Goal: Task Accomplishment & Management: Manage account settings

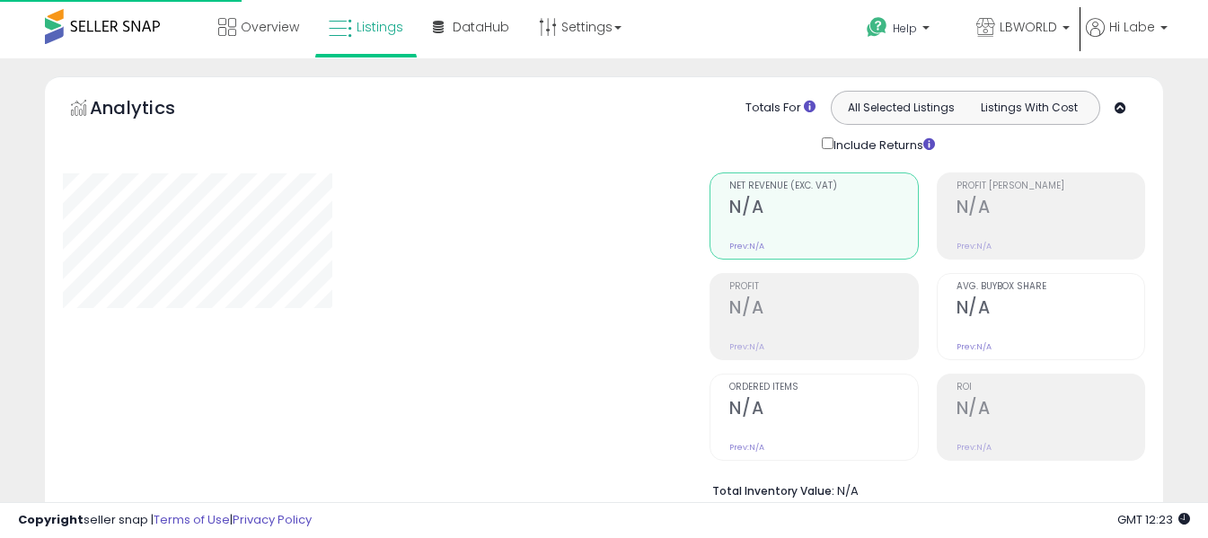
select select "**"
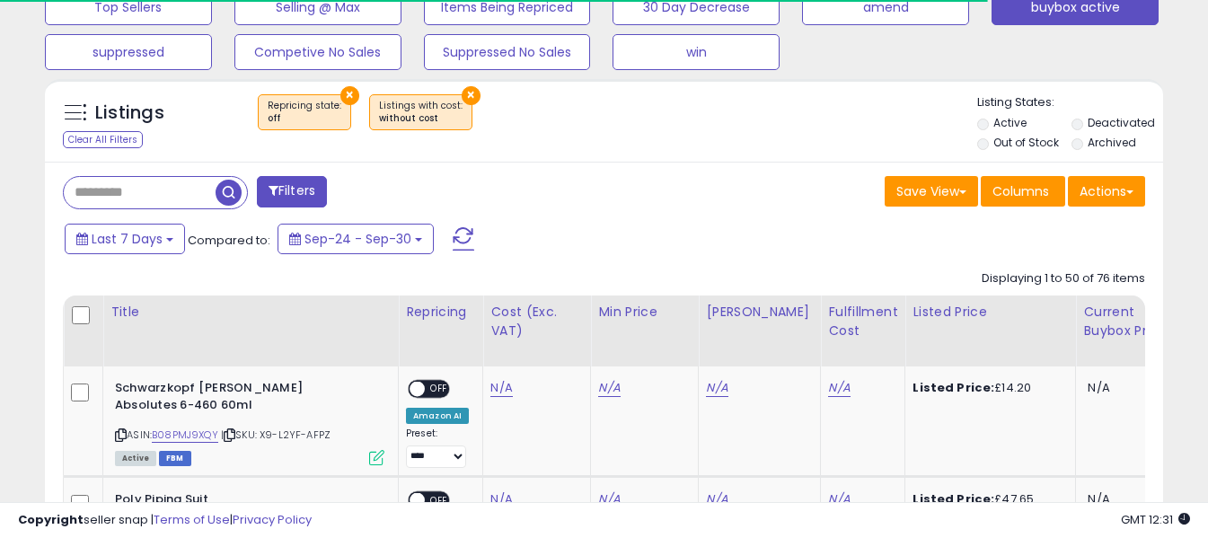
scroll to position [621, 0]
click at [460, 237] on span at bounding box center [464, 238] width 22 height 23
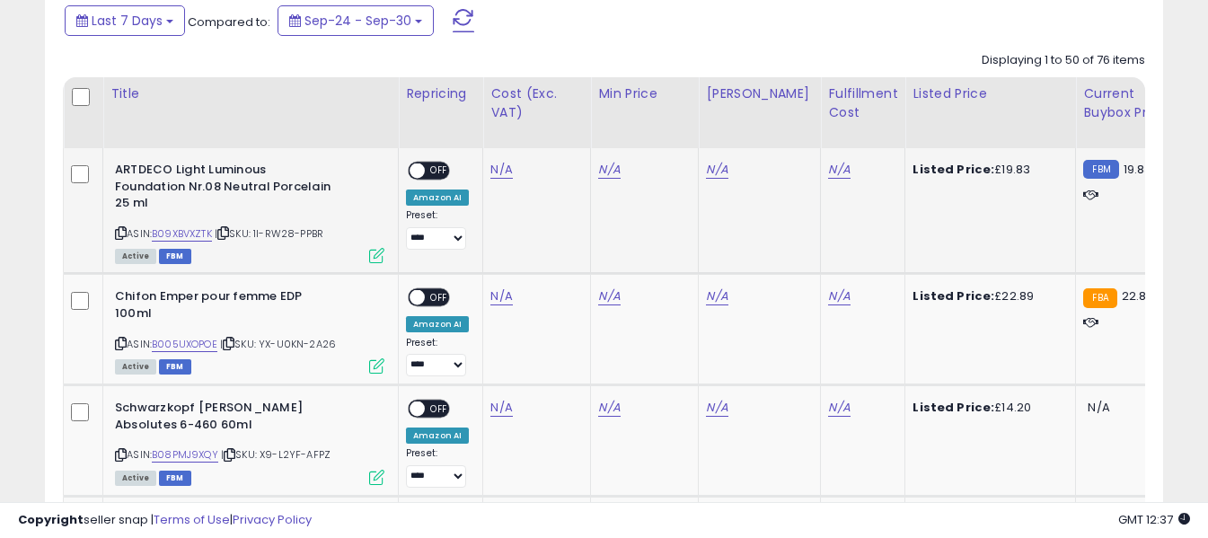
scroll to position [800, 0]
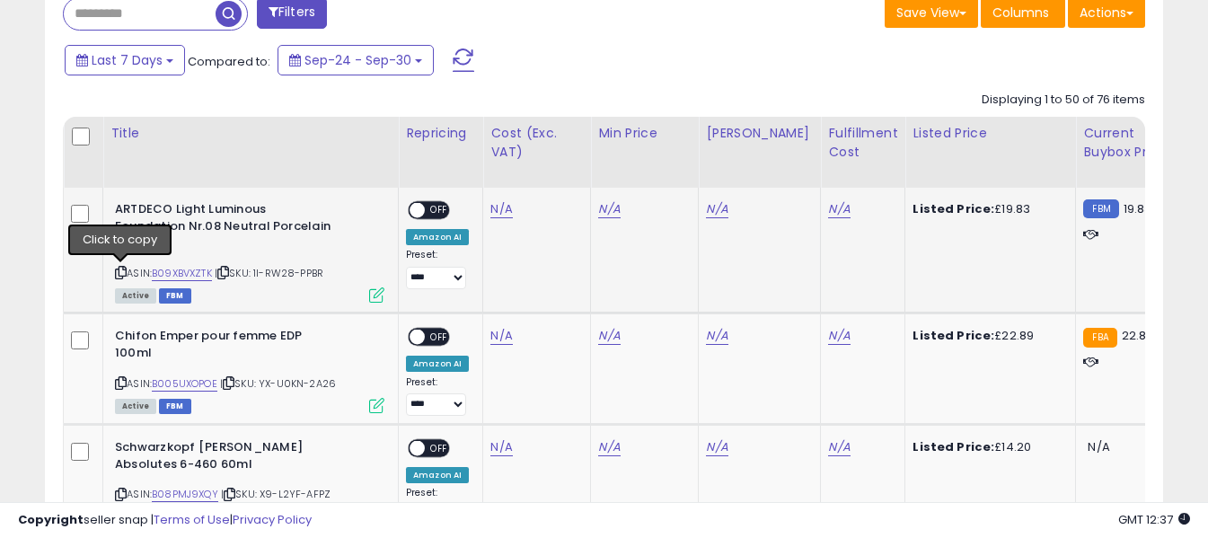
click at [115, 273] on icon at bounding box center [121, 273] width 12 height 10
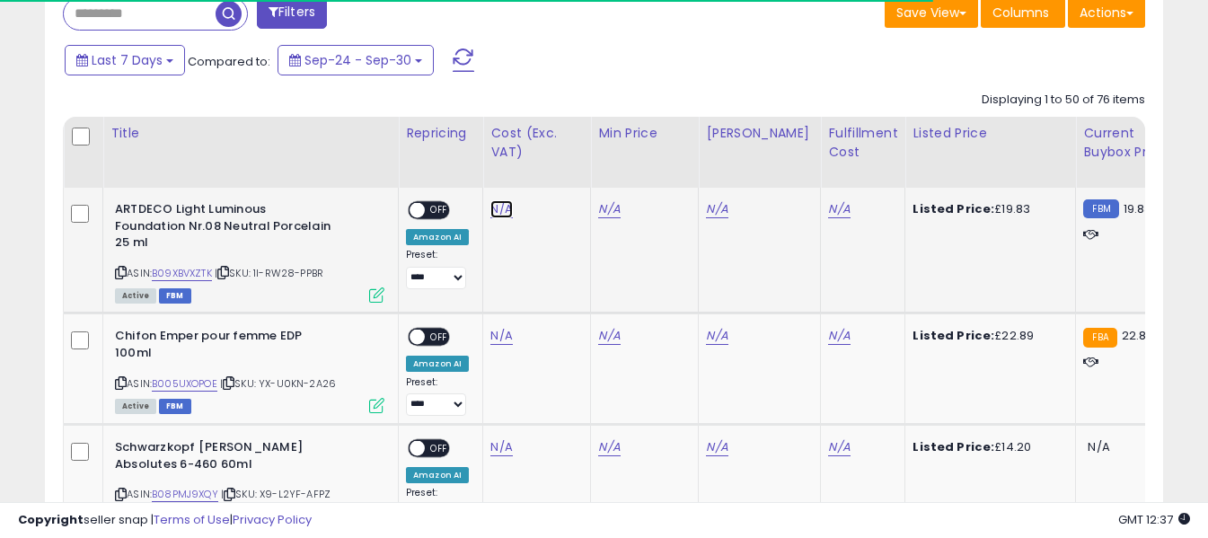
click at [497, 209] on link "N/A" at bounding box center [501, 209] width 22 height 18
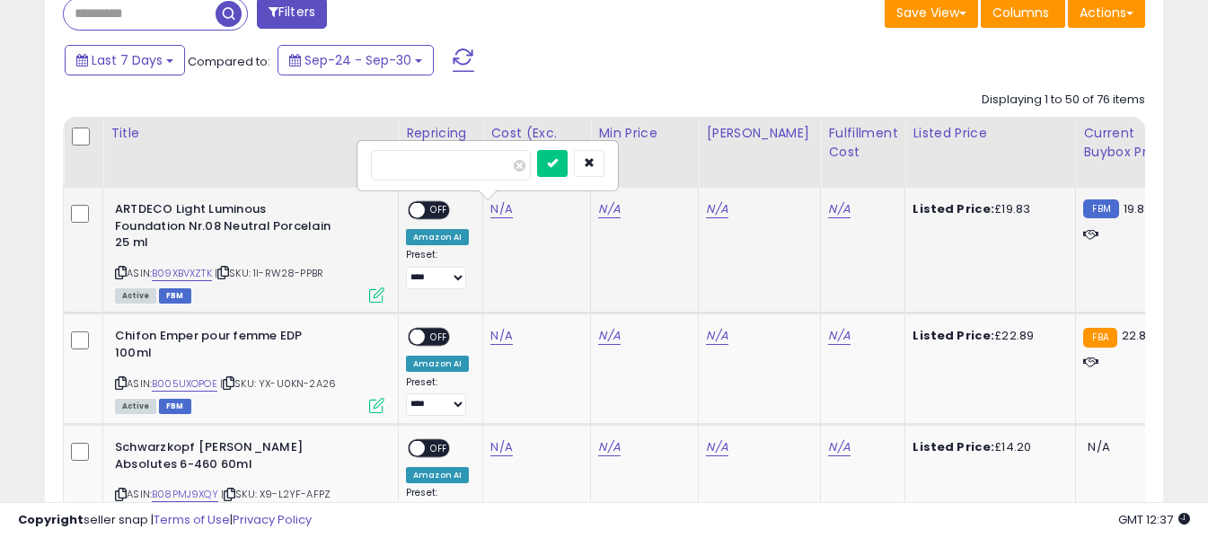
click at [473, 164] on input "number" at bounding box center [451, 165] width 160 height 31
type input "****"
click at [568, 156] on button "submit" at bounding box center [552, 163] width 31 height 27
click at [831, 209] on link "N/A" at bounding box center [839, 209] width 22 height 18
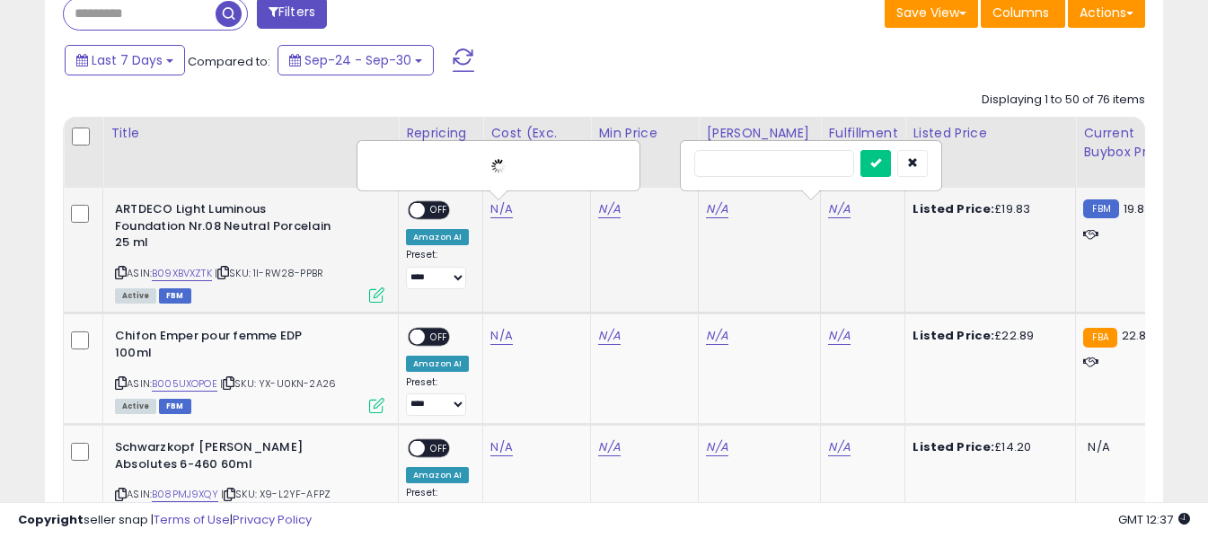
click at [776, 167] on input "text" at bounding box center [774, 163] width 160 height 27
type input "*"
click at [881, 162] on icon "submit" at bounding box center [875, 162] width 11 height 11
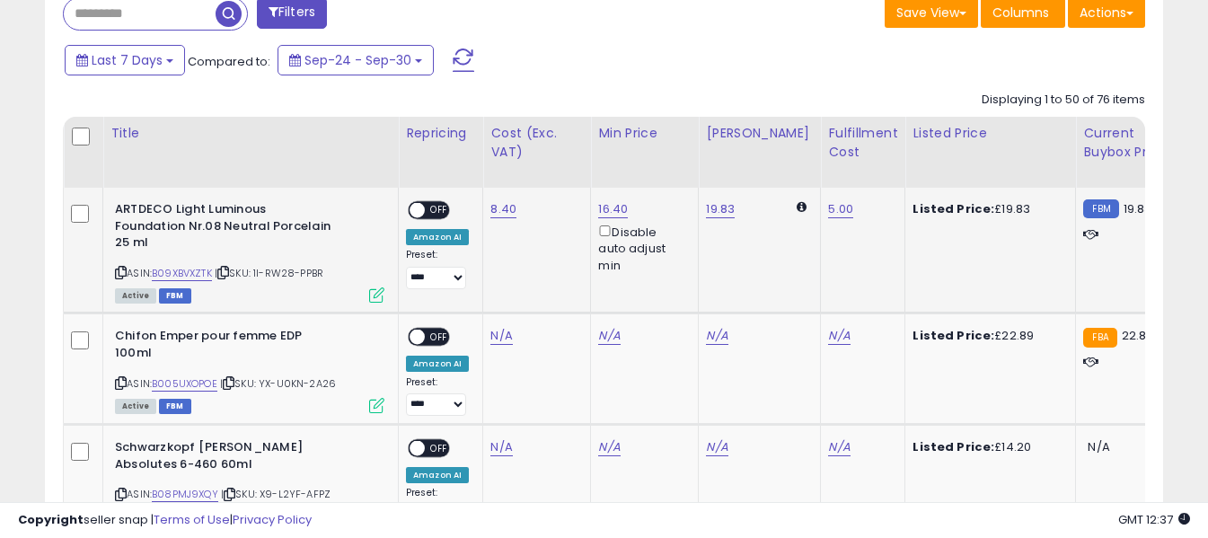
click at [425, 199] on td "**********" at bounding box center [441, 251] width 84 height 126
click at [432, 210] on span "OFF" at bounding box center [439, 210] width 29 height 15
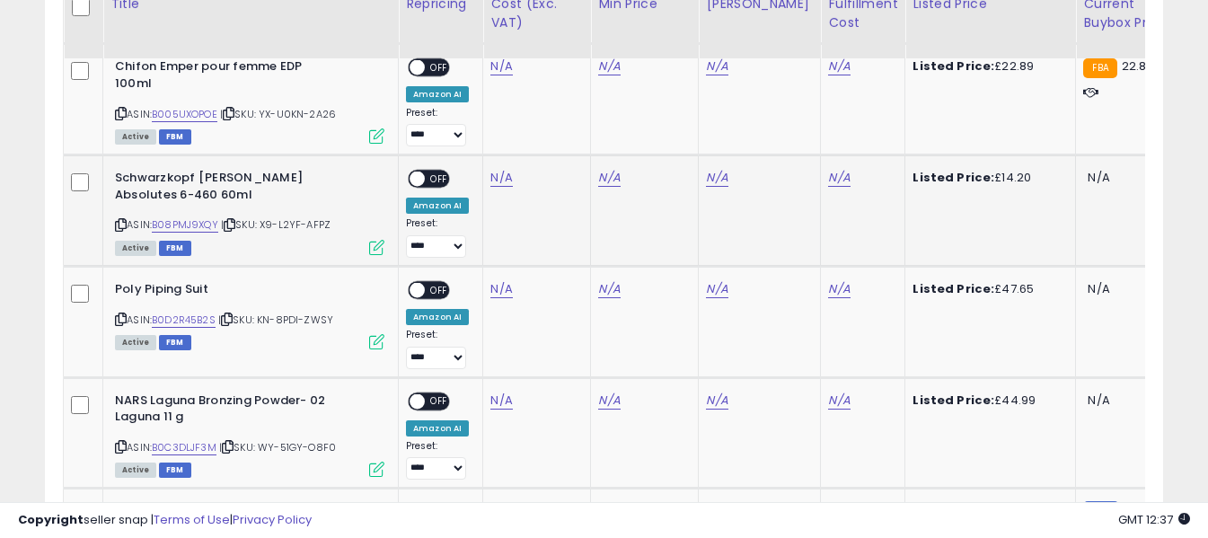
scroll to position [980, 0]
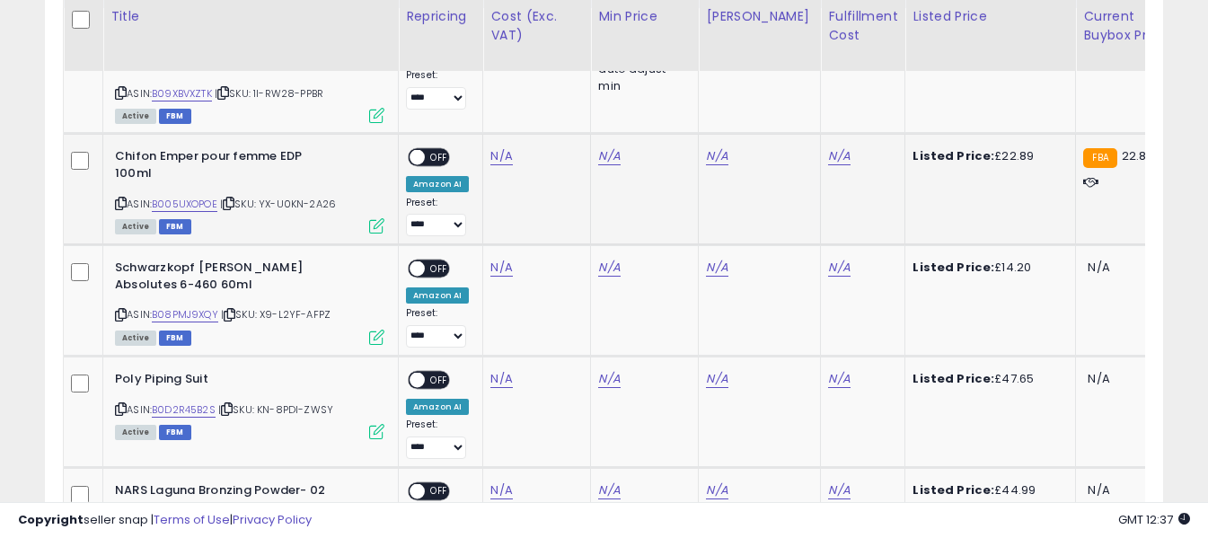
click at [119, 202] on icon at bounding box center [121, 203] width 12 height 10
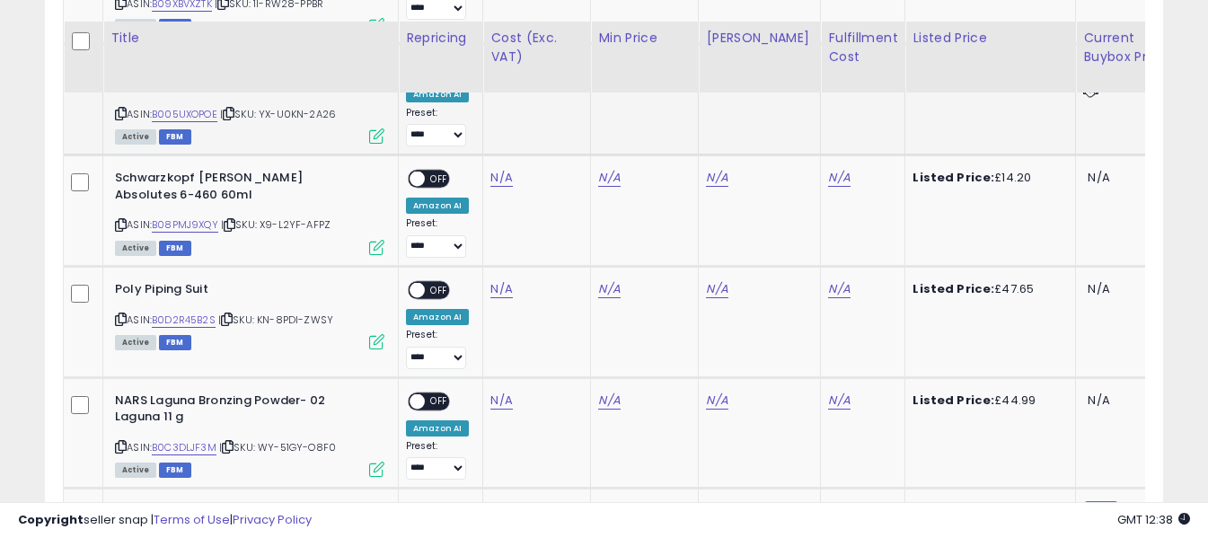
scroll to position [1159, 0]
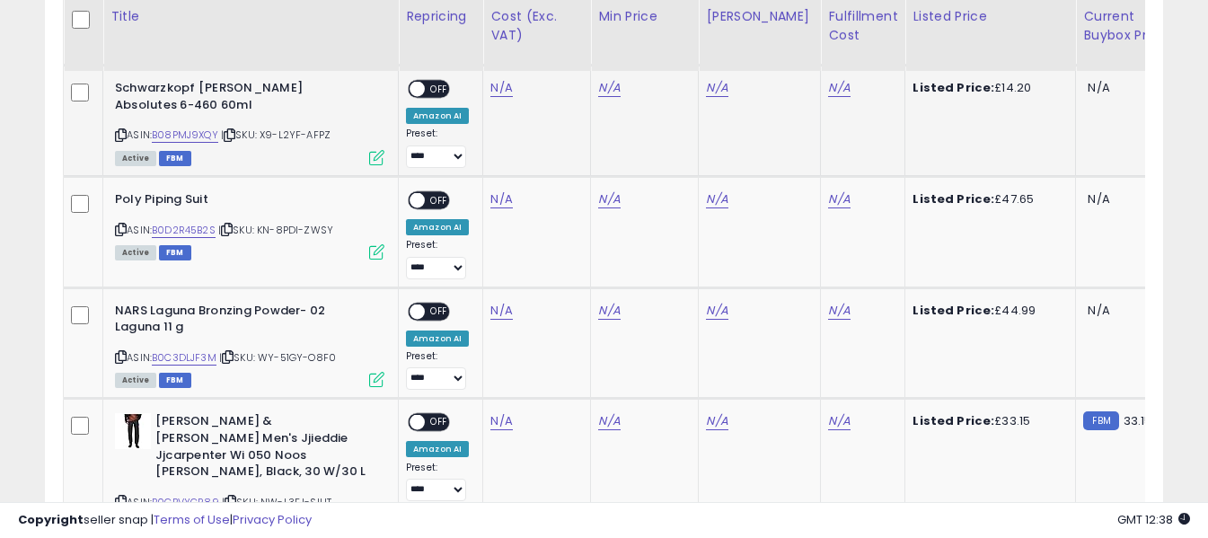
click at [120, 133] on icon at bounding box center [121, 135] width 12 height 10
click at [502, 81] on link "N/A" at bounding box center [501, 88] width 22 height 18
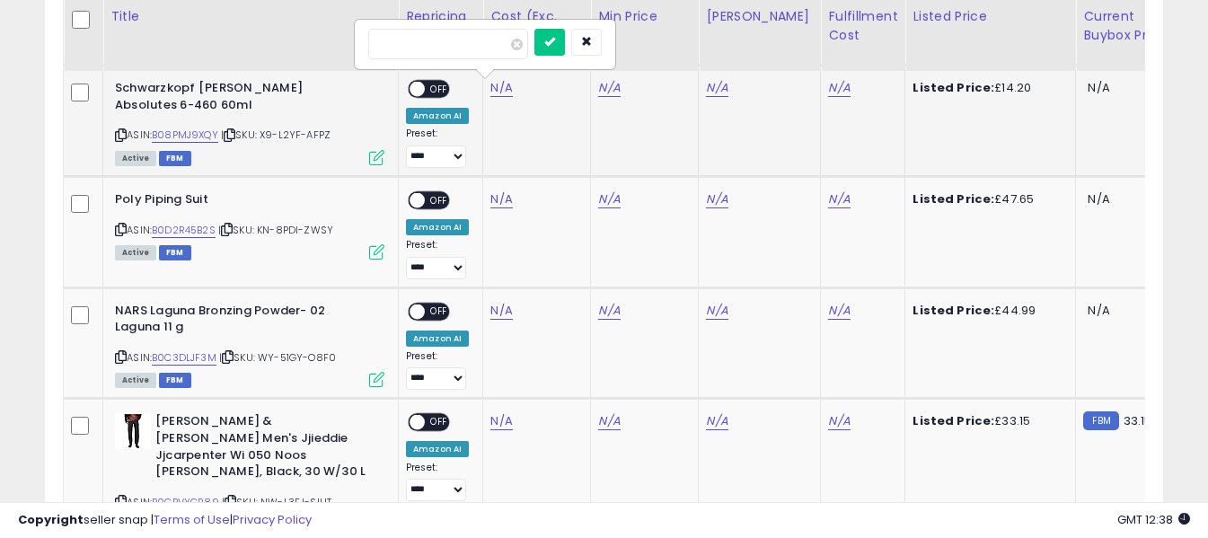
click at [497, 48] on input "number" at bounding box center [448, 44] width 160 height 31
type input "****"
click at [555, 37] on icon "submit" at bounding box center [549, 41] width 11 height 11
click at [829, 87] on link "N/A" at bounding box center [839, 88] width 22 height 18
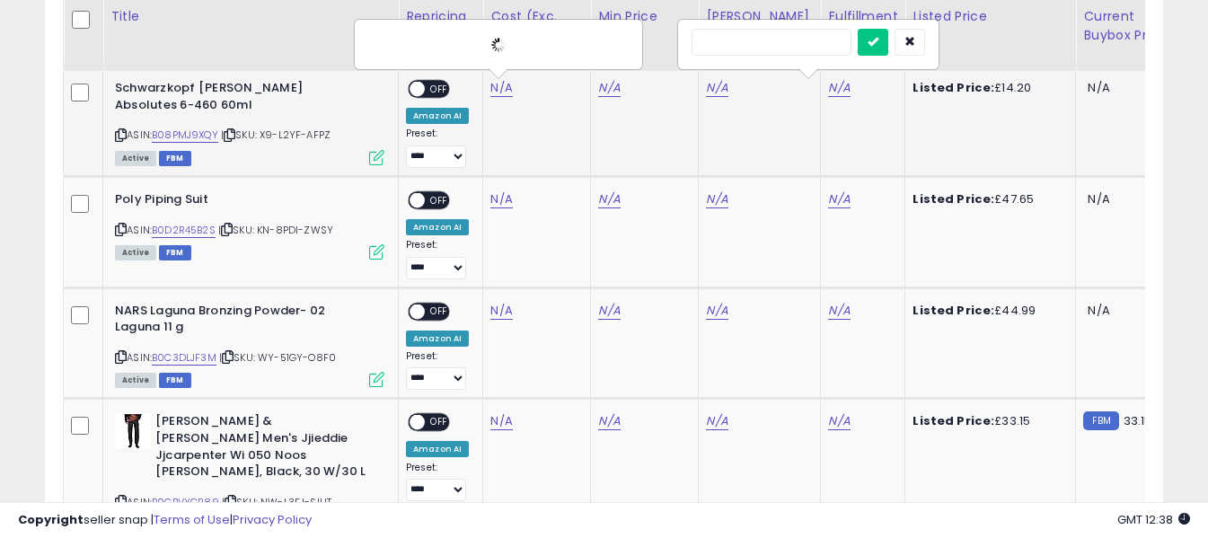
click at [786, 48] on input "text" at bounding box center [771, 42] width 160 height 27
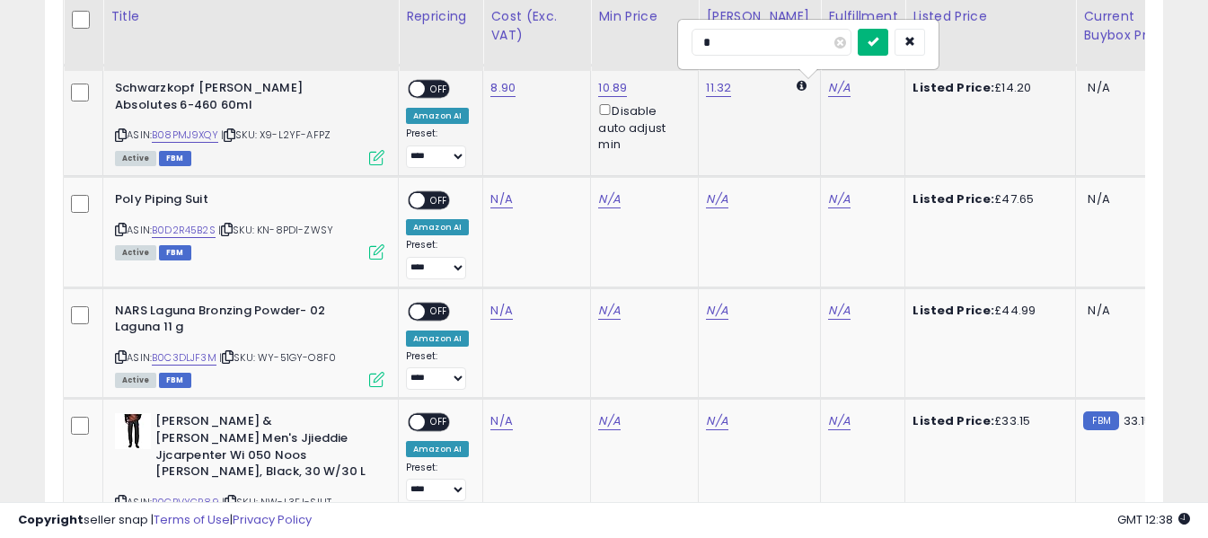
type input "*"
click at [878, 40] on icon "submit" at bounding box center [872, 41] width 11 height 11
click at [438, 88] on span "OFF" at bounding box center [439, 89] width 29 height 15
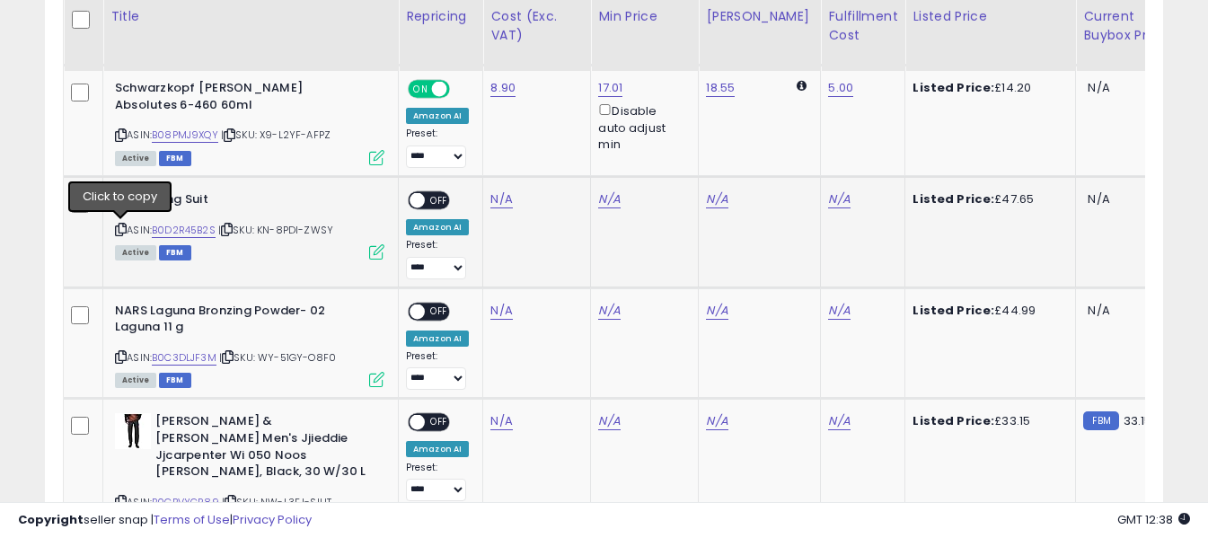
click at [119, 232] on icon at bounding box center [121, 230] width 12 height 10
drag, startPoint x: 497, startPoint y: 204, endPoint x: 497, endPoint y: 193, distance: 10.8
click at [497, 204] on link "N/A" at bounding box center [501, 199] width 22 height 18
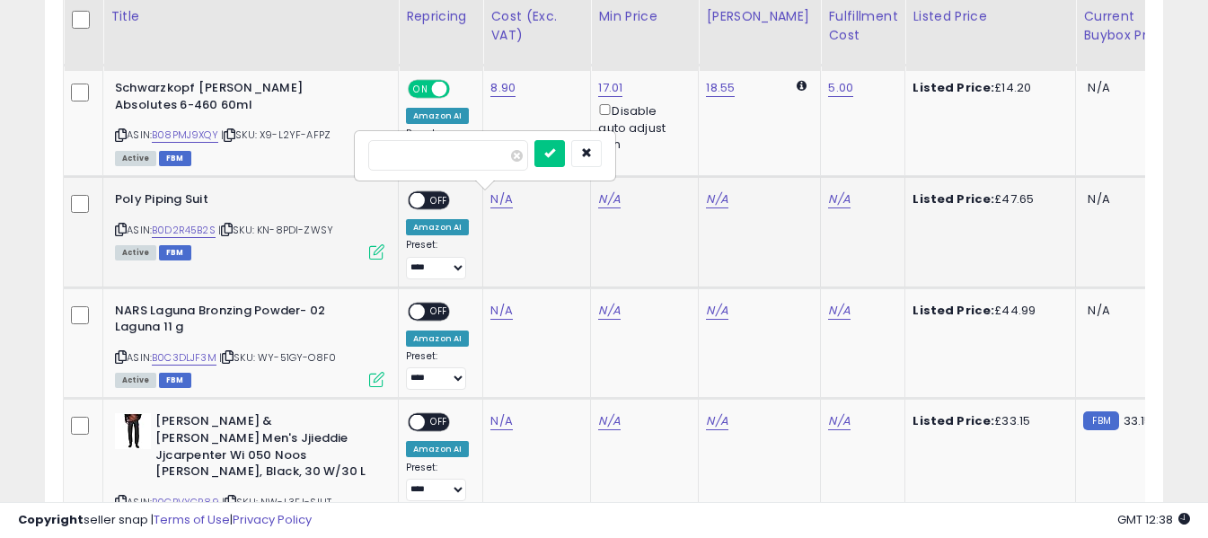
click at [489, 156] on input "number" at bounding box center [448, 155] width 160 height 31
type input "*****"
click at [555, 149] on icon "submit" at bounding box center [549, 152] width 11 height 11
click at [828, 199] on link "N/A" at bounding box center [839, 199] width 22 height 18
click at [786, 152] on input "text" at bounding box center [771, 153] width 160 height 27
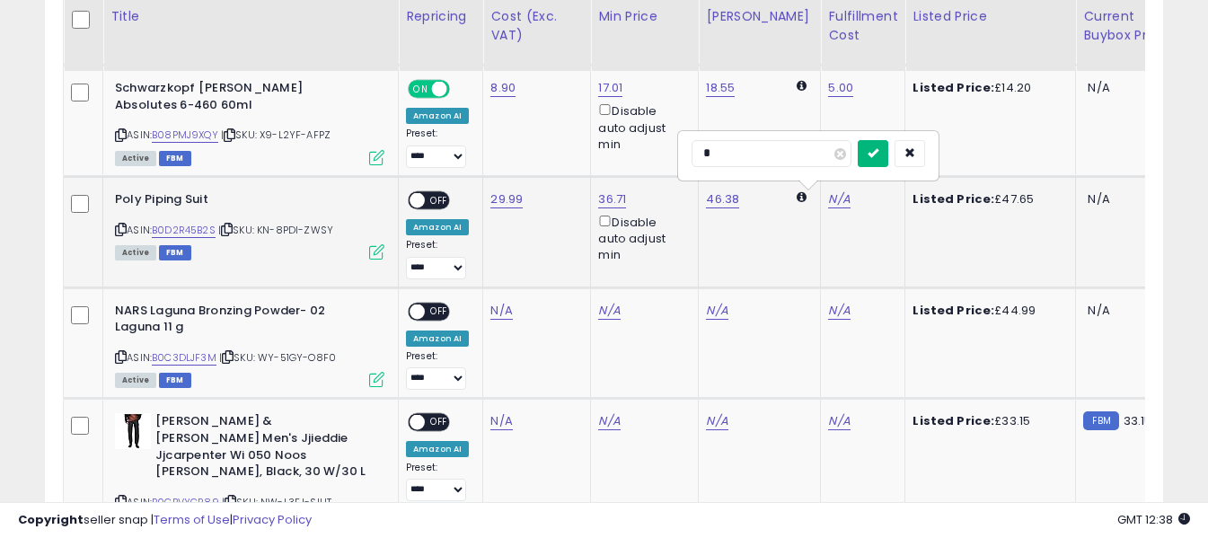
type input "*"
click at [878, 149] on icon "submit" at bounding box center [872, 152] width 11 height 11
click at [430, 202] on span "OFF" at bounding box center [439, 200] width 29 height 15
click at [120, 356] on icon at bounding box center [121, 357] width 12 height 10
click at [500, 313] on link "N/A" at bounding box center [501, 311] width 22 height 18
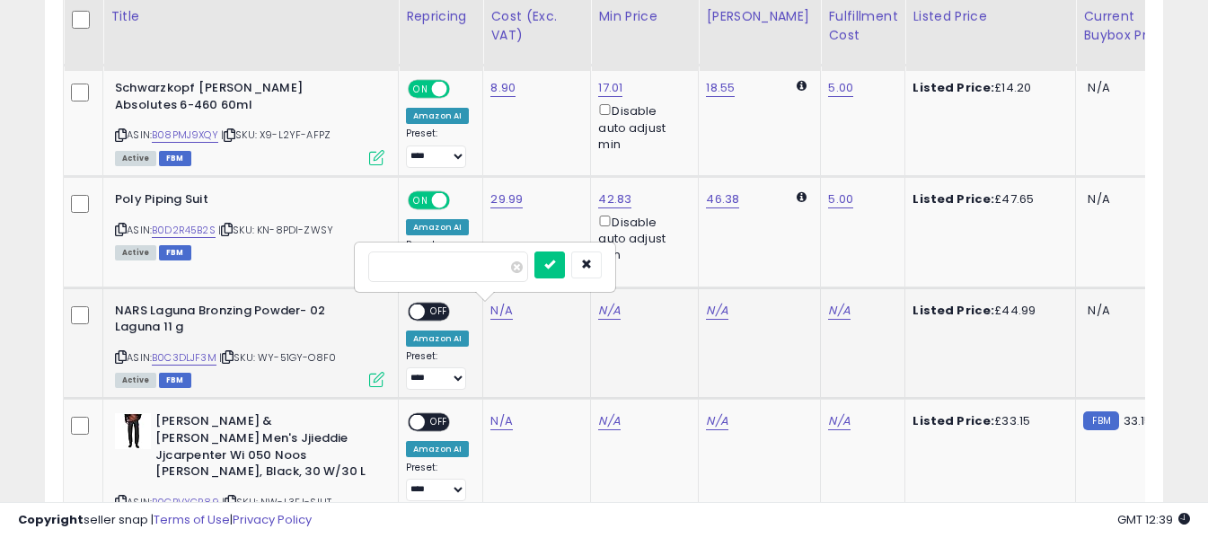
click at [497, 270] on input "number" at bounding box center [448, 266] width 160 height 31
type input "*****"
click at [555, 263] on icon "submit" at bounding box center [549, 264] width 11 height 11
click at [828, 310] on link "N/A" at bounding box center [839, 311] width 22 height 18
click at [816, 271] on input "text" at bounding box center [771, 264] width 160 height 27
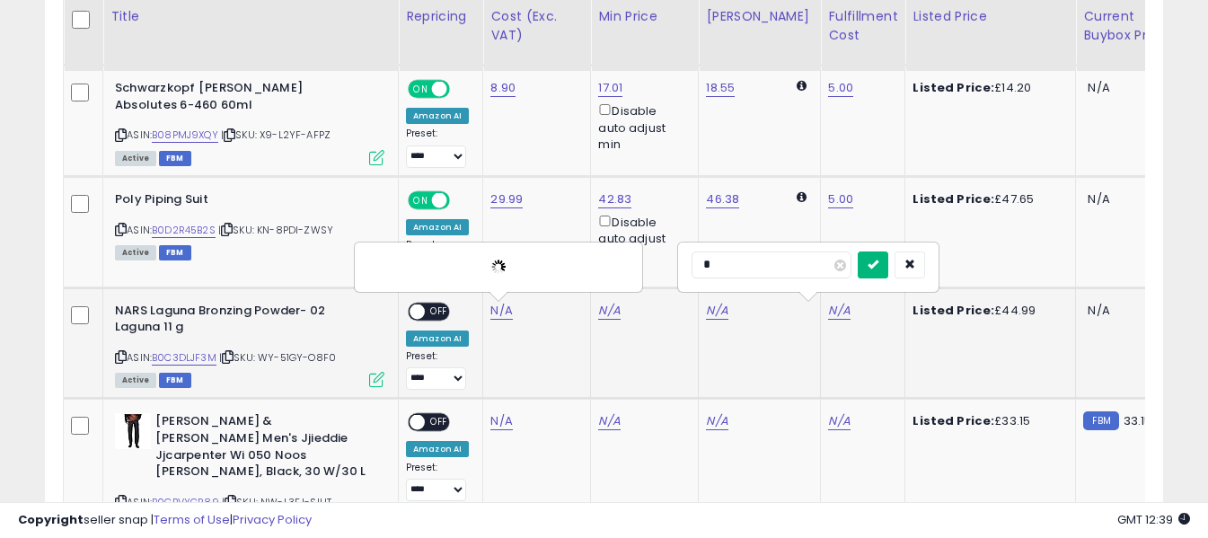
type input "*"
click at [878, 264] on icon "submit" at bounding box center [872, 264] width 11 height 11
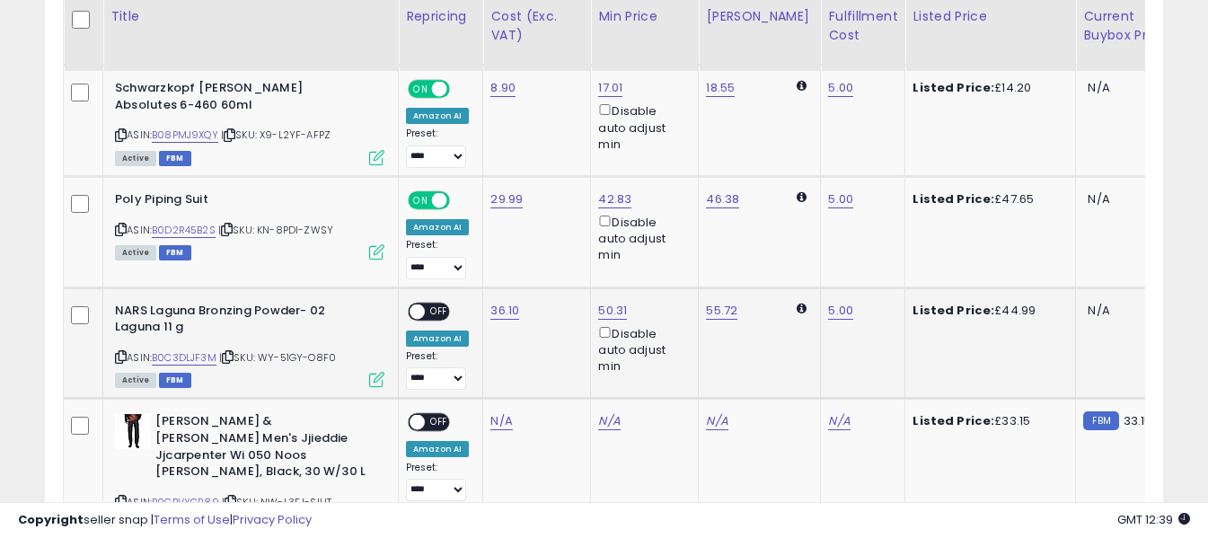
click at [438, 313] on span "OFF" at bounding box center [439, 311] width 29 height 15
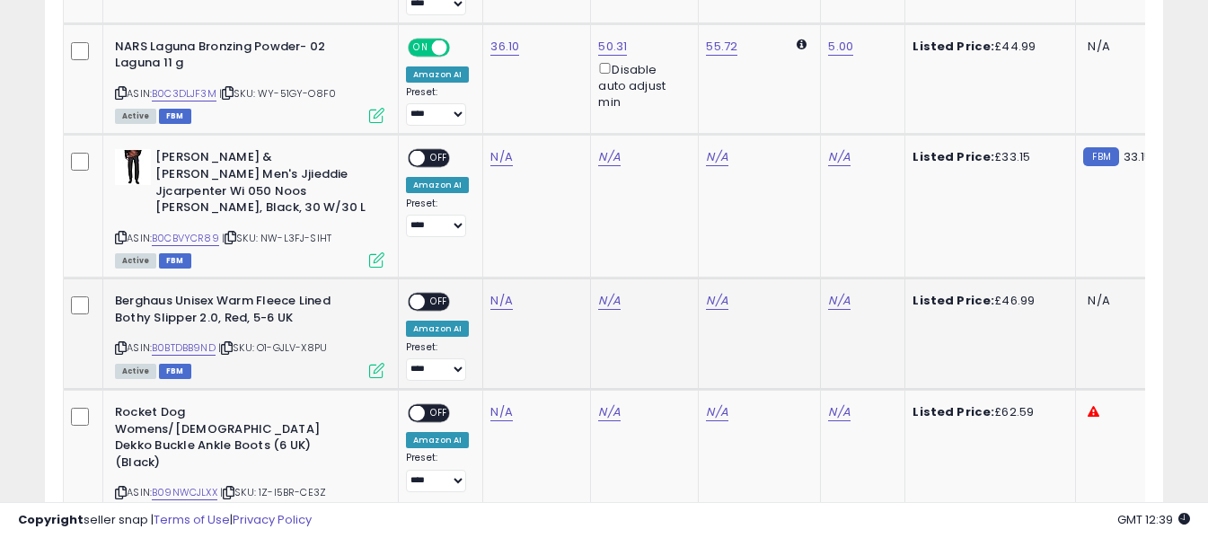
scroll to position [1429, 0]
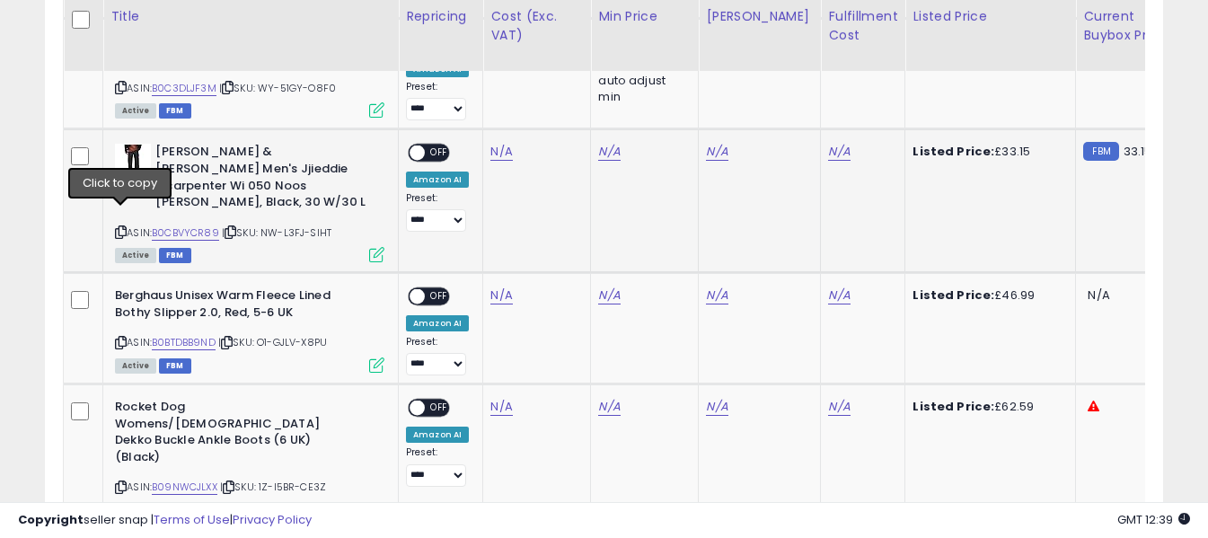
click at [122, 227] on icon at bounding box center [121, 232] width 12 height 10
click at [499, 153] on link "N/A" at bounding box center [501, 152] width 22 height 18
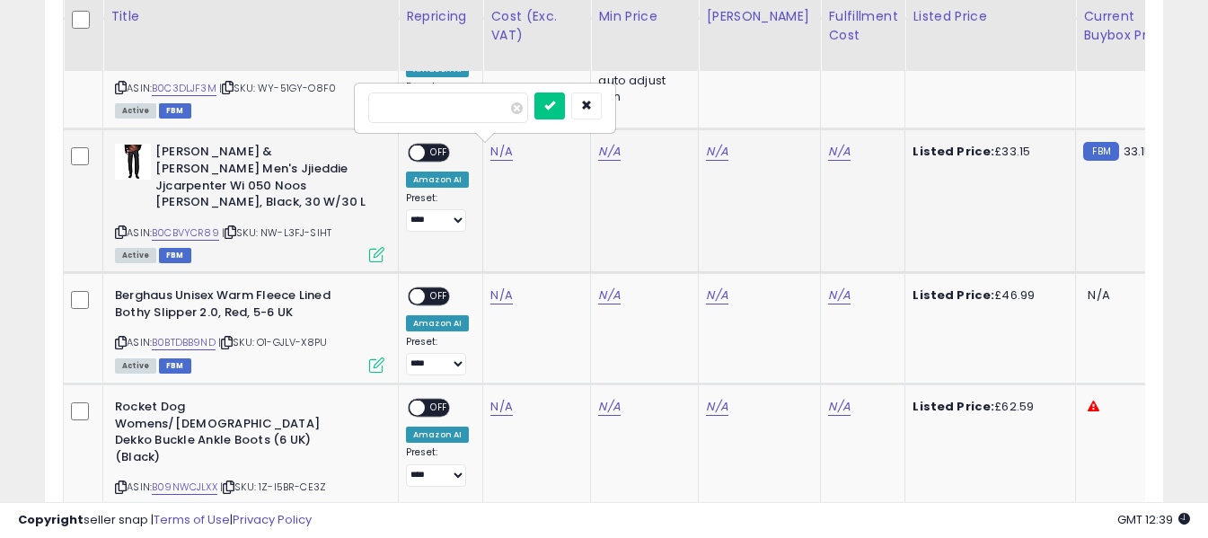
click at [497, 109] on input "number" at bounding box center [448, 107] width 160 height 31
type input "*****"
click at [565, 107] on button "submit" at bounding box center [549, 105] width 31 height 27
click at [828, 147] on link "N/A" at bounding box center [839, 152] width 22 height 18
click at [799, 107] on input "text" at bounding box center [771, 105] width 160 height 27
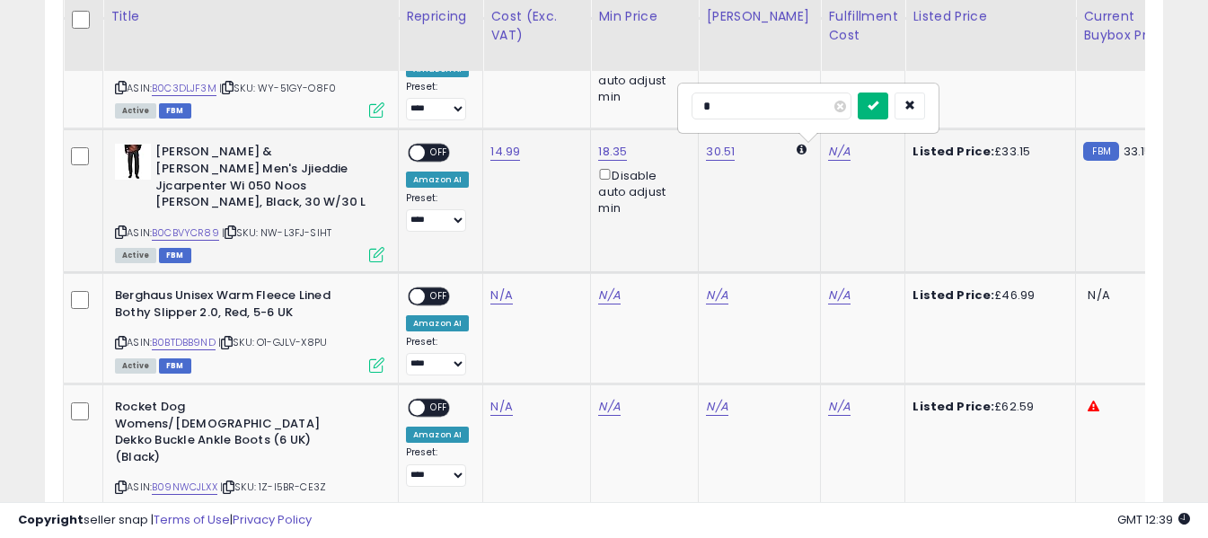
type input "*"
click at [878, 101] on icon "submit" at bounding box center [872, 105] width 11 height 11
click at [439, 148] on span "OFF" at bounding box center [439, 152] width 29 height 15
click at [121, 338] on icon at bounding box center [121, 343] width 12 height 10
click at [506, 286] on link "N/A" at bounding box center [501, 295] width 22 height 18
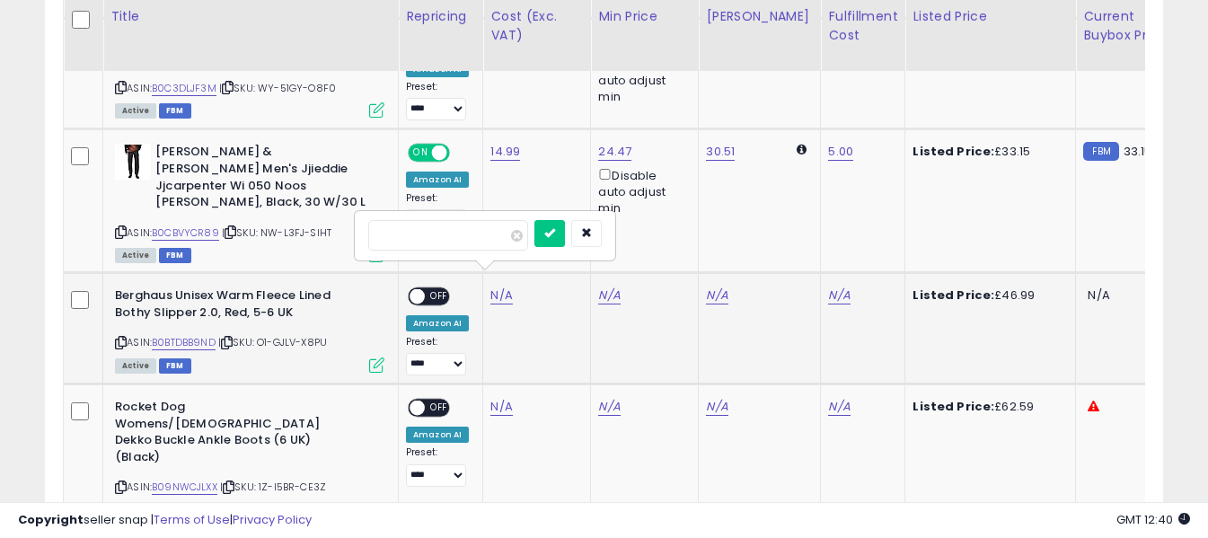
click at [483, 240] on input "number" at bounding box center [448, 235] width 160 height 31
type input "*****"
click at [565, 242] on button "submit" at bounding box center [549, 233] width 31 height 27
click at [828, 286] on link "N/A" at bounding box center [839, 295] width 22 height 18
click at [806, 233] on input "text" at bounding box center [771, 233] width 160 height 27
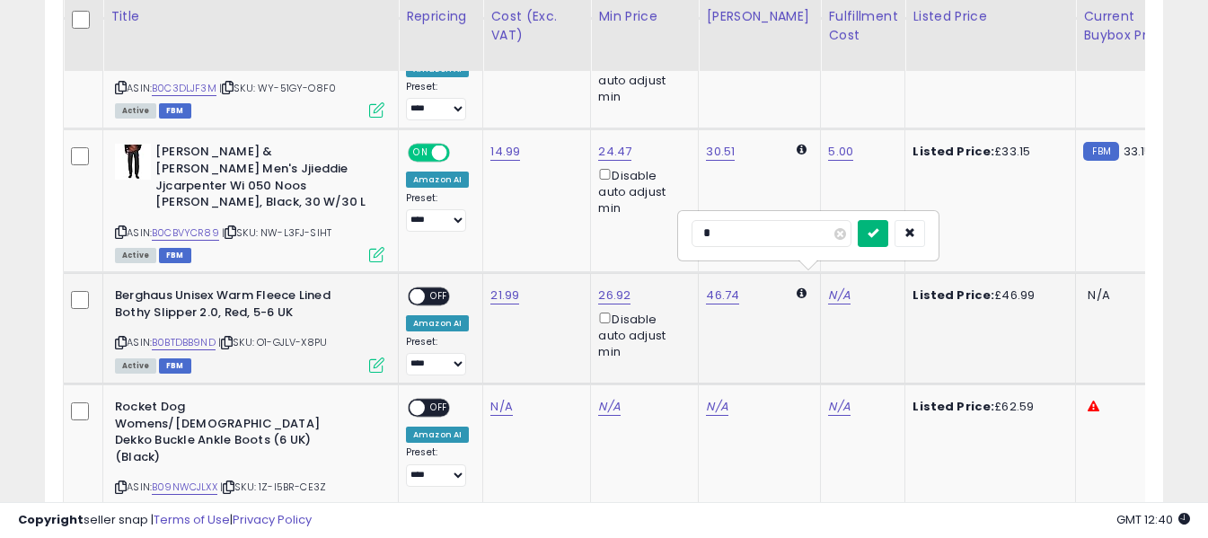
type input "*"
click at [878, 230] on icon "submit" at bounding box center [872, 232] width 11 height 11
click at [433, 289] on span "OFF" at bounding box center [439, 296] width 29 height 15
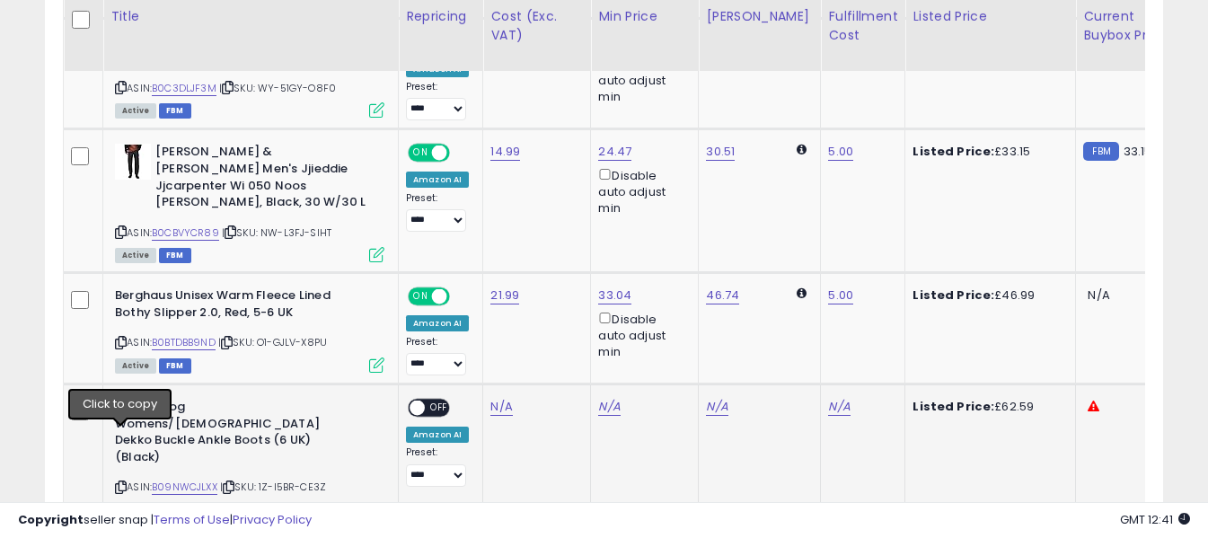
click at [125, 482] on icon at bounding box center [121, 487] width 12 height 10
click at [505, 398] on link "N/A" at bounding box center [501, 407] width 22 height 18
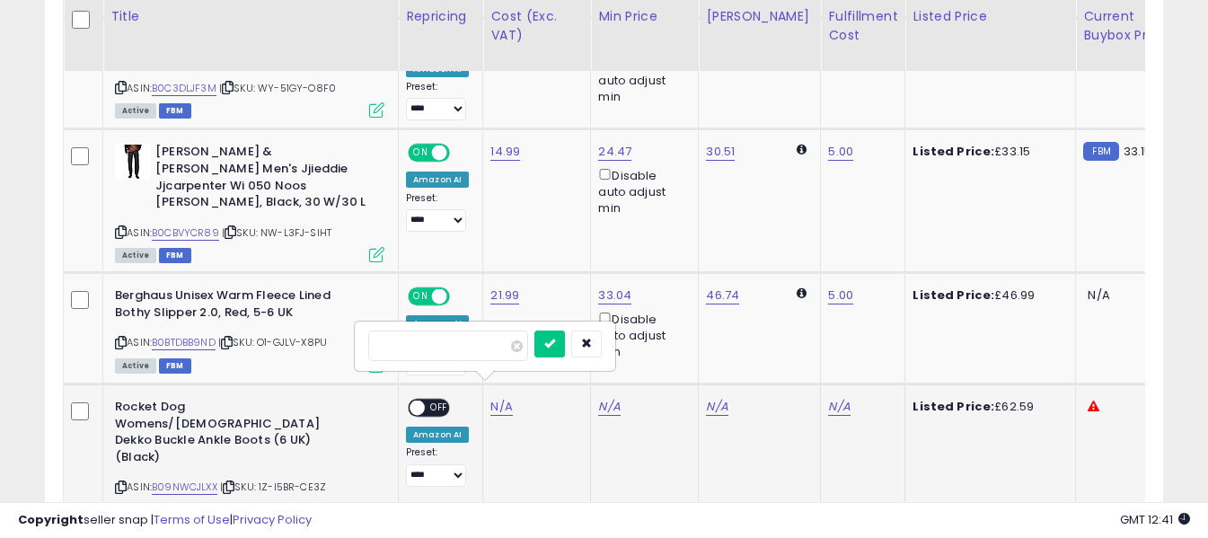
click at [497, 347] on input "number" at bounding box center [448, 345] width 160 height 31
type input "*****"
drag, startPoint x: 579, startPoint y: 344, endPoint x: 598, endPoint y: 348, distance: 19.2
click at [555, 343] on icon "submit" at bounding box center [549, 343] width 11 height 11
click at [828, 398] on link "N/A" at bounding box center [839, 407] width 22 height 18
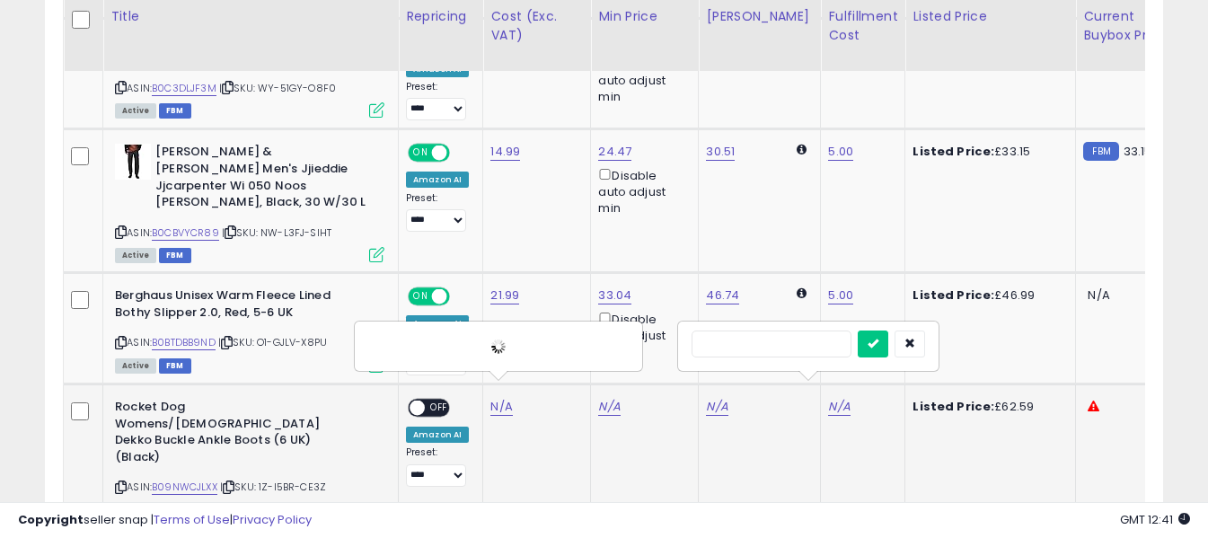
click at [820, 347] on input "text" at bounding box center [771, 343] width 160 height 27
type input "*"
click at [878, 344] on icon "submit" at bounding box center [872, 343] width 11 height 11
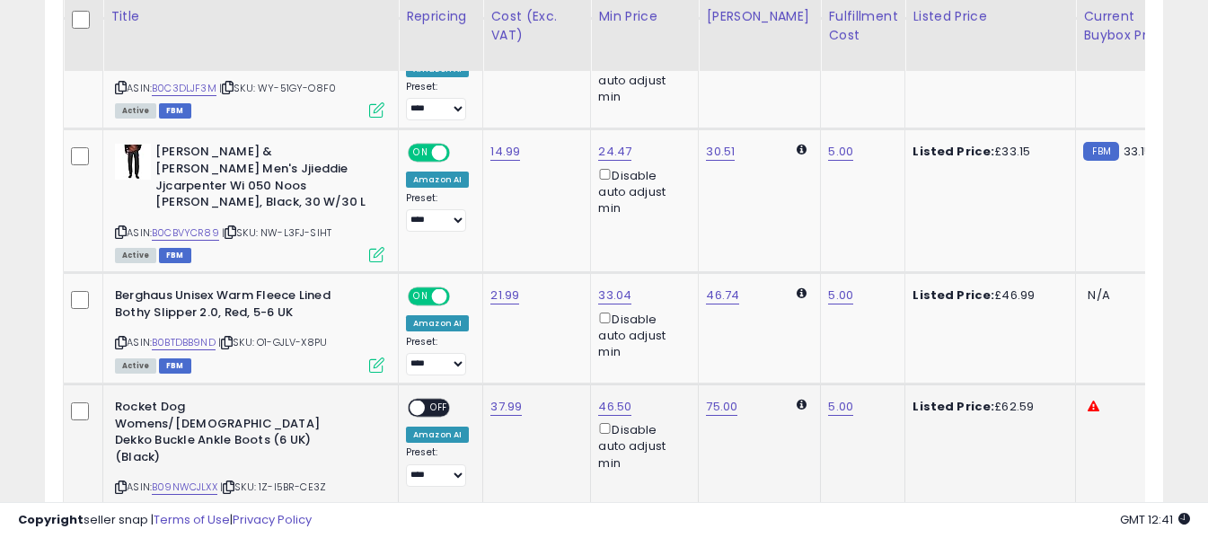
click at [439, 401] on span "OFF" at bounding box center [439, 408] width 29 height 15
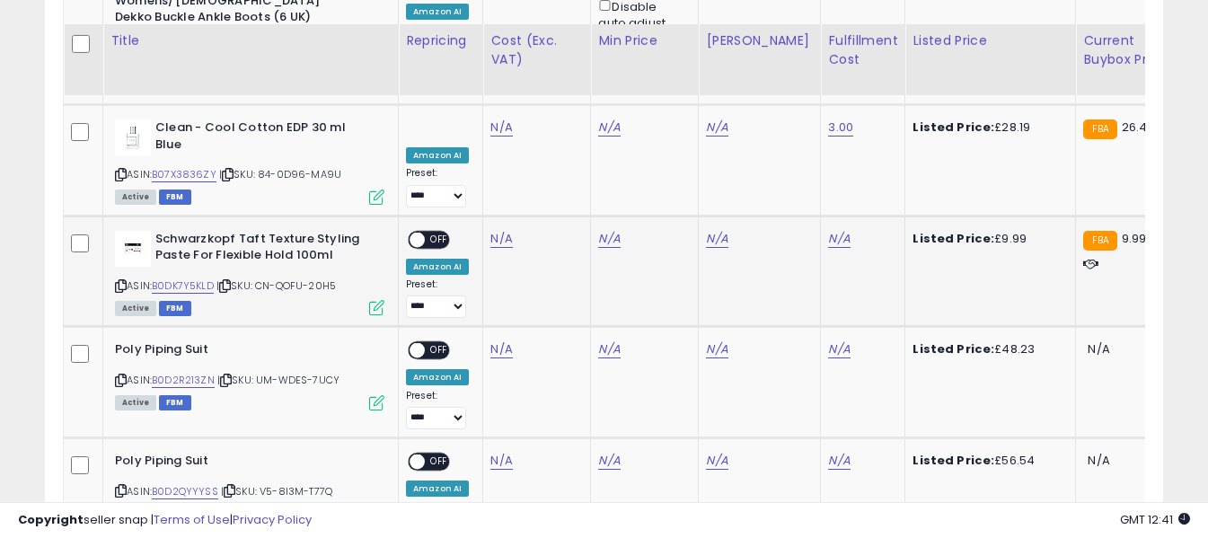
scroll to position [1878, 0]
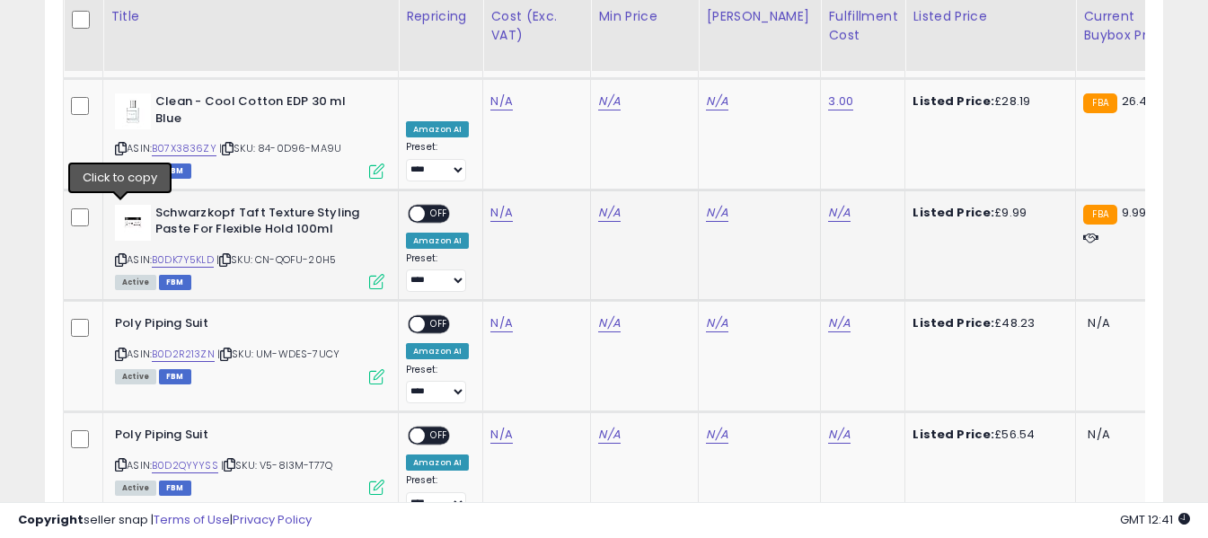
click at [122, 255] on icon at bounding box center [121, 260] width 12 height 10
click at [501, 204] on link "N/A" at bounding box center [501, 213] width 22 height 18
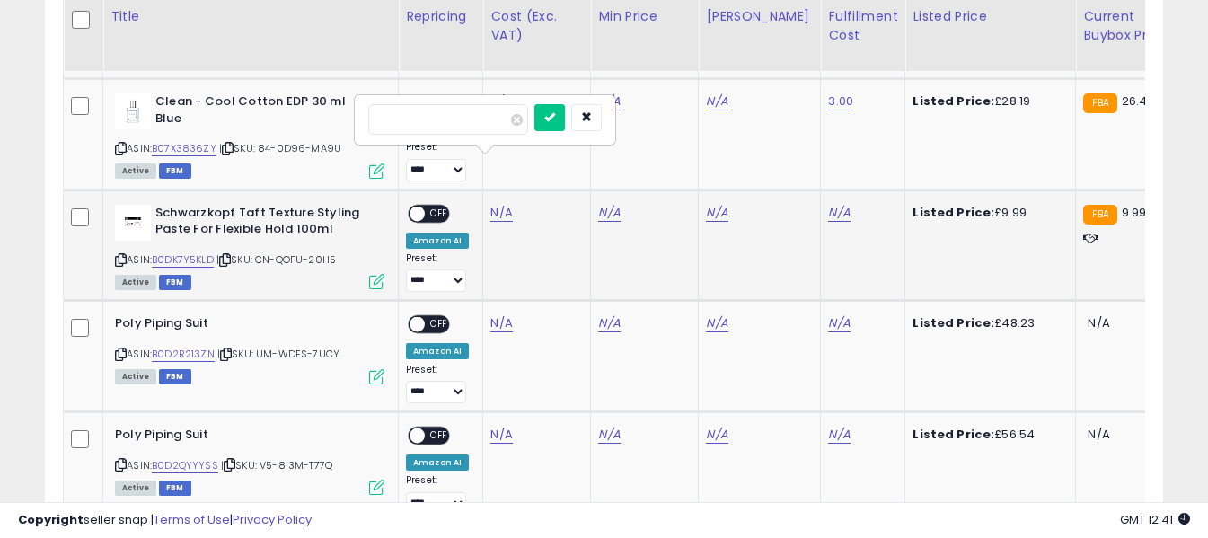
click at [497, 122] on input "number" at bounding box center [448, 119] width 160 height 31
type input "*"
click at [565, 124] on button "submit" at bounding box center [549, 117] width 31 height 27
click at [828, 204] on link "N/A" at bounding box center [839, 213] width 22 height 18
click at [781, 124] on input "text" at bounding box center [771, 117] width 160 height 27
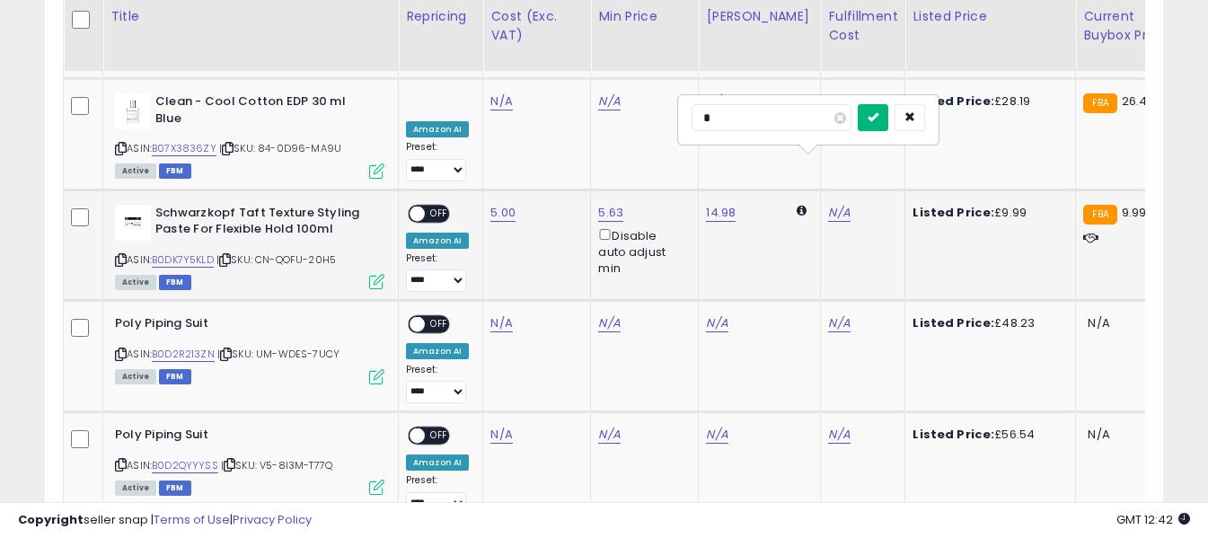
type input "*"
click at [878, 118] on icon "submit" at bounding box center [872, 116] width 11 height 11
click at [435, 206] on span "OFF" at bounding box center [439, 213] width 29 height 15
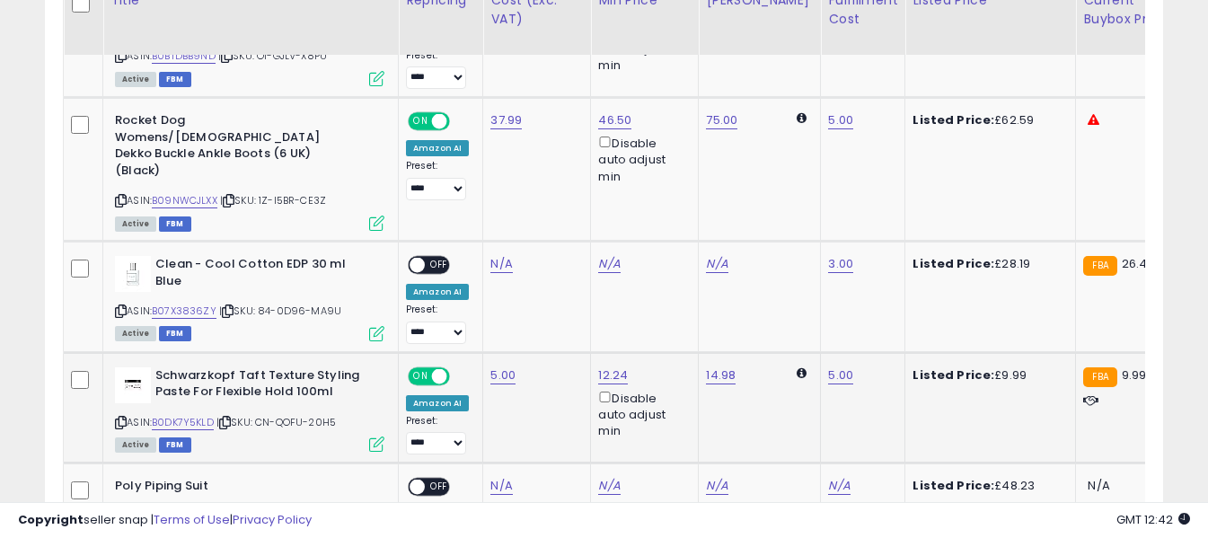
scroll to position [1698, 0]
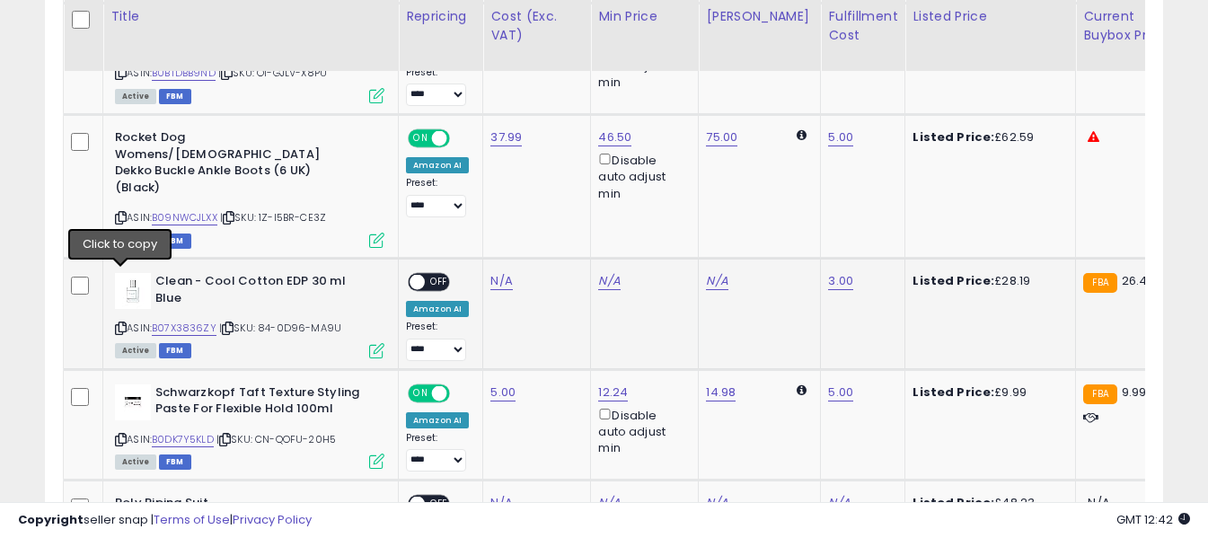
click at [123, 323] on icon at bounding box center [121, 328] width 12 height 10
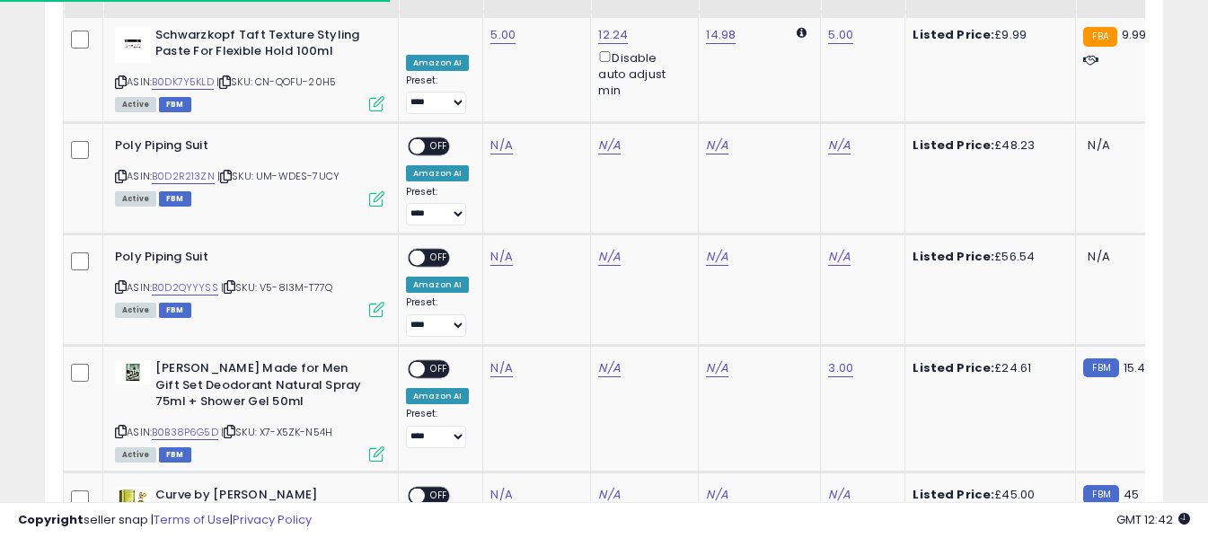
scroll to position [2057, 0]
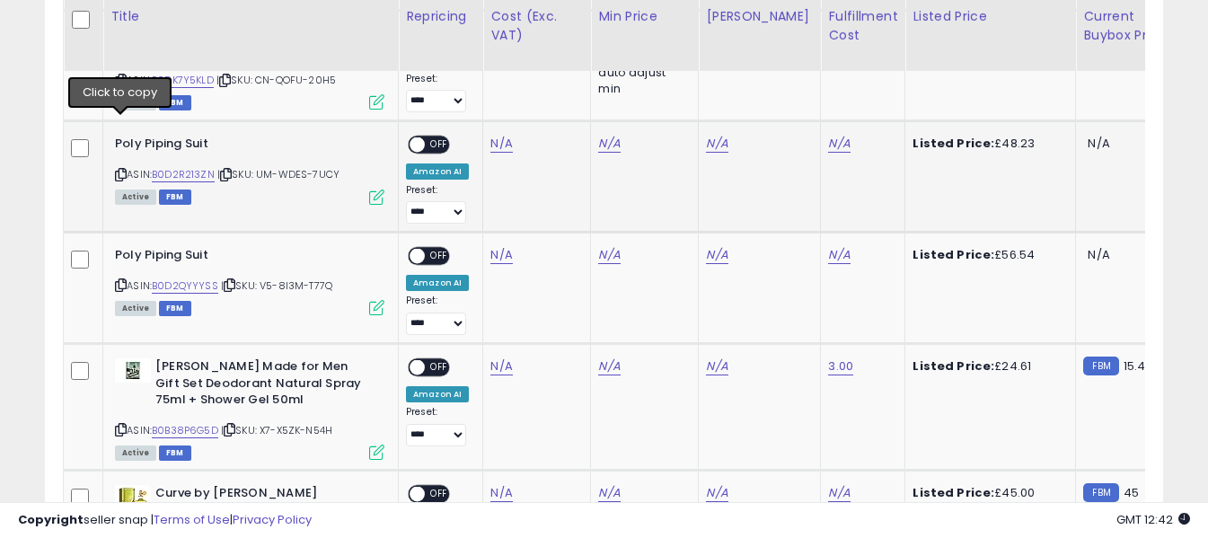
click at [119, 170] on icon at bounding box center [121, 175] width 12 height 10
click at [509, 135] on link "N/A" at bounding box center [501, 144] width 22 height 18
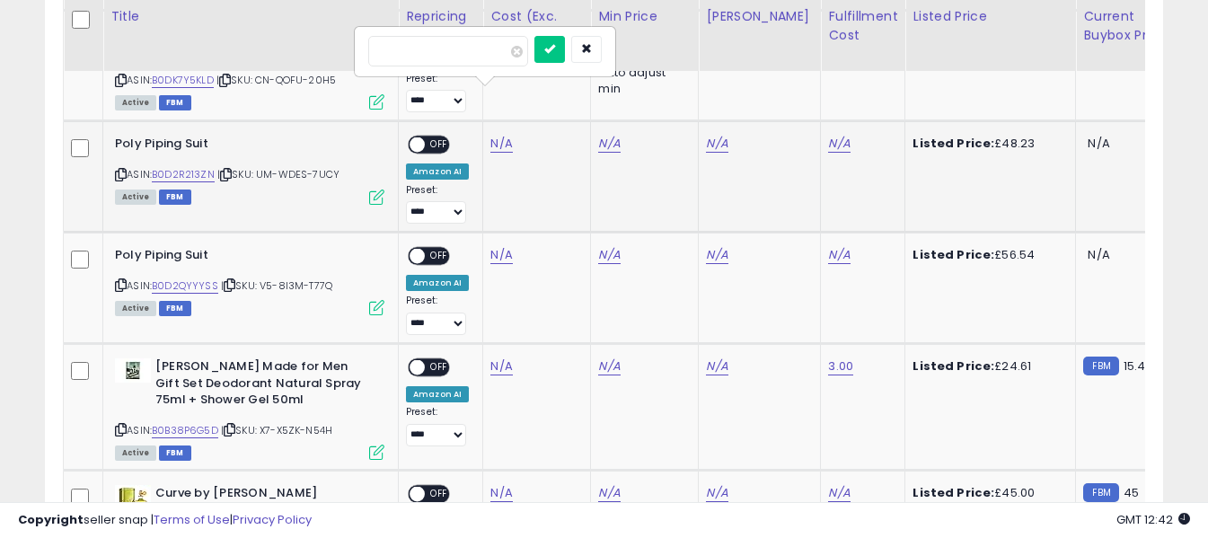
click at [501, 57] on input "number" at bounding box center [448, 51] width 160 height 31
type input "*****"
click at [565, 47] on button "submit" at bounding box center [549, 49] width 31 height 27
click at [828, 135] on link "N/A" at bounding box center [839, 144] width 22 height 18
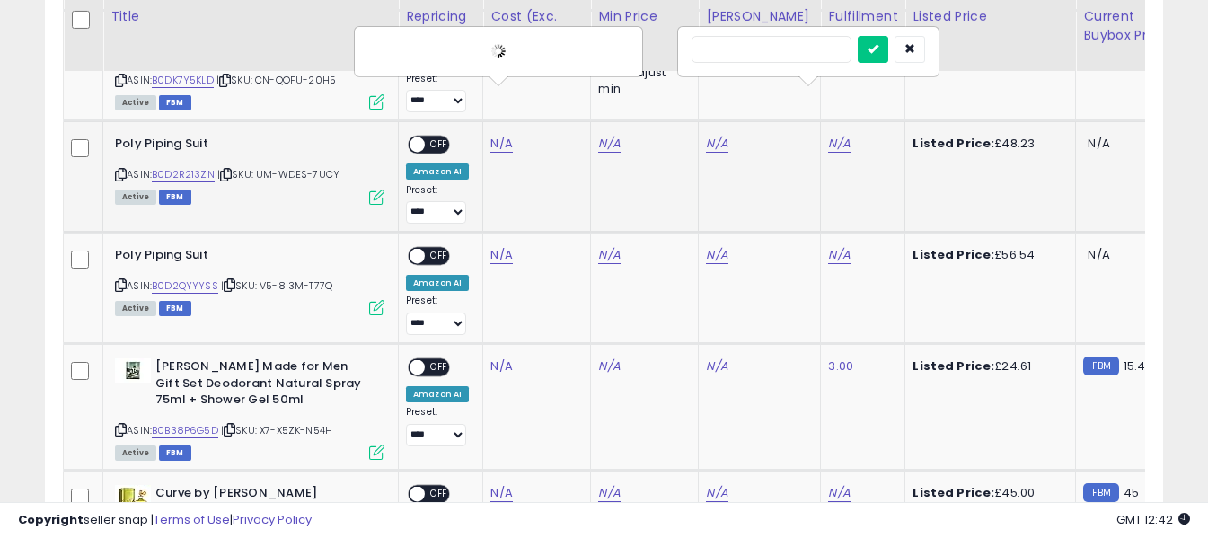
click at [734, 54] on input "text" at bounding box center [771, 49] width 160 height 27
type input "*"
click at [878, 45] on icon "submit" at bounding box center [872, 48] width 11 height 11
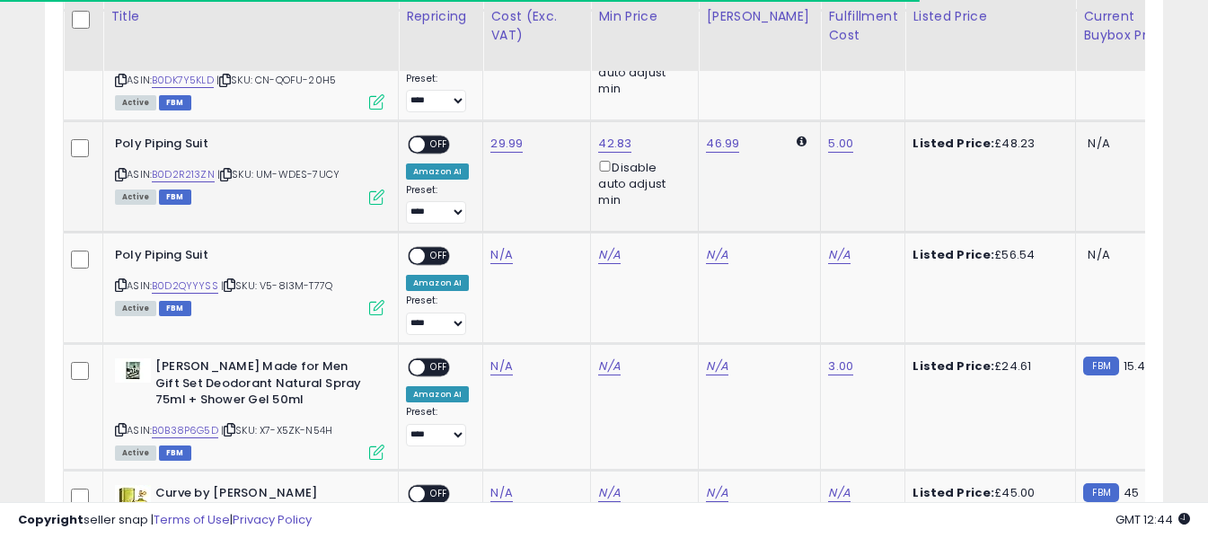
click at [432, 137] on span "OFF" at bounding box center [439, 144] width 29 height 15
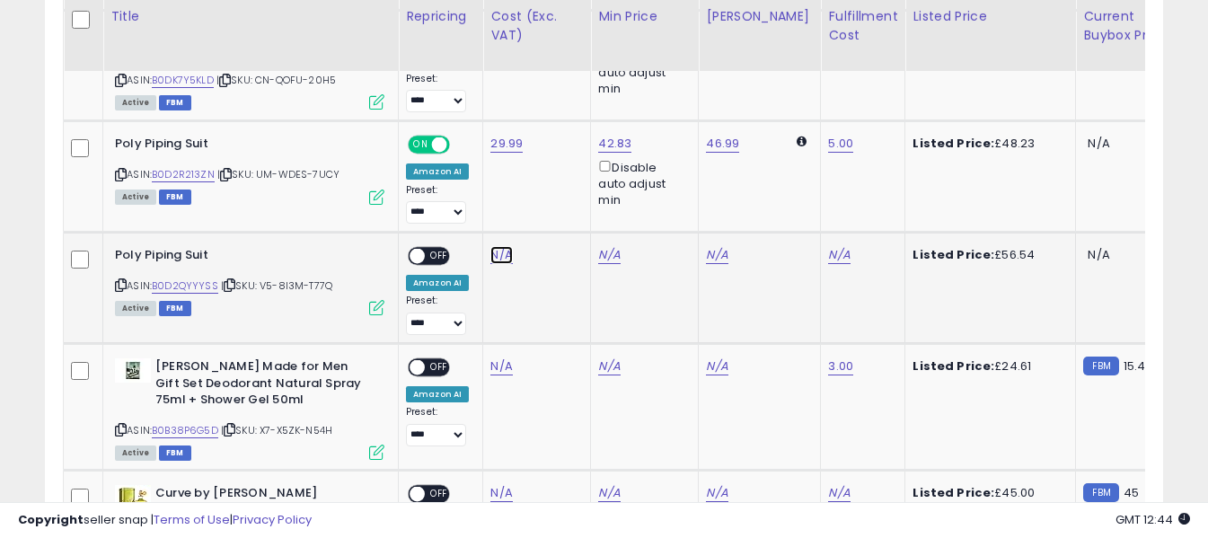
click at [499, 246] on link "N/A" at bounding box center [501, 255] width 22 height 18
click at [492, 170] on input "number" at bounding box center [448, 162] width 160 height 31
type input "*****"
click at [555, 155] on icon "submit" at bounding box center [549, 159] width 11 height 11
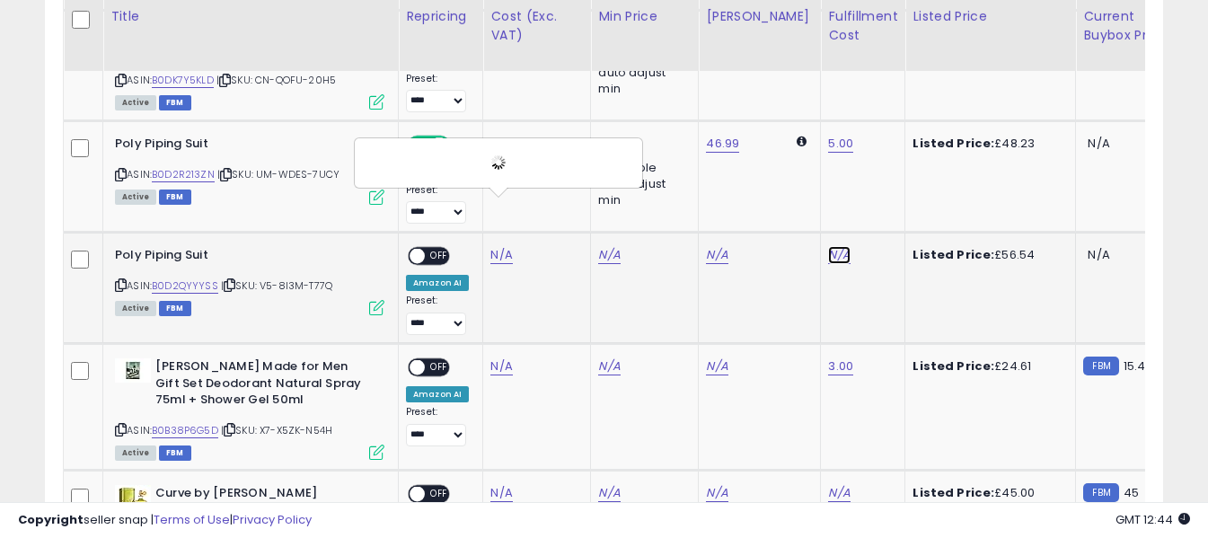
click at [828, 246] on link "N/A" at bounding box center [839, 255] width 22 height 18
click at [765, 165] on input "text" at bounding box center [771, 160] width 160 height 27
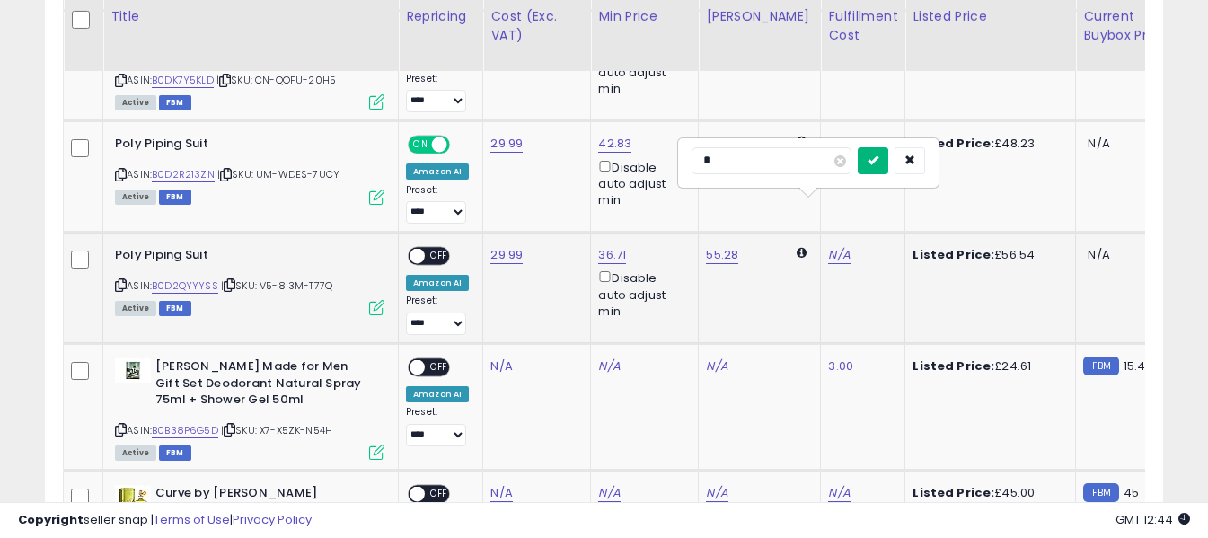
type input "*"
click at [878, 158] on icon "submit" at bounding box center [872, 159] width 11 height 11
click at [436, 249] on span "OFF" at bounding box center [439, 256] width 29 height 15
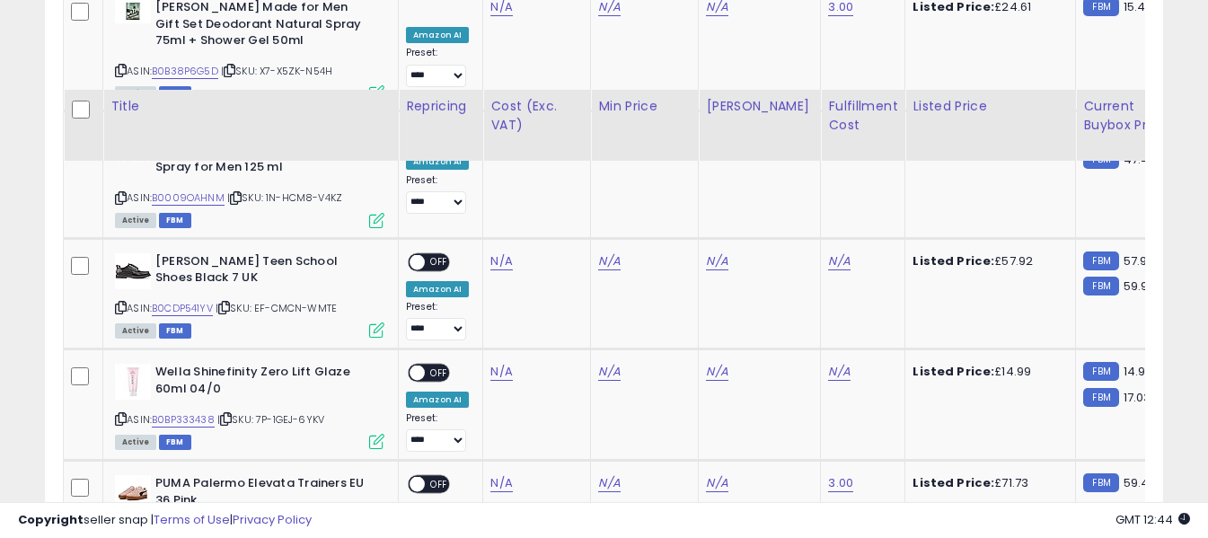
scroll to position [2506, 0]
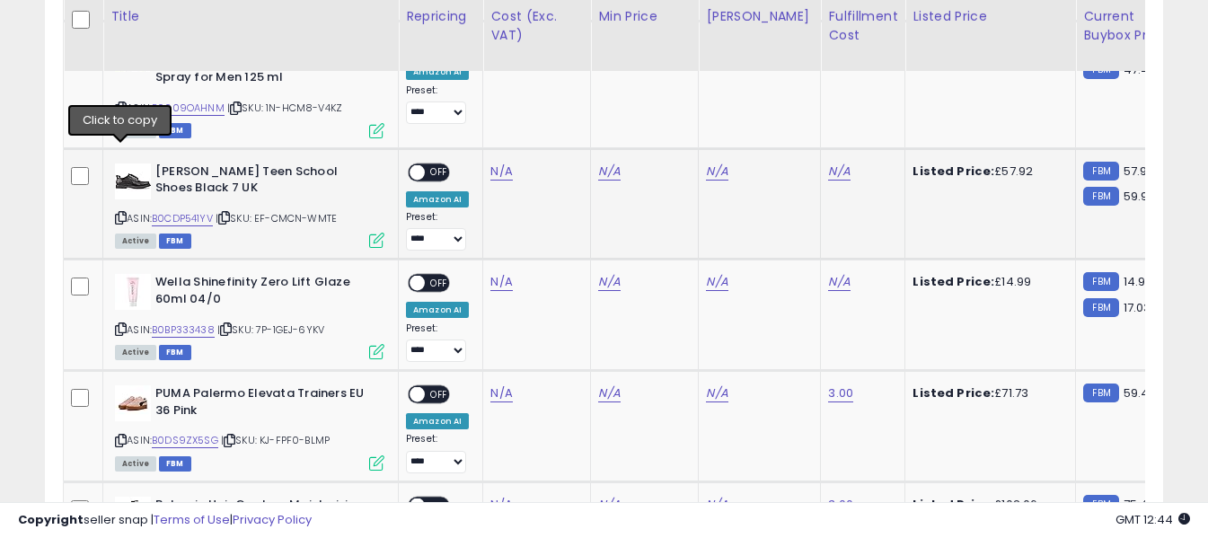
click at [122, 213] on icon at bounding box center [121, 218] width 12 height 10
click at [498, 163] on link "N/A" at bounding box center [501, 172] width 22 height 18
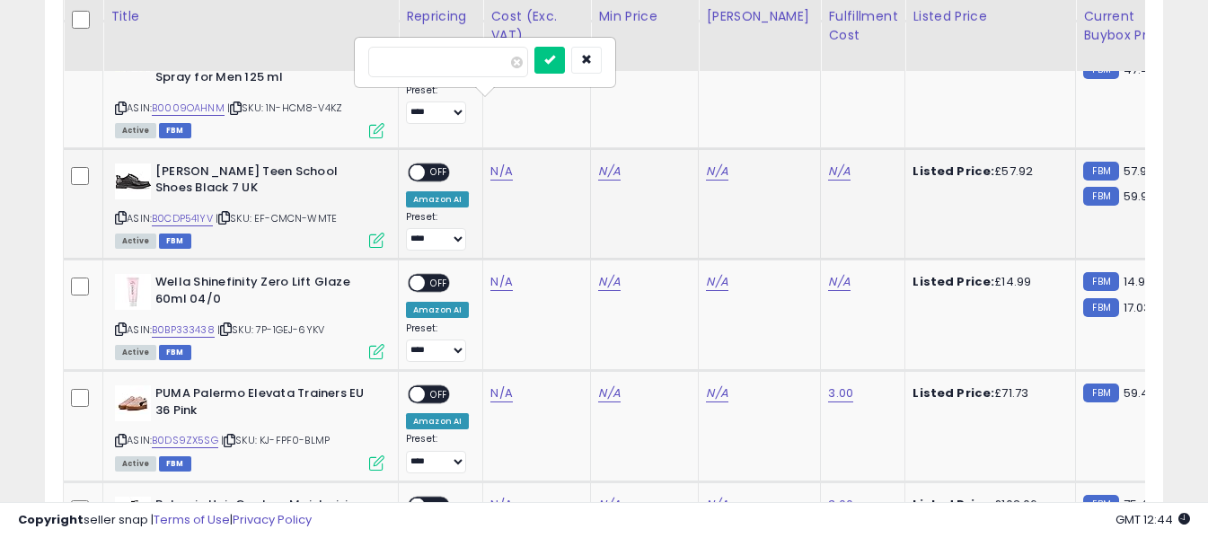
click at [489, 67] on input "number" at bounding box center [448, 62] width 160 height 31
type input "*****"
click at [555, 58] on icon "submit" at bounding box center [549, 59] width 11 height 11
click at [828, 163] on link "N/A" at bounding box center [839, 172] width 22 height 18
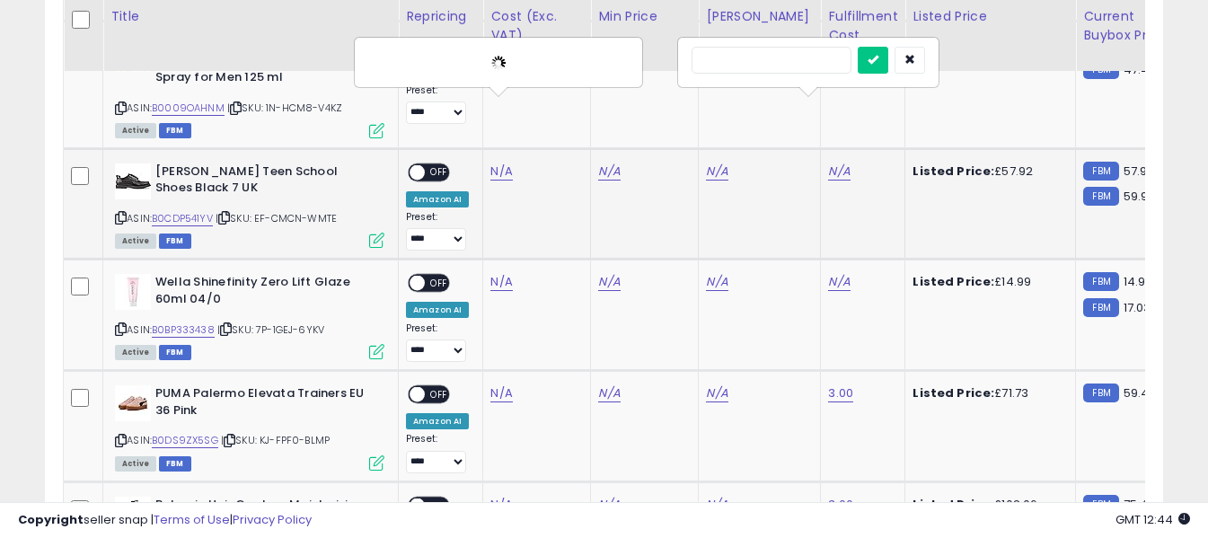
click at [798, 65] on input "text" at bounding box center [771, 60] width 160 height 27
type input "*"
click at [888, 48] on button "submit" at bounding box center [873, 60] width 31 height 27
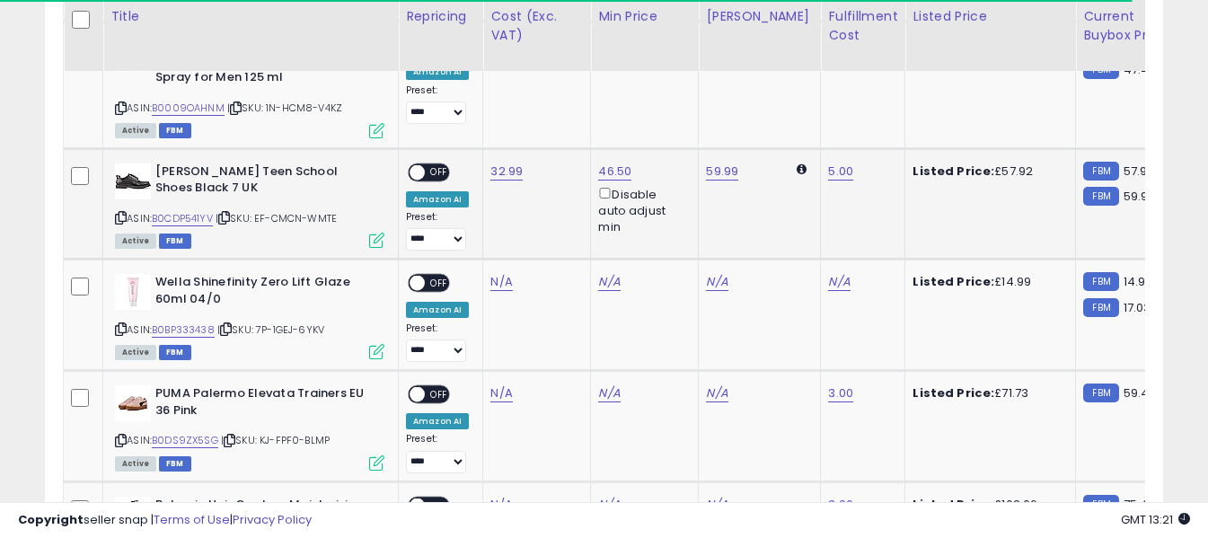
click at [436, 164] on span "OFF" at bounding box center [439, 171] width 29 height 15
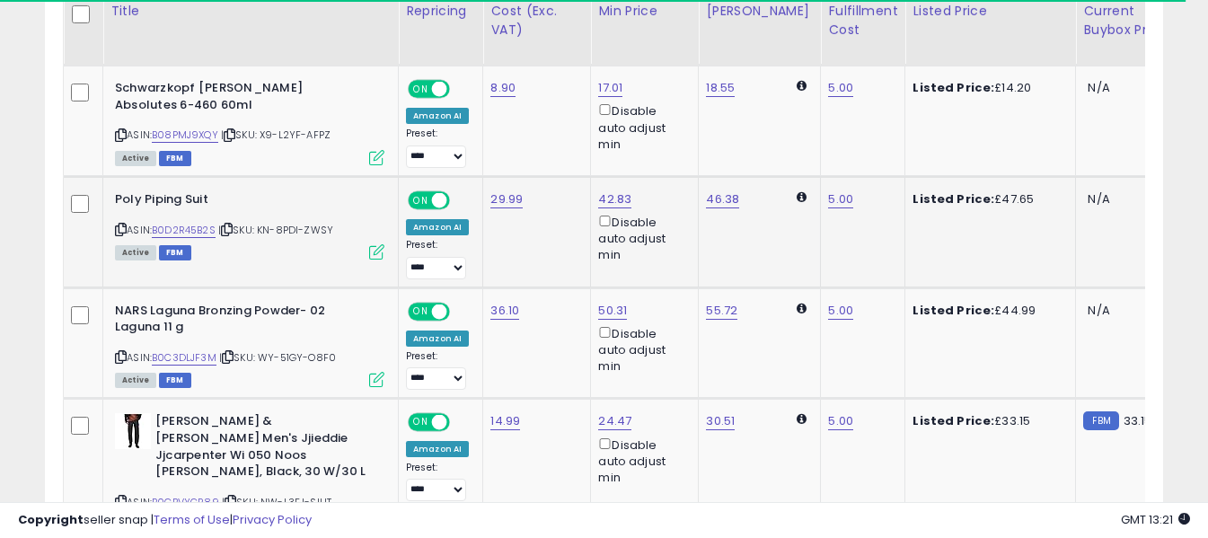
scroll to position [710, 0]
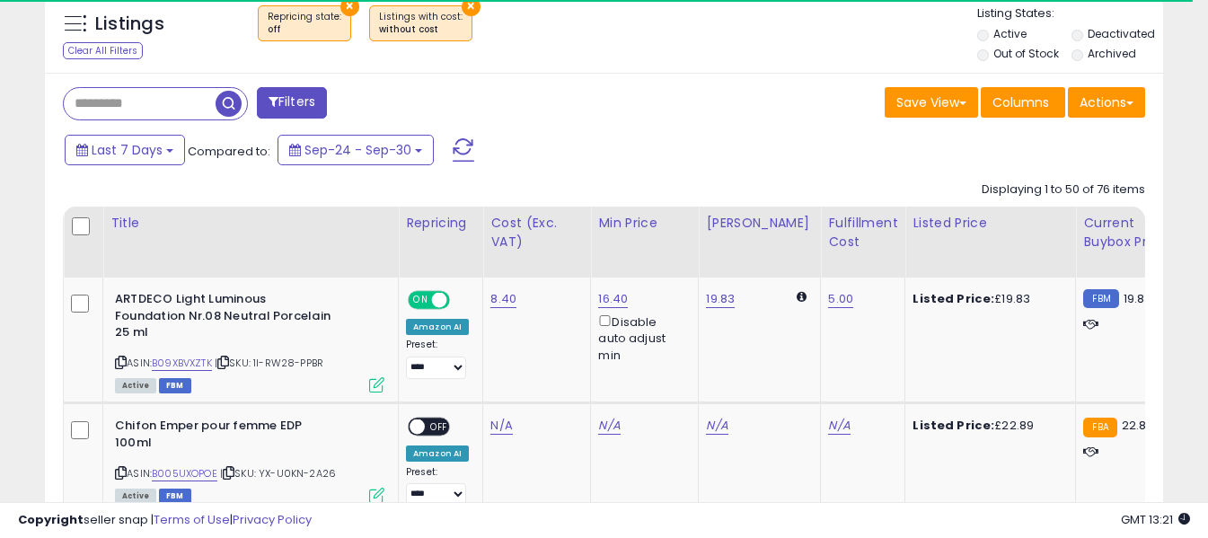
click at [462, 141] on span at bounding box center [464, 149] width 22 height 23
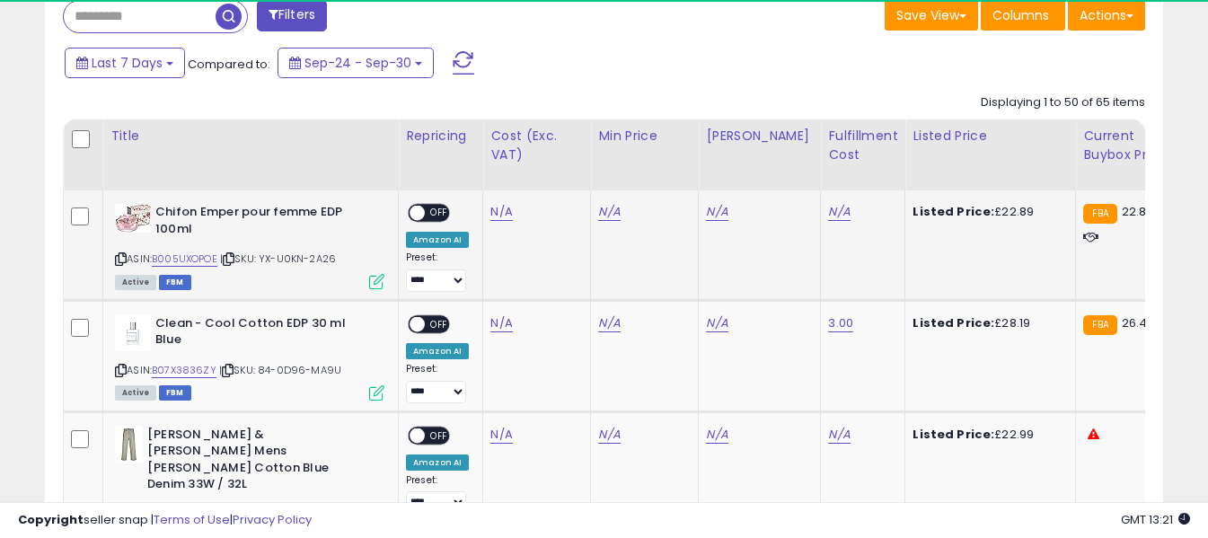
scroll to position [800, 0]
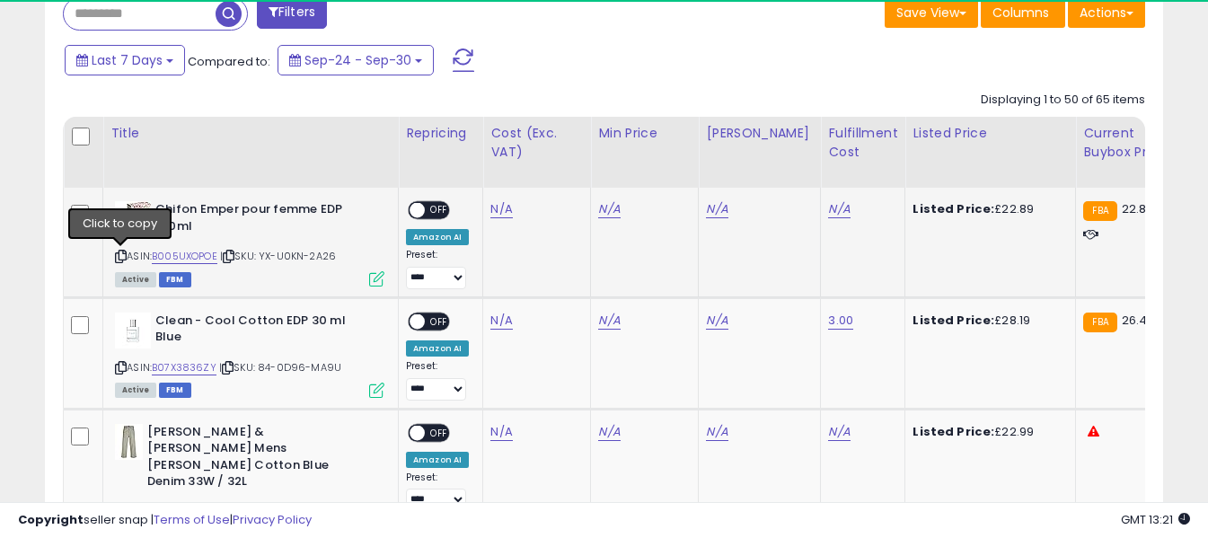
click at [119, 255] on icon at bounding box center [121, 256] width 12 height 10
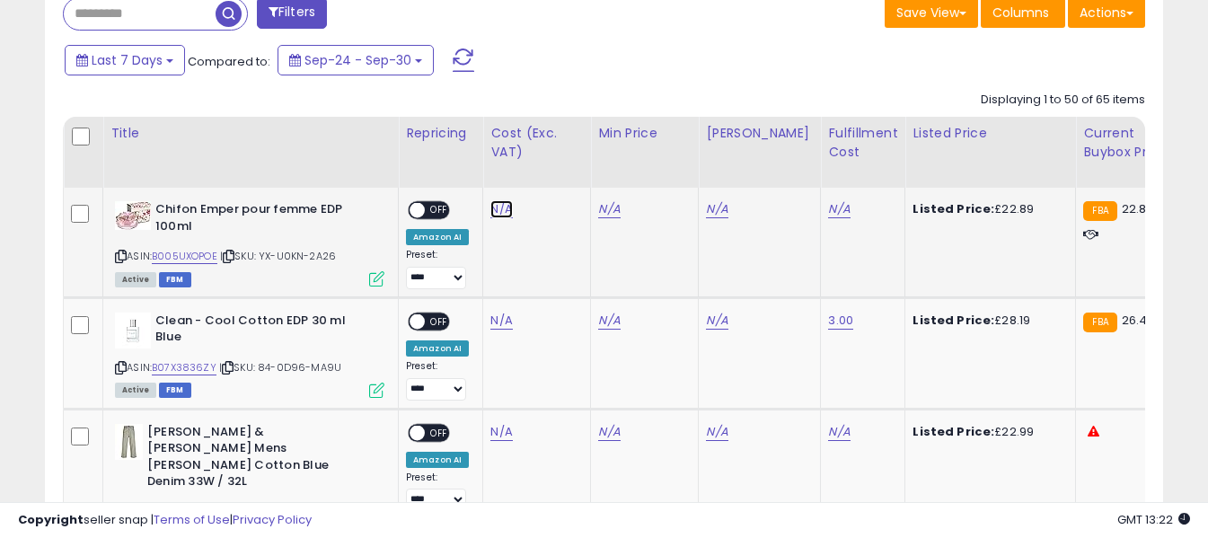
click at [504, 207] on link "N/A" at bounding box center [501, 209] width 22 height 18
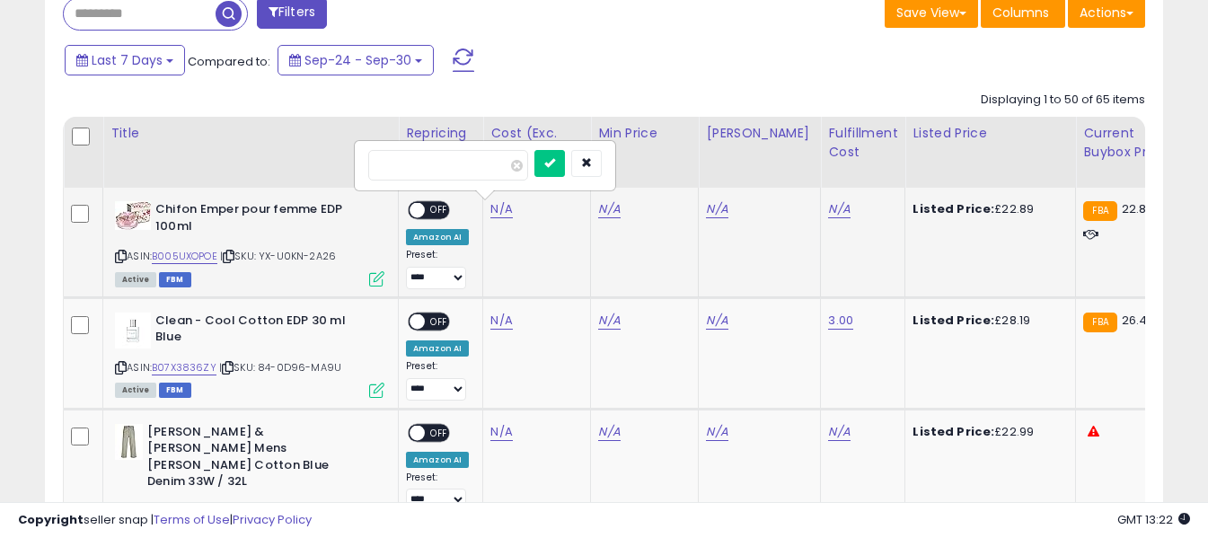
click at [474, 170] on input "number" at bounding box center [448, 165] width 160 height 31
type input "*****"
click at [555, 163] on icon "submit" at bounding box center [549, 162] width 11 height 11
click at [828, 212] on link "N/A" at bounding box center [839, 209] width 22 height 18
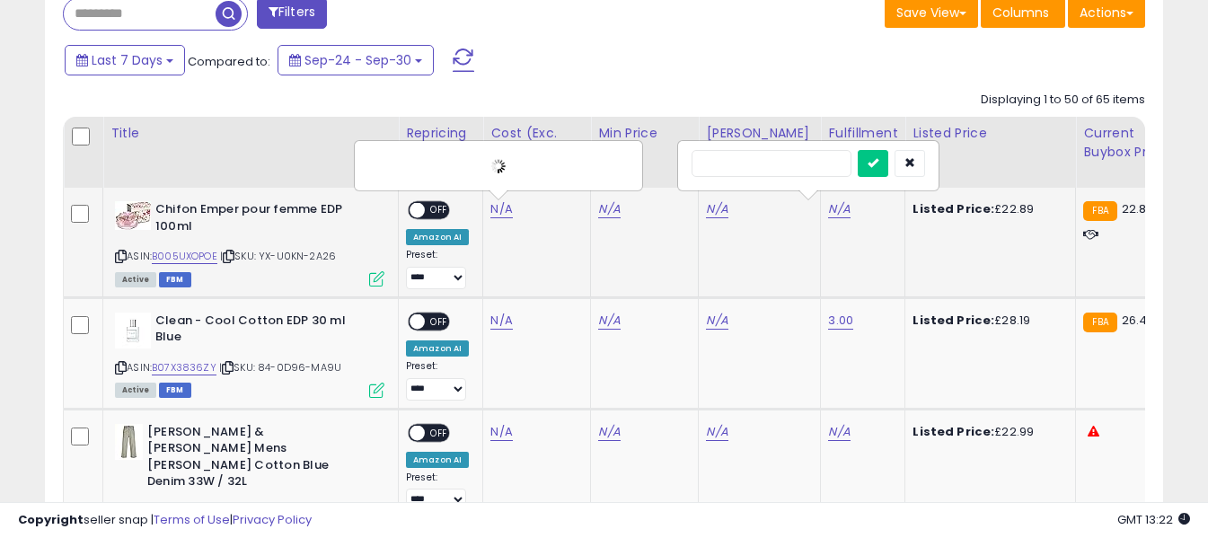
click at [779, 164] on input "text" at bounding box center [771, 163] width 160 height 27
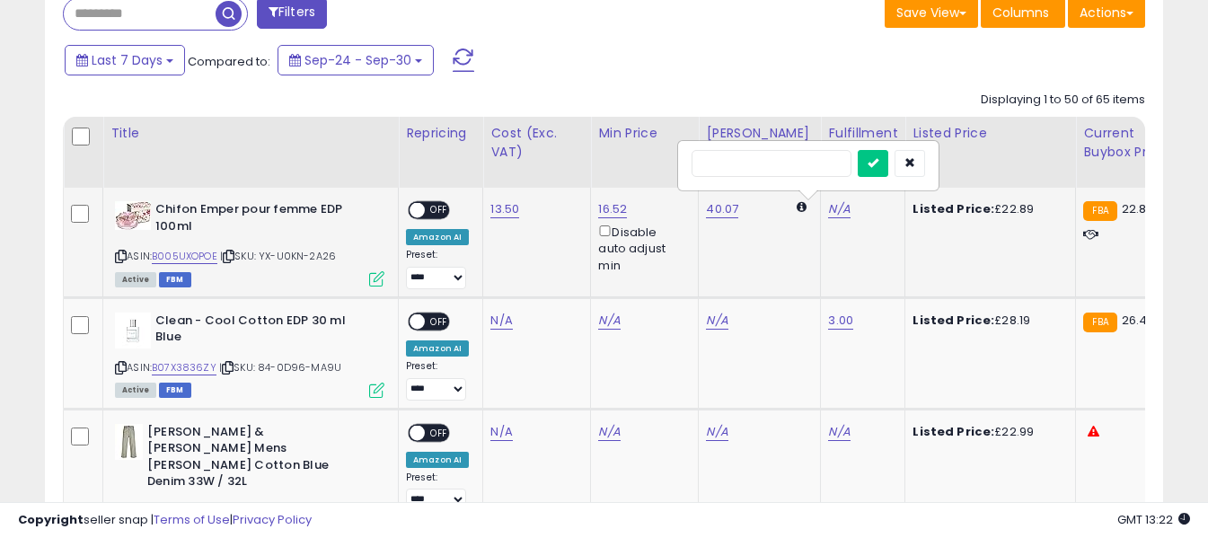
type input "*"
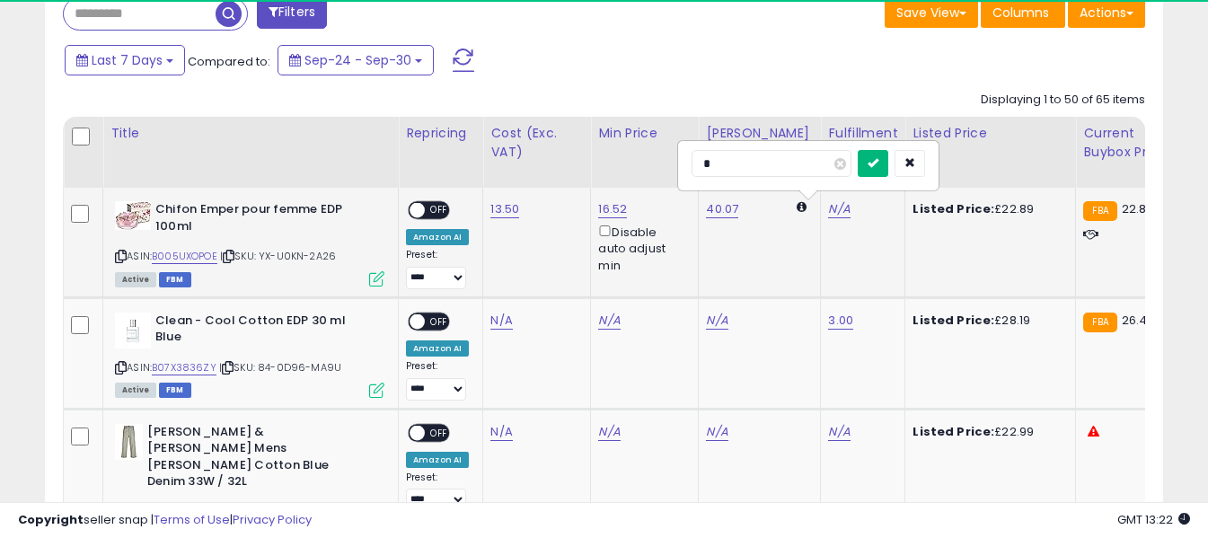
click at [878, 164] on icon "submit" at bounding box center [872, 162] width 11 height 11
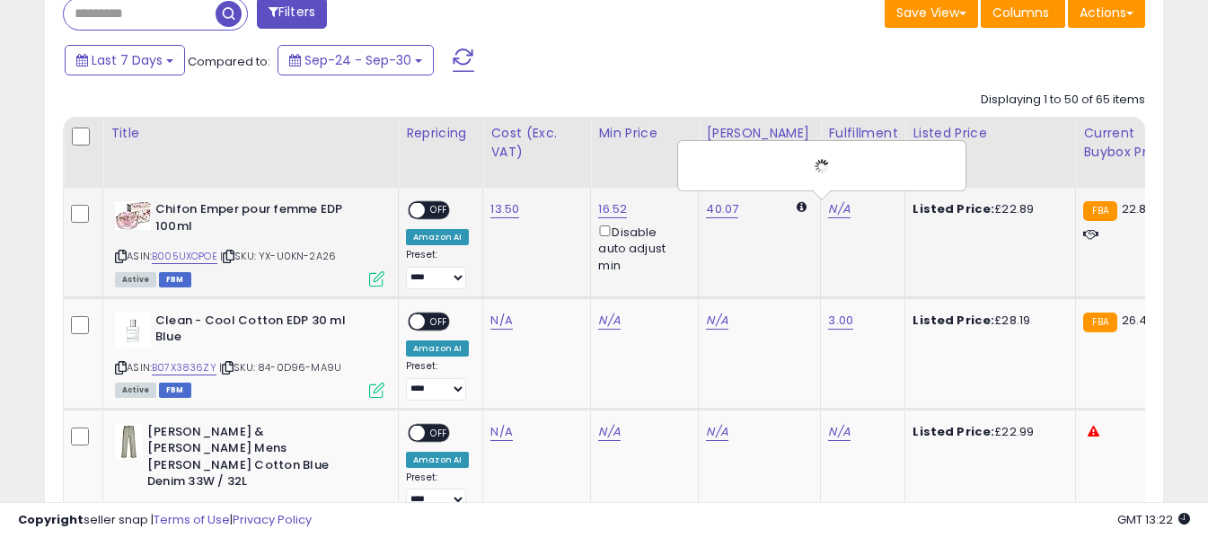
click at [443, 209] on span "OFF" at bounding box center [439, 210] width 29 height 15
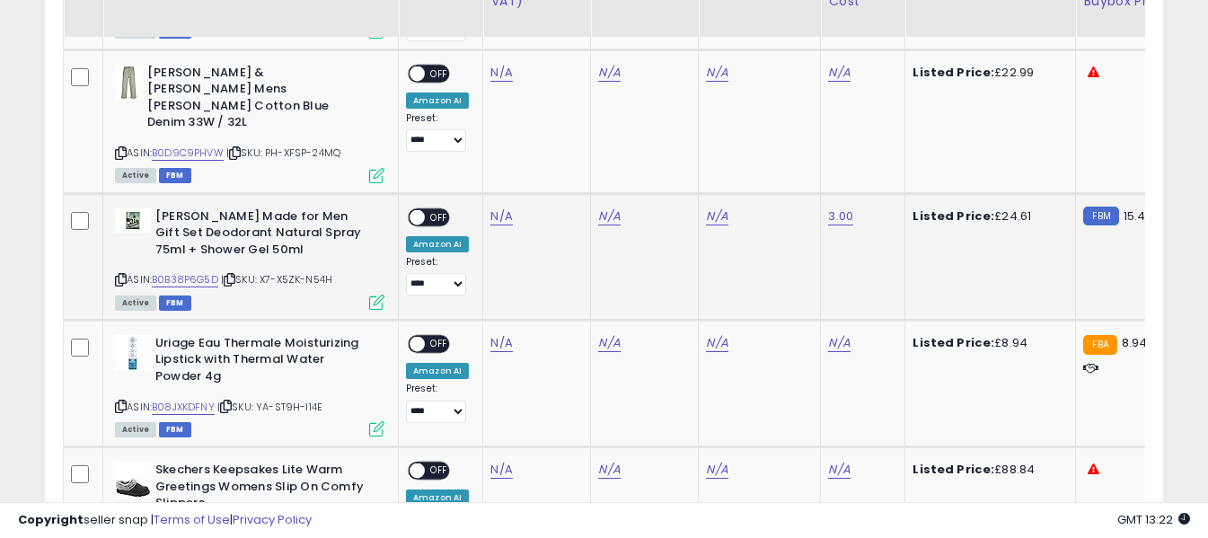
scroll to position [1070, 0]
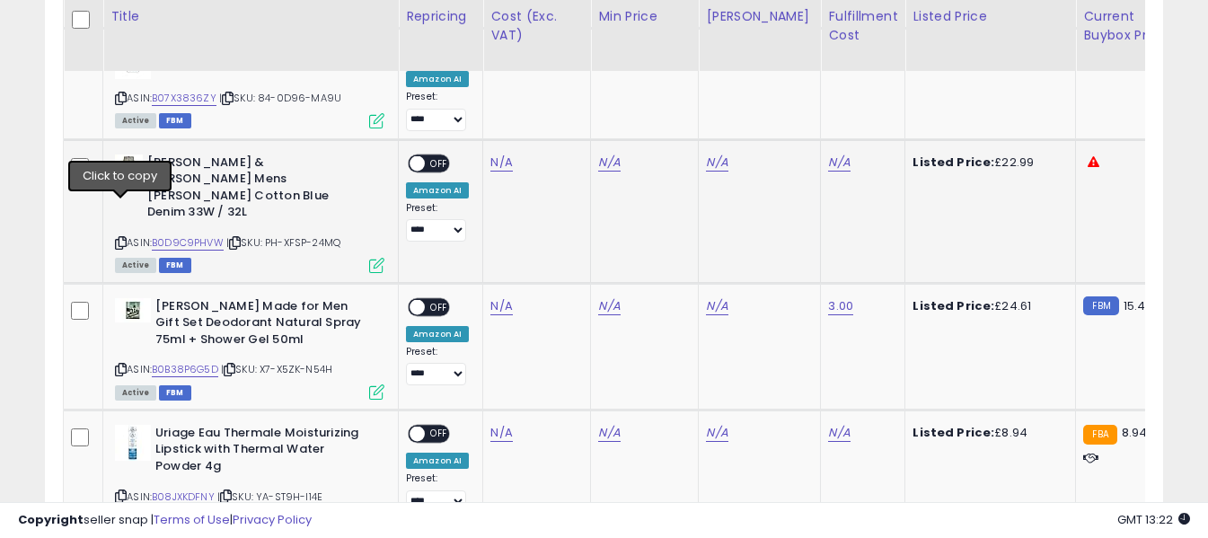
click at [120, 238] on icon at bounding box center [121, 243] width 12 height 10
click at [493, 161] on link "N/A" at bounding box center [501, 163] width 22 height 18
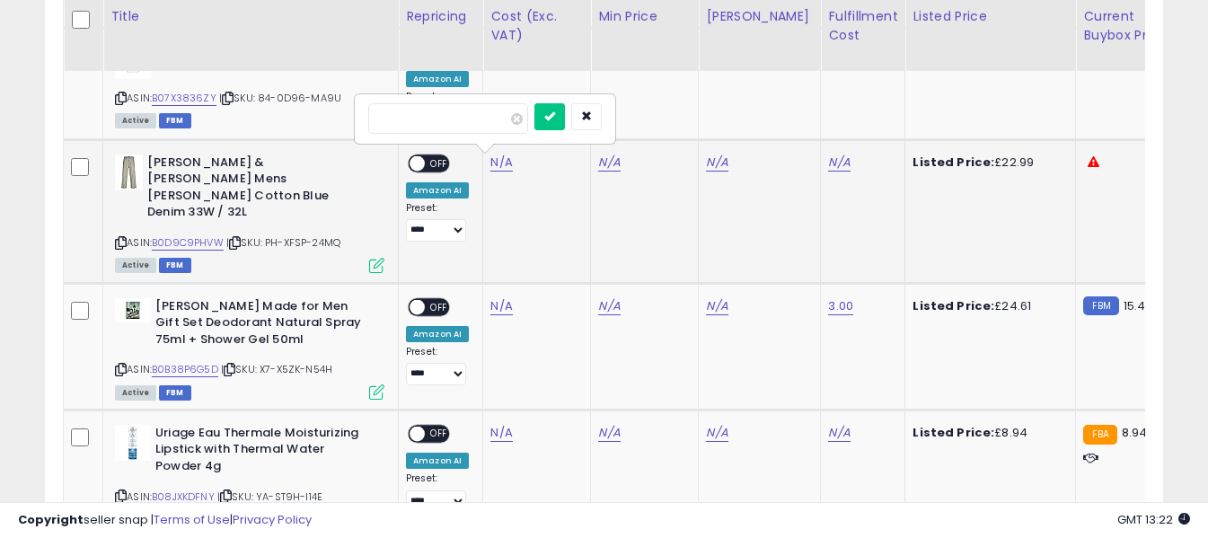
click at [490, 120] on input "number" at bounding box center [448, 118] width 160 height 31
type input "****"
click at [555, 111] on icon "submit" at bounding box center [549, 115] width 11 height 11
click at [828, 161] on link "N/A" at bounding box center [839, 163] width 22 height 18
click at [778, 125] on input "text" at bounding box center [771, 116] width 160 height 27
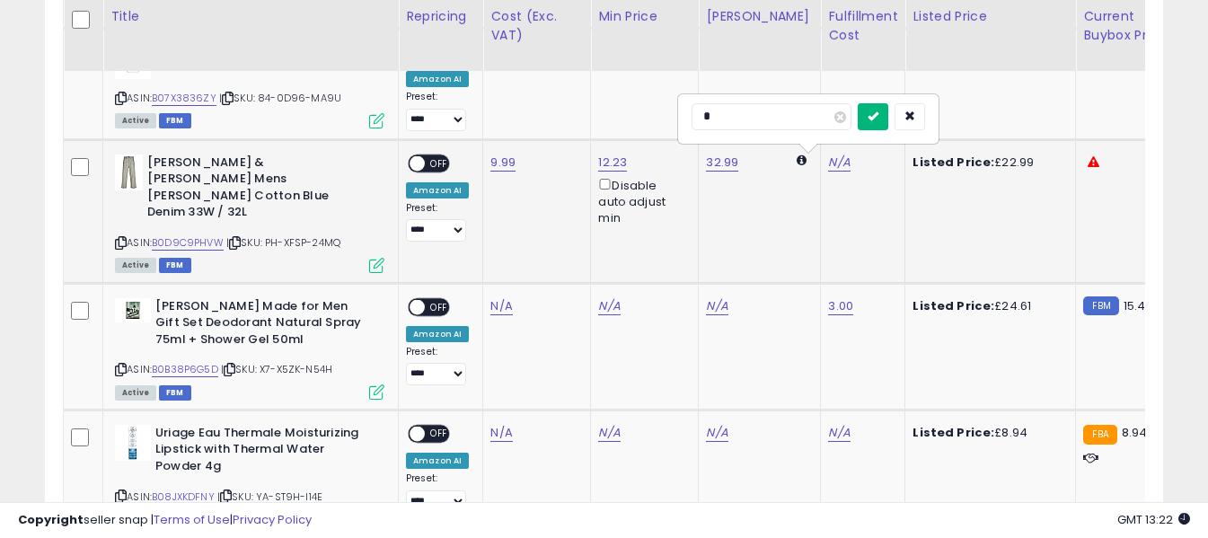
type input "*"
click at [878, 110] on icon "submit" at bounding box center [872, 115] width 11 height 11
click at [432, 158] on span "OFF" at bounding box center [439, 162] width 29 height 15
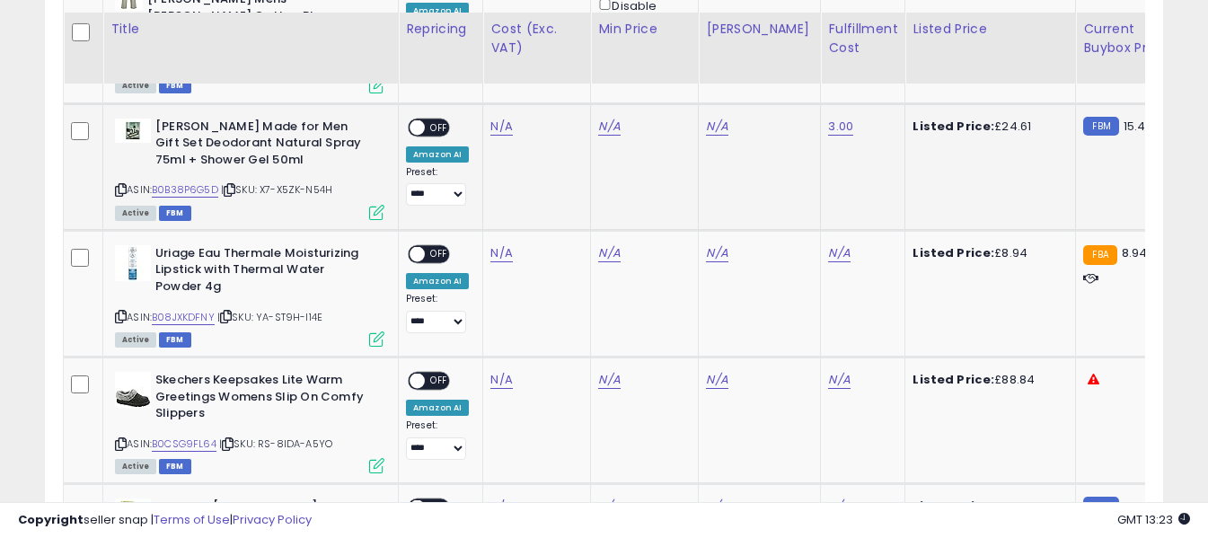
scroll to position [1339, 0]
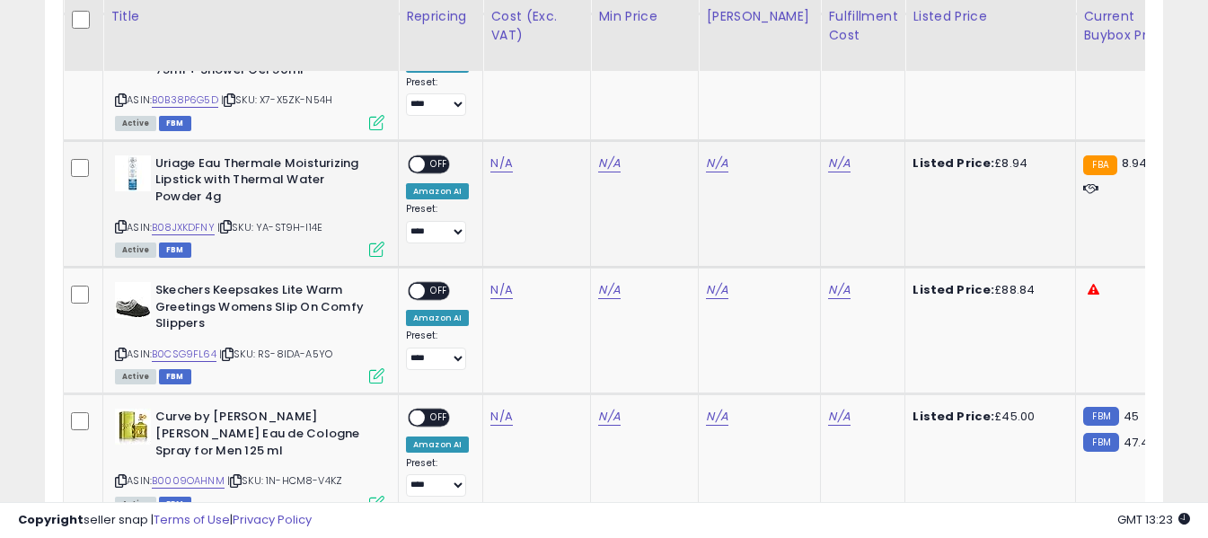
click at [119, 222] on icon at bounding box center [121, 227] width 12 height 10
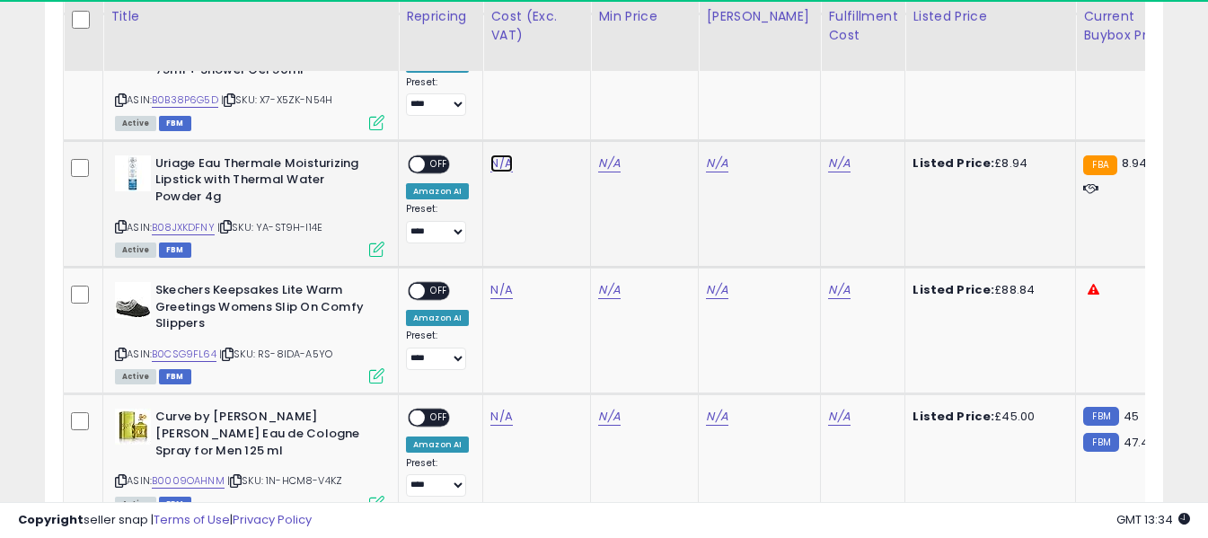
click at [499, 154] on link "N/A" at bounding box center [501, 163] width 22 height 18
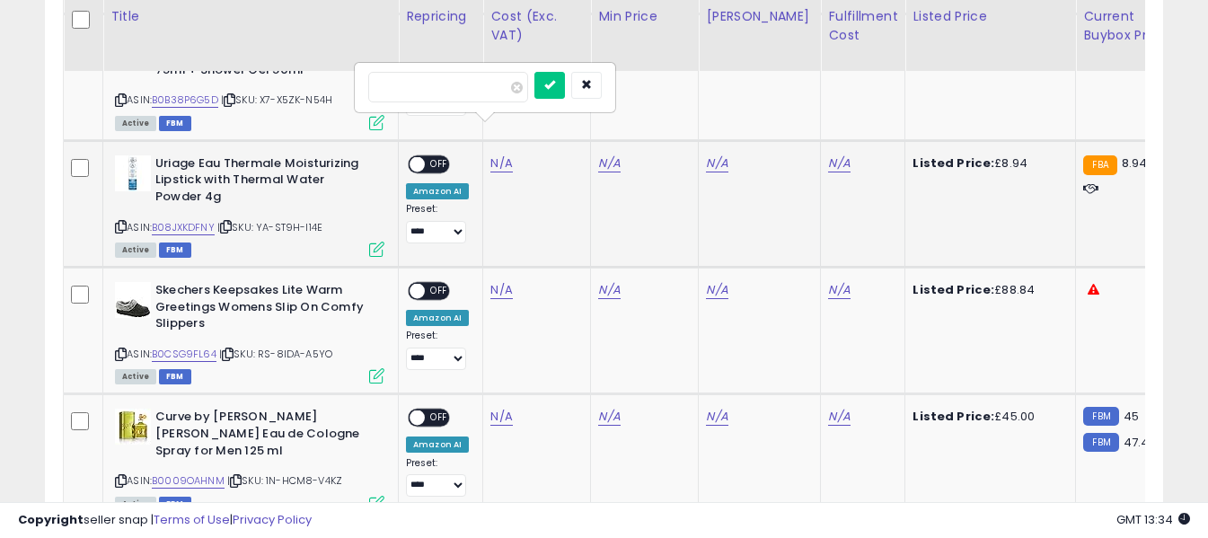
click at [486, 92] on input "number" at bounding box center [448, 87] width 160 height 31
type input "****"
click at [555, 86] on icon "submit" at bounding box center [549, 84] width 11 height 11
click at [828, 154] on link "N/A" at bounding box center [839, 163] width 22 height 18
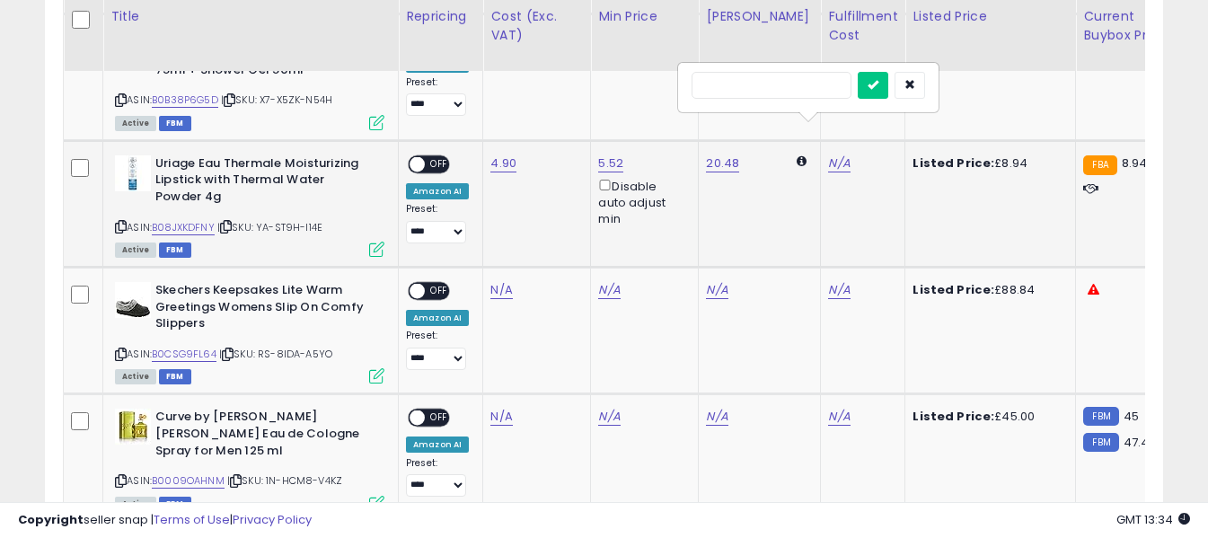
click at [802, 89] on input "text" at bounding box center [771, 85] width 160 height 27
type input "*"
click at [878, 87] on icon "submit" at bounding box center [872, 84] width 11 height 11
click at [418, 156] on span at bounding box center [416, 163] width 15 height 15
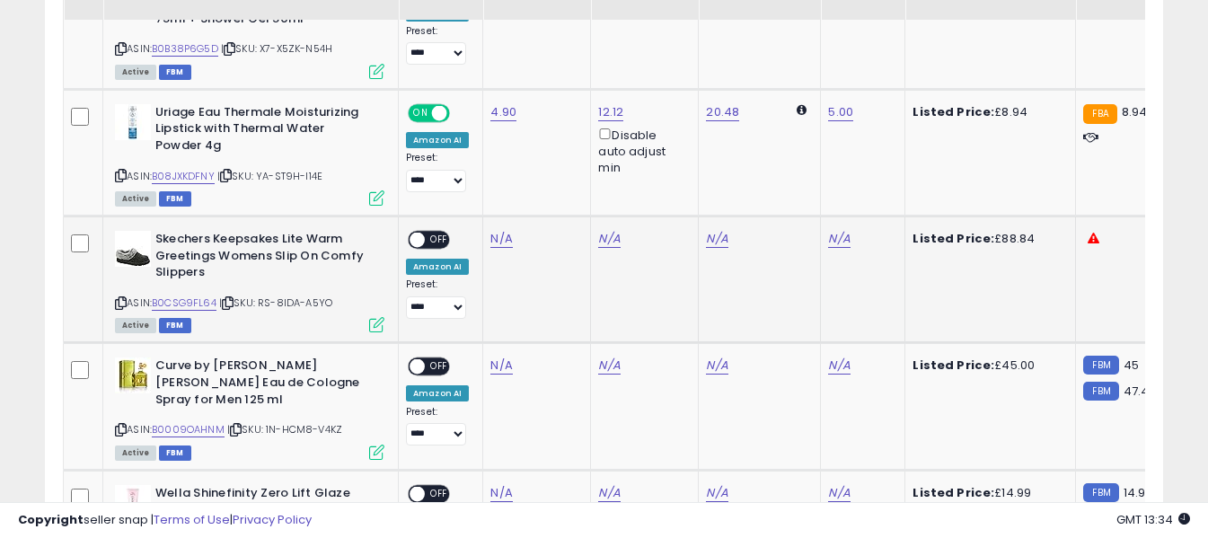
scroll to position [1429, 0]
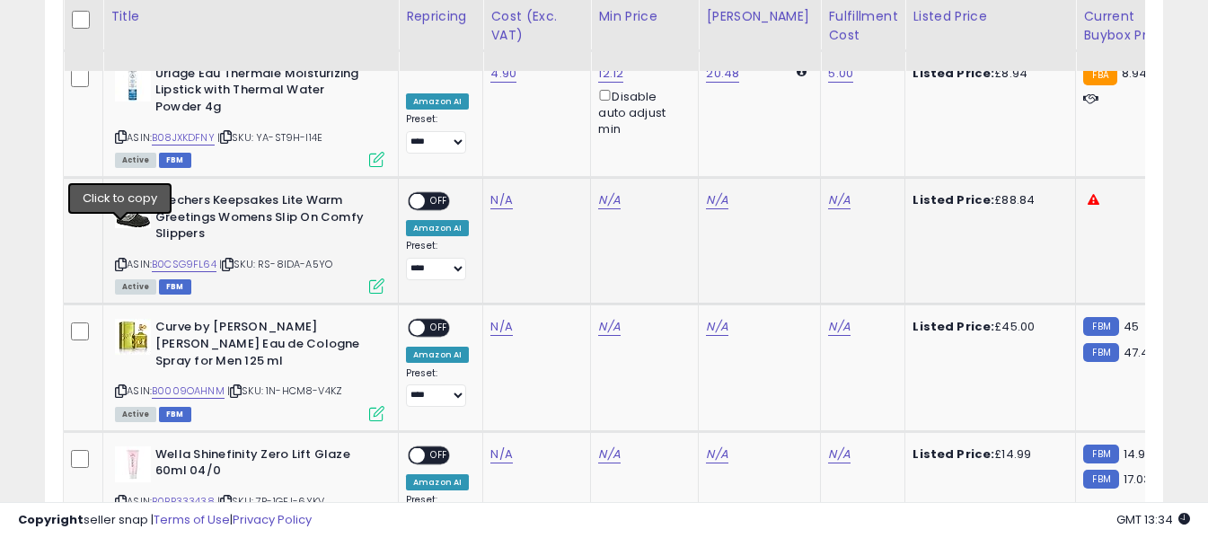
click at [122, 260] on icon at bounding box center [121, 265] width 12 height 10
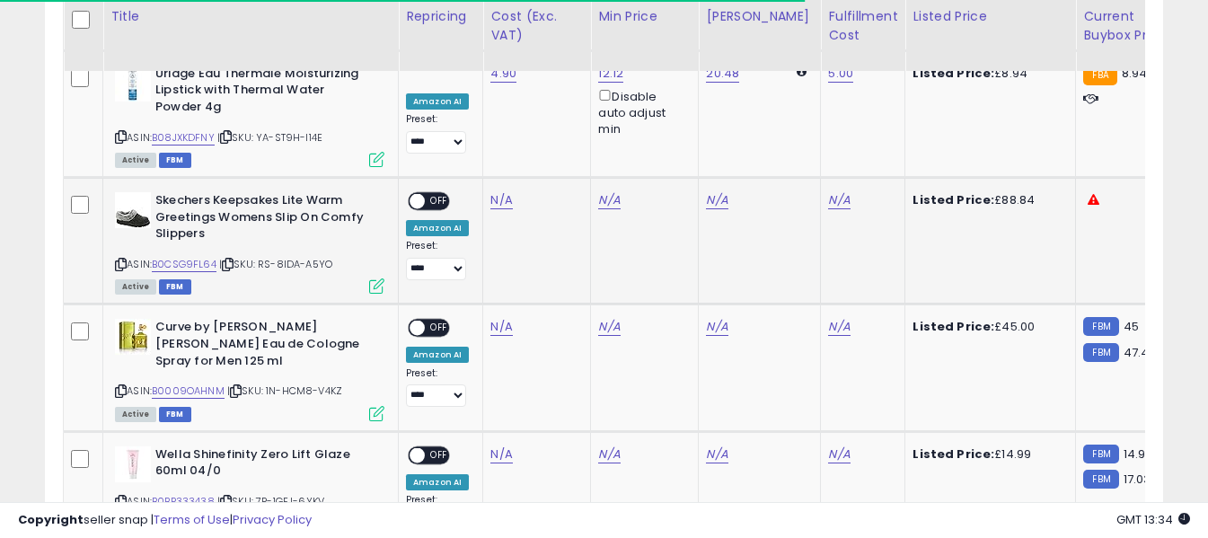
click at [121, 260] on icon at bounding box center [121, 265] width 12 height 10
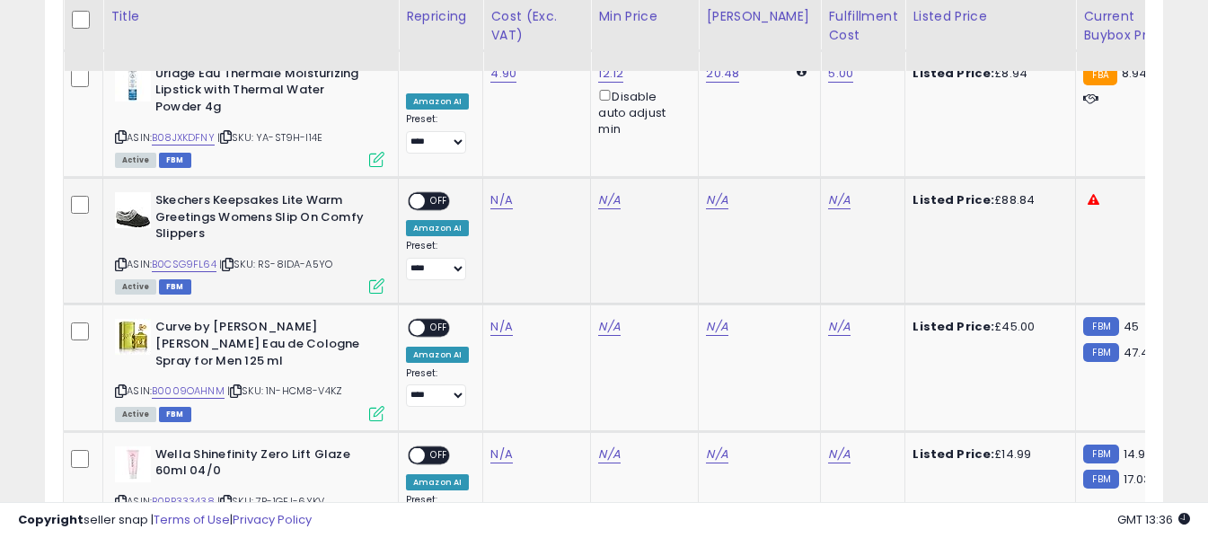
click at [119, 260] on icon at bounding box center [121, 265] width 12 height 10
click at [491, 191] on link "N/A" at bounding box center [501, 200] width 22 height 18
click at [491, 124] on input "number" at bounding box center [448, 124] width 160 height 31
type input "*****"
click at [555, 125] on icon "submit" at bounding box center [549, 121] width 11 height 11
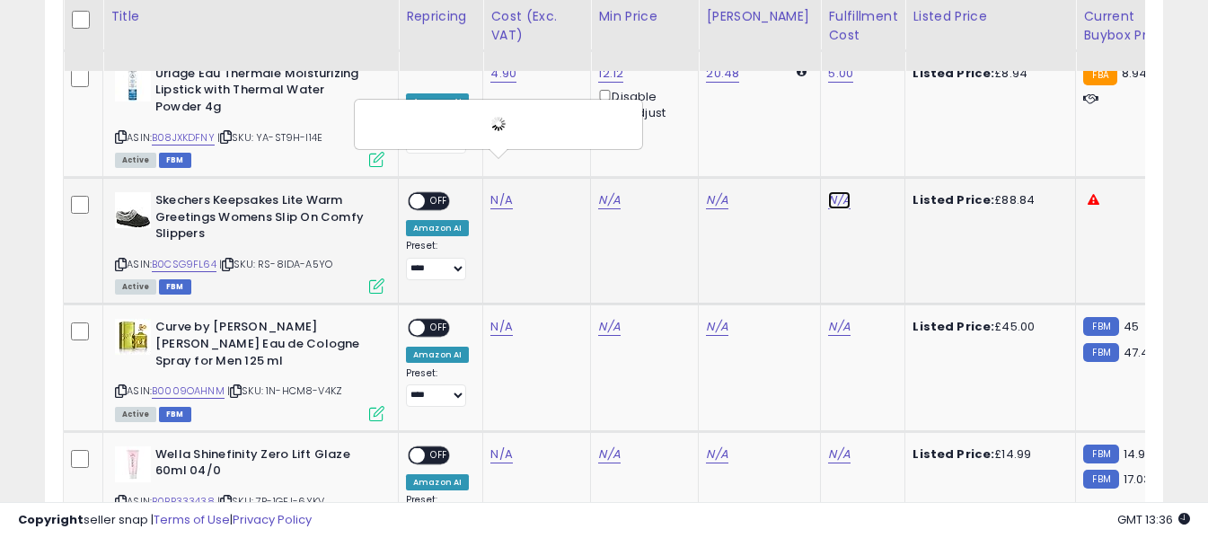
click at [828, 191] on link "N/A" at bounding box center [839, 200] width 22 height 18
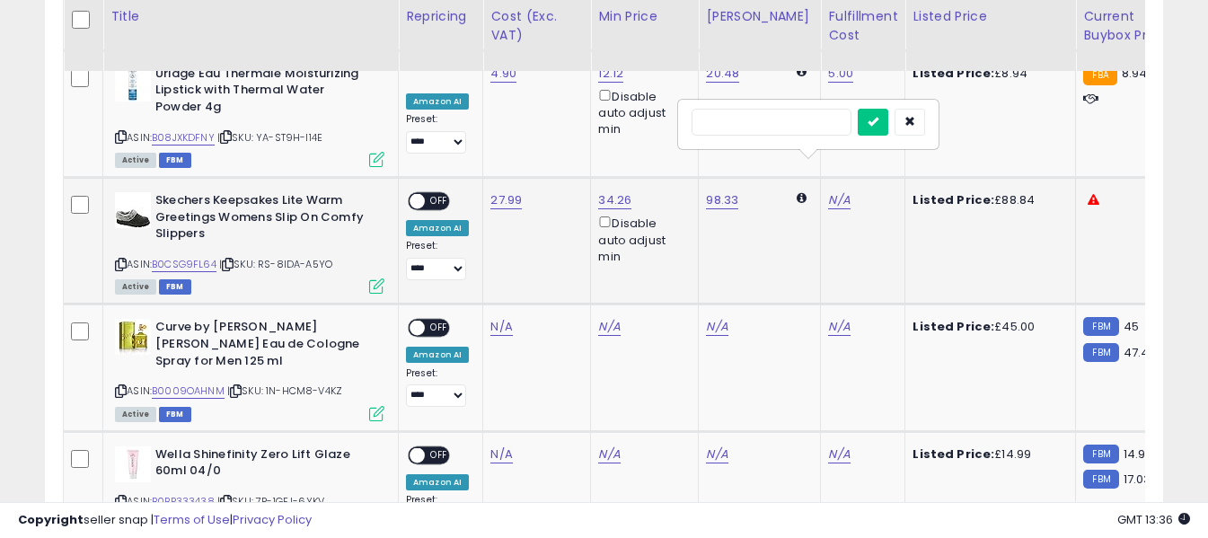
click at [791, 119] on input "text" at bounding box center [771, 122] width 160 height 27
type input "*"
click at [878, 125] on icon "submit" at bounding box center [872, 121] width 11 height 11
click at [438, 194] on span "OFF" at bounding box center [439, 201] width 29 height 15
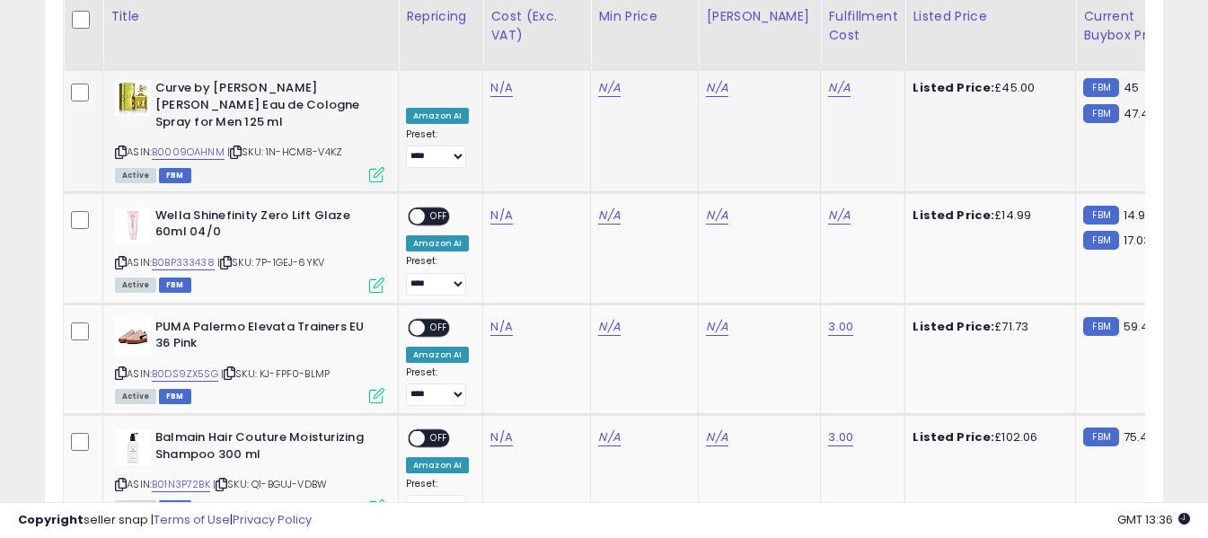
scroll to position [1698, 0]
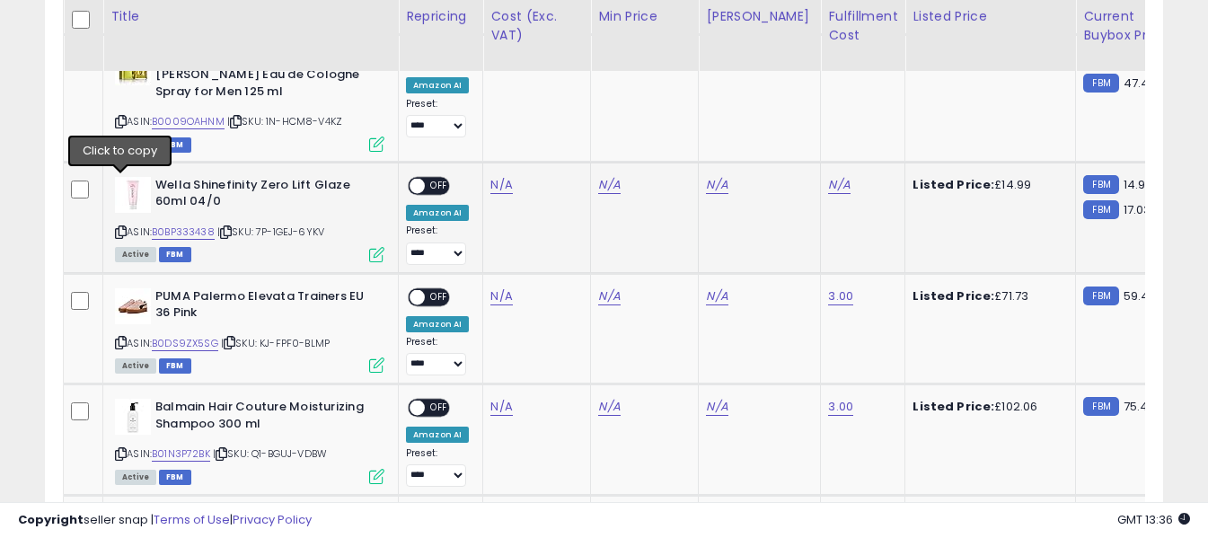
click at [121, 227] on icon at bounding box center [121, 232] width 12 height 10
click at [498, 176] on link "N/A" at bounding box center [501, 185] width 22 height 18
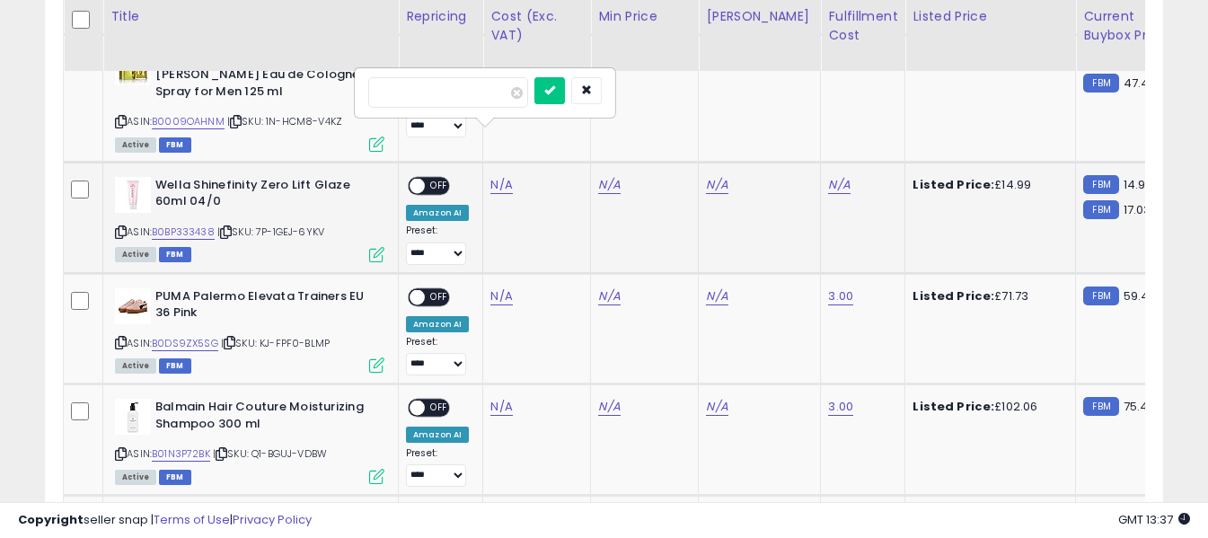
click at [497, 96] on input "number" at bounding box center [448, 92] width 160 height 31
type input "****"
click at [555, 86] on icon "submit" at bounding box center [549, 89] width 11 height 11
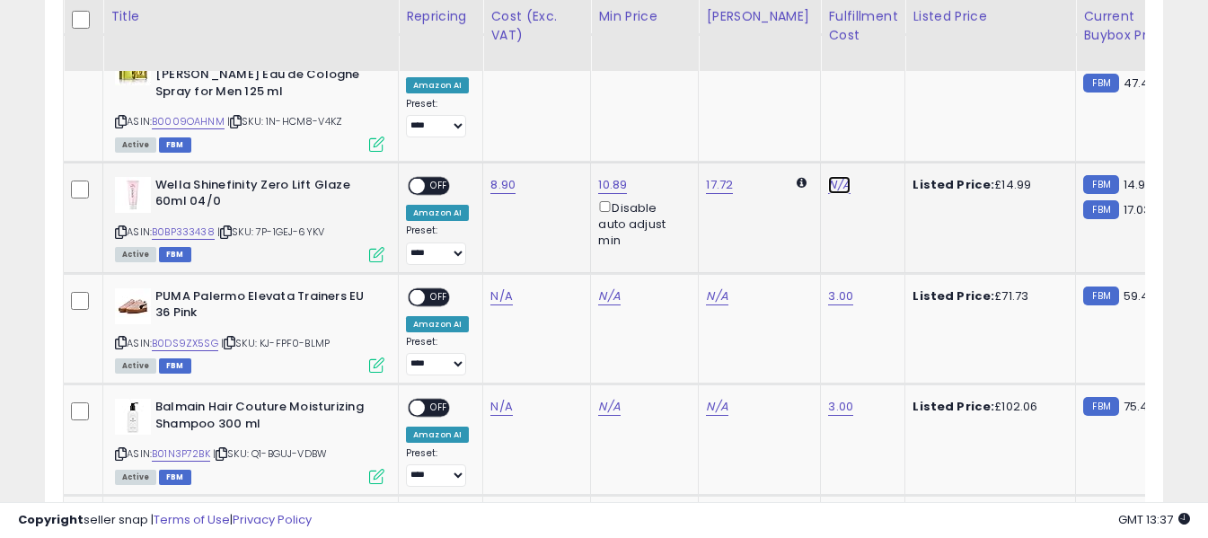
click at [828, 176] on link "N/A" at bounding box center [839, 185] width 22 height 18
click at [776, 95] on input "text" at bounding box center [771, 90] width 160 height 27
type input "*"
click at [878, 87] on icon "submit" at bounding box center [872, 89] width 11 height 11
click at [446, 178] on span "OFF" at bounding box center [439, 185] width 29 height 15
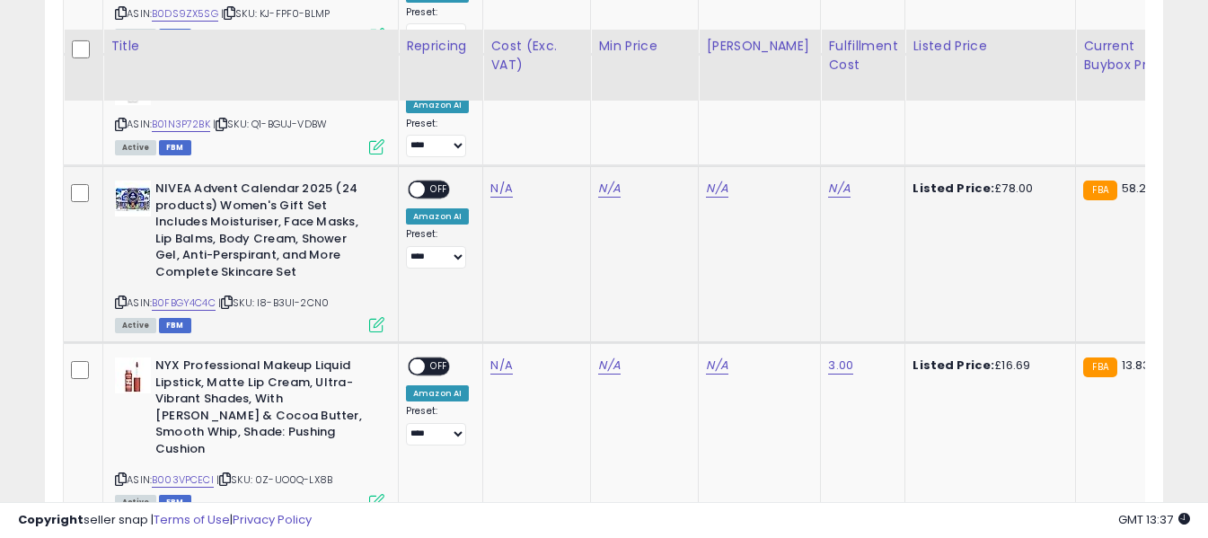
scroll to position [2057, 0]
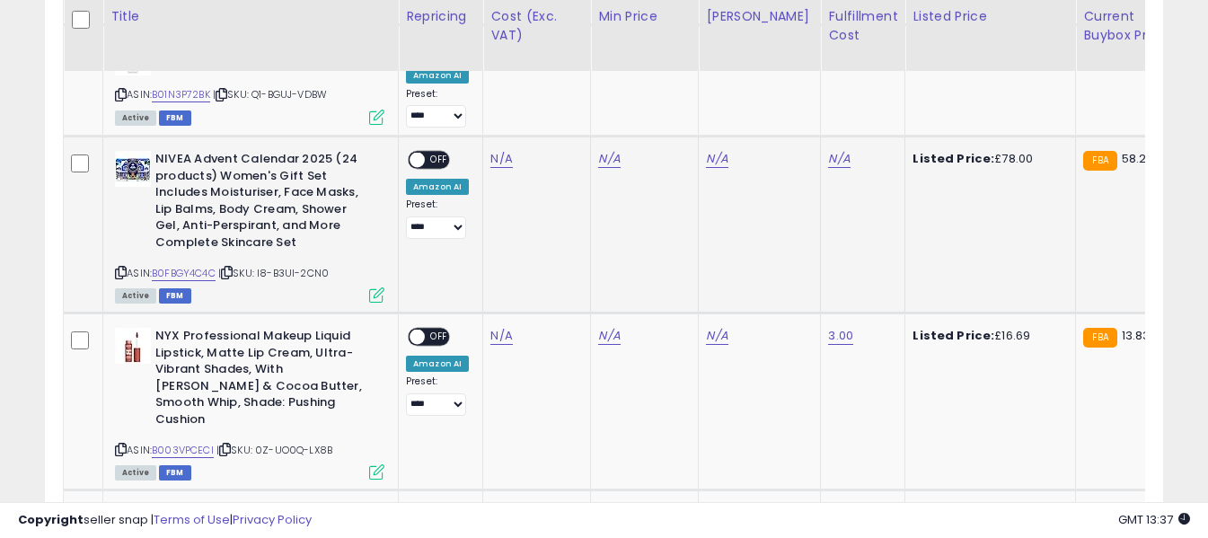
click at [119, 268] on icon at bounding box center [121, 273] width 12 height 10
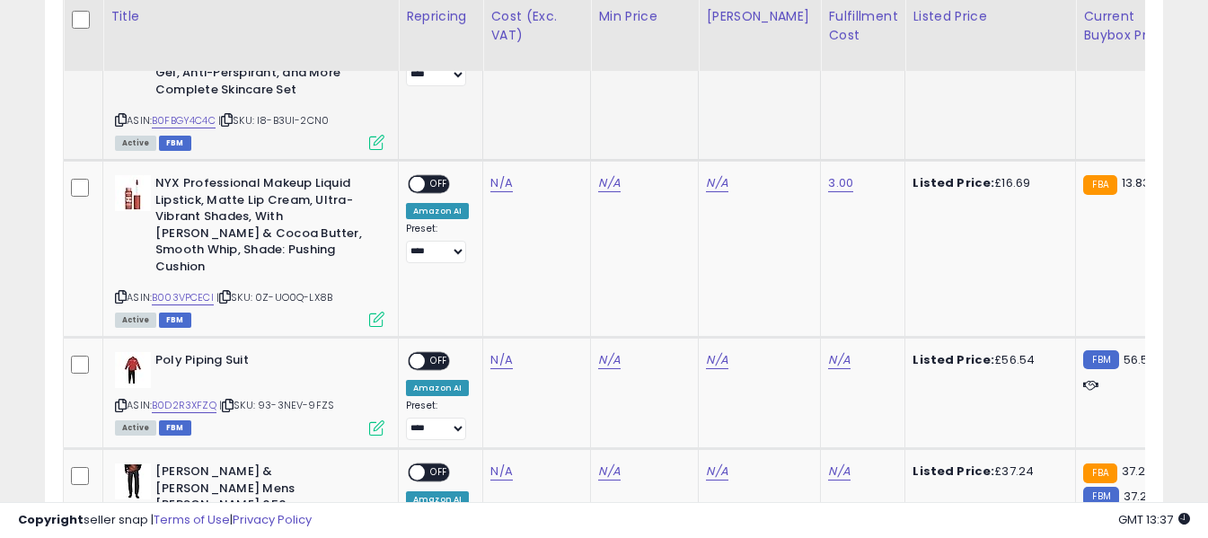
scroll to position [2237, 0]
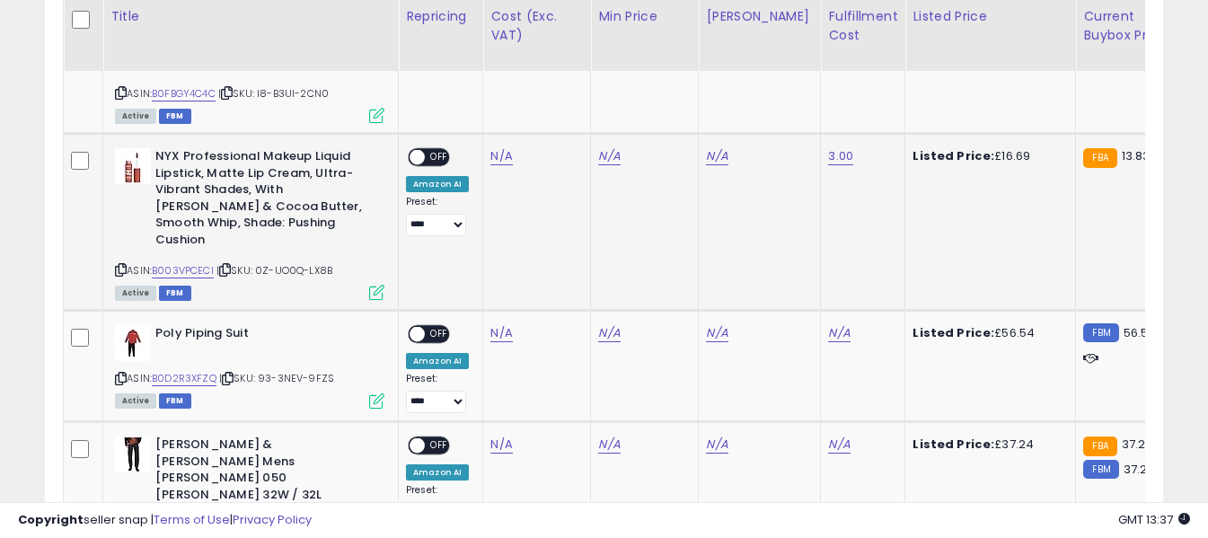
click at [120, 265] on icon at bounding box center [121, 270] width 12 height 10
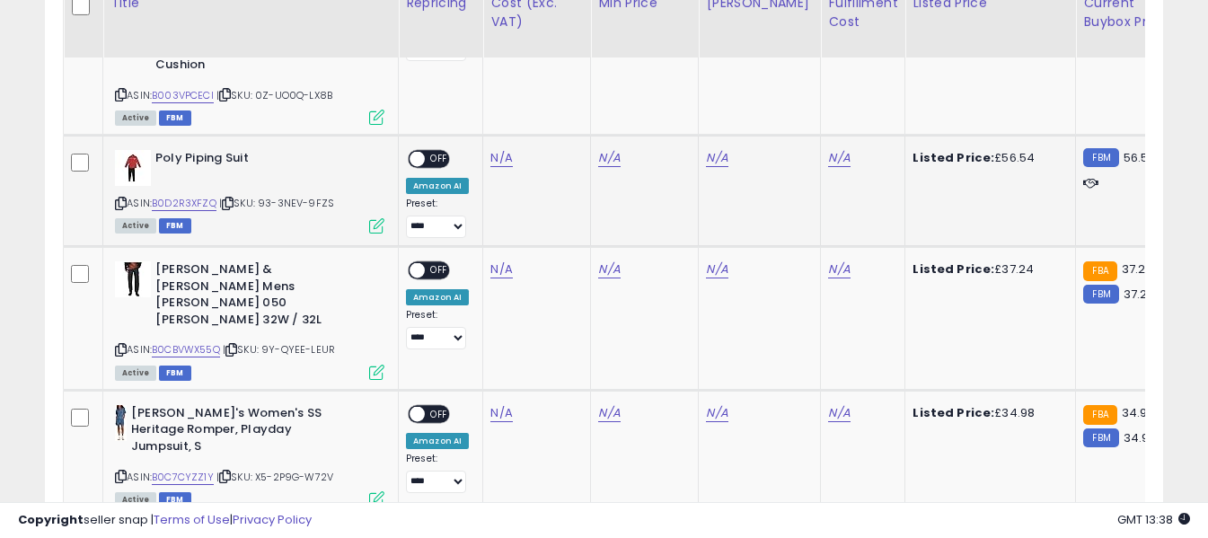
scroll to position [2417, 0]
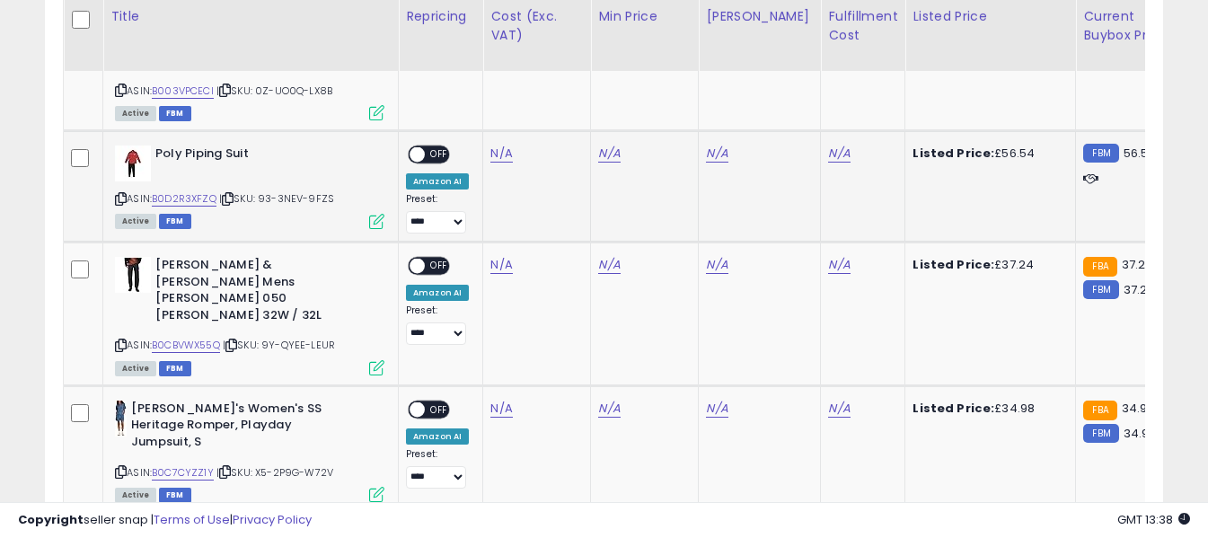
click at [122, 194] on icon at bounding box center [121, 199] width 12 height 10
click at [502, 145] on link "N/A" at bounding box center [501, 154] width 22 height 18
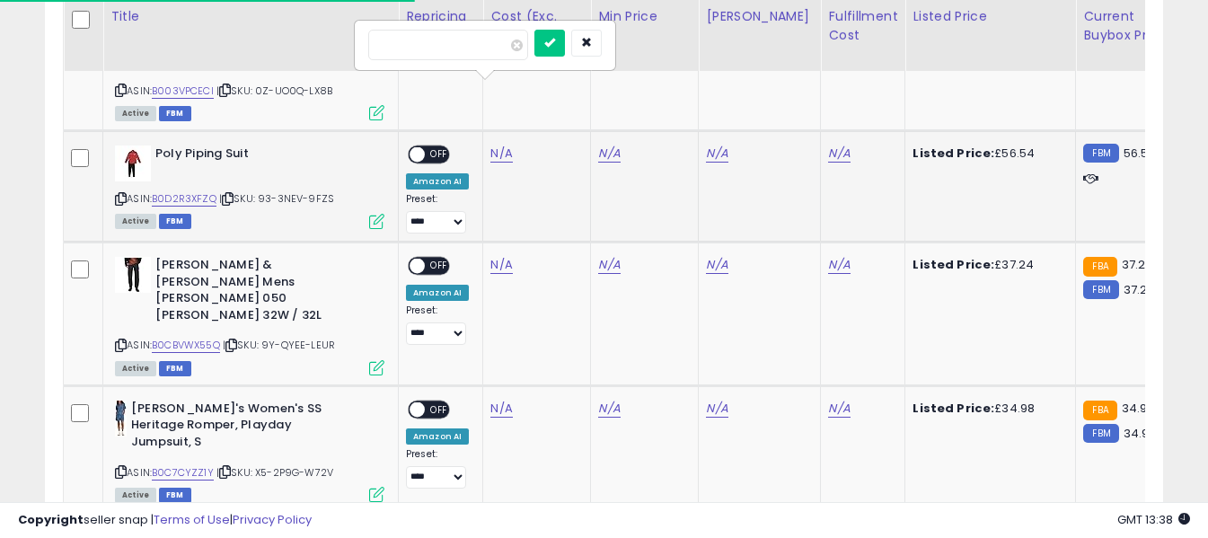
click at [497, 48] on input "number" at bounding box center [448, 45] width 160 height 31
type input "*****"
click at [555, 45] on icon "submit" at bounding box center [549, 42] width 11 height 11
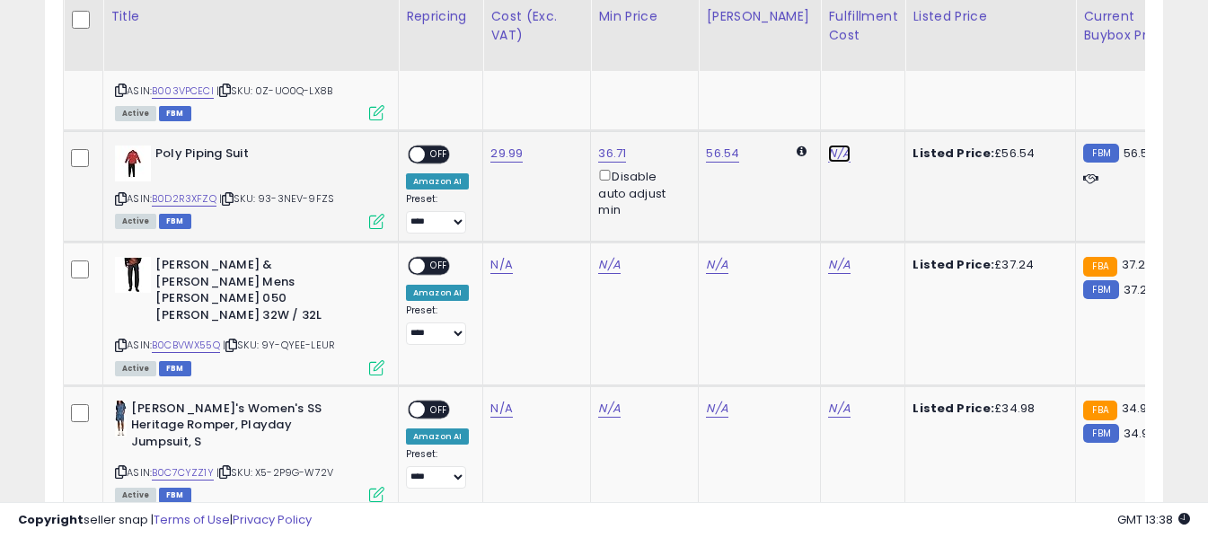
click at [828, 145] on link "N/A" at bounding box center [839, 154] width 22 height 18
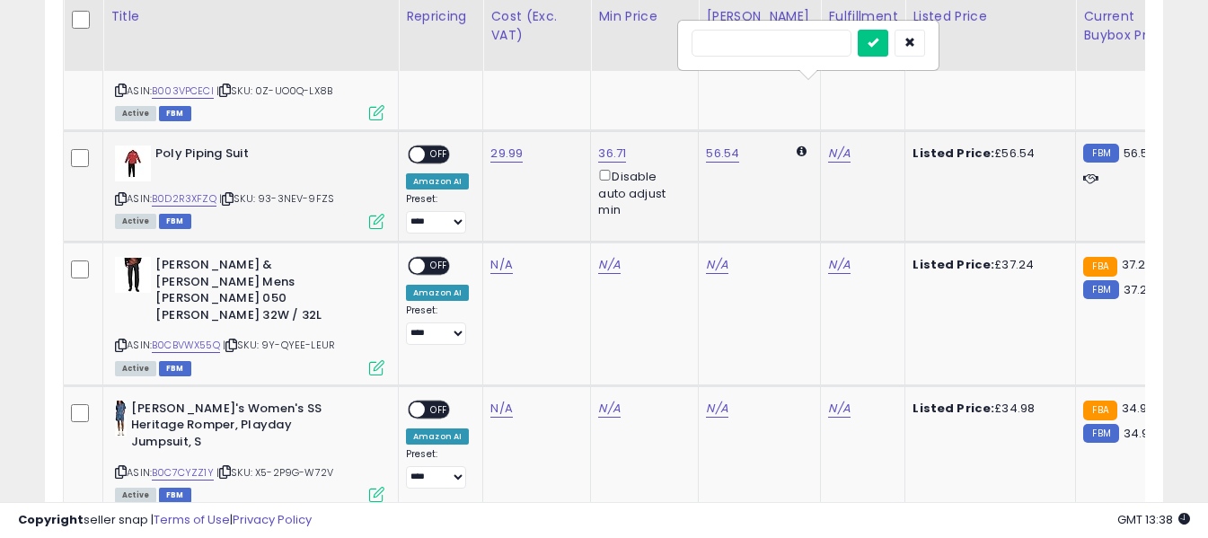
click at [770, 40] on input "text" at bounding box center [771, 43] width 160 height 27
type input "*"
click at [878, 43] on icon "submit" at bounding box center [872, 42] width 11 height 11
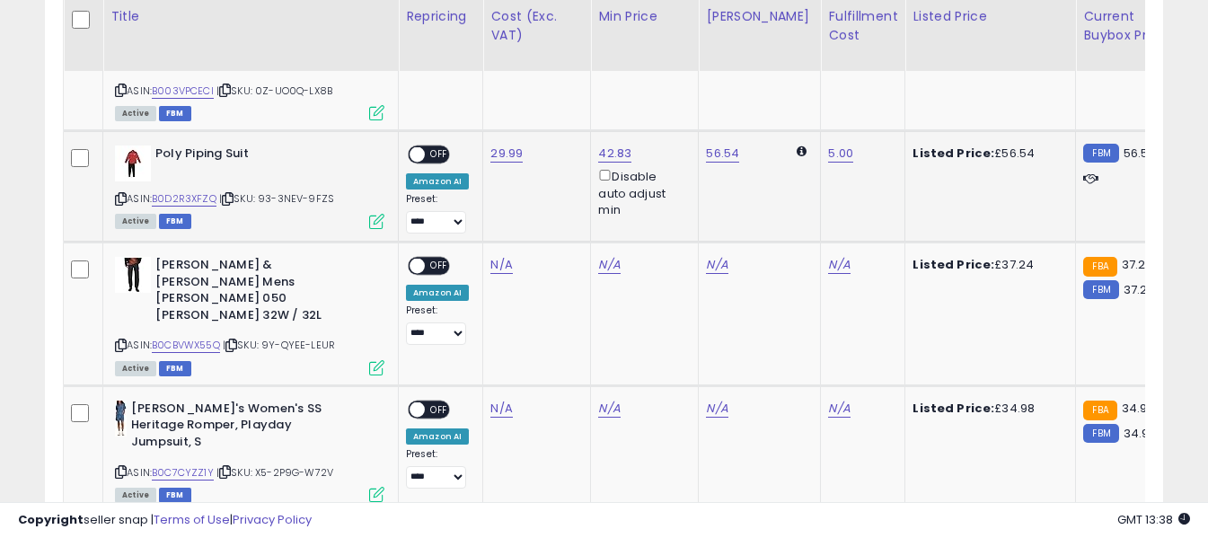
click at [437, 147] on span "OFF" at bounding box center [439, 154] width 29 height 15
click at [119, 340] on icon at bounding box center [121, 345] width 12 height 10
click at [498, 256] on link "N/A" at bounding box center [501, 265] width 22 height 18
click at [488, 159] on input "number" at bounding box center [448, 156] width 160 height 31
type input "*****"
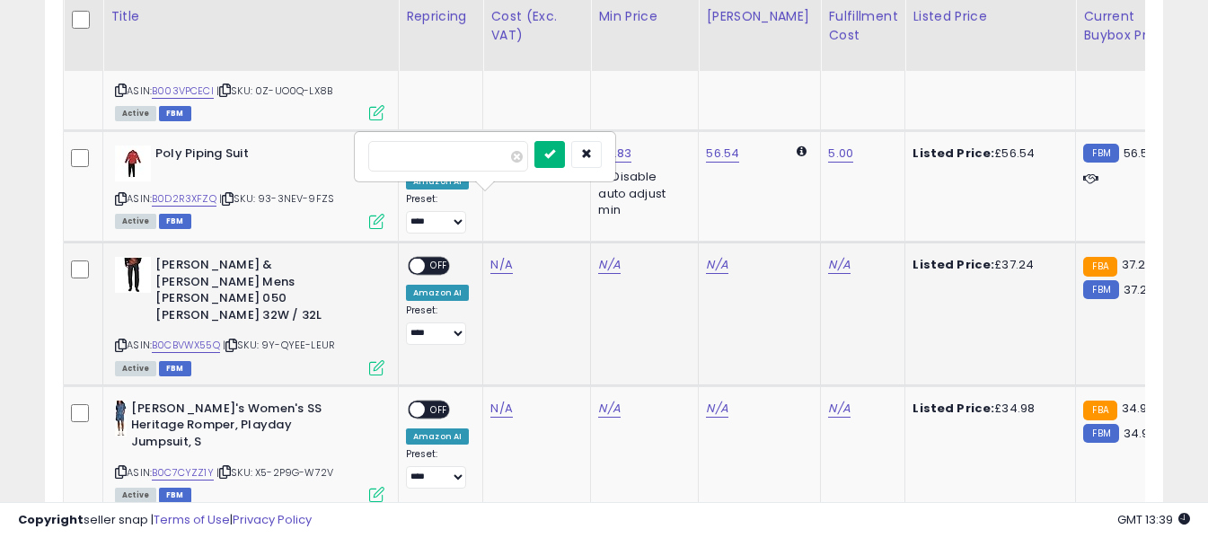
click at [555, 149] on icon "submit" at bounding box center [549, 153] width 11 height 11
click at [828, 256] on link "N/A" at bounding box center [839, 265] width 22 height 18
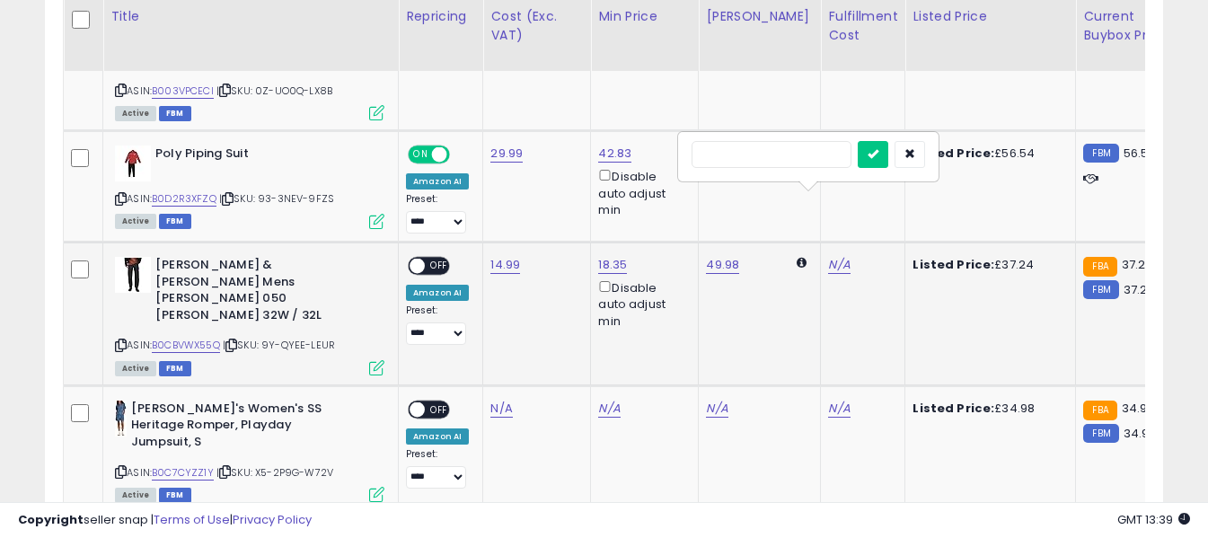
click at [739, 157] on input "text" at bounding box center [771, 154] width 160 height 27
type input "*"
click at [878, 154] on icon "submit" at bounding box center [872, 153] width 11 height 11
click at [438, 259] on span "OFF" at bounding box center [439, 266] width 29 height 15
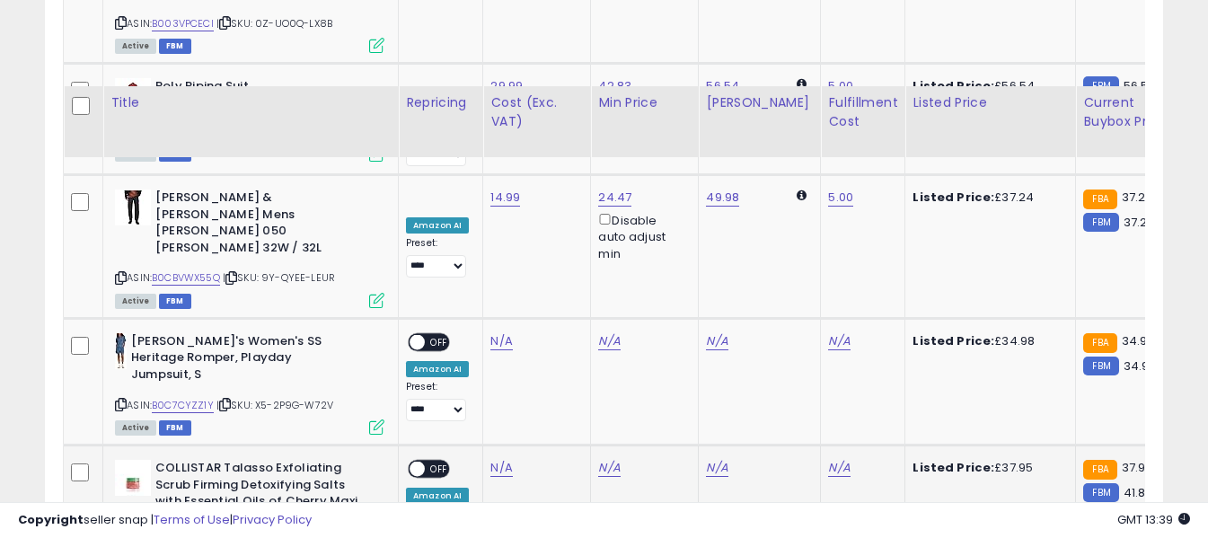
scroll to position [2596, 0]
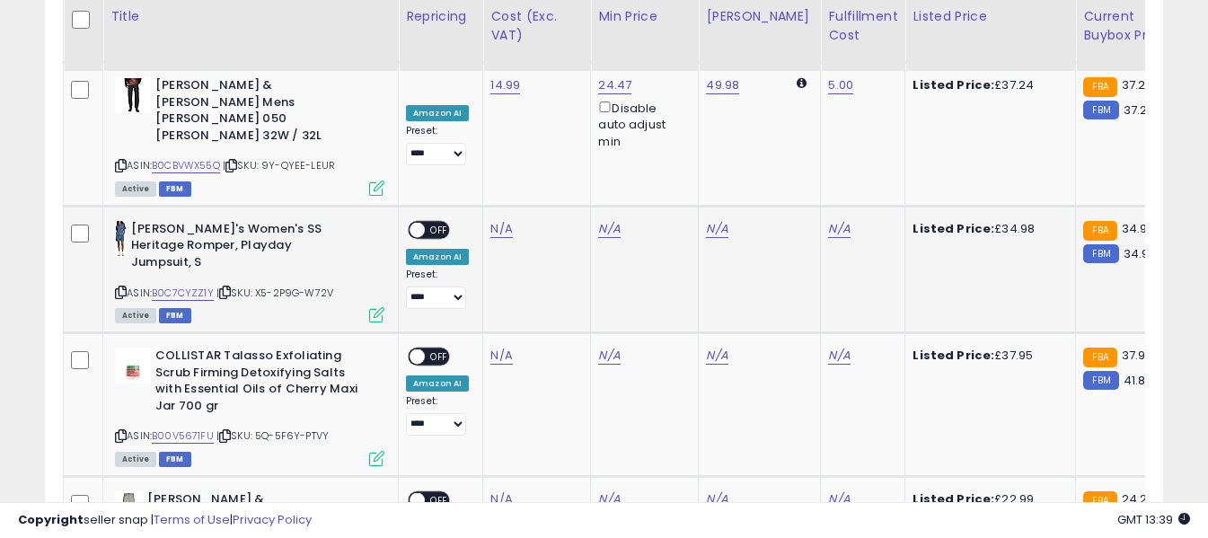
click at [120, 287] on icon at bounding box center [121, 292] width 12 height 10
click at [499, 220] on link "N/A" at bounding box center [501, 229] width 22 height 18
click at [489, 83] on input "number" at bounding box center [448, 87] width 160 height 31
type input "*****"
click at [555, 85] on icon "submit" at bounding box center [549, 84] width 11 height 11
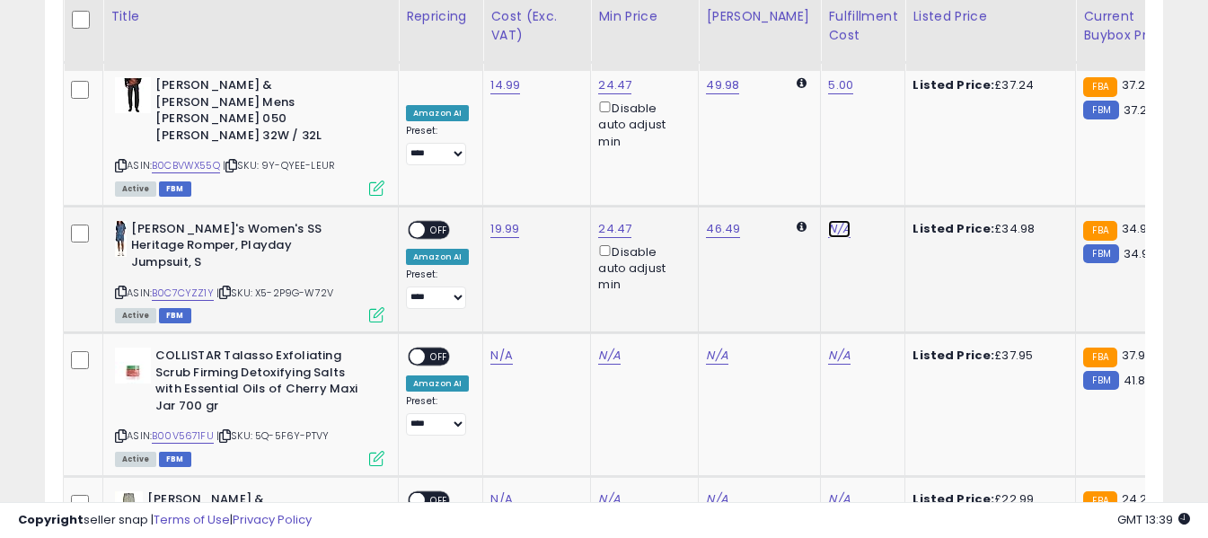
click at [828, 220] on link "N/A" at bounding box center [839, 229] width 22 height 18
click at [744, 84] on input "text" at bounding box center [771, 85] width 160 height 27
type input "*"
click at [888, 84] on button "submit" at bounding box center [873, 85] width 31 height 27
click at [437, 222] on span "OFF" at bounding box center [439, 229] width 29 height 15
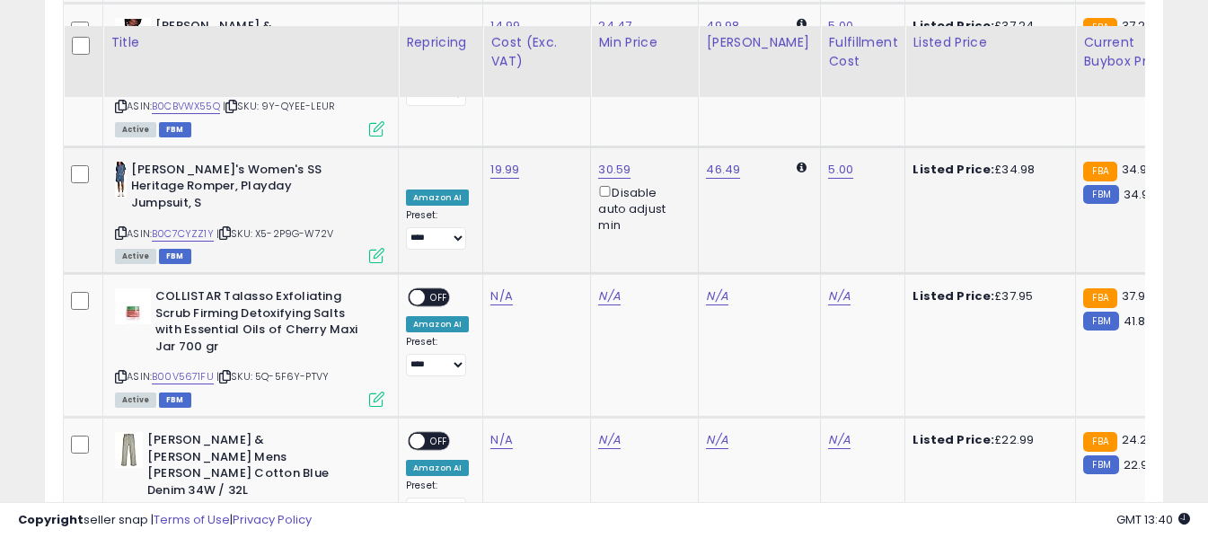
scroll to position [2686, 0]
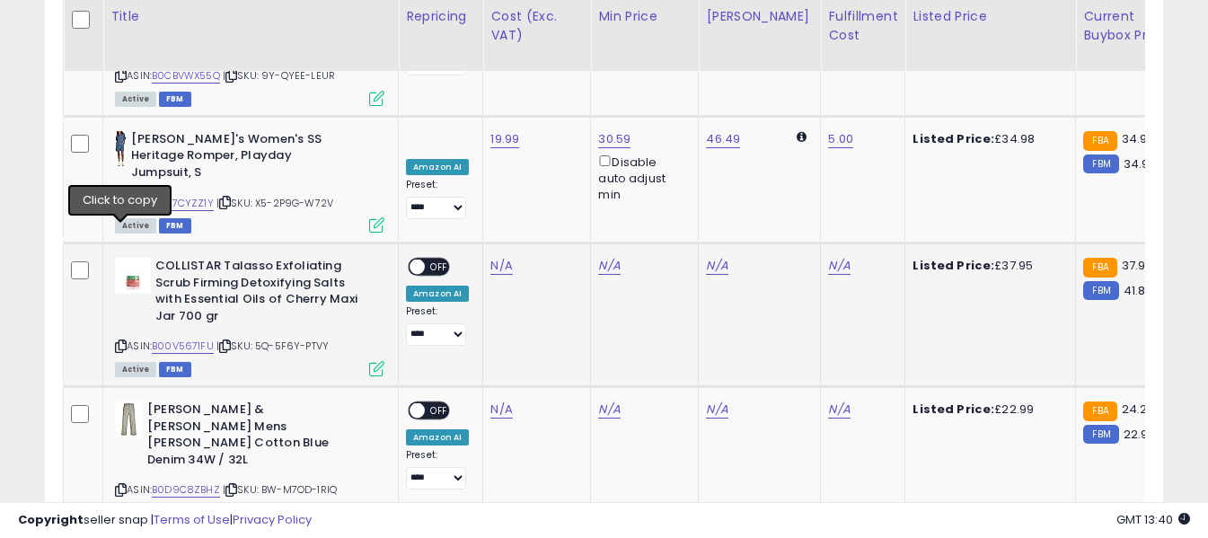
click at [116, 341] on icon at bounding box center [121, 346] width 12 height 10
click at [501, 257] on link "N/A" at bounding box center [501, 266] width 22 height 18
click at [499, 117] on input "number" at bounding box center [448, 108] width 160 height 31
type input "*****"
click at [555, 104] on icon "submit" at bounding box center [549, 106] width 11 height 11
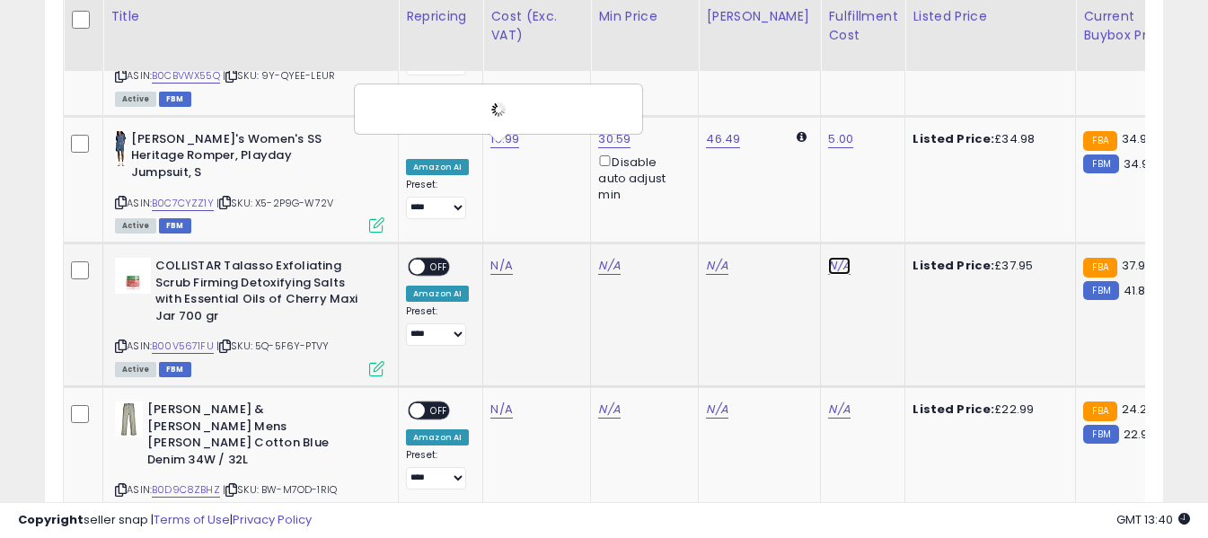
click at [828, 257] on link "N/A" at bounding box center [839, 266] width 22 height 18
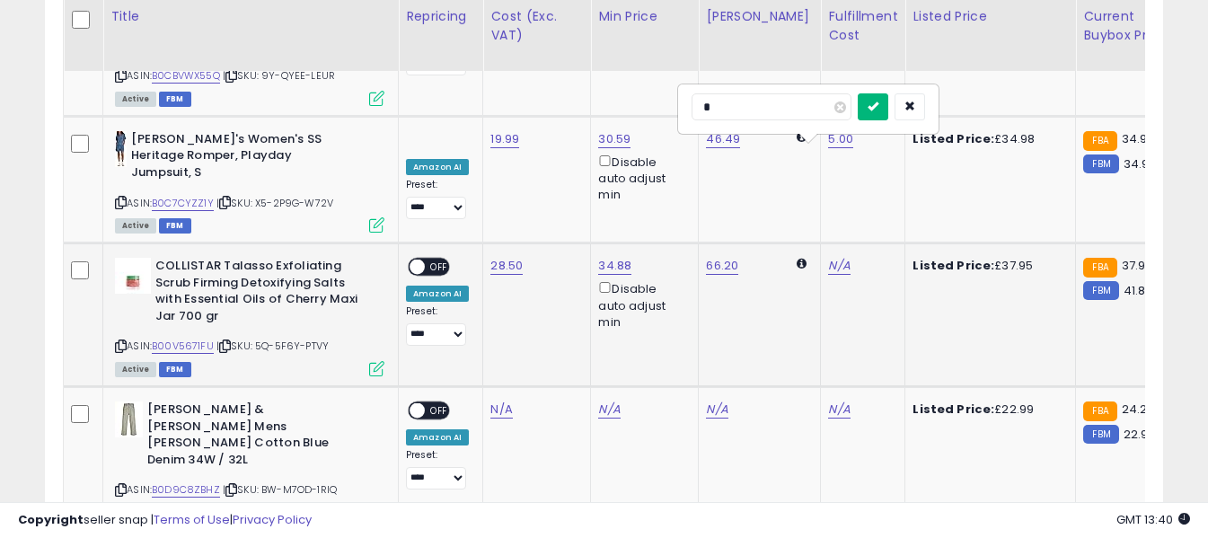
type input "*"
click at [878, 106] on icon "submit" at bounding box center [872, 106] width 11 height 11
click at [443, 260] on span "OFF" at bounding box center [439, 267] width 29 height 15
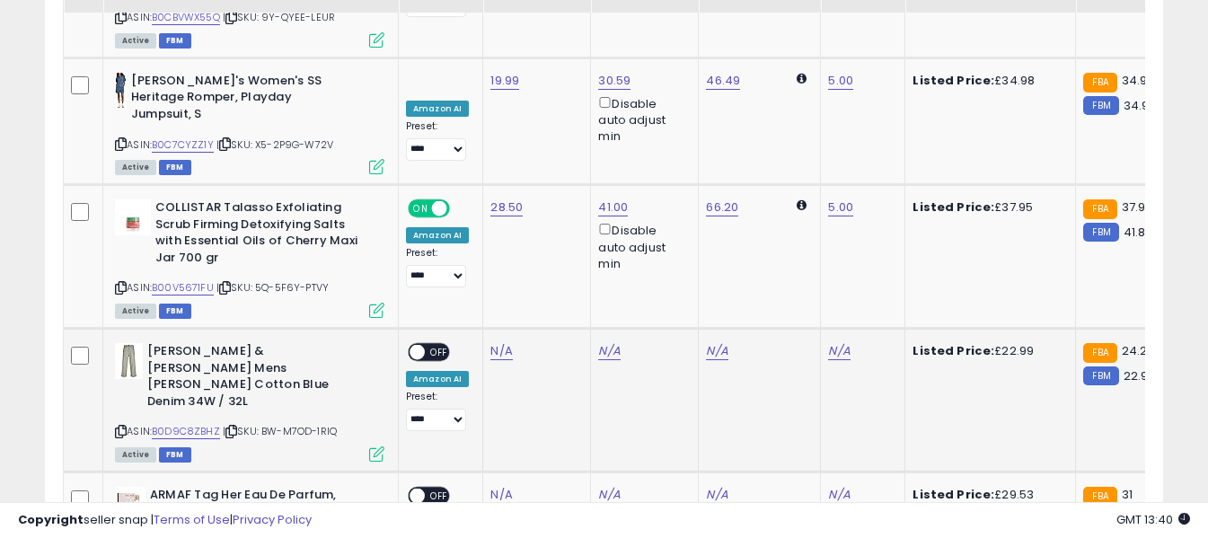
scroll to position [2776, 0]
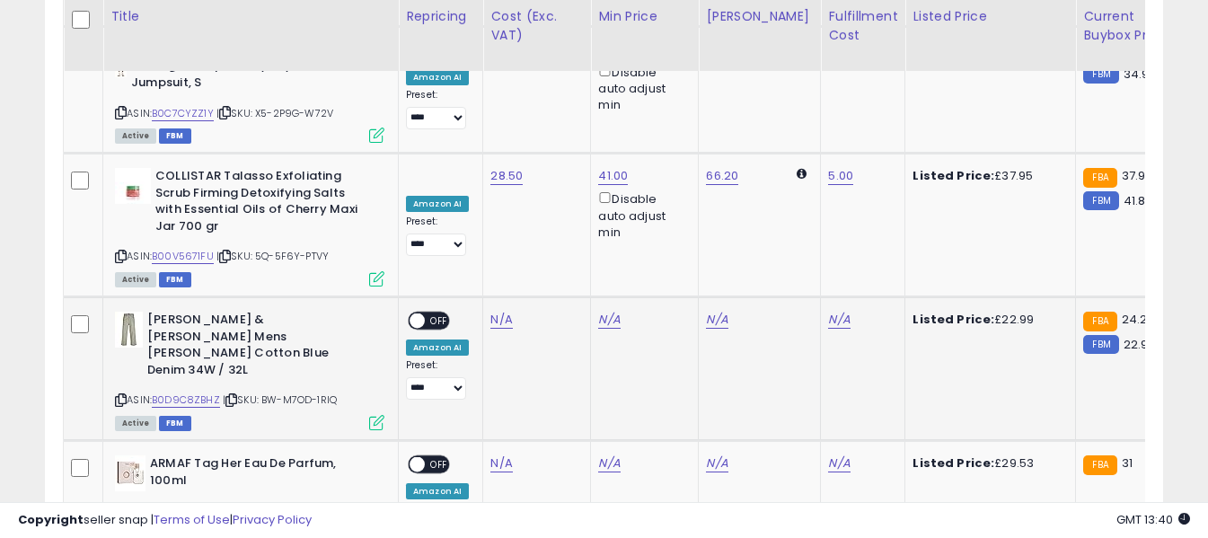
click at [111, 312] on div "JACK & [PERSON_NAME] Mens [PERSON_NAME] Cotton Blue Denim 34W / 32L ASIN: B0D9C…" at bounding box center [247, 370] width 274 height 117
click at [119, 395] on icon at bounding box center [121, 400] width 12 height 10
click at [497, 311] on link "N/A" at bounding box center [501, 320] width 22 height 18
click at [502, 163] on input "number" at bounding box center [448, 162] width 160 height 31
type input "****"
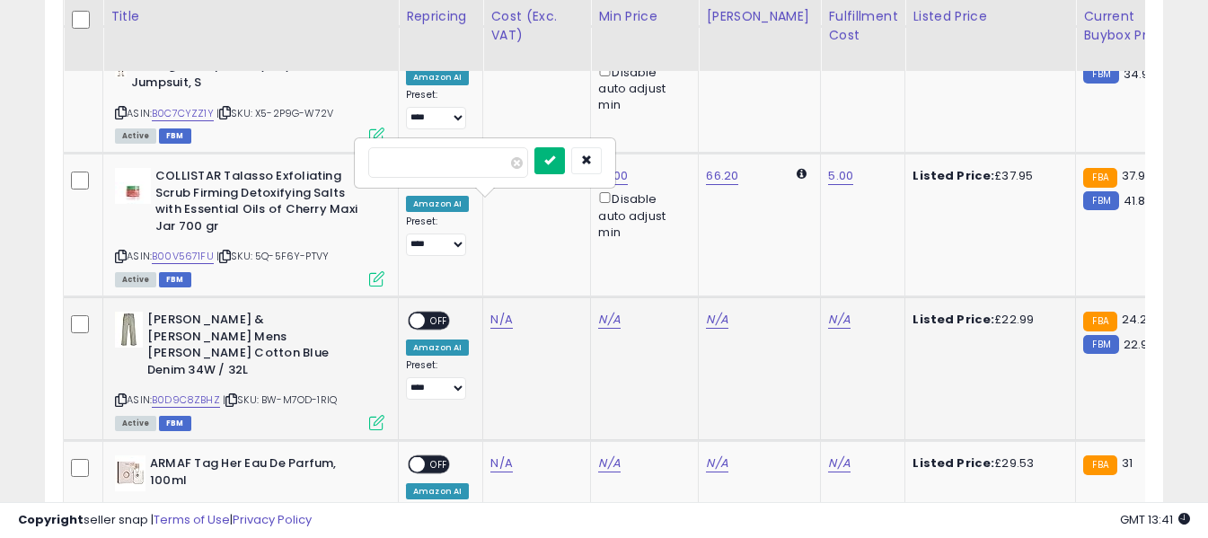
click at [555, 155] on icon "submit" at bounding box center [549, 159] width 11 height 11
click at [828, 311] on link "N/A" at bounding box center [839, 320] width 22 height 18
click at [805, 165] on input "text" at bounding box center [771, 160] width 160 height 27
type input "*"
click at [878, 160] on icon "submit" at bounding box center [872, 159] width 11 height 11
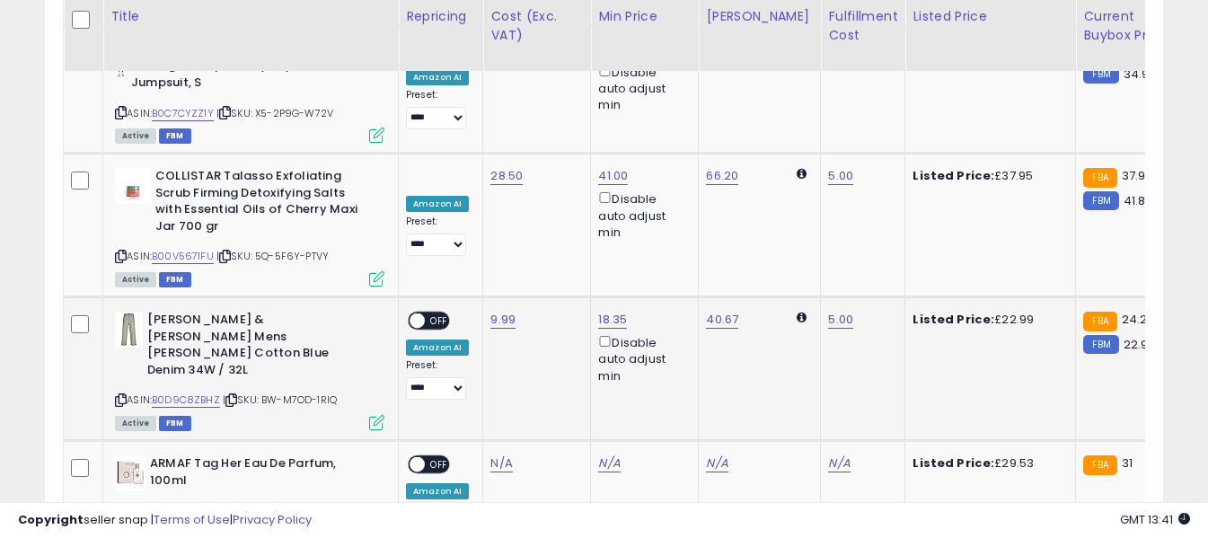
click at [434, 313] on span "OFF" at bounding box center [439, 320] width 29 height 15
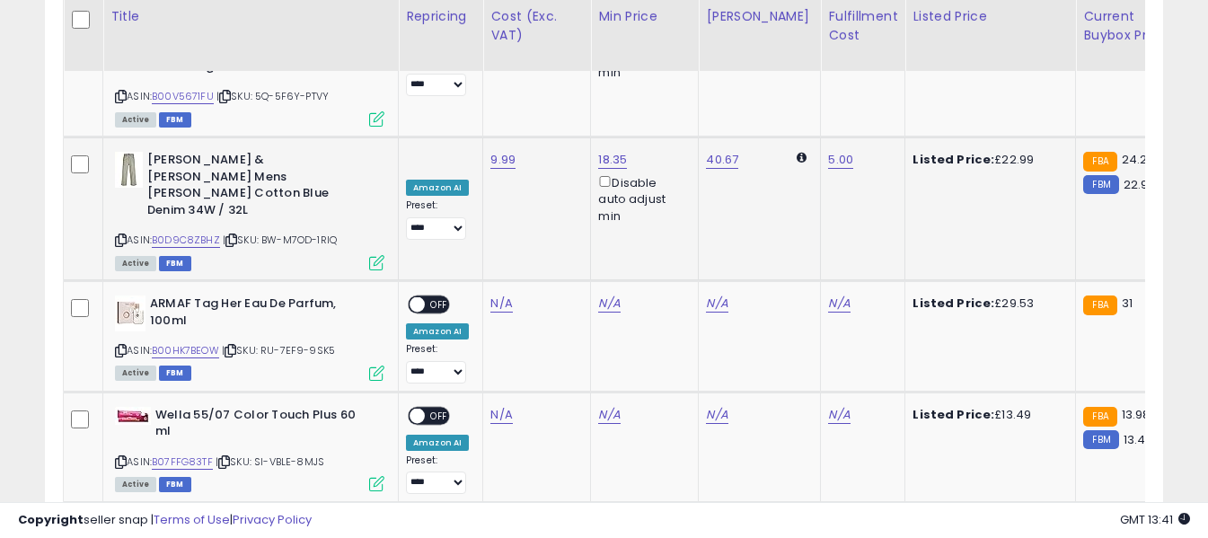
scroll to position [2955, 0]
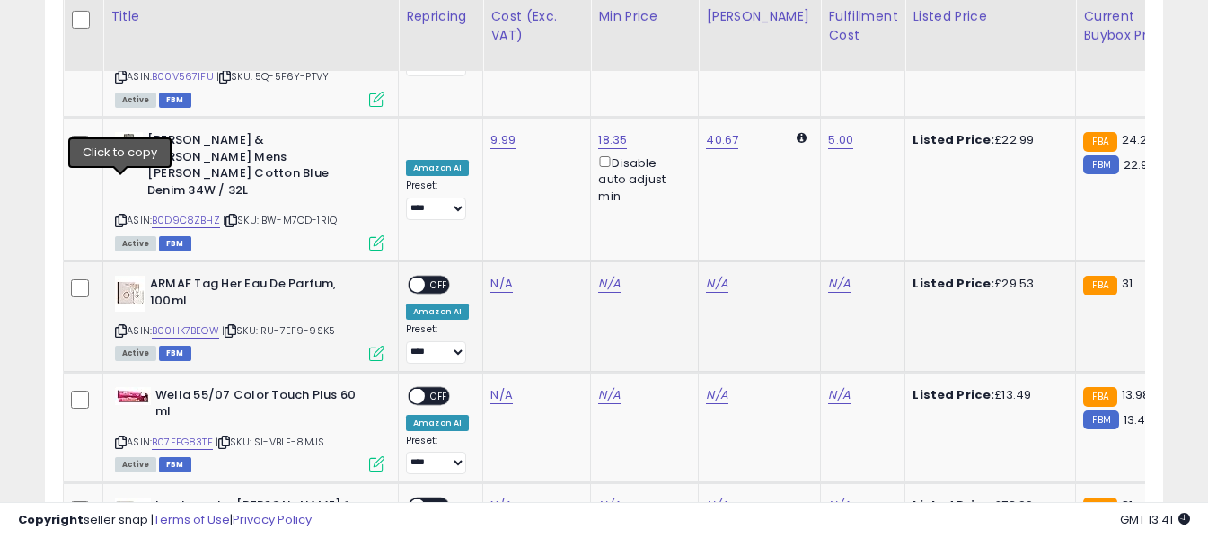
click at [119, 326] on icon at bounding box center [121, 331] width 12 height 10
click at [115, 326] on icon at bounding box center [121, 331] width 12 height 10
click at [118, 326] on icon at bounding box center [121, 331] width 12 height 10
click at [506, 275] on link "N/A" at bounding box center [501, 284] width 22 height 18
click at [482, 102] on input "number" at bounding box center [448, 94] width 160 height 31
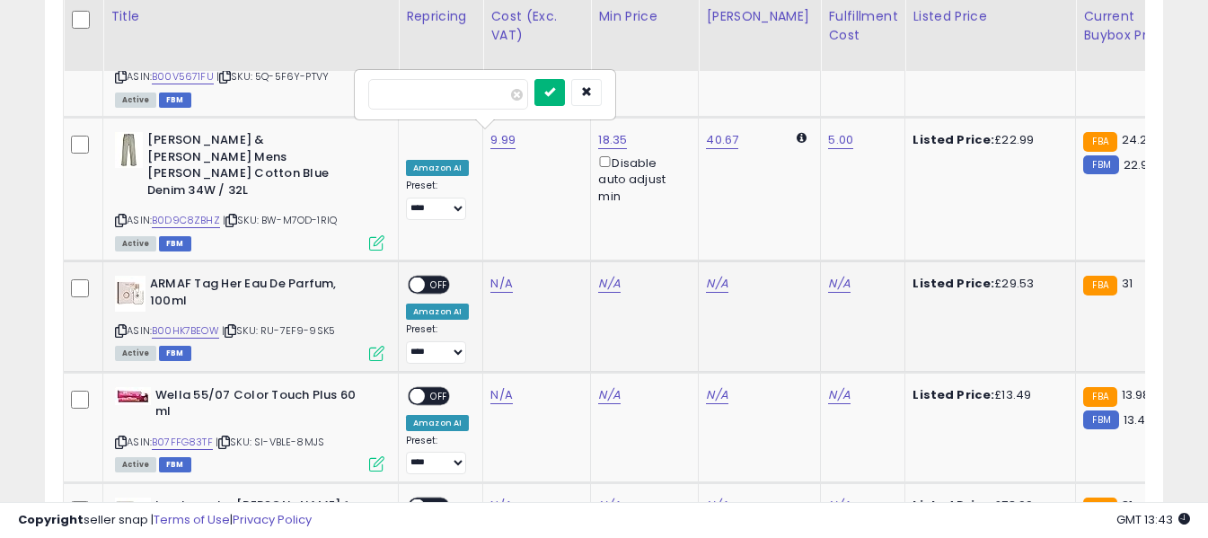
type input "*****"
click at [565, 93] on button "submit" at bounding box center [549, 92] width 31 height 27
click at [828, 275] on link "N/A" at bounding box center [839, 284] width 22 height 18
click at [752, 95] on input "text" at bounding box center [771, 92] width 160 height 27
type input "*"
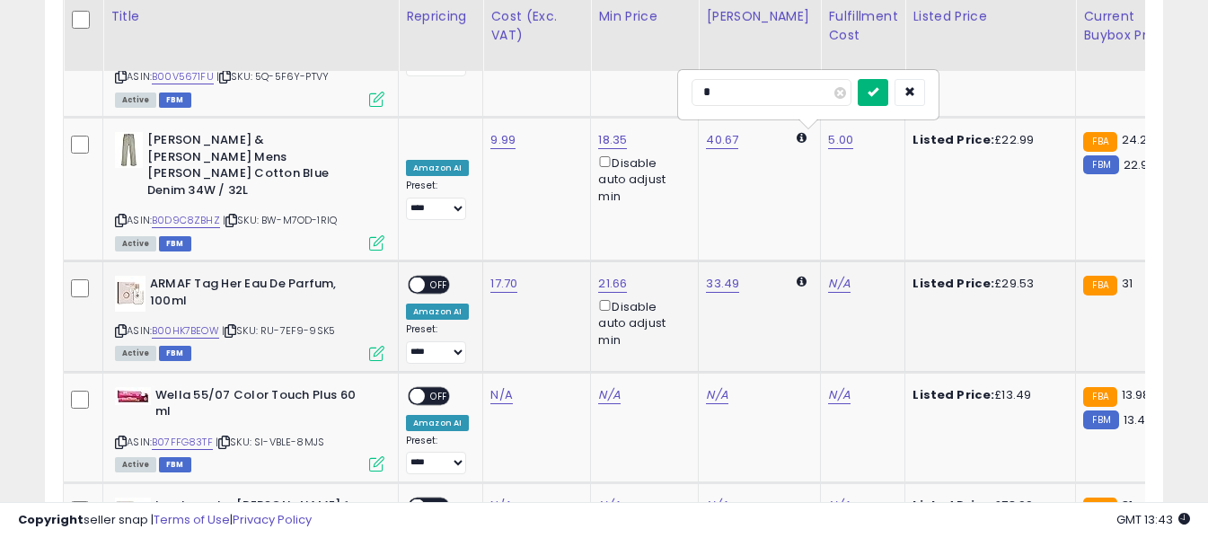
click at [888, 99] on button "submit" at bounding box center [873, 92] width 31 height 27
click at [437, 277] on span "OFF" at bounding box center [439, 284] width 29 height 15
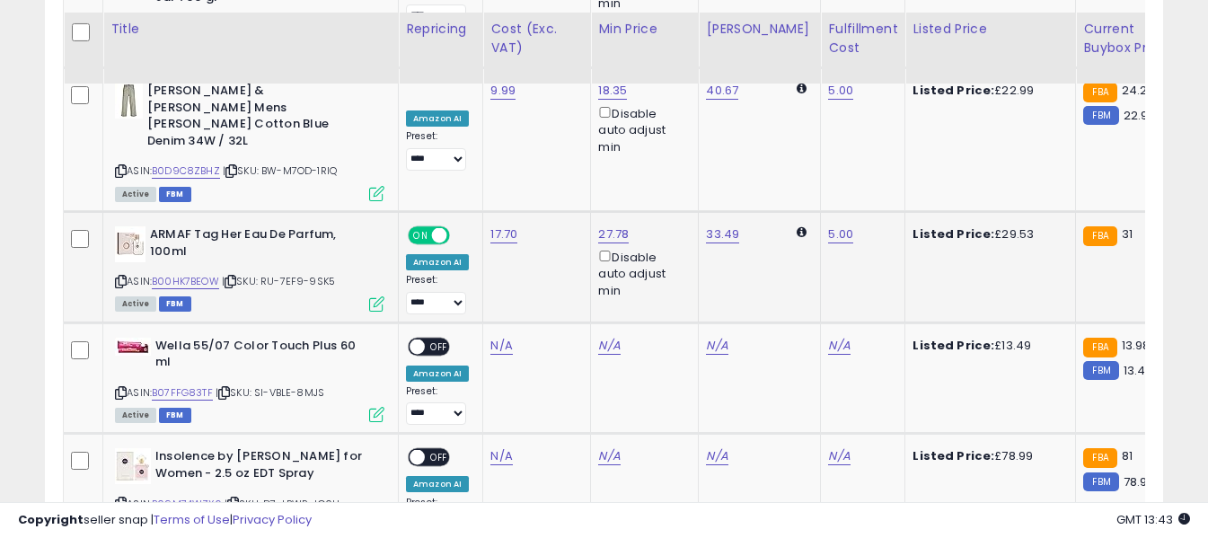
scroll to position [3045, 0]
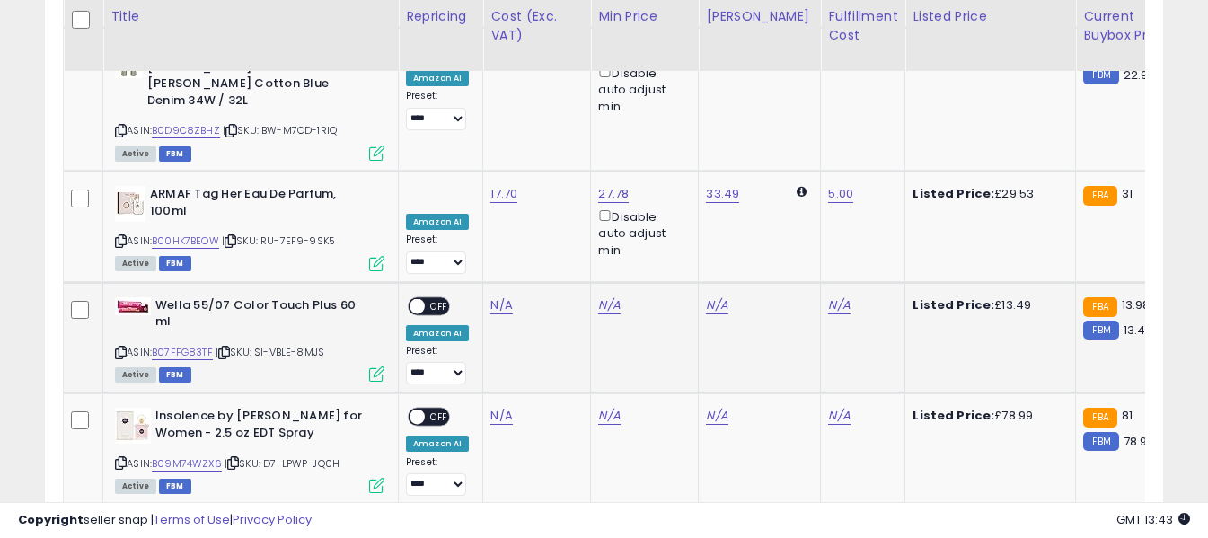
click at [118, 348] on icon at bounding box center [121, 353] width 12 height 10
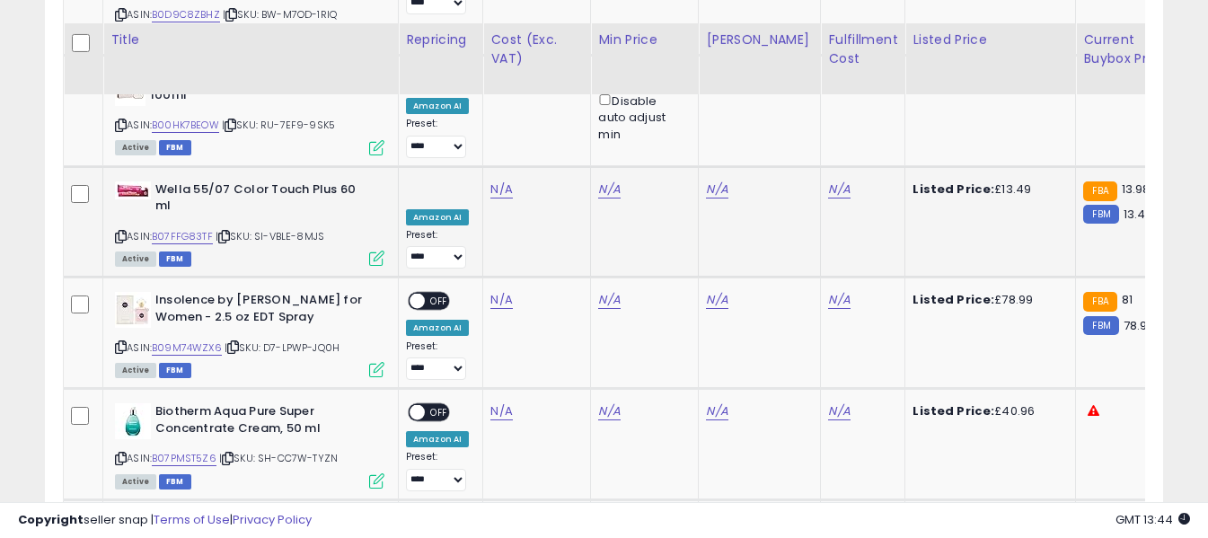
scroll to position [3225, 0]
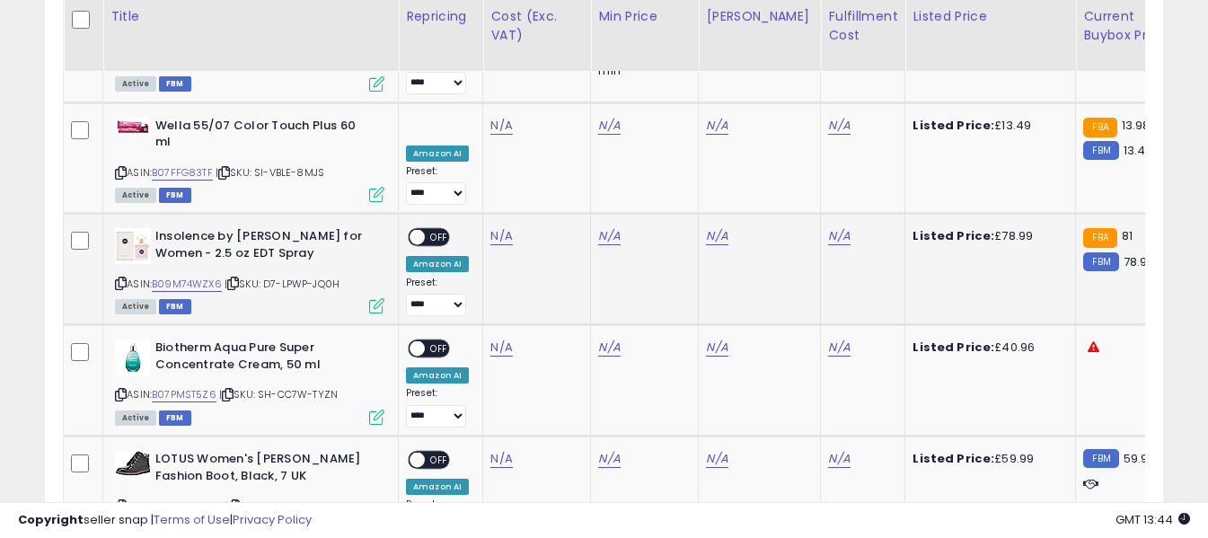
click at [115, 278] on icon at bounding box center [121, 283] width 12 height 10
click at [120, 390] on icon at bounding box center [121, 395] width 12 height 10
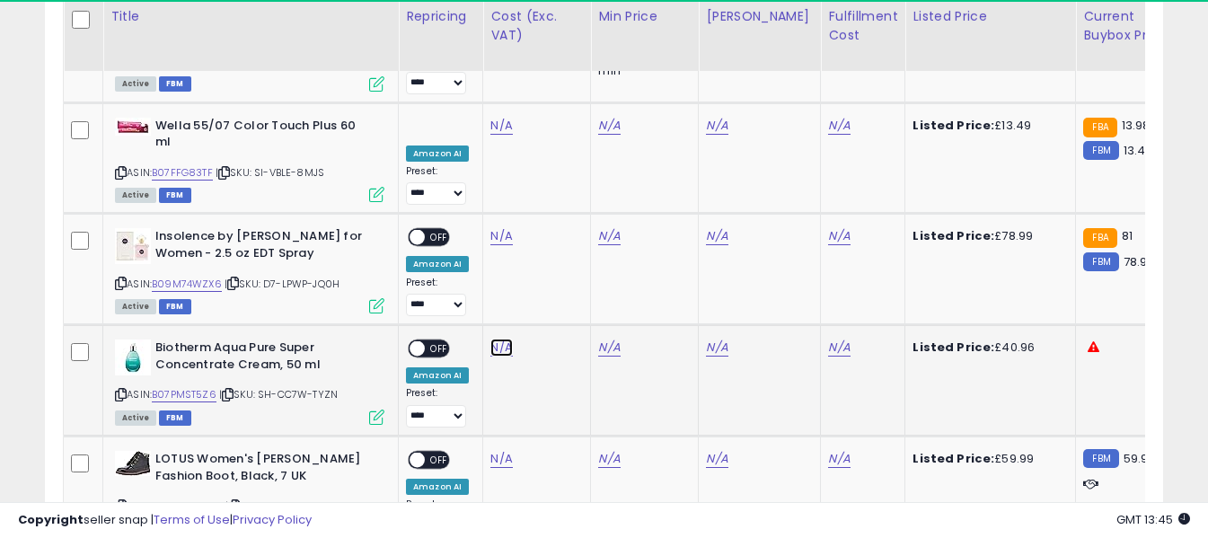
click at [497, 339] on link "N/A" at bounding box center [501, 348] width 22 height 18
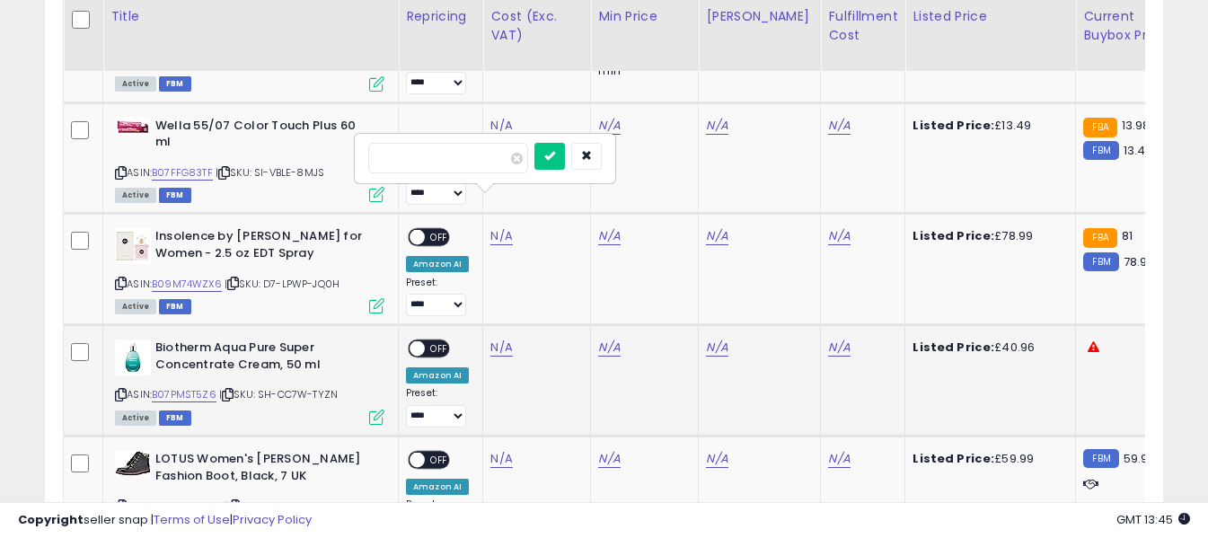
click at [493, 160] on input "number" at bounding box center [448, 158] width 160 height 31
type input "*****"
click at [555, 150] on icon "submit" at bounding box center [549, 155] width 11 height 11
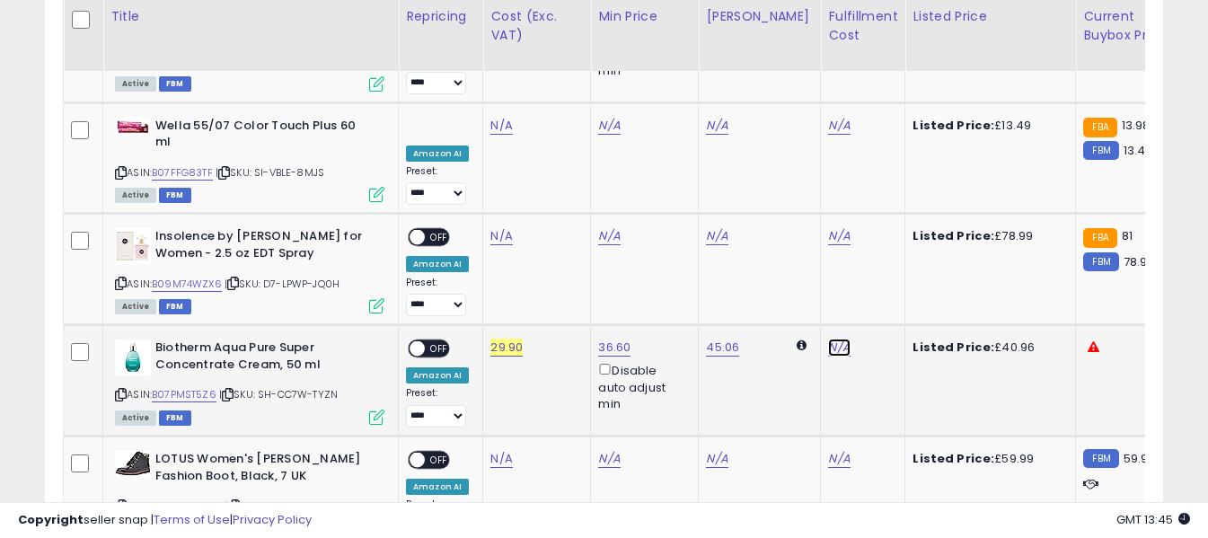
click at [828, 339] on link "N/A" at bounding box center [839, 348] width 22 height 18
click at [794, 163] on input "text" at bounding box center [771, 156] width 160 height 27
type input "*"
click at [878, 156] on icon "submit" at bounding box center [872, 155] width 11 height 11
click at [444, 341] on span "OFF" at bounding box center [439, 348] width 29 height 15
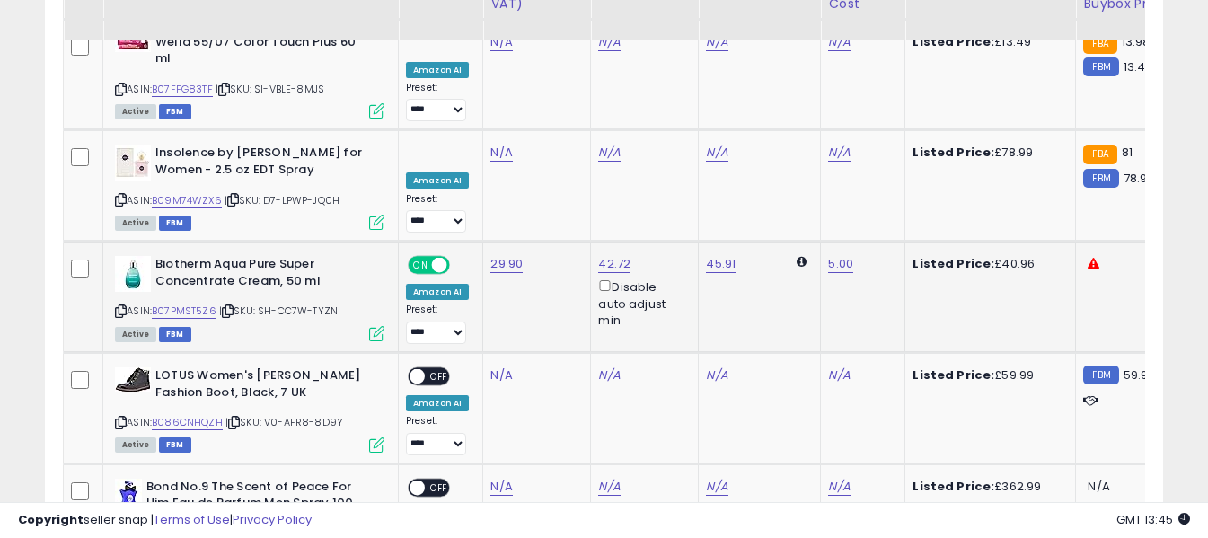
scroll to position [3315, 0]
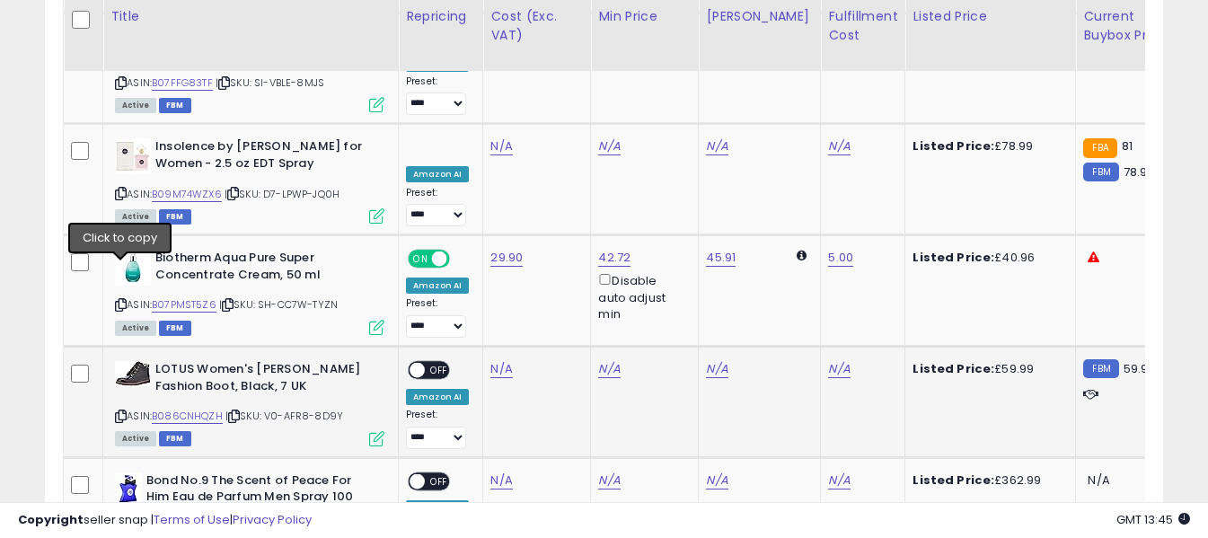
click at [121, 411] on icon at bounding box center [121, 416] width 12 height 10
click at [498, 360] on link "N/A" at bounding box center [501, 369] width 22 height 18
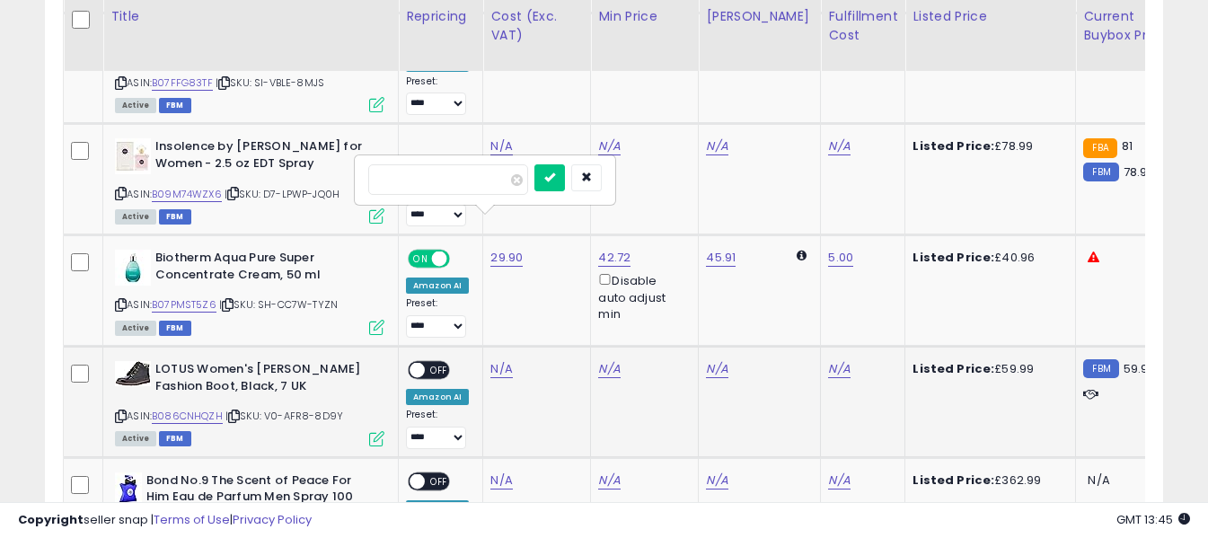
click at [463, 176] on input "number" at bounding box center [448, 179] width 160 height 31
type input "*****"
click at [565, 170] on button "submit" at bounding box center [549, 177] width 31 height 27
click at [828, 360] on link "N/A" at bounding box center [839, 369] width 22 height 18
click at [773, 172] on input "text" at bounding box center [771, 177] width 160 height 27
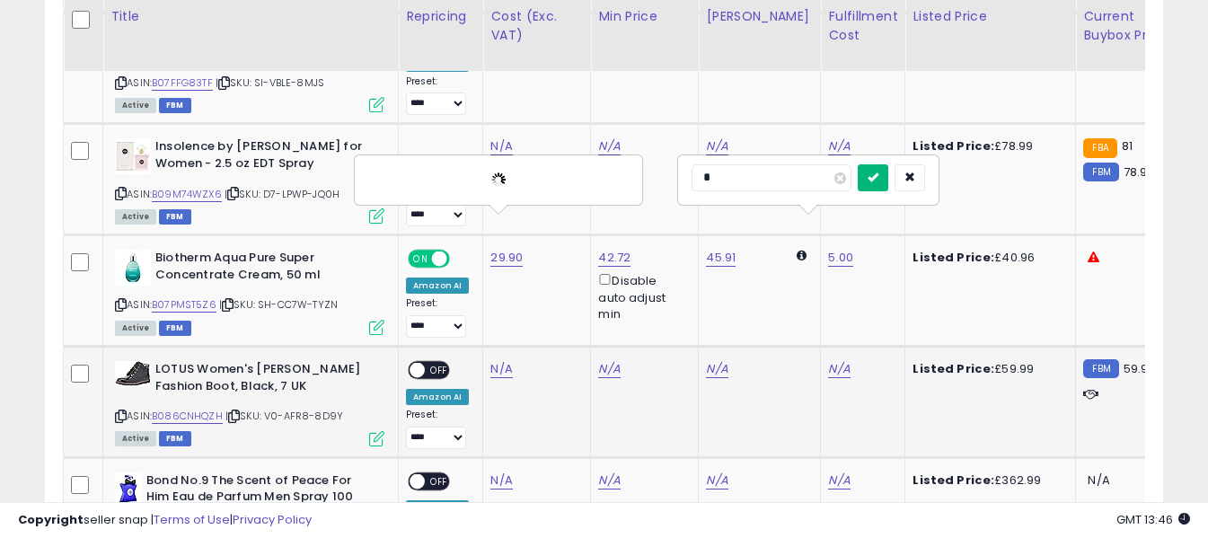
type input "*"
click at [878, 173] on icon "submit" at bounding box center [872, 177] width 11 height 11
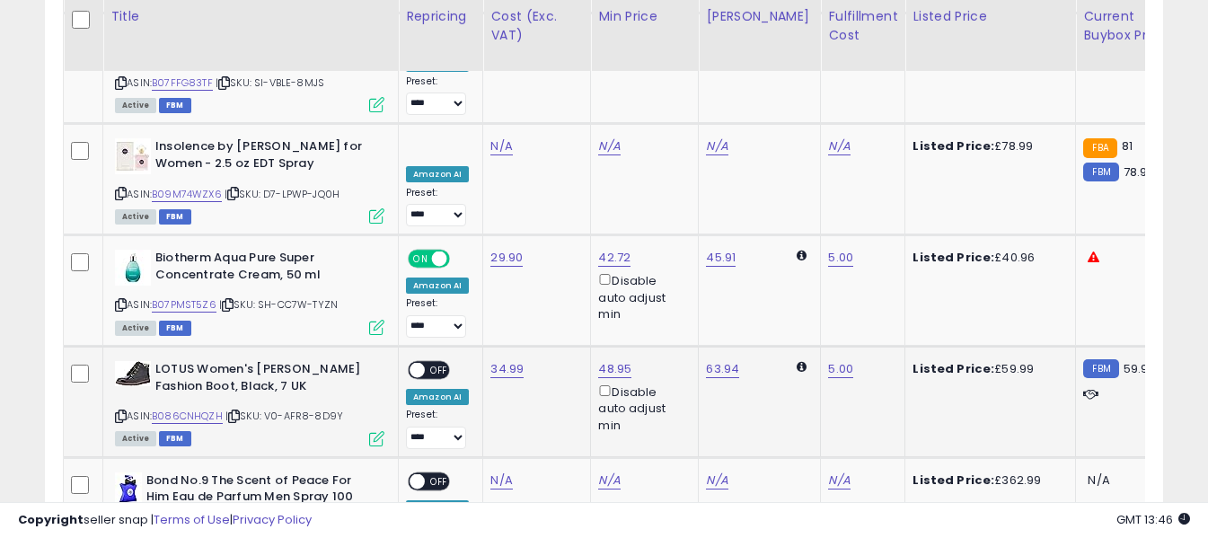
click at [438, 363] on span "OFF" at bounding box center [439, 370] width 29 height 15
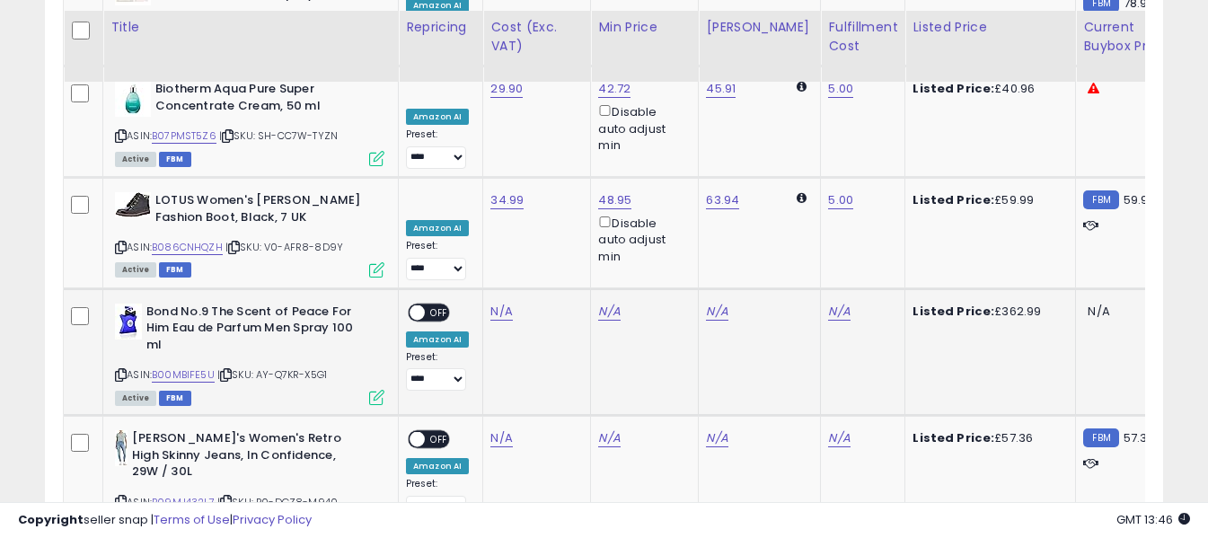
scroll to position [3494, 0]
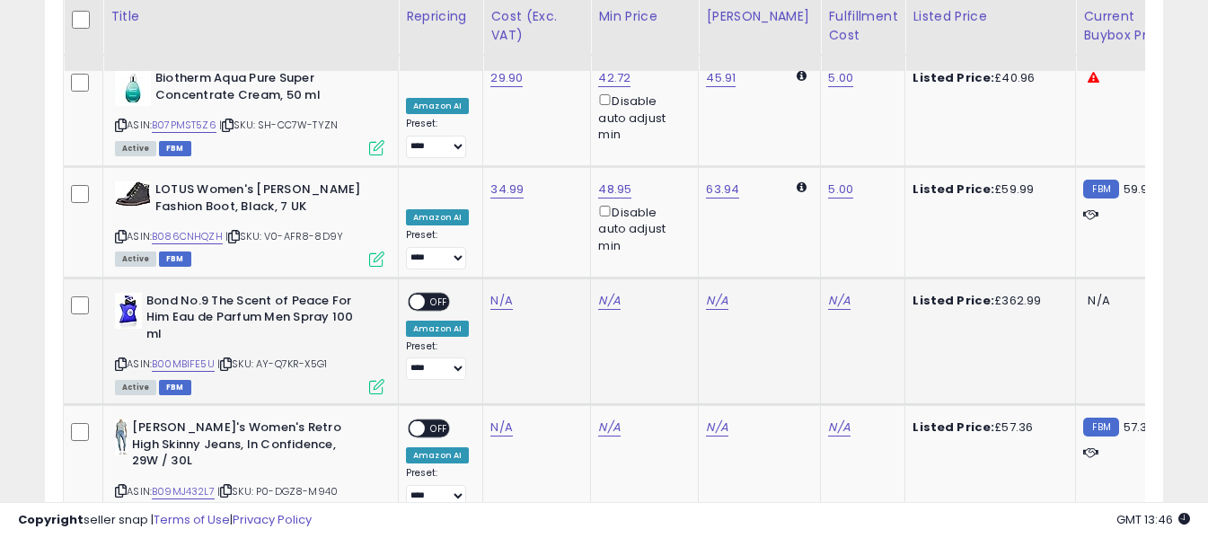
click at [123, 359] on icon at bounding box center [121, 364] width 12 height 10
click at [497, 292] on link "N/A" at bounding box center [501, 301] width 22 height 18
click at [494, 111] on input "number" at bounding box center [448, 111] width 160 height 31
type input "***"
click at [555, 108] on icon "submit" at bounding box center [549, 108] width 11 height 11
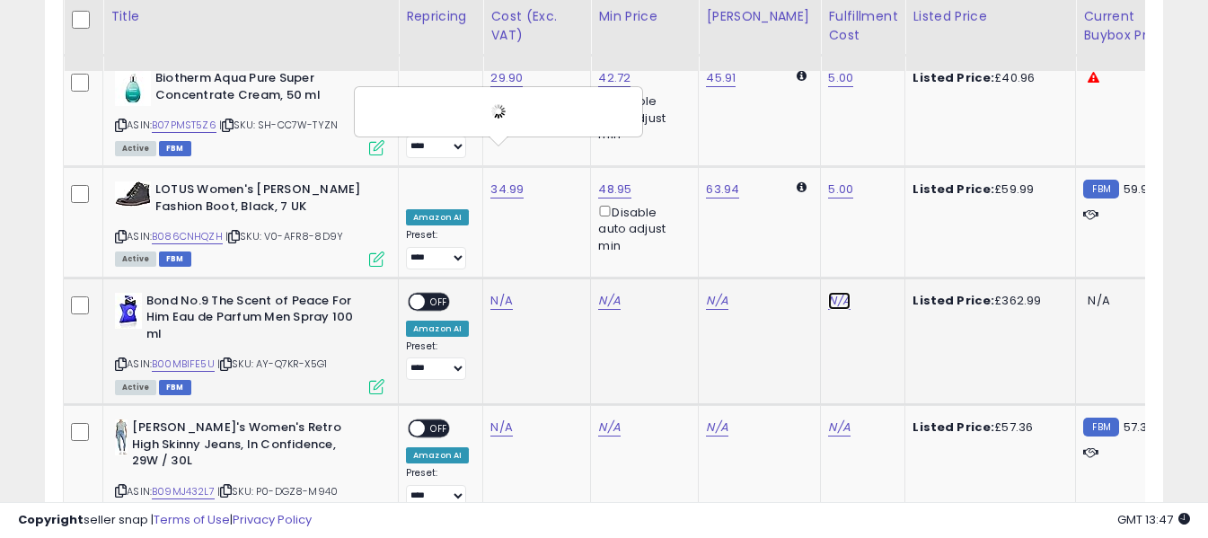
click at [828, 292] on link "N/A" at bounding box center [839, 301] width 22 height 18
click at [813, 110] on input "text" at bounding box center [771, 109] width 160 height 27
type input "*"
click at [878, 112] on icon "submit" at bounding box center [872, 108] width 11 height 11
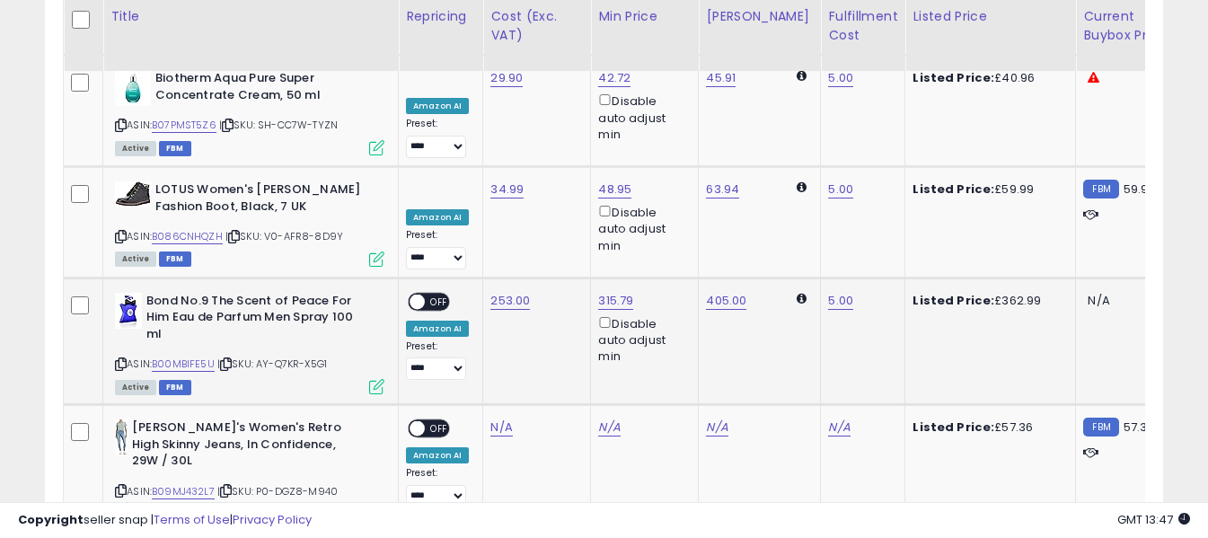
click at [434, 294] on span "OFF" at bounding box center [439, 301] width 29 height 15
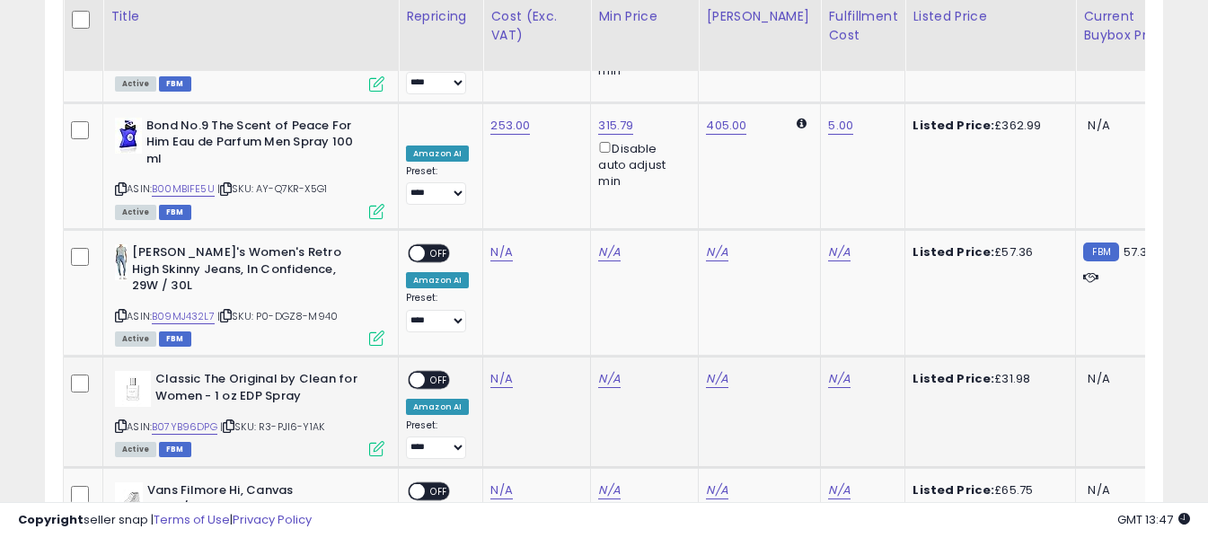
scroll to position [3674, 0]
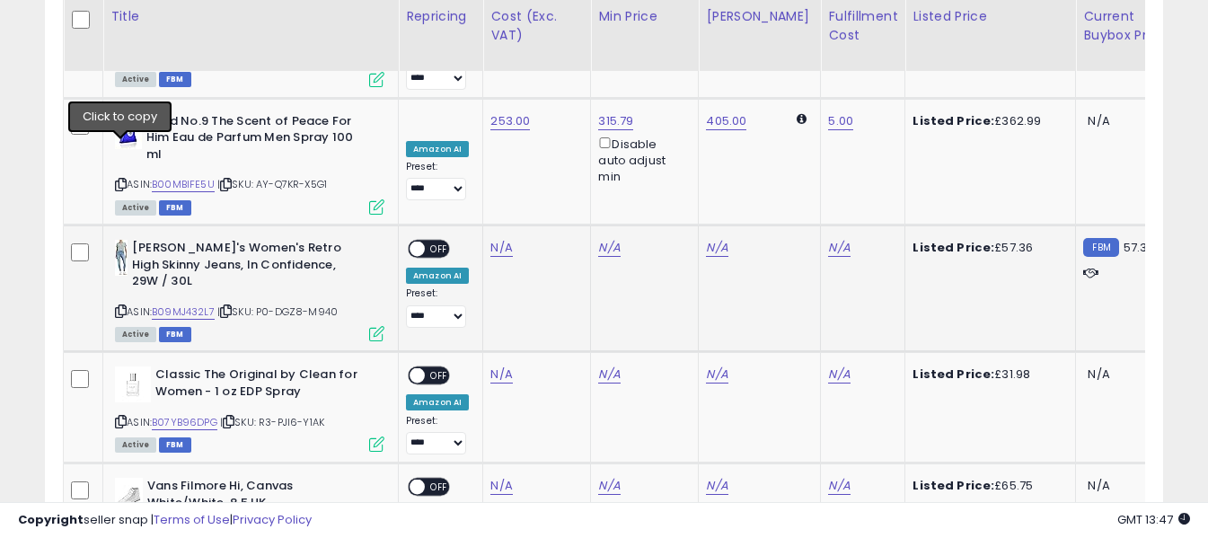
click at [120, 306] on icon at bounding box center [121, 311] width 12 height 10
click at [502, 239] on link "N/A" at bounding box center [501, 248] width 22 height 18
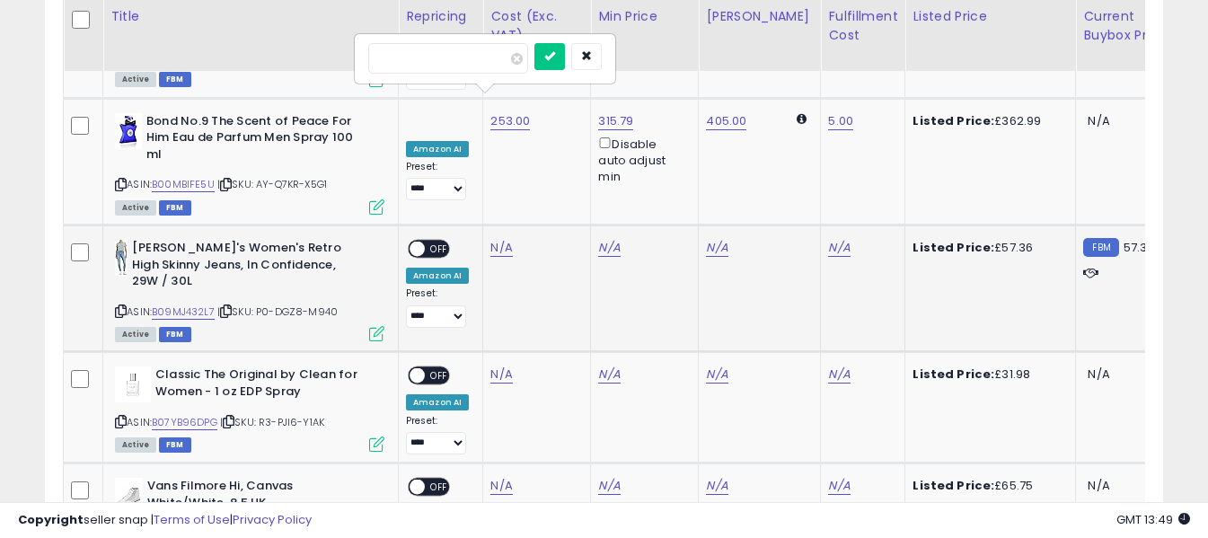
click at [470, 66] on input "number" at bounding box center [448, 58] width 160 height 31
type input "*****"
click at [565, 57] on button "submit" at bounding box center [549, 56] width 31 height 27
click at [840, 240] on div "N/A" at bounding box center [859, 248] width 63 height 16
click at [828, 239] on link "N/A" at bounding box center [839, 248] width 22 height 18
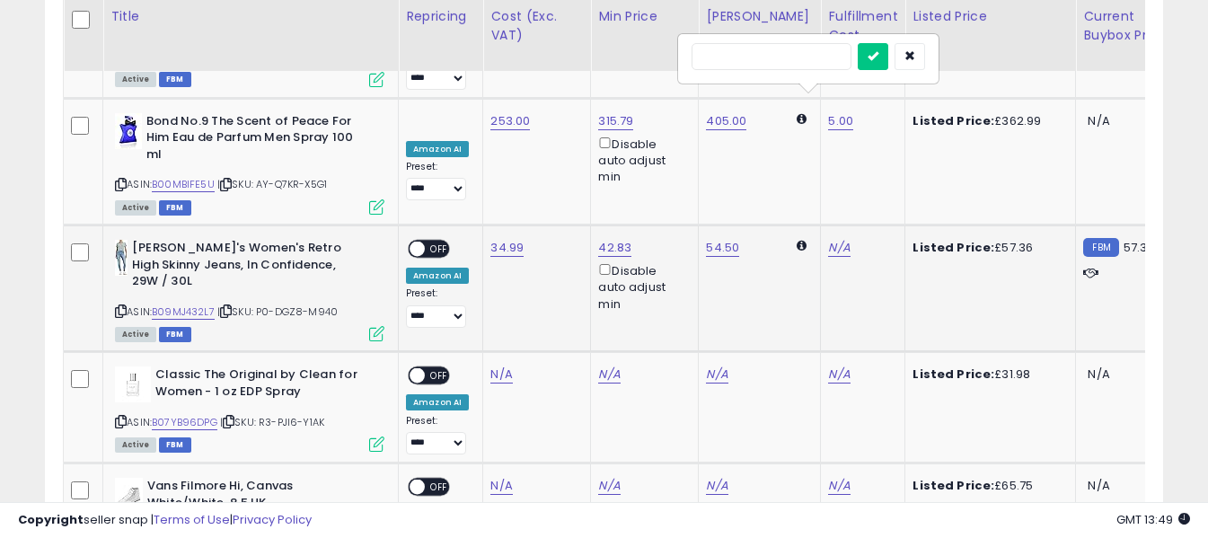
click at [807, 63] on input "text" at bounding box center [771, 56] width 160 height 27
type input "*"
click at [878, 60] on icon "submit" at bounding box center [872, 55] width 11 height 11
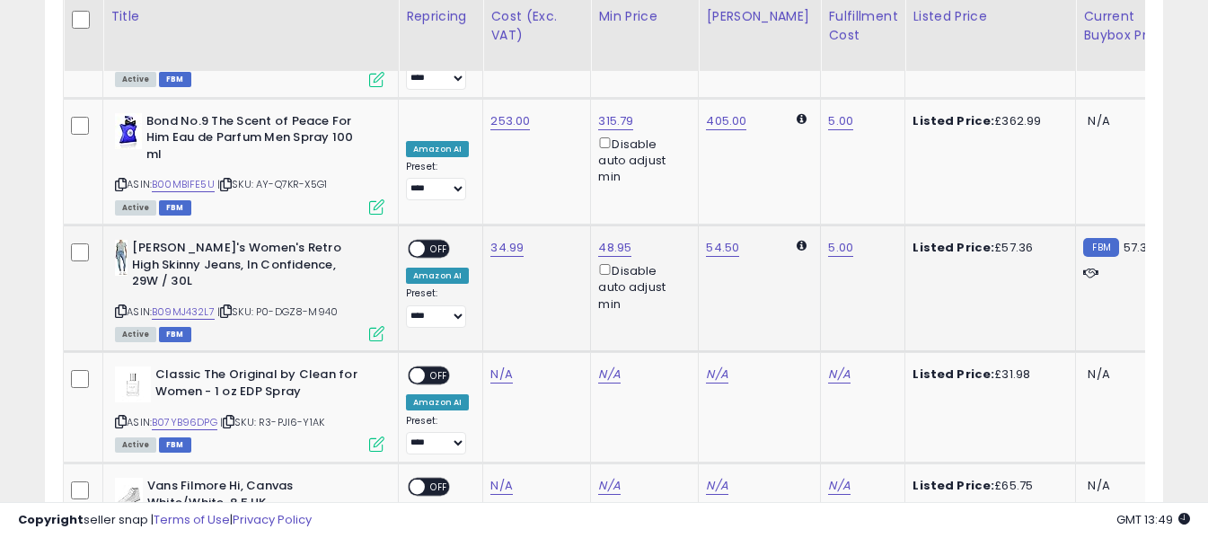
click at [446, 242] on span "OFF" at bounding box center [439, 249] width 29 height 15
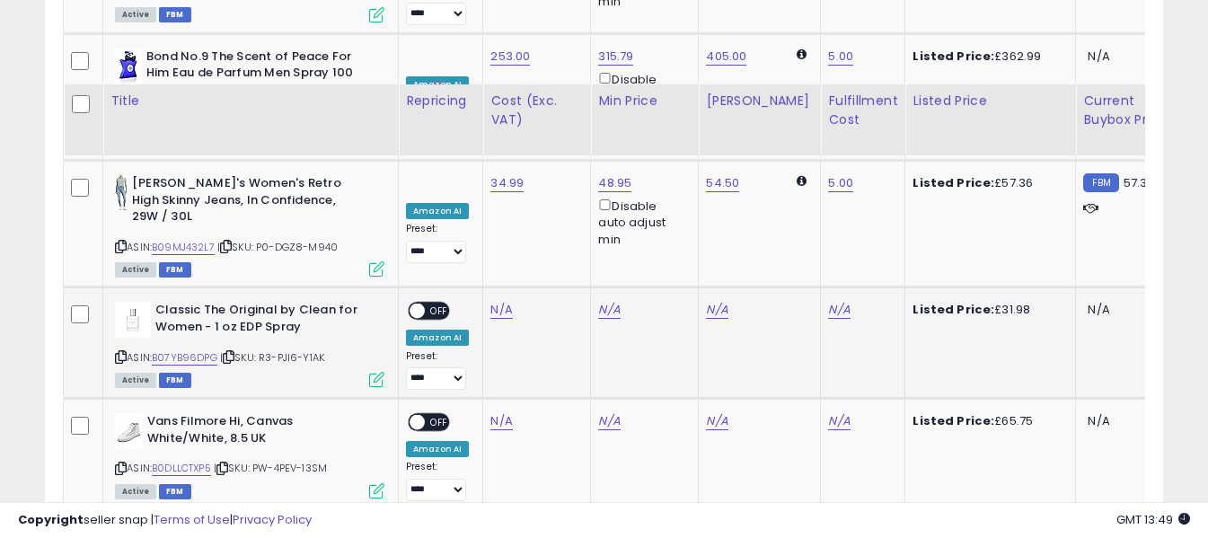
scroll to position [3853, 0]
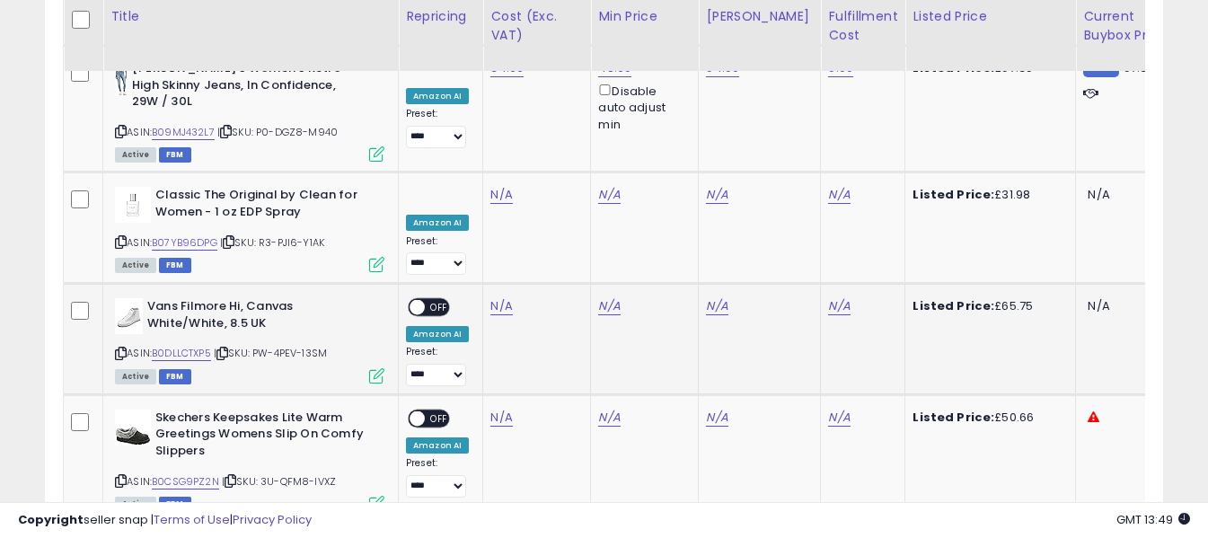
click at [119, 348] on icon at bounding box center [121, 353] width 12 height 10
click at [500, 297] on link "N/A" at bounding box center [501, 306] width 22 height 18
click at [498, 96] on input "number" at bounding box center [448, 100] width 160 height 31
type input "*****"
click at [555, 99] on icon "submit" at bounding box center [549, 97] width 11 height 11
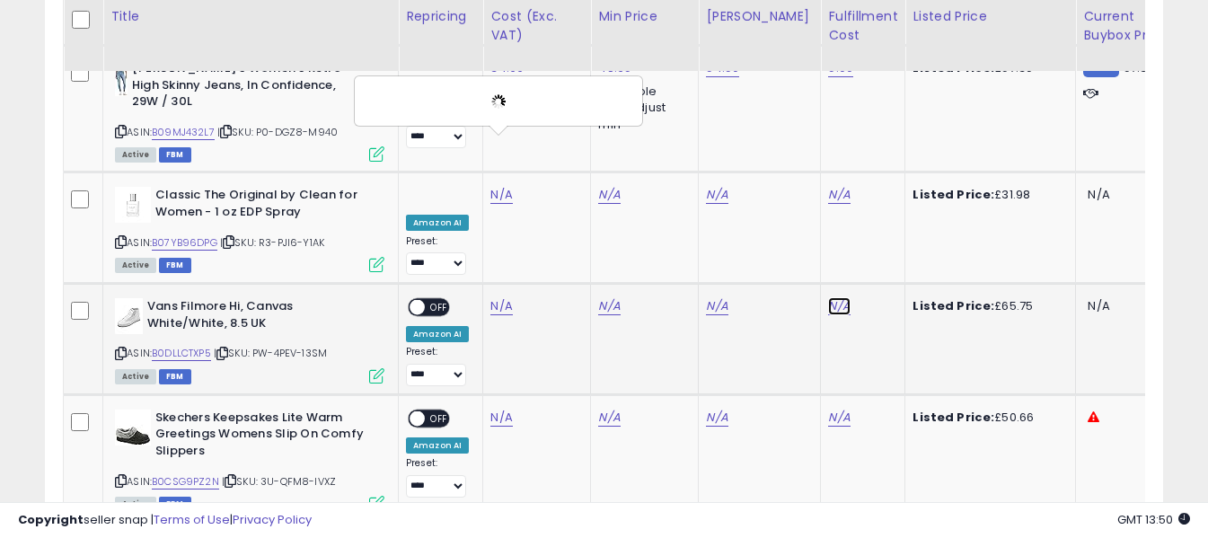
click at [828, 297] on link "N/A" at bounding box center [839, 306] width 22 height 18
click at [811, 96] on input "text" at bounding box center [771, 98] width 160 height 27
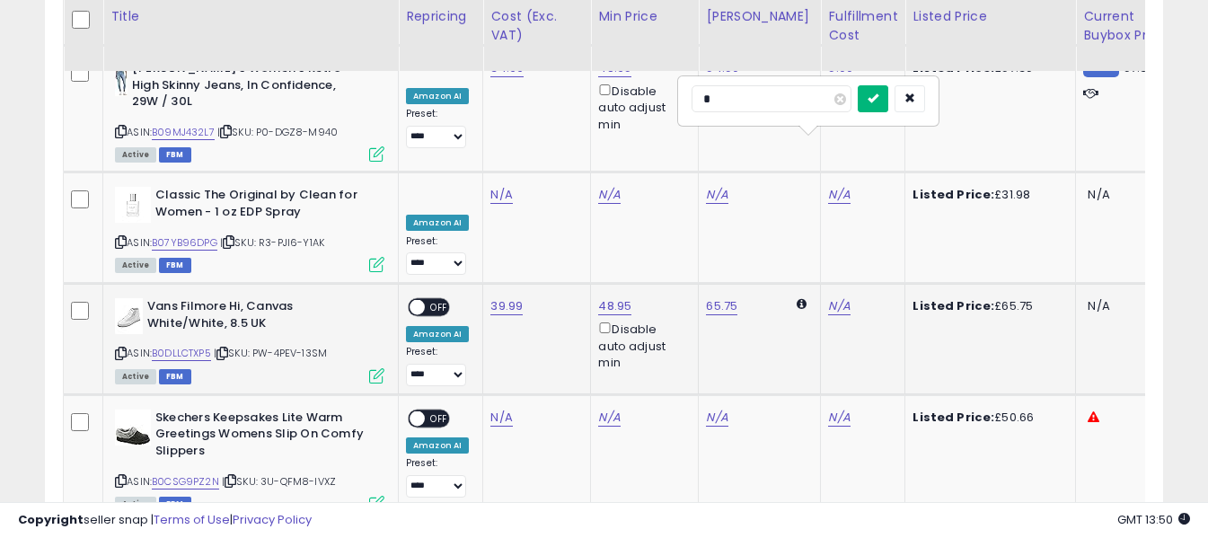
type input "*"
click at [878, 98] on icon "submit" at bounding box center [872, 97] width 11 height 11
click at [439, 300] on span "OFF" at bounding box center [439, 307] width 29 height 15
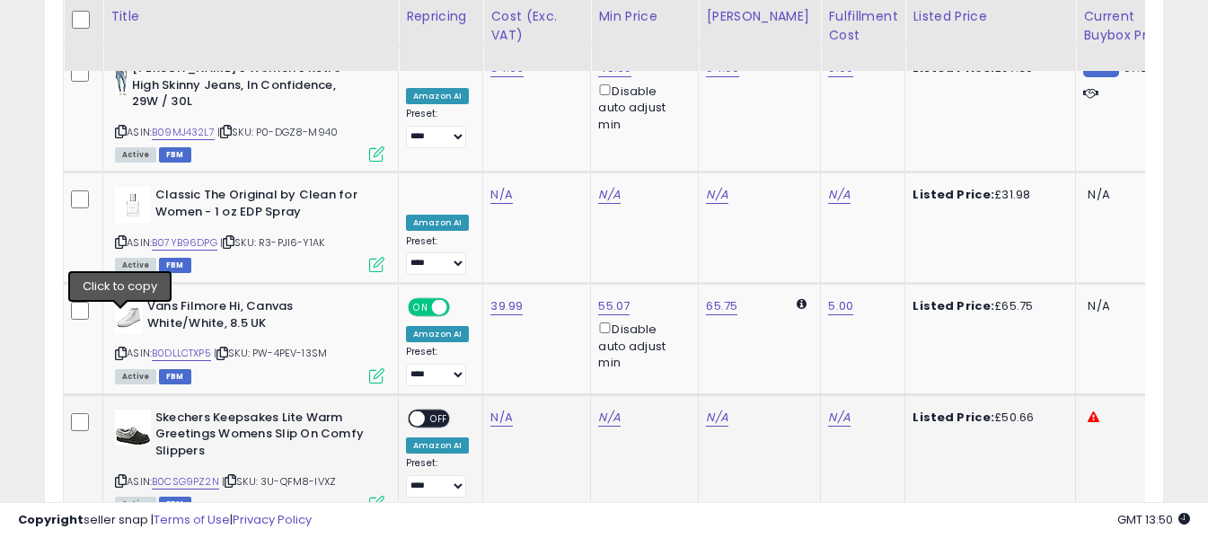
click at [125, 476] on icon at bounding box center [121, 481] width 12 height 10
click at [500, 409] on link "N/A" at bounding box center [501, 418] width 22 height 18
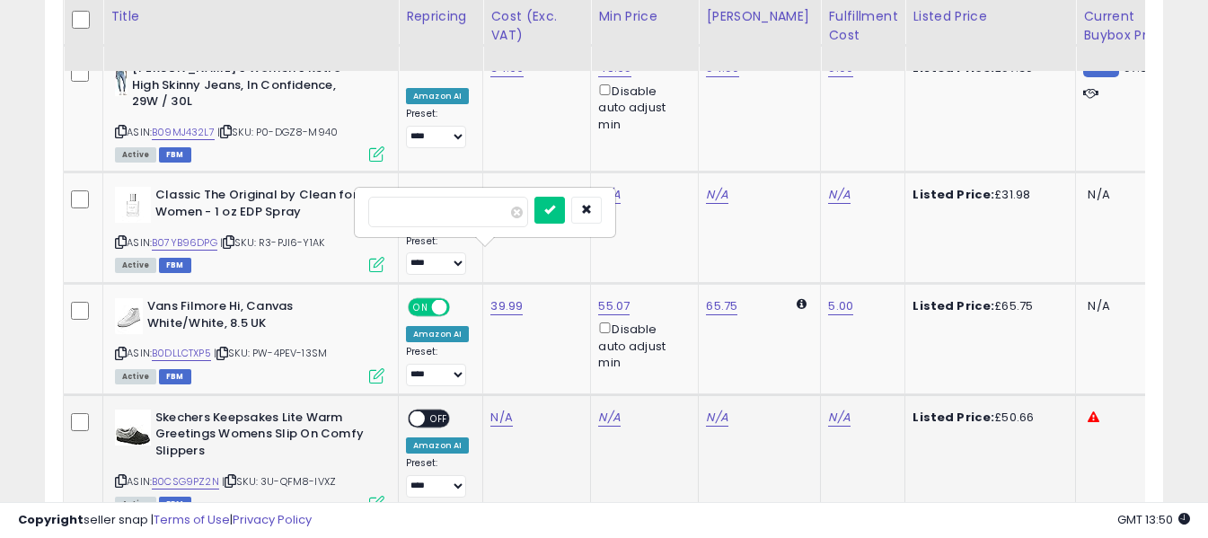
click at [496, 216] on input "number" at bounding box center [448, 212] width 160 height 31
type input "*****"
click at [565, 206] on button "submit" at bounding box center [549, 210] width 31 height 27
click at [829, 409] on link "N/A" at bounding box center [839, 418] width 22 height 18
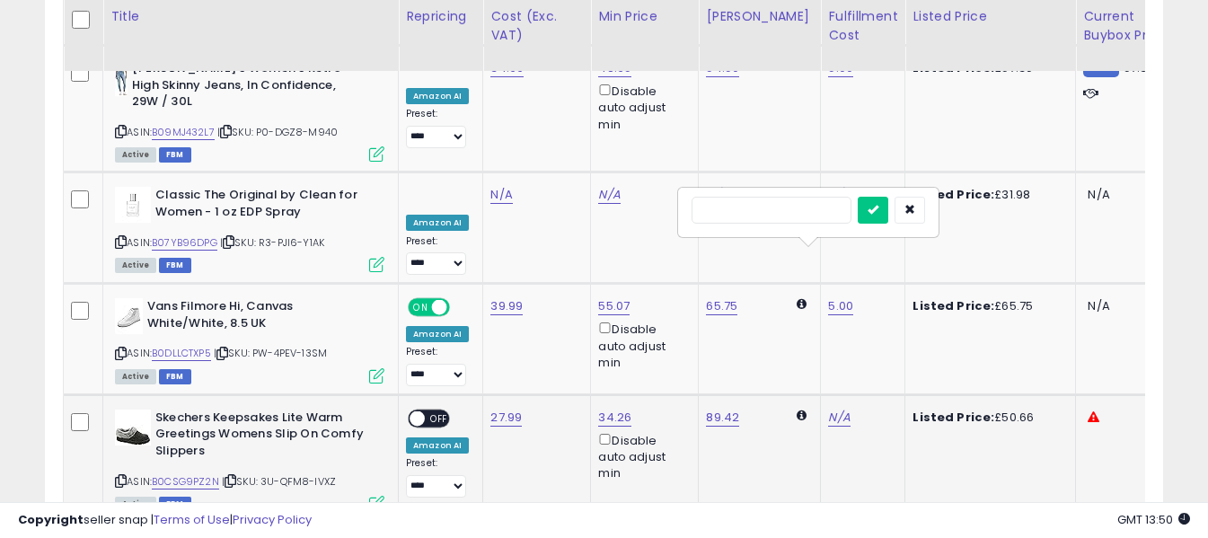
click at [769, 209] on input "text" at bounding box center [771, 210] width 160 height 27
type input "*"
click at [878, 205] on icon "submit" at bounding box center [872, 209] width 11 height 11
click at [439, 410] on span "OFF" at bounding box center [439, 417] width 29 height 15
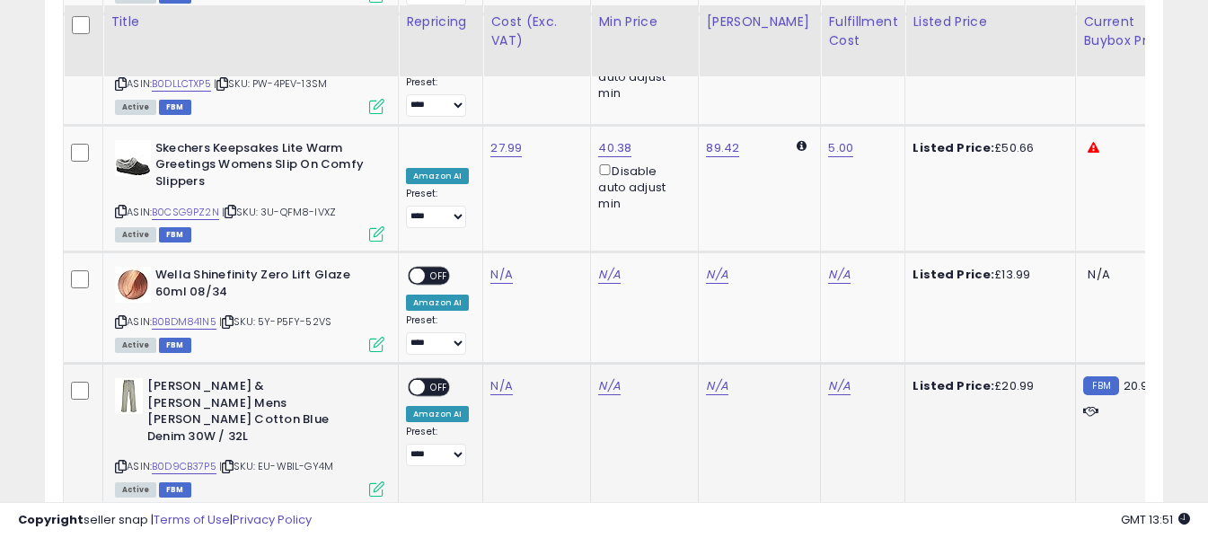
scroll to position [4213, 0]
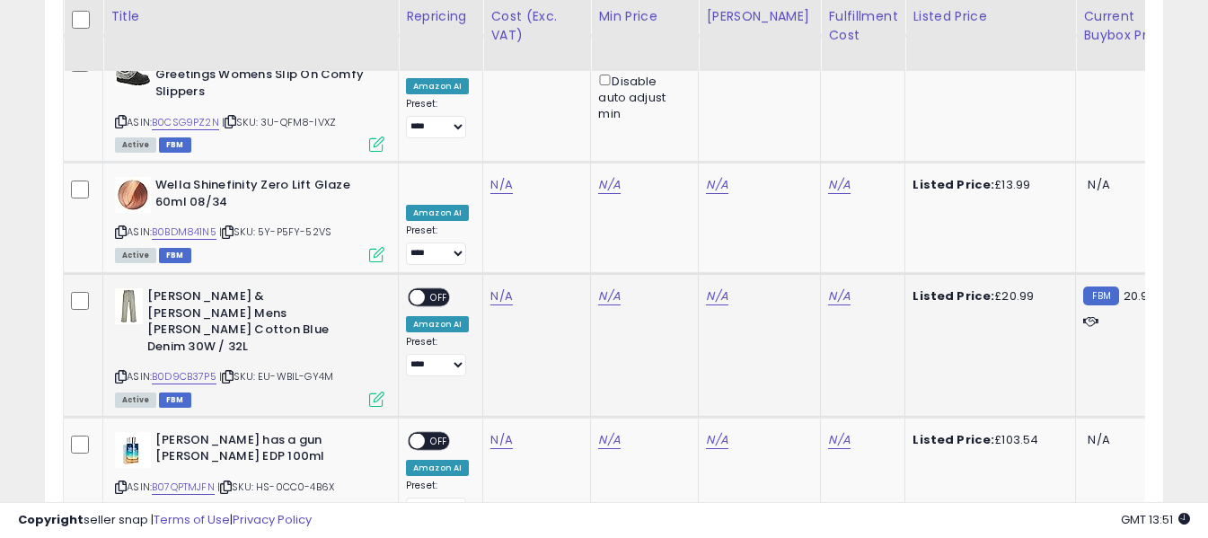
click at [120, 372] on icon at bounding box center [121, 377] width 12 height 10
click at [493, 287] on link "N/A" at bounding box center [501, 296] width 22 height 18
click at [497, 97] on input "number" at bounding box center [448, 90] width 160 height 31
type input "****"
click at [555, 87] on icon "submit" at bounding box center [549, 88] width 11 height 11
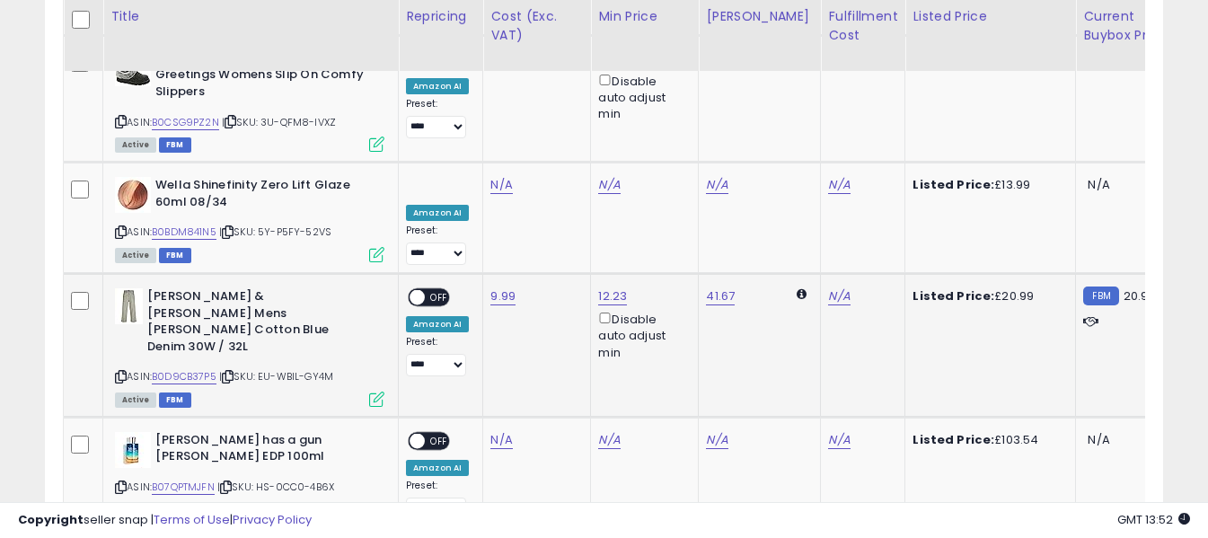
click at [438, 290] on span "OFF" at bounding box center [439, 297] width 29 height 15
click at [828, 287] on link "N/A" at bounding box center [839, 296] width 22 height 18
click at [768, 94] on input "text" at bounding box center [771, 88] width 160 height 27
type input "*"
click at [888, 87] on button "submit" at bounding box center [873, 88] width 31 height 27
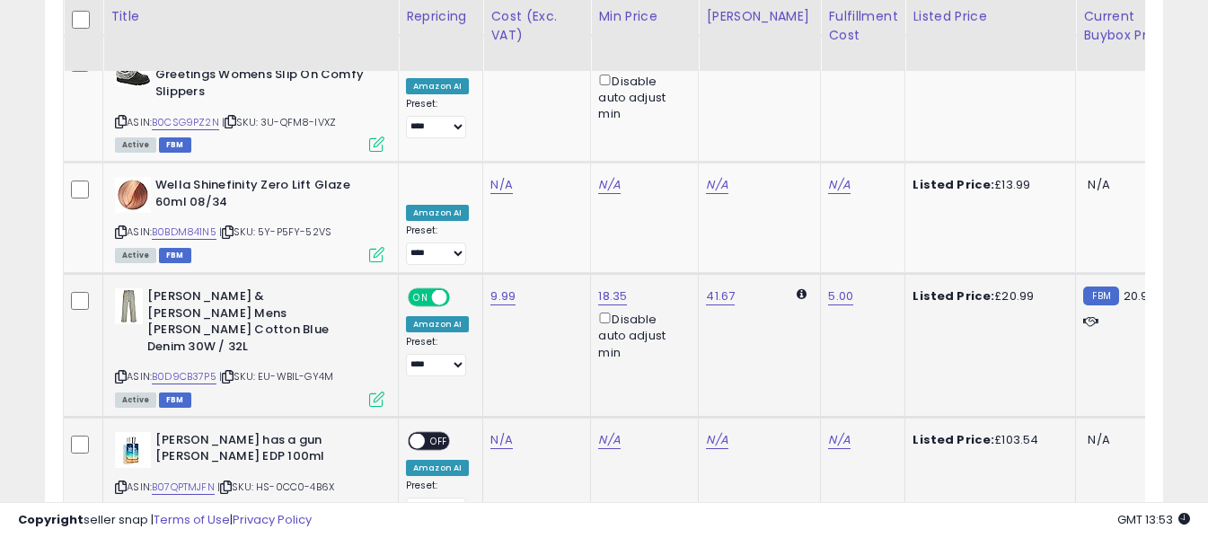
click at [119, 482] on icon at bounding box center [121, 487] width 12 height 10
click at [505, 431] on link "N/A" at bounding box center [501, 440] width 22 height 18
click at [495, 203] on input "number" at bounding box center [448, 202] width 160 height 31
type input "*****"
click at [565, 198] on button "submit" at bounding box center [549, 200] width 31 height 27
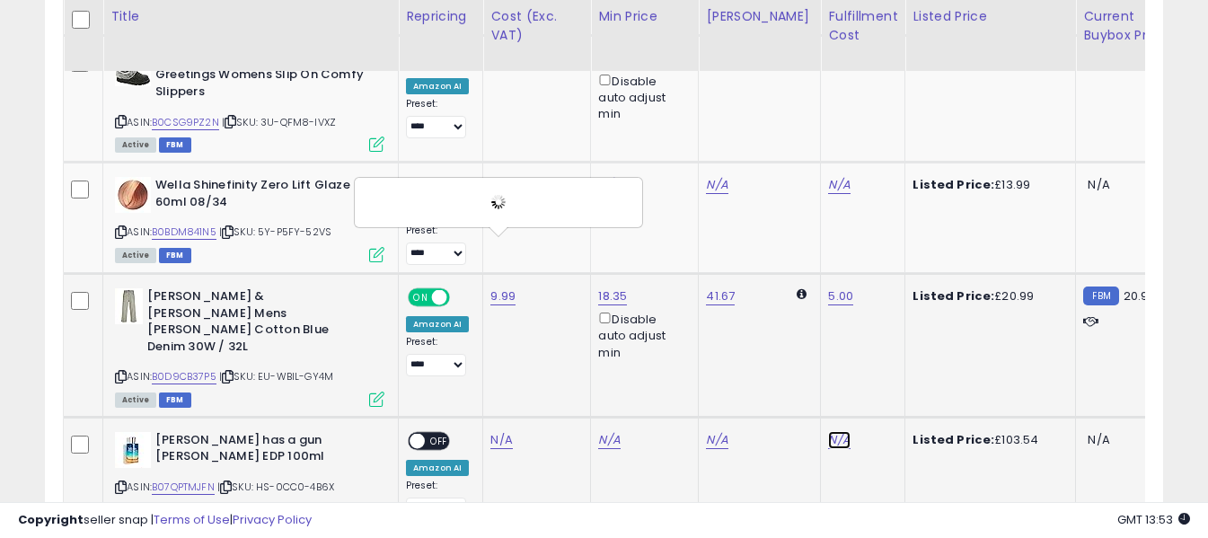
click at [828, 431] on link "N/A" at bounding box center [839, 440] width 22 height 18
click at [783, 203] on input "text" at bounding box center [771, 200] width 160 height 27
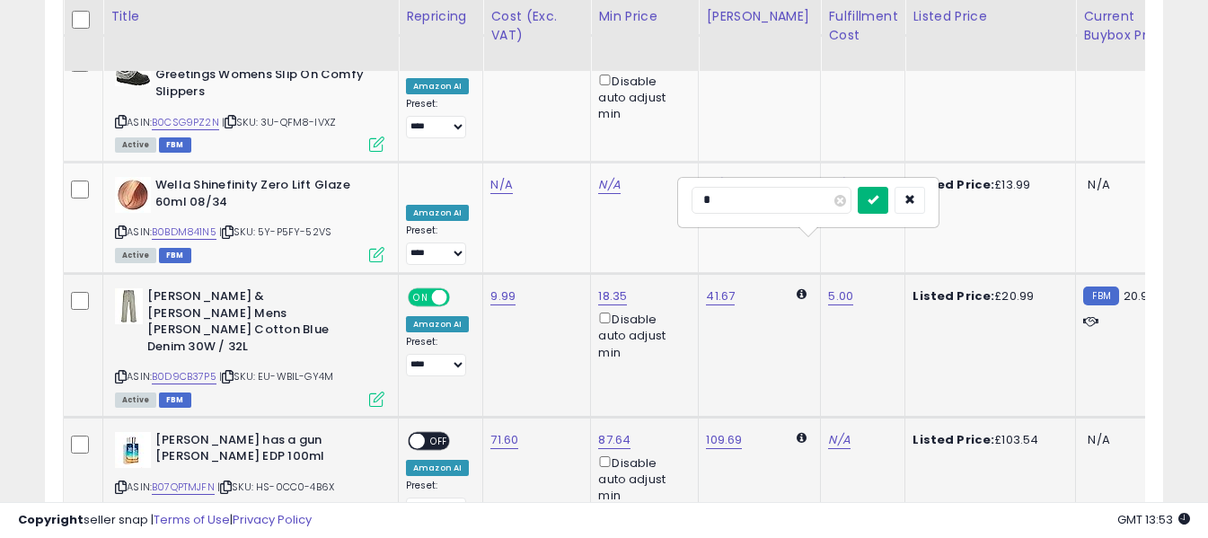
type input "*"
click at [888, 207] on button "submit" at bounding box center [873, 200] width 31 height 27
click at [437, 433] on span "OFF" at bounding box center [439, 440] width 29 height 15
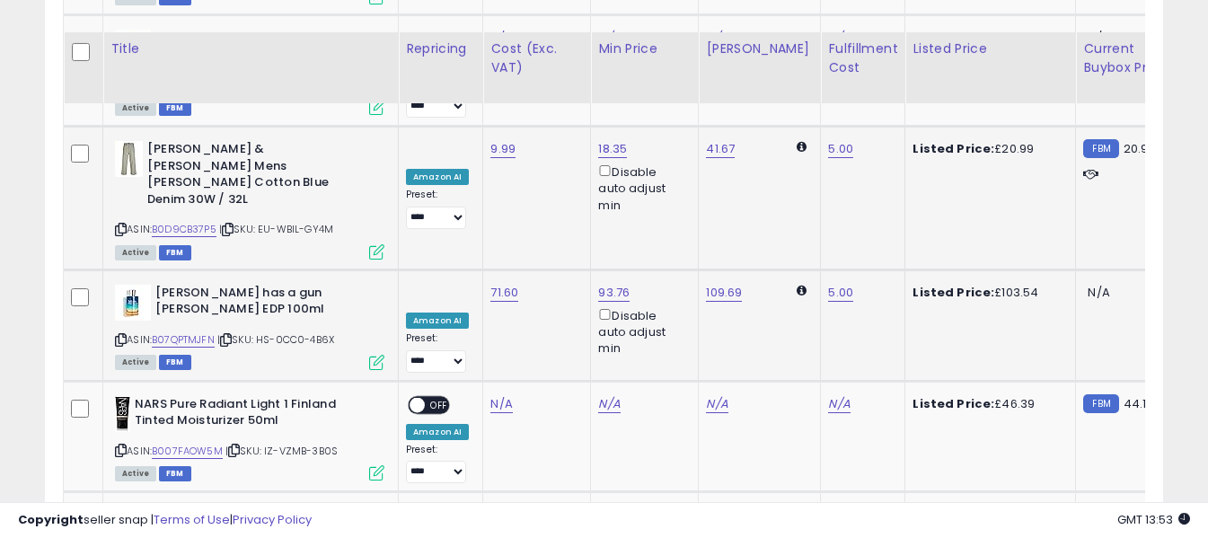
scroll to position [4392, 0]
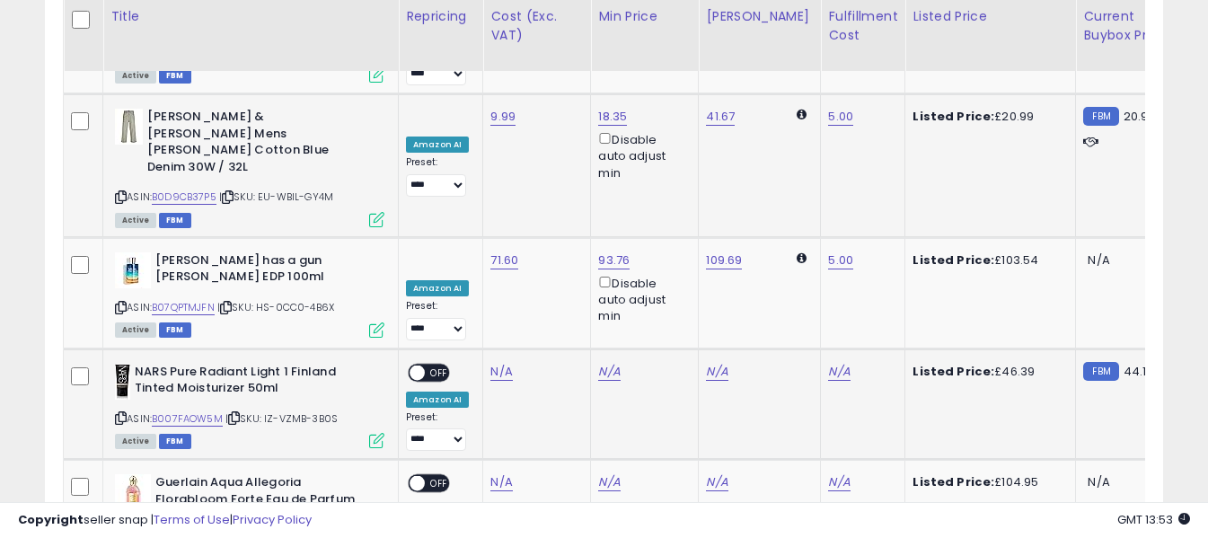
click at [124, 413] on icon at bounding box center [121, 418] width 12 height 10
click at [123, 413] on icon at bounding box center [121, 418] width 12 height 10
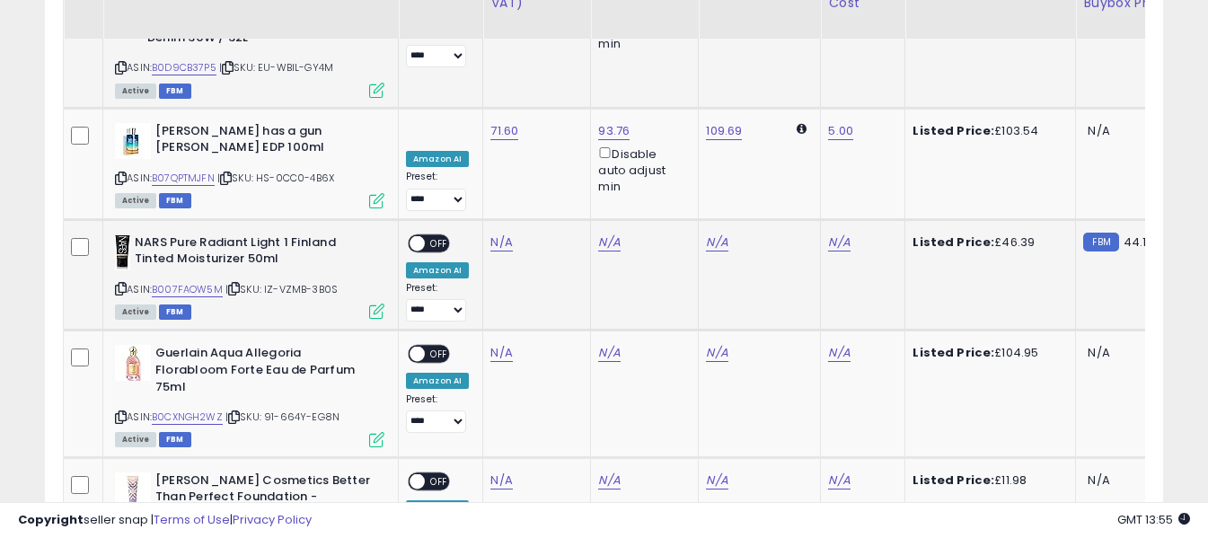
scroll to position [4482, 0]
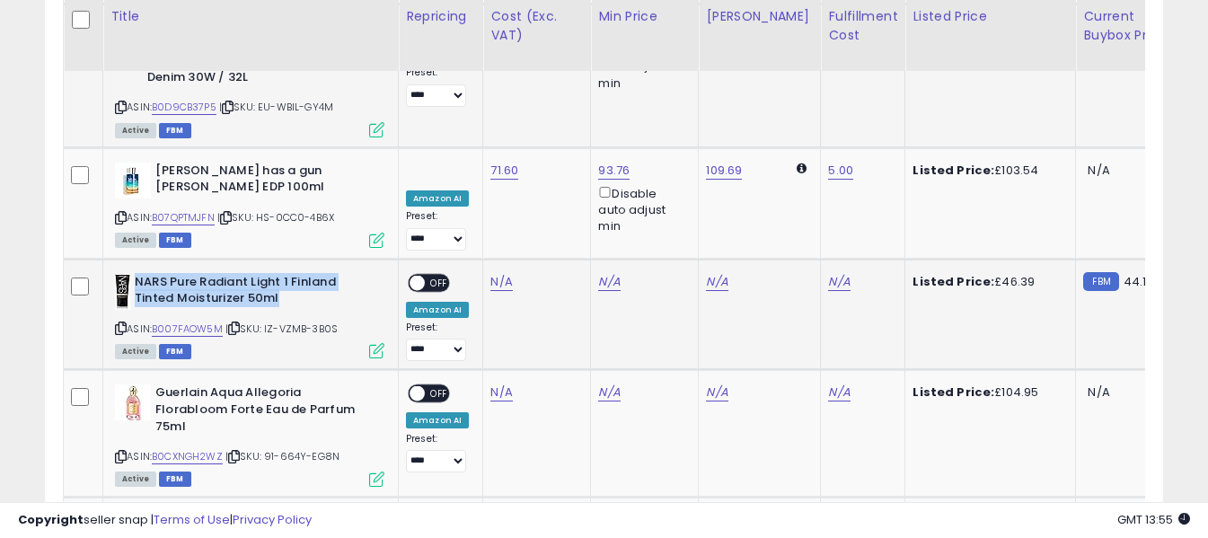
drag, startPoint x: 136, startPoint y: 92, endPoint x: 291, endPoint y: 110, distance: 155.5
click at [291, 274] on b "NARS Pure Radiant Light 1 Finland Tinted Moisturizer 50ml" at bounding box center [244, 293] width 218 height 38
copy b "NARS Pure Radiant Light 1 Finland Tinted Moisturizer 50ml"
click at [492, 273] on link "N/A" at bounding box center [501, 282] width 22 height 18
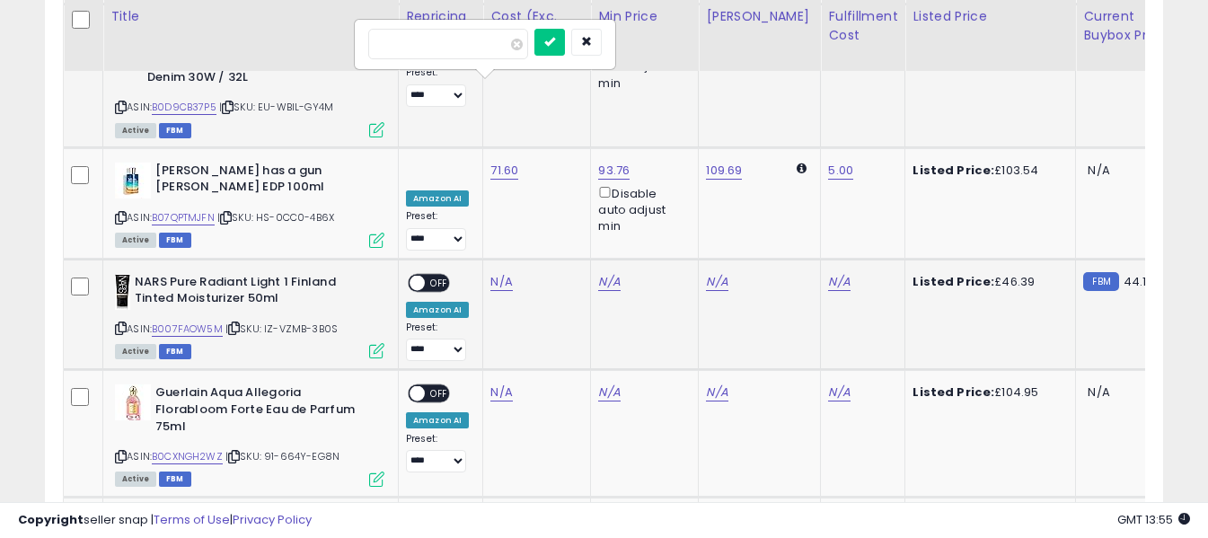
click at [492, 47] on input "number" at bounding box center [448, 44] width 160 height 31
type input "*****"
click at [555, 46] on icon "submit" at bounding box center [549, 41] width 11 height 11
click at [828, 273] on link "N/A" at bounding box center [839, 282] width 22 height 18
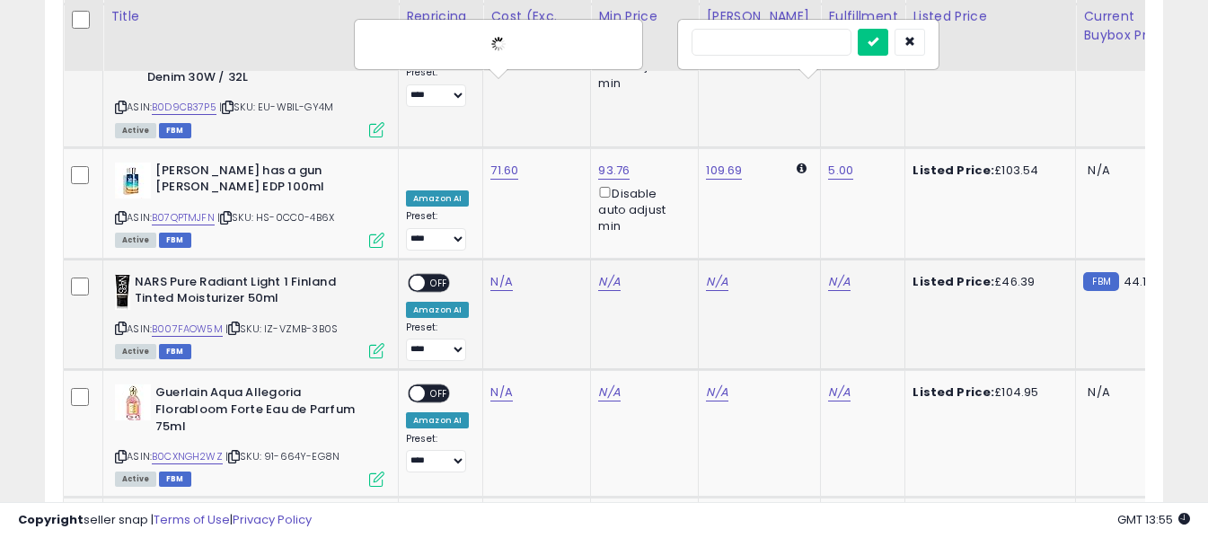
click at [804, 45] on input "text" at bounding box center [771, 42] width 160 height 27
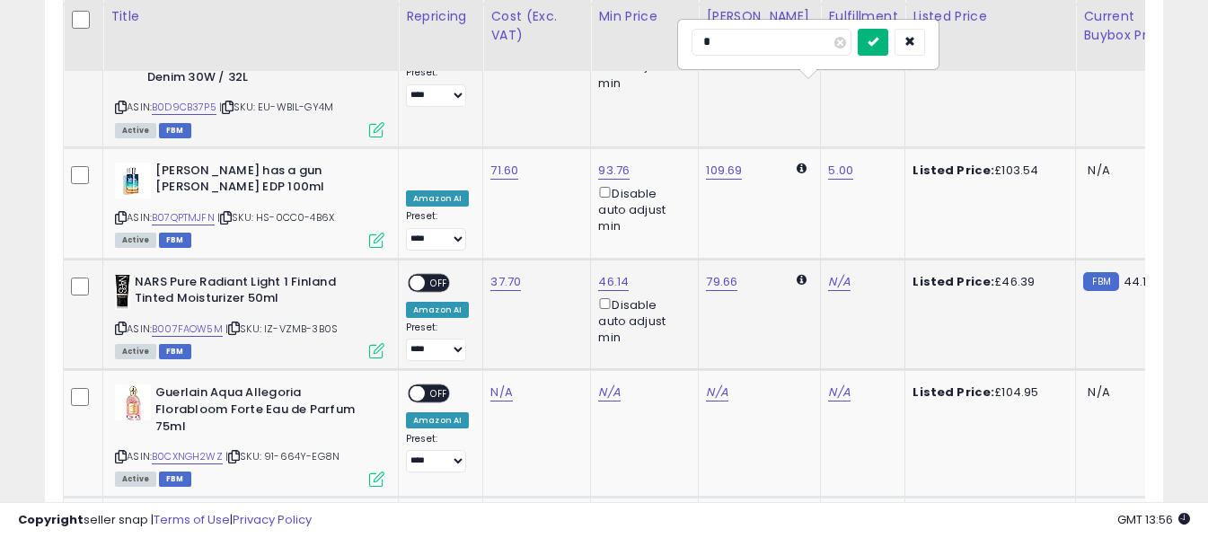
type input "*"
click at [878, 40] on icon "submit" at bounding box center [872, 41] width 11 height 11
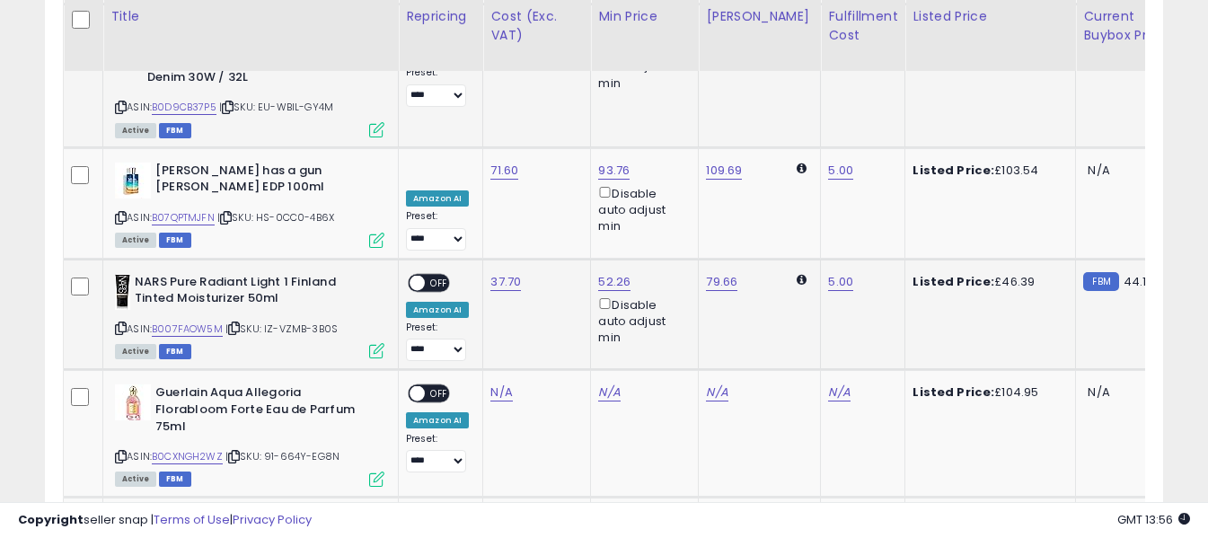
click at [428, 275] on span "OFF" at bounding box center [439, 282] width 29 height 15
click at [116, 452] on icon at bounding box center [121, 457] width 12 height 10
click at [490, 383] on link "N/A" at bounding box center [501, 392] width 22 height 18
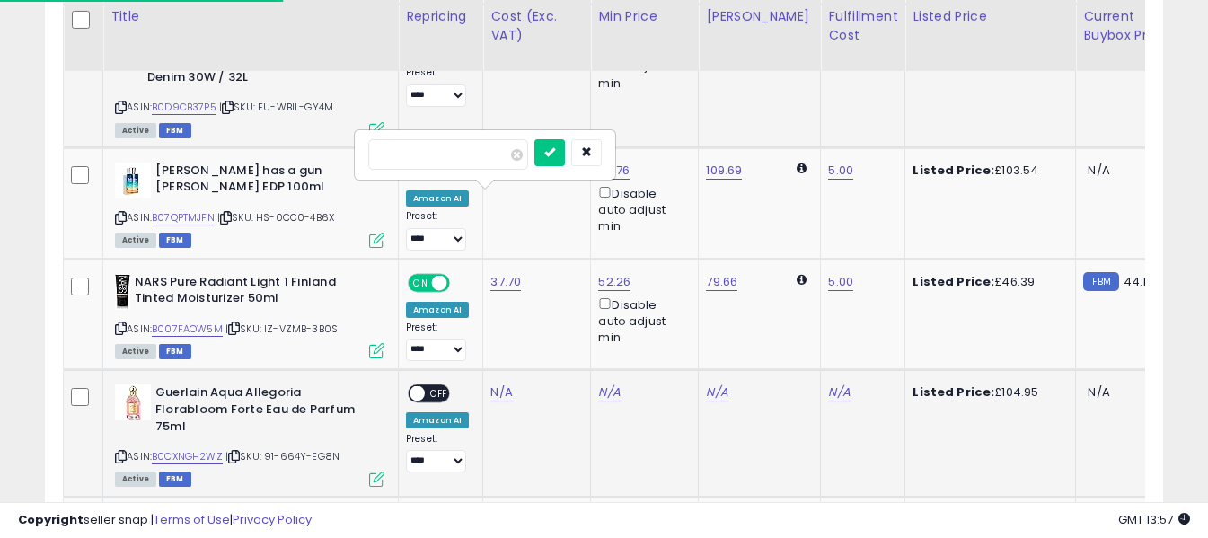
click at [493, 160] on input "number" at bounding box center [448, 154] width 160 height 31
type input "*****"
click at [555, 157] on icon "submit" at bounding box center [549, 151] width 11 height 11
click at [828, 383] on link "N/A" at bounding box center [839, 392] width 22 height 18
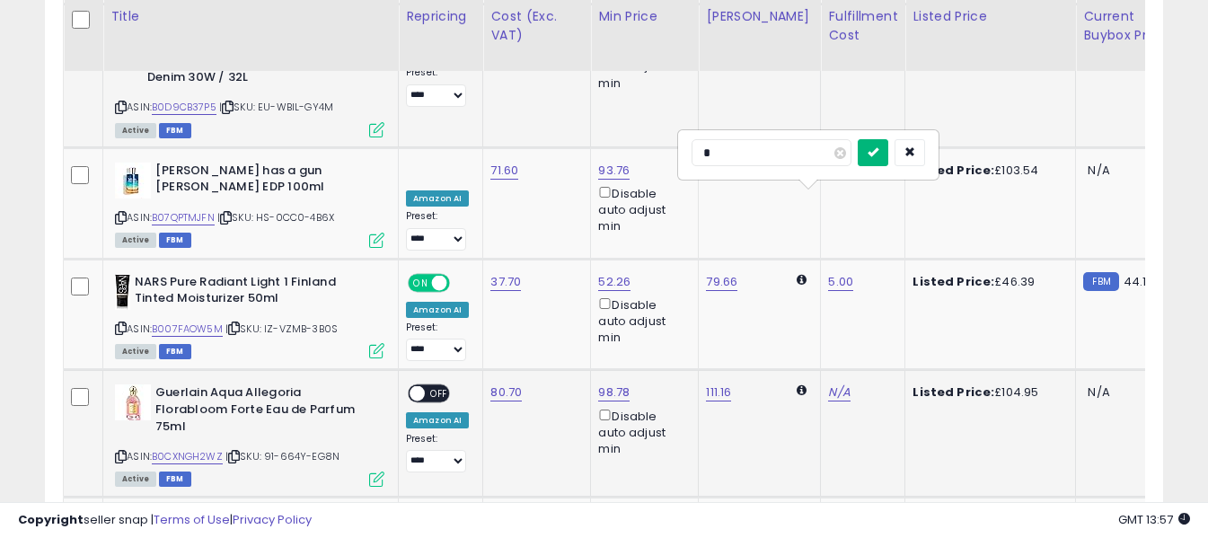
type input "*"
click at [878, 153] on icon "submit" at bounding box center [872, 151] width 11 height 11
click at [430, 386] on span "OFF" at bounding box center [439, 393] width 29 height 15
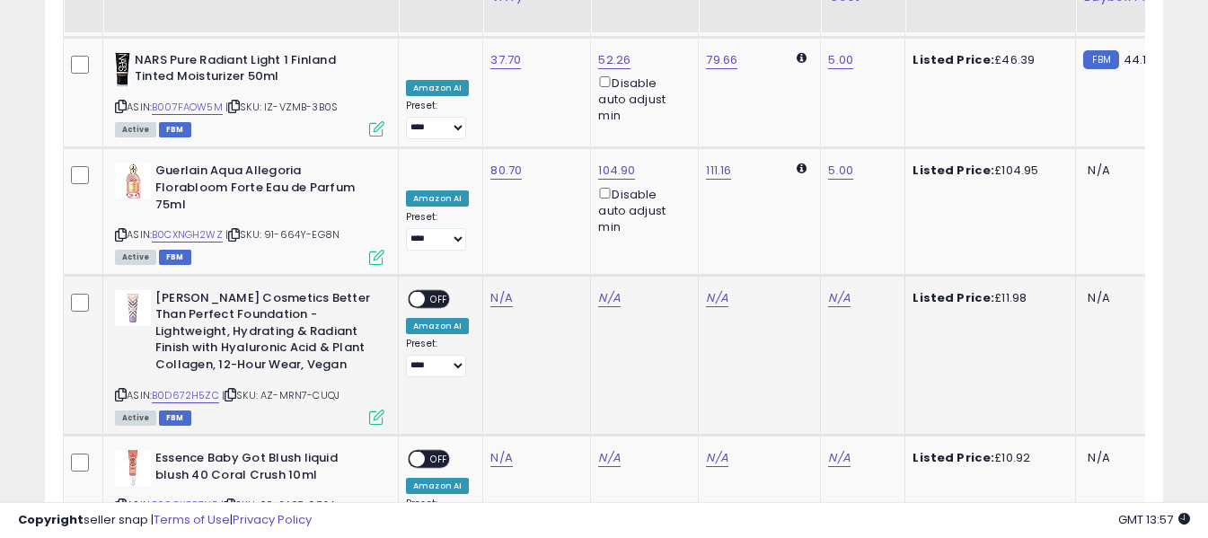
scroll to position [4662, 0]
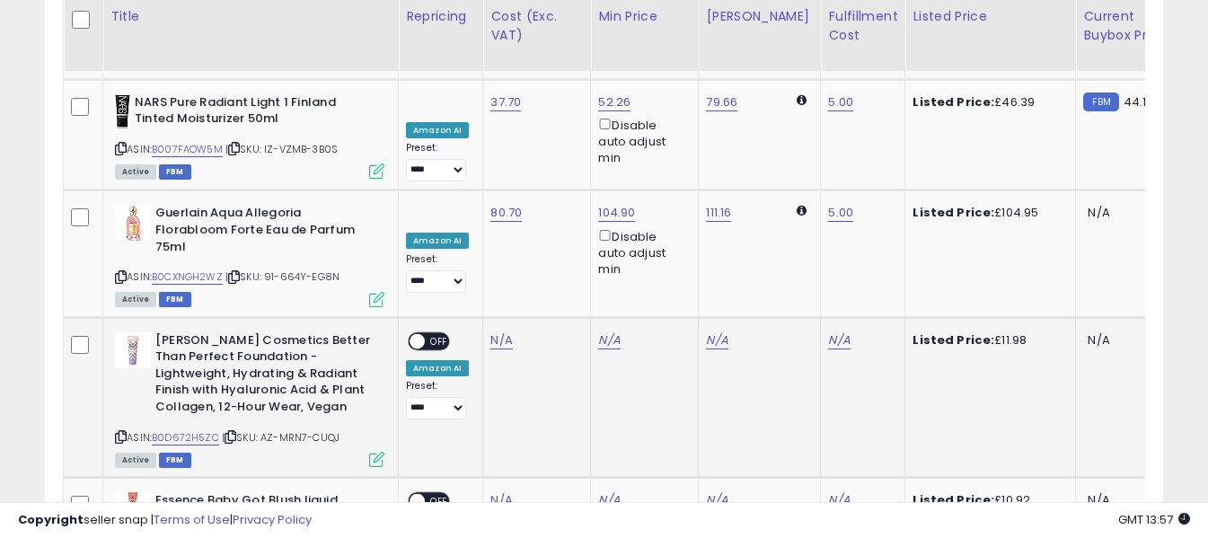
click at [122, 432] on icon at bounding box center [121, 437] width 12 height 10
click at [497, 331] on link "N/A" at bounding box center [501, 340] width 22 height 18
click at [484, 84] on input "number" at bounding box center [448, 86] width 160 height 31
type input "****"
click at [565, 88] on button "submit" at bounding box center [549, 84] width 31 height 27
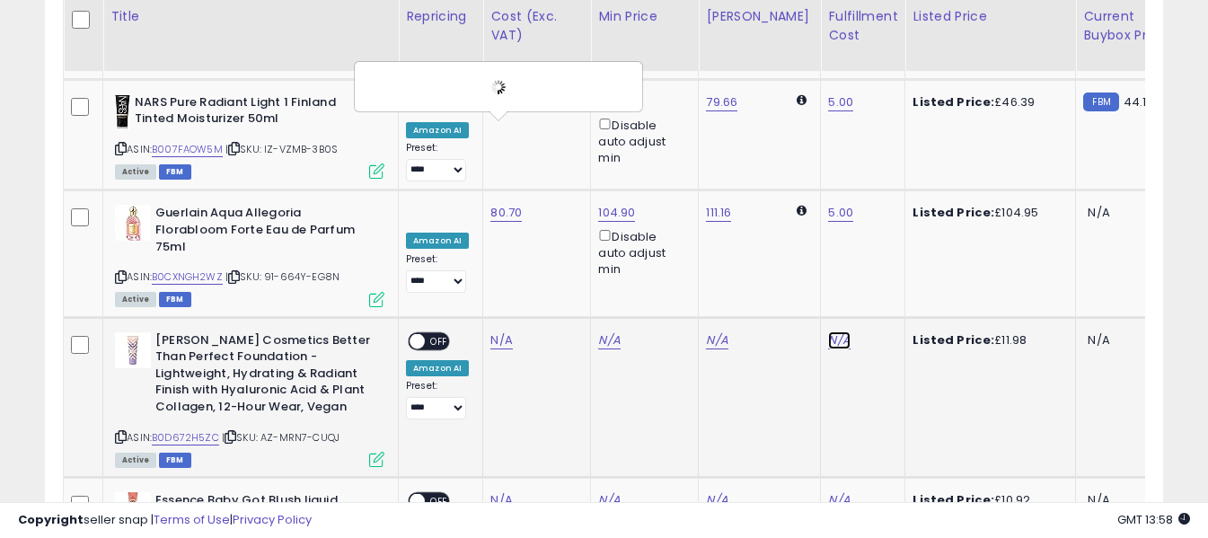
click at [828, 331] on link "N/A" at bounding box center [839, 340] width 22 height 18
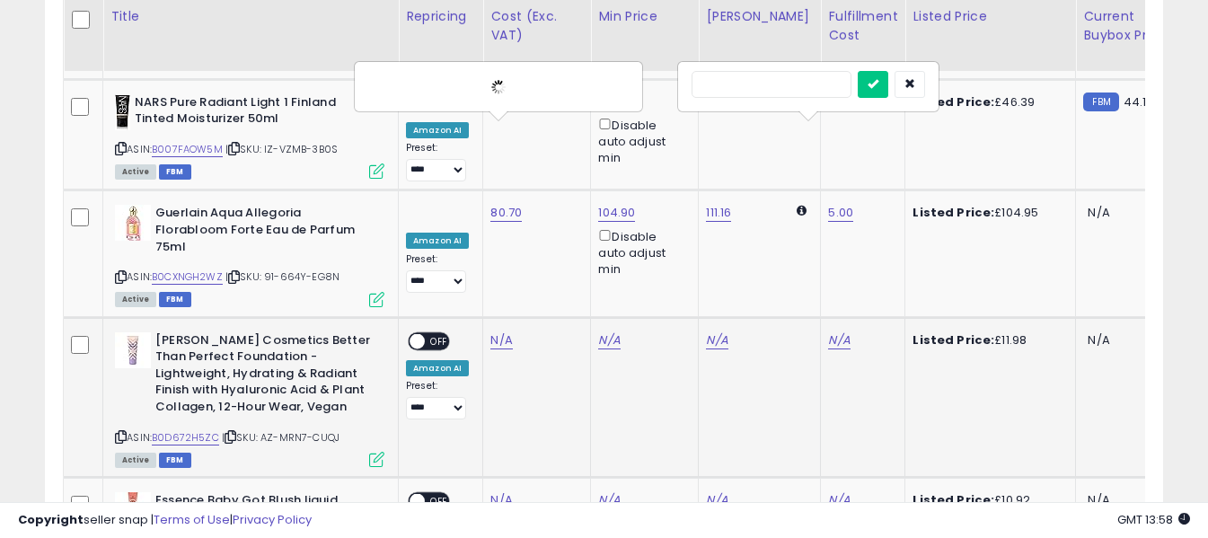
click at [725, 86] on input "text" at bounding box center [771, 84] width 160 height 27
type input "*"
click at [888, 76] on button "submit" at bounding box center [873, 84] width 31 height 27
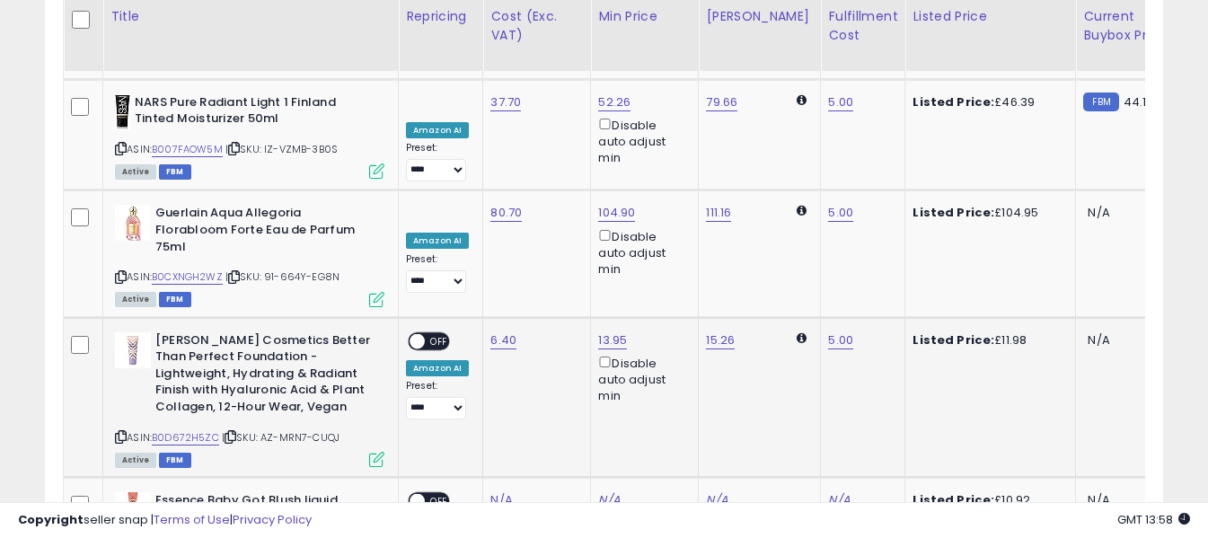
click at [431, 333] on span "OFF" at bounding box center [439, 340] width 29 height 15
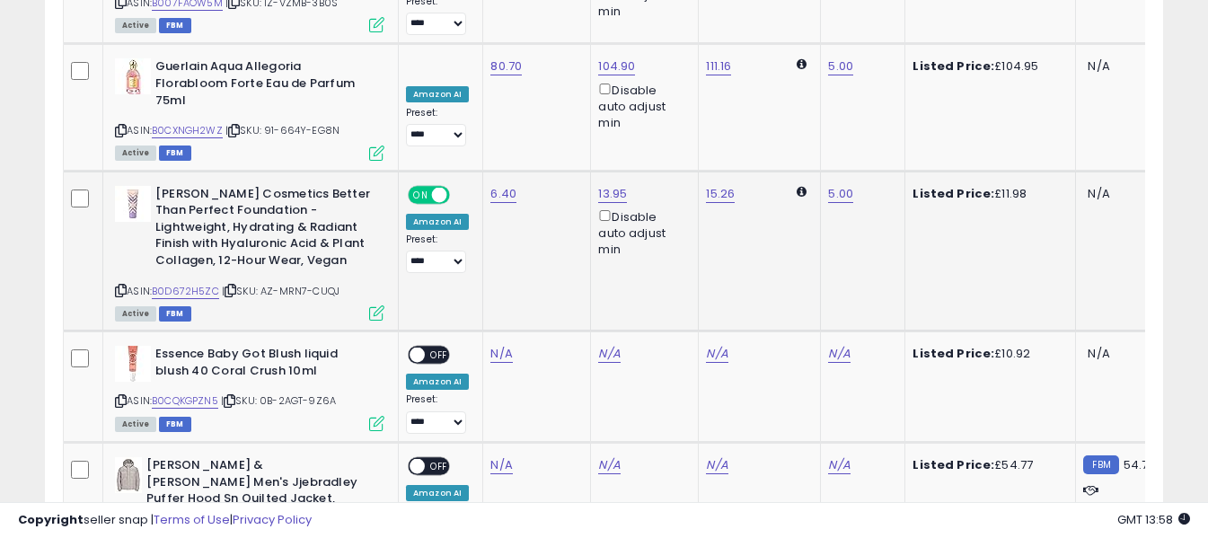
scroll to position [4841, 0]
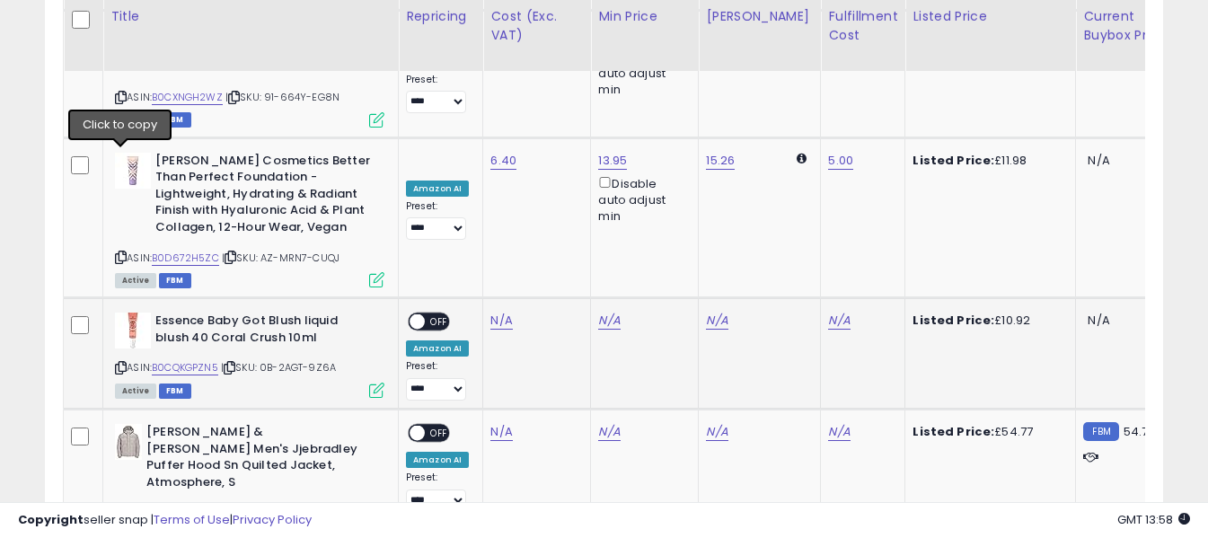
click at [123, 363] on icon at bounding box center [121, 368] width 12 height 10
click at [505, 312] on link "N/A" at bounding box center [501, 321] width 22 height 18
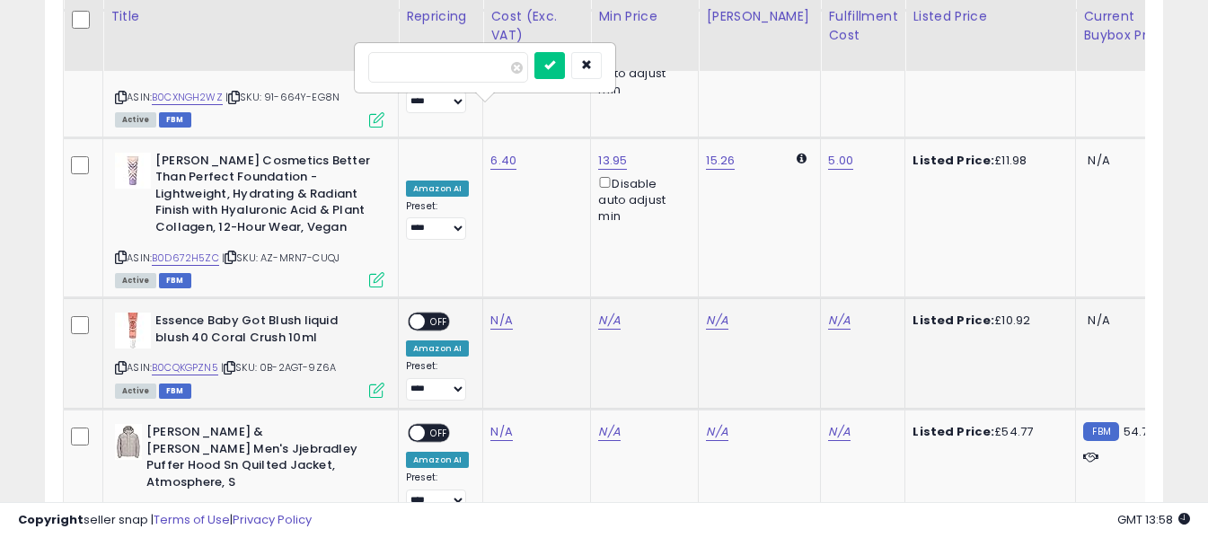
click at [491, 73] on input "number" at bounding box center [448, 67] width 160 height 31
type input "*"
click at [555, 66] on icon "submit" at bounding box center [549, 64] width 11 height 11
click at [828, 312] on link "N/A" at bounding box center [839, 321] width 22 height 18
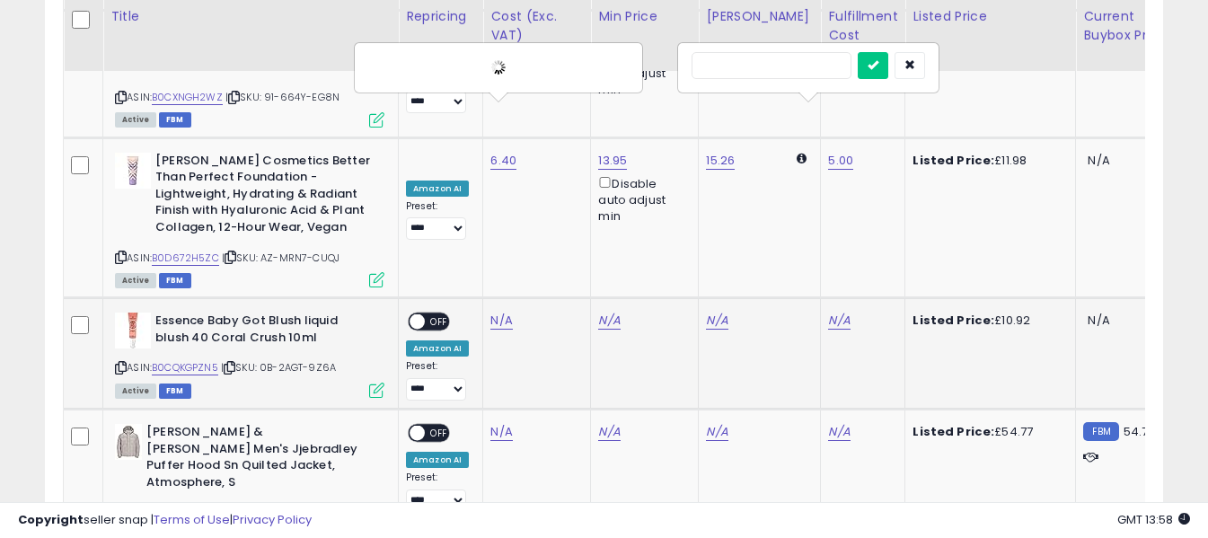
click at [774, 66] on input "text" at bounding box center [771, 65] width 160 height 27
type input "*"
click at [878, 70] on icon "submit" at bounding box center [872, 64] width 11 height 11
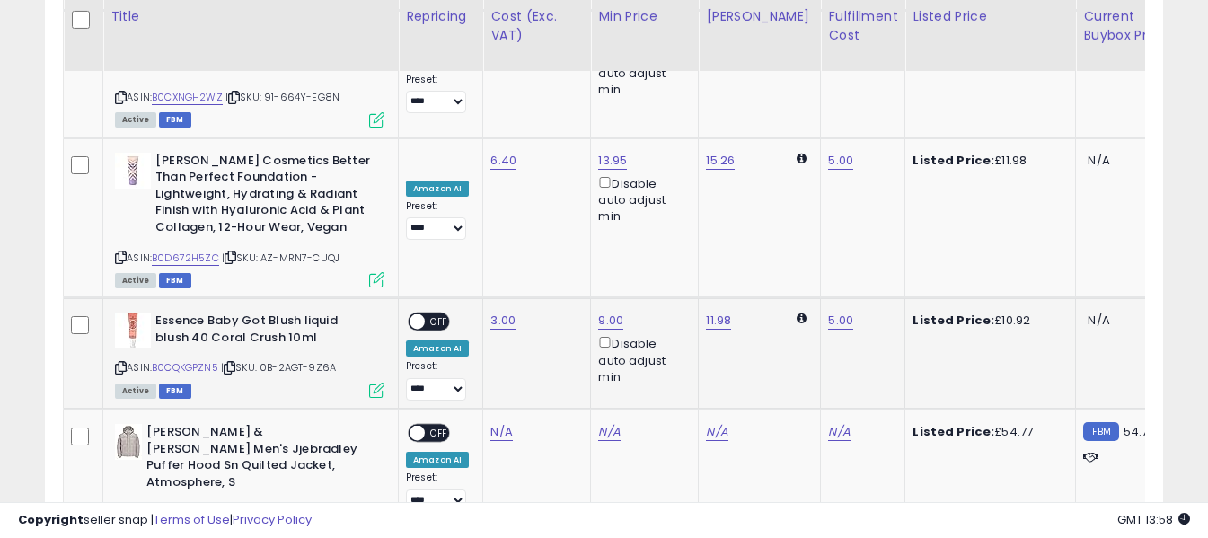
click at [435, 314] on span "OFF" at bounding box center [439, 321] width 29 height 15
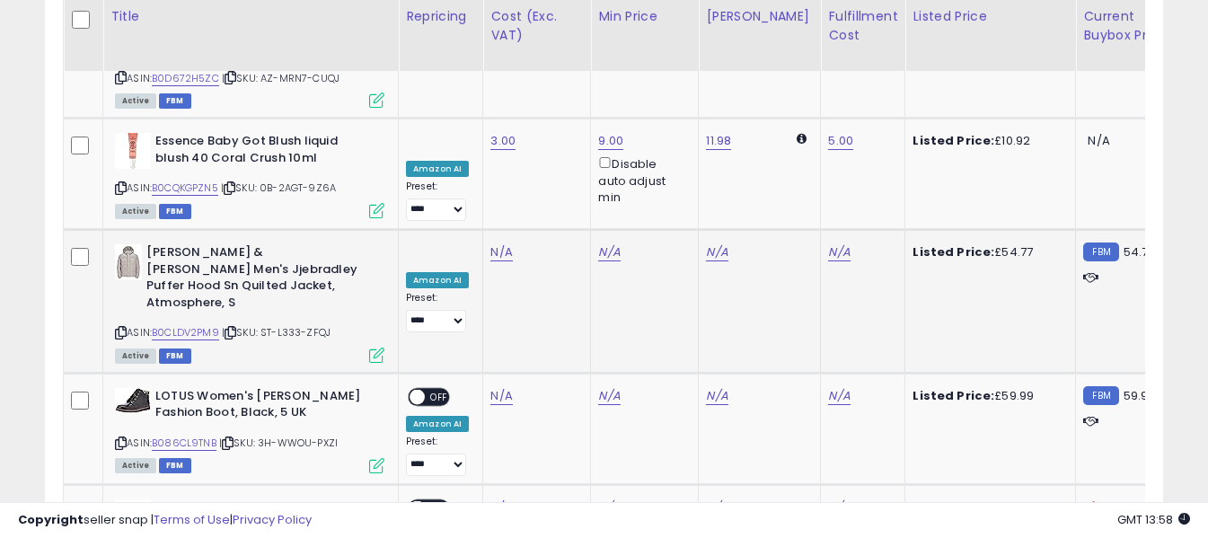
scroll to position [4931, 0]
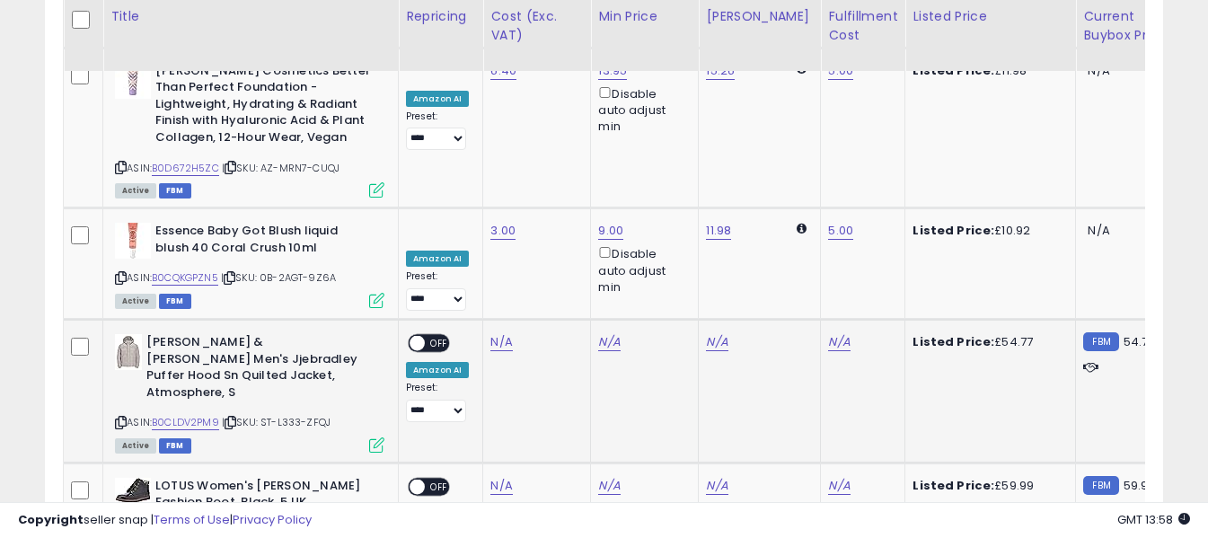
drag, startPoint x: 118, startPoint y: 197, endPoint x: 161, endPoint y: 179, distance: 46.7
click at [118, 418] on icon at bounding box center [121, 423] width 12 height 10
click at [500, 333] on link "N/A" at bounding box center [501, 342] width 22 height 18
click at [503, 87] on input "number" at bounding box center [448, 88] width 160 height 31
type input "*****"
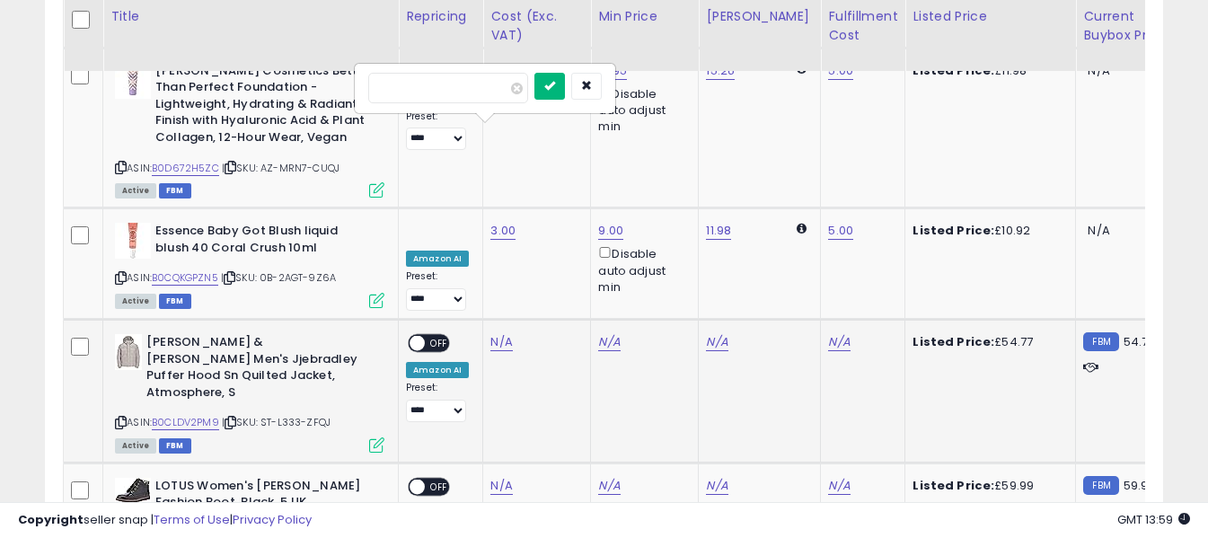
click at [555, 84] on icon "submit" at bounding box center [549, 85] width 11 height 11
click at [829, 333] on link "N/A" at bounding box center [839, 342] width 22 height 18
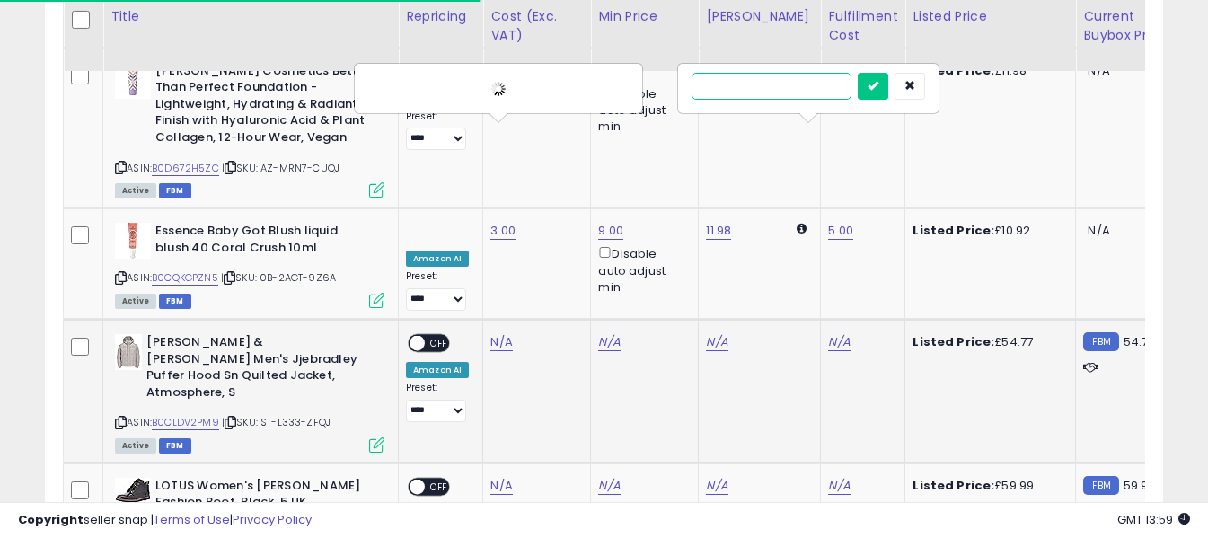
click at [795, 91] on input "text" at bounding box center [771, 86] width 160 height 27
type input "*"
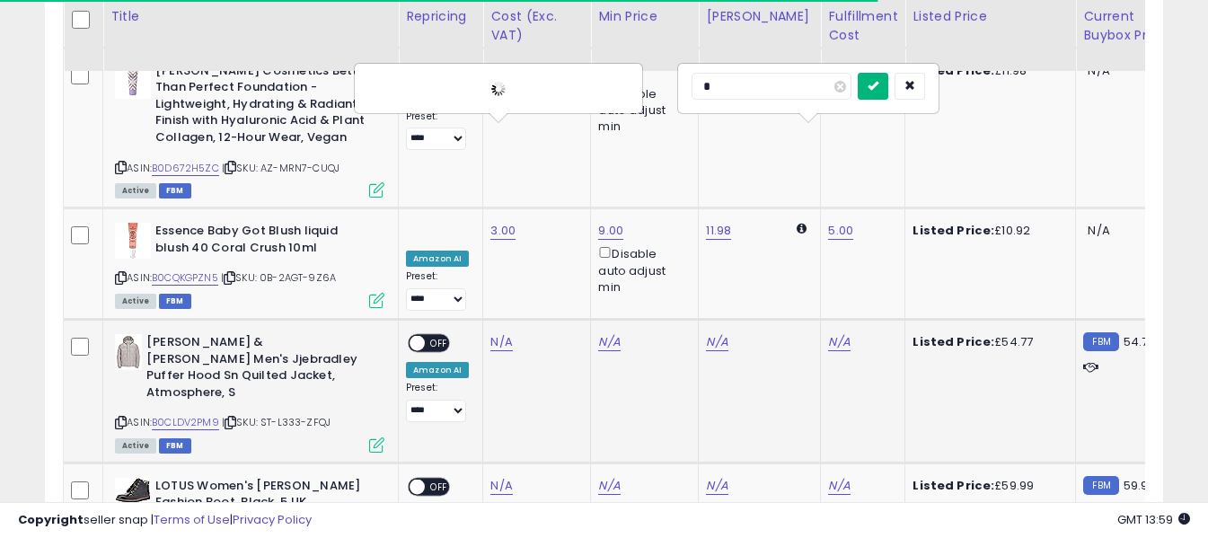
click at [878, 82] on icon "submit" at bounding box center [872, 85] width 11 height 11
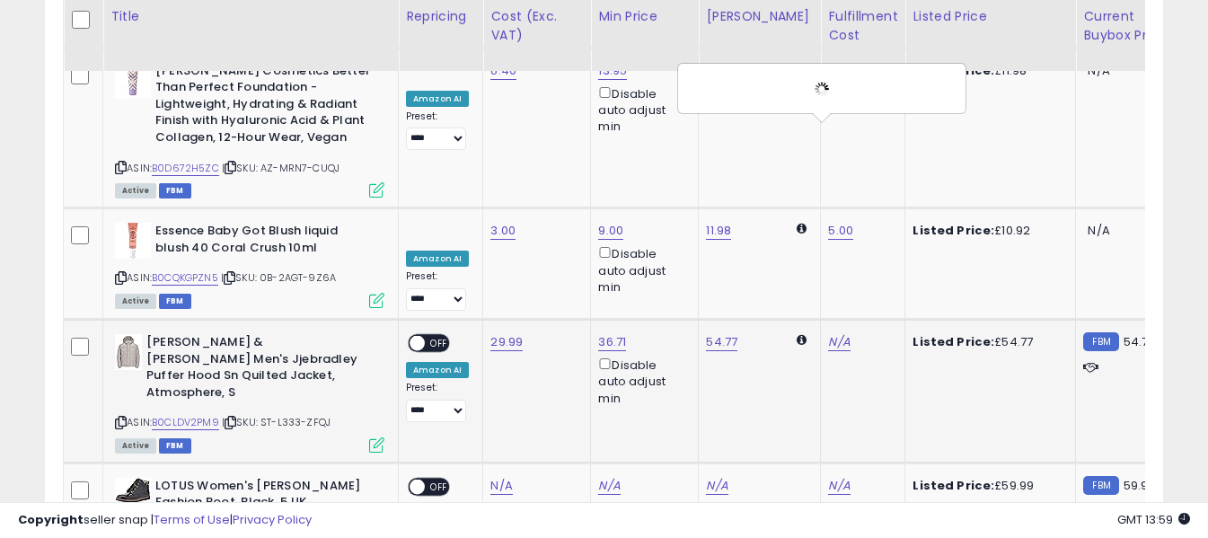
click at [427, 336] on span "OFF" at bounding box center [439, 343] width 29 height 15
click at [123, 528] on icon at bounding box center [121, 533] width 12 height 10
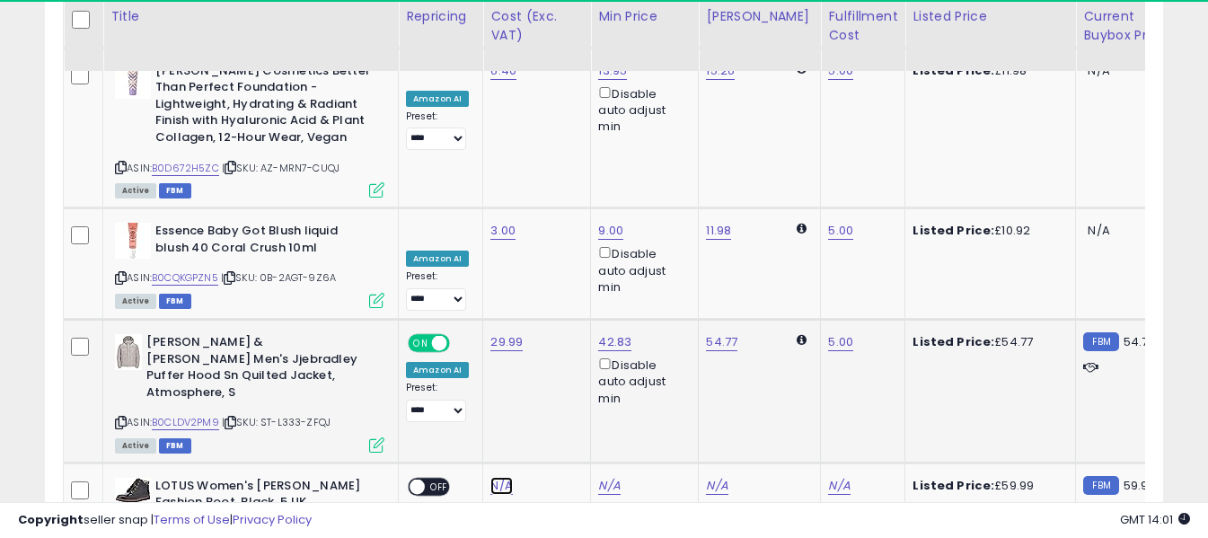
drag, startPoint x: 494, startPoint y: 260, endPoint x: 469, endPoint y: 233, distance: 36.2
click at [494, 477] on link "N/A" at bounding box center [501, 486] width 22 height 18
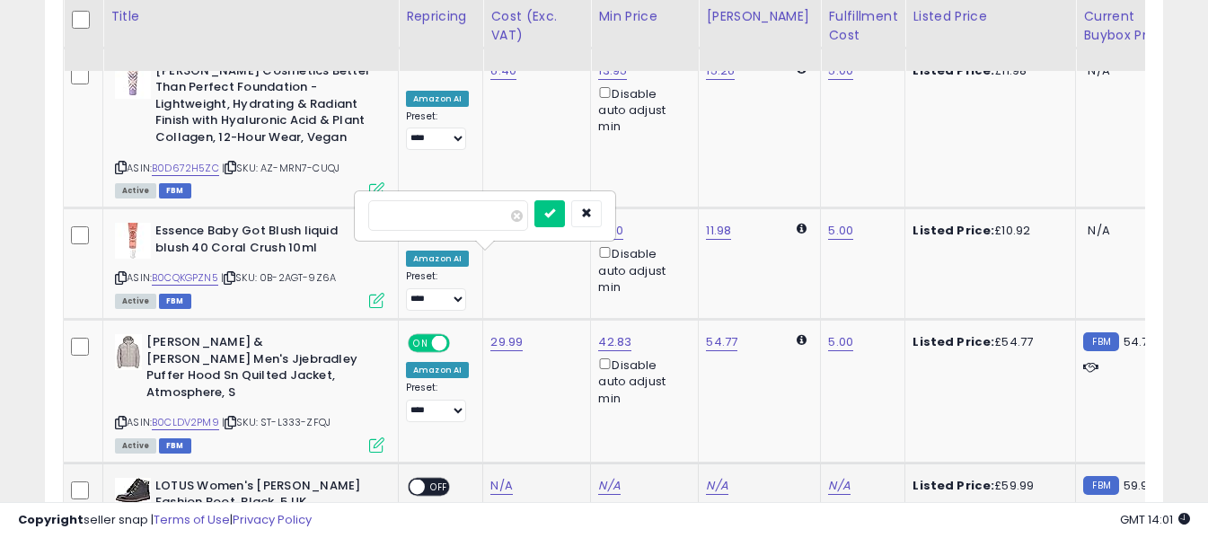
click at [469, 216] on input "number" at bounding box center [448, 215] width 160 height 31
type input "*****"
click at [555, 218] on icon "submit" at bounding box center [549, 212] width 11 height 11
click at [828, 477] on link "N/A" at bounding box center [839, 486] width 22 height 18
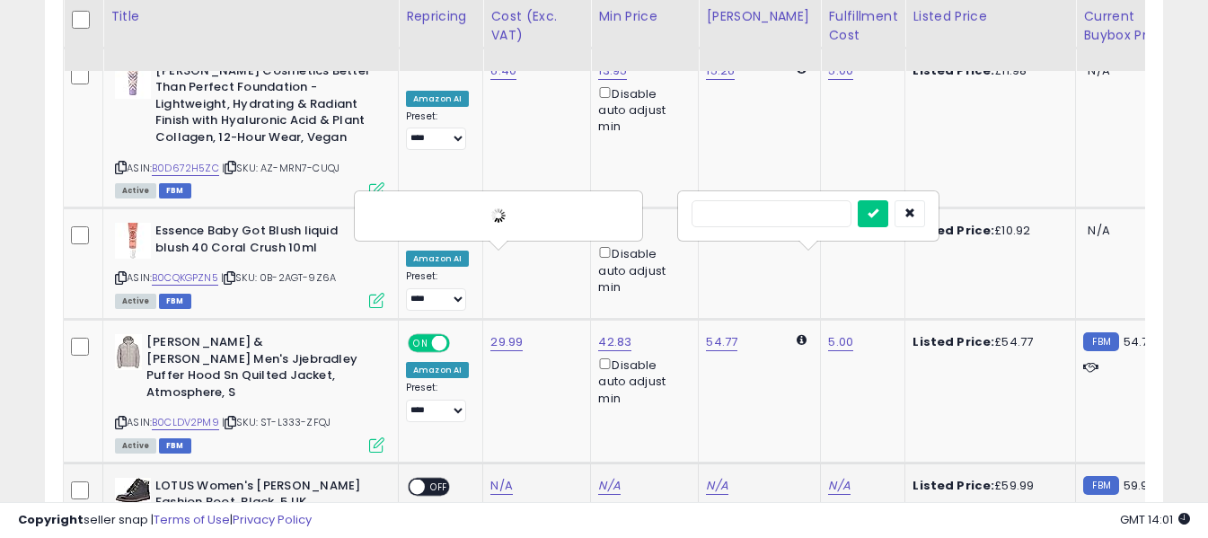
click at [797, 225] on input "text" at bounding box center [771, 213] width 160 height 27
type input "*"
click at [878, 210] on icon "submit" at bounding box center [872, 212] width 11 height 11
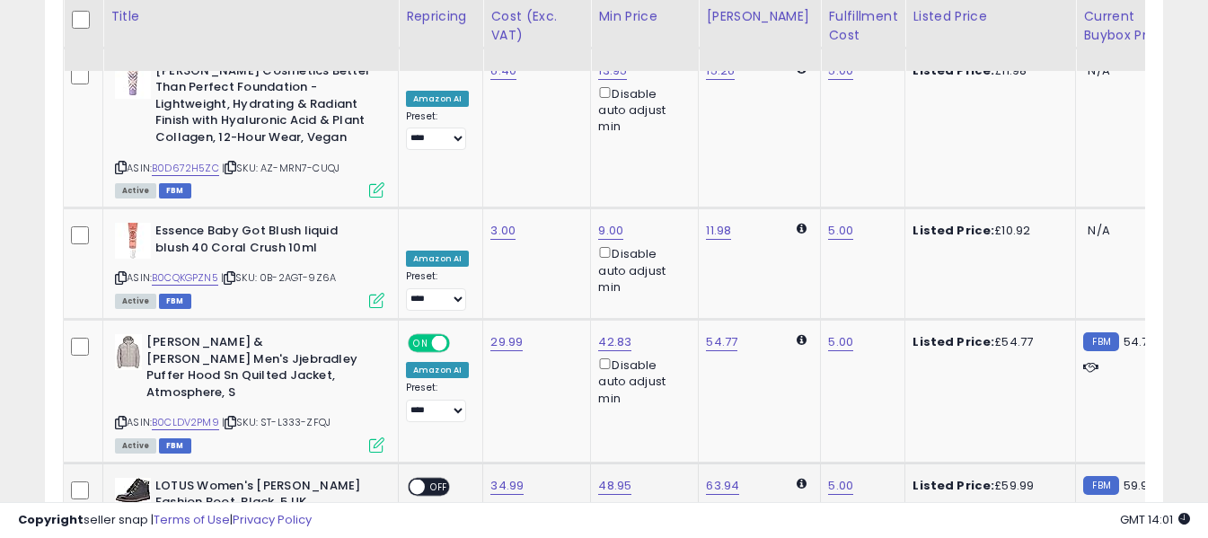
click at [440, 477] on div "ON OFF" at bounding box center [429, 486] width 42 height 19
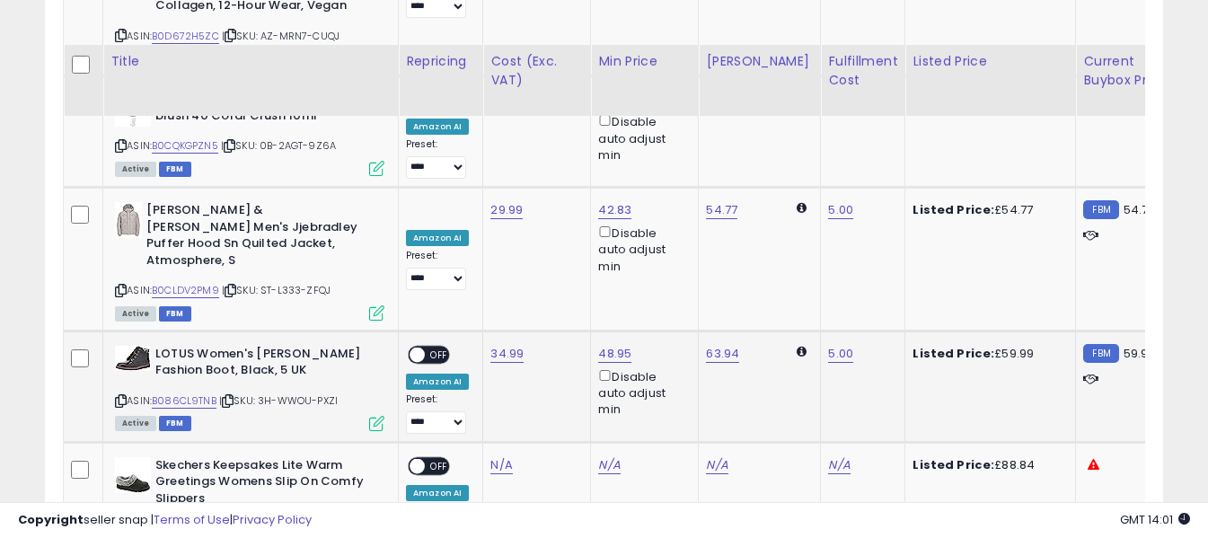
scroll to position [5111, 0]
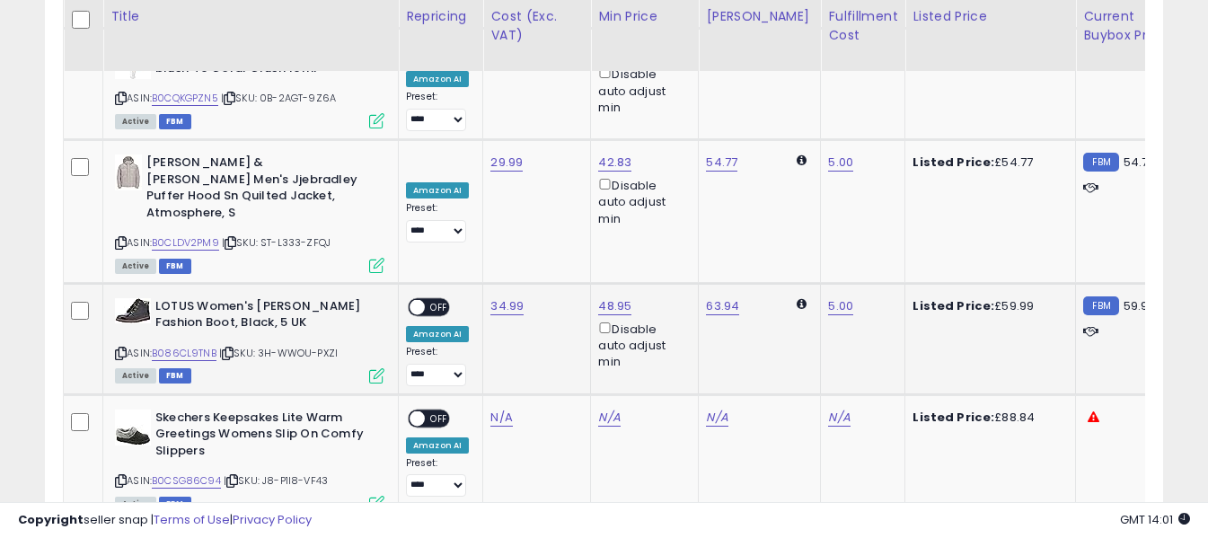
click at [436, 299] on span "OFF" at bounding box center [439, 306] width 29 height 15
click at [123, 476] on icon at bounding box center [121, 481] width 12 height 10
click at [497, 409] on link "N/A" at bounding box center [501, 418] width 22 height 18
click at [486, 143] on input "number" at bounding box center [448, 147] width 160 height 31
type input "*"
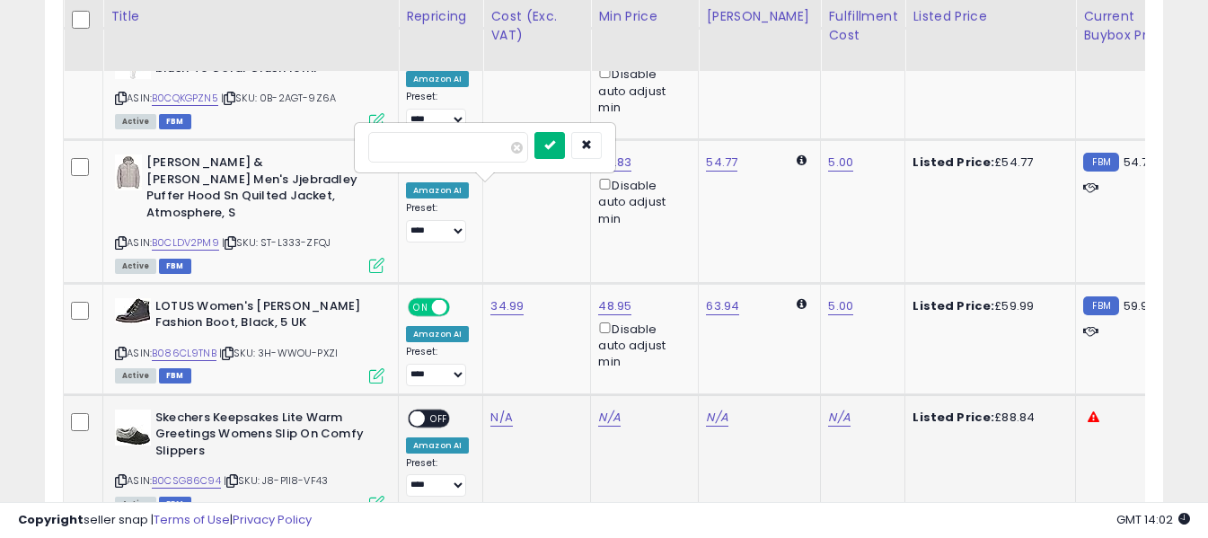
type input "*****"
click at [555, 149] on icon "submit" at bounding box center [549, 144] width 11 height 11
click at [828, 409] on link "N/A" at bounding box center [839, 418] width 22 height 18
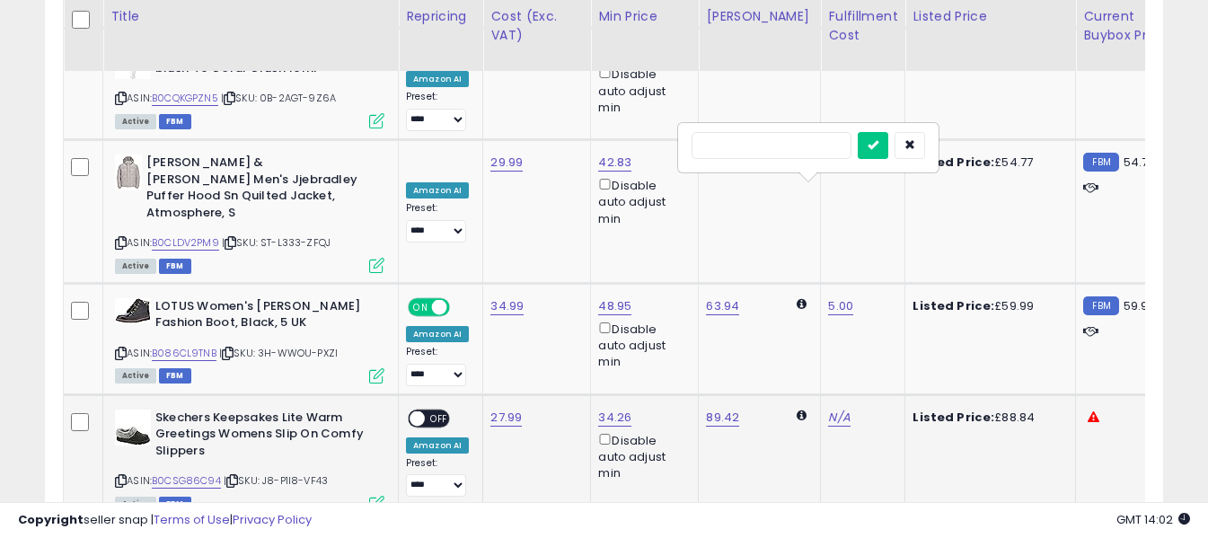
click at [803, 144] on input "text" at bounding box center [771, 145] width 160 height 27
type input "*"
click at [888, 138] on button "submit" at bounding box center [873, 145] width 31 height 27
click at [441, 410] on span "OFF" at bounding box center [439, 417] width 29 height 15
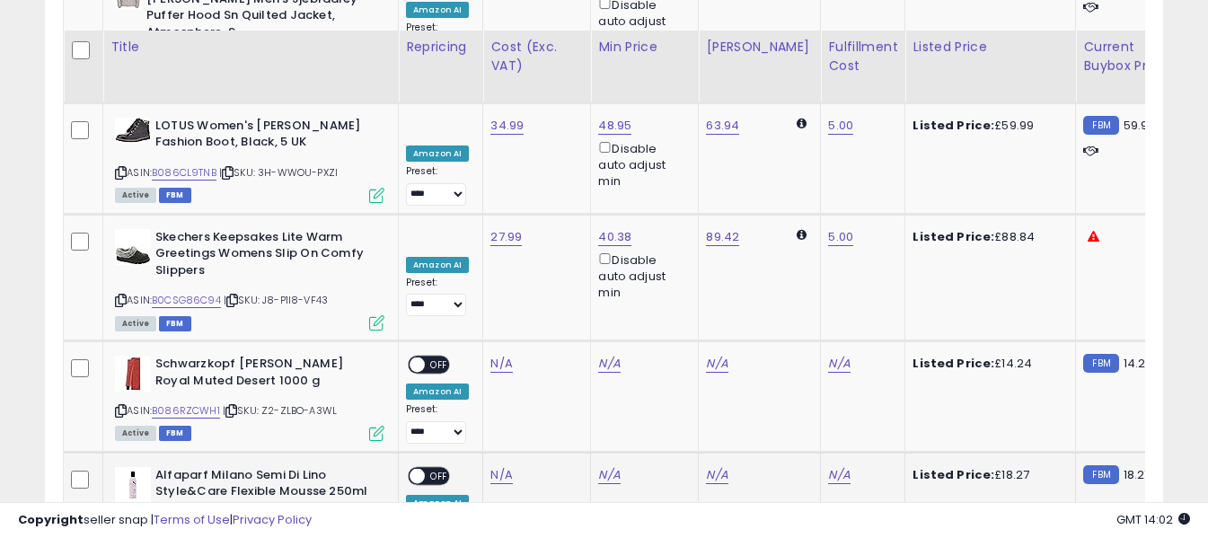
scroll to position [5290, 0]
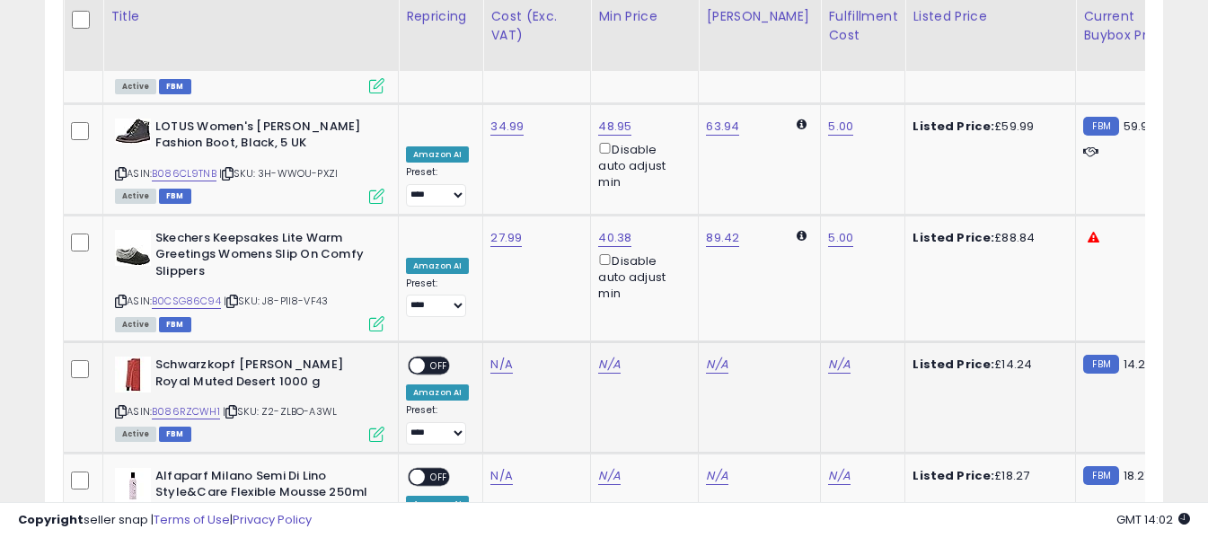
click at [119, 407] on icon at bounding box center [121, 412] width 12 height 10
click at [496, 356] on link "N/A" at bounding box center [501, 365] width 22 height 18
click at [493, 106] on input "number" at bounding box center [448, 94] width 160 height 31
type input "****"
click at [555, 95] on icon "submit" at bounding box center [549, 91] width 11 height 11
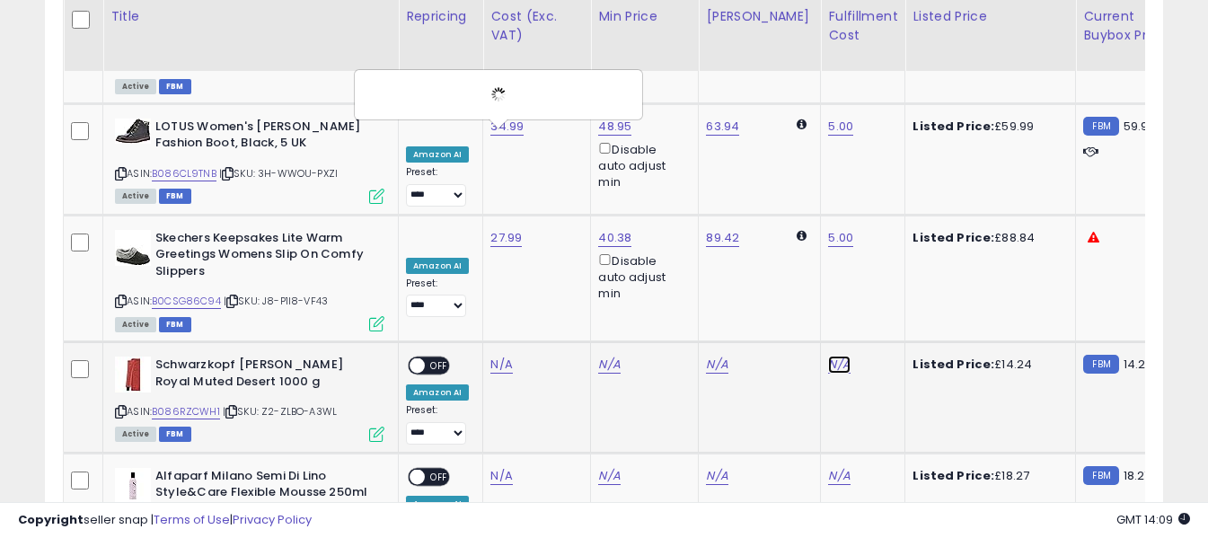
click at [828, 356] on link "N/A" at bounding box center [839, 365] width 22 height 18
click at [800, 101] on input "text" at bounding box center [771, 92] width 160 height 27
type input "*"
click at [878, 90] on icon "submit" at bounding box center [872, 91] width 11 height 11
drag, startPoint x: 437, startPoint y: 136, endPoint x: 339, endPoint y: 202, distance: 118.3
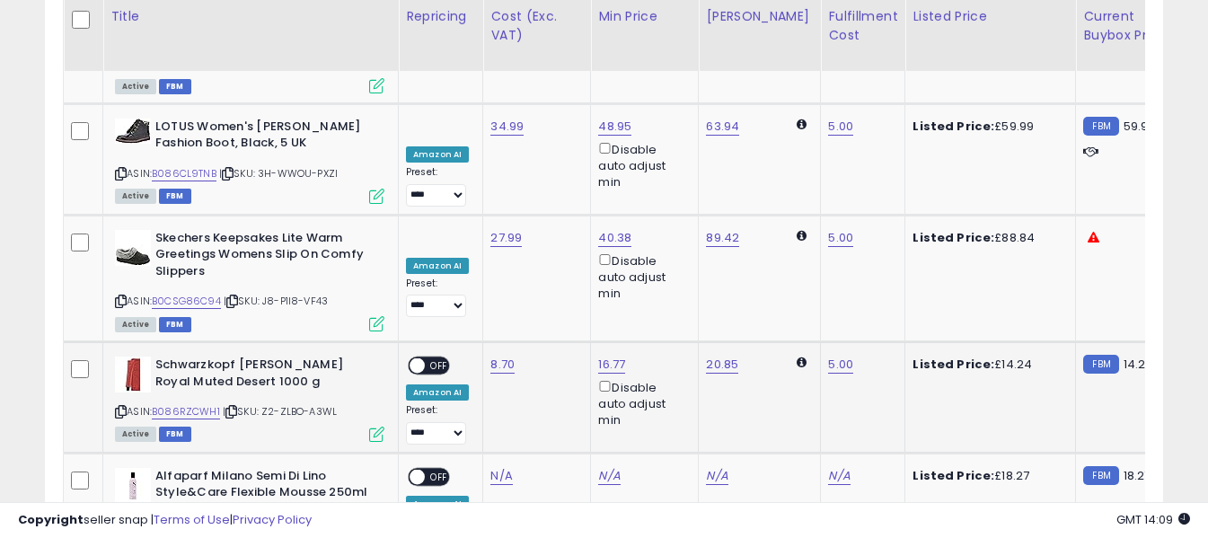
click at [436, 358] on span "OFF" at bounding box center [439, 365] width 29 height 15
click at [491, 467] on link "N/A" at bounding box center [501, 476] width 22 height 18
click at [473, 202] on input "number" at bounding box center [448, 205] width 160 height 31
type input "**"
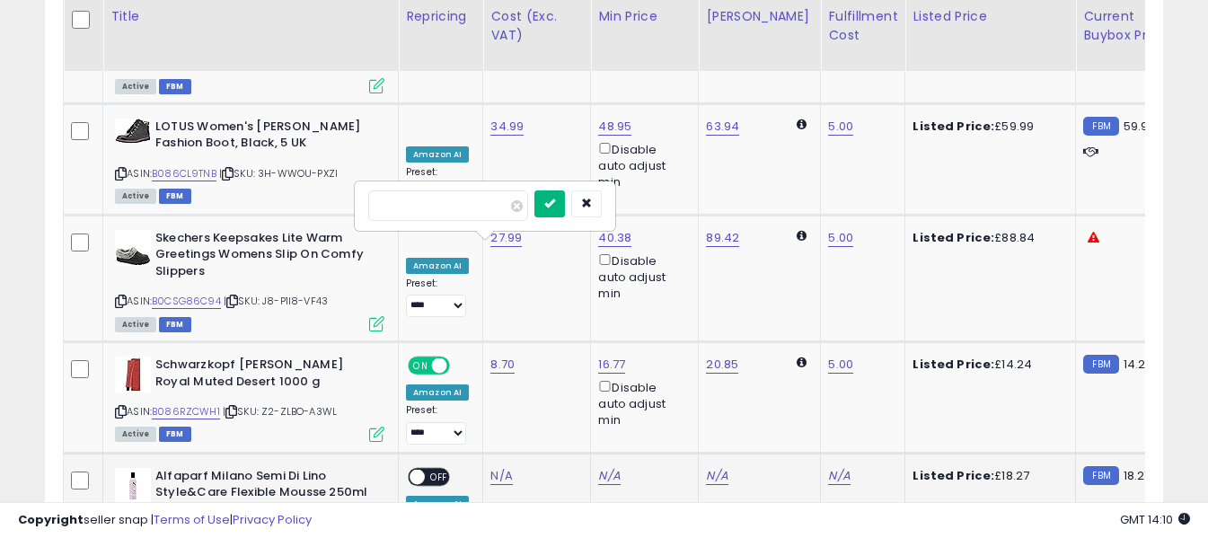
click at [555, 206] on icon "submit" at bounding box center [549, 203] width 11 height 11
click at [828, 467] on link "N/A" at bounding box center [839, 476] width 22 height 18
click at [779, 207] on input "text" at bounding box center [771, 203] width 160 height 27
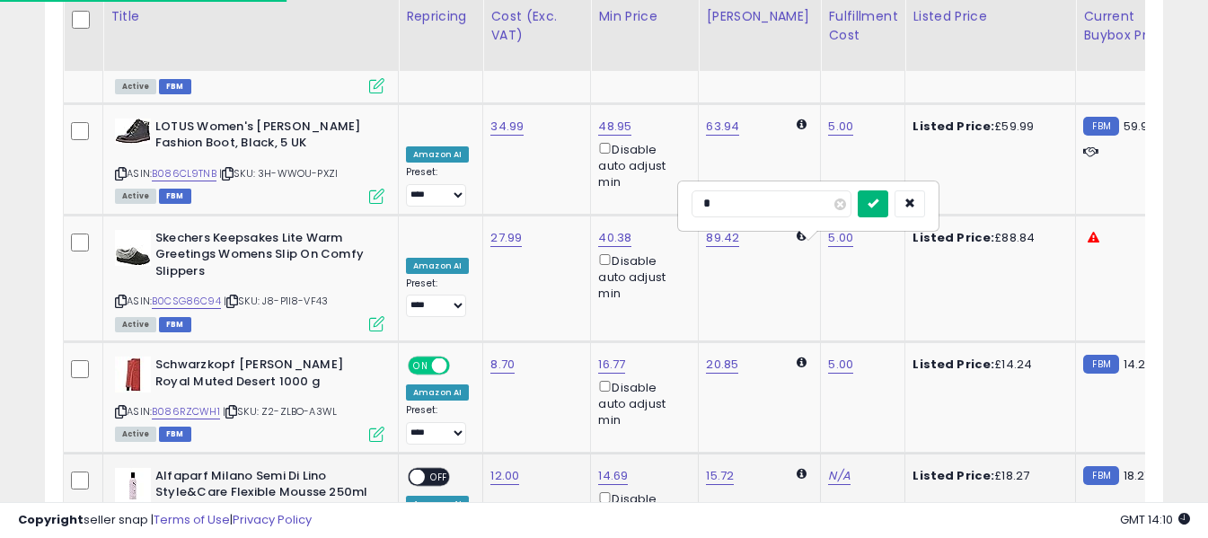
type input "*"
click at [878, 203] on icon "submit" at bounding box center [872, 203] width 11 height 11
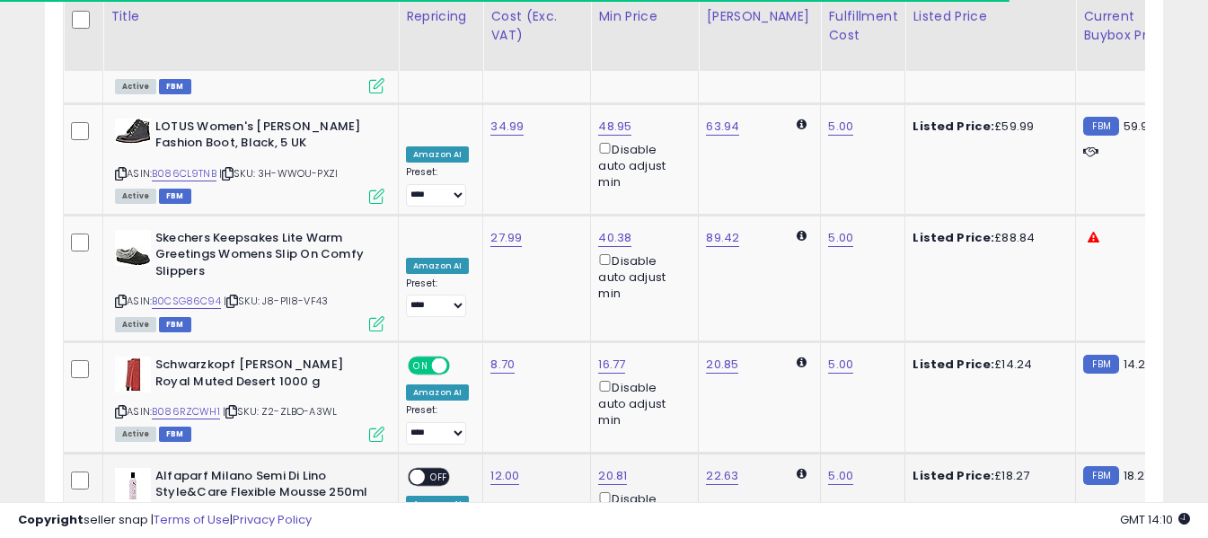
click at [441, 469] on span "OFF" at bounding box center [439, 476] width 29 height 15
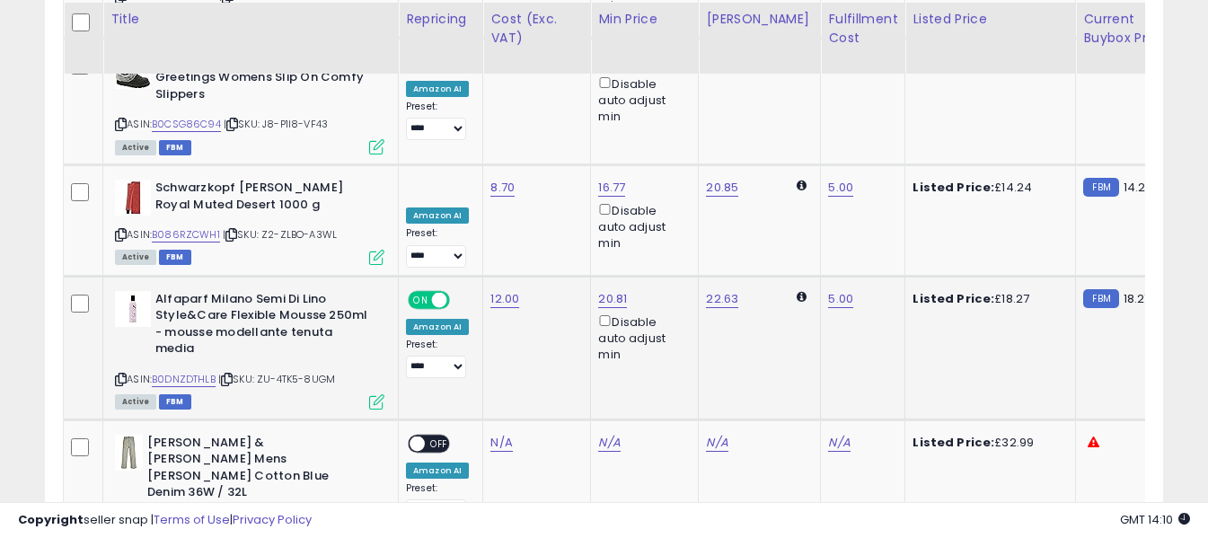
scroll to position [5470, 0]
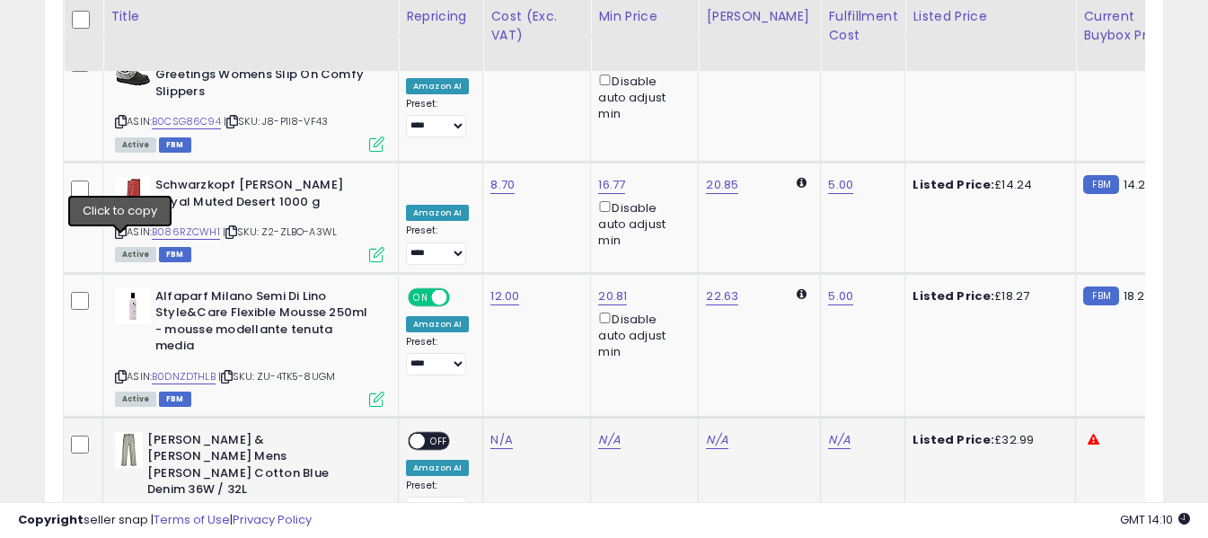
click at [118, 515] on icon at bounding box center [121, 520] width 12 height 10
click at [495, 431] on link "N/A" at bounding box center [501, 440] width 22 height 18
drag, startPoint x: 497, startPoint y: 191, endPoint x: 493, endPoint y: 160, distance: 31.6
click at [493, 161] on input "number" at bounding box center [448, 152] width 160 height 31
type input "****"
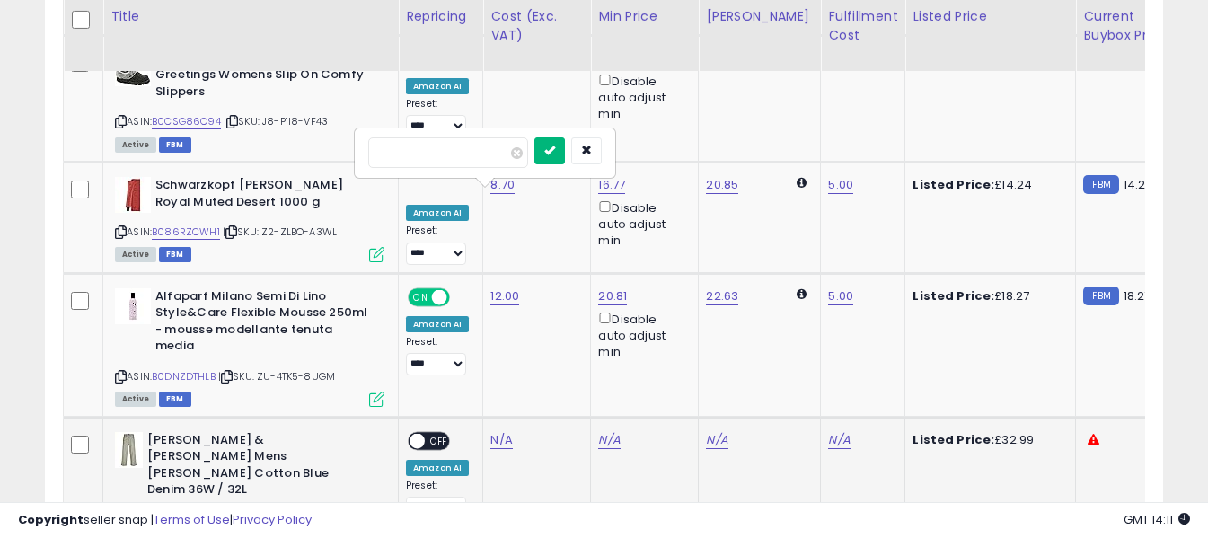
click at [565, 150] on button "submit" at bounding box center [549, 150] width 31 height 27
click at [828, 431] on link "N/A" at bounding box center [839, 440] width 22 height 18
click at [782, 152] on input "text" at bounding box center [771, 150] width 160 height 27
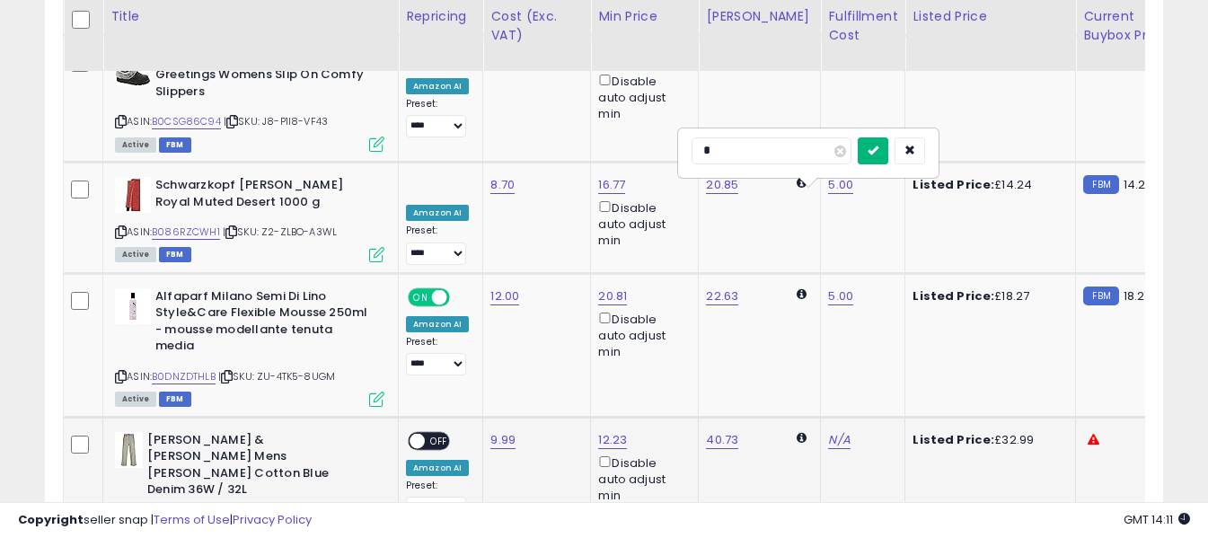
type input "*"
click at [878, 154] on icon "submit" at bounding box center [872, 150] width 11 height 11
click at [435, 433] on span "OFF" at bounding box center [439, 440] width 29 height 15
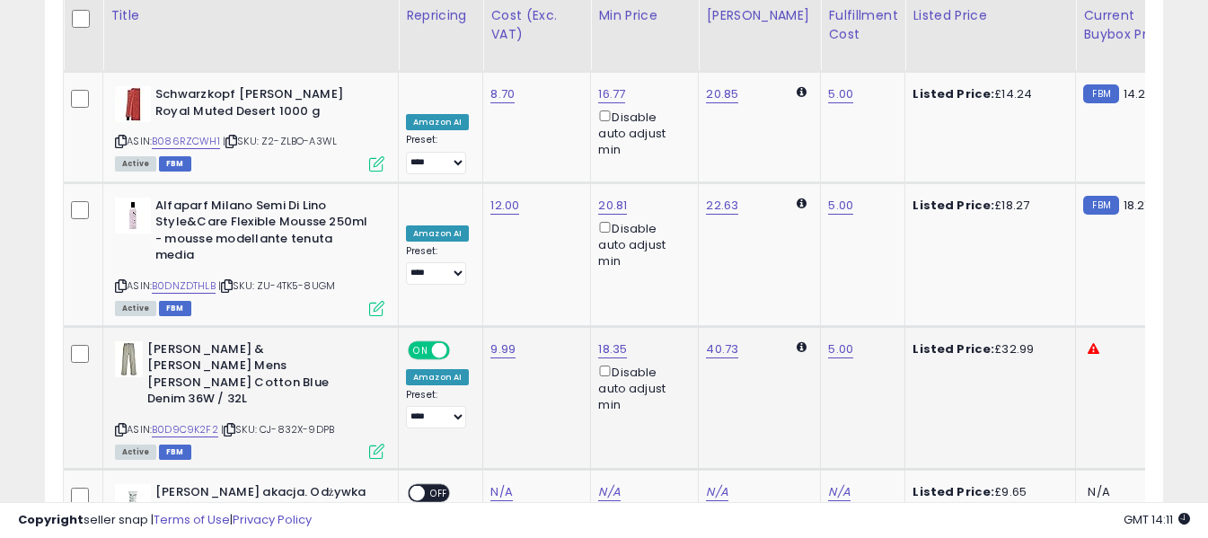
scroll to position [5649, 0]
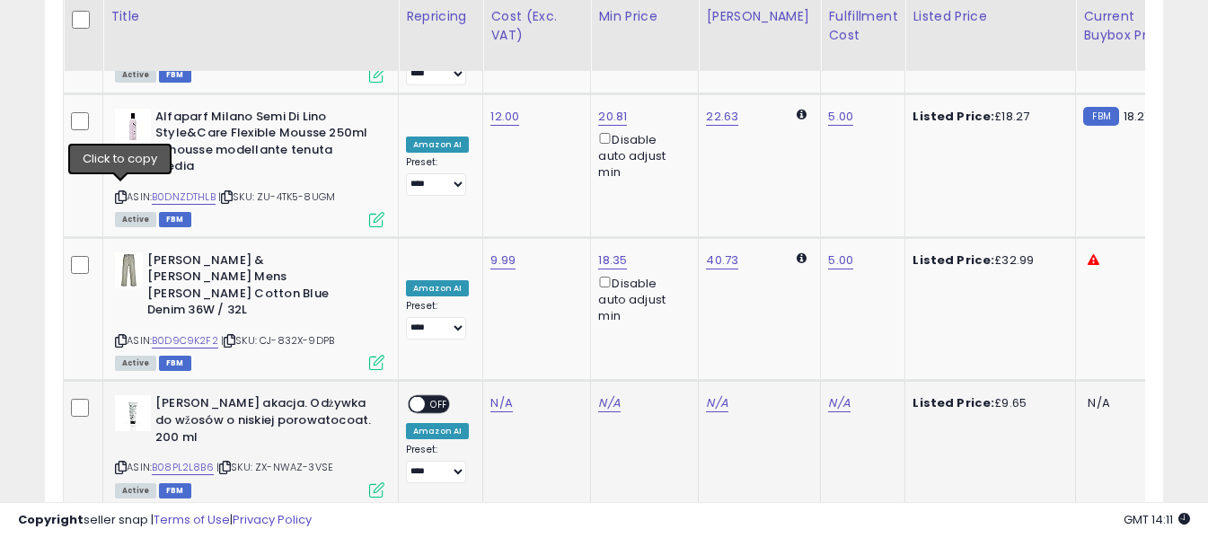
click at [119, 462] on icon at bounding box center [121, 467] width 12 height 10
click at [495, 394] on link "N/A" at bounding box center [501, 403] width 22 height 18
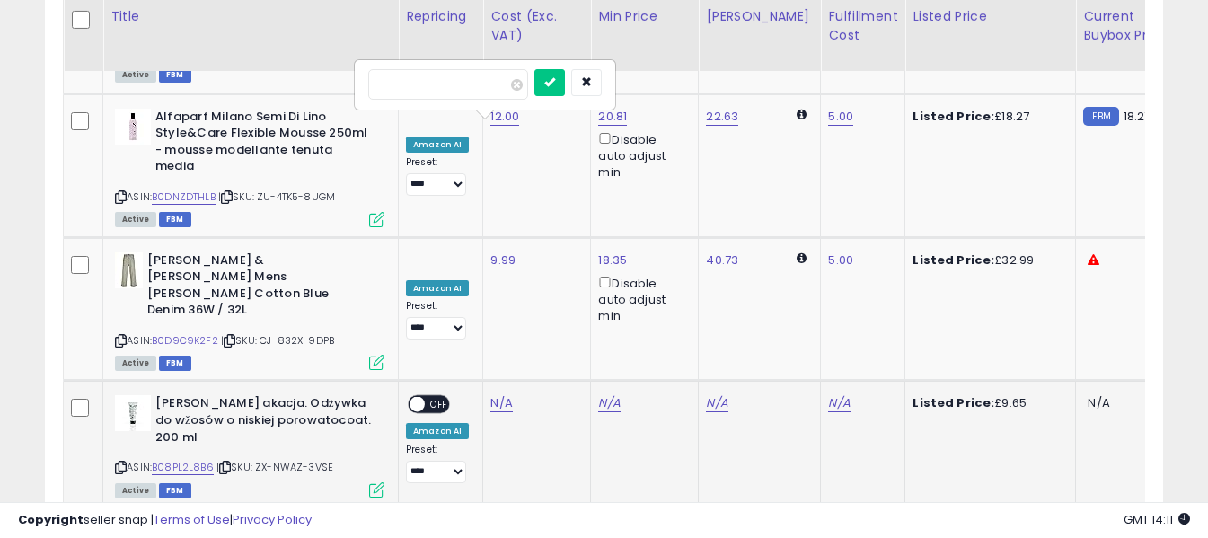
click at [488, 85] on input "number" at bounding box center [448, 84] width 160 height 31
type input "****"
click at [565, 90] on button "submit" at bounding box center [549, 82] width 31 height 27
click at [828, 394] on link "N/A" at bounding box center [839, 403] width 22 height 18
click at [797, 87] on input "text" at bounding box center [771, 82] width 160 height 27
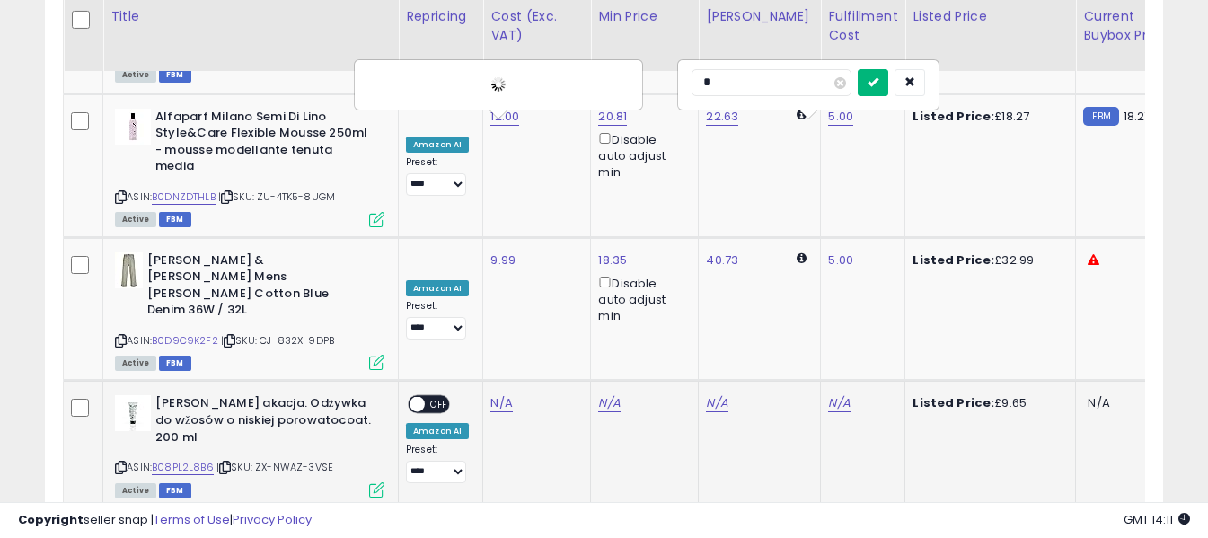
type input "*"
click at [888, 85] on button "submit" at bounding box center [873, 82] width 31 height 27
click at [438, 397] on span "OFF" at bounding box center [439, 404] width 29 height 15
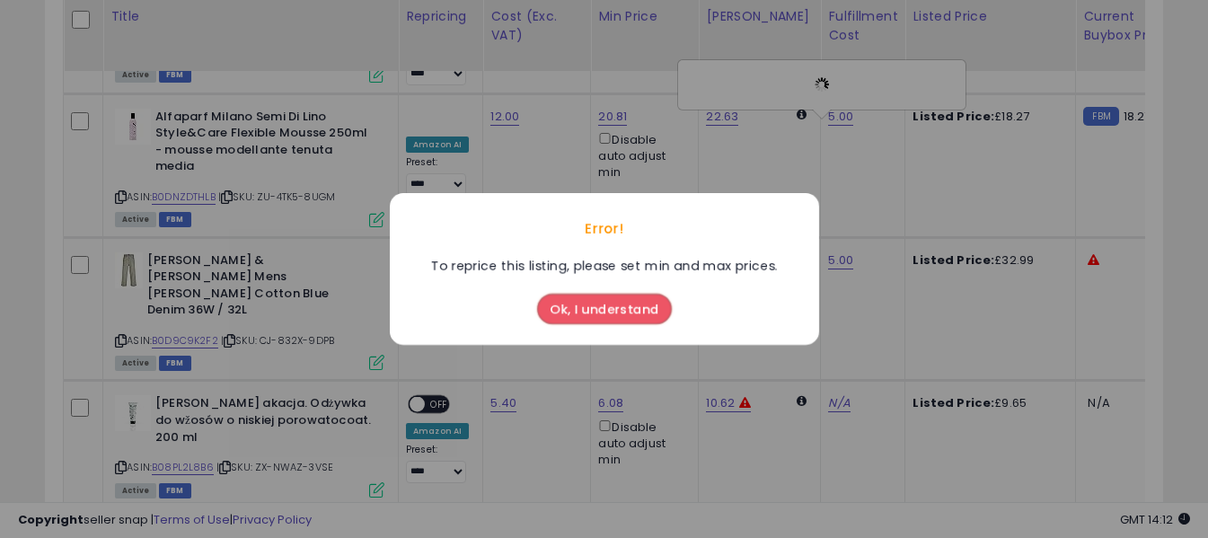
click at [567, 309] on button "Ok, I understand" at bounding box center [604, 309] width 135 height 31
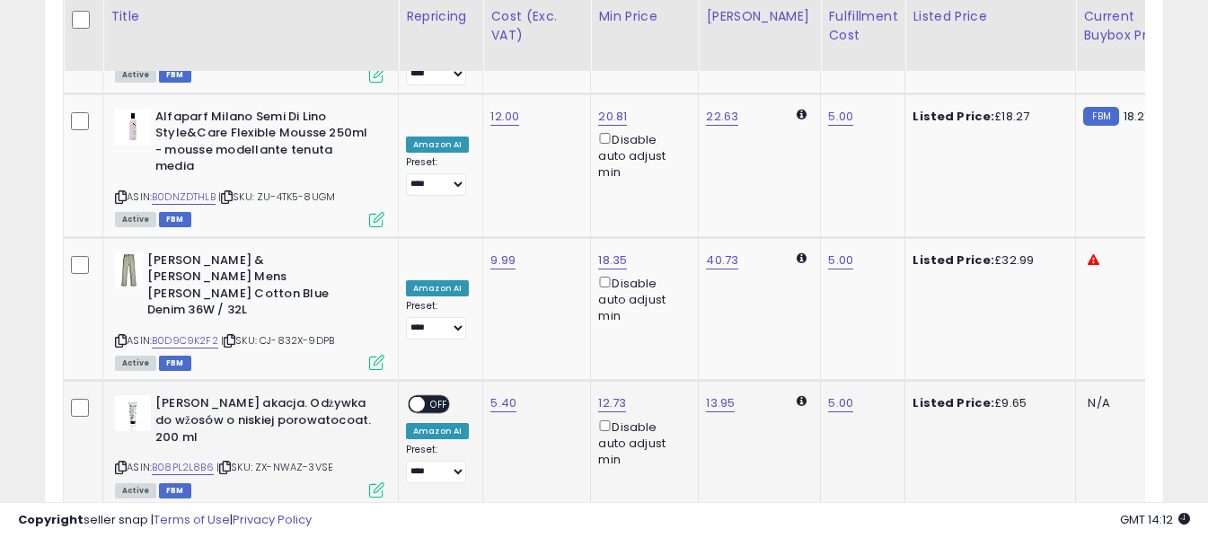
click at [438, 397] on span "OFF" at bounding box center [439, 404] width 29 height 15
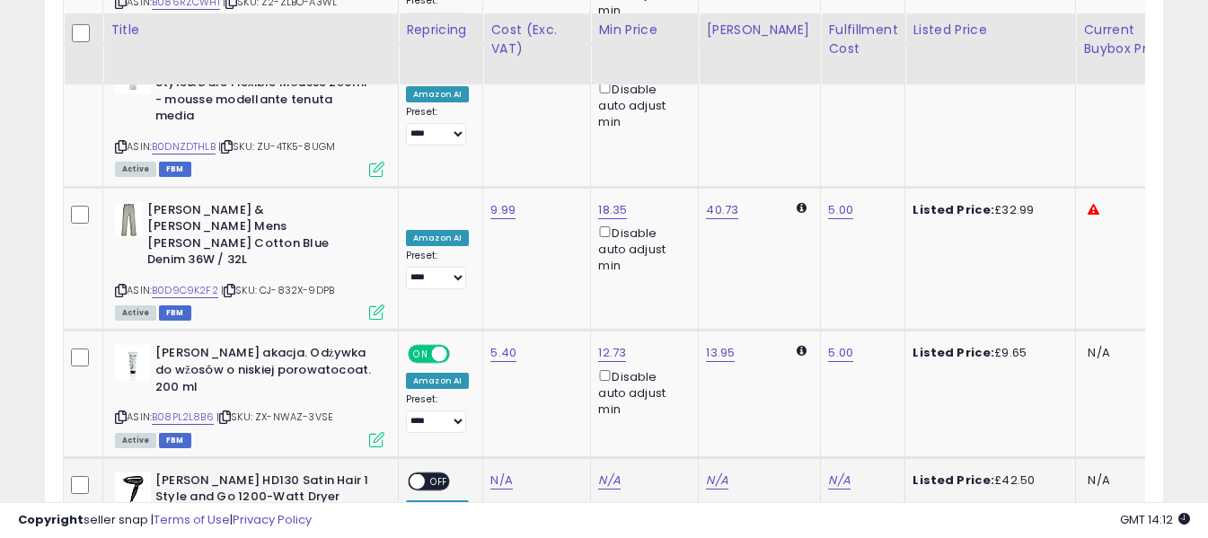
scroll to position [5739, 0]
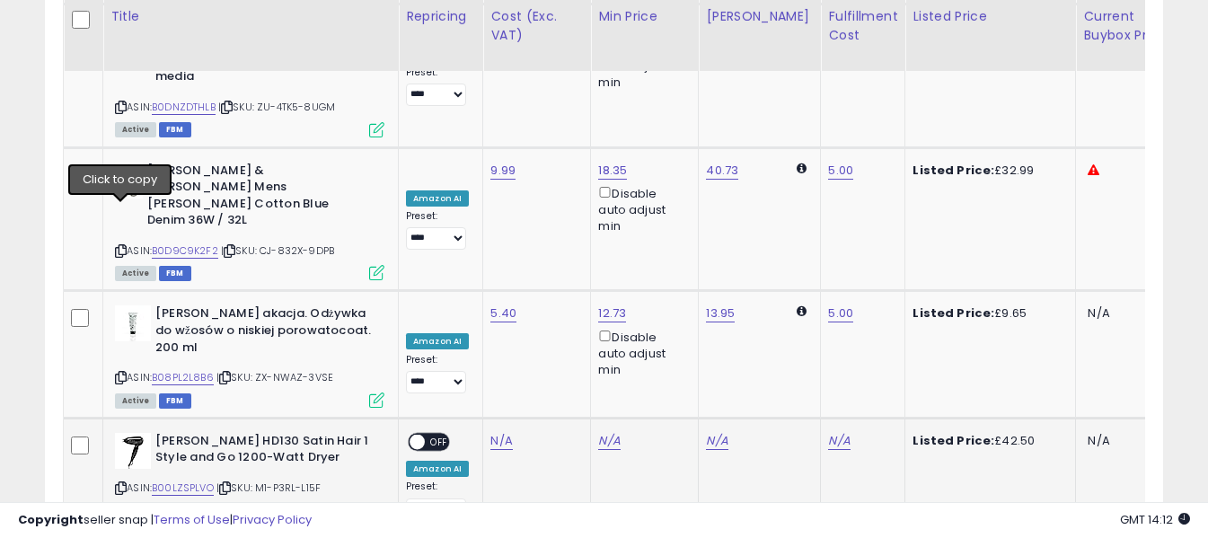
click at [122, 483] on icon at bounding box center [121, 488] width 12 height 10
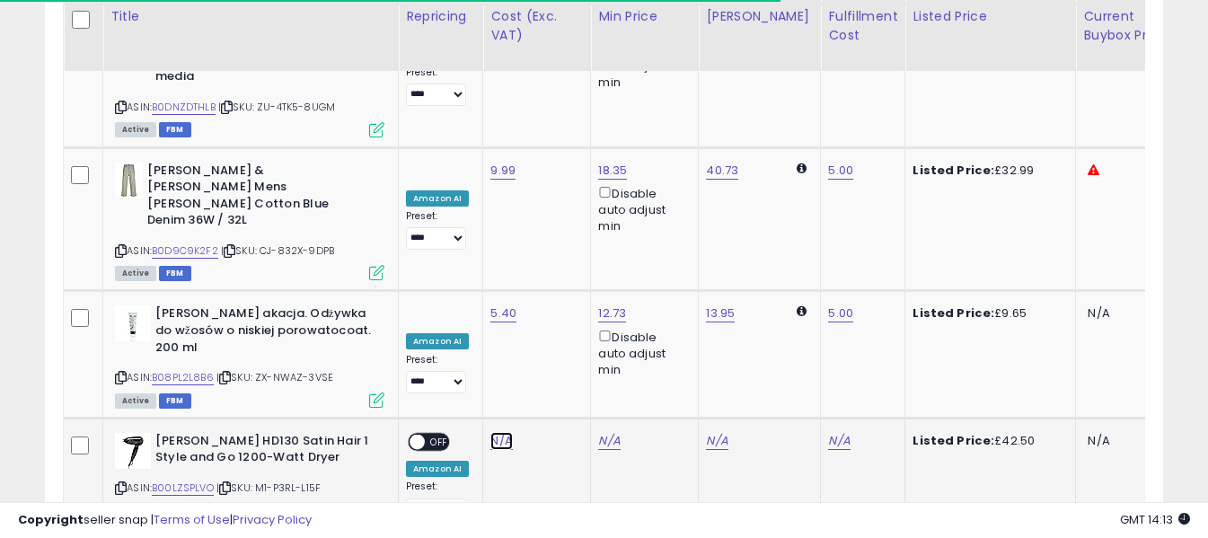
click at [501, 432] on link "N/A" at bounding box center [501, 441] width 22 height 18
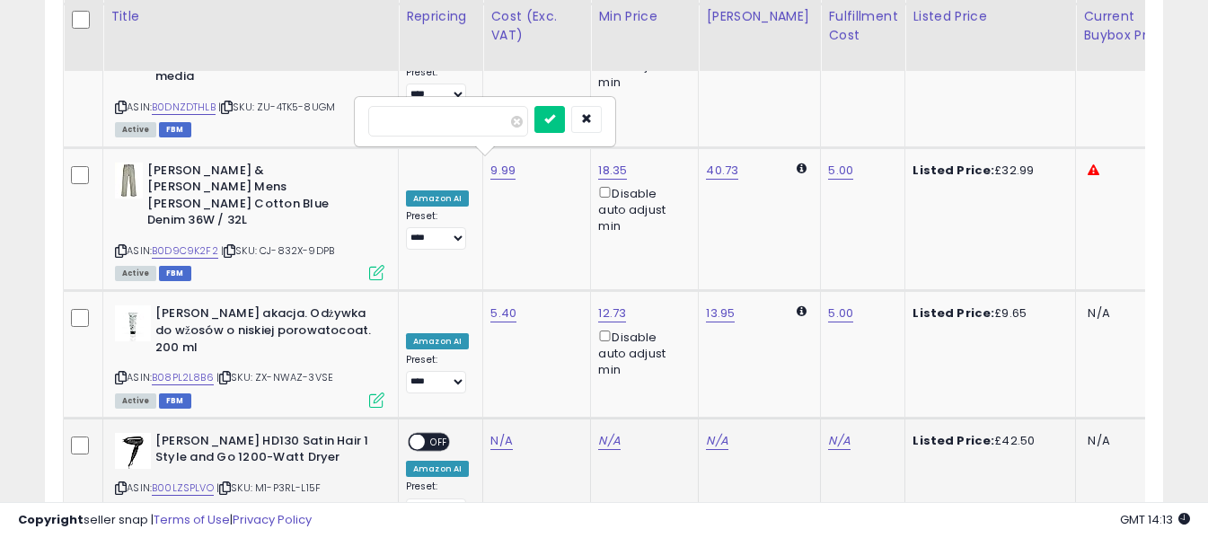
click at [467, 125] on input "number" at bounding box center [448, 121] width 160 height 31
type input "*****"
click at [555, 121] on icon "submit" at bounding box center [549, 118] width 11 height 11
click at [828, 432] on link "N/A" at bounding box center [839, 441] width 22 height 18
click at [804, 119] on input "text" at bounding box center [771, 119] width 160 height 27
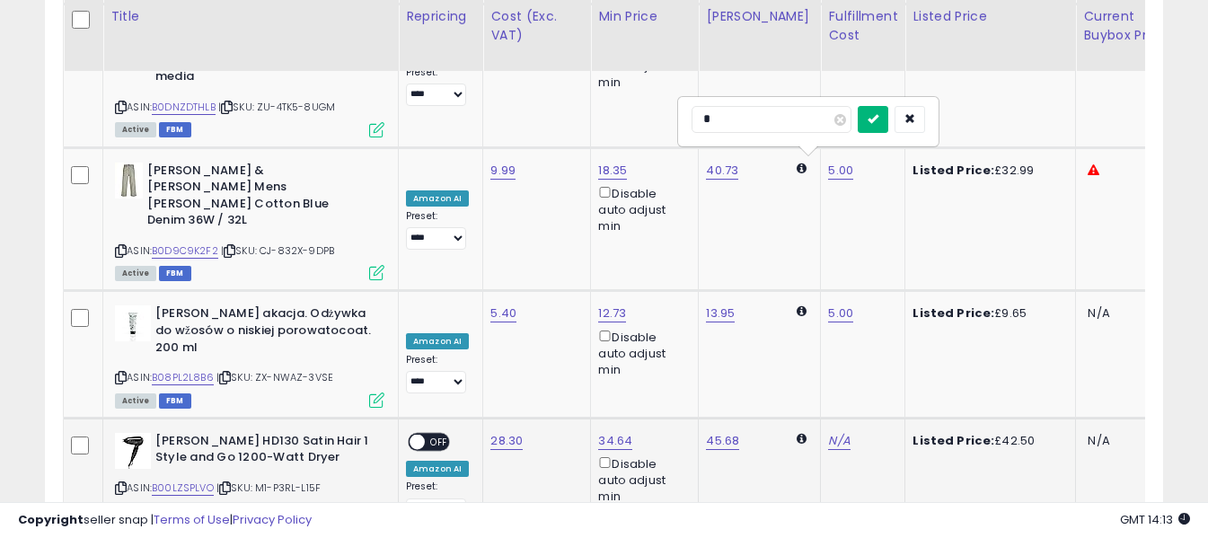
type input "*"
click at [878, 119] on icon "submit" at bounding box center [872, 118] width 11 height 11
click at [439, 434] on span "OFF" at bounding box center [439, 441] width 29 height 15
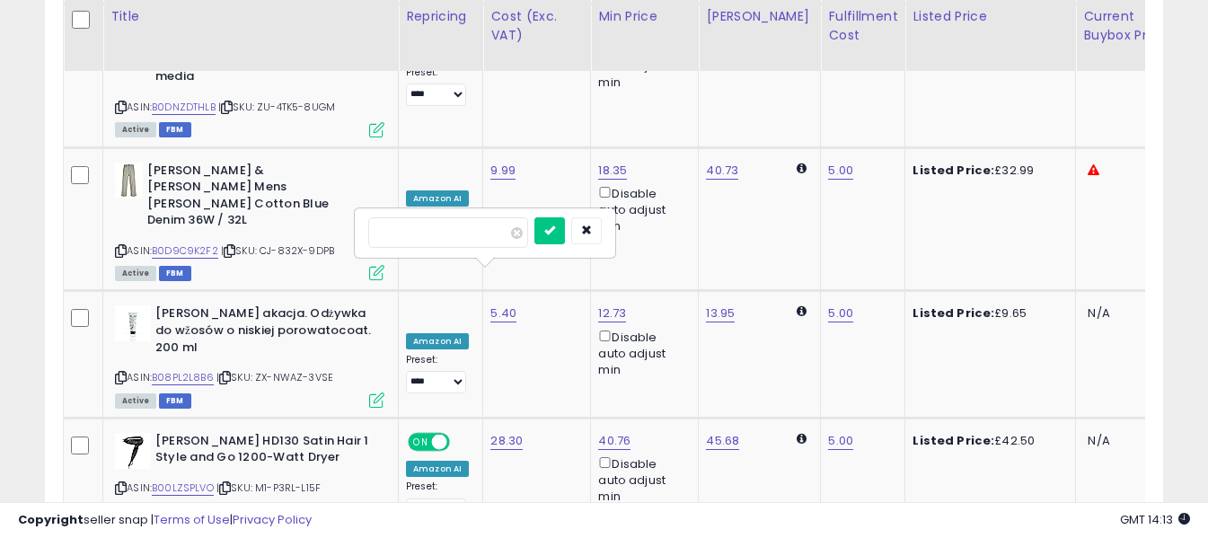
click at [493, 233] on input "number" at bounding box center [448, 232] width 160 height 31
type input "*****"
click at [565, 225] on button "submit" at bounding box center [549, 230] width 31 height 27
click at [804, 232] on input "text" at bounding box center [771, 230] width 160 height 27
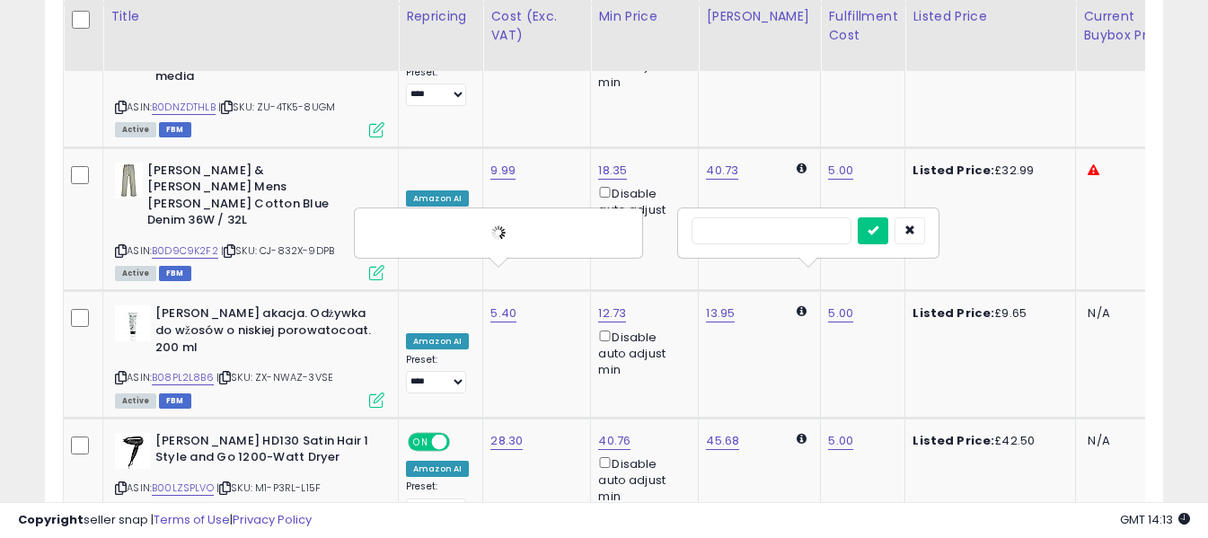
type input "*"
click at [878, 233] on icon "submit" at bounding box center [872, 230] width 11 height 11
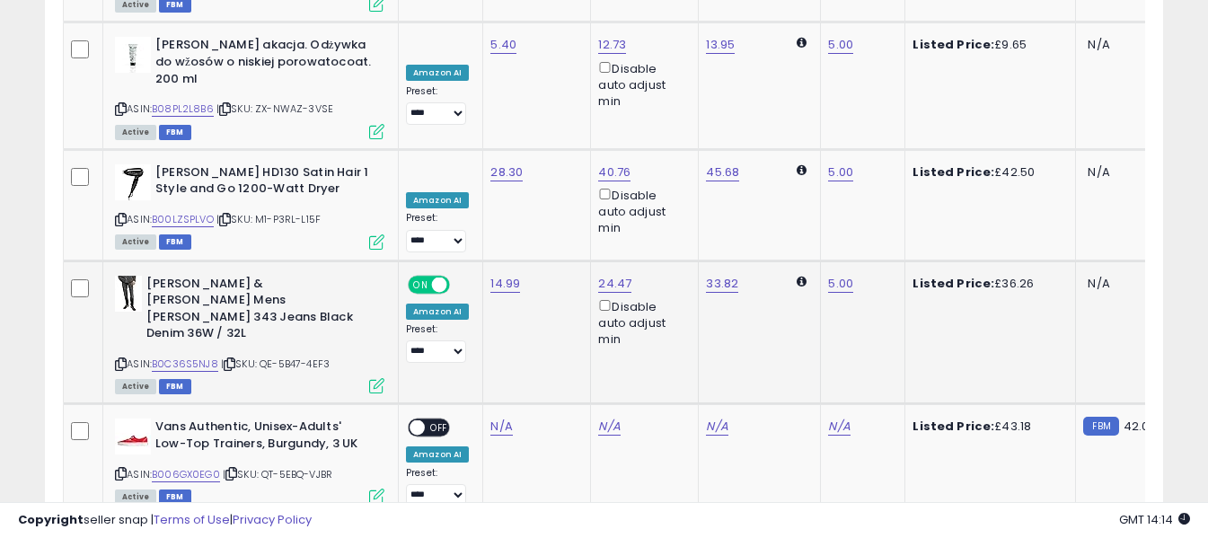
scroll to position [6009, 0]
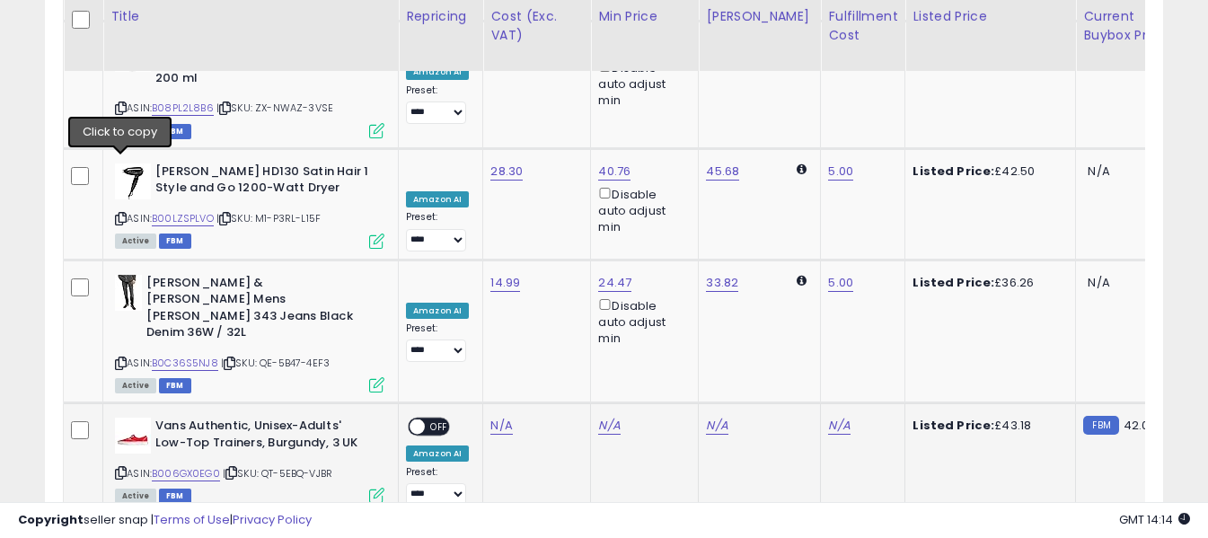
click at [122, 468] on icon at bounding box center [121, 473] width 12 height 10
click at [497, 417] on link "N/A" at bounding box center [501, 426] width 22 height 18
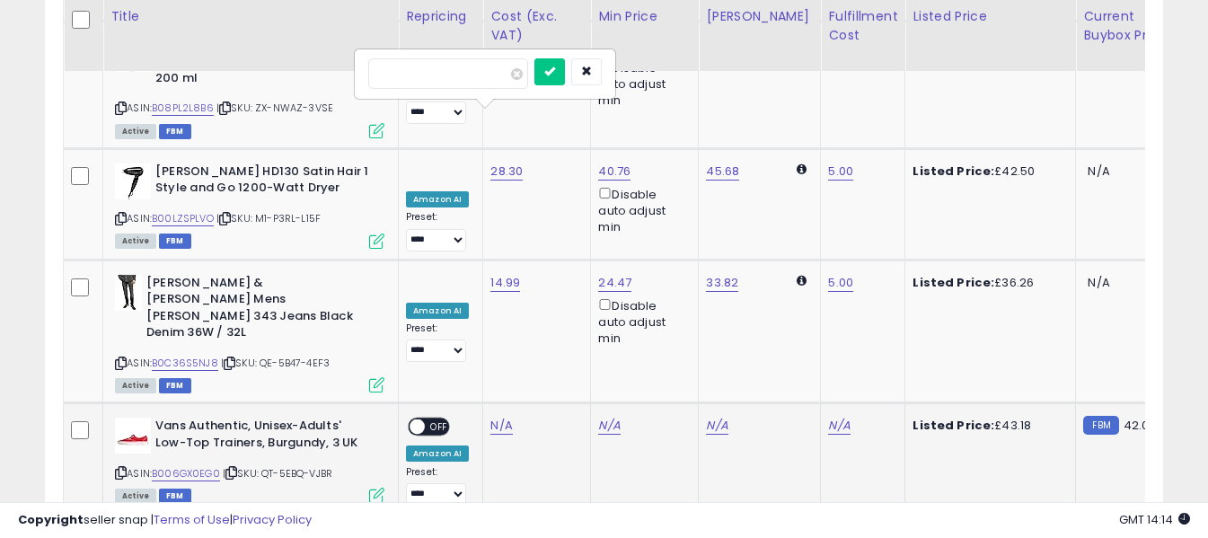
click at [481, 78] on input "number" at bounding box center [448, 73] width 160 height 31
type input "*****"
click at [555, 73] on icon "submit" at bounding box center [549, 71] width 11 height 11
click at [828, 417] on link "N/A" at bounding box center [839, 426] width 22 height 18
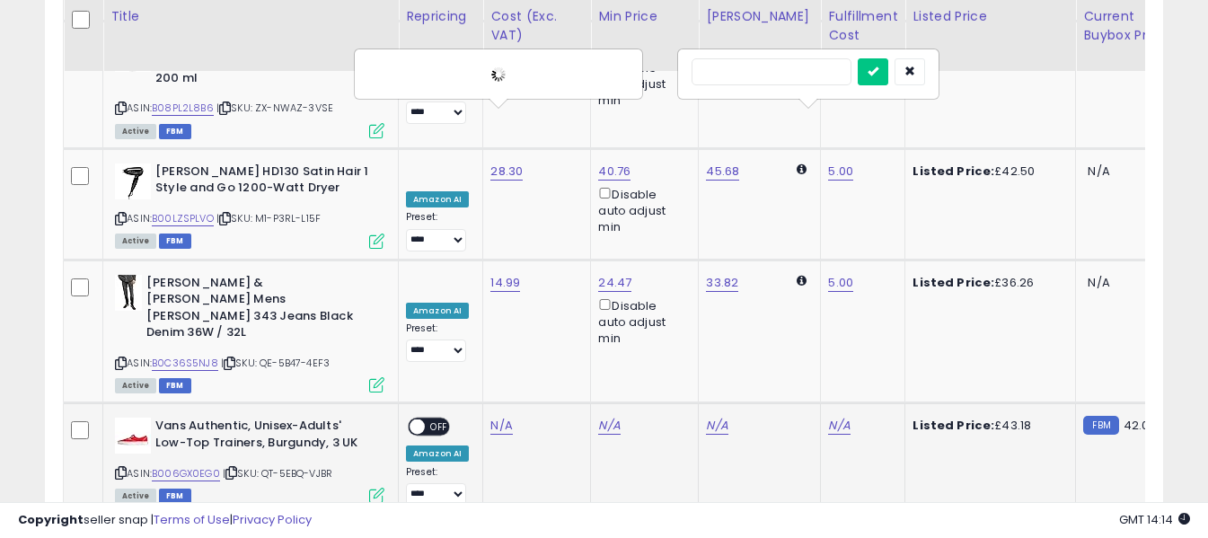
click at [785, 70] on input "text" at bounding box center [771, 71] width 160 height 27
type input "*"
click at [878, 75] on icon "submit" at bounding box center [872, 71] width 11 height 11
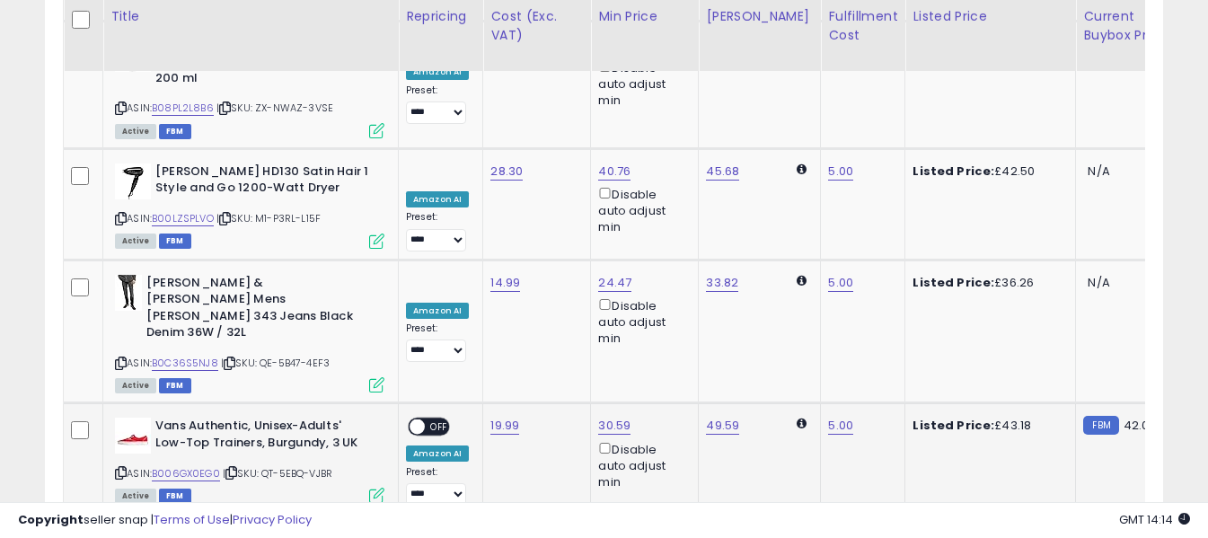
click at [433, 419] on span "OFF" at bounding box center [439, 426] width 29 height 15
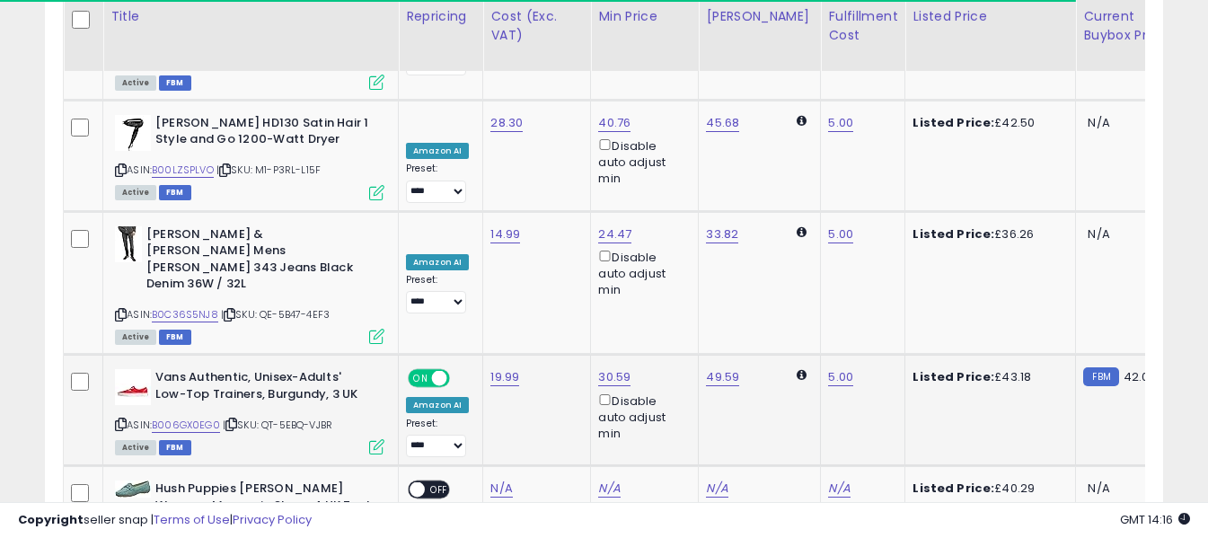
scroll to position [6098, 0]
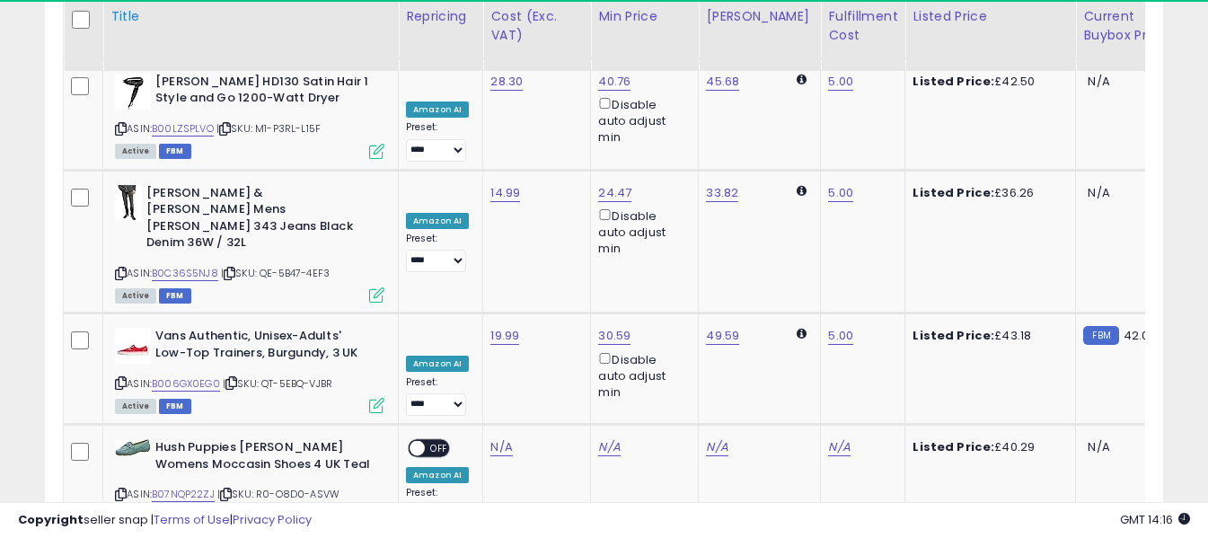
click at [119, 489] on icon at bounding box center [121, 494] width 12 height 10
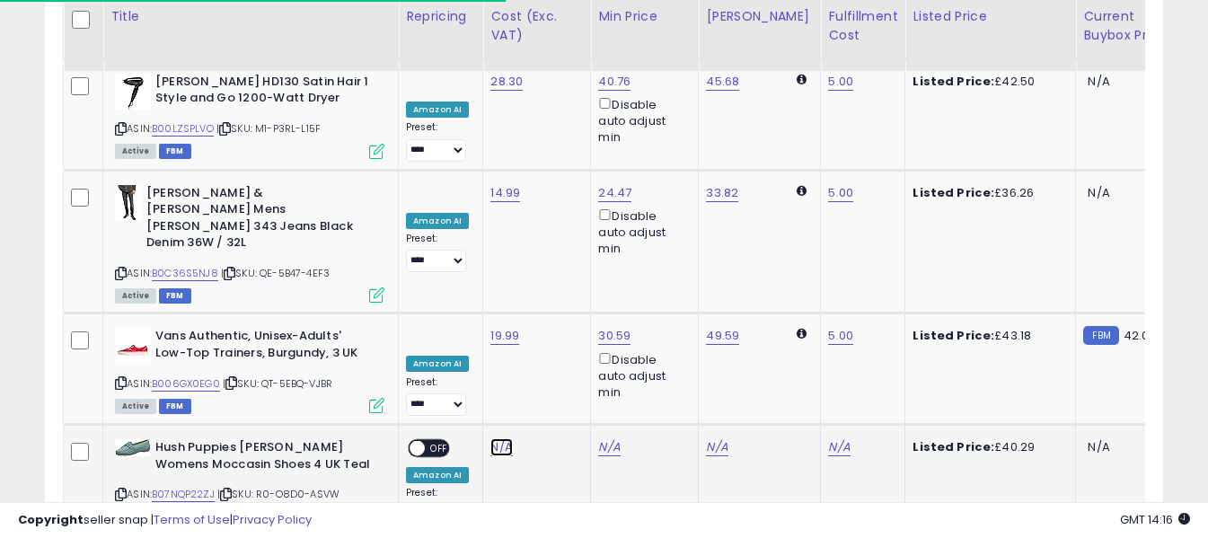
click at [492, 438] on link "N/A" at bounding box center [501, 447] width 22 height 18
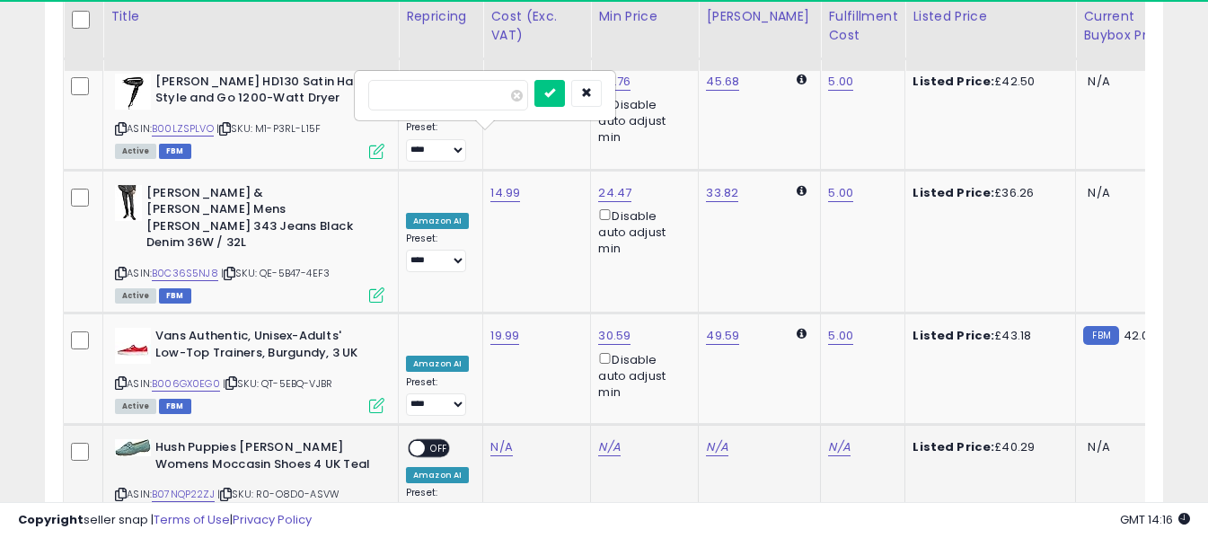
click at [491, 101] on input "number" at bounding box center [448, 95] width 160 height 31
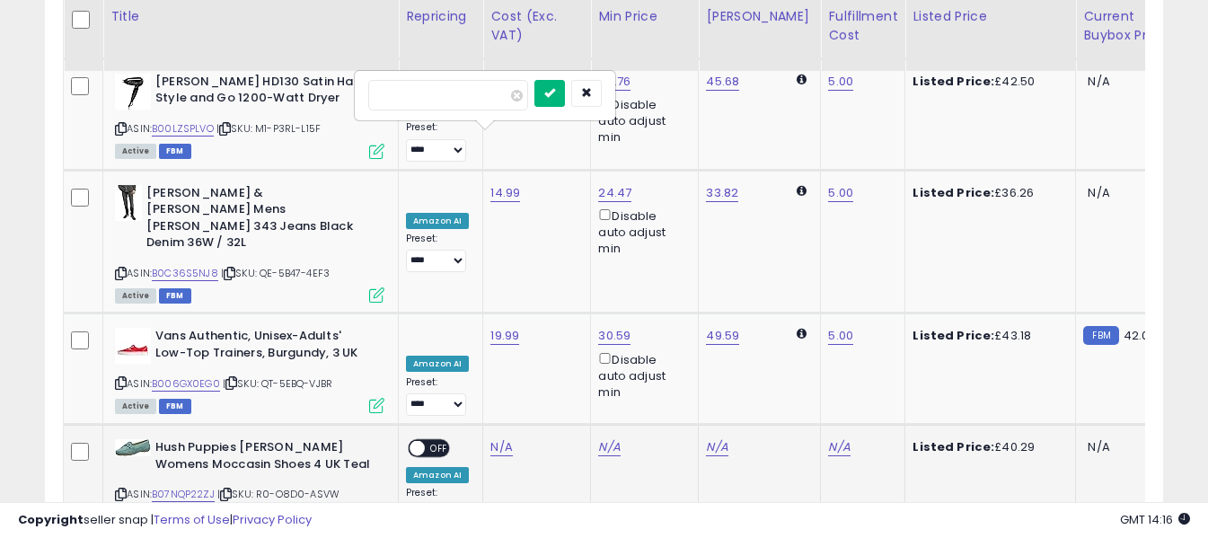
type input "*****"
click at [565, 99] on button "submit" at bounding box center [549, 93] width 31 height 27
click at [828, 438] on link "N/A" at bounding box center [839, 447] width 22 height 18
click at [770, 93] on input "text" at bounding box center [771, 93] width 160 height 27
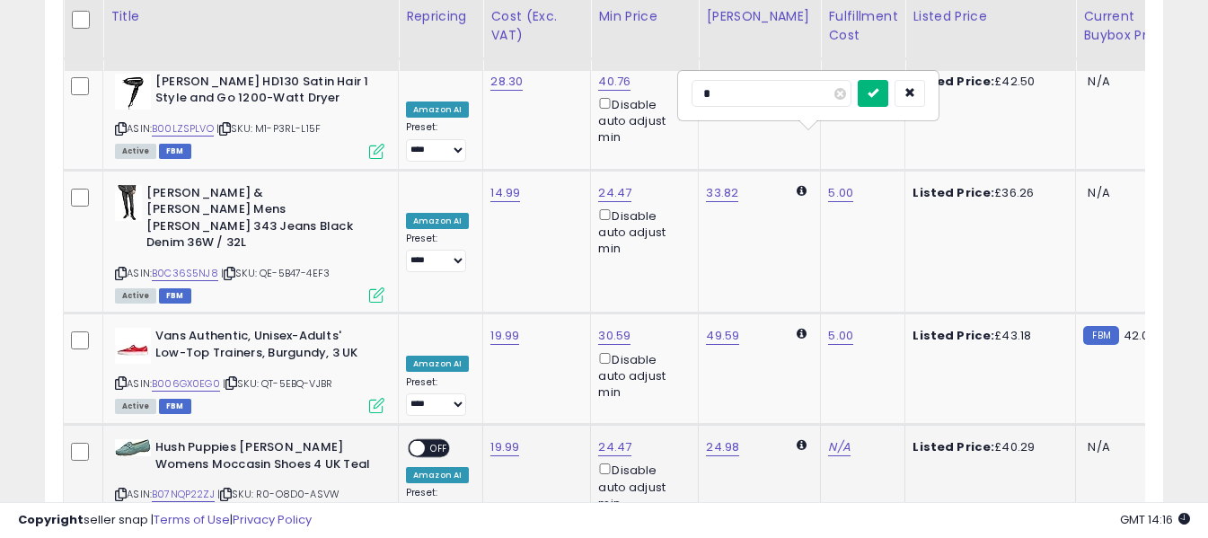
type input "*"
click at [878, 89] on icon "submit" at bounding box center [872, 92] width 11 height 11
click at [445, 441] on span "OFF" at bounding box center [439, 448] width 29 height 15
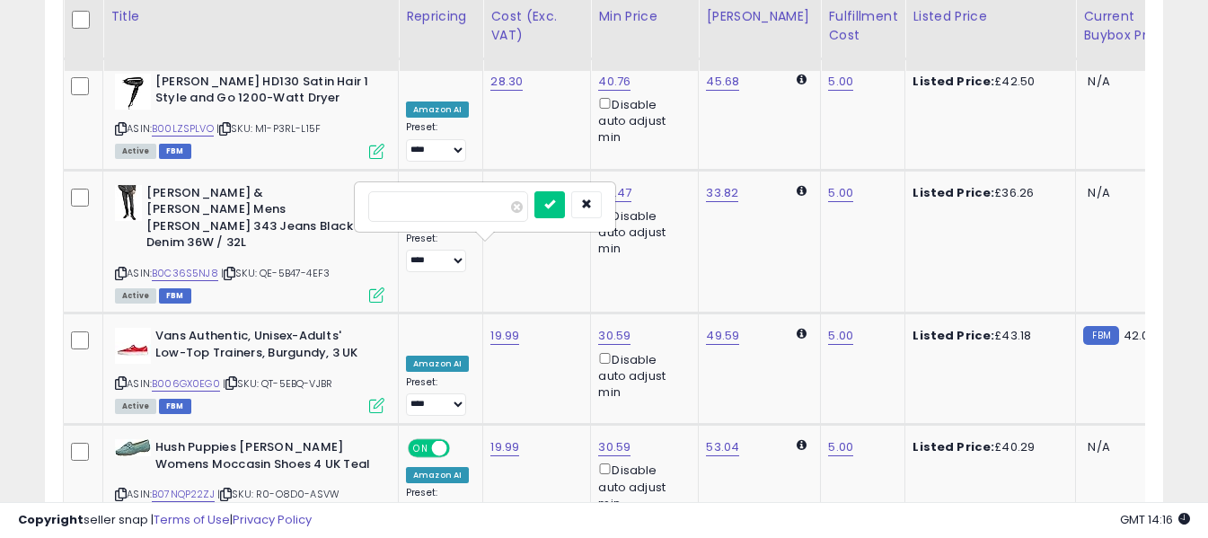
click at [496, 210] on input "number" at bounding box center [448, 206] width 160 height 31
type input "****"
click at [555, 198] on icon "submit" at bounding box center [549, 203] width 11 height 11
click at [786, 198] on input "text" at bounding box center [771, 204] width 160 height 27
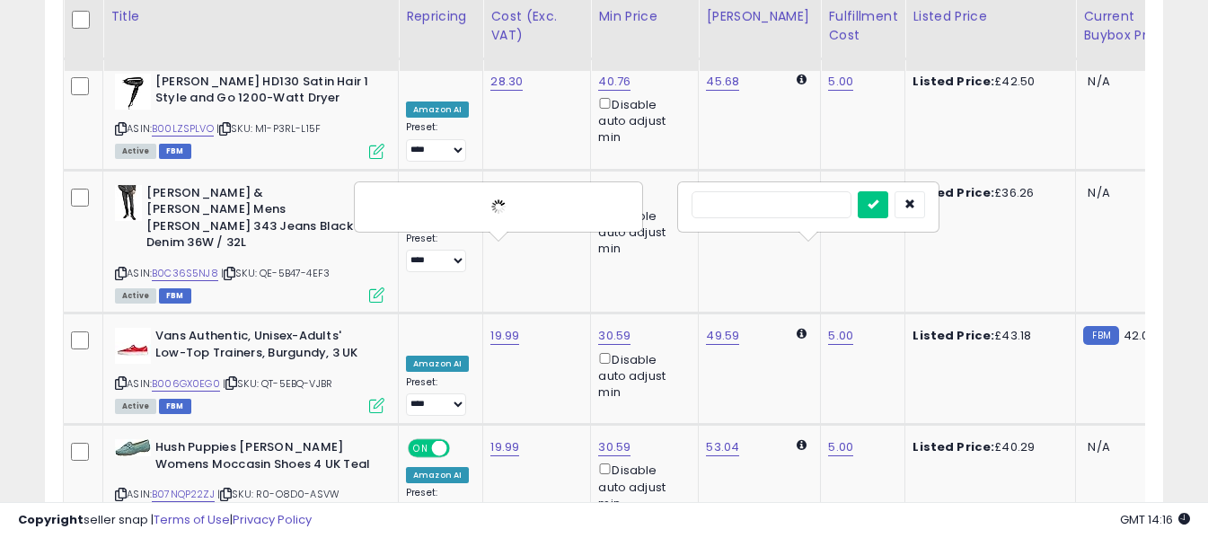
type input "*"
click at [878, 207] on icon "submit" at bounding box center [872, 203] width 11 height 11
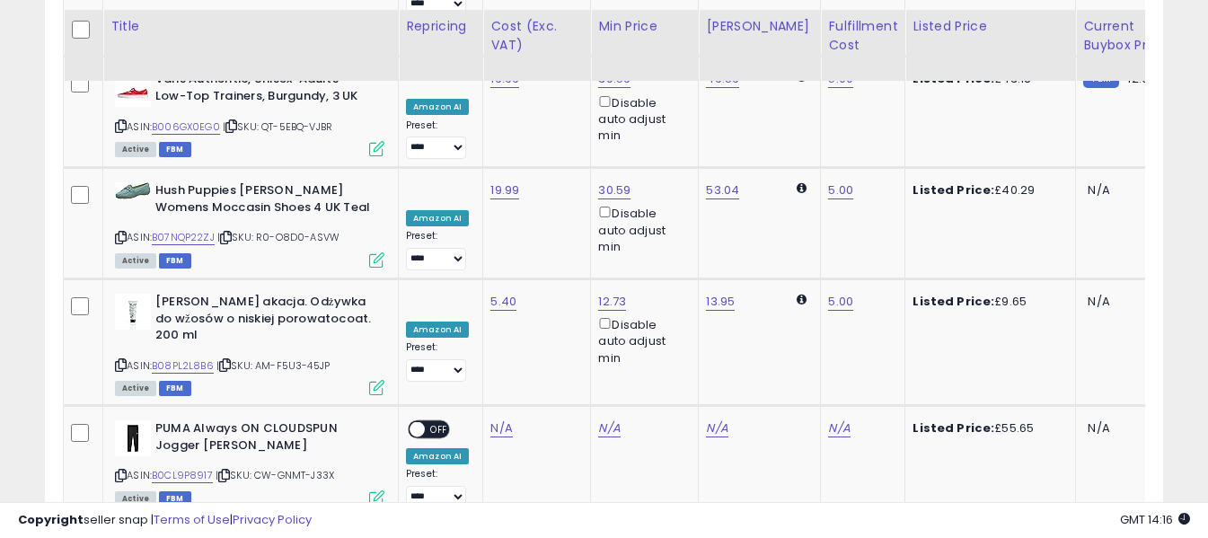
scroll to position [6368, 0]
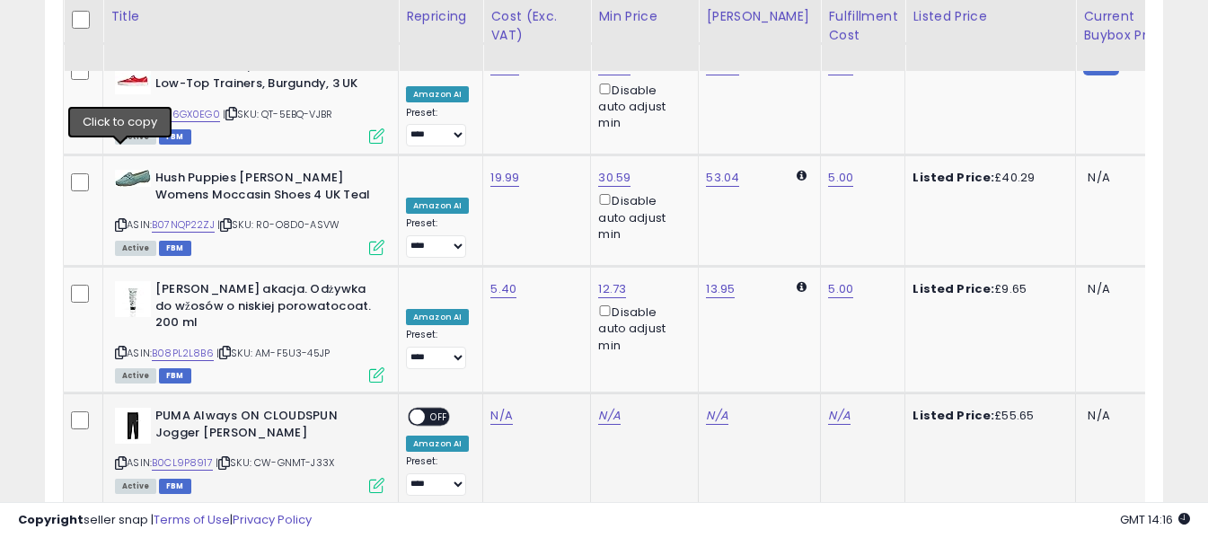
click at [124, 458] on icon at bounding box center [121, 463] width 12 height 10
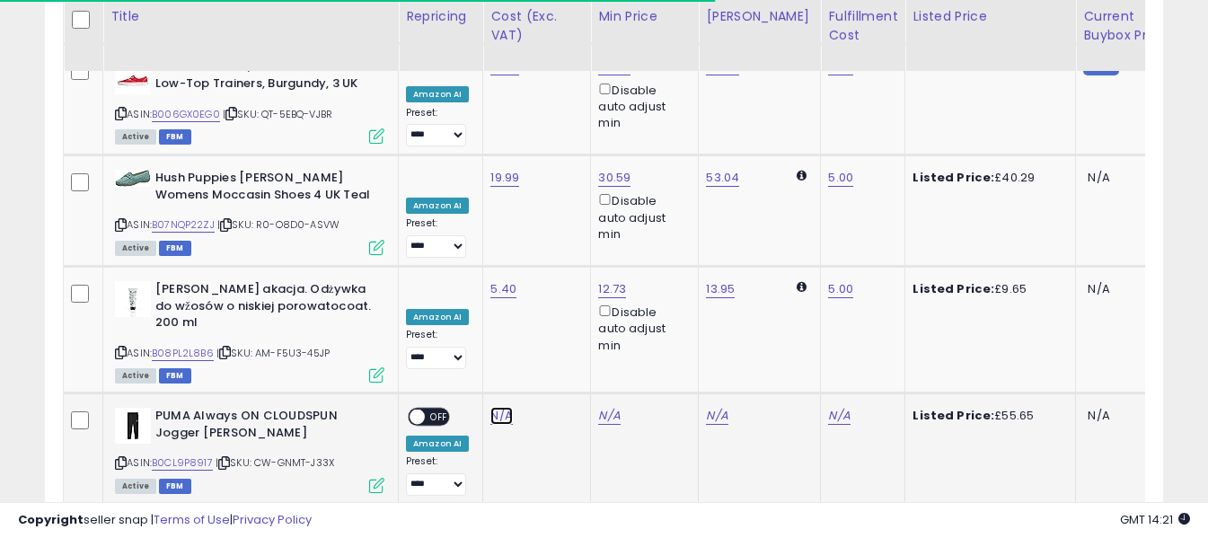
click at [501, 407] on link "N/A" at bounding box center [501, 416] width 22 height 18
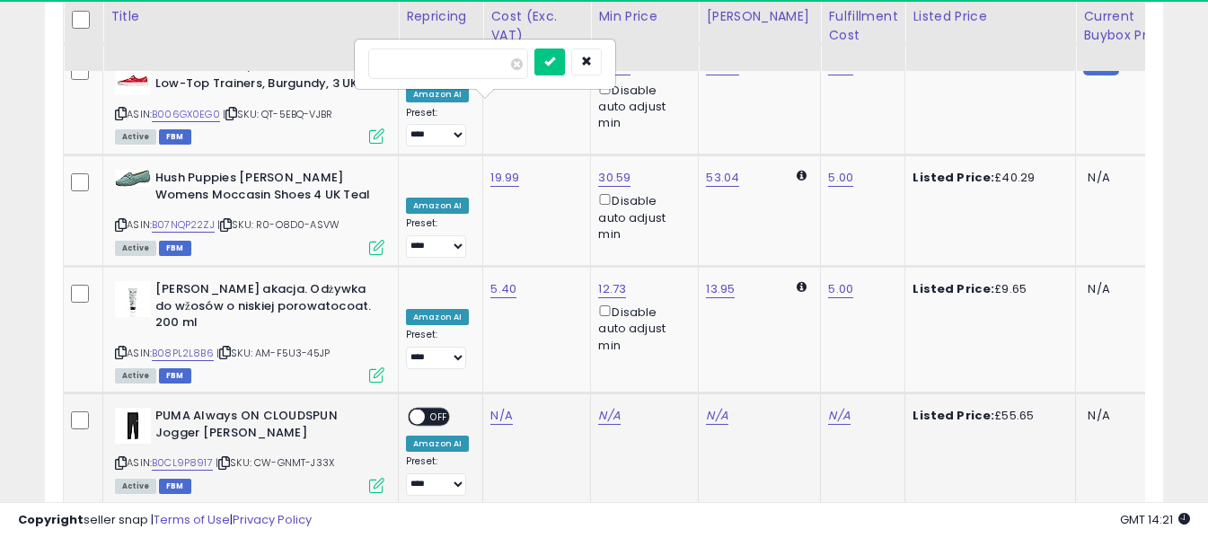
click at [479, 71] on input "number" at bounding box center [448, 63] width 160 height 31
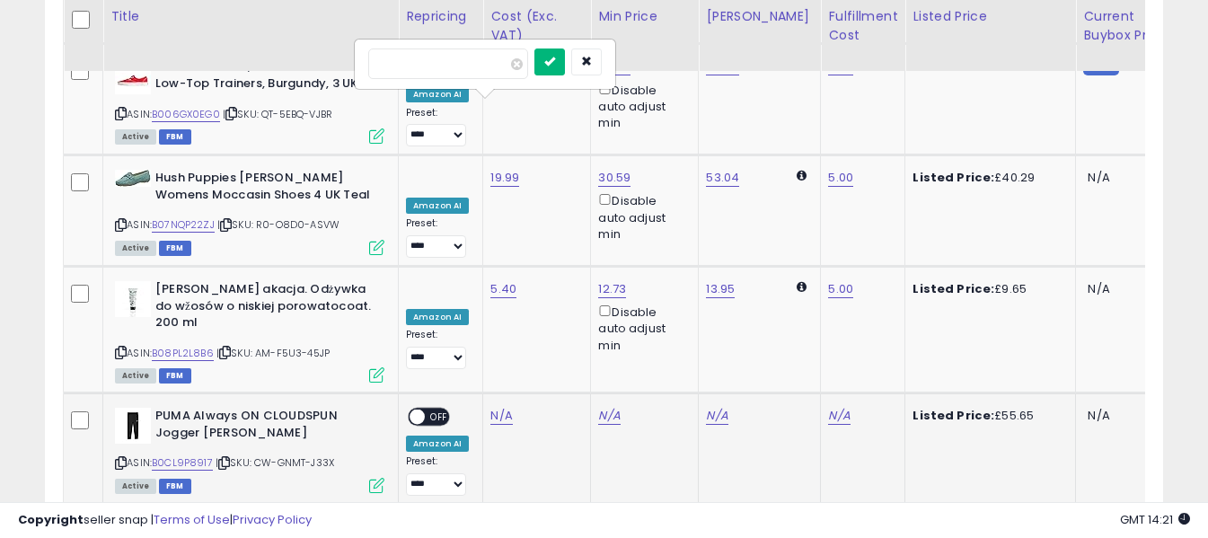
type input "*****"
click at [565, 65] on button "submit" at bounding box center [549, 61] width 31 height 27
click at [828, 407] on link "N/A" at bounding box center [839, 416] width 22 height 18
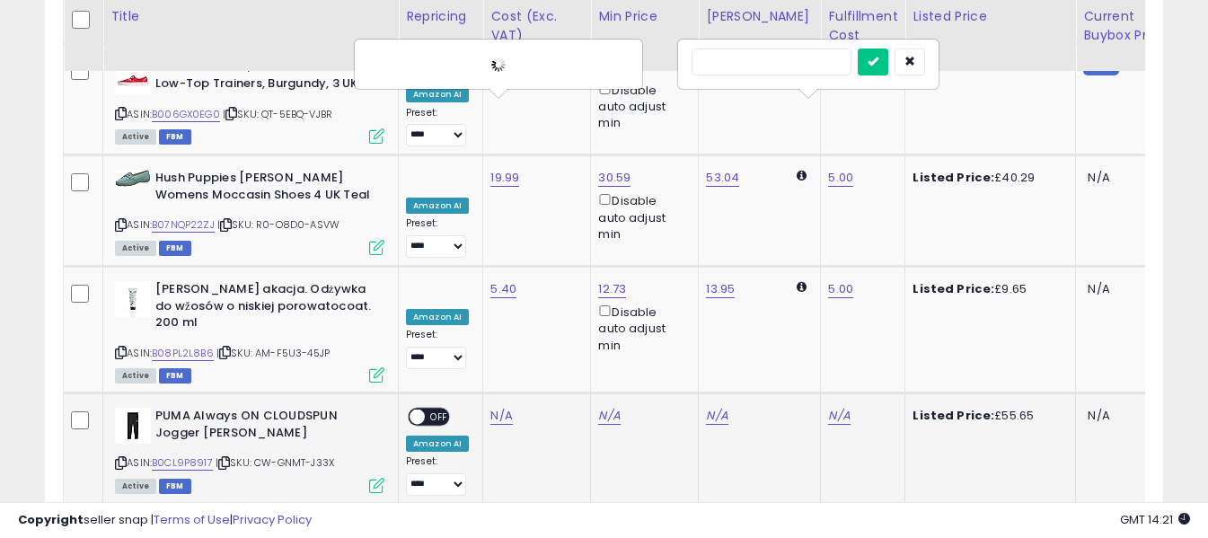
click at [770, 64] on input "text" at bounding box center [771, 61] width 160 height 27
type input "*"
click at [878, 62] on icon "submit" at bounding box center [872, 61] width 11 height 11
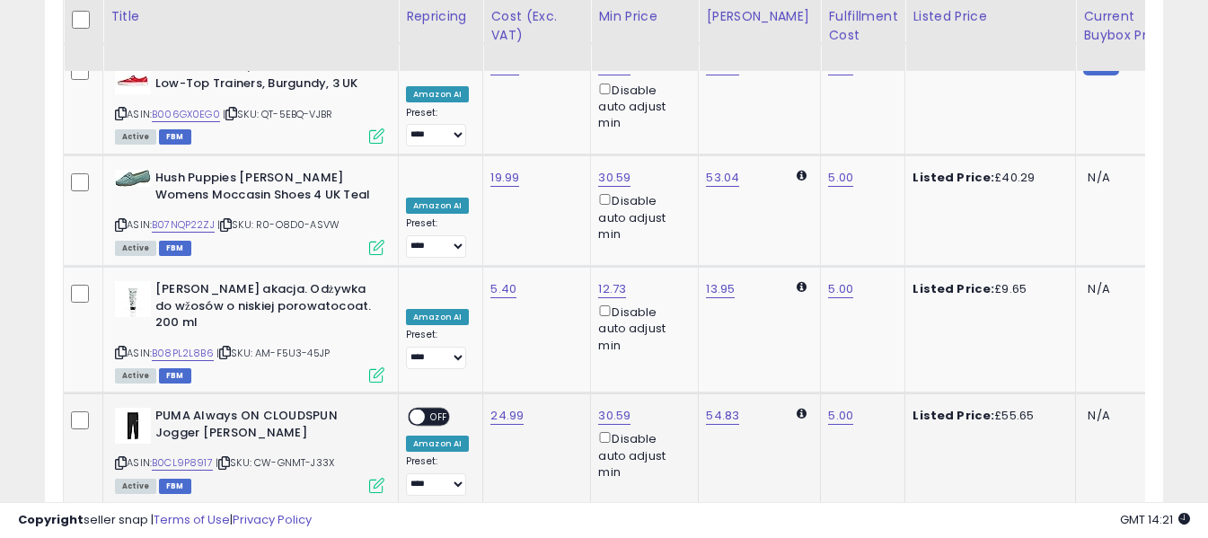
click at [440, 409] on span "OFF" at bounding box center [439, 416] width 29 height 15
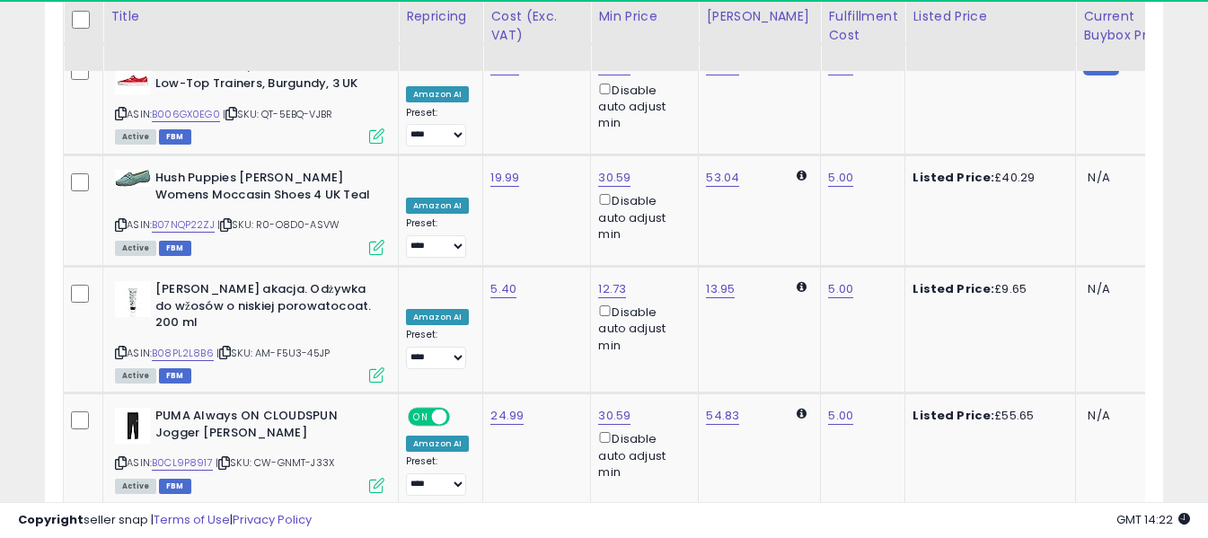
click at [495, 518] on link "N/A" at bounding box center [501, 527] width 22 height 18
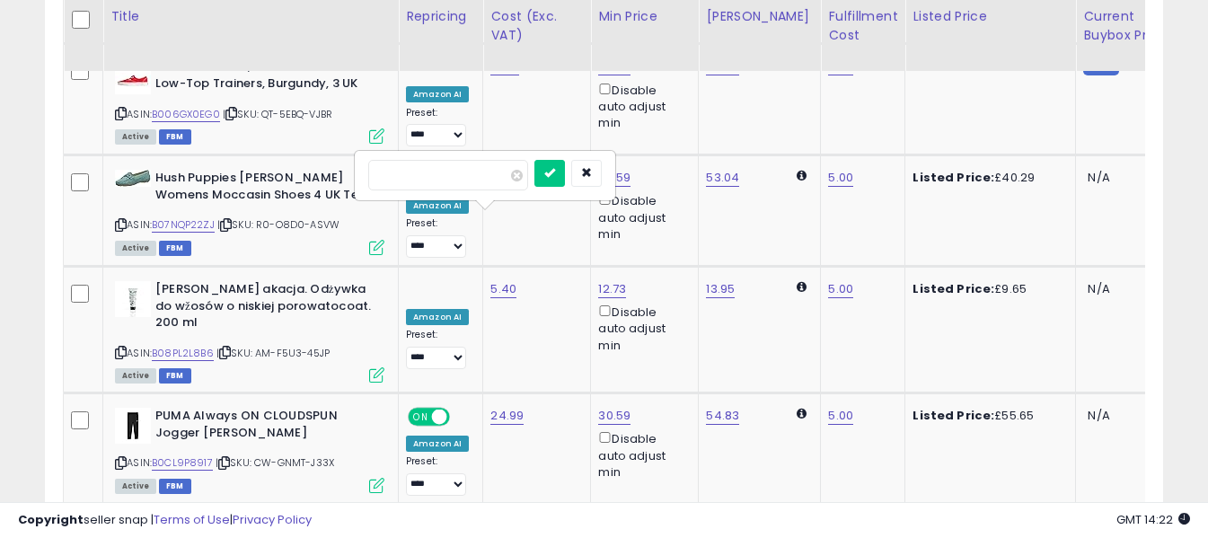
click at [490, 186] on input "number" at bounding box center [448, 175] width 160 height 31
type input "*****"
click at [565, 180] on button "submit" at bounding box center [549, 173] width 31 height 27
click at [828, 518] on link "N/A" at bounding box center [839, 527] width 22 height 18
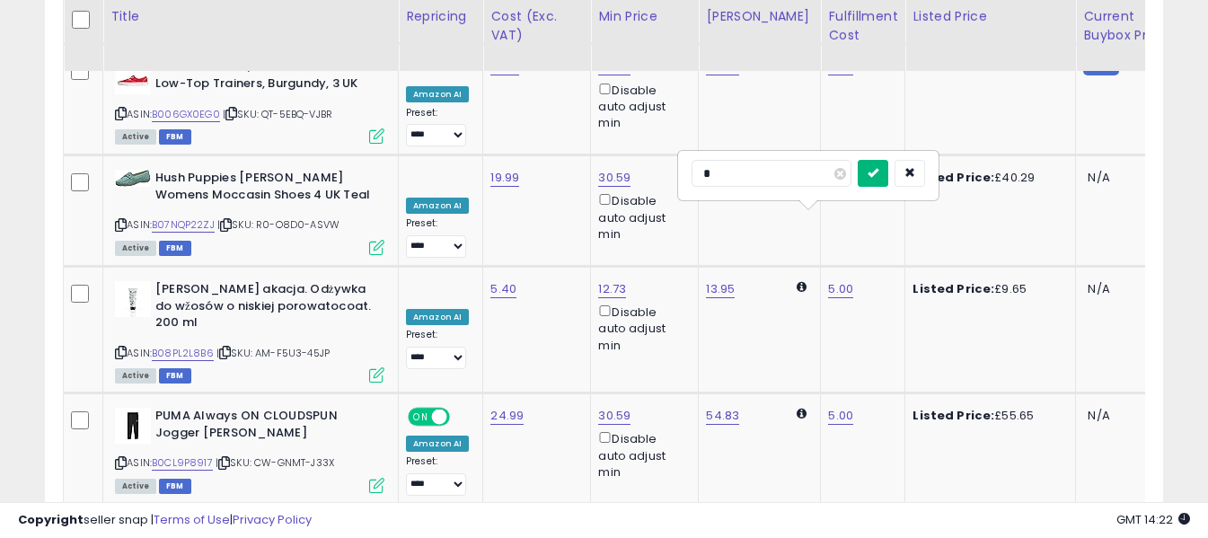
type input "*"
click at [878, 177] on icon "submit" at bounding box center [872, 172] width 11 height 11
click at [442, 521] on span "OFF" at bounding box center [439, 528] width 29 height 15
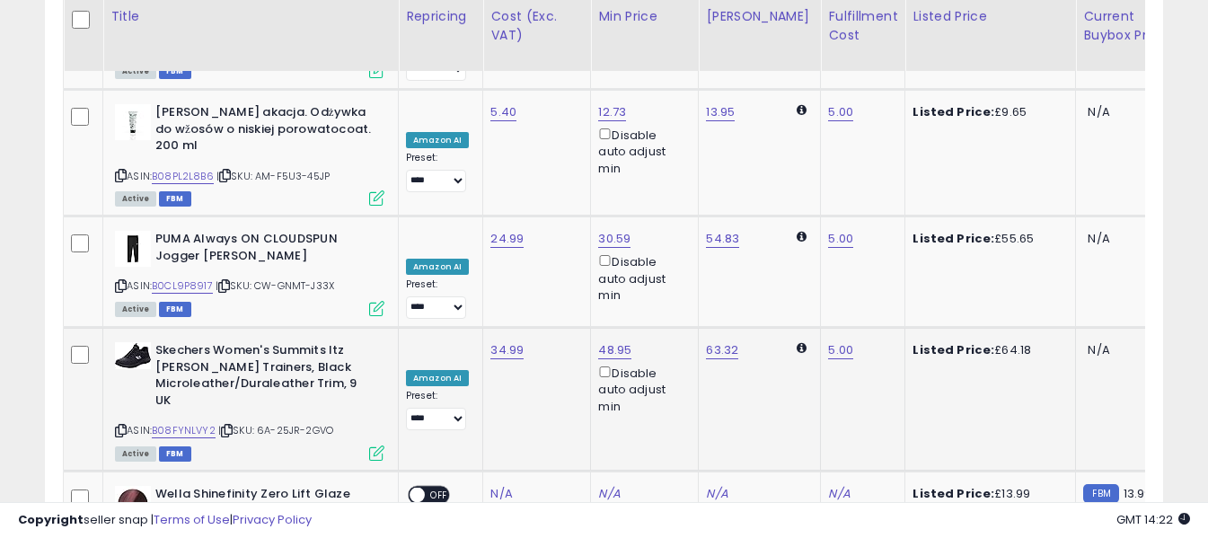
scroll to position [6547, 0]
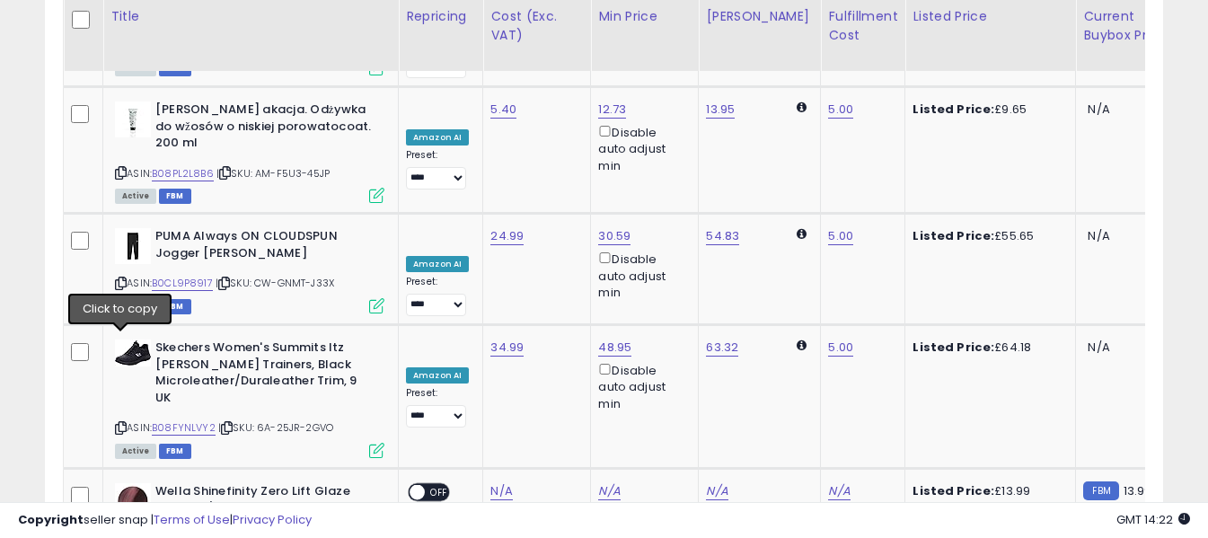
click at [496, 482] on link "N/A" at bounding box center [501, 491] width 22 height 18
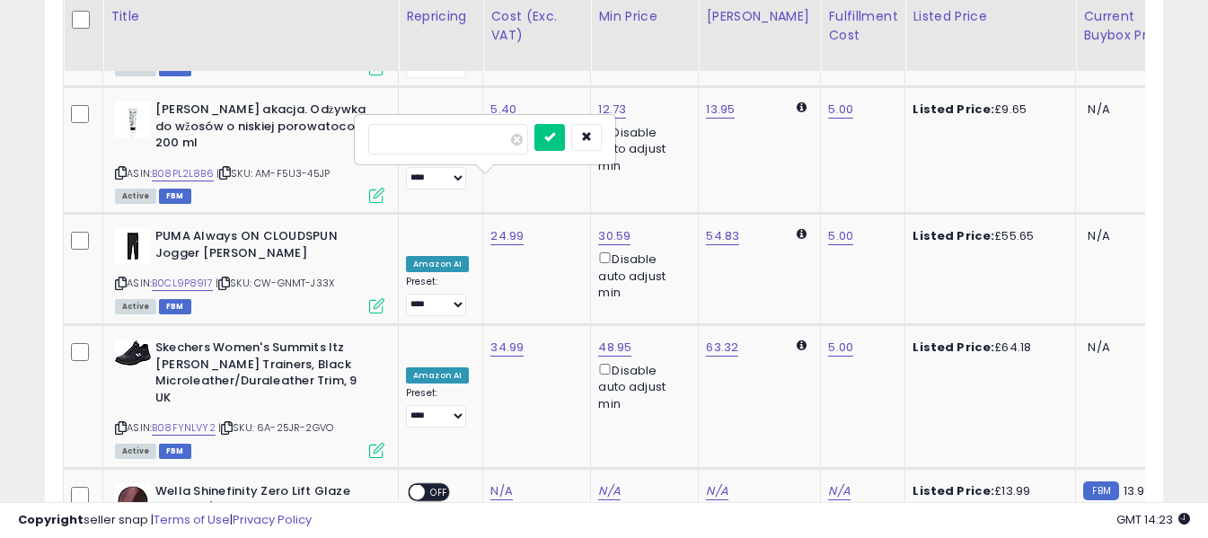
click at [478, 250] on input "number" at bounding box center [448, 250] width 160 height 31
type input "****"
click at [555, 245] on icon "submit" at bounding box center [549, 247] width 11 height 11
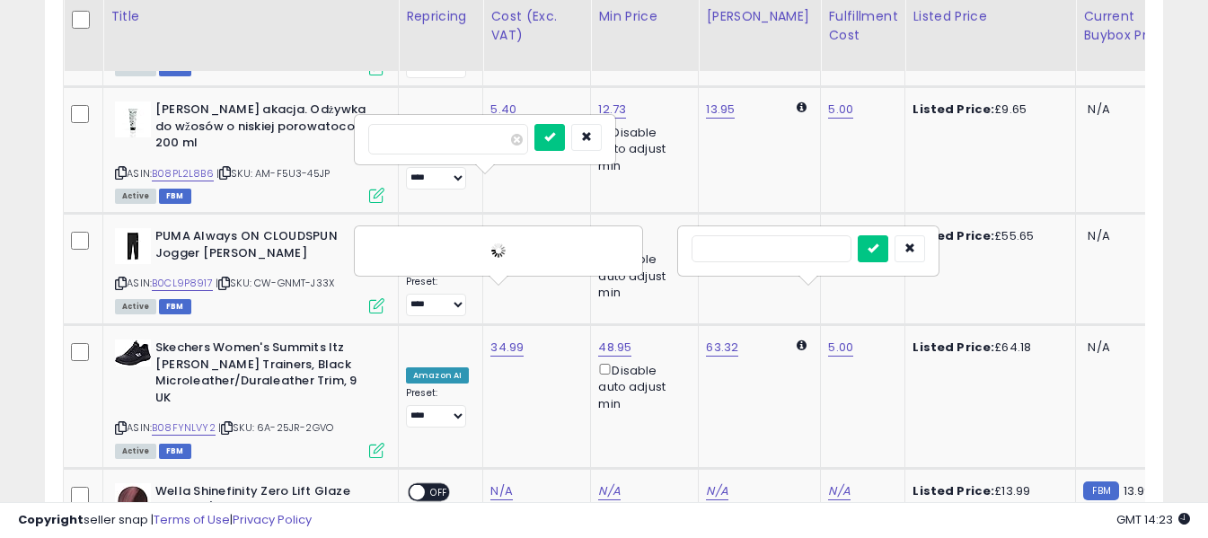
click at [784, 252] on input "text" at bounding box center [771, 248] width 160 height 27
type input "*"
click at [878, 247] on icon "submit" at bounding box center [872, 247] width 11 height 11
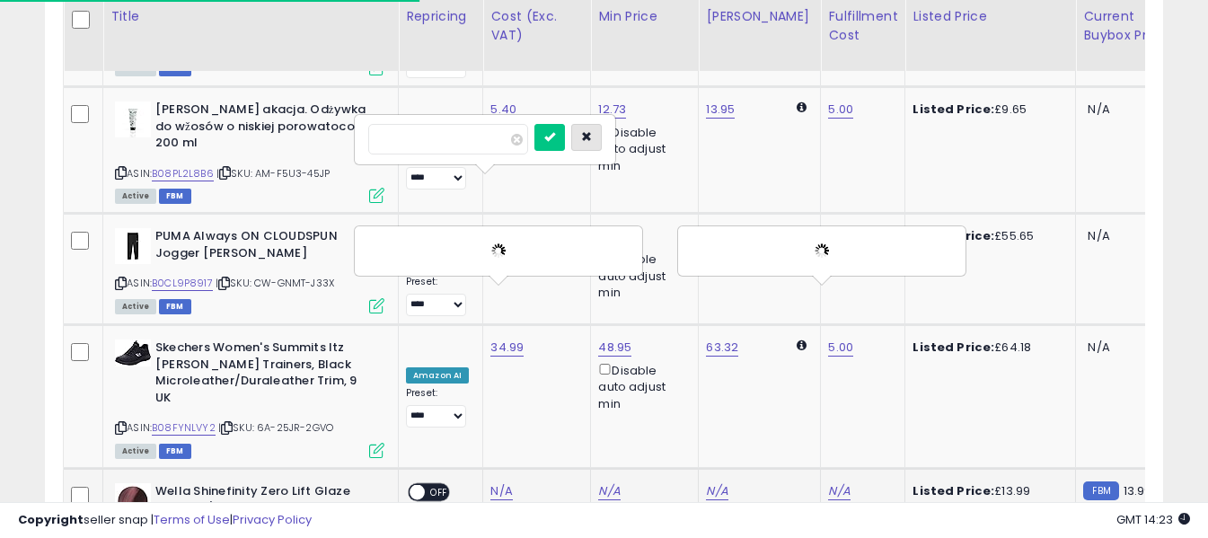
click at [592, 142] on icon "button" at bounding box center [586, 136] width 11 height 11
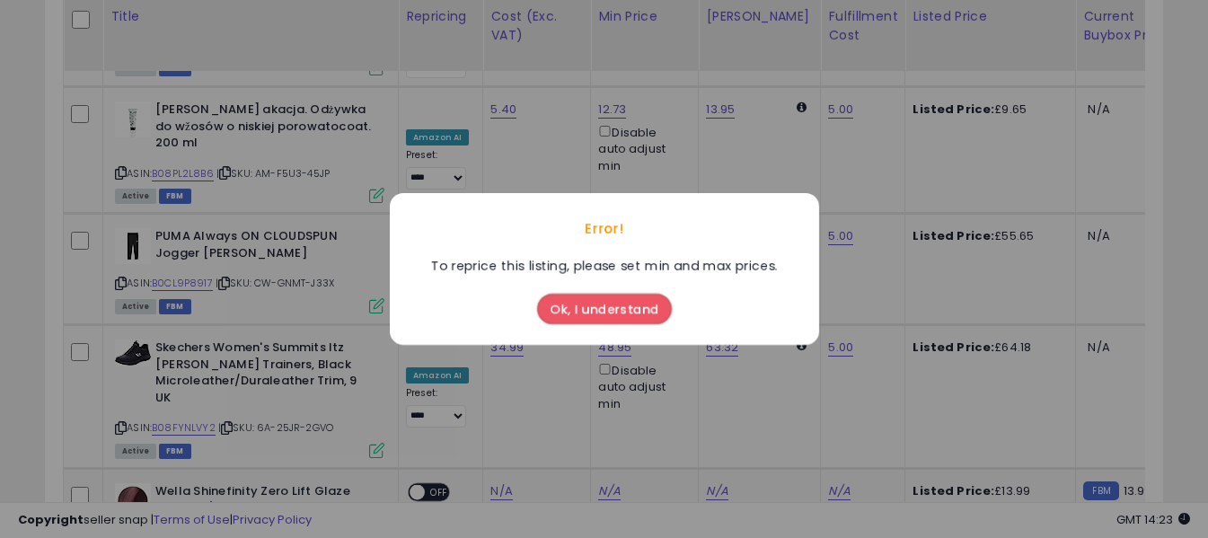
click at [619, 310] on button "Ok, I understand" at bounding box center [604, 309] width 135 height 31
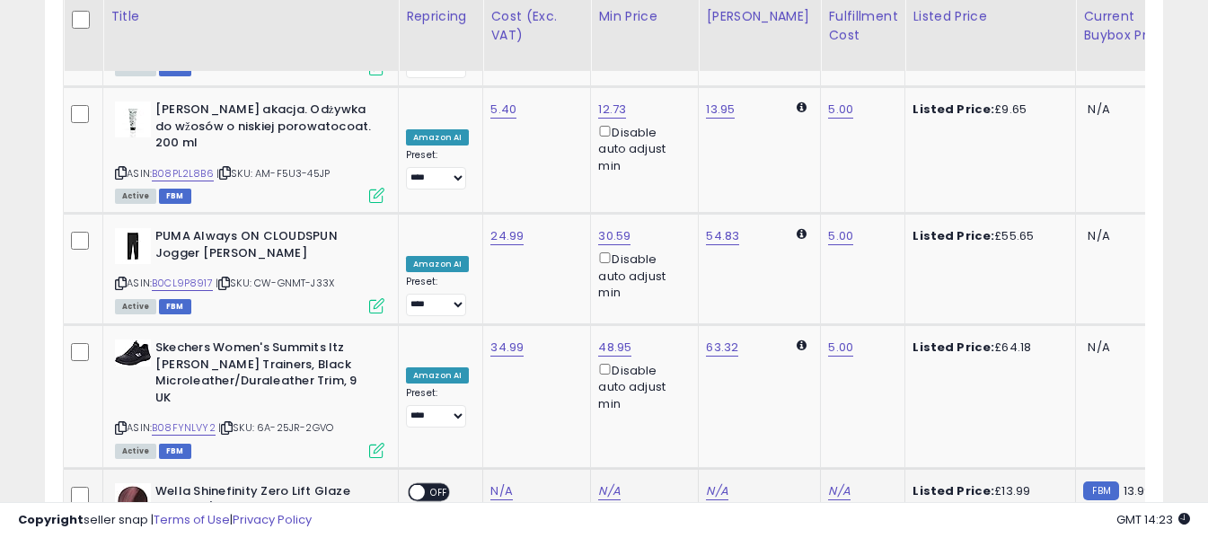
click at [573, 232] on input "number" at bounding box center [556, 232] width 160 height 31
type input "**"
click at [663, 228] on icon "submit" at bounding box center [657, 230] width 11 height 11
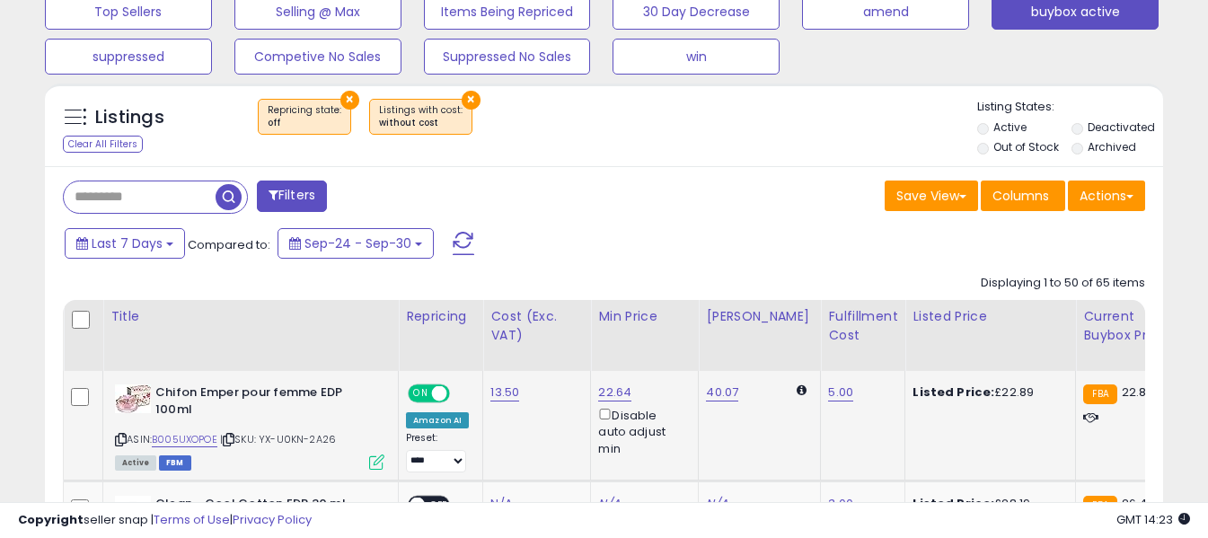
scroll to position [800, 0]
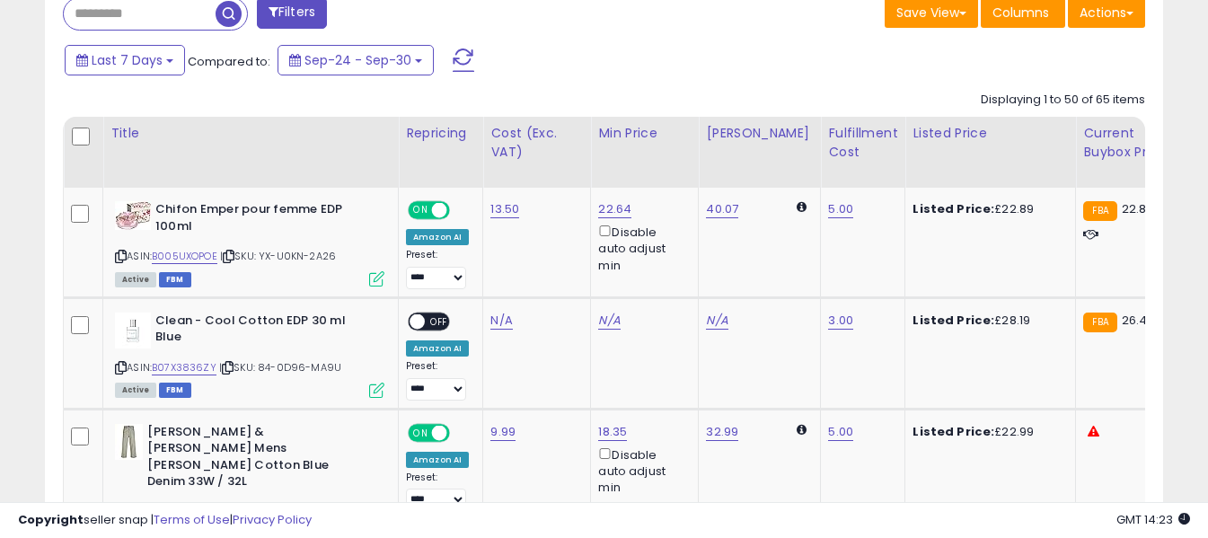
click at [466, 60] on span at bounding box center [464, 59] width 22 height 23
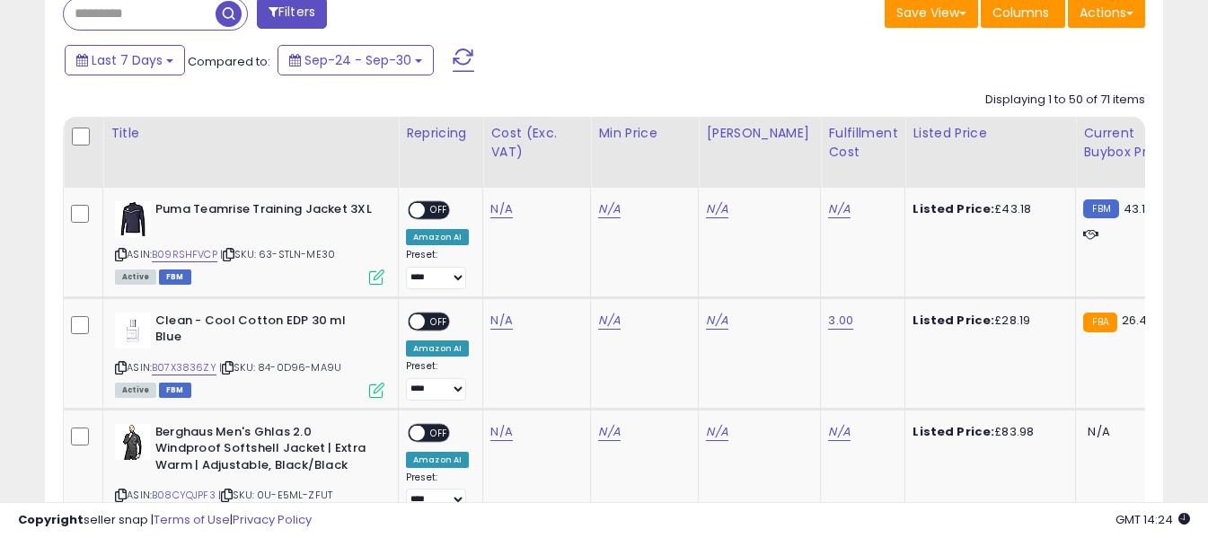
click at [460, 61] on span at bounding box center [464, 59] width 22 height 23
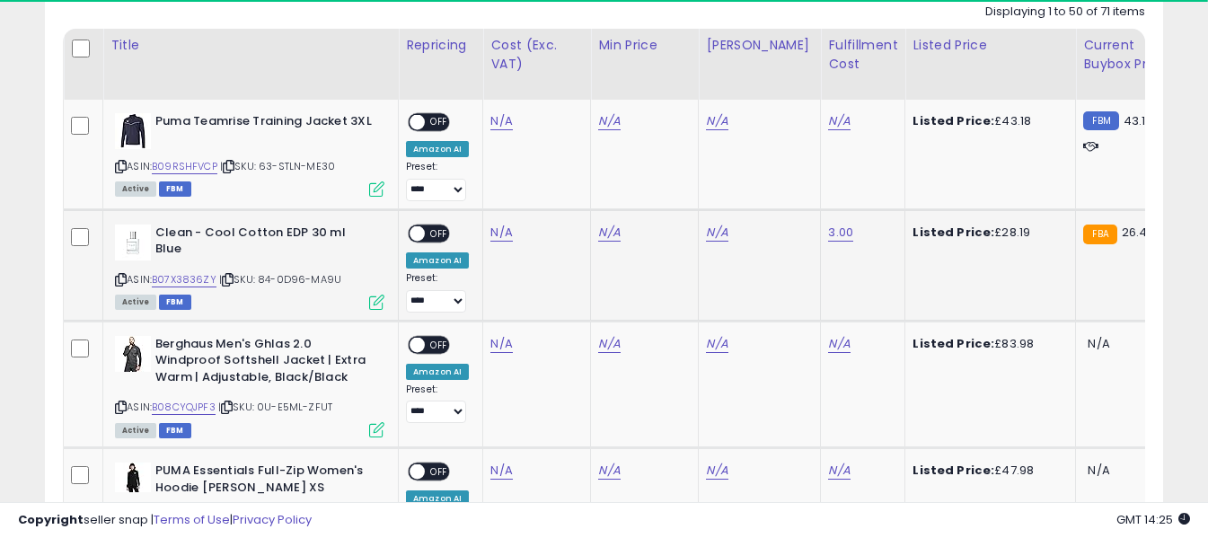
scroll to position [890, 0]
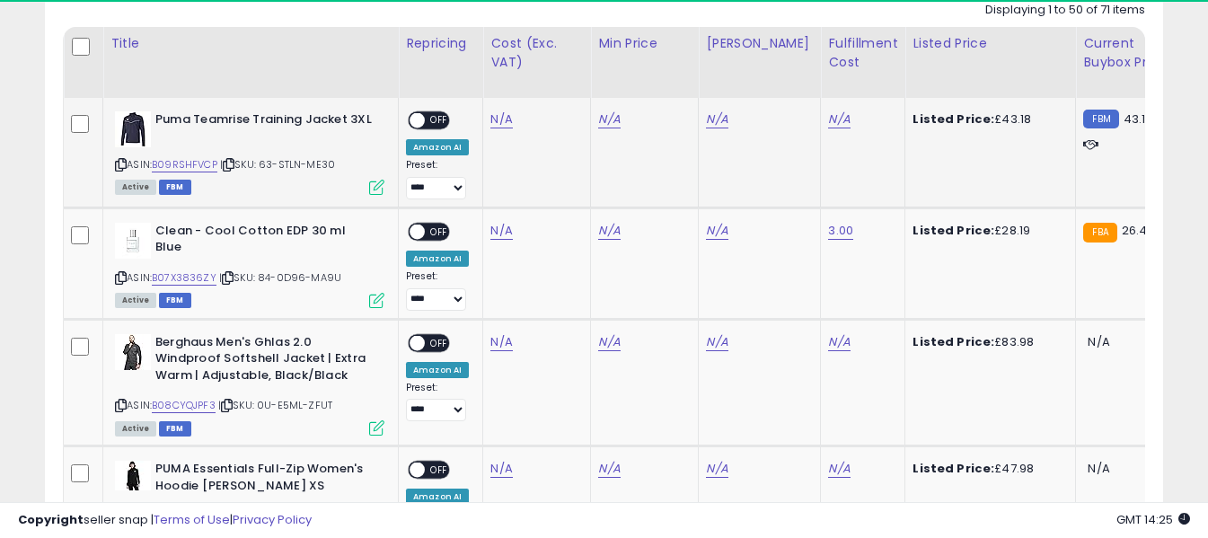
click at [125, 166] on icon at bounding box center [121, 165] width 12 height 10
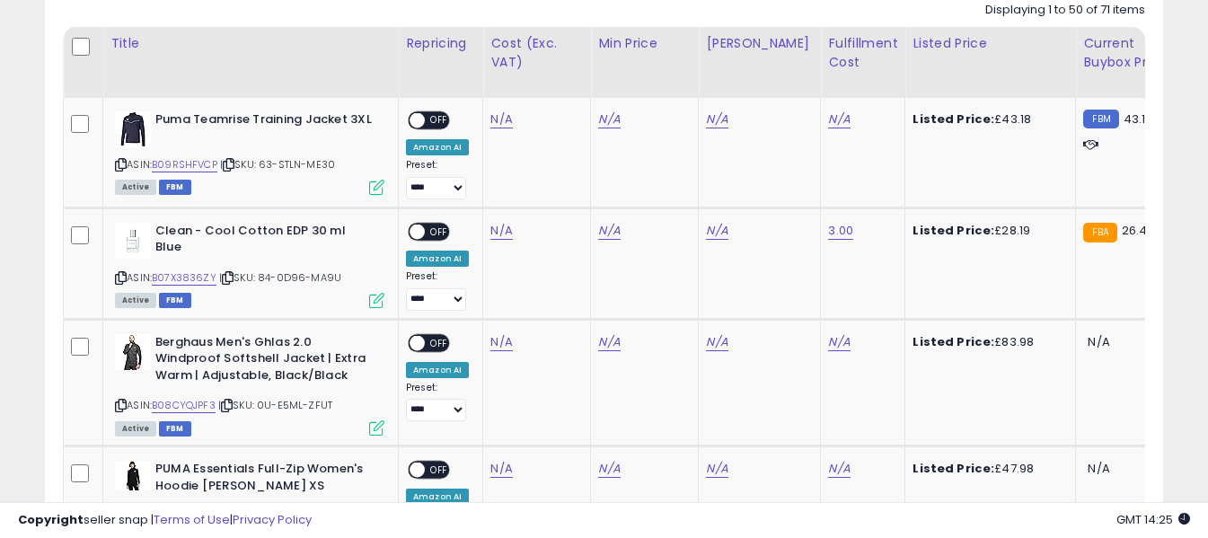
scroll to position [368, 647]
click at [495, 120] on link "N/A" at bounding box center [501, 119] width 22 height 18
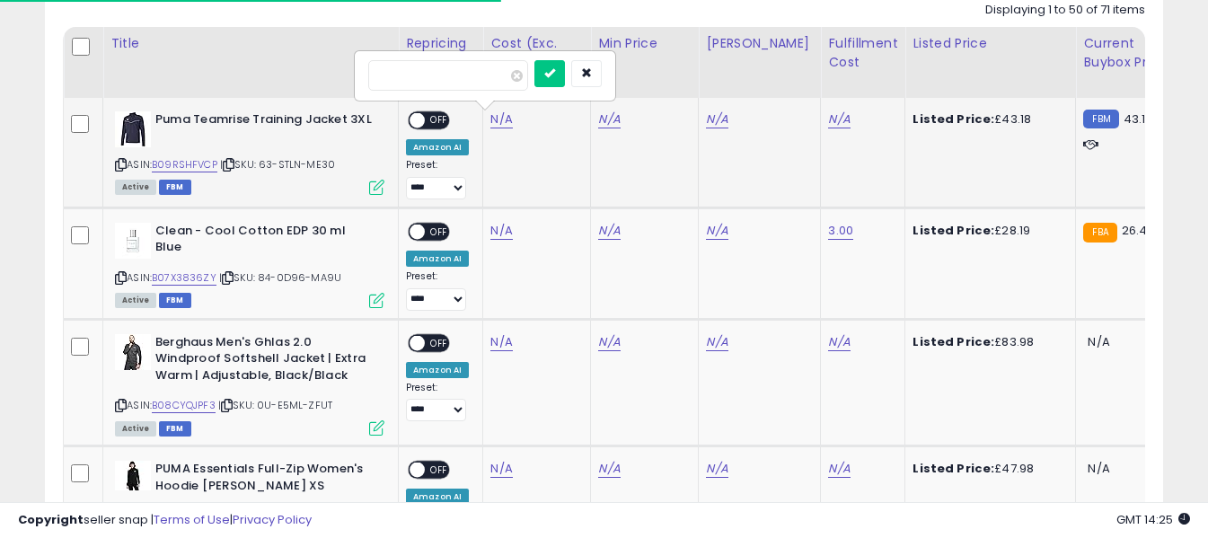
click at [490, 83] on input "number" at bounding box center [448, 75] width 160 height 31
type input "*****"
drag, startPoint x: 568, startPoint y: 72, endPoint x: 592, endPoint y: 76, distance: 23.8
click at [565, 73] on button "submit" at bounding box center [549, 73] width 31 height 27
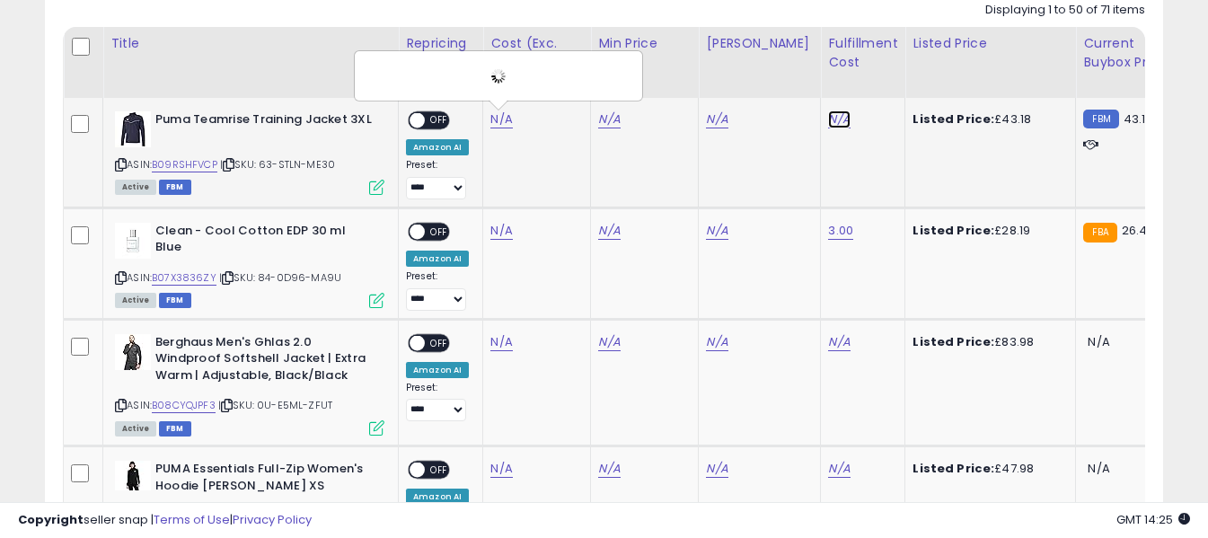
click at [828, 120] on link "N/A" at bounding box center [839, 119] width 22 height 18
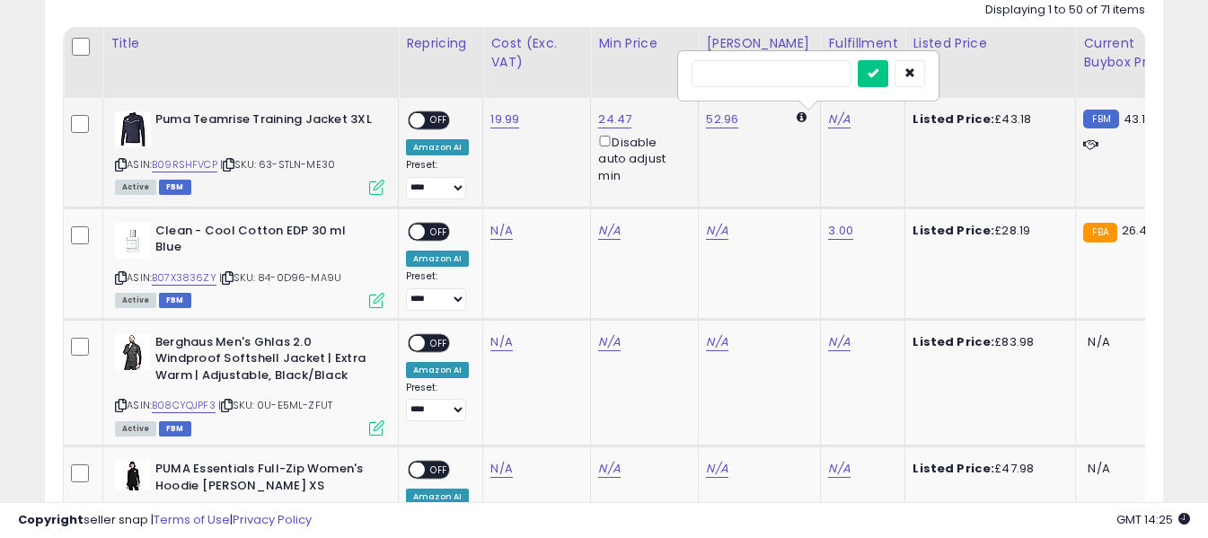
click at [764, 75] on input "text" at bounding box center [771, 73] width 160 height 27
type input "*"
click at [878, 73] on icon "submit" at bounding box center [872, 72] width 11 height 11
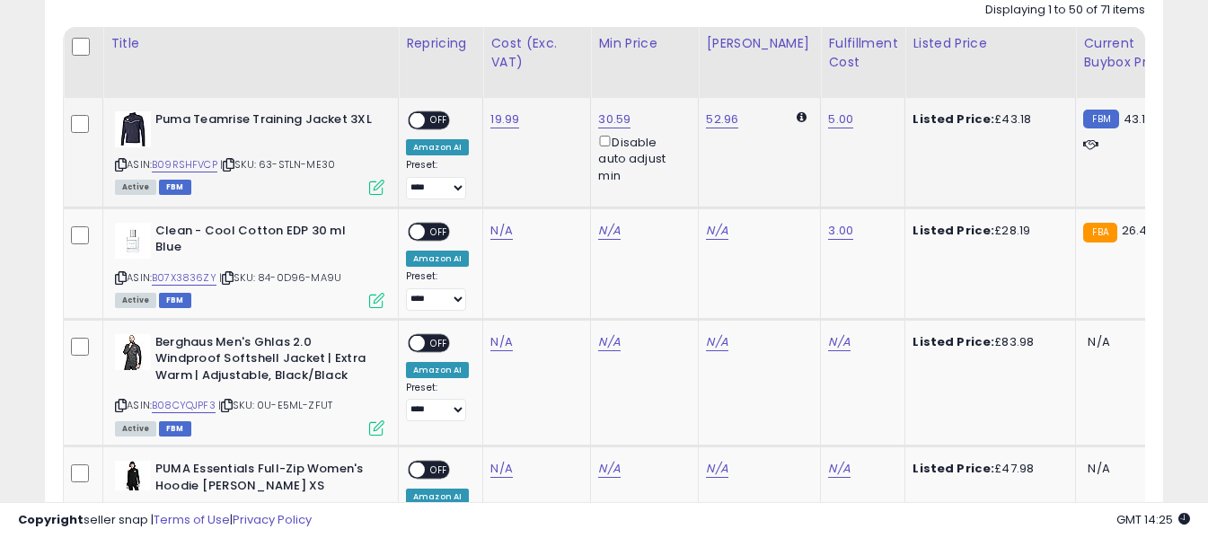
click at [439, 119] on span "OFF" at bounding box center [439, 120] width 29 height 15
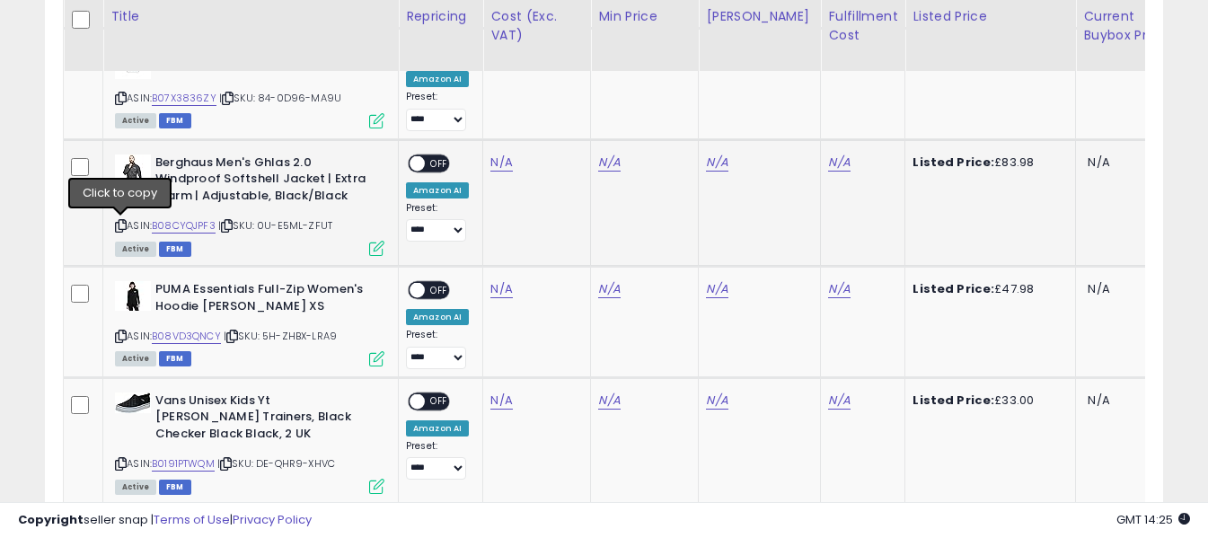
click at [118, 230] on icon at bounding box center [121, 226] width 12 height 10
click at [504, 163] on link "N/A" at bounding box center [501, 163] width 22 height 18
click at [504, 122] on input "number" at bounding box center [448, 118] width 160 height 31
type input "*****"
click at [555, 117] on icon "submit" at bounding box center [549, 115] width 11 height 11
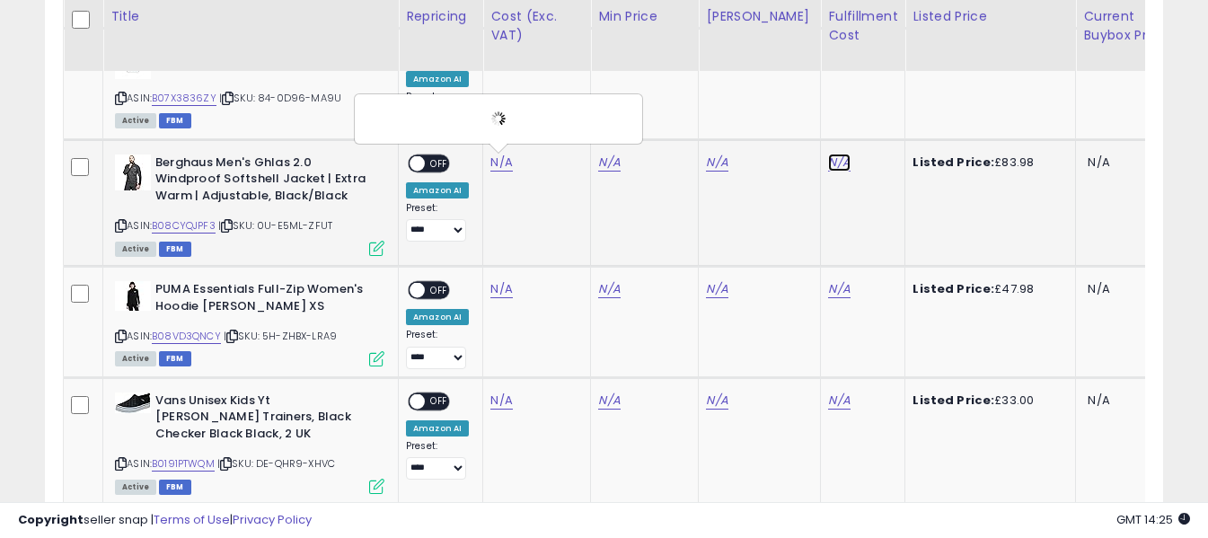
click at [828, 163] on link "N/A" at bounding box center [839, 163] width 22 height 18
click at [805, 117] on input "text" at bounding box center [771, 116] width 160 height 27
type input "*"
click at [878, 120] on icon "submit" at bounding box center [872, 115] width 11 height 11
click at [432, 167] on span "OFF" at bounding box center [439, 162] width 29 height 15
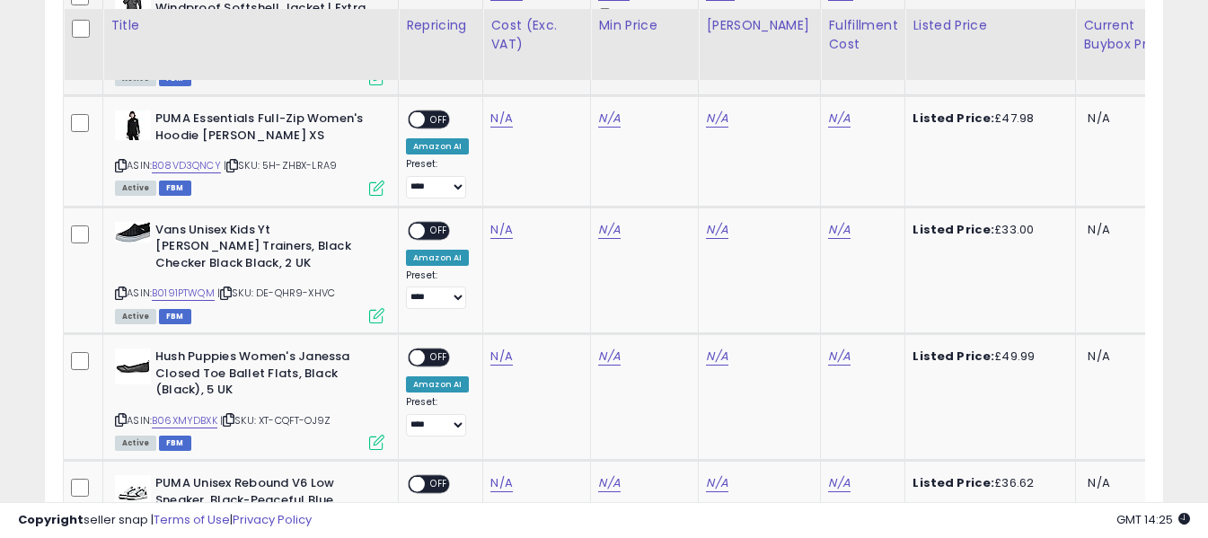
scroll to position [1249, 0]
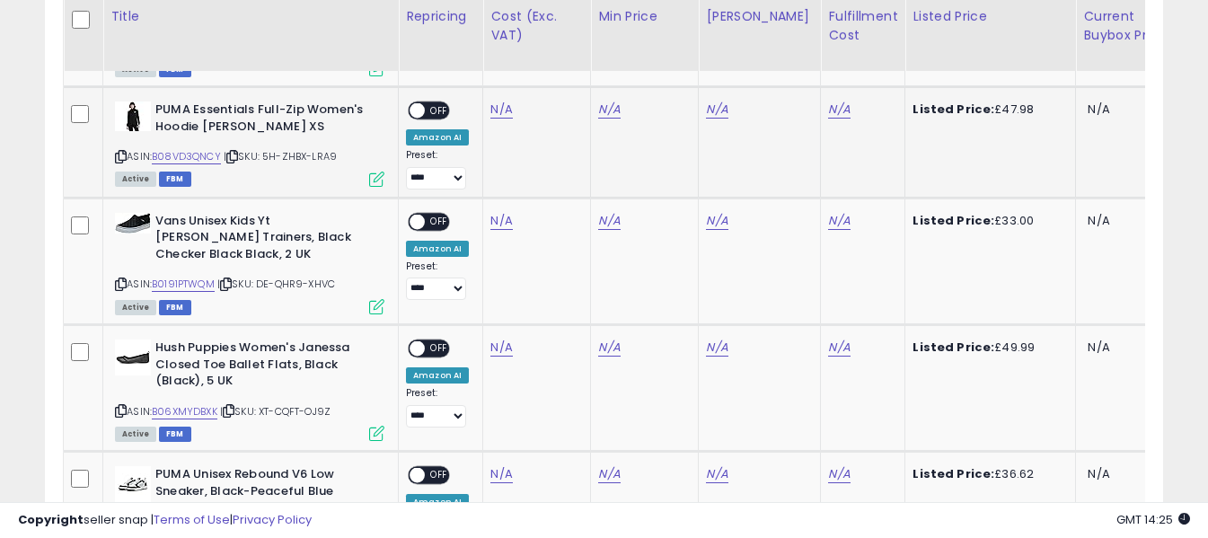
click at [119, 155] on icon at bounding box center [121, 157] width 12 height 10
click at [500, 116] on link "N/A" at bounding box center [501, 110] width 22 height 18
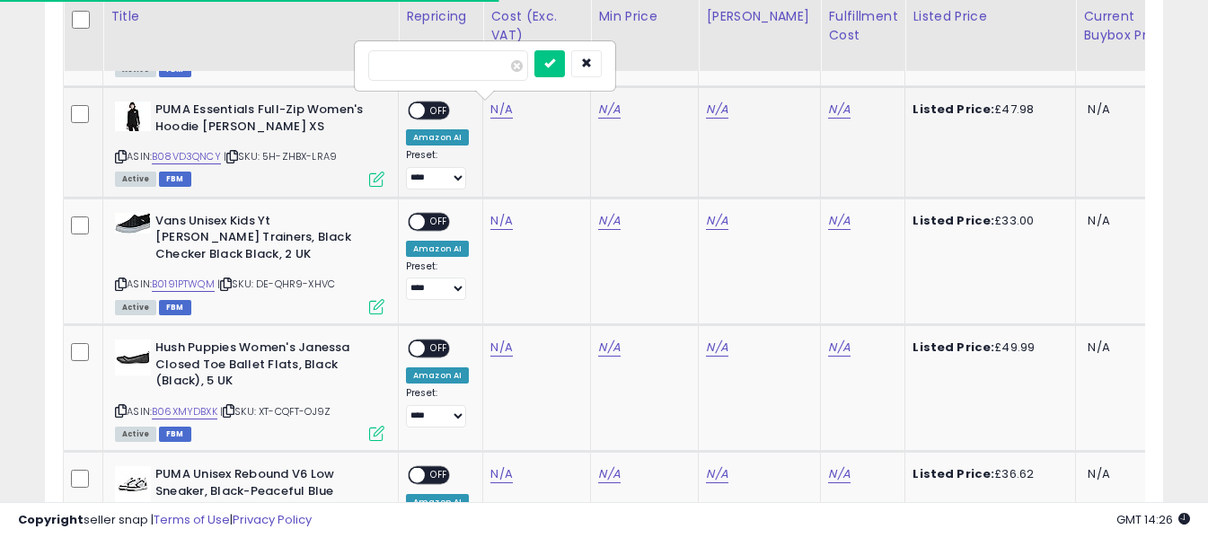
click at [503, 75] on input "number" at bounding box center [448, 65] width 160 height 31
type input "*****"
click at [565, 72] on button "submit" at bounding box center [549, 63] width 31 height 27
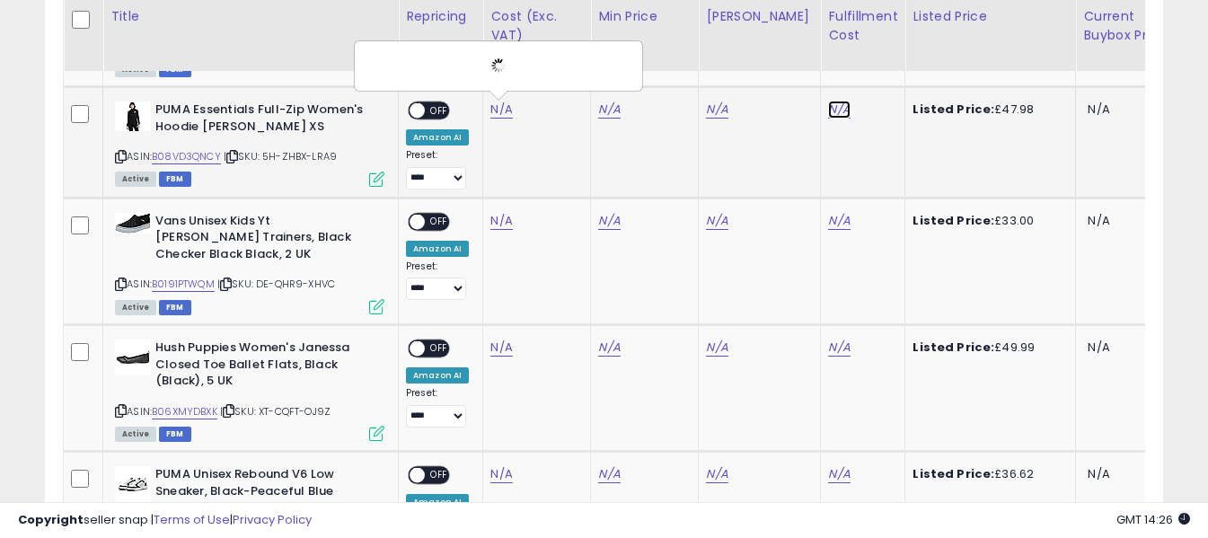
click at [828, 105] on link "N/A" at bounding box center [839, 110] width 22 height 18
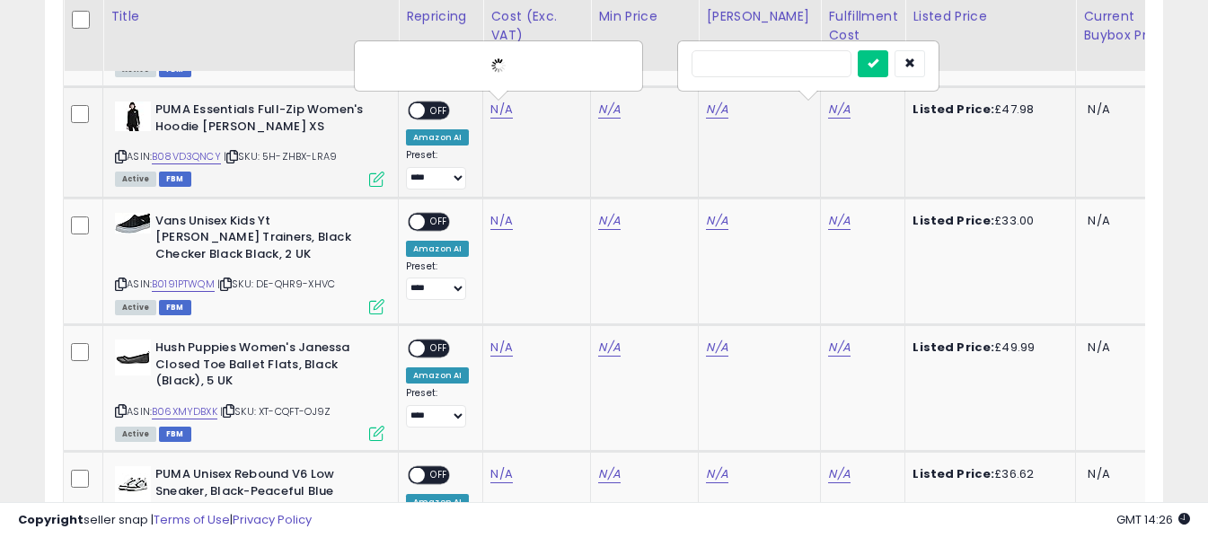
click at [814, 64] on input "text" at bounding box center [771, 63] width 160 height 27
type input "*"
click at [878, 57] on icon "submit" at bounding box center [872, 62] width 11 height 11
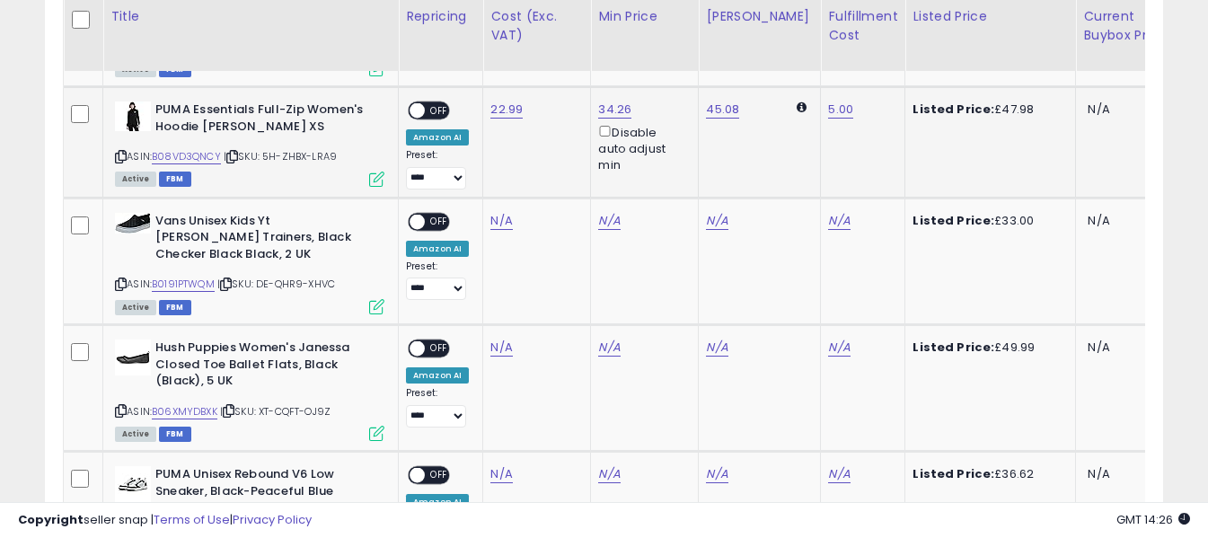
click at [437, 114] on span "OFF" at bounding box center [439, 110] width 29 height 15
click at [123, 279] on icon at bounding box center [121, 284] width 12 height 10
click at [497, 222] on link "N/A" at bounding box center [501, 221] width 22 height 18
click at [489, 173] on input "number" at bounding box center [448, 177] width 160 height 31
type input "*****"
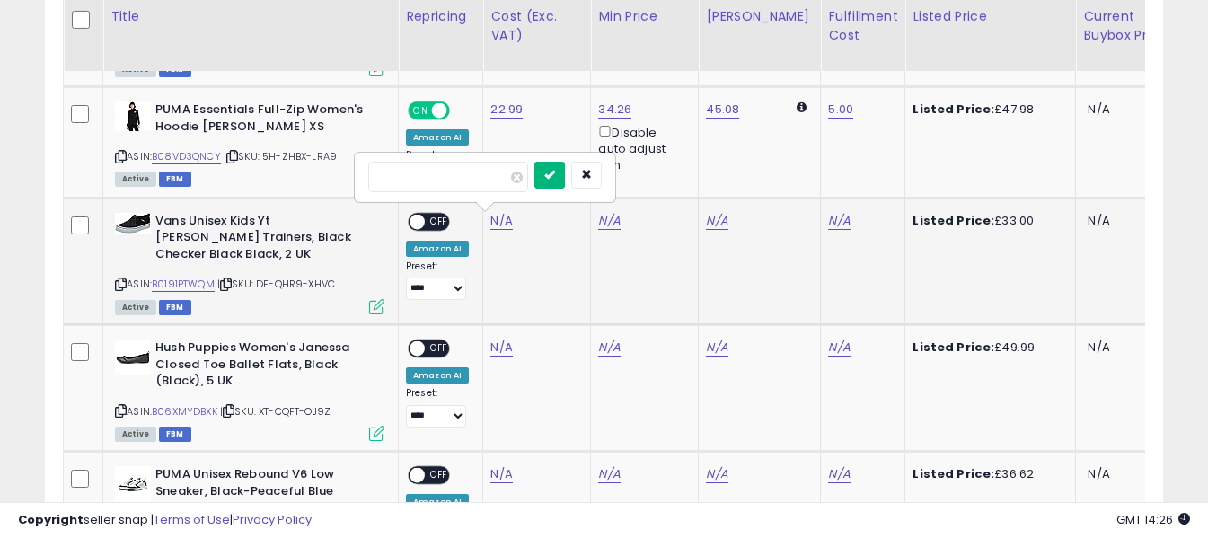
click at [555, 172] on icon "submit" at bounding box center [549, 174] width 11 height 11
click at [828, 219] on link "N/A" at bounding box center [839, 221] width 22 height 18
click at [784, 178] on input "text" at bounding box center [771, 175] width 160 height 27
type input "*"
click at [878, 173] on icon "submit" at bounding box center [872, 174] width 11 height 11
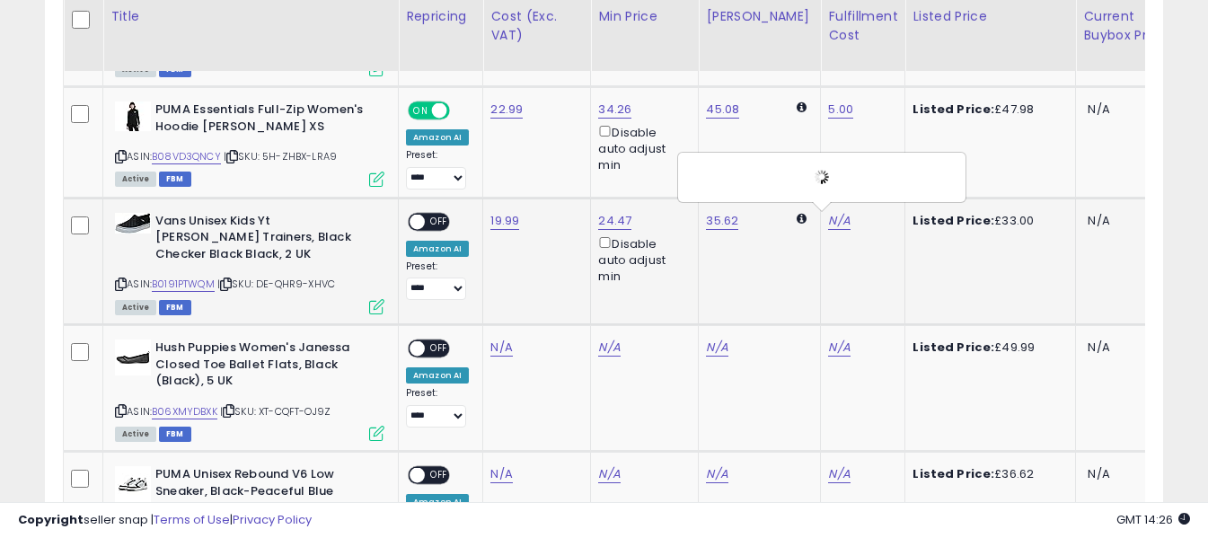
click at [450, 222] on div "**********" at bounding box center [437, 257] width 63 height 88
click at [434, 223] on span "OFF" at bounding box center [439, 221] width 29 height 15
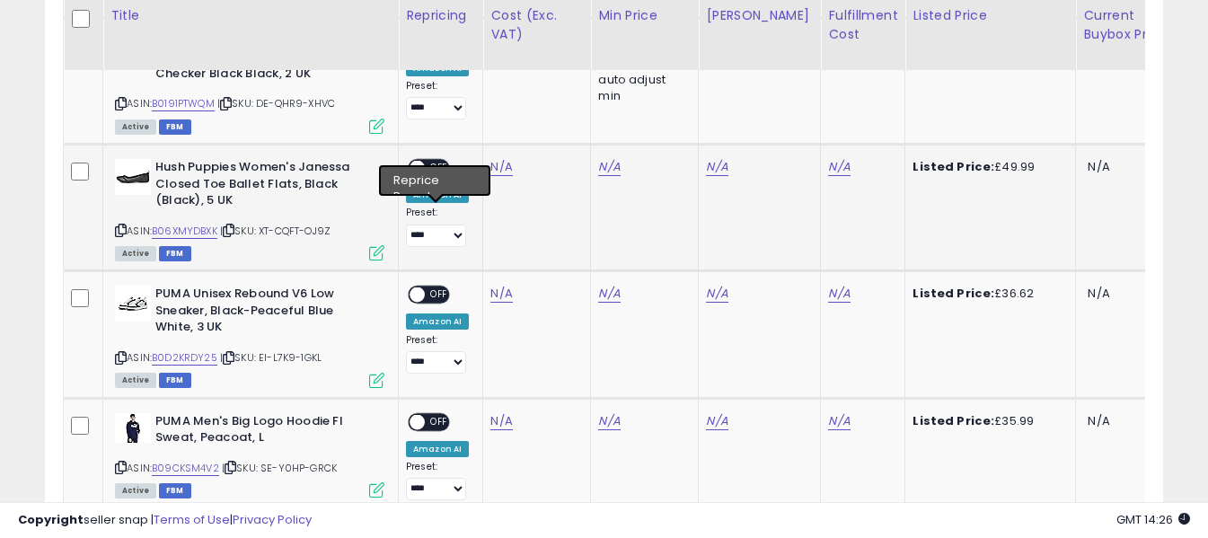
scroll to position [1429, 0]
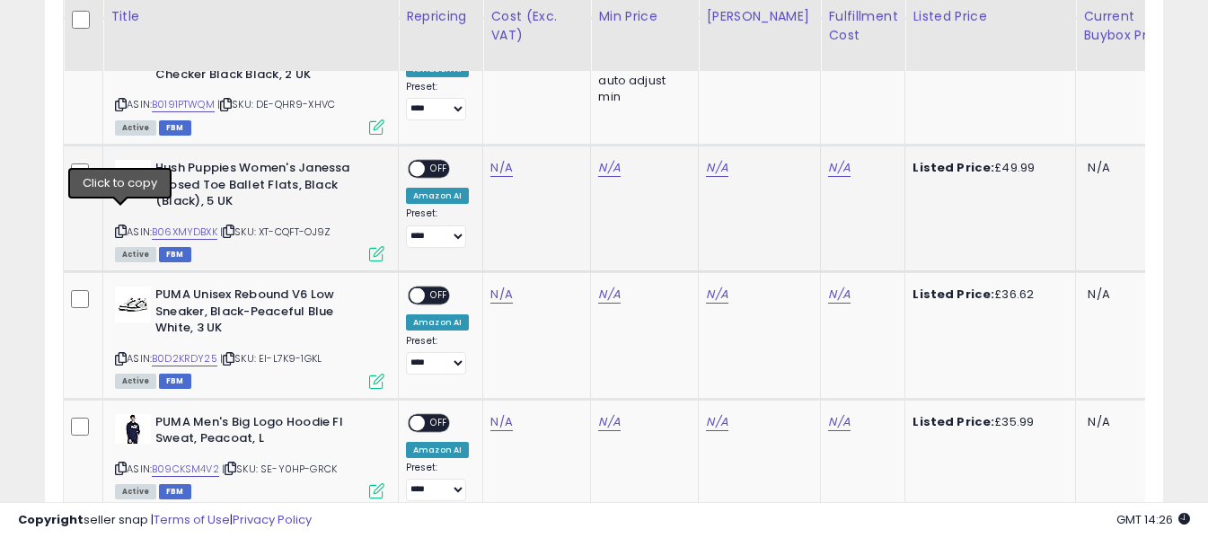
click at [124, 226] on icon at bounding box center [121, 231] width 12 height 10
click at [492, 159] on link "N/A" at bounding box center [501, 168] width 22 height 18
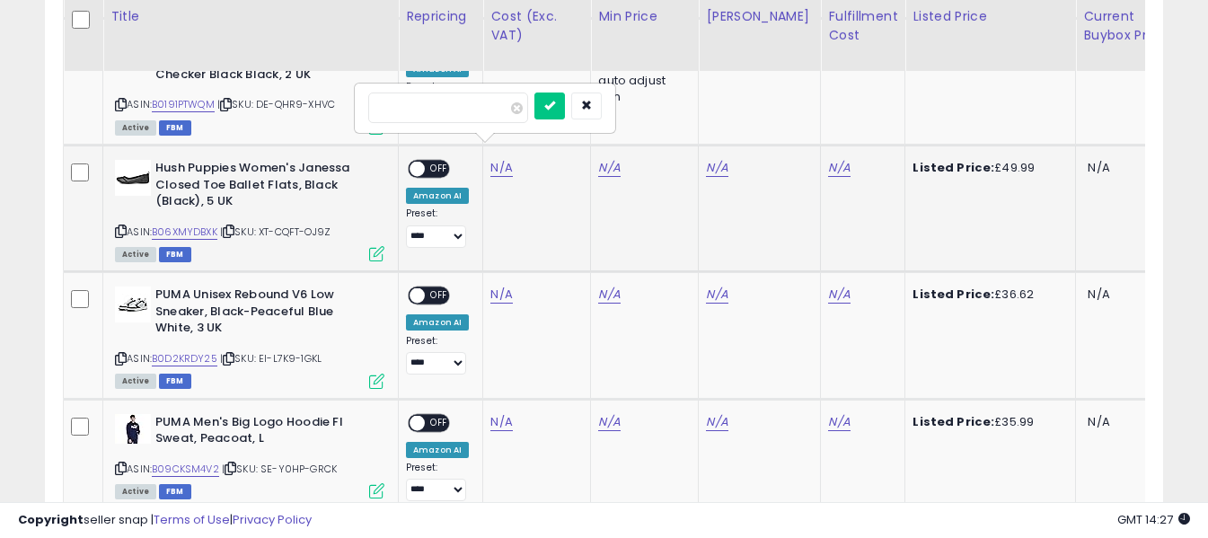
click at [488, 111] on input "number" at bounding box center [448, 107] width 160 height 31
type input "*****"
click at [555, 107] on icon "submit" at bounding box center [549, 105] width 11 height 11
click at [828, 159] on link "N/A" at bounding box center [839, 168] width 22 height 18
click at [811, 112] on input "text" at bounding box center [771, 105] width 160 height 27
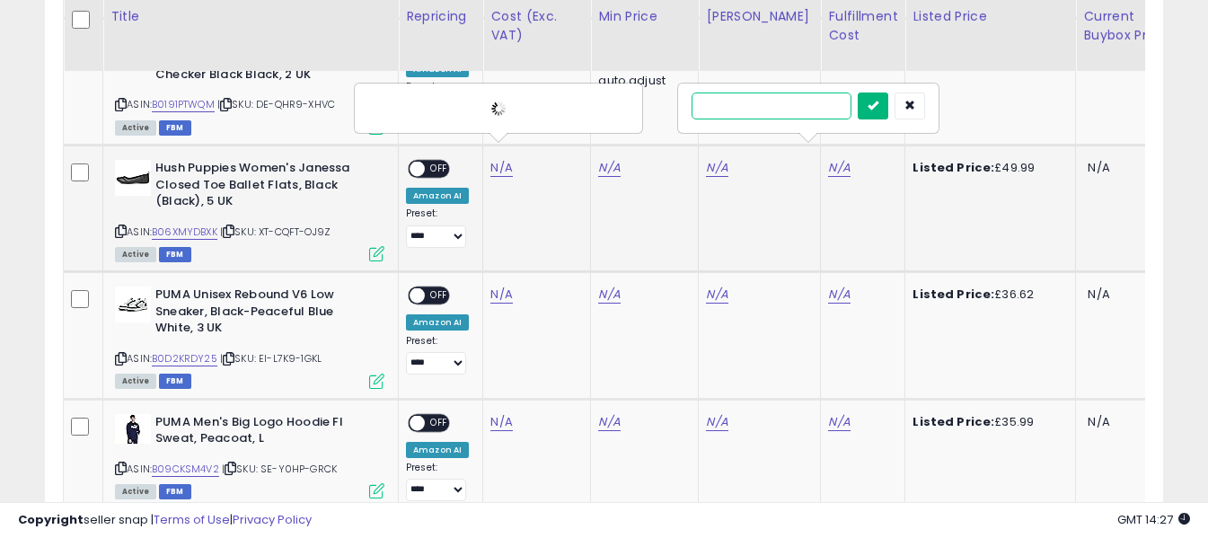
type input "*"
click at [878, 105] on icon "submit" at bounding box center [872, 105] width 11 height 11
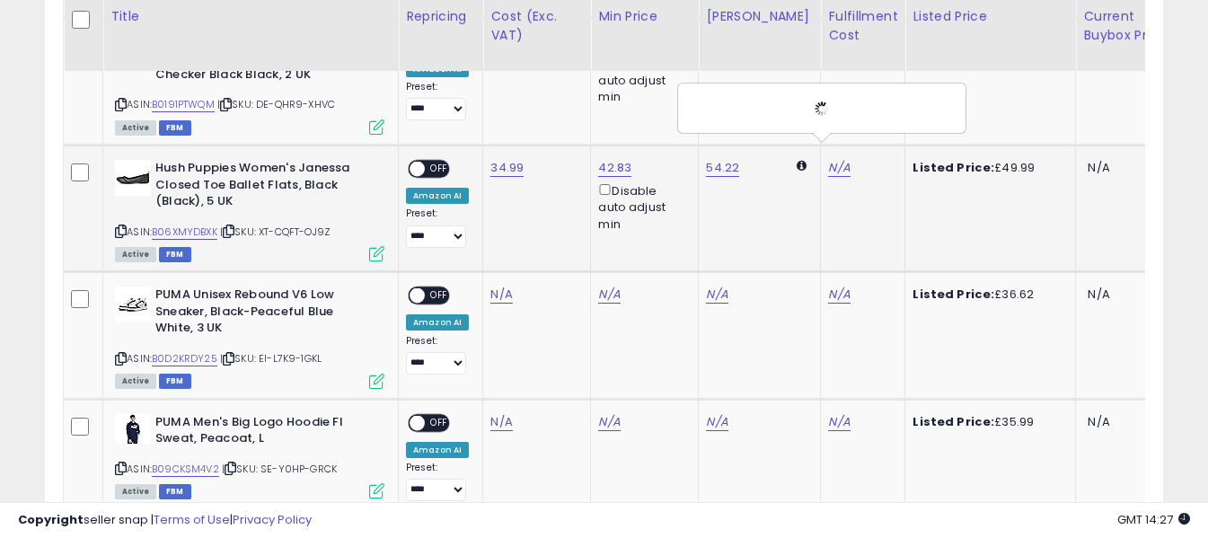
click at [446, 162] on span "OFF" at bounding box center [439, 169] width 29 height 15
click at [121, 354] on icon at bounding box center [121, 359] width 12 height 10
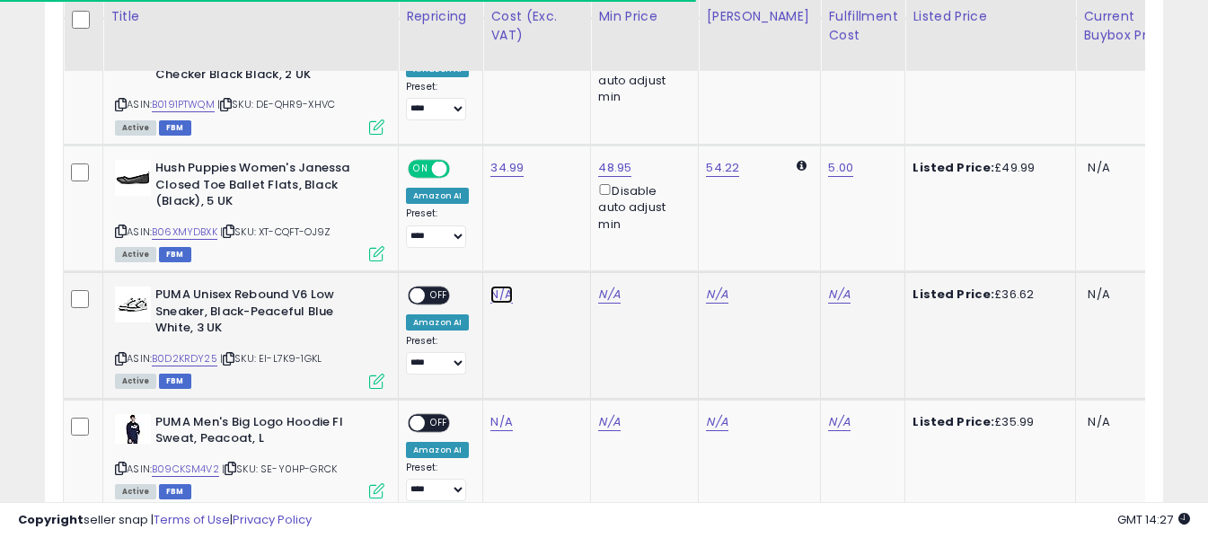
click at [497, 286] on link "N/A" at bounding box center [501, 295] width 22 height 18
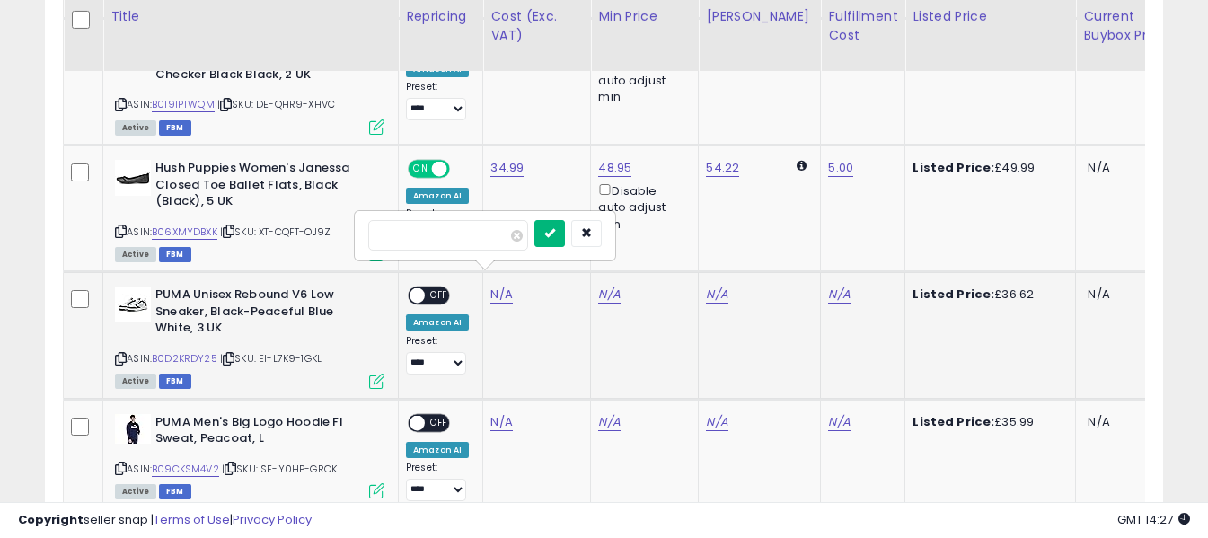
type input "*****"
click at [555, 233] on icon "submit" at bounding box center [549, 232] width 11 height 11
click at [828, 286] on link "N/A" at bounding box center [839, 295] width 22 height 18
click at [808, 244] on input "text" at bounding box center [771, 233] width 160 height 27
type input "*"
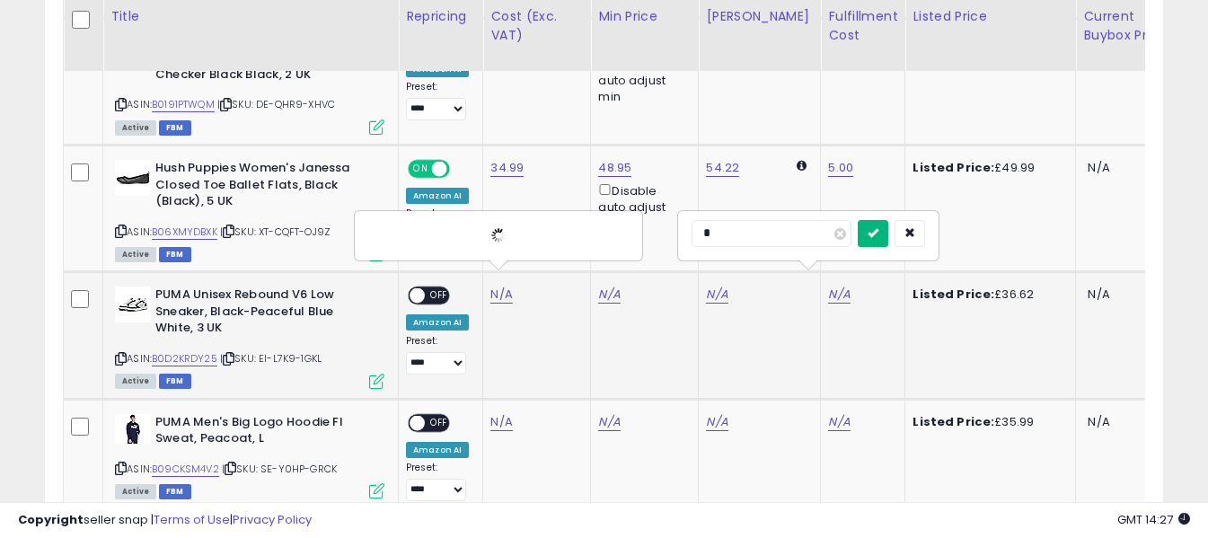
click at [878, 228] on icon "submit" at bounding box center [872, 232] width 11 height 11
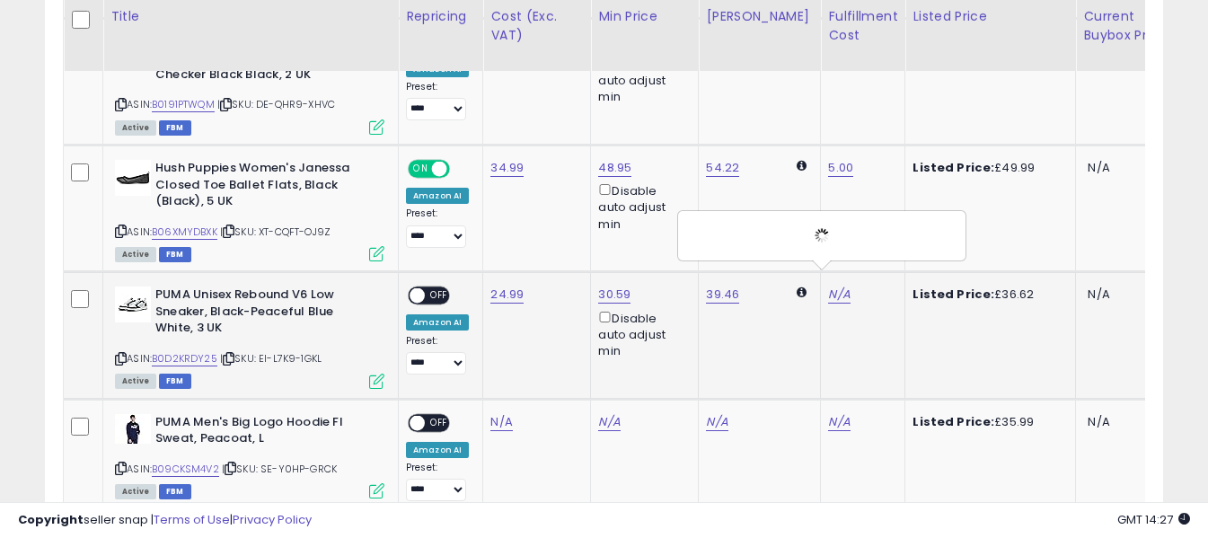
click at [447, 288] on span "OFF" at bounding box center [439, 295] width 29 height 15
click at [124, 463] on icon at bounding box center [121, 468] width 12 height 10
click at [500, 413] on link "N/A" at bounding box center [501, 422] width 22 height 18
click at [494, 362] on input "number" at bounding box center [448, 362] width 160 height 31
type input "*****"
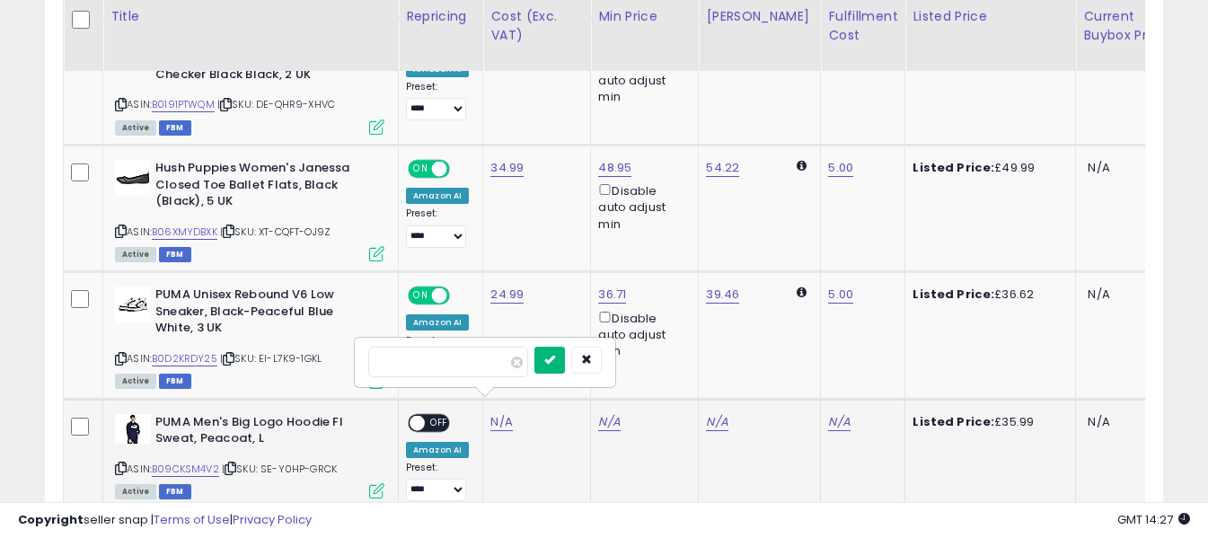
click at [555, 365] on icon "submit" at bounding box center [549, 359] width 11 height 11
click at [828, 413] on link "N/A" at bounding box center [839, 422] width 22 height 18
click at [802, 363] on input "text" at bounding box center [771, 360] width 160 height 27
type input "*"
click at [888, 358] on button "submit" at bounding box center [873, 360] width 31 height 27
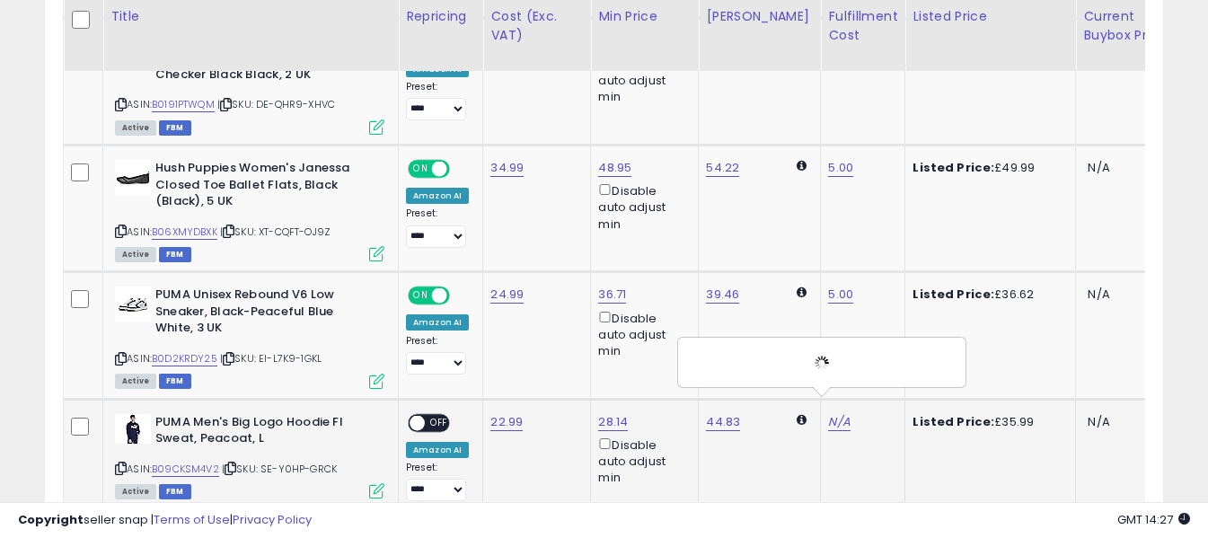
click at [445, 415] on span "OFF" at bounding box center [439, 422] width 29 height 15
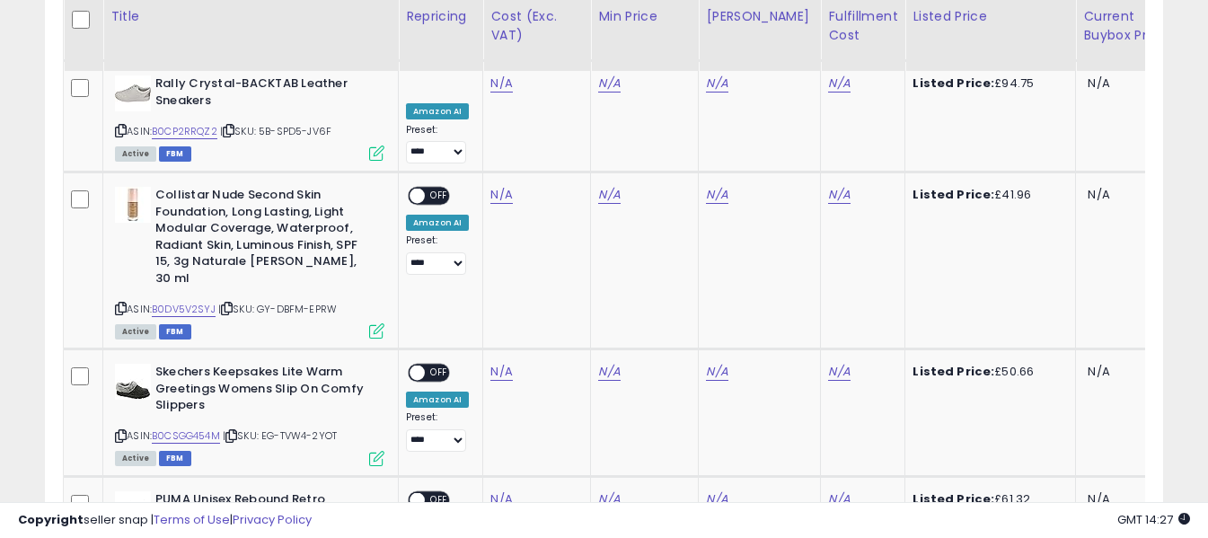
scroll to position [1788, 0]
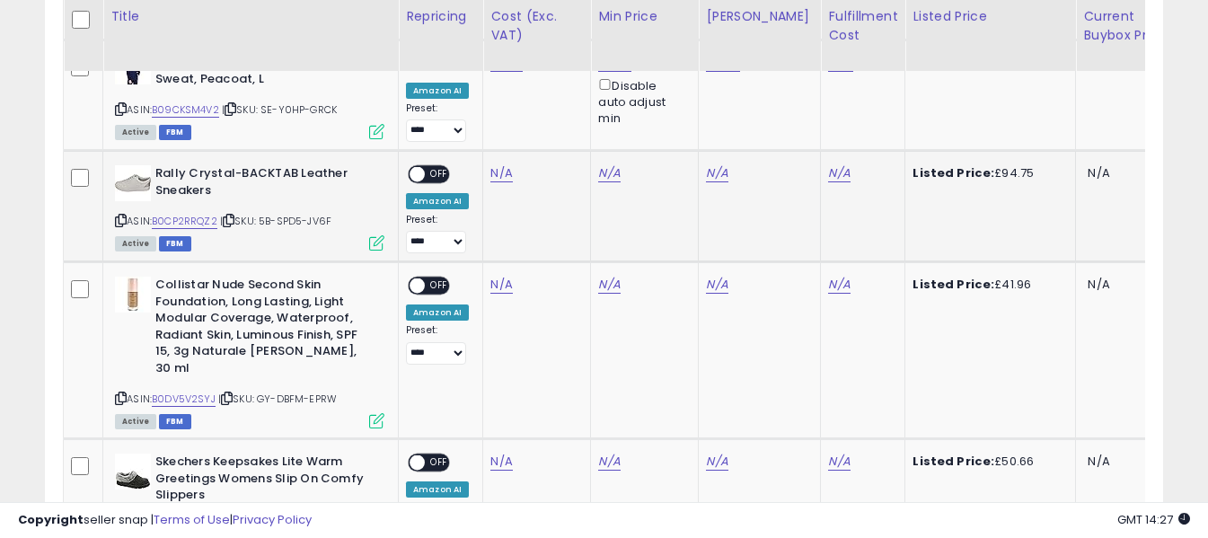
click at [121, 216] on icon at bounding box center [121, 221] width 12 height 10
click at [504, 164] on link "N/A" at bounding box center [501, 173] width 22 height 18
click at [494, 115] on input "number" at bounding box center [448, 114] width 160 height 31
type input "*****"
click at [565, 109] on button "submit" at bounding box center [549, 112] width 31 height 27
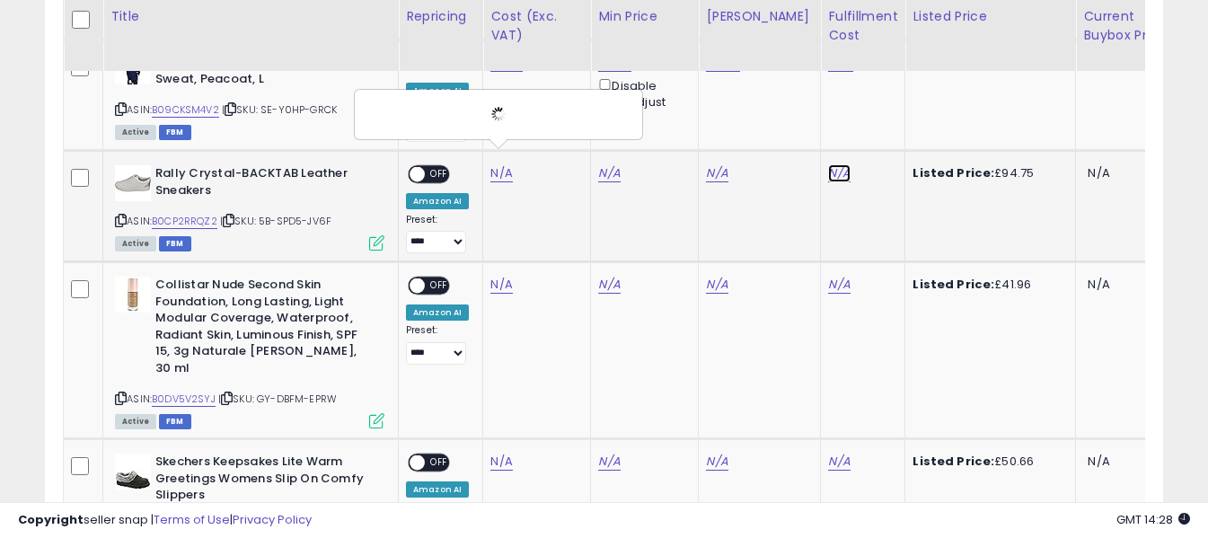
click at [828, 164] on link "N/A" at bounding box center [839, 173] width 22 height 18
click at [798, 110] on input "text" at bounding box center [771, 112] width 160 height 27
type input "*"
click at [888, 114] on button "submit" at bounding box center [873, 112] width 31 height 27
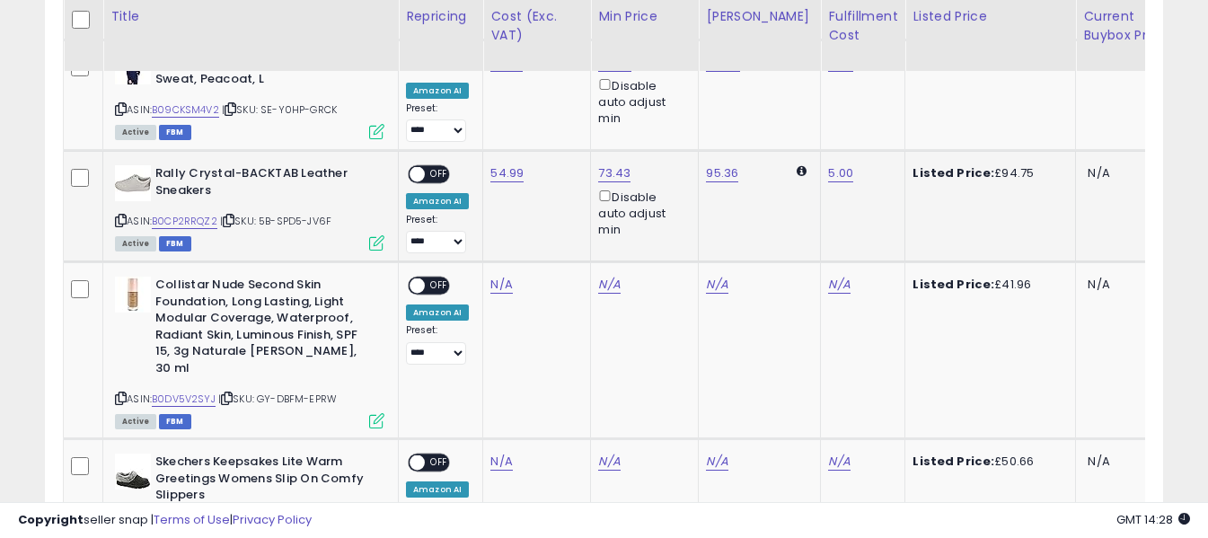
click at [437, 167] on span "OFF" at bounding box center [439, 174] width 29 height 15
click at [120, 393] on icon at bounding box center [121, 398] width 12 height 10
click at [500, 276] on link "N/A" at bounding box center [501, 285] width 22 height 18
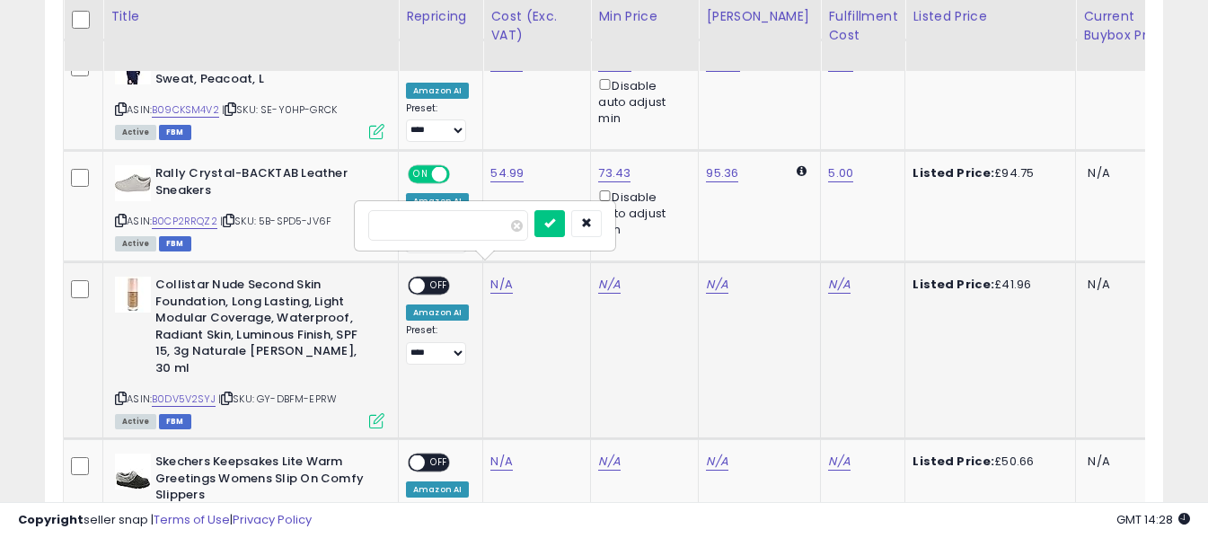
click at [489, 233] on input "number" at bounding box center [448, 225] width 160 height 31
type input "*****"
click at [555, 217] on icon "submit" at bounding box center [549, 222] width 11 height 11
click at [828, 276] on link "N/A" at bounding box center [839, 285] width 22 height 18
click at [779, 230] on input "text" at bounding box center [771, 223] width 160 height 27
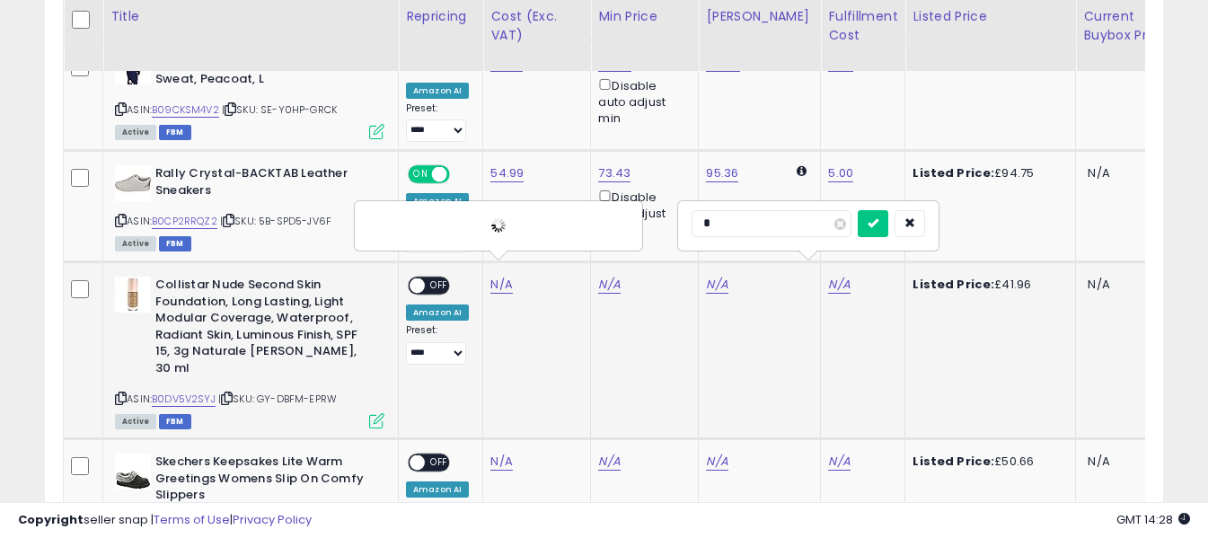
type input "*"
click at [878, 222] on icon "submit" at bounding box center [872, 222] width 11 height 11
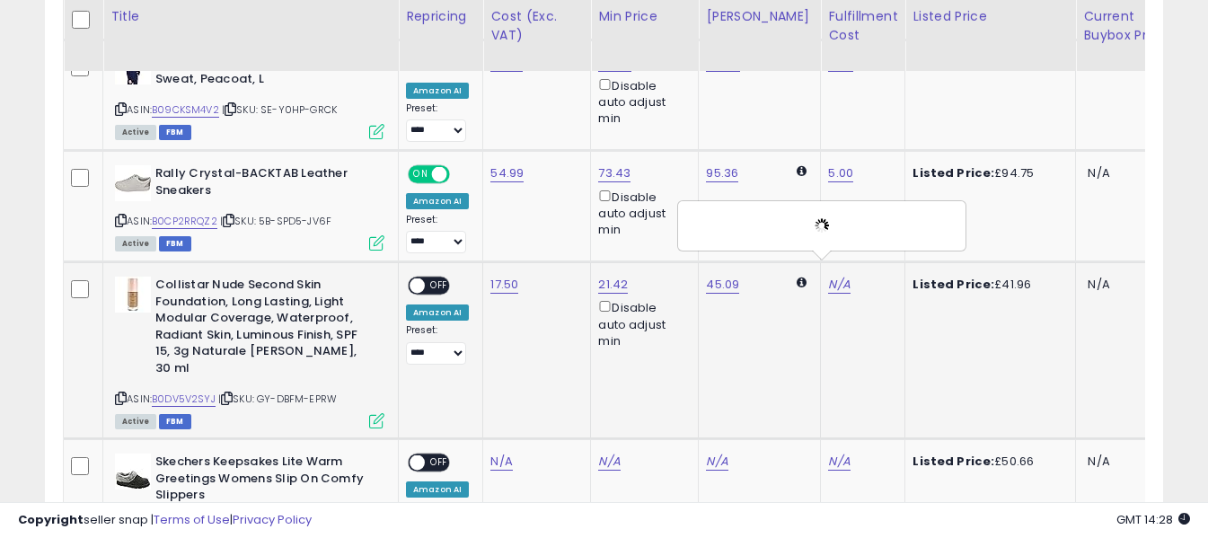
click at [439, 278] on span "OFF" at bounding box center [439, 285] width 29 height 15
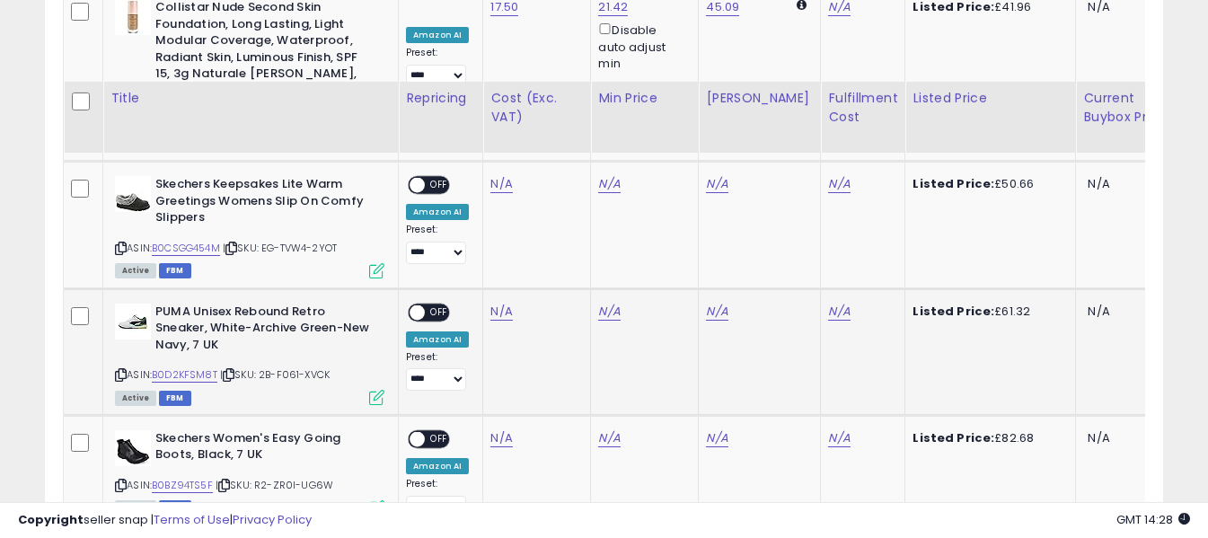
scroll to position [2147, 0]
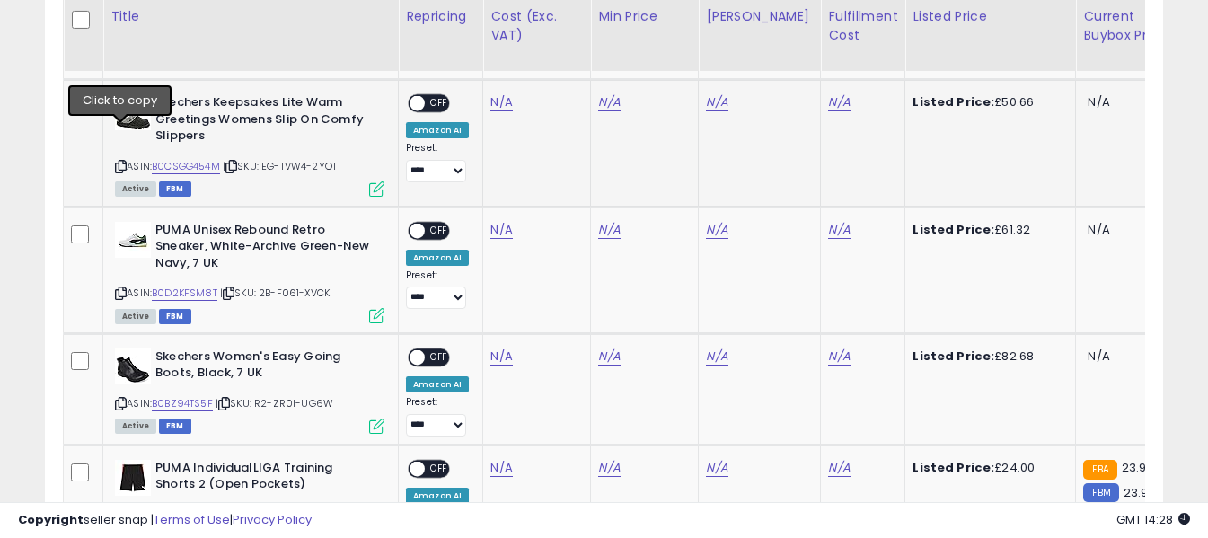
click at [122, 162] on icon at bounding box center [121, 167] width 12 height 10
click at [495, 93] on link "N/A" at bounding box center [501, 102] width 22 height 18
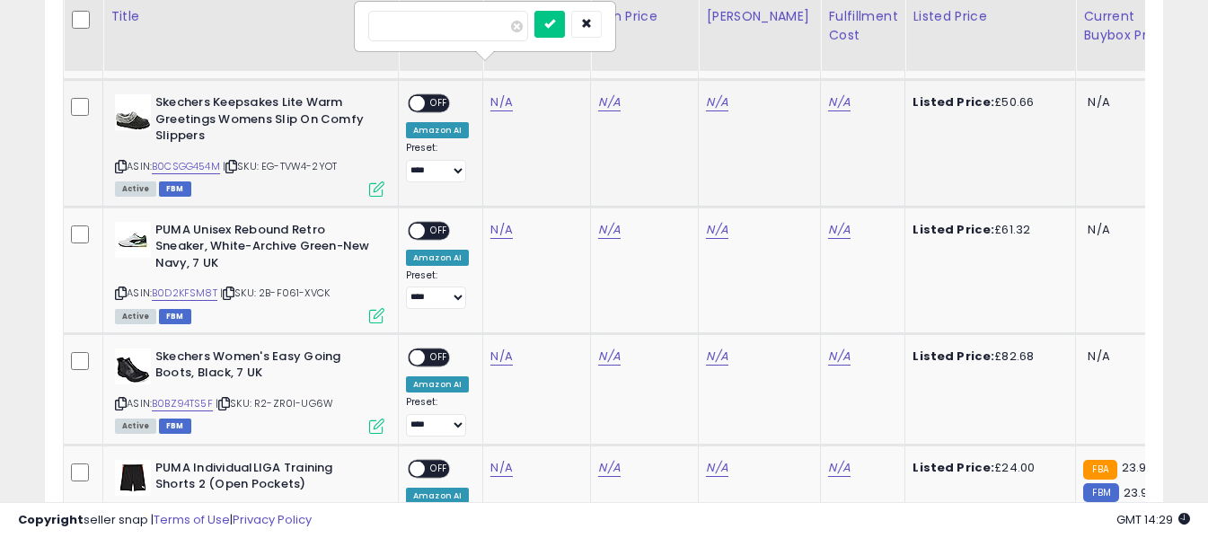
click at [492, 33] on input "number" at bounding box center [448, 26] width 160 height 31
type input "*****"
click at [555, 21] on icon "submit" at bounding box center [549, 23] width 11 height 11
click at [828, 93] on link "N/A" at bounding box center [839, 102] width 22 height 18
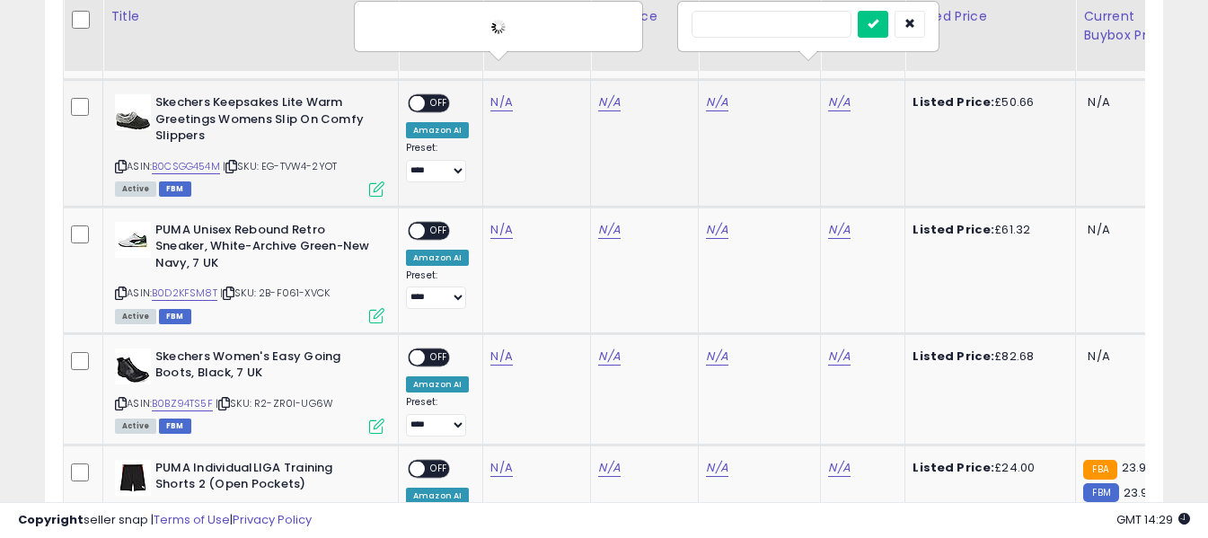
click at [798, 26] on input "text" at bounding box center [771, 24] width 160 height 27
type input "*"
click at [878, 22] on icon "submit" at bounding box center [872, 23] width 11 height 11
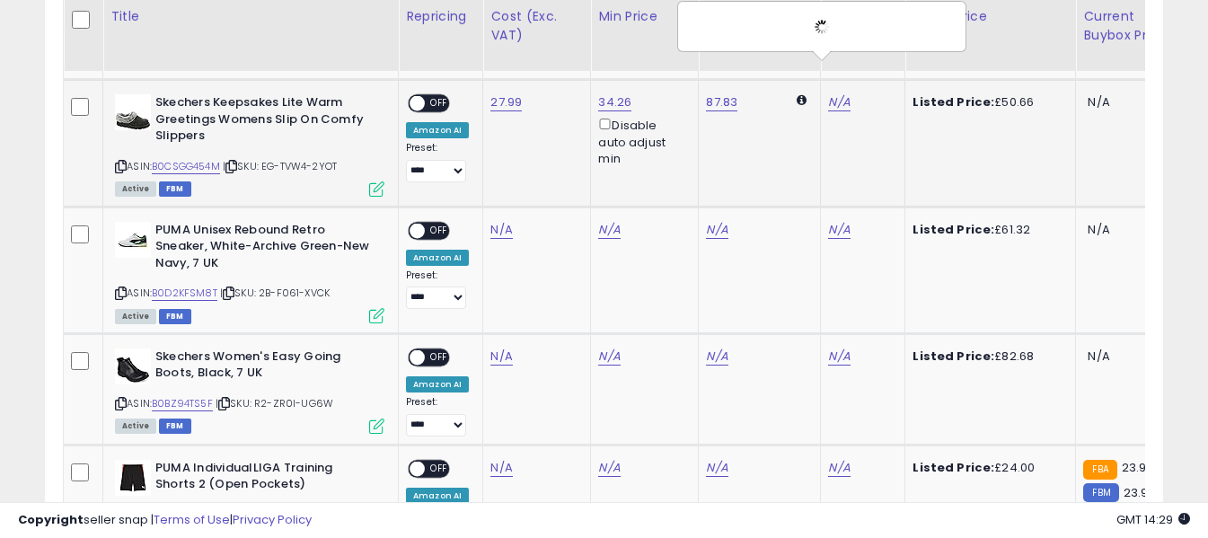
click at [439, 96] on span "OFF" at bounding box center [439, 103] width 29 height 15
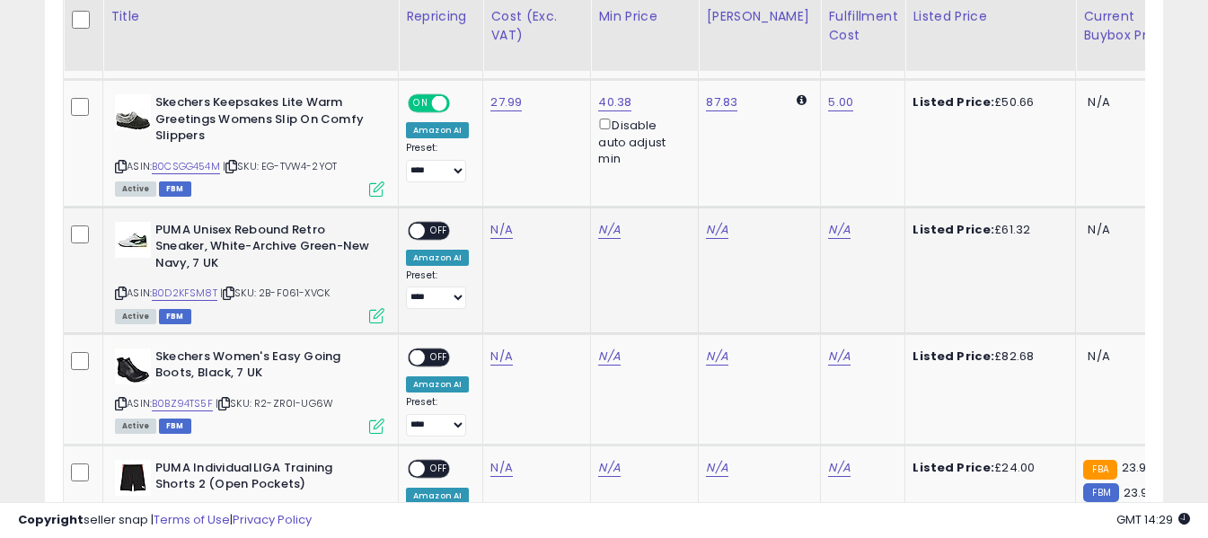
click at [120, 288] on icon at bounding box center [121, 293] width 12 height 10
click at [499, 221] on link "N/A" at bounding box center [501, 230] width 22 height 18
click at [494, 153] on input "number" at bounding box center [448, 152] width 160 height 31
type input "*****"
click at [555, 154] on icon "submit" at bounding box center [549, 150] width 11 height 11
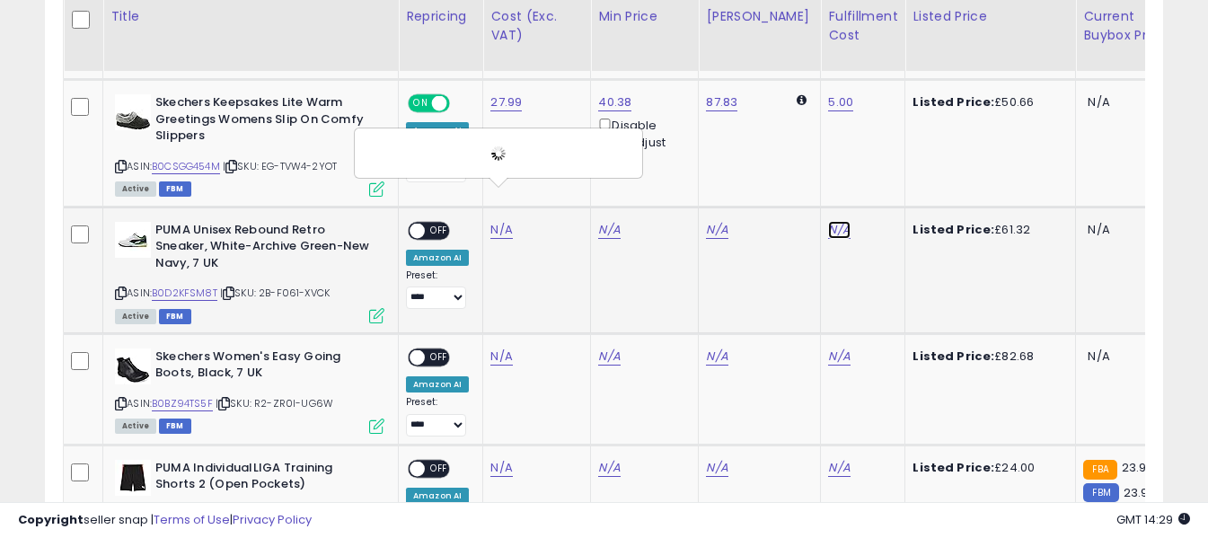
click at [828, 221] on link "N/A" at bounding box center [839, 230] width 22 height 18
click at [772, 156] on input "text" at bounding box center [771, 150] width 160 height 27
type input "*"
click at [878, 150] on icon "submit" at bounding box center [872, 150] width 11 height 11
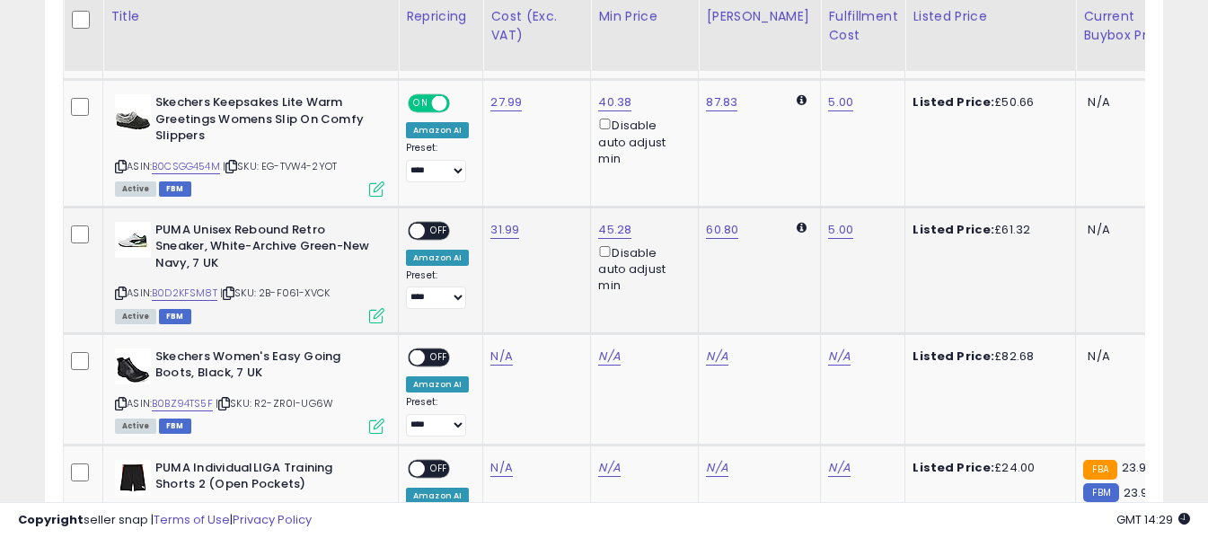
click at [436, 223] on span "OFF" at bounding box center [439, 230] width 29 height 15
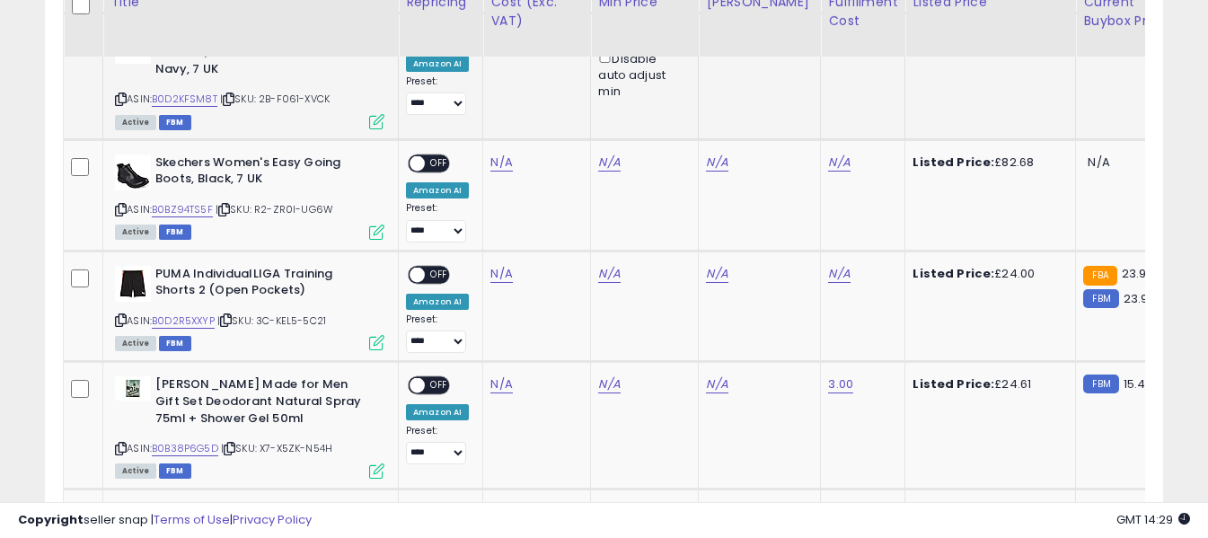
scroll to position [2327, 0]
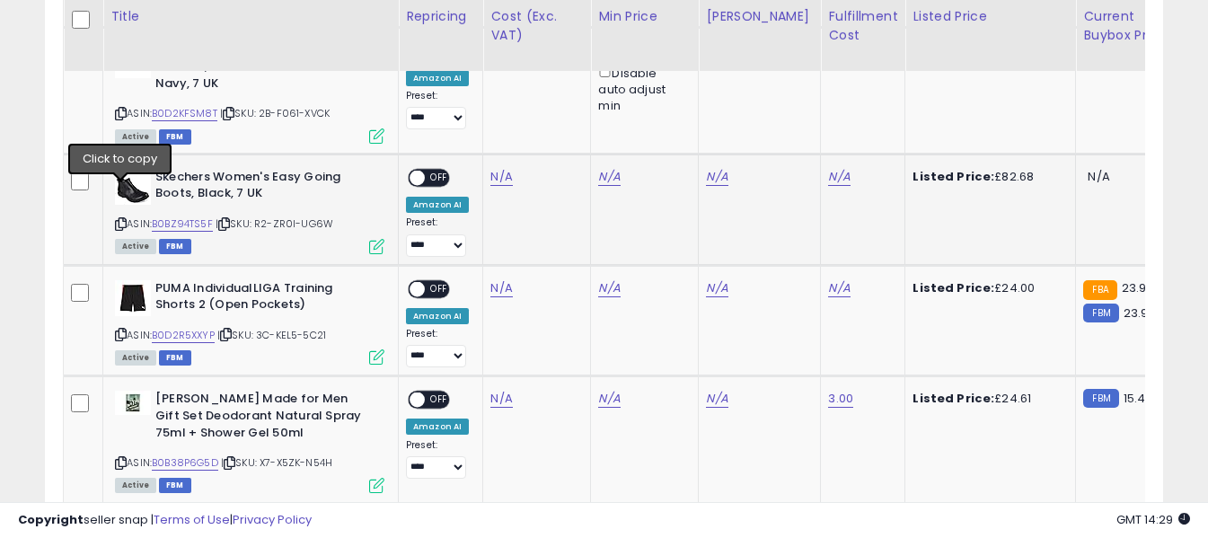
click at [122, 219] on icon at bounding box center [121, 224] width 12 height 10
click at [493, 168] on link "N/A" at bounding box center [501, 177] width 22 height 18
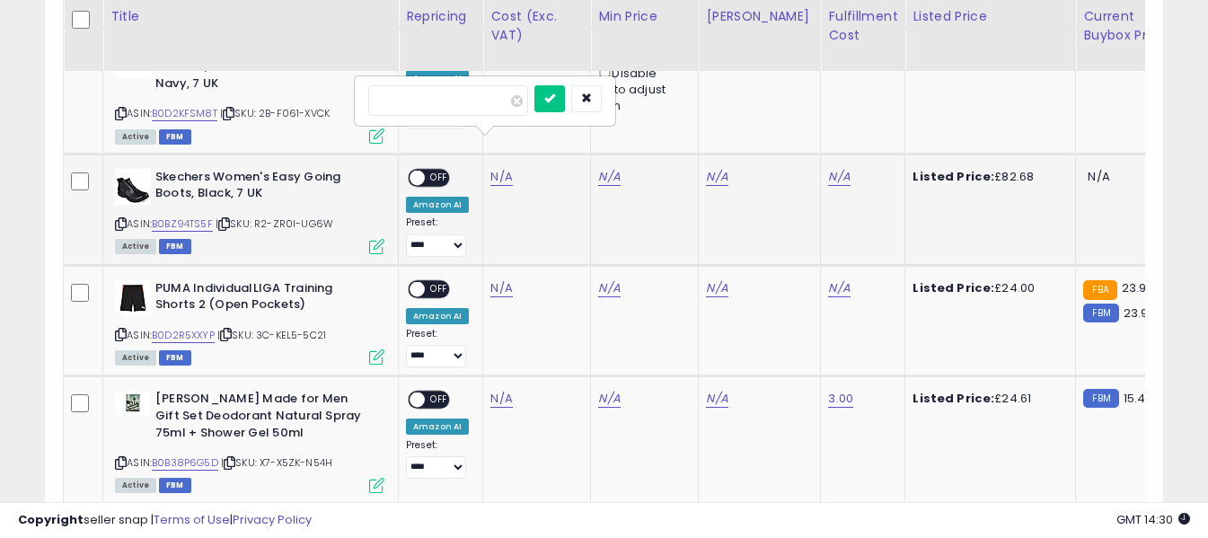
click at [482, 101] on input "number" at bounding box center [448, 100] width 160 height 31
type input "*****"
click at [555, 94] on icon "submit" at bounding box center [549, 97] width 11 height 11
click at [828, 168] on link "N/A" at bounding box center [839, 177] width 22 height 18
click at [758, 99] on input "text" at bounding box center [771, 98] width 160 height 27
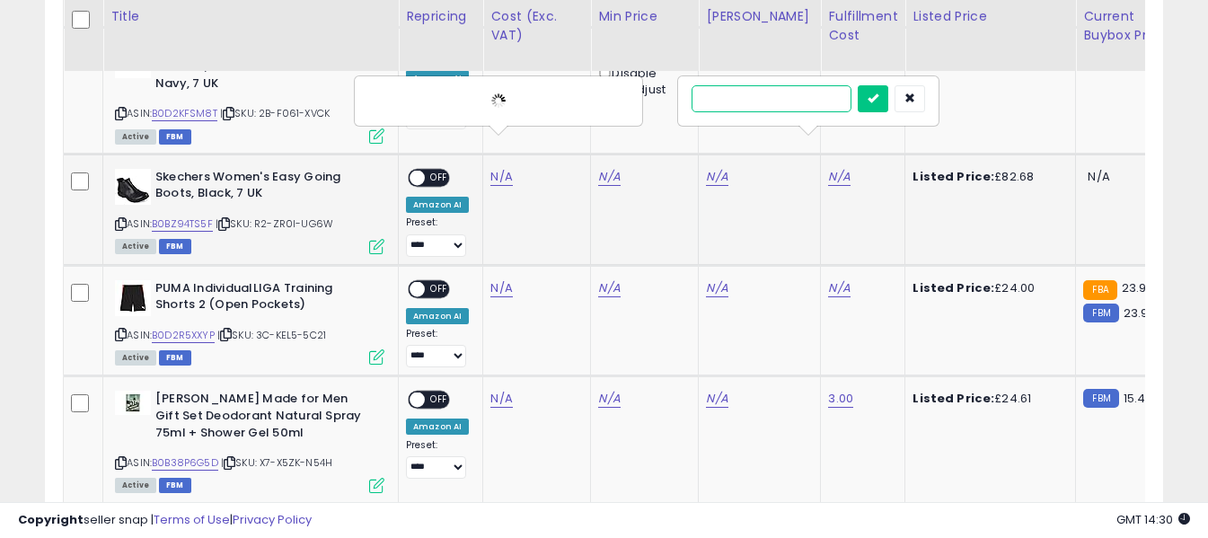
type input "*"
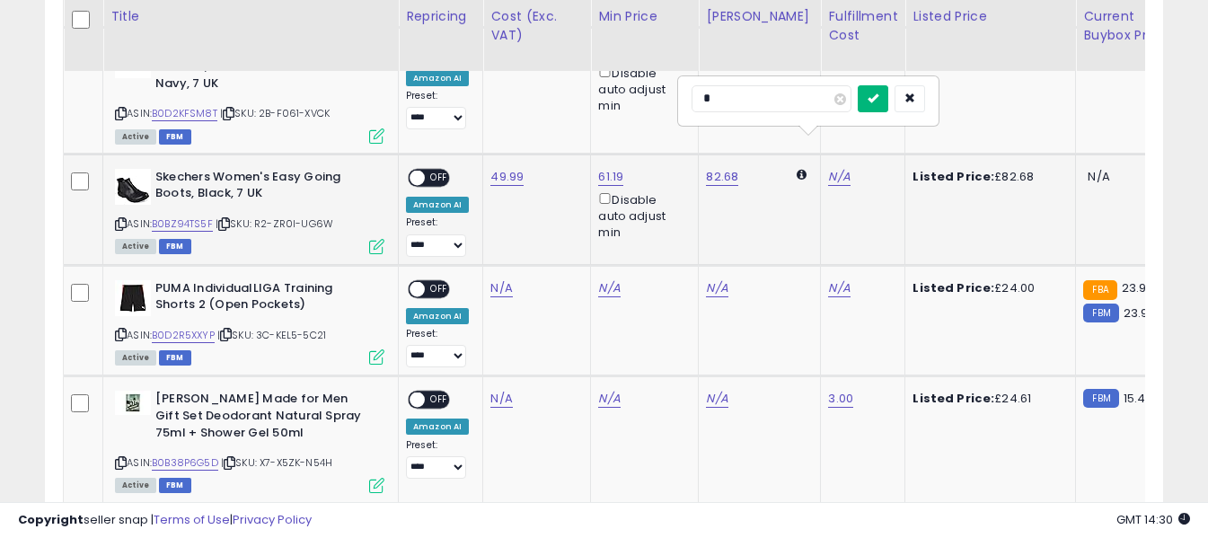
click at [878, 99] on icon "submit" at bounding box center [872, 97] width 11 height 11
click at [433, 170] on span "OFF" at bounding box center [439, 177] width 29 height 15
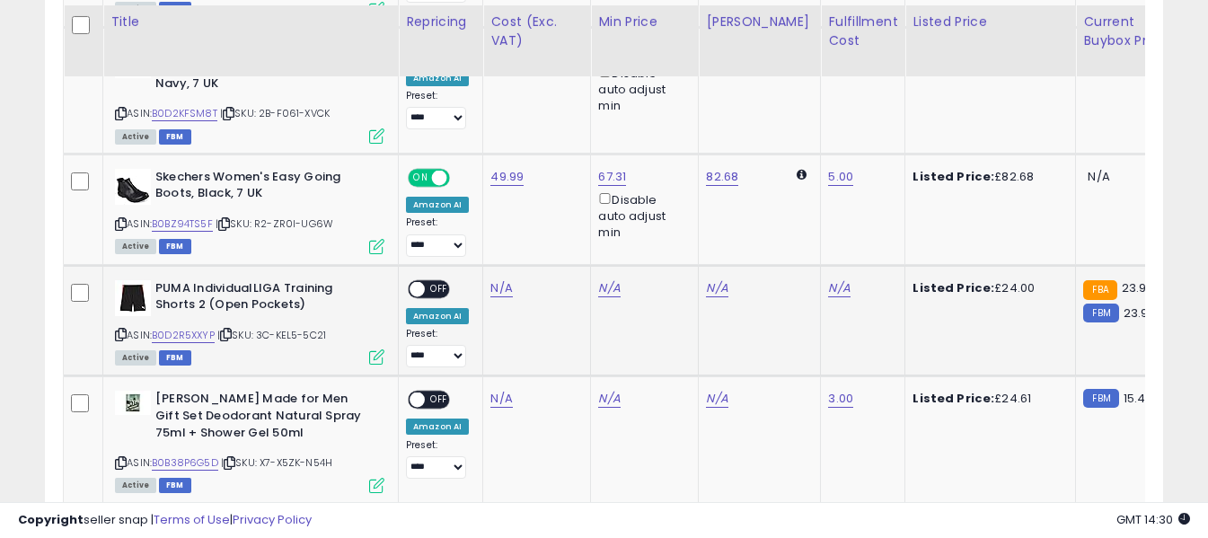
scroll to position [2417, 0]
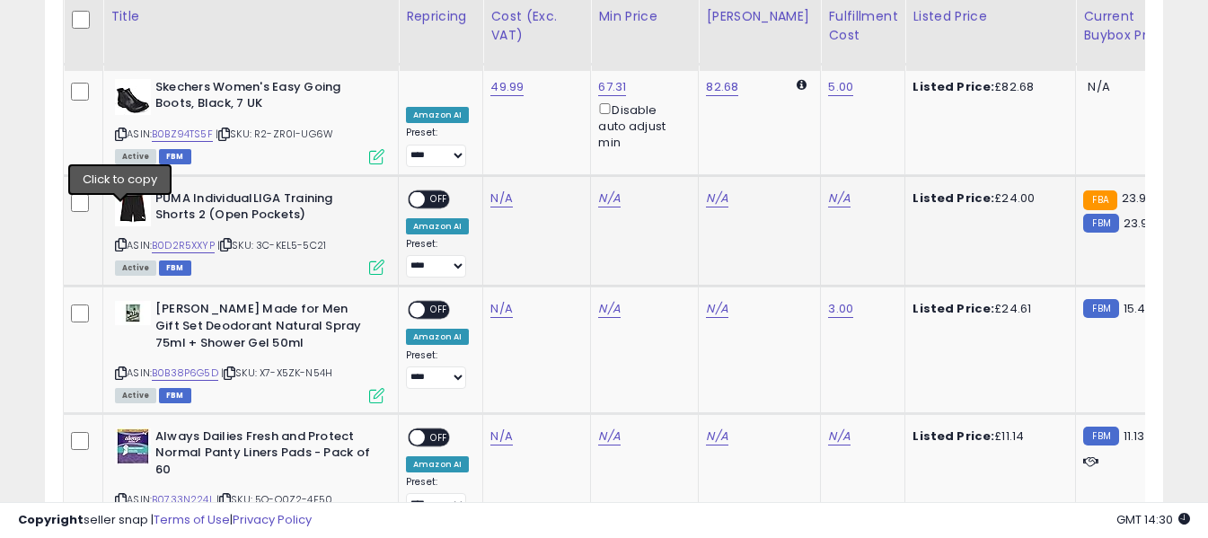
click at [119, 240] on icon at bounding box center [121, 245] width 12 height 10
click at [500, 189] on link "N/A" at bounding box center [501, 198] width 22 height 18
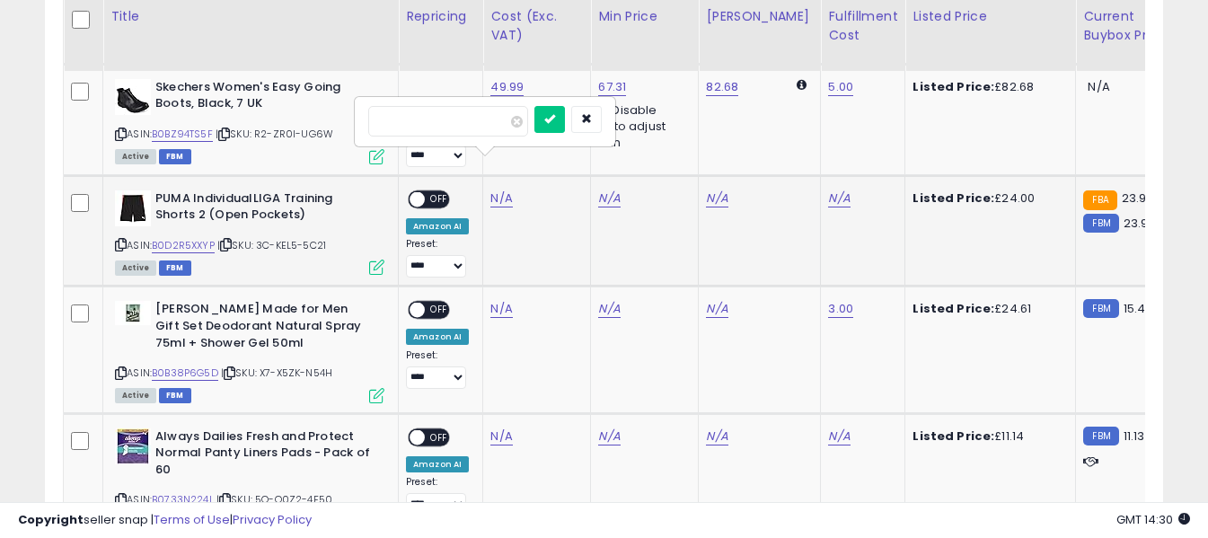
click at [488, 124] on input "number" at bounding box center [448, 121] width 160 height 31
type input "*****"
click at [565, 131] on button "submit" at bounding box center [549, 119] width 31 height 27
click at [828, 189] on link "N/A" at bounding box center [839, 198] width 22 height 18
click at [790, 123] on input "text" at bounding box center [771, 119] width 160 height 27
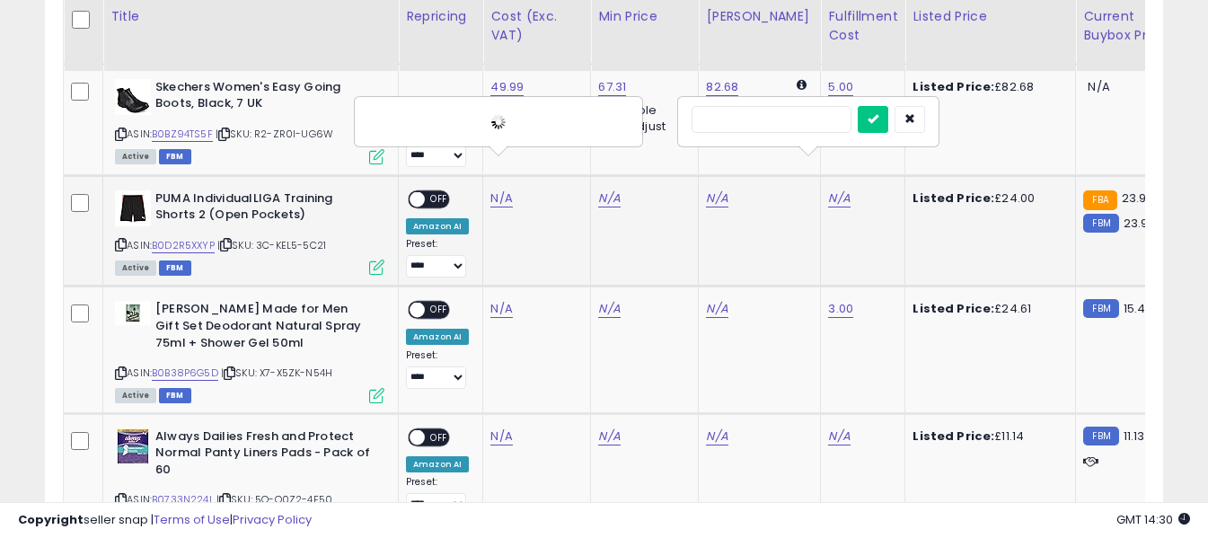
type input "*"
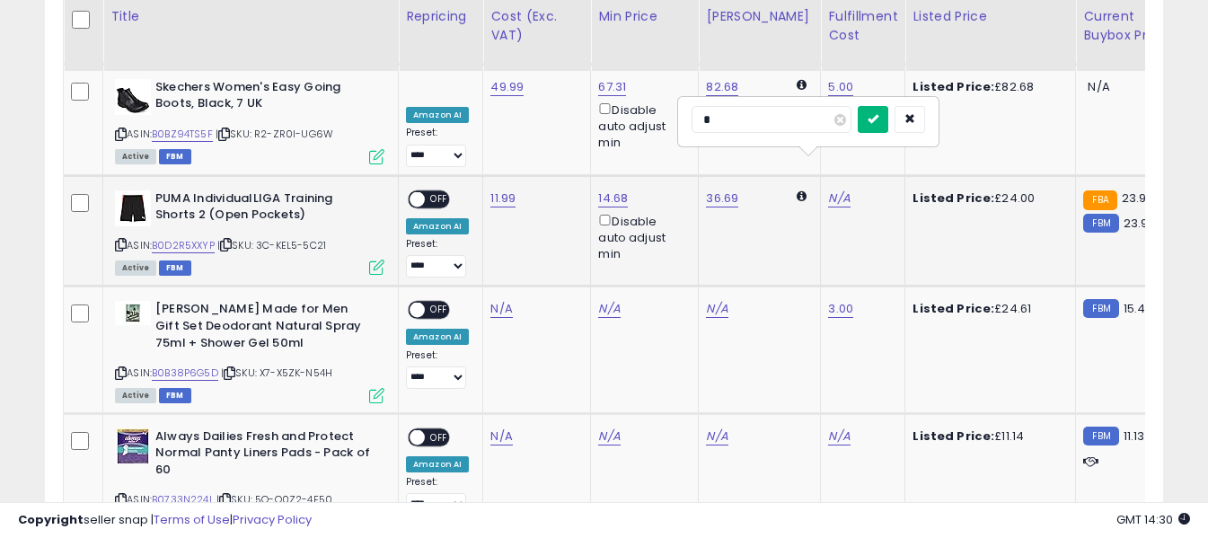
click at [878, 119] on icon "submit" at bounding box center [872, 118] width 11 height 11
click at [437, 191] on span "OFF" at bounding box center [439, 198] width 29 height 15
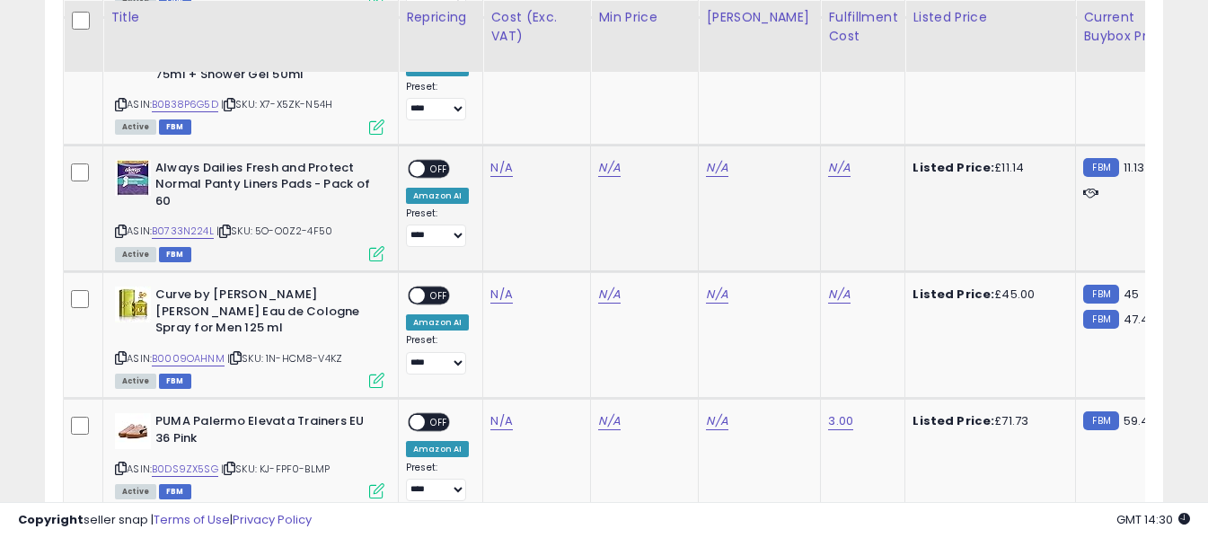
scroll to position [2686, 0]
click at [120, 225] on icon at bounding box center [121, 230] width 12 height 10
click at [498, 158] on link "N/A" at bounding box center [501, 167] width 22 height 18
click at [492, 91] on input "number" at bounding box center [448, 90] width 160 height 31
type input "****"
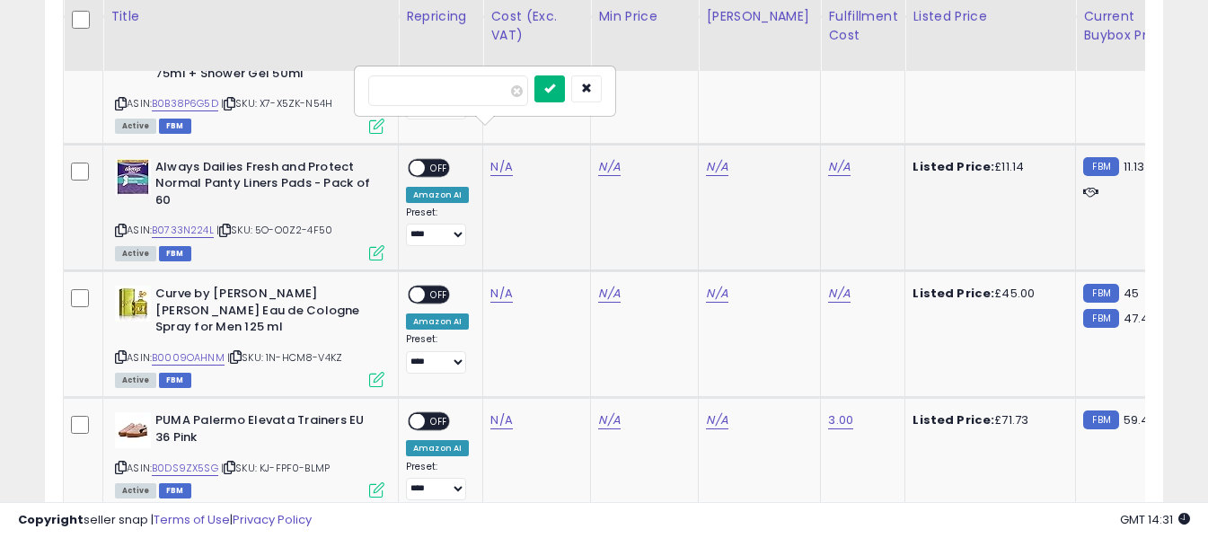
click at [555, 92] on icon "submit" at bounding box center [549, 88] width 11 height 11
click at [828, 158] on link "N/A" at bounding box center [839, 167] width 22 height 18
click at [794, 94] on input "text" at bounding box center [771, 88] width 160 height 27
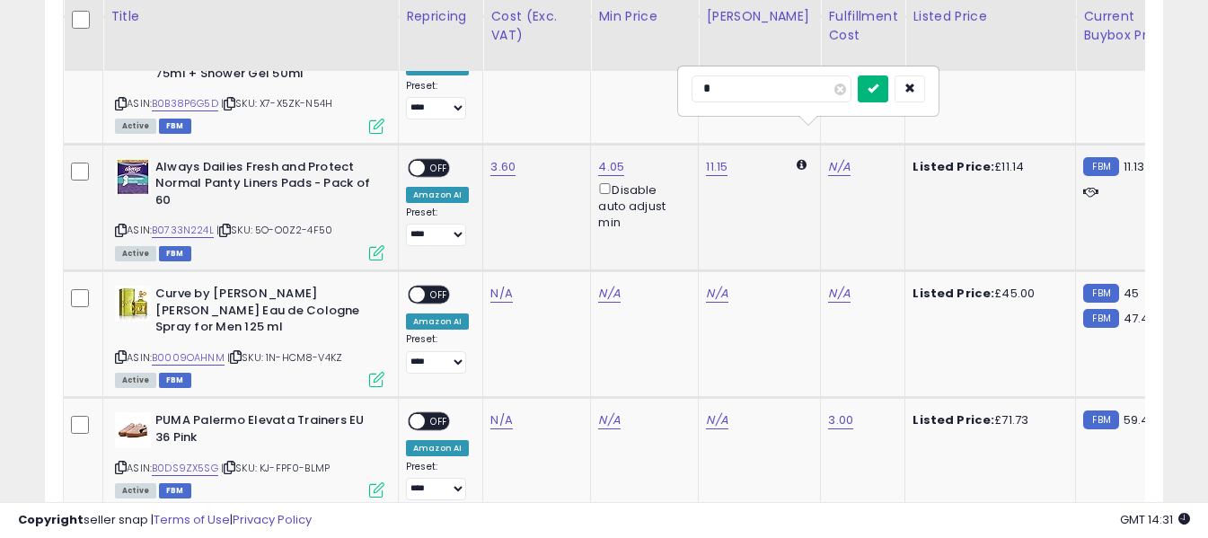
type input "*"
click at [878, 92] on icon "submit" at bounding box center [872, 88] width 11 height 11
click at [439, 160] on span "OFF" at bounding box center [439, 167] width 29 height 15
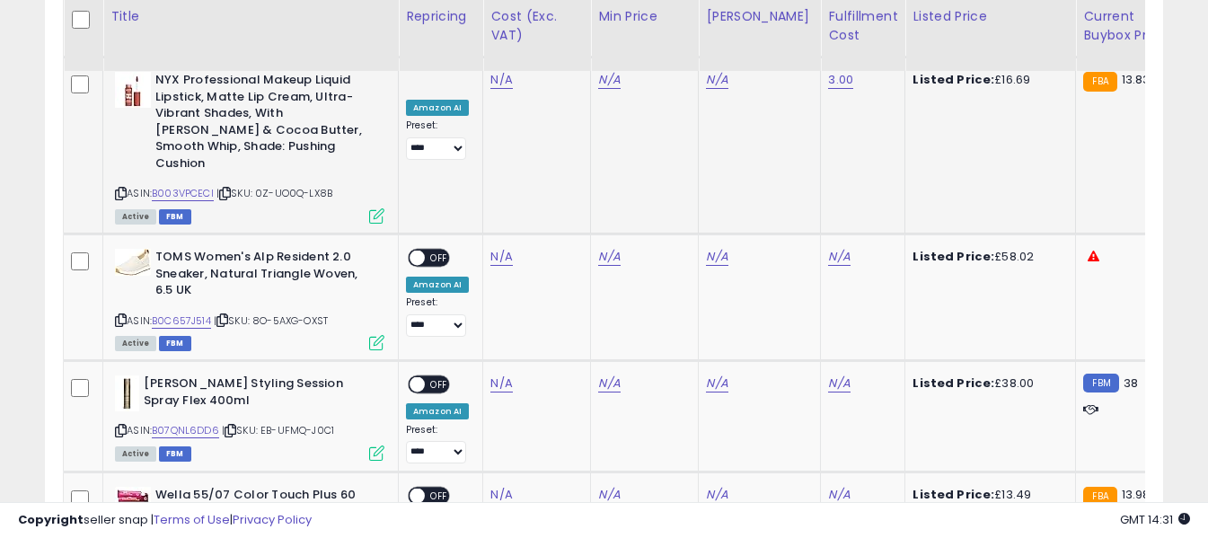
scroll to position [3494, 0]
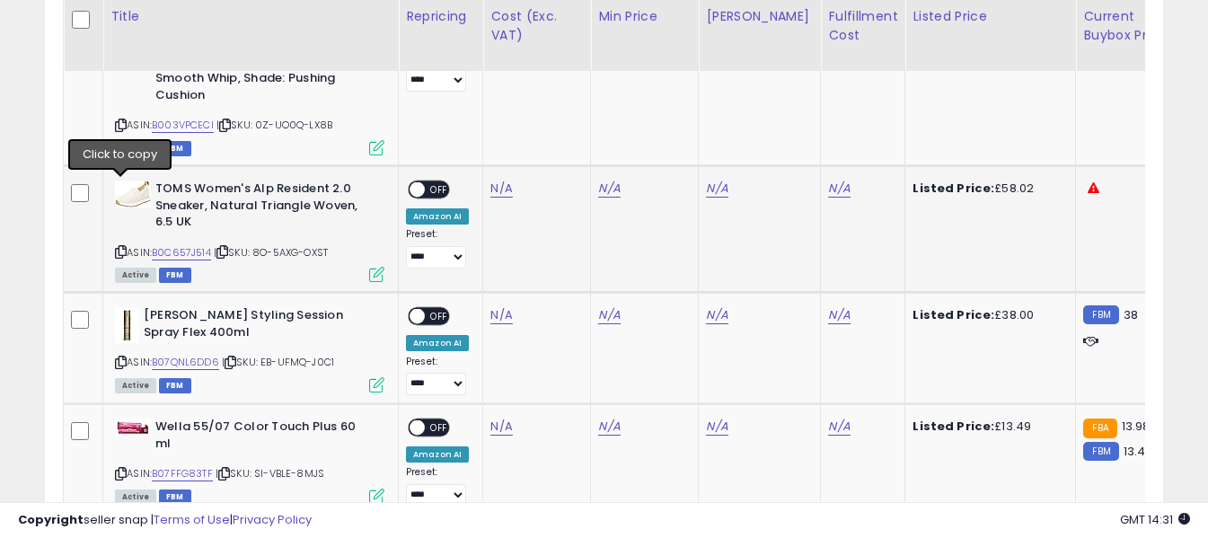
click at [122, 247] on icon at bounding box center [121, 252] width 12 height 10
click at [497, 180] on link "N/A" at bounding box center [501, 189] width 22 height 18
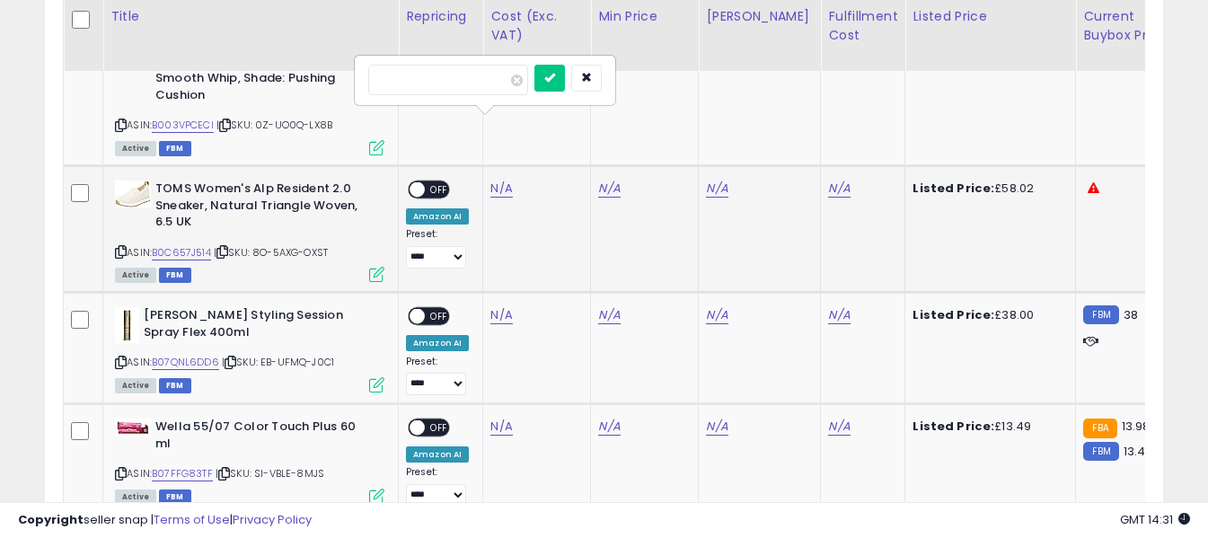
click at [478, 76] on input "number" at bounding box center [448, 80] width 160 height 31
type input "*****"
click at [555, 73] on icon "submit" at bounding box center [549, 77] width 11 height 11
click at [828, 180] on link "N/A" at bounding box center [839, 189] width 22 height 18
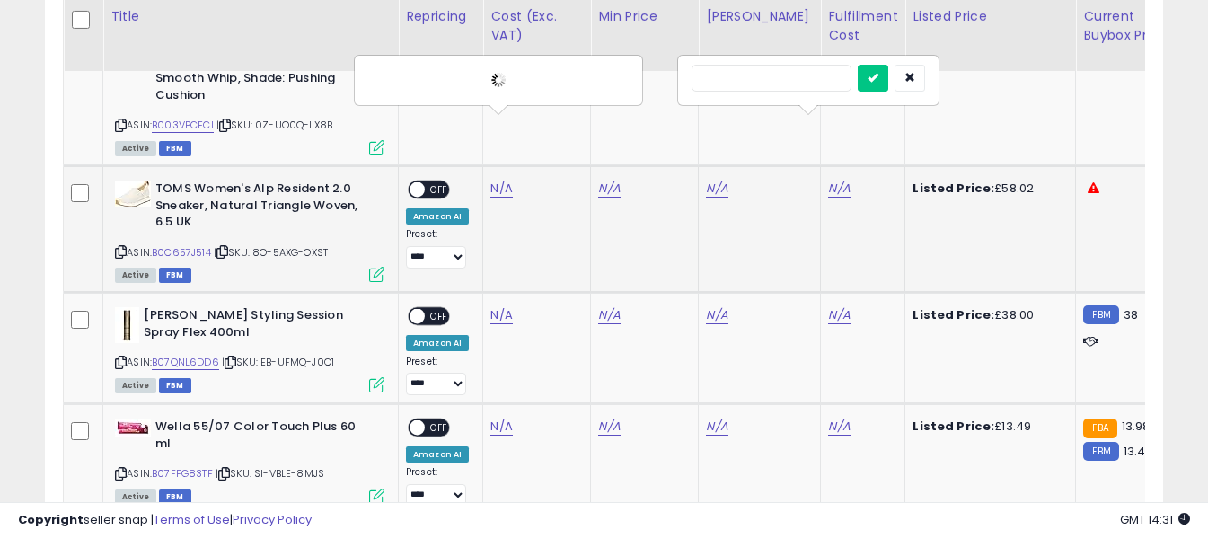
click at [797, 79] on input "text" at bounding box center [771, 78] width 160 height 27
type input "*"
click at [878, 75] on icon "submit" at bounding box center [872, 77] width 11 height 11
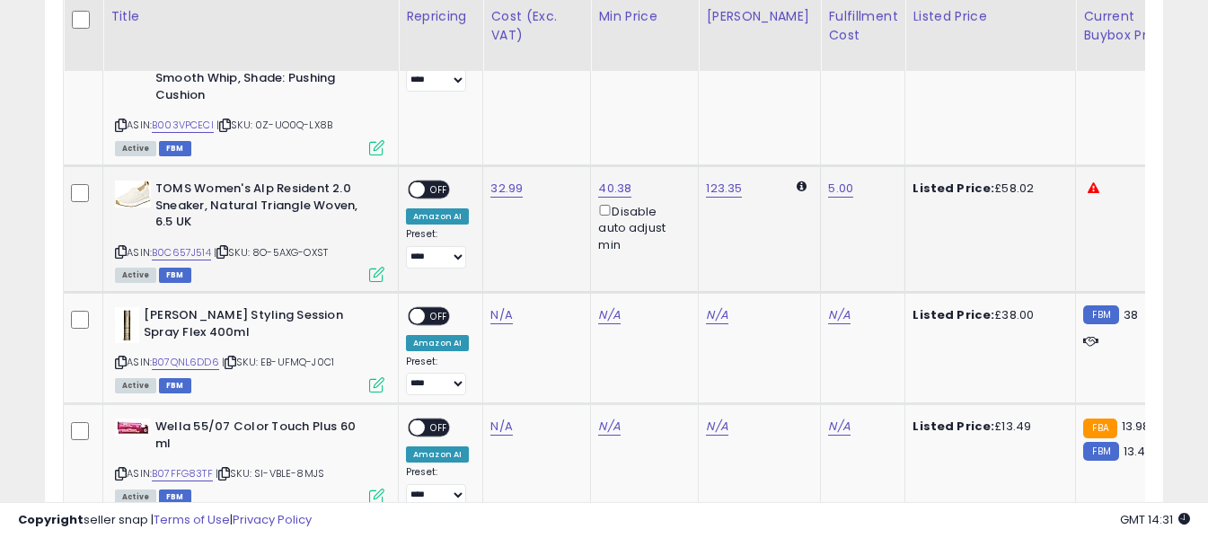
click at [446, 182] on span "OFF" at bounding box center [439, 189] width 29 height 15
click at [120, 357] on icon at bounding box center [121, 362] width 12 height 10
click at [499, 306] on link "N/A" at bounding box center [501, 315] width 22 height 18
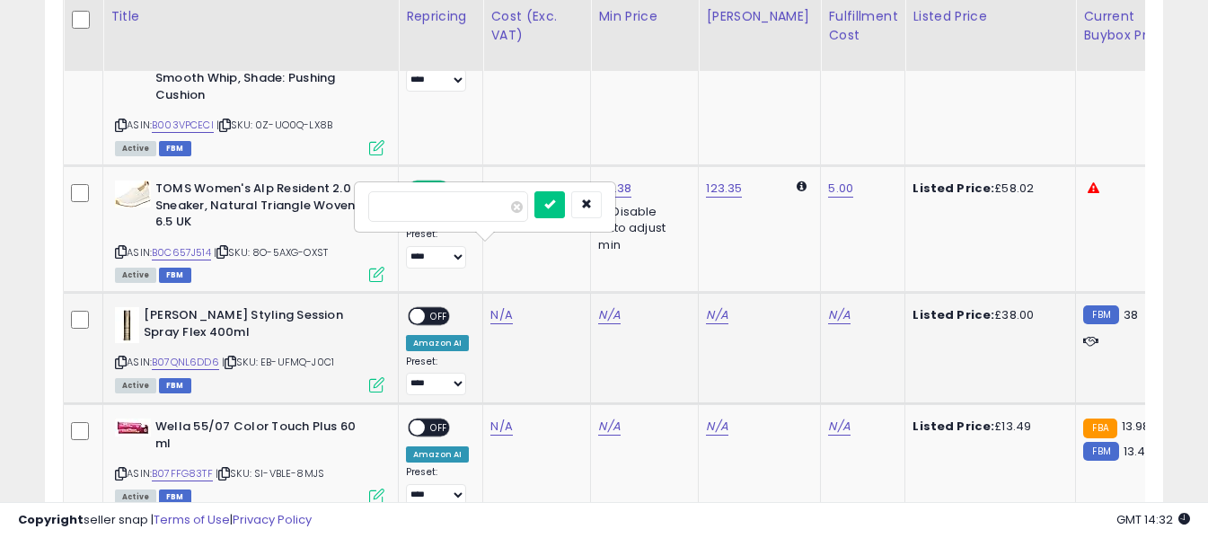
click at [488, 207] on input "number" at bounding box center [448, 206] width 160 height 31
type input "*****"
click at [555, 206] on icon "submit" at bounding box center [549, 203] width 11 height 11
click at [828, 306] on link "N/A" at bounding box center [839, 315] width 22 height 18
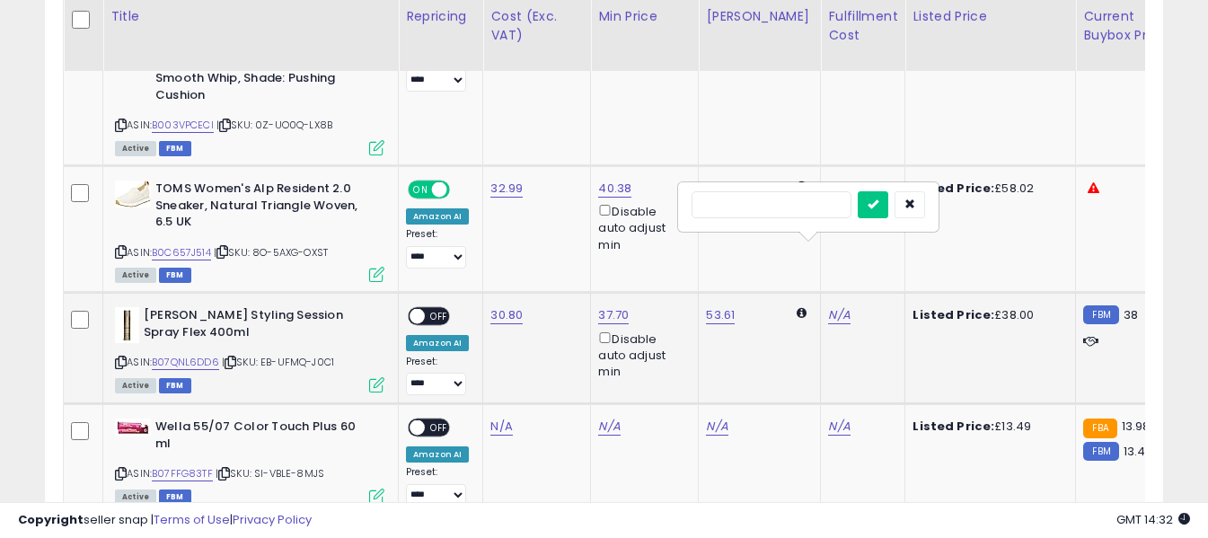
click at [803, 206] on input "text" at bounding box center [771, 204] width 160 height 27
type input "*"
click at [888, 199] on button "submit" at bounding box center [873, 204] width 31 height 27
click at [436, 309] on span "OFF" at bounding box center [439, 316] width 29 height 15
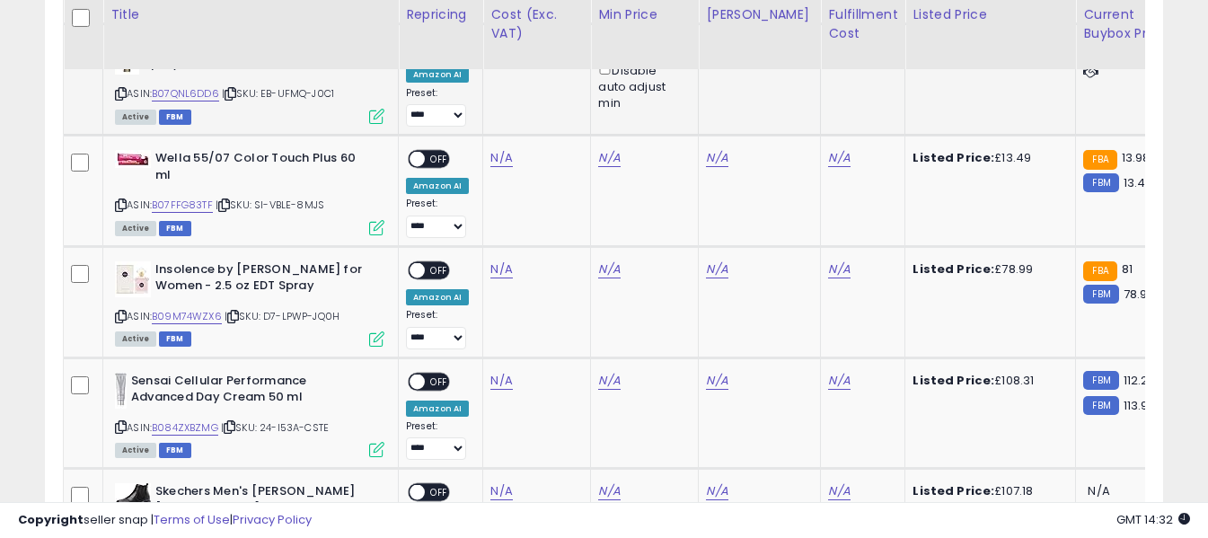
scroll to position [3764, 0]
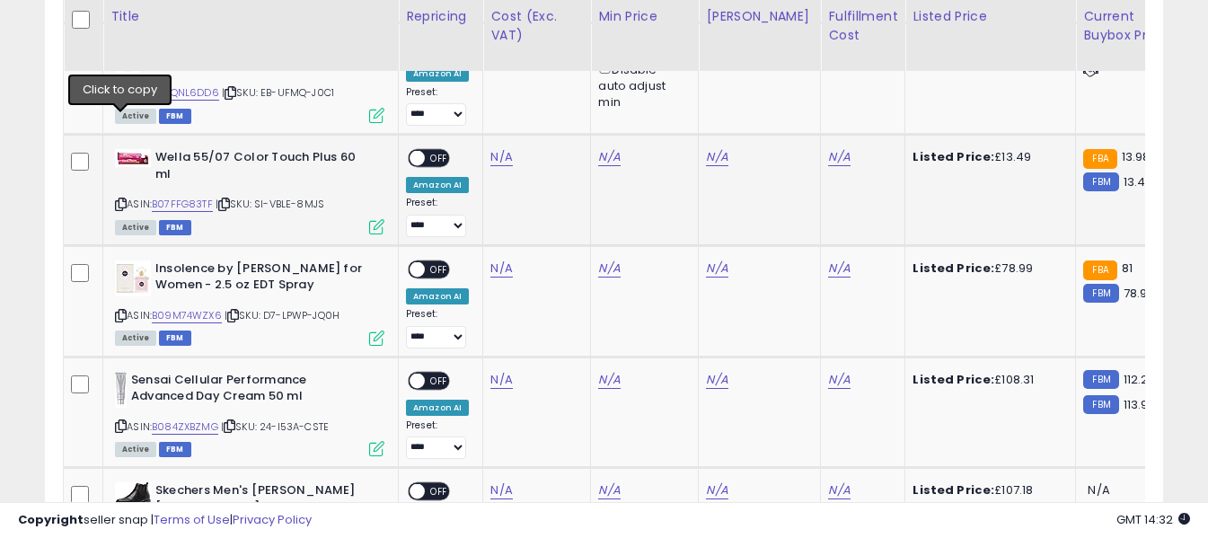
click at [120, 199] on icon at bounding box center [121, 204] width 12 height 10
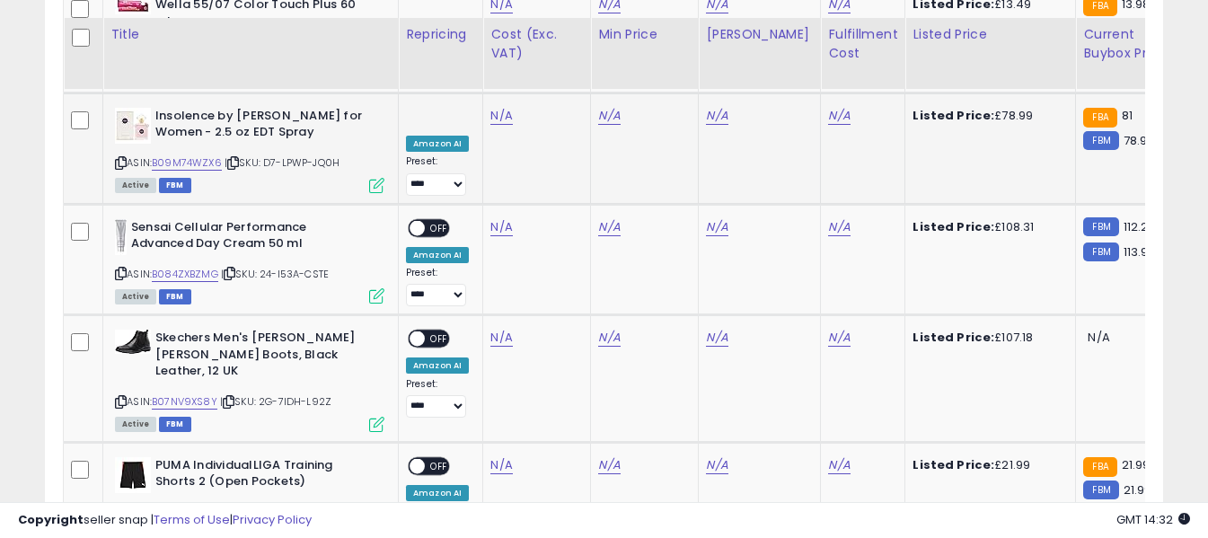
scroll to position [3943, 0]
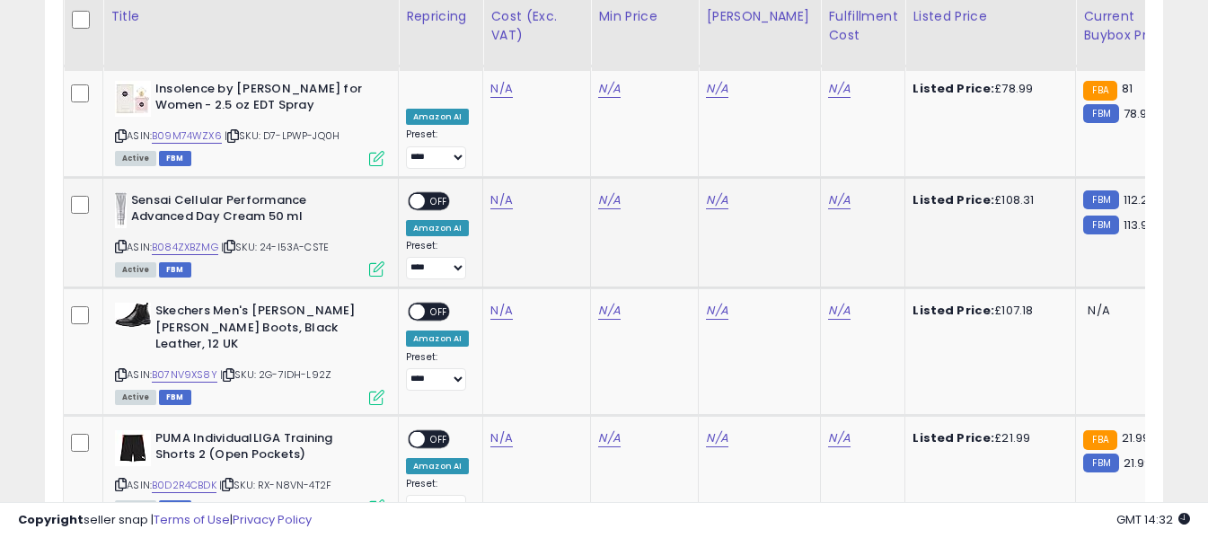
click at [123, 242] on icon at bounding box center [121, 247] width 12 height 10
click at [500, 191] on link "N/A" at bounding box center [501, 200] width 22 height 18
click at [494, 92] on input "number" at bounding box center [448, 90] width 160 height 31
type input "*****"
click at [555, 92] on icon "submit" at bounding box center [549, 88] width 11 height 11
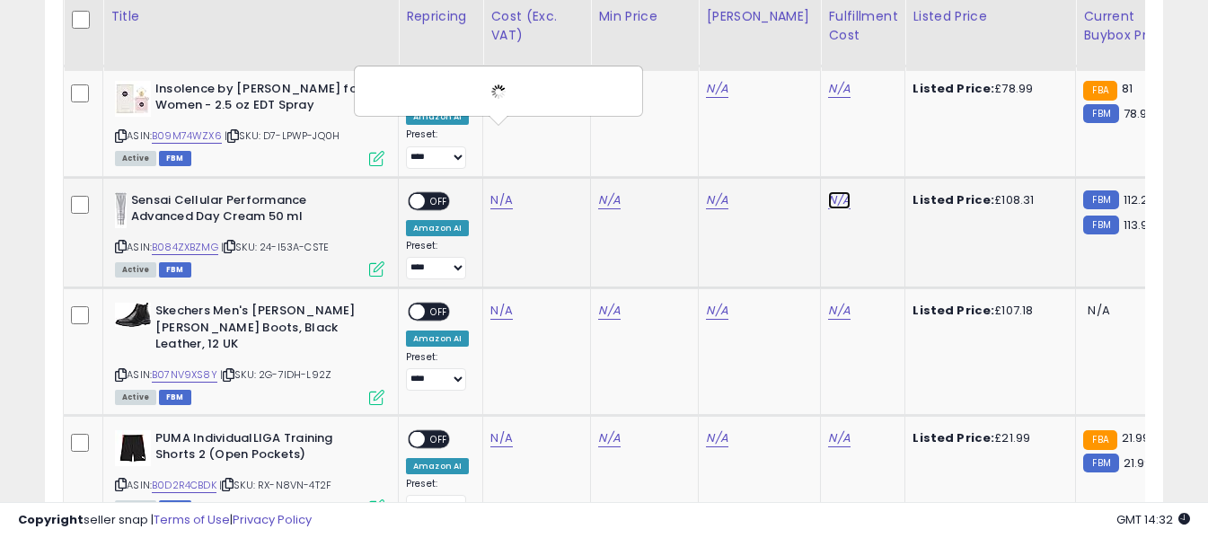
click at [828, 191] on link "N/A" at bounding box center [839, 200] width 22 height 18
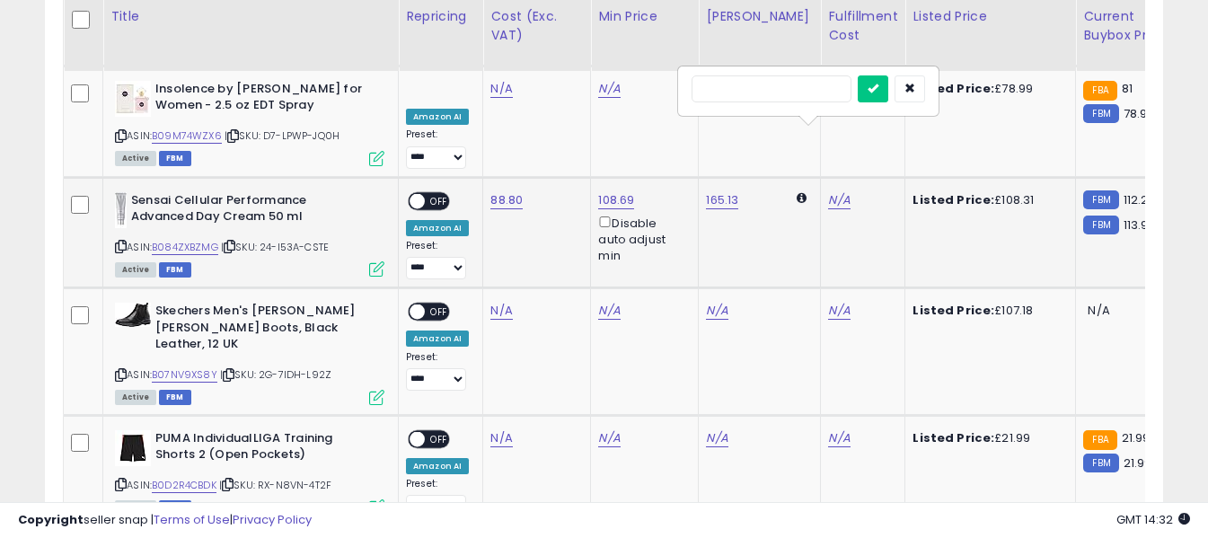
click at [761, 90] on input "text" at bounding box center [771, 88] width 160 height 27
type input "*"
click at [878, 89] on icon "submit" at bounding box center [872, 88] width 11 height 11
click at [429, 193] on span "OFF" at bounding box center [439, 200] width 29 height 15
click at [119, 370] on icon at bounding box center [121, 375] width 12 height 10
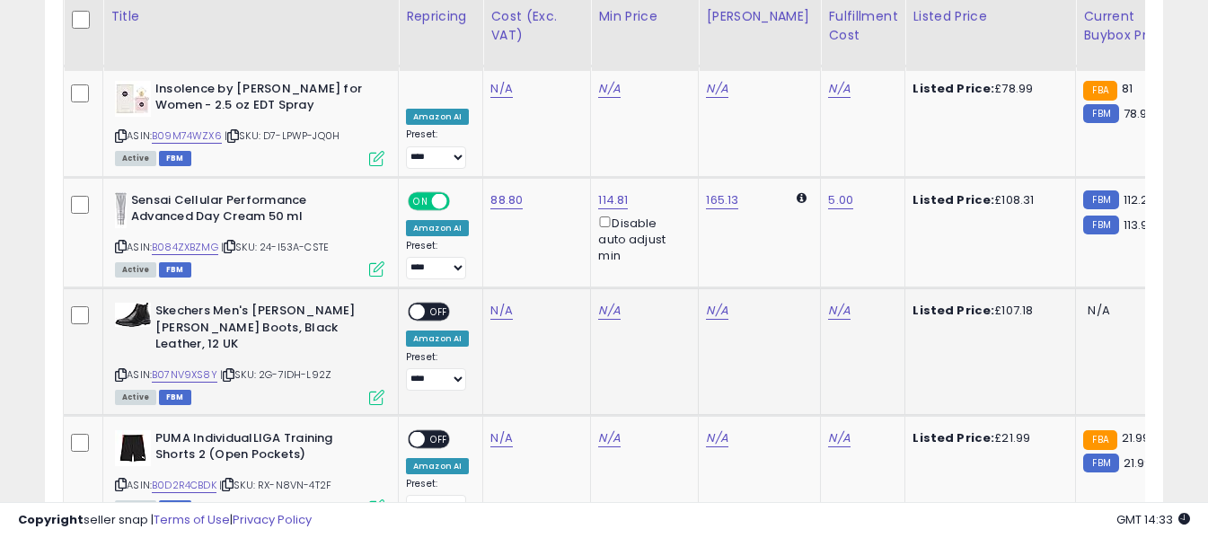
click at [119, 370] on icon at bounding box center [121, 375] width 12 height 10
click at [501, 302] on link "N/A" at bounding box center [501, 311] width 22 height 18
click at [483, 205] on input "number" at bounding box center [448, 202] width 160 height 31
type input "*****"
click at [555, 195] on icon "submit" at bounding box center [549, 199] width 11 height 11
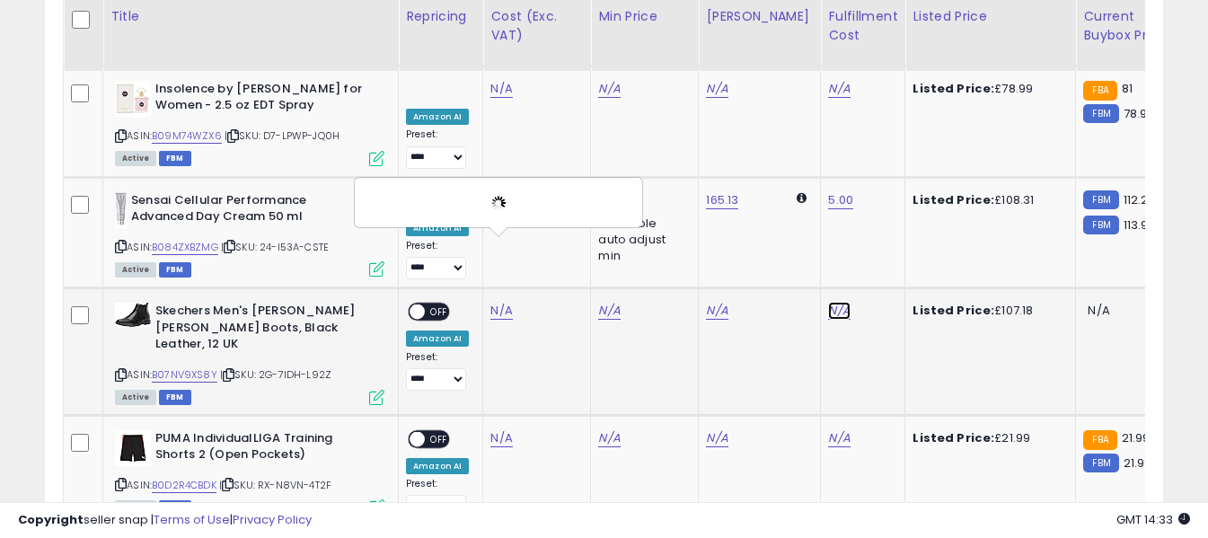
click at [828, 302] on link "N/A" at bounding box center [839, 311] width 22 height 18
click at [796, 195] on input "text" at bounding box center [771, 200] width 160 height 27
type input "*"
drag, startPoint x: 897, startPoint y: 205, endPoint x: 870, endPoint y: 438, distance: 235.0
click at [878, 205] on icon "submit" at bounding box center [872, 199] width 11 height 11
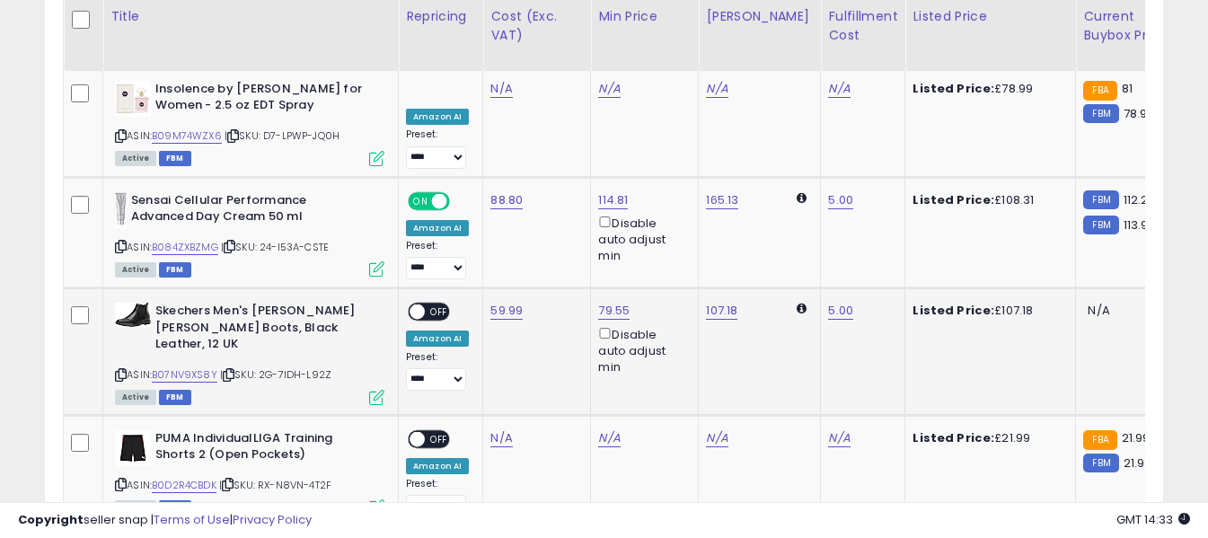
click at [436, 304] on span "OFF" at bounding box center [439, 311] width 29 height 15
click at [119, 480] on icon at bounding box center [121, 485] width 12 height 10
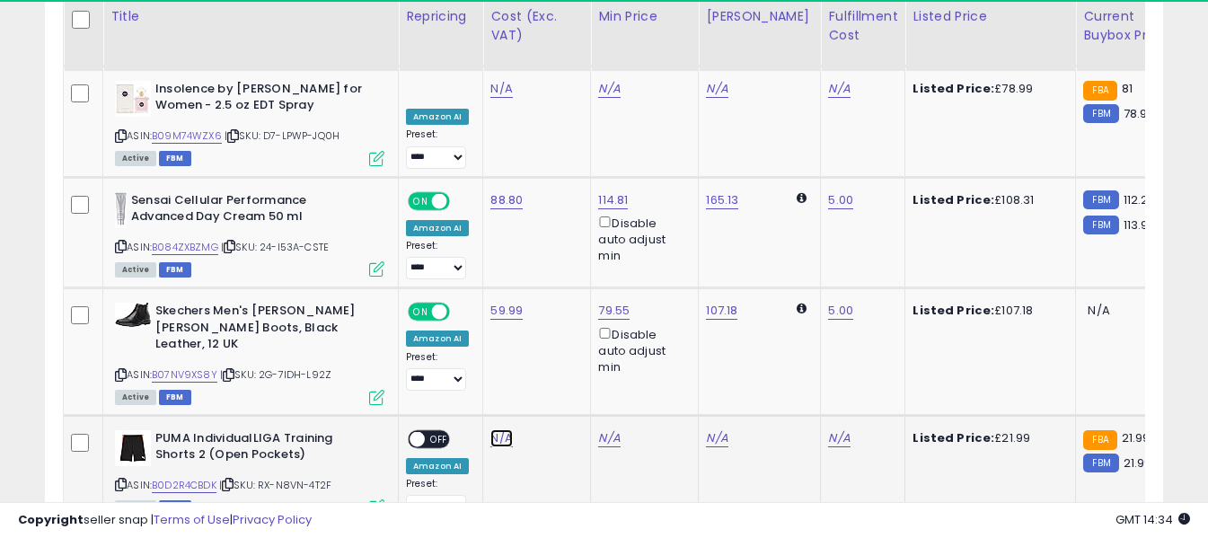
click at [499, 429] on link "N/A" at bounding box center [501, 438] width 22 height 18
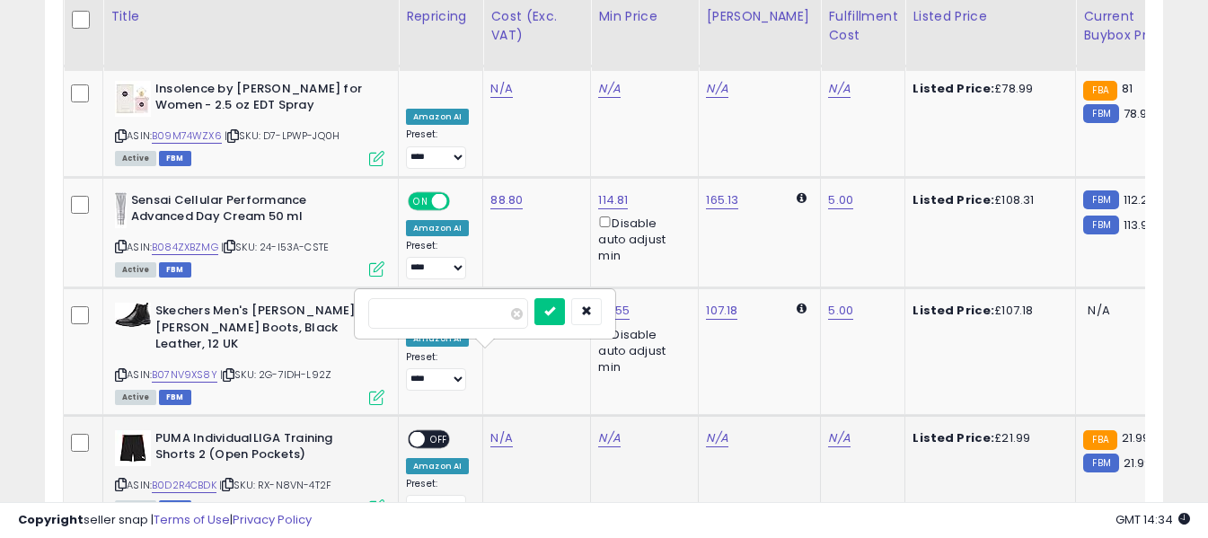
click at [493, 321] on input "number" at bounding box center [448, 313] width 160 height 31
type input "*****"
click at [555, 316] on icon "submit" at bounding box center [549, 310] width 11 height 11
click at [828, 429] on link "N/A" at bounding box center [839, 438] width 22 height 18
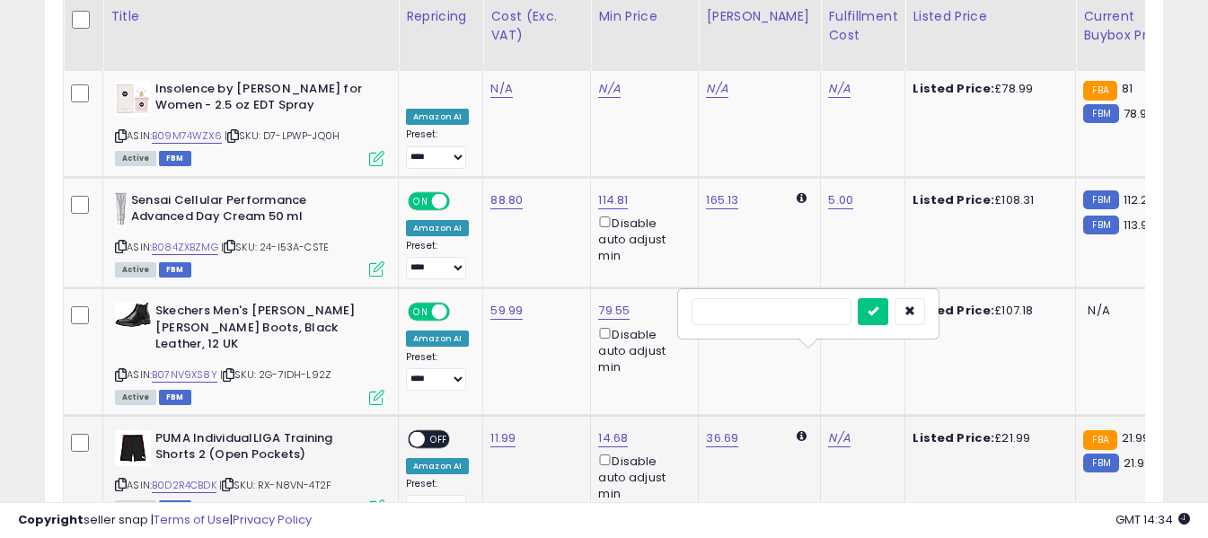
click at [793, 310] on input "text" at bounding box center [771, 311] width 160 height 27
type input "*"
click at [878, 313] on icon "submit" at bounding box center [872, 310] width 11 height 11
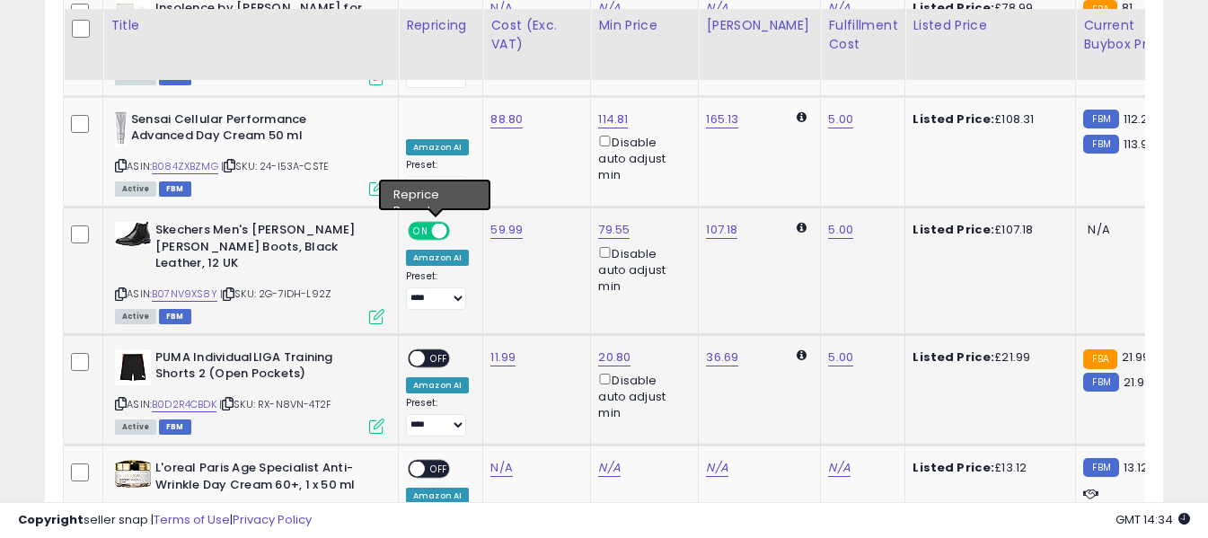
scroll to position [4033, 0]
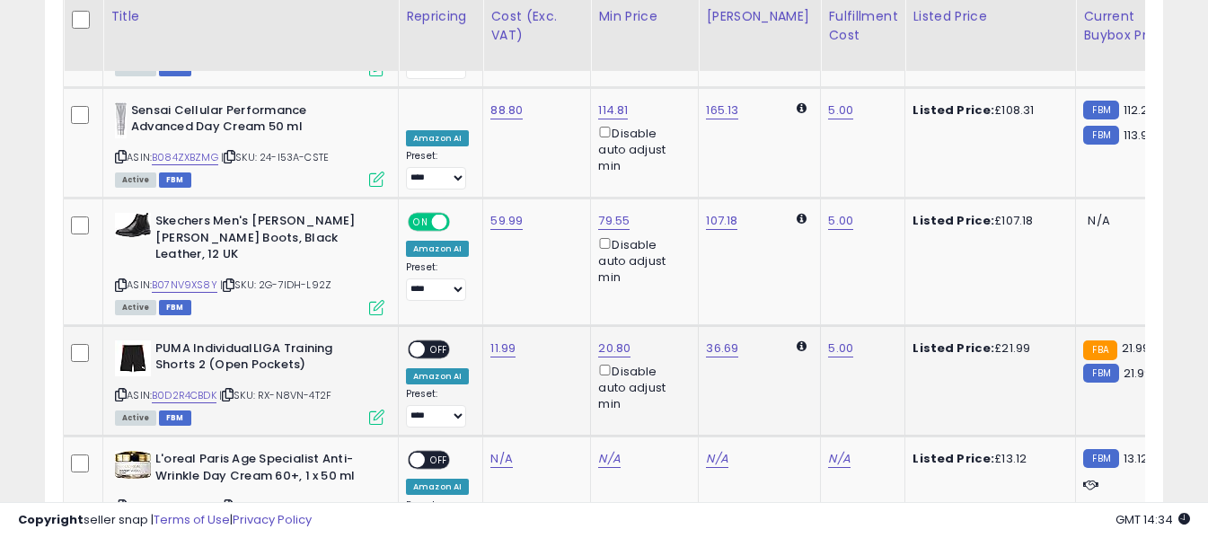
click at [439, 341] on span "OFF" at bounding box center [439, 348] width 29 height 15
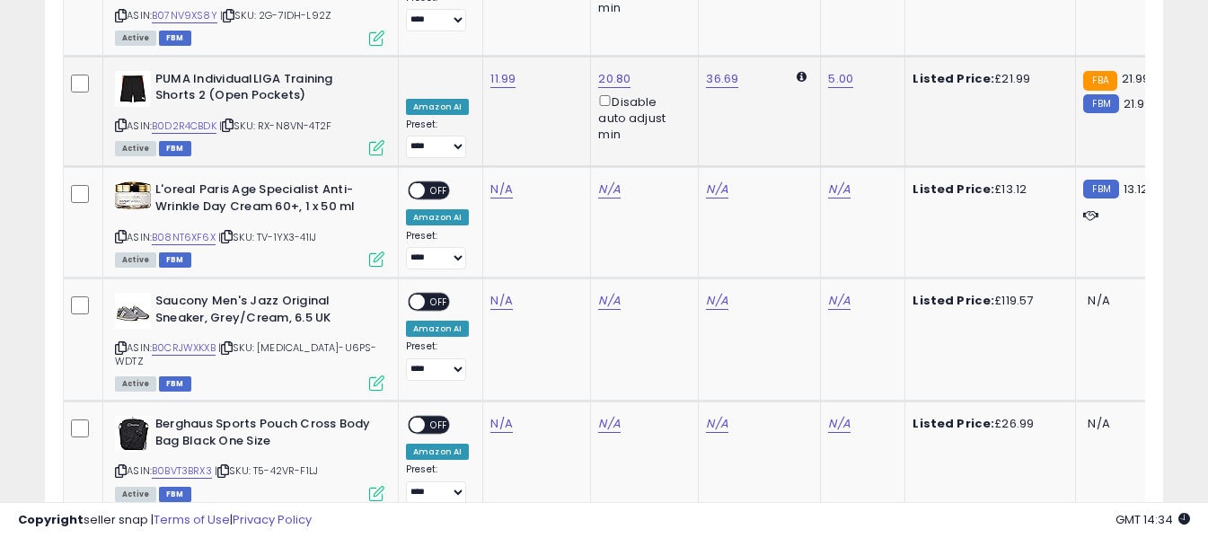
scroll to position [4213, 0]
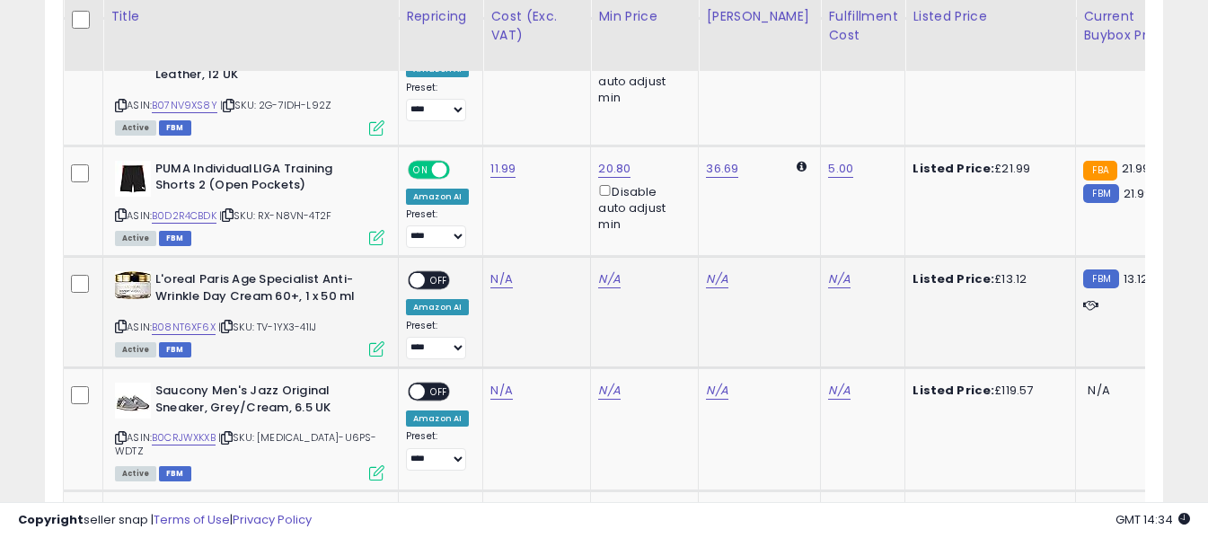
click at [121, 321] on icon at bounding box center [121, 326] width 12 height 10
click at [494, 270] on link "N/A" at bounding box center [501, 279] width 22 height 18
click at [488, 157] on input "number" at bounding box center [448, 155] width 160 height 31
type input "****"
click at [555, 153] on icon "submit" at bounding box center [549, 152] width 11 height 11
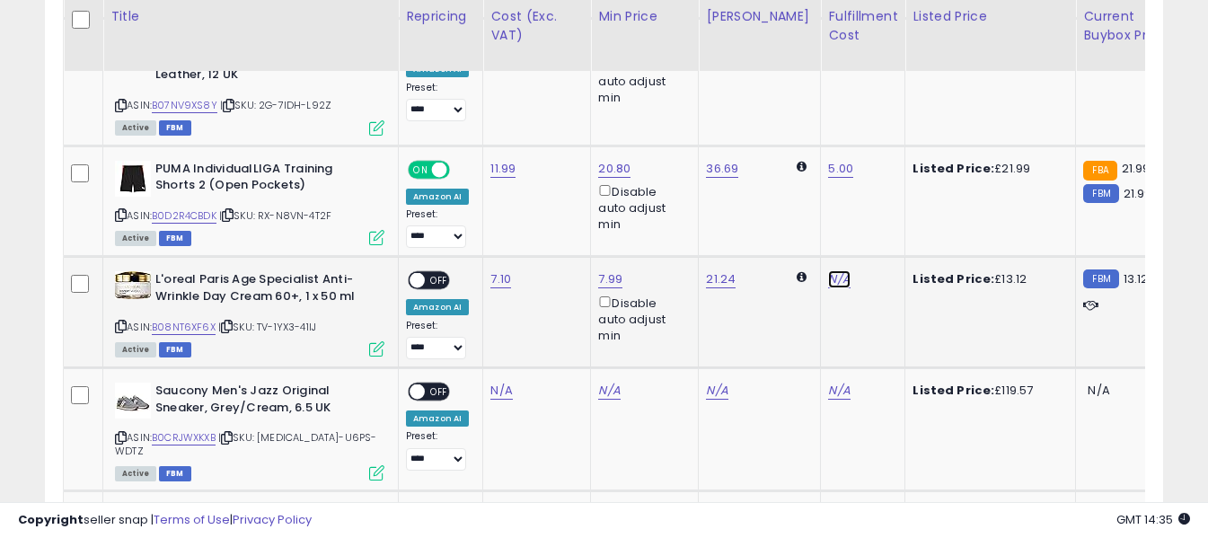
click at [828, 270] on link "N/A" at bounding box center [839, 279] width 22 height 18
click at [786, 157] on input "text" at bounding box center [771, 153] width 160 height 27
type input "*"
click at [878, 153] on icon "submit" at bounding box center [872, 152] width 11 height 11
click at [435, 273] on span "OFF" at bounding box center [439, 280] width 29 height 15
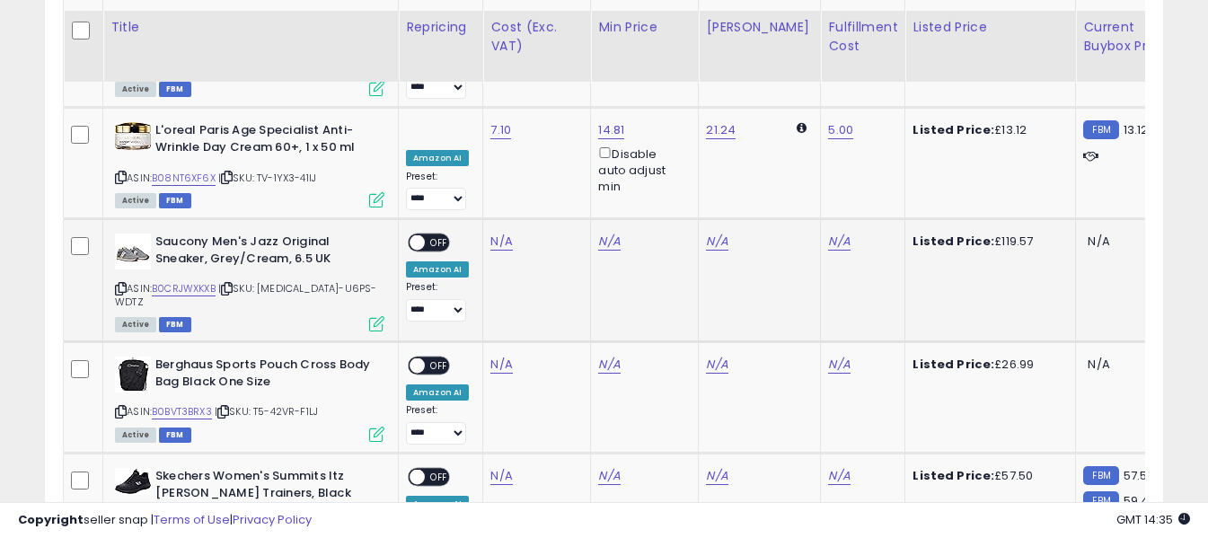
scroll to position [4392, 0]
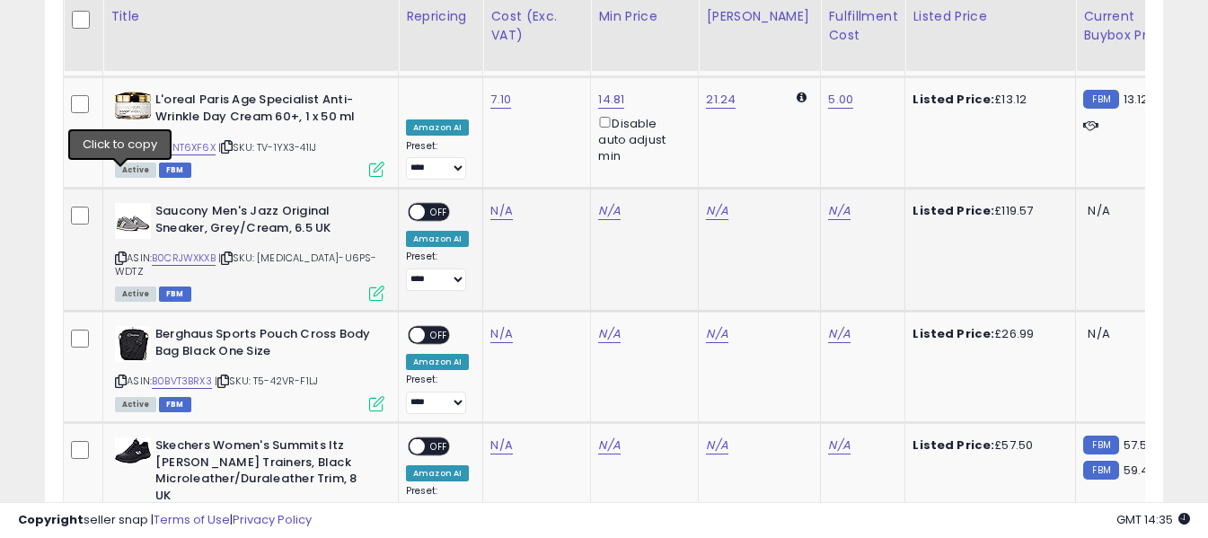
click at [121, 253] on icon at bounding box center [121, 258] width 12 height 10
click at [497, 202] on link "N/A" at bounding box center [501, 211] width 22 height 18
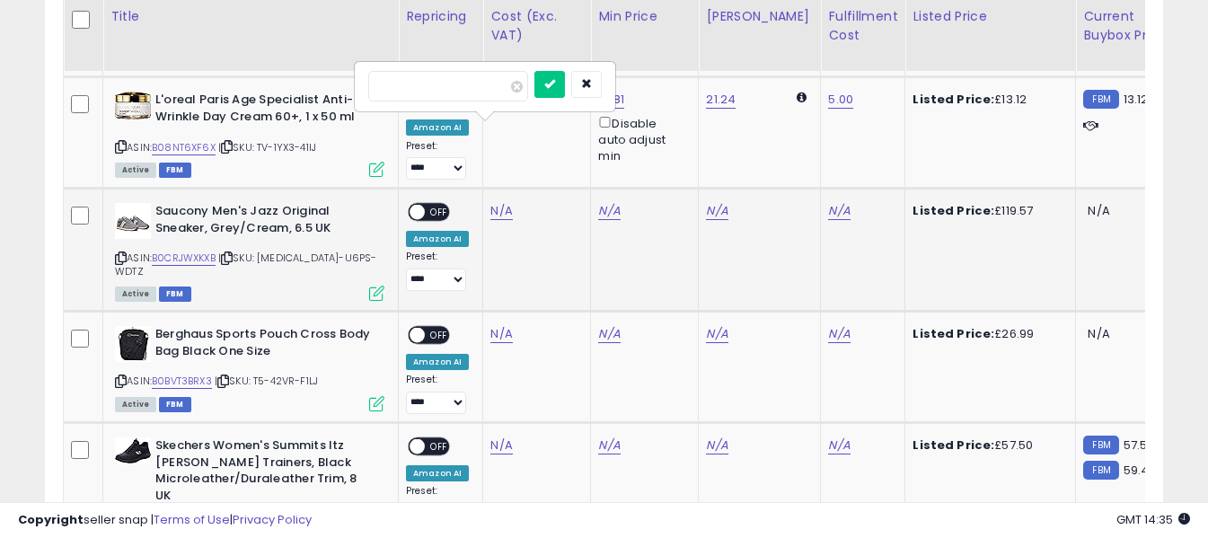
click at [484, 93] on input "number" at bounding box center [448, 86] width 160 height 31
type input "*****"
click at [565, 91] on button "submit" at bounding box center [549, 84] width 31 height 27
click at [828, 202] on link "N/A" at bounding box center [839, 211] width 22 height 18
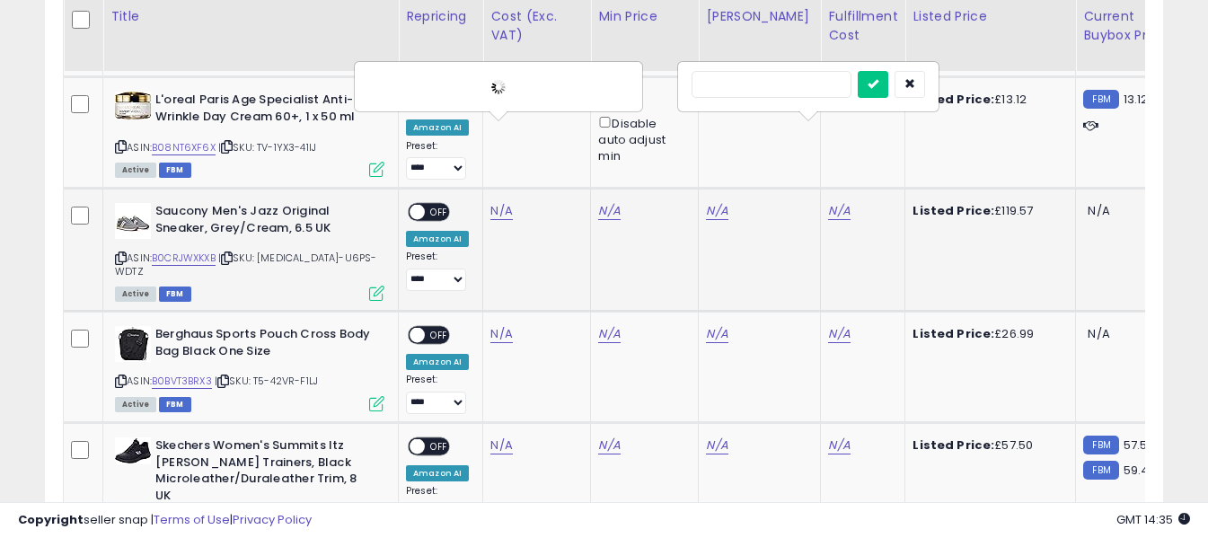
click at [791, 84] on input "text" at bounding box center [771, 84] width 160 height 27
type input "*"
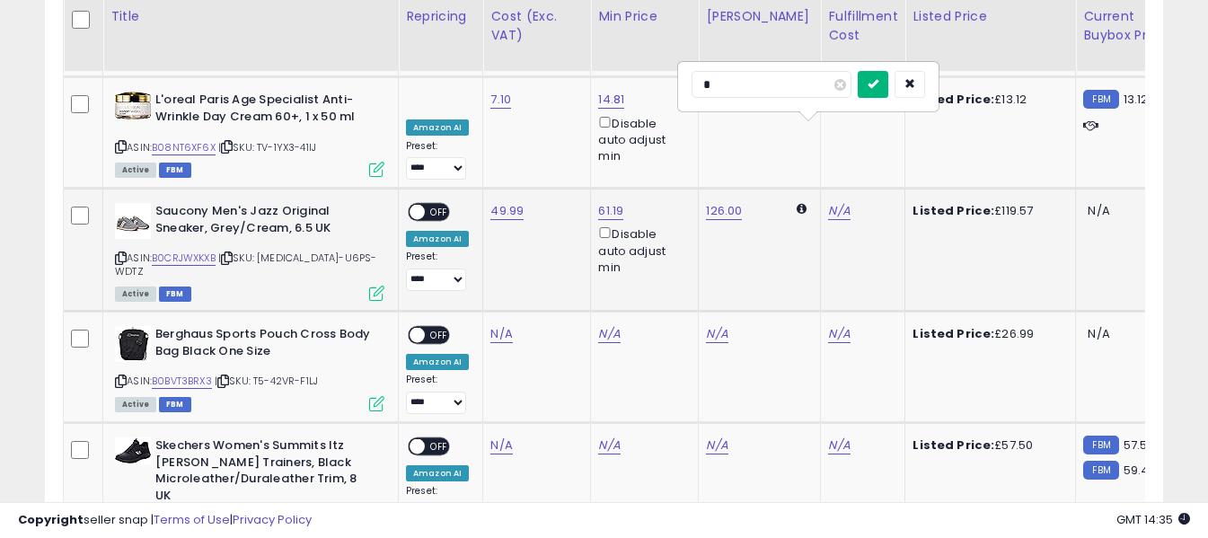
type input "*"
click at [878, 84] on icon "submit" at bounding box center [872, 83] width 11 height 11
click at [441, 205] on span "OFF" at bounding box center [439, 212] width 29 height 15
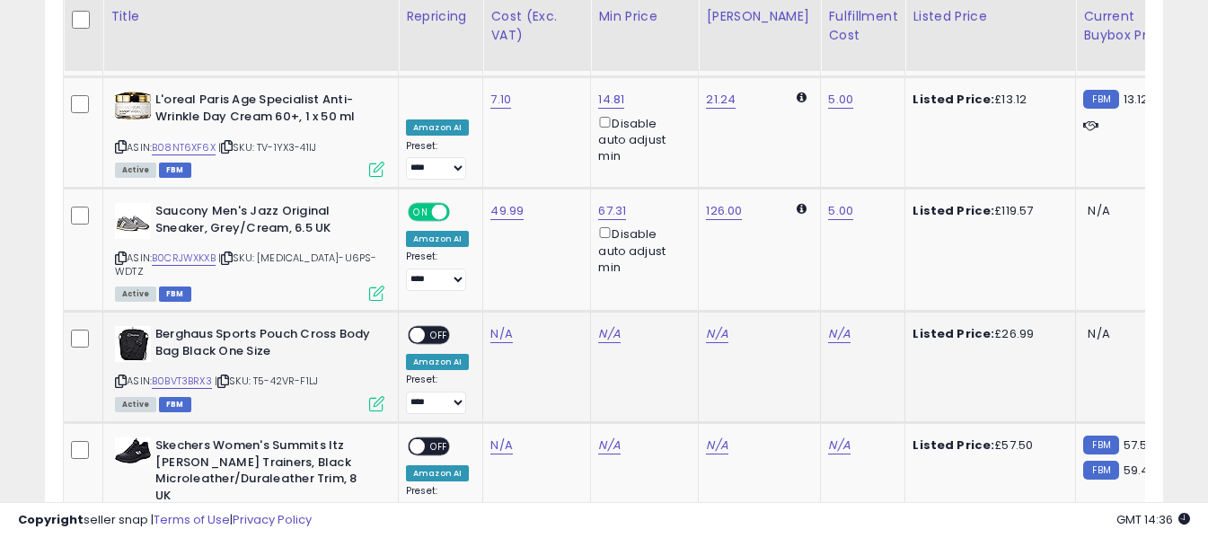
click at [126, 376] on icon at bounding box center [121, 381] width 12 height 10
click at [501, 325] on link "N/A" at bounding box center [501, 334] width 22 height 18
click at [491, 205] on input "number" at bounding box center [448, 197] width 160 height 31
type input "*****"
click at [555, 193] on icon "submit" at bounding box center [549, 194] width 11 height 11
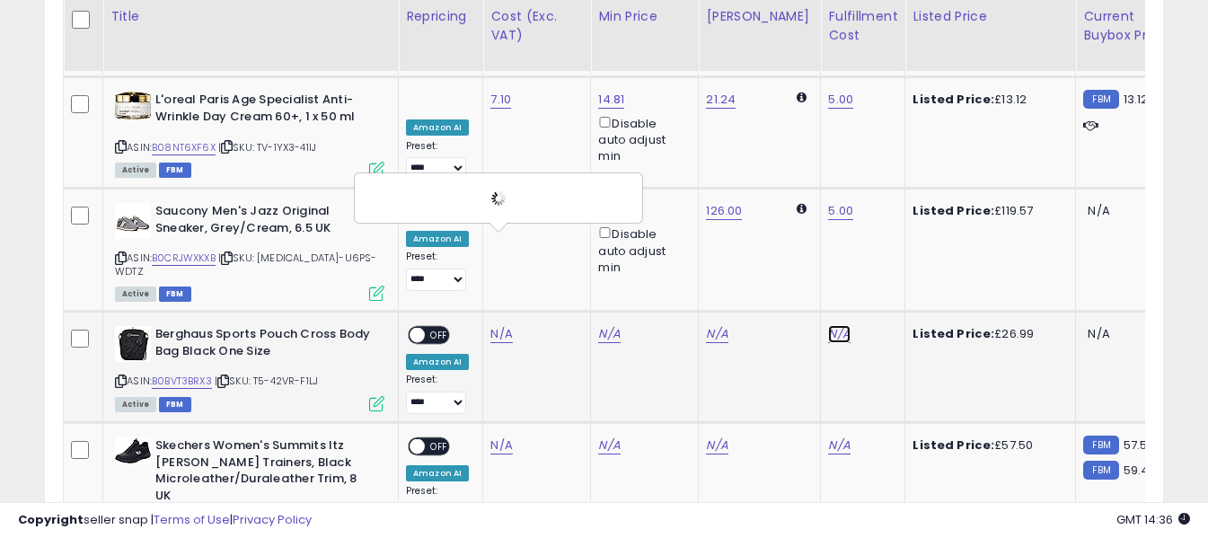
click at [828, 325] on link "N/A" at bounding box center [839, 334] width 22 height 18
click at [749, 201] on input "text" at bounding box center [771, 195] width 160 height 27
type input "*"
click at [878, 196] on icon "submit" at bounding box center [872, 194] width 11 height 11
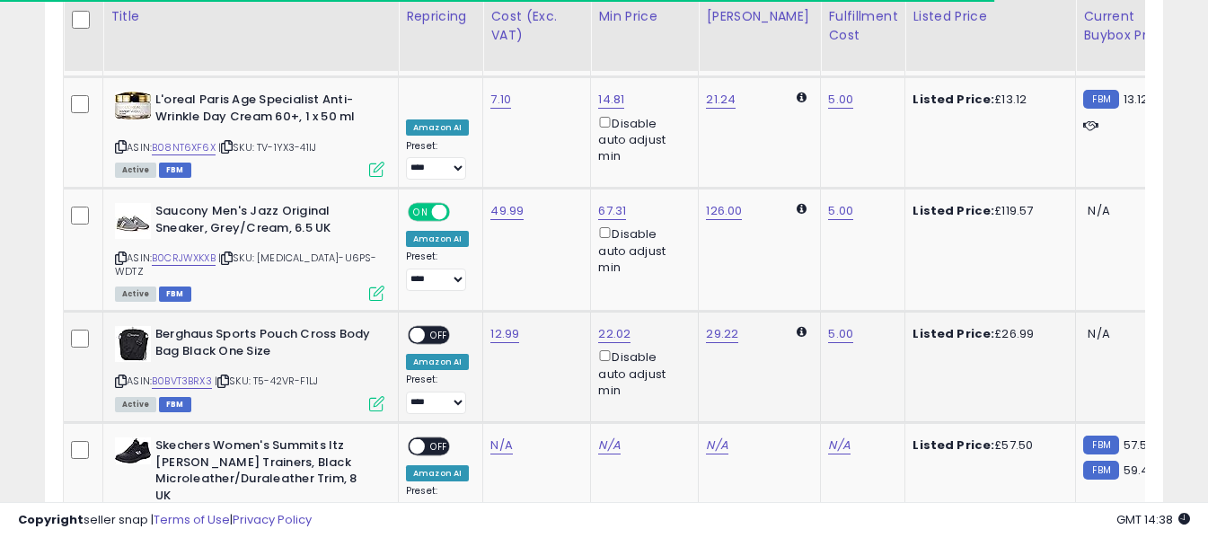
click at [428, 328] on span "OFF" at bounding box center [439, 335] width 29 height 15
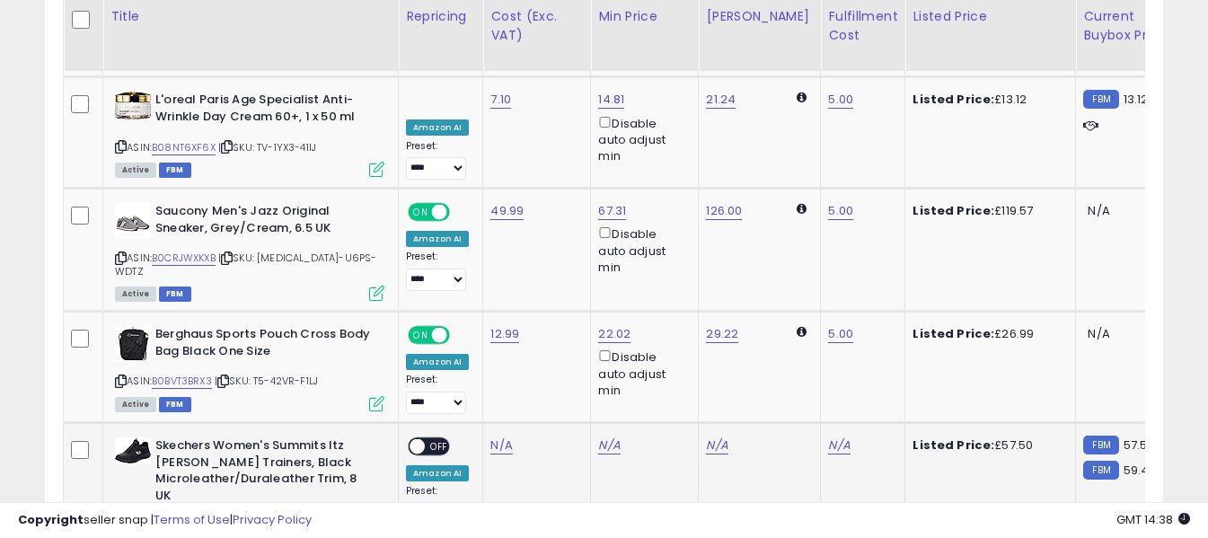
click at [123, 521] on icon at bounding box center [121, 526] width 12 height 10
click at [504, 436] on link "N/A" at bounding box center [501, 445] width 22 height 18
click at [484, 315] on input "number" at bounding box center [448, 309] width 160 height 31
type input "*****"
click at [565, 305] on button "submit" at bounding box center [549, 307] width 31 height 27
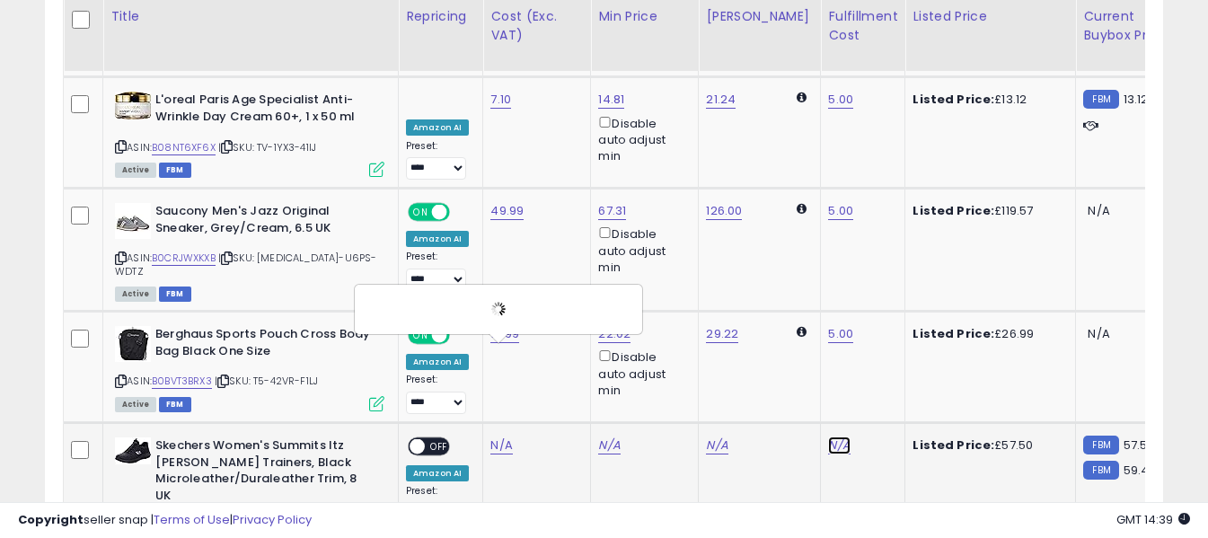
click at [828, 436] on link "N/A" at bounding box center [839, 445] width 22 height 18
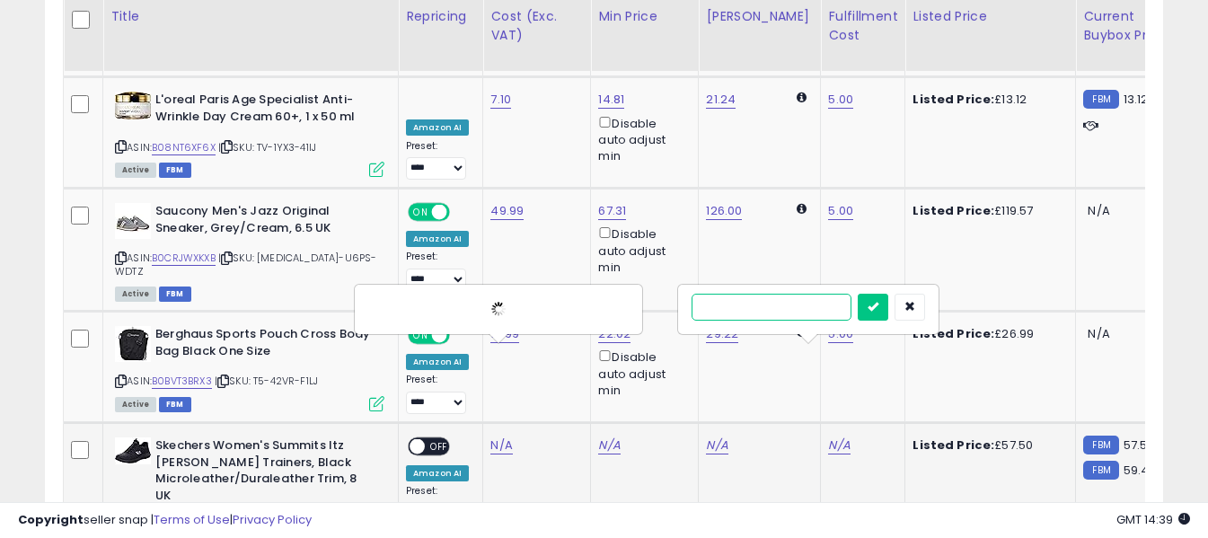
click at [801, 308] on input "text" at bounding box center [771, 307] width 160 height 27
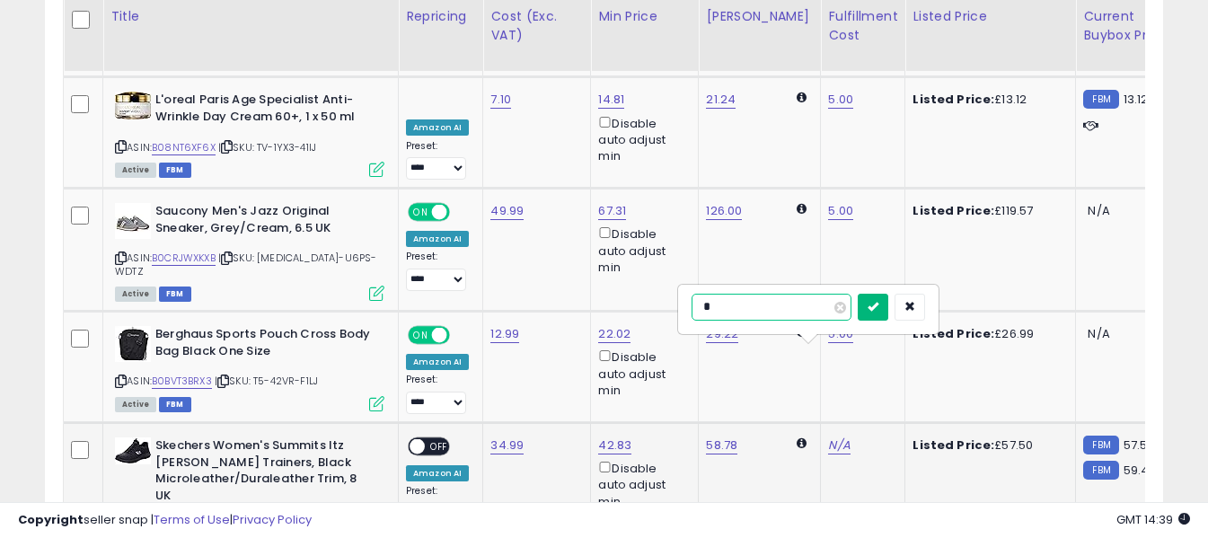
type input "*"
click at [878, 304] on icon "submit" at bounding box center [872, 306] width 11 height 11
click at [433, 439] on span "OFF" at bounding box center [439, 446] width 29 height 15
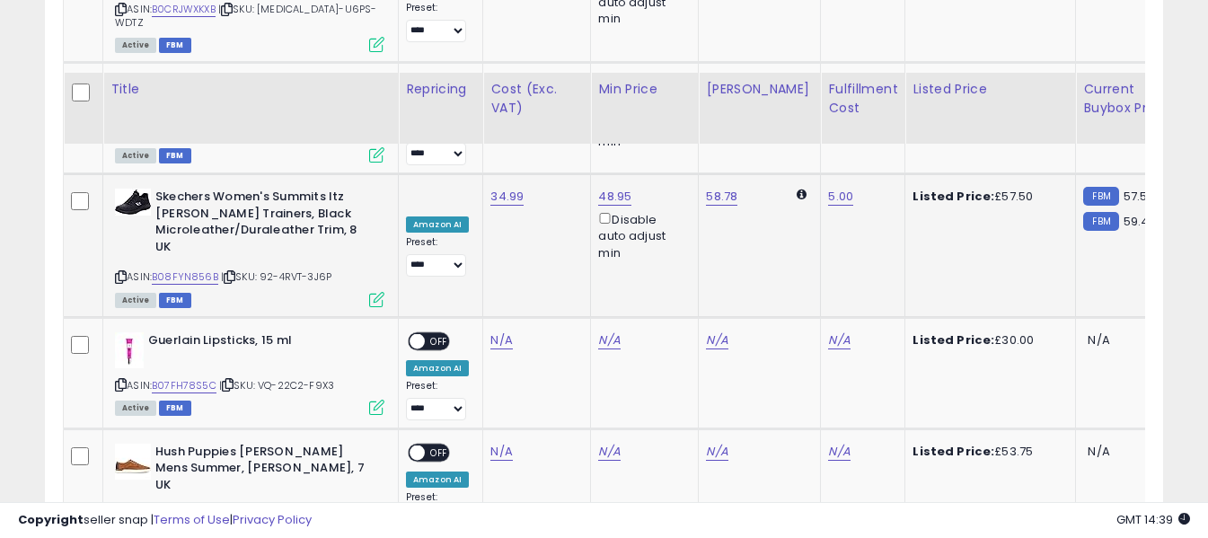
scroll to position [4751, 0]
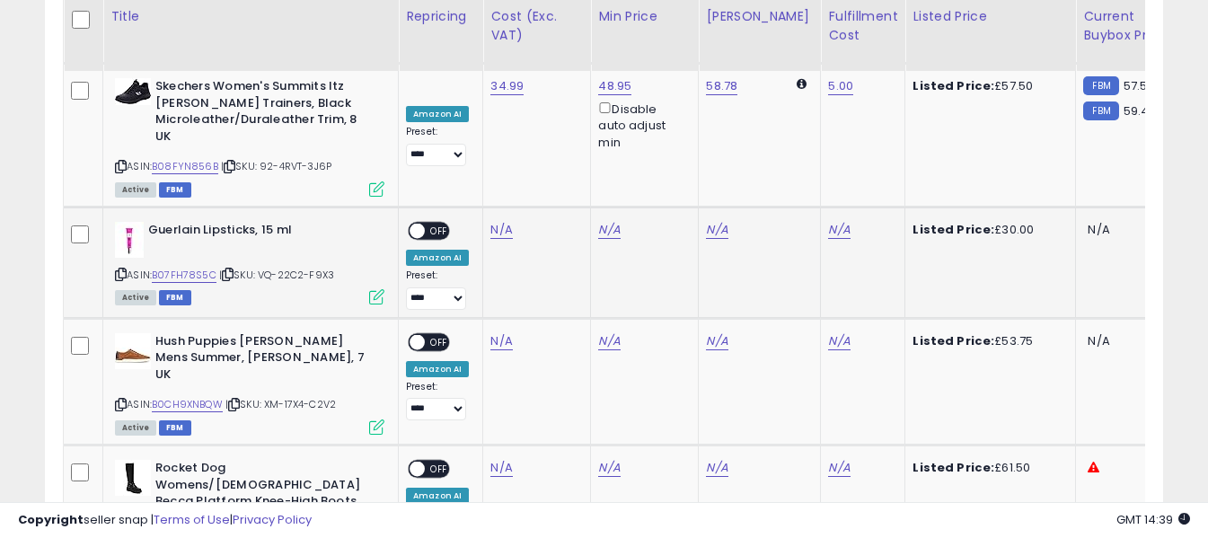
click at [120, 269] on icon at bounding box center [121, 274] width 12 height 10
click at [497, 221] on link "N/A" at bounding box center [501, 230] width 22 height 18
click at [479, 101] on input "number" at bounding box center [448, 93] width 160 height 31
type input "*****"
click at [565, 100] on button "submit" at bounding box center [549, 91] width 31 height 27
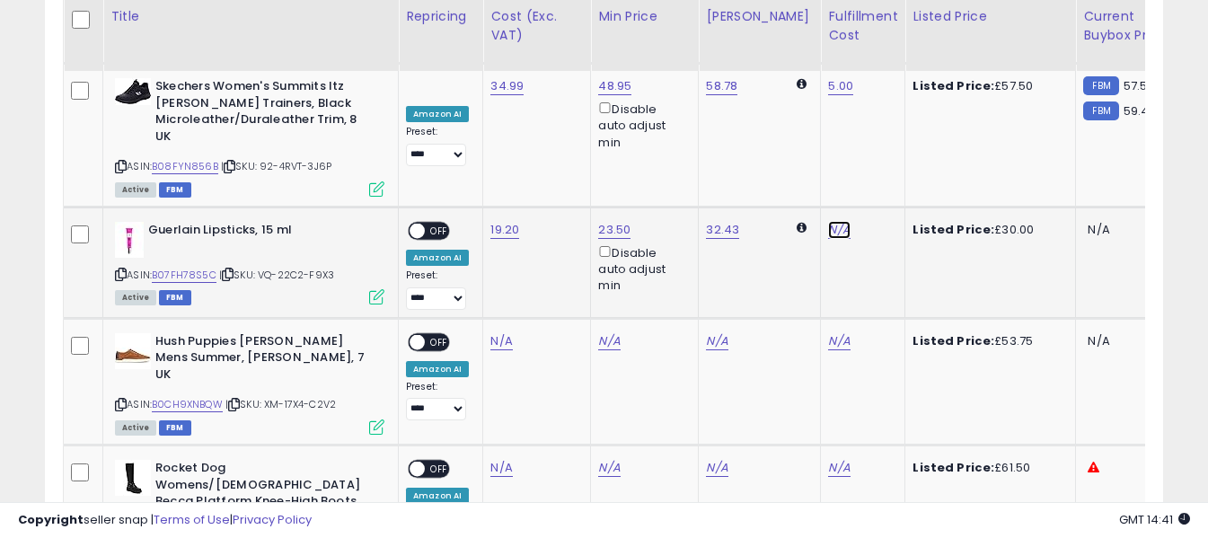
click at [828, 221] on link "N/A" at bounding box center [839, 230] width 22 height 18
click at [788, 94] on input "text" at bounding box center [771, 91] width 160 height 27
type input "*"
click at [878, 90] on icon "submit" at bounding box center [872, 90] width 11 height 11
click at [436, 223] on span "OFF" at bounding box center [439, 230] width 29 height 15
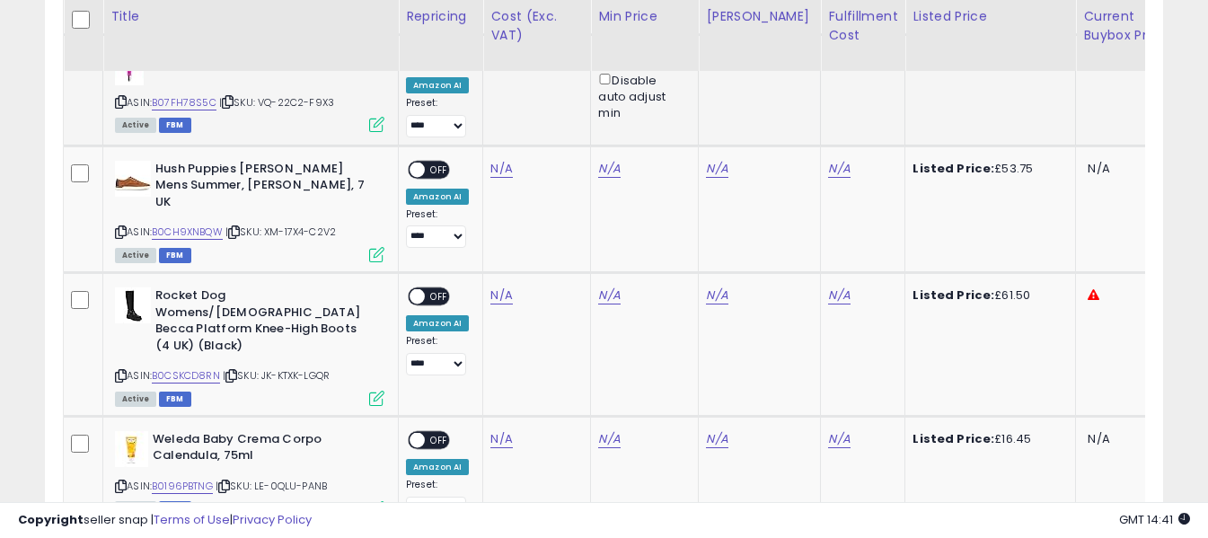
scroll to position [4931, 0]
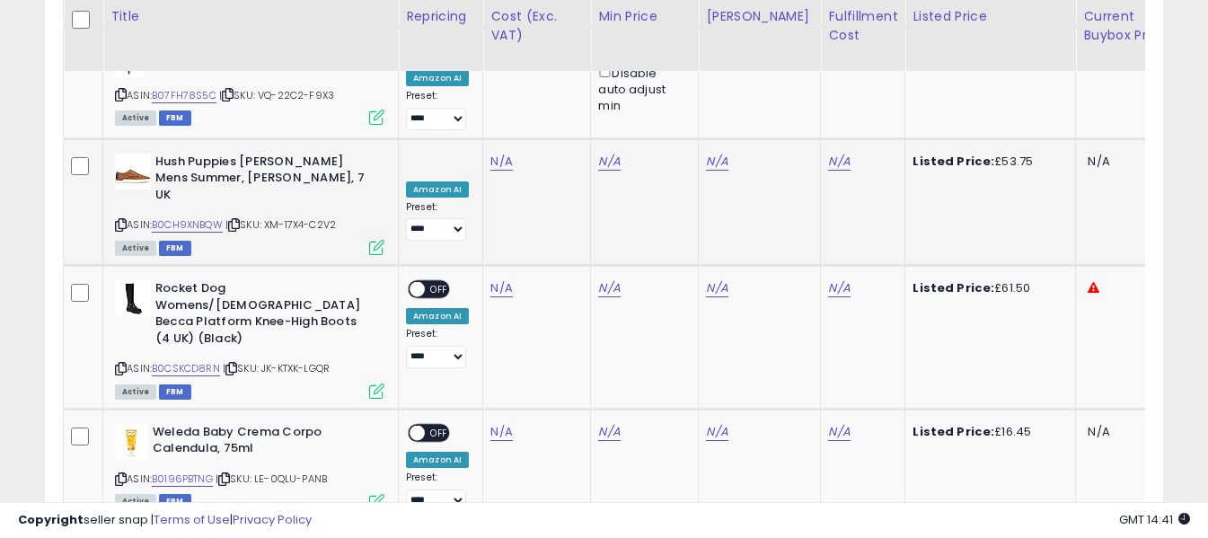
click at [119, 220] on icon at bounding box center [121, 225] width 12 height 10
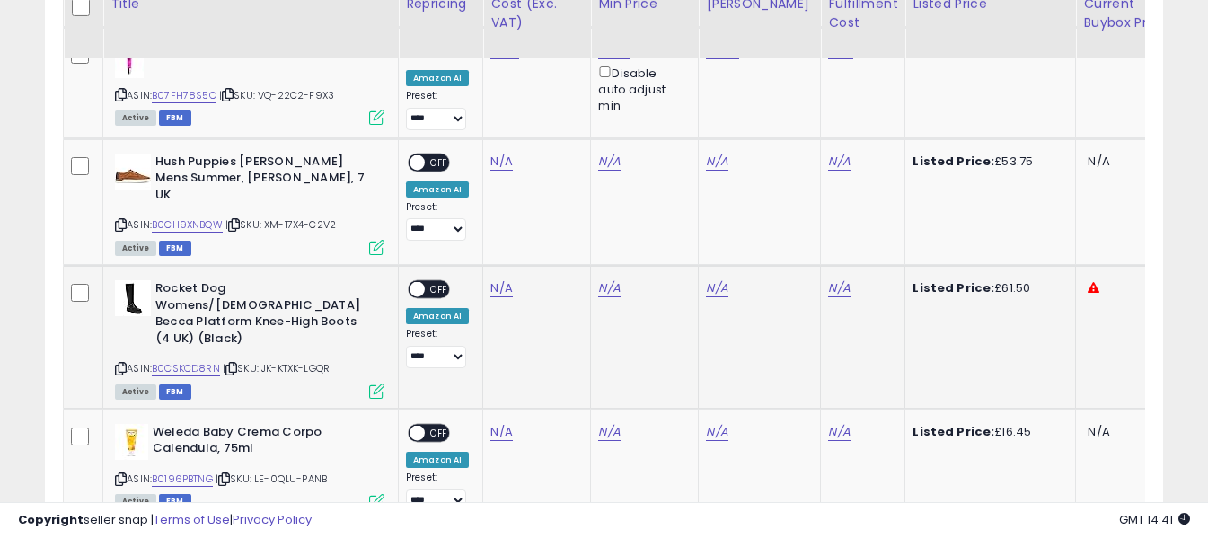
scroll to position [4841, 0]
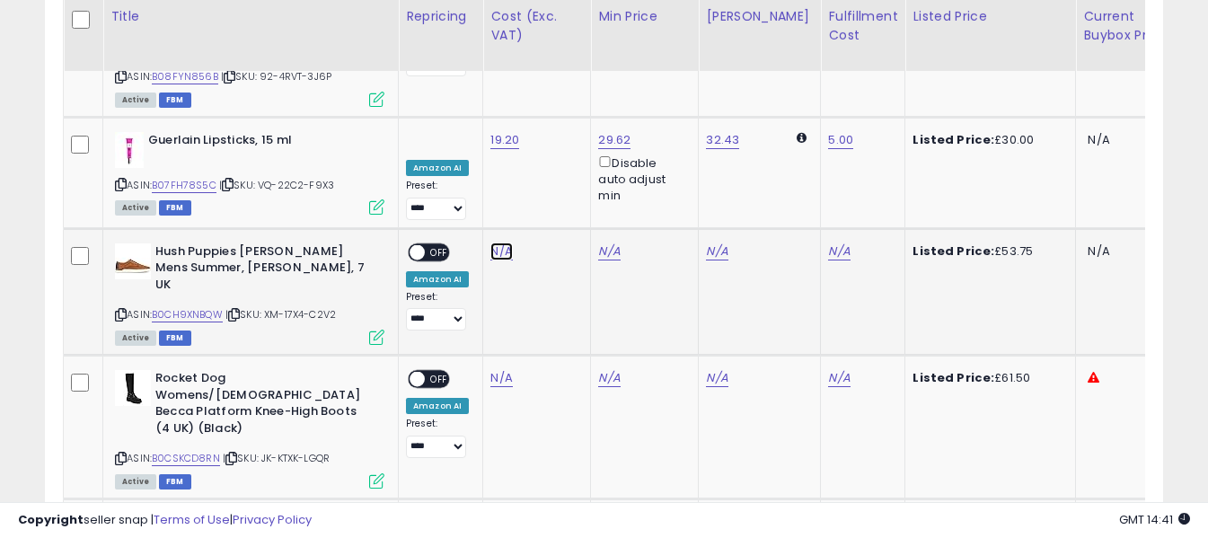
click at [500, 242] on link "N/A" at bounding box center [501, 251] width 22 height 18
click at [487, 119] on input "number" at bounding box center [448, 114] width 160 height 31
type input "*****"
click at [565, 120] on button "submit" at bounding box center [549, 112] width 31 height 27
click at [828, 242] on link "N/A" at bounding box center [839, 251] width 22 height 18
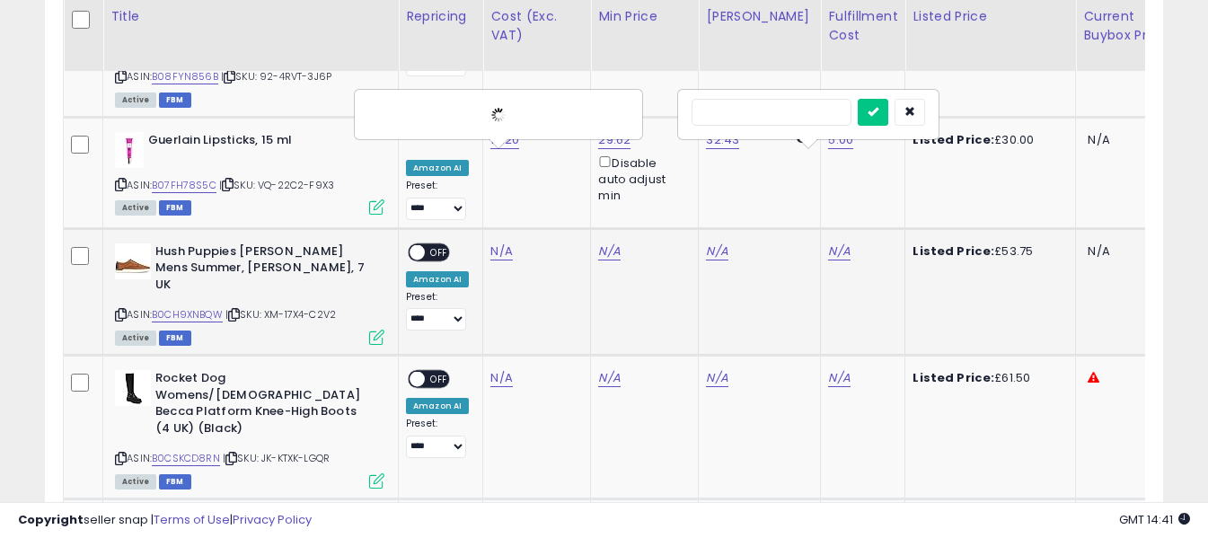
click at [806, 115] on input "text" at bounding box center [771, 112] width 160 height 27
type input "*"
click at [878, 109] on icon "submit" at bounding box center [872, 111] width 11 height 11
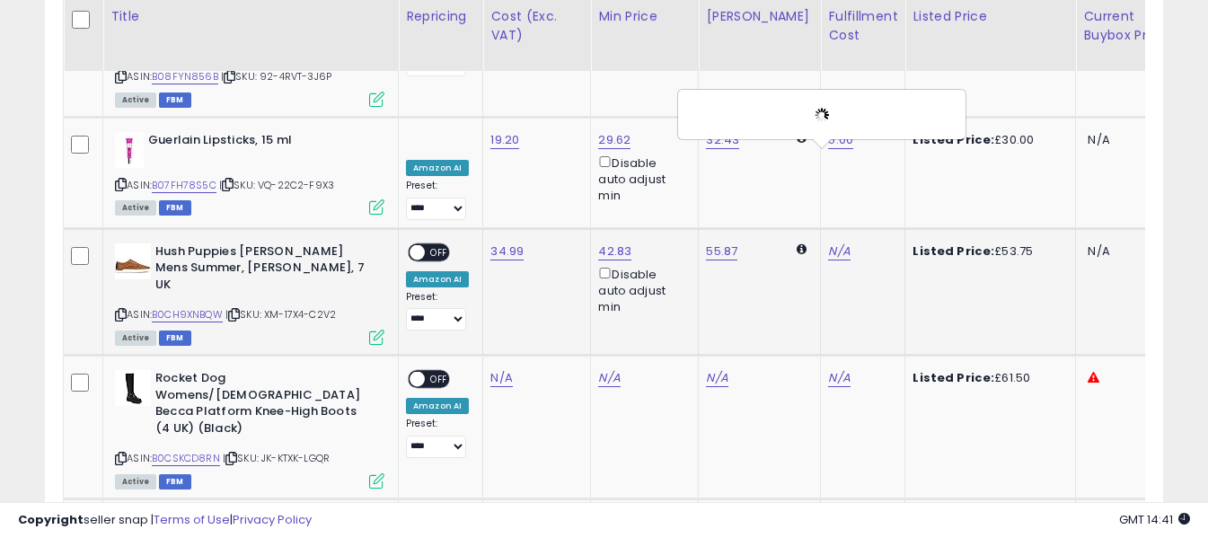
click at [433, 244] on span "OFF" at bounding box center [439, 251] width 29 height 15
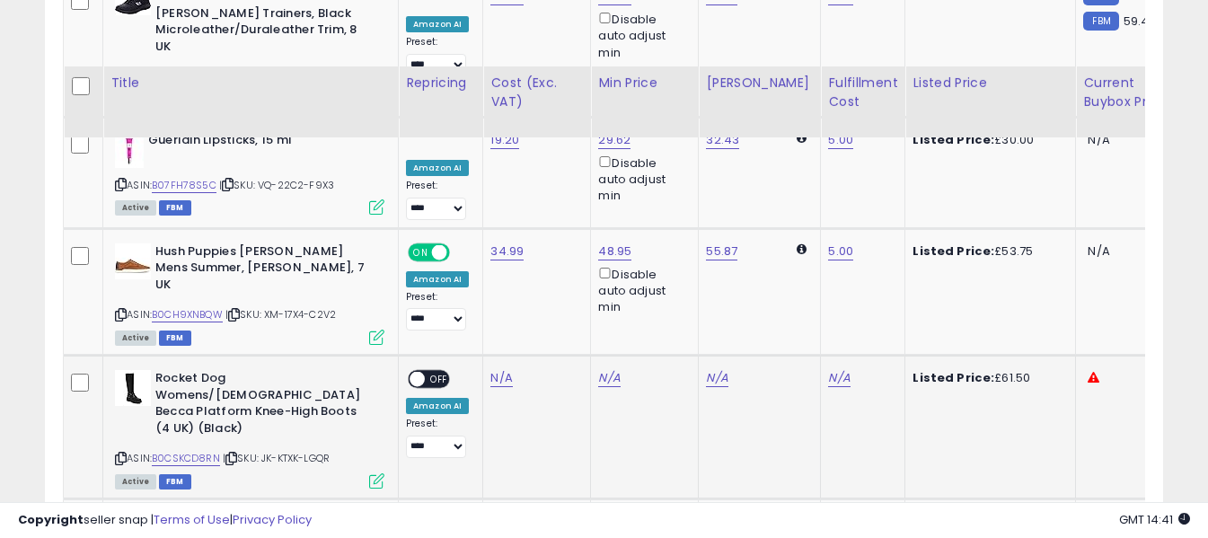
scroll to position [4931, 0]
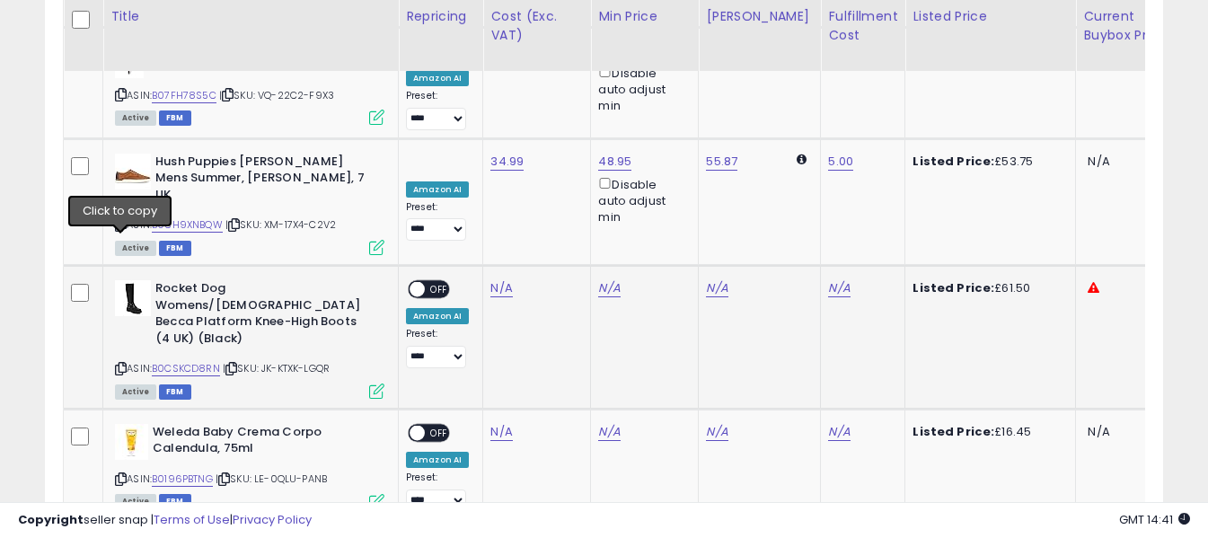
click at [121, 364] on icon at bounding box center [121, 369] width 12 height 10
click at [502, 279] on link "N/A" at bounding box center [501, 288] width 22 height 18
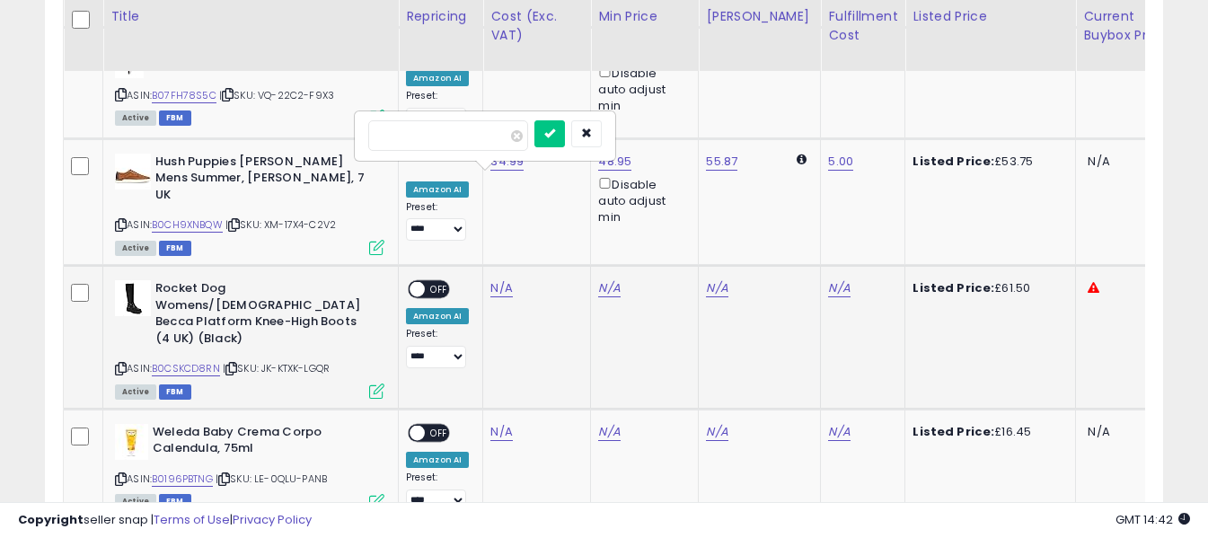
click at [465, 128] on input "number" at bounding box center [448, 135] width 160 height 31
type input "*****"
click at [555, 130] on icon "submit" at bounding box center [549, 133] width 11 height 11
click at [828, 279] on link "N/A" at bounding box center [839, 288] width 22 height 18
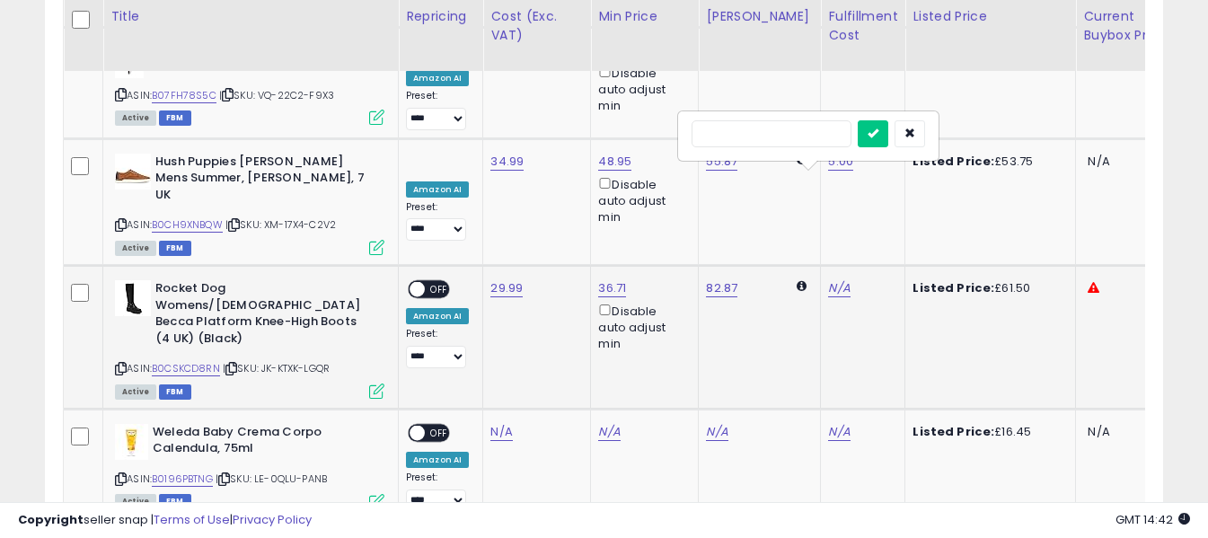
click at [790, 128] on input "text" at bounding box center [771, 133] width 160 height 27
type input "*"
click at [878, 135] on icon "submit" at bounding box center [872, 133] width 11 height 11
click at [433, 282] on span "OFF" at bounding box center [439, 289] width 29 height 15
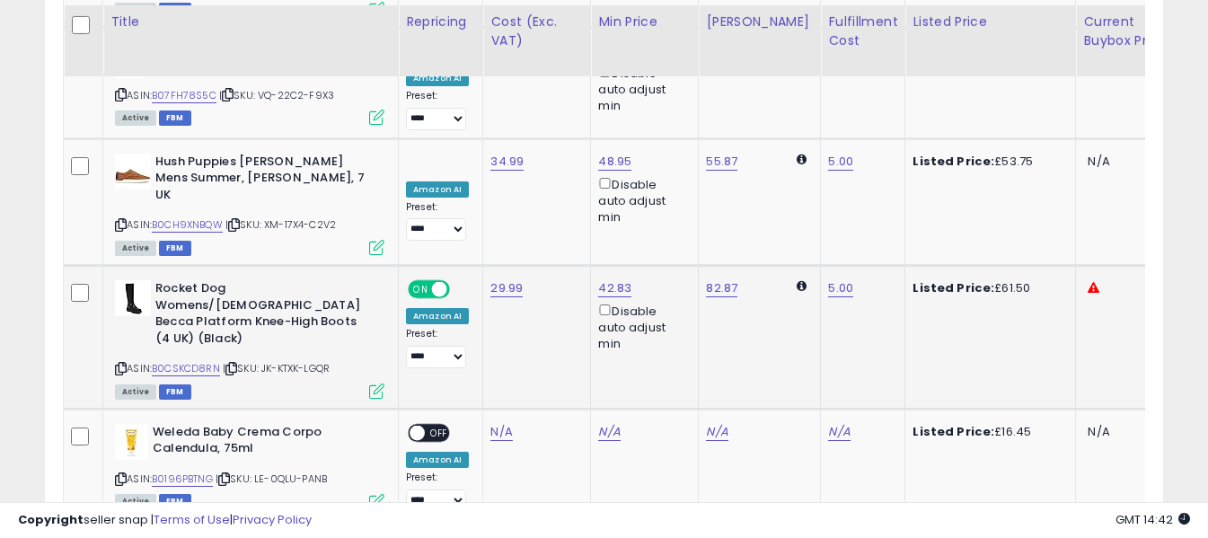
scroll to position [5111, 0]
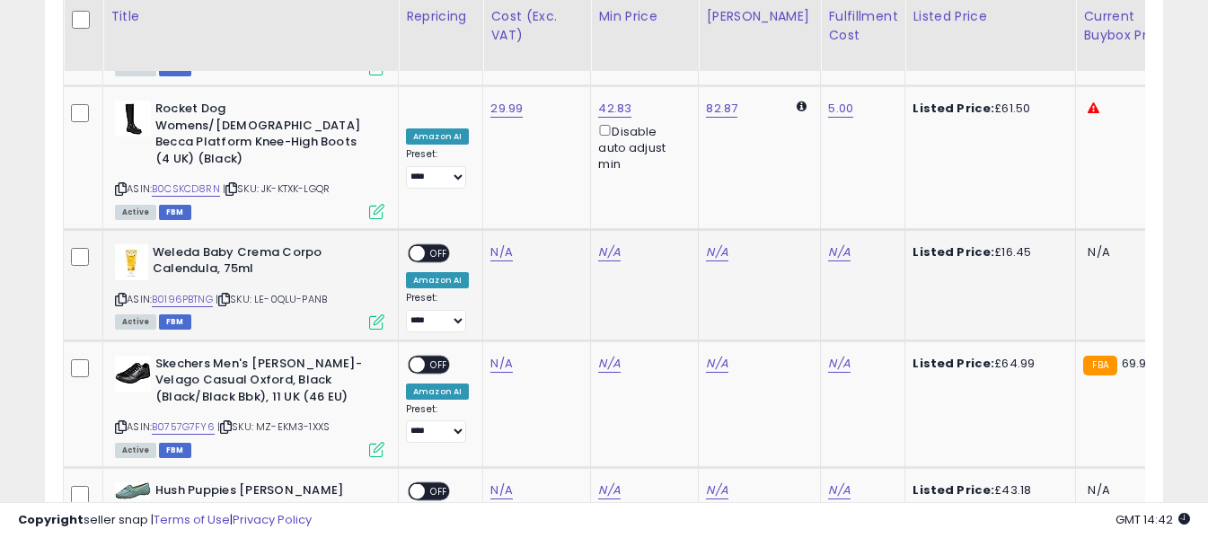
click at [123, 295] on icon at bounding box center [121, 300] width 12 height 10
click at [504, 243] on link "N/A" at bounding box center [501, 252] width 22 height 18
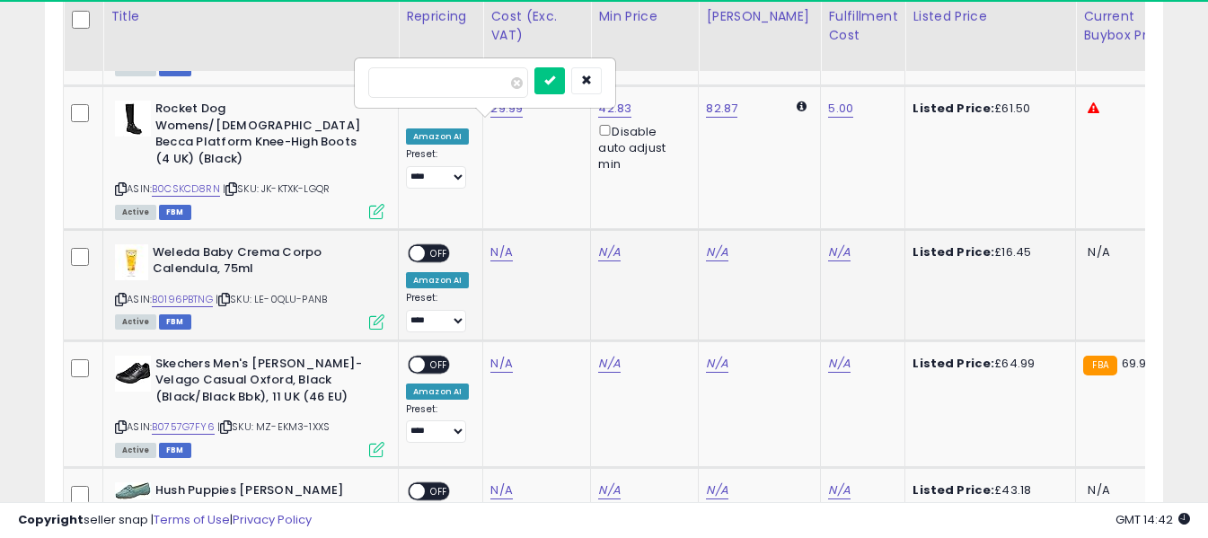
click at [497, 88] on input "number" at bounding box center [448, 82] width 160 height 31
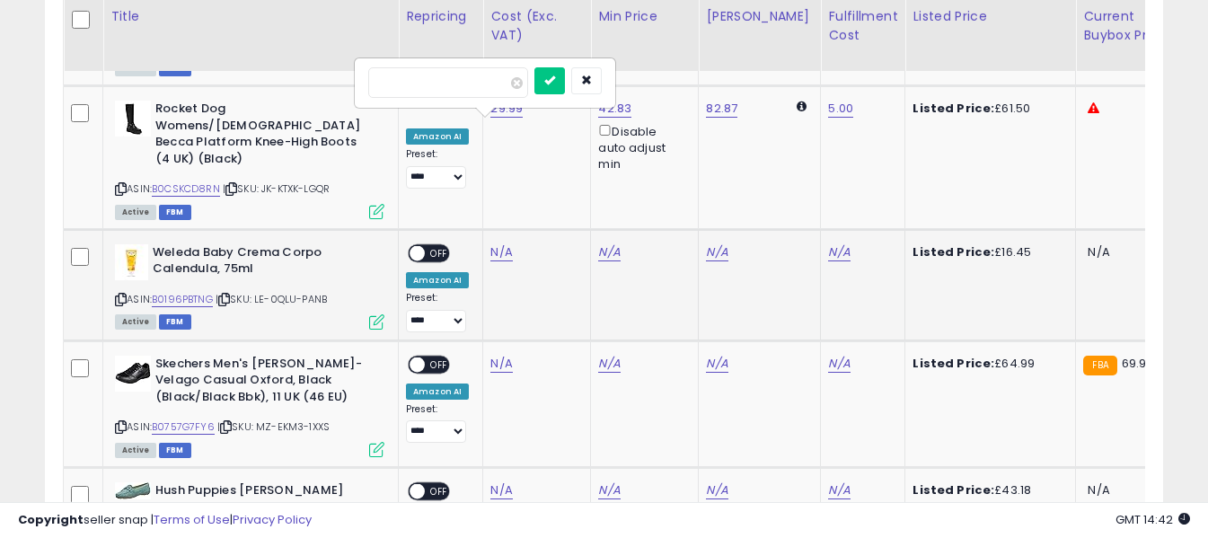
type input "****"
click at [565, 88] on button "submit" at bounding box center [549, 80] width 31 height 27
click at [828, 243] on link "N/A" at bounding box center [839, 252] width 22 height 18
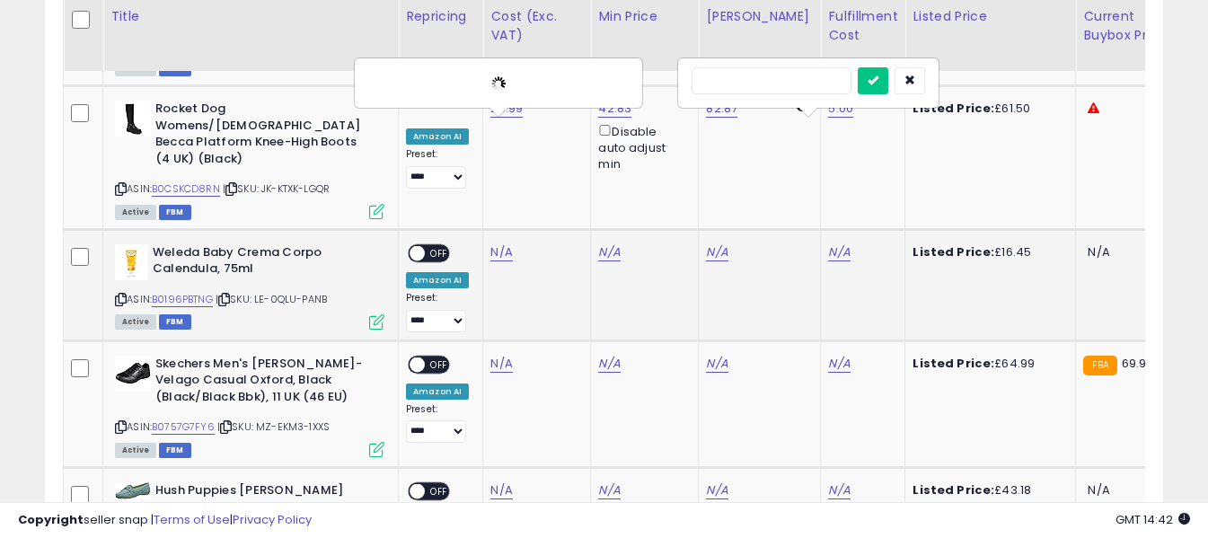
click at [794, 87] on input "text" at bounding box center [771, 80] width 160 height 27
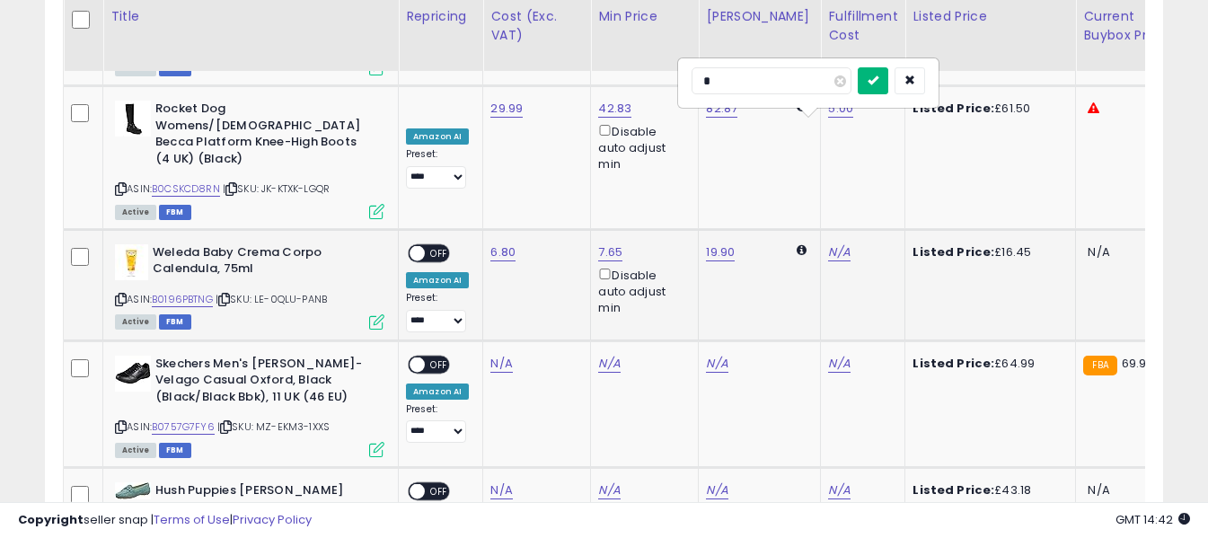
type input "*"
click at [888, 76] on button "submit" at bounding box center [873, 80] width 31 height 27
click at [438, 245] on span "OFF" at bounding box center [439, 252] width 29 height 15
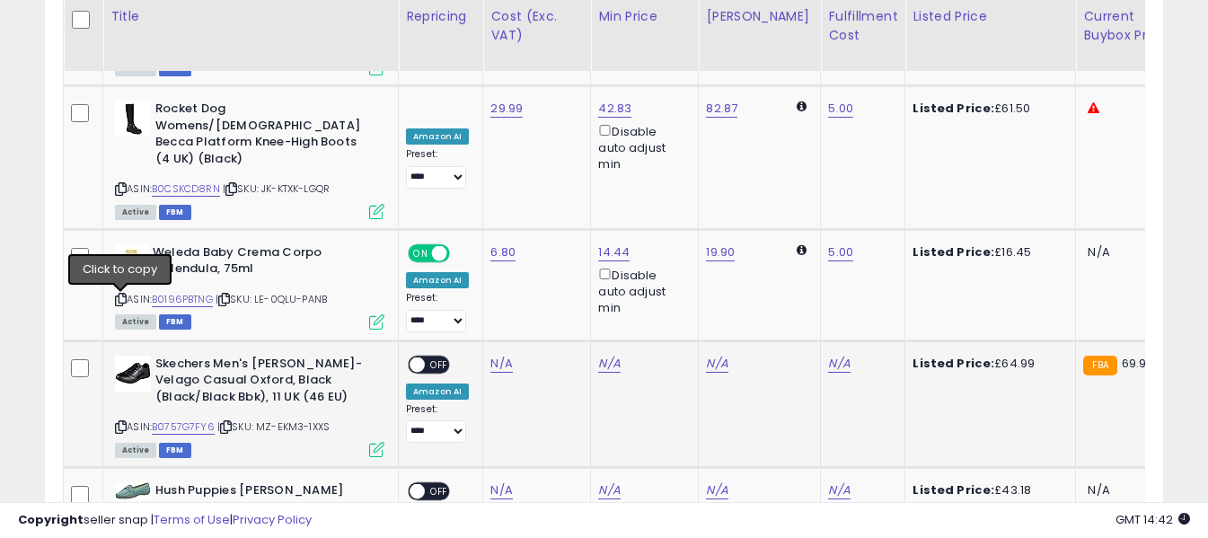
click at [122, 422] on icon at bounding box center [121, 427] width 12 height 10
click at [497, 355] on link "N/A" at bounding box center [501, 364] width 22 height 18
click at [487, 197] on input "number" at bounding box center [448, 194] width 160 height 31
type input "*****"
click at [555, 188] on icon "submit" at bounding box center [549, 191] width 11 height 11
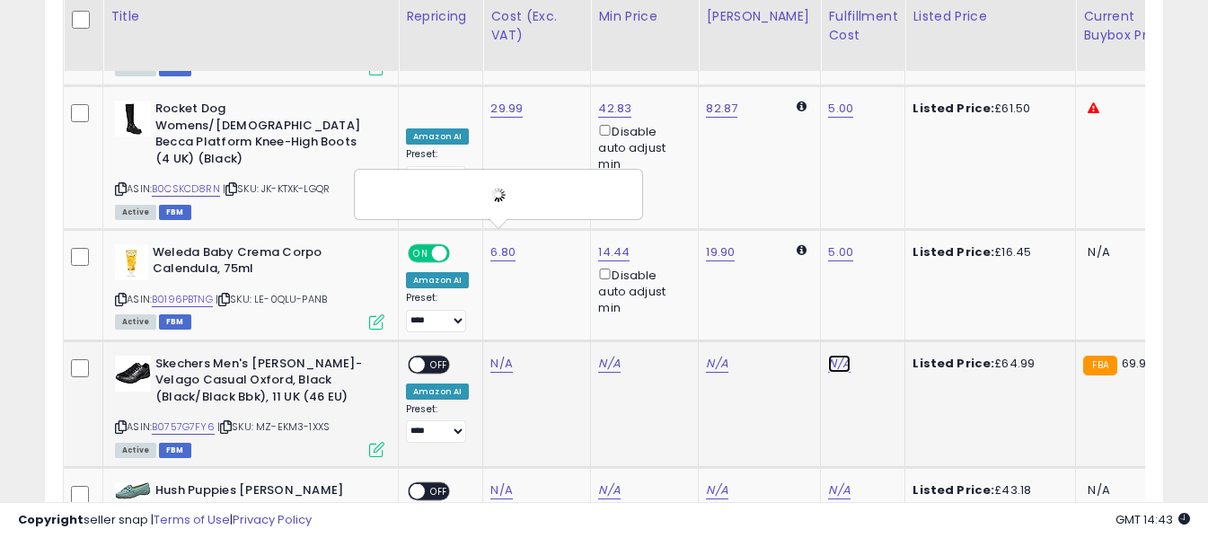
click at [828, 355] on link "N/A" at bounding box center [839, 364] width 22 height 18
click at [813, 198] on input "text" at bounding box center [771, 192] width 160 height 27
type input "*"
click at [888, 184] on button "submit" at bounding box center [873, 192] width 31 height 27
click at [431, 357] on span "OFF" at bounding box center [439, 364] width 29 height 15
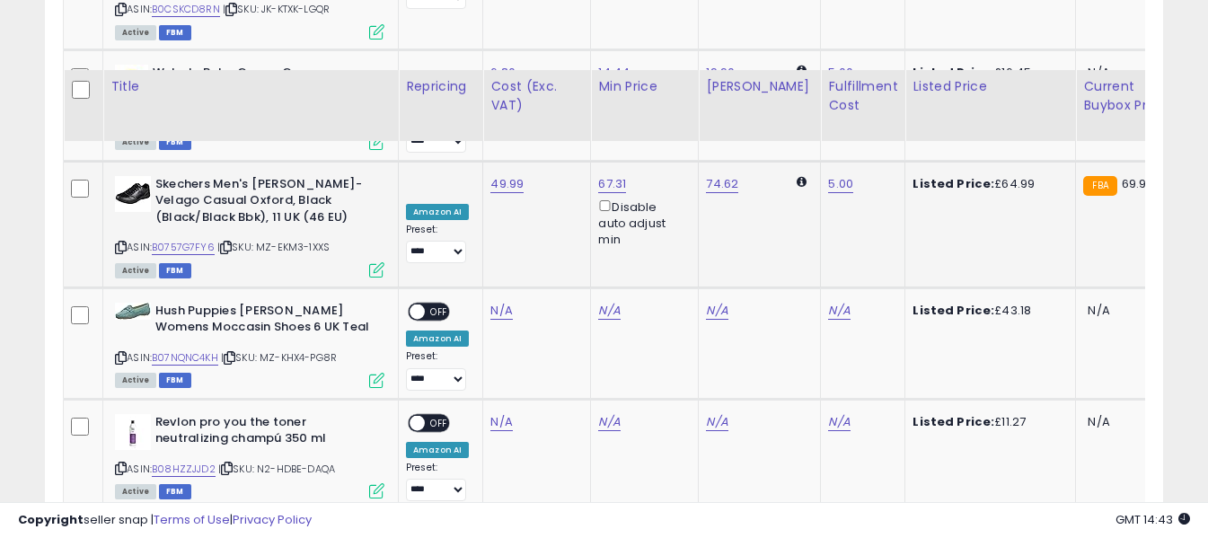
scroll to position [5380, 0]
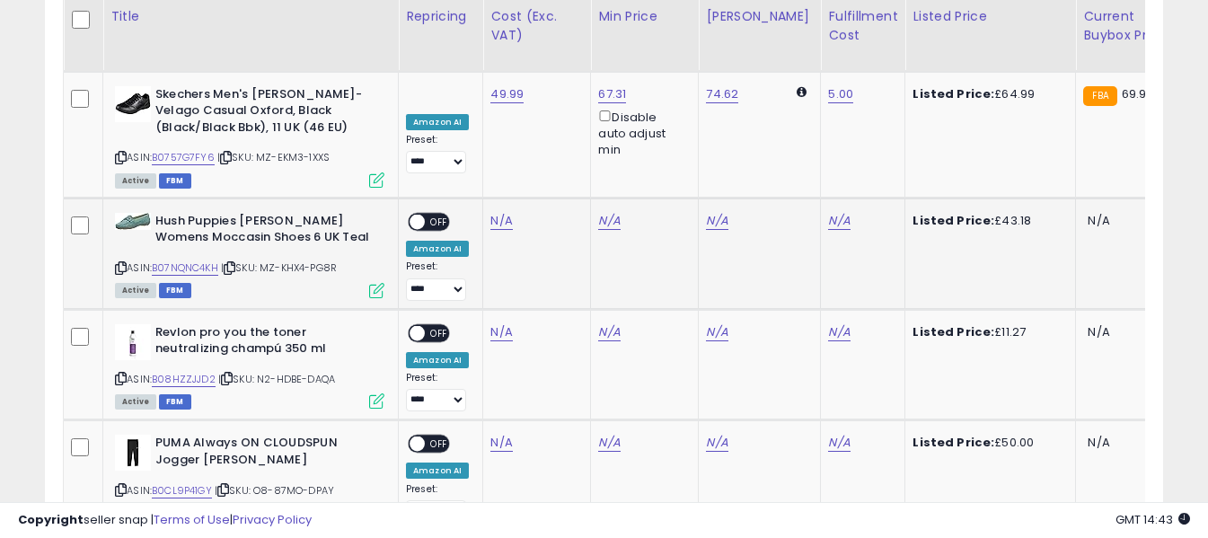
click at [121, 263] on icon at bounding box center [121, 268] width 12 height 10
click at [499, 212] on link "N/A" at bounding box center [501, 221] width 22 height 18
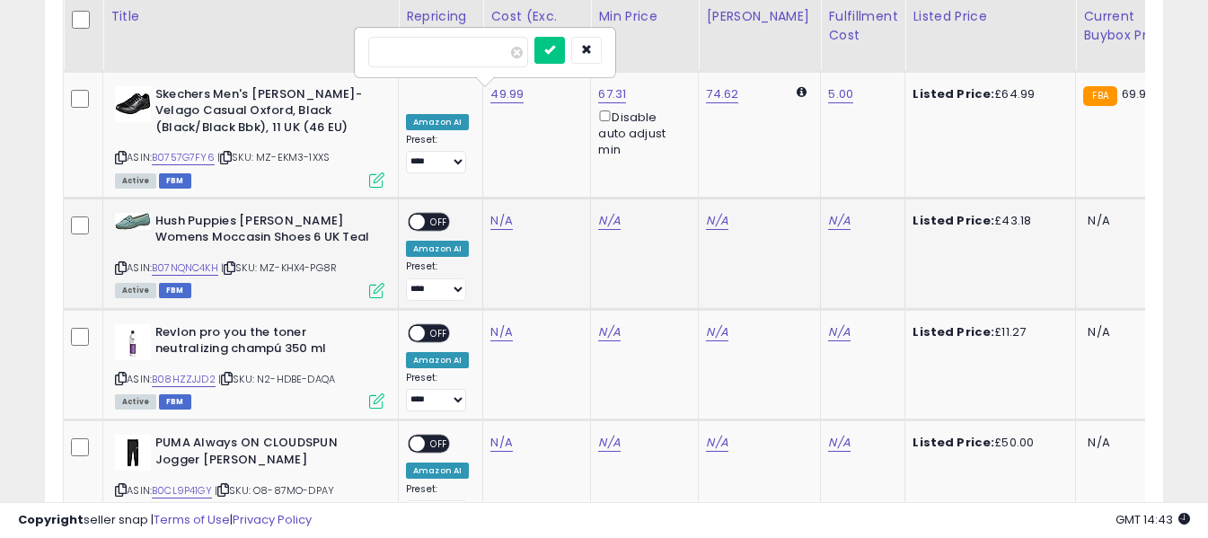
click at [480, 39] on input "number" at bounding box center [448, 52] width 160 height 31
type input "*****"
click at [555, 48] on icon "submit" at bounding box center [549, 49] width 11 height 11
click at [828, 212] on link "N/A" at bounding box center [839, 221] width 22 height 18
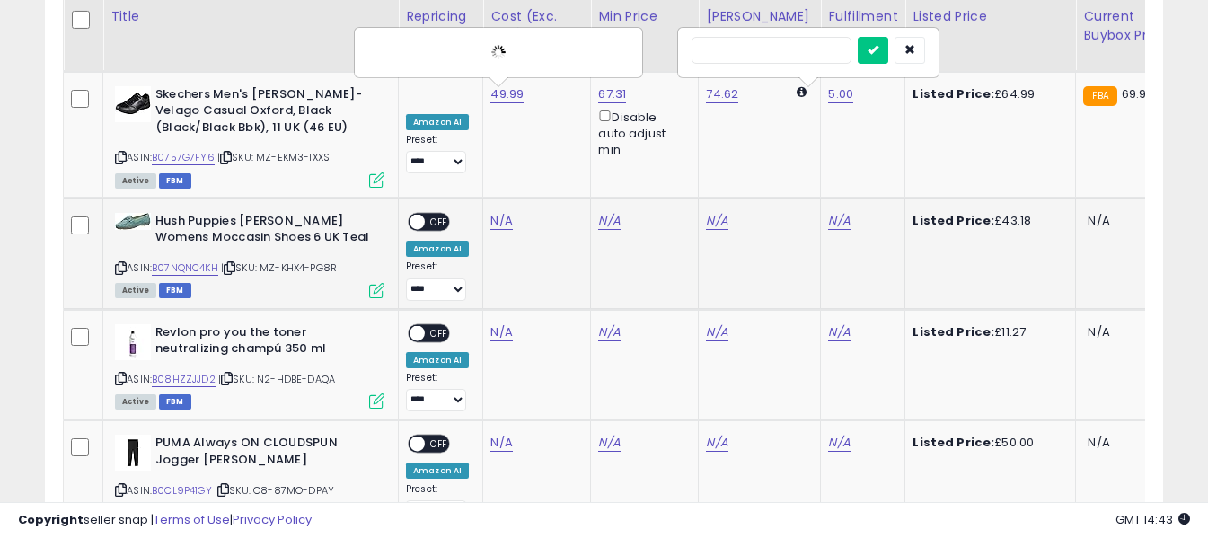
click at [777, 53] on input "text" at bounding box center [771, 50] width 160 height 27
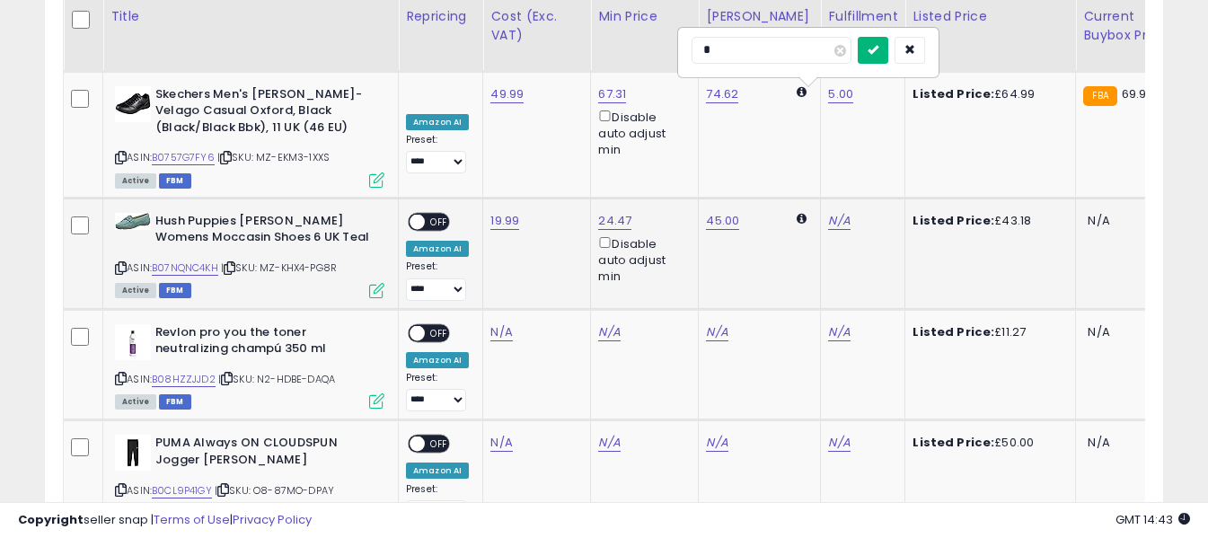
type input "*"
click at [878, 47] on icon "submit" at bounding box center [872, 49] width 11 height 11
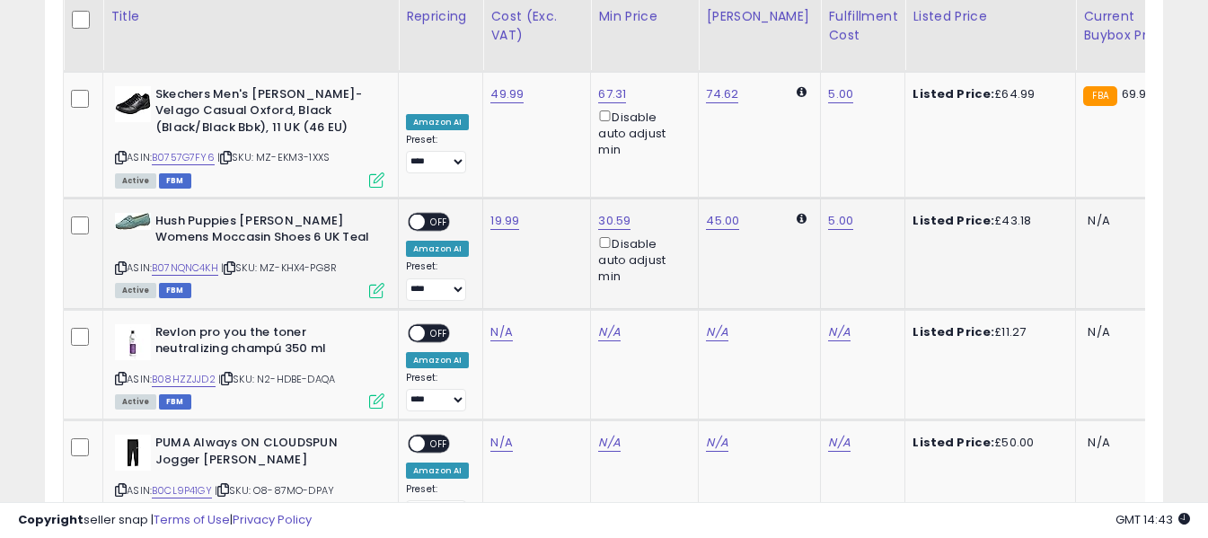
click at [444, 215] on span "OFF" at bounding box center [439, 222] width 29 height 15
click at [121, 374] on icon at bounding box center [121, 379] width 12 height 10
click at [497, 323] on link "N/A" at bounding box center [501, 332] width 22 height 18
click at [495, 160] on input "number" at bounding box center [448, 162] width 160 height 31
type input "****"
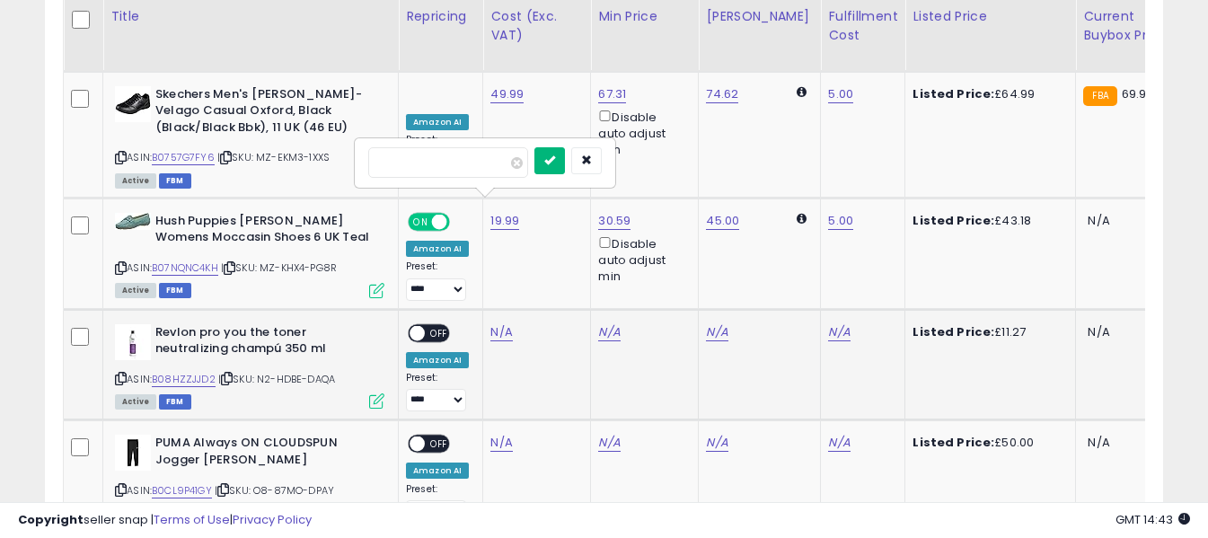
click at [555, 155] on icon "submit" at bounding box center [549, 159] width 11 height 11
click at [828, 323] on link "N/A" at bounding box center [839, 332] width 22 height 18
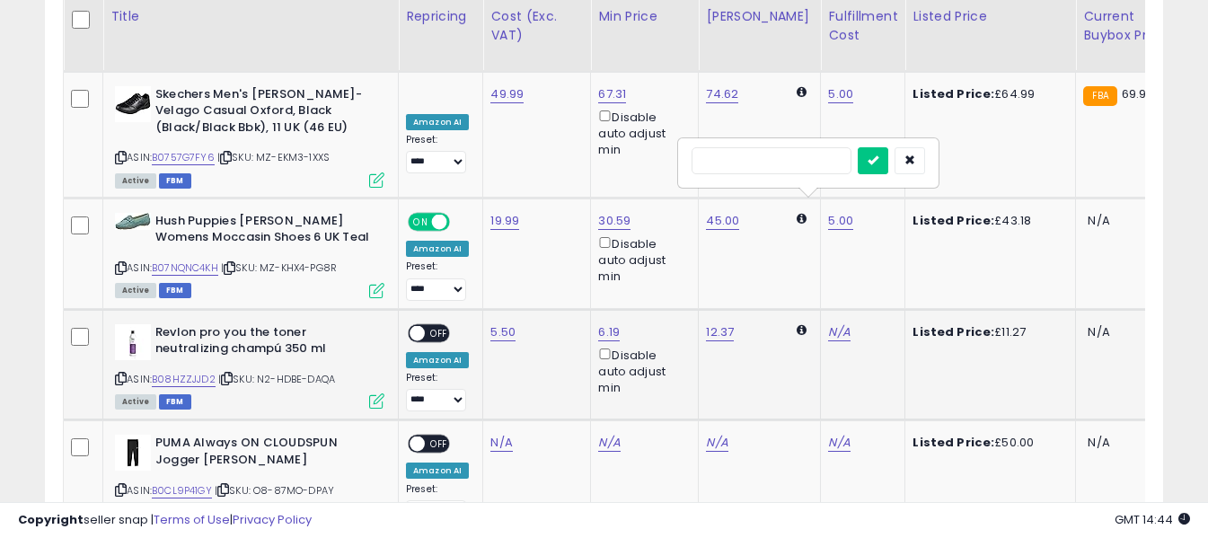
click at [767, 162] on input "text" at bounding box center [771, 160] width 160 height 27
type input "*"
click at [878, 164] on icon "submit" at bounding box center [872, 159] width 11 height 11
click at [435, 325] on span "OFF" at bounding box center [439, 332] width 29 height 15
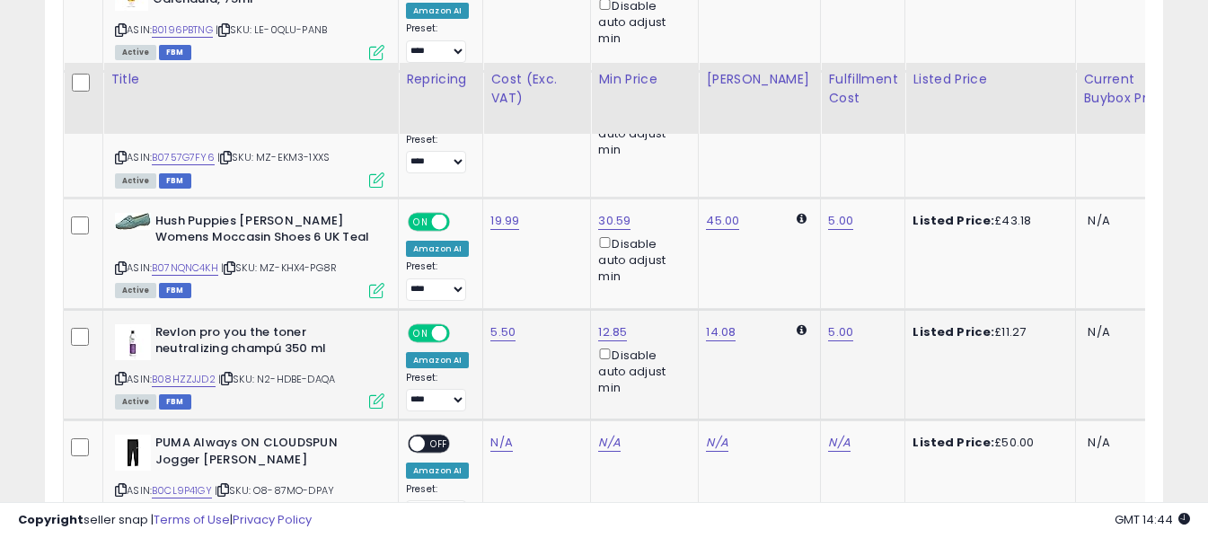
scroll to position [5560, 0]
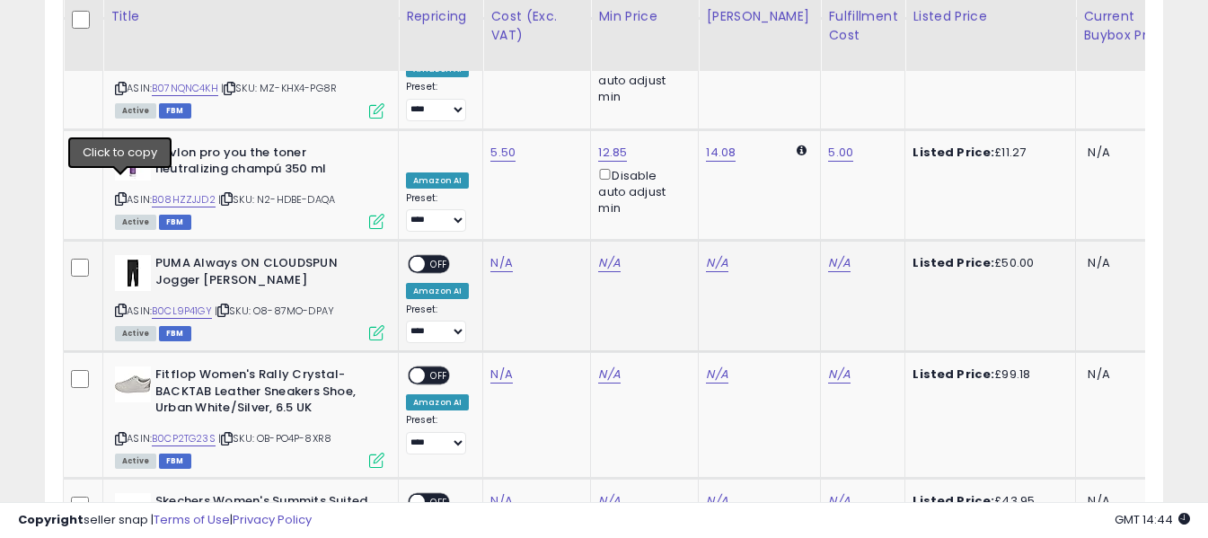
click at [119, 305] on icon at bounding box center [121, 310] width 12 height 10
click at [505, 254] on link "N/A" at bounding box center [501, 263] width 22 height 18
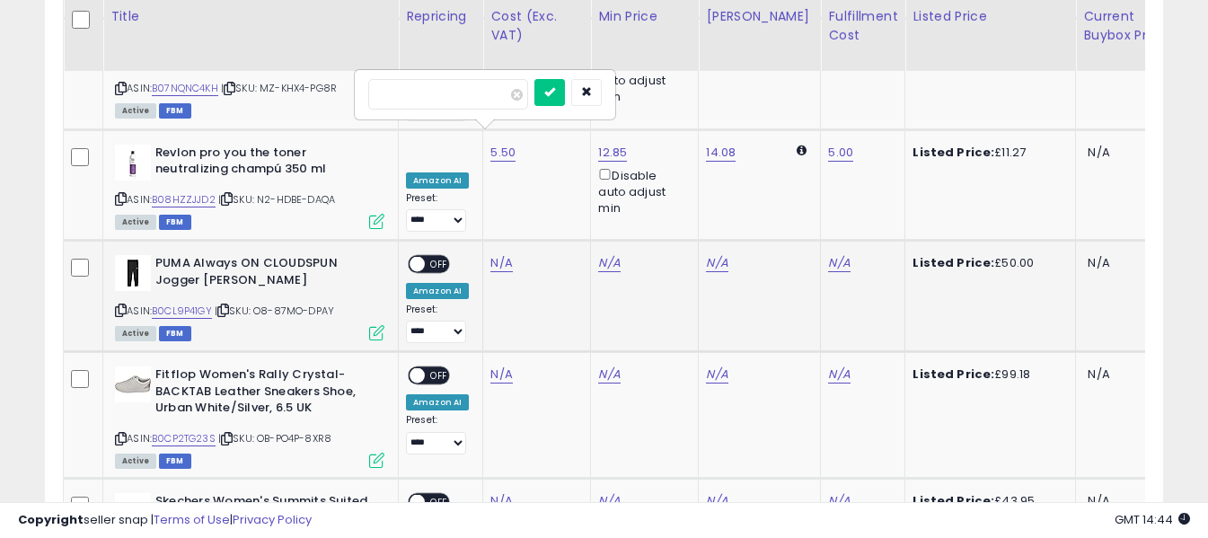
click at [481, 94] on input "number" at bounding box center [448, 94] width 160 height 31
type input "*****"
click at [555, 94] on icon "submit" at bounding box center [549, 91] width 11 height 11
click at [828, 254] on link "N/A" at bounding box center [839, 263] width 22 height 18
click at [795, 90] on input "text" at bounding box center [771, 92] width 160 height 27
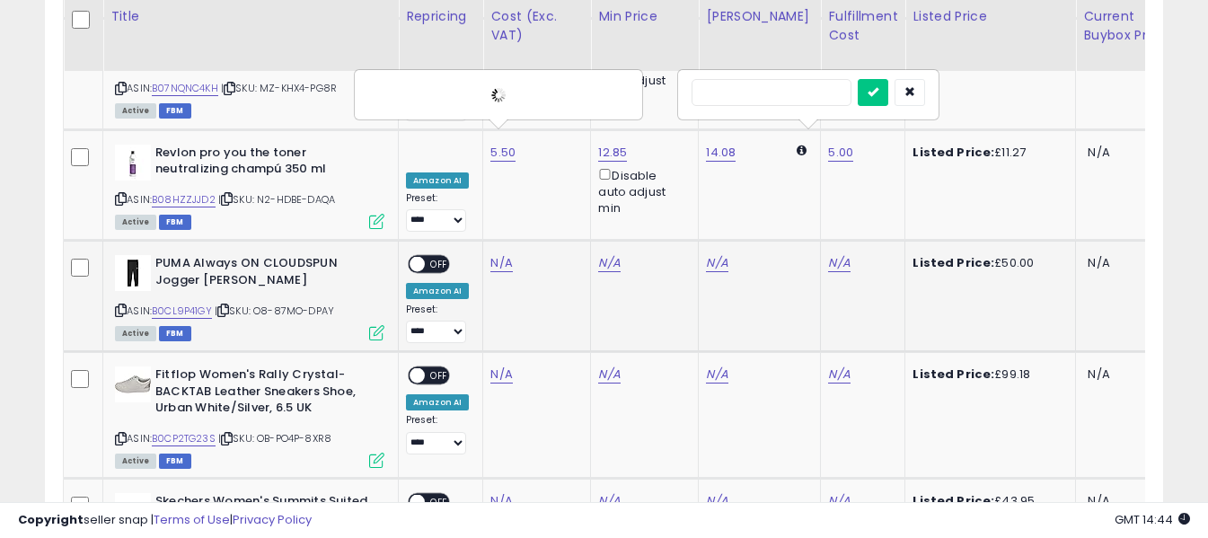
type input "*"
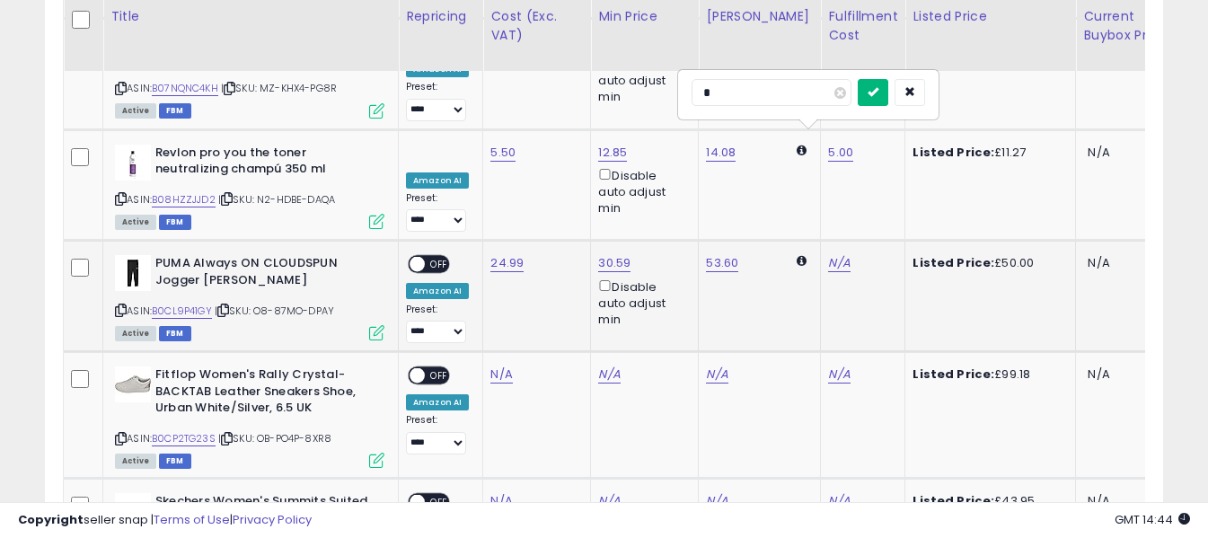
click at [878, 91] on icon "submit" at bounding box center [872, 91] width 11 height 11
click at [441, 257] on span "OFF" at bounding box center [439, 264] width 29 height 15
click at [121, 434] on icon at bounding box center [121, 439] width 12 height 10
click at [490, 365] on link "N/A" at bounding box center [501, 374] width 22 height 18
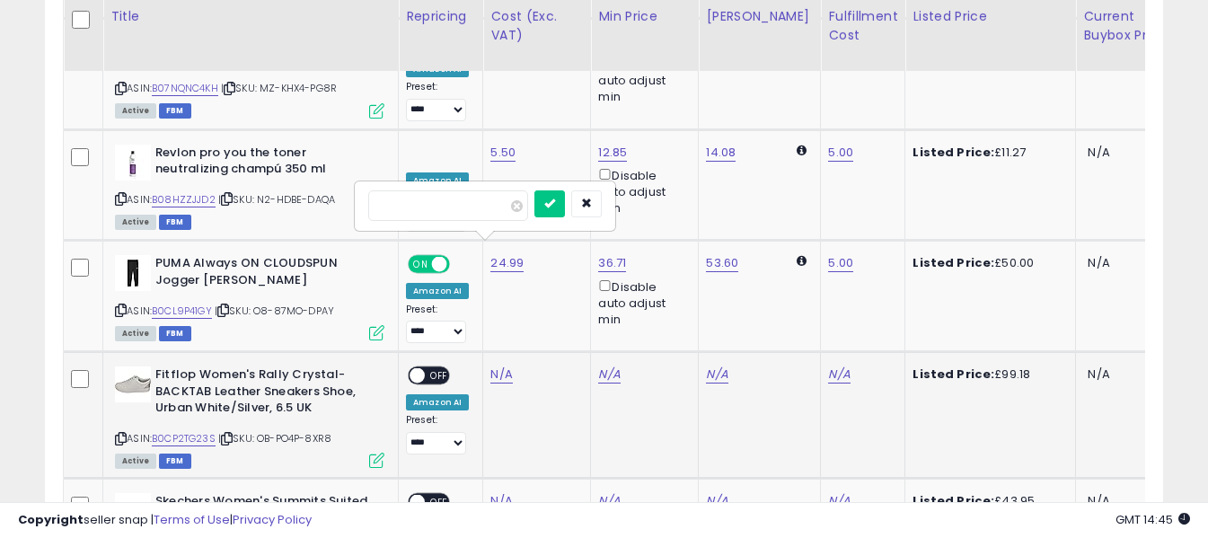
click at [492, 208] on input "number" at bounding box center [448, 205] width 160 height 31
type input "*****"
click at [555, 203] on icon "submit" at bounding box center [549, 203] width 11 height 11
click at [828, 365] on link "N/A" at bounding box center [839, 374] width 22 height 18
click at [797, 204] on input "text" at bounding box center [771, 203] width 160 height 27
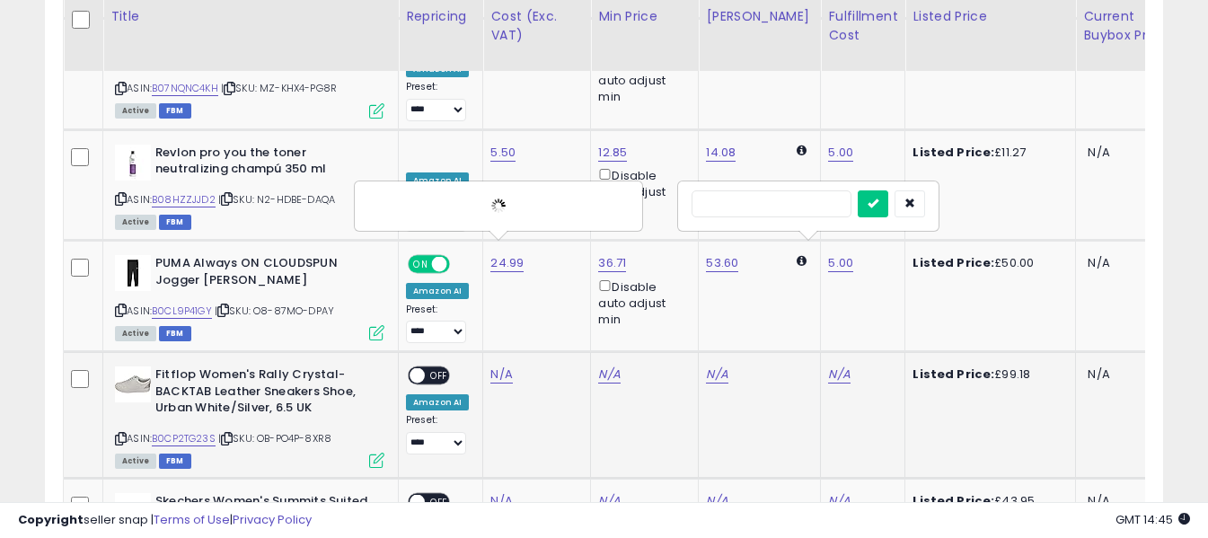
type input "*"
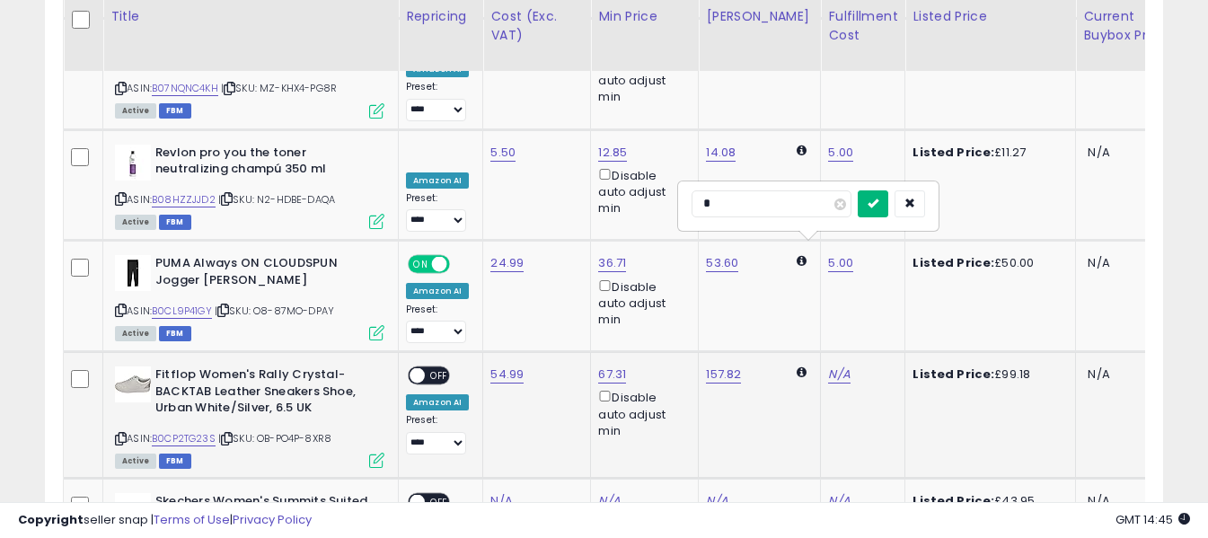
click at [878, 208] on icon "submit" at bounding box center [872, 203] width 11 height 11
click at [442, 368] on span "OFF" at bounding box center [439, 375] width 29 height 15
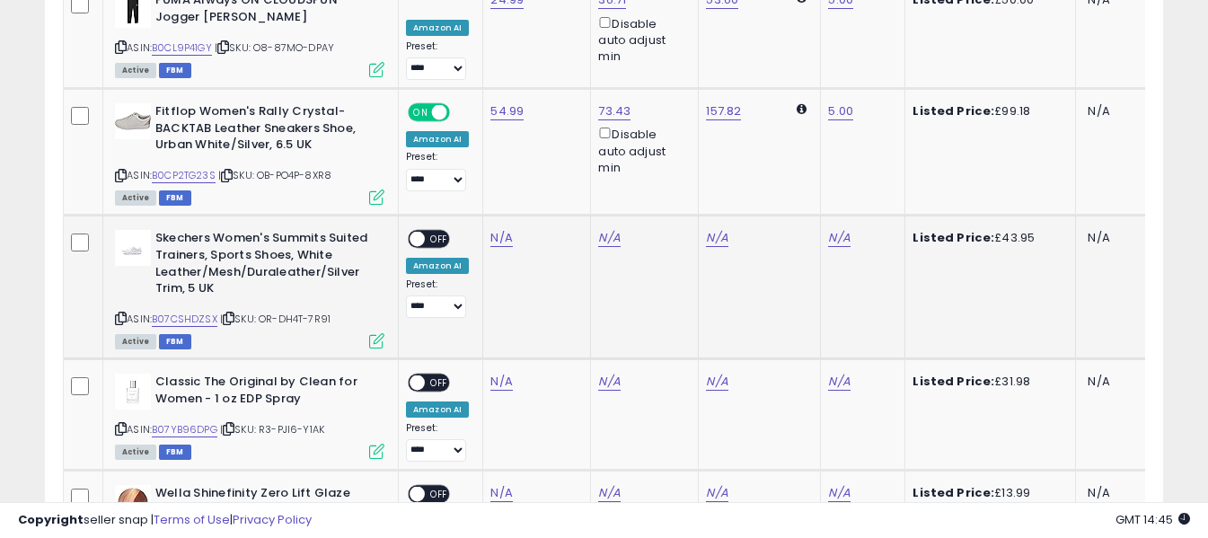
scroll to position [5829, 0]
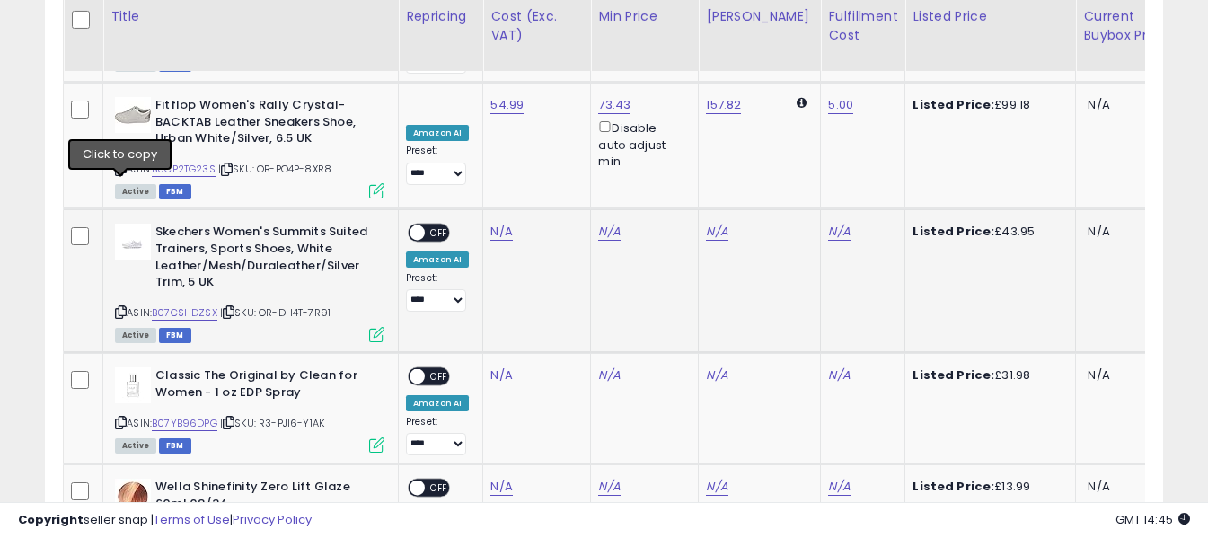
click at [121, 307] on icon at bounding box center [121, 312] width 12 height 10
click at [126, 224] on div "Skechers Women's Summits Suited Trainers, Sports Shoes, White Leather/Mesh/Dura…" at bounding box center [249, 259] width 269 height 71
click at [505, 223] on link "N/A" at bounding box center [501, 232] width 22 height 18
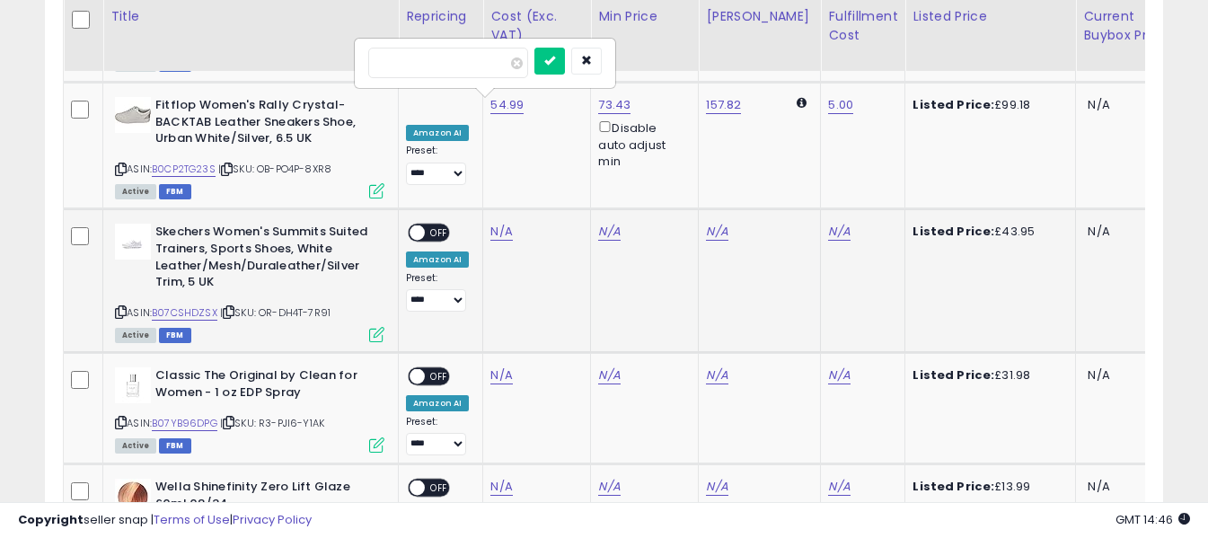
click at [466, 48] on input "number" at bounding box center [448, 63] width 160 height 31
type input "*****"
click at [555, 63] on icon "submit" at bounding box center [549, 60] width 11 height 11
click at [828, 223] on link "N/A" at bounding box center [839, 232] width 22 height 18
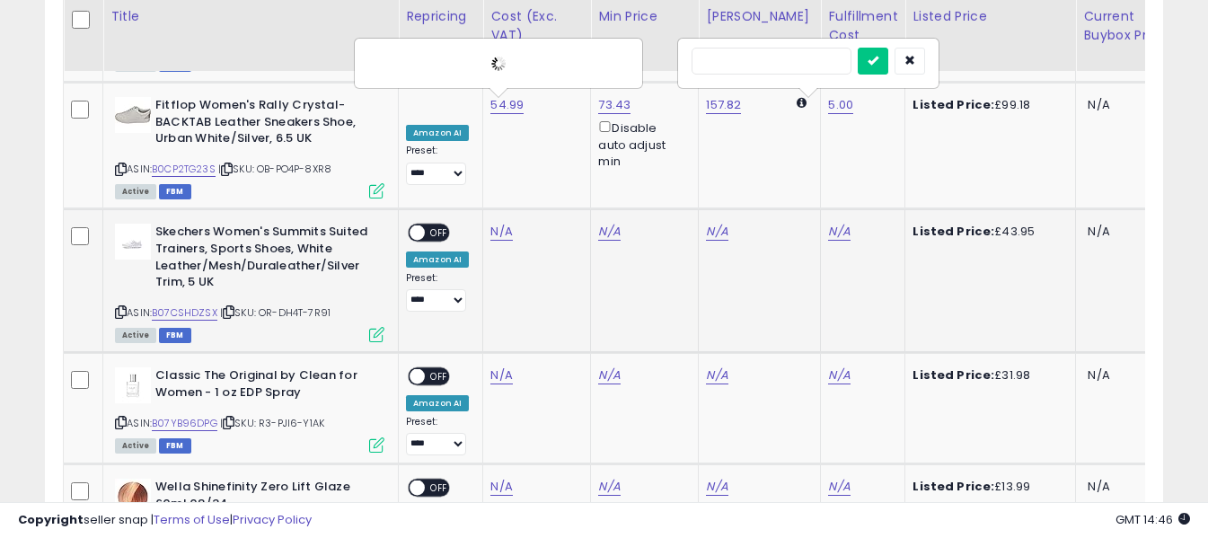
click at [785, 61] on input "text" at bounding box center [771, 61] width 160 height 27
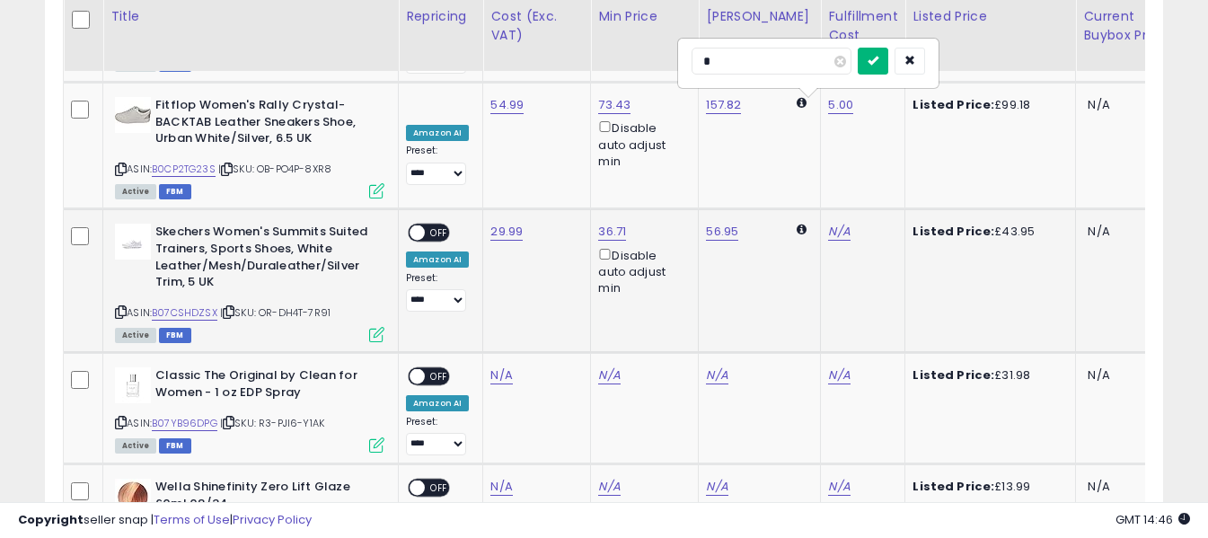
type input "*"
click at [878, 62] on icon "submit" at bounding box center [872, 60] width 11 height 11
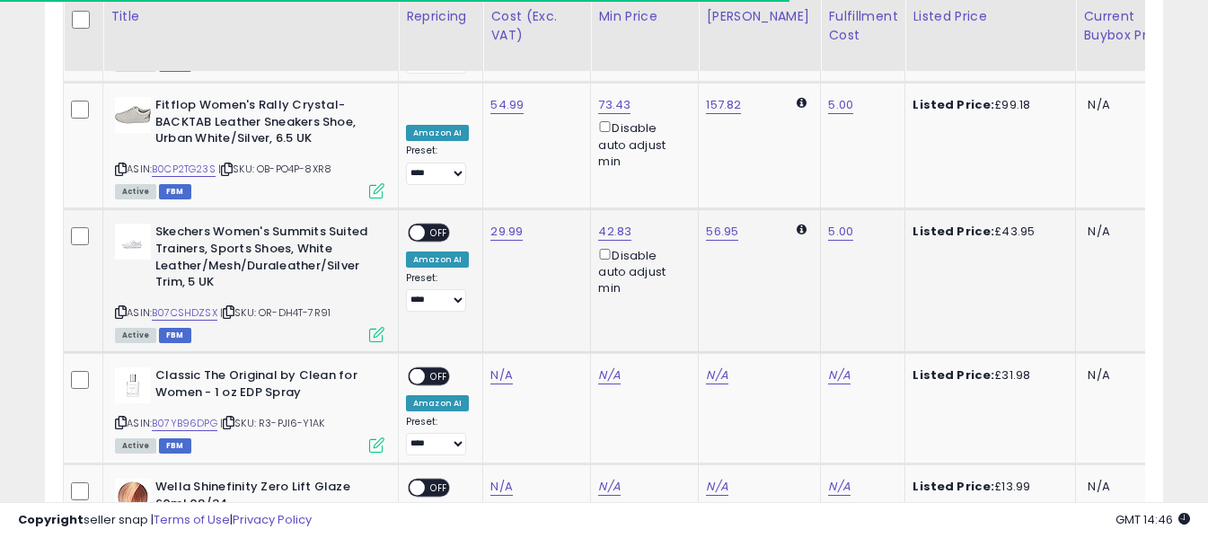
click at [440, 225] on span "OFF" at bounding box center [439, 232] width 29 height 15
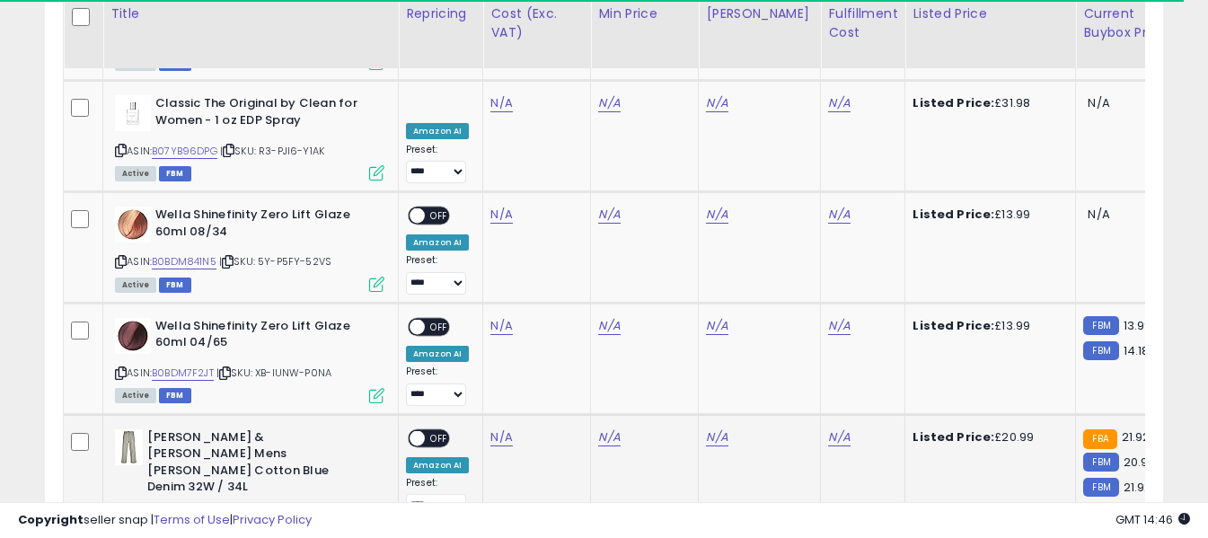
scroll to position [6098, 0]
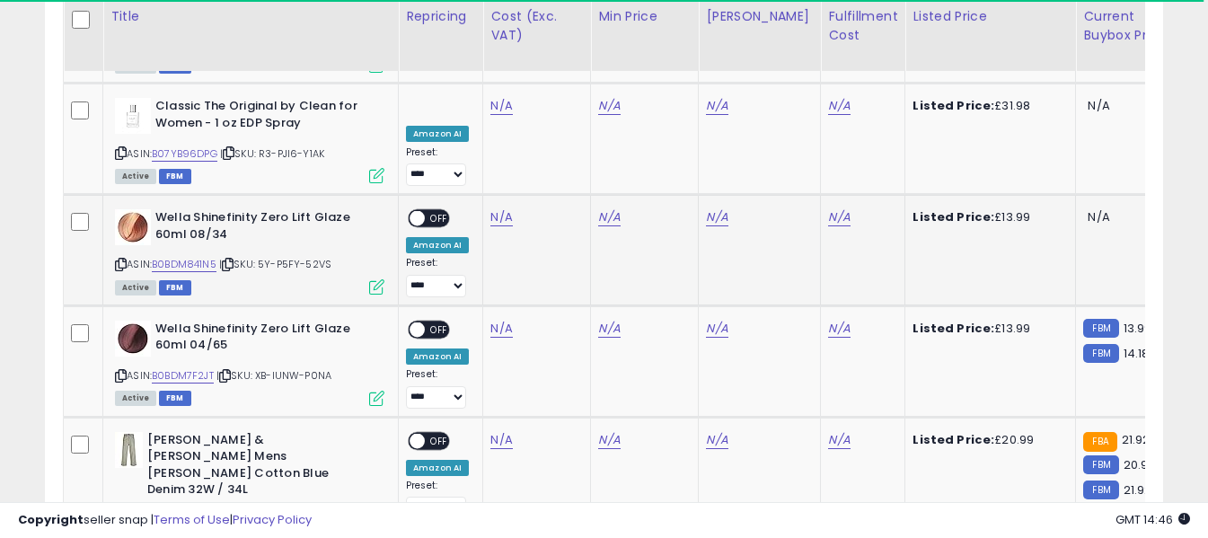
click at [119, 260] on icon at bounding box center [121, 265] width 12 height 10
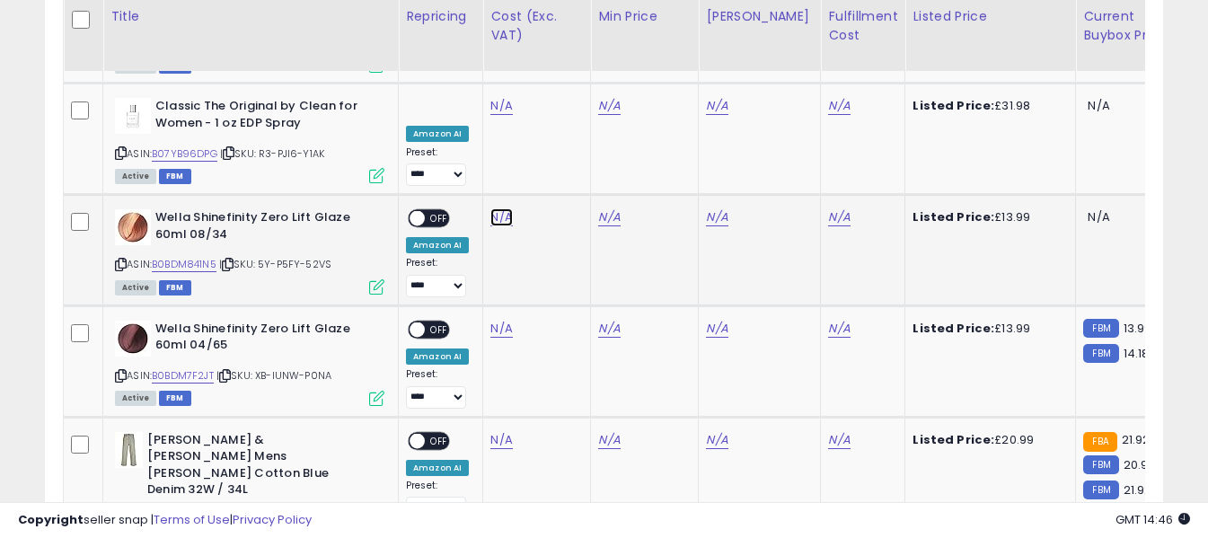
click at [500, 208] on link "N/A" at bounding box center [501, 217] width 22 height 18
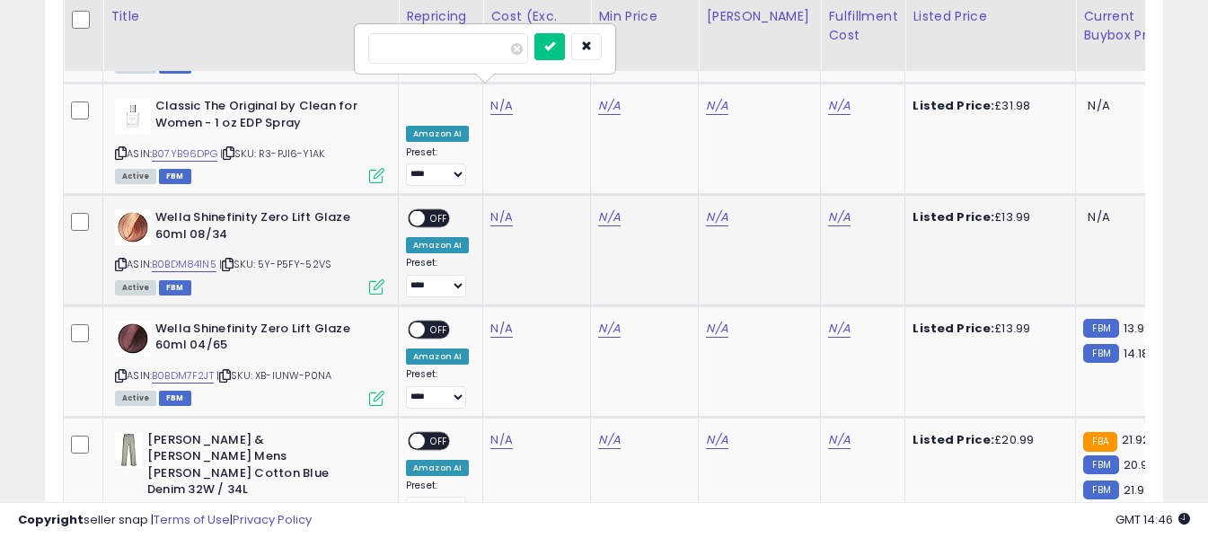
click at [463, 52] on input "number" at bounding box center [448, 48] width 160 height 31
type input "****"
click at [555, 48] on icon "submit" at bounding box center [549, 45] width 11 height 11
click at [833, 209] on div "N/A" at bounding box center [859, 217] width 63 height 16
click at [828, 208] on link "N/A" at bounding box center [839, 217] width 22 height 18
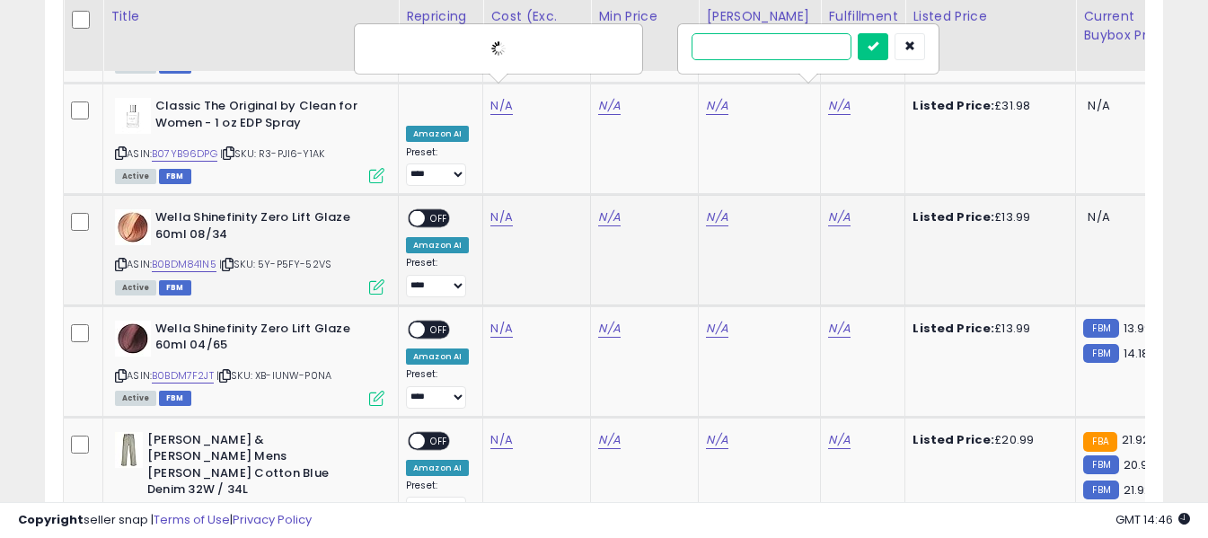
click at [809, 48] on input "text" at bounding box center [771, 46] width 160 height 27
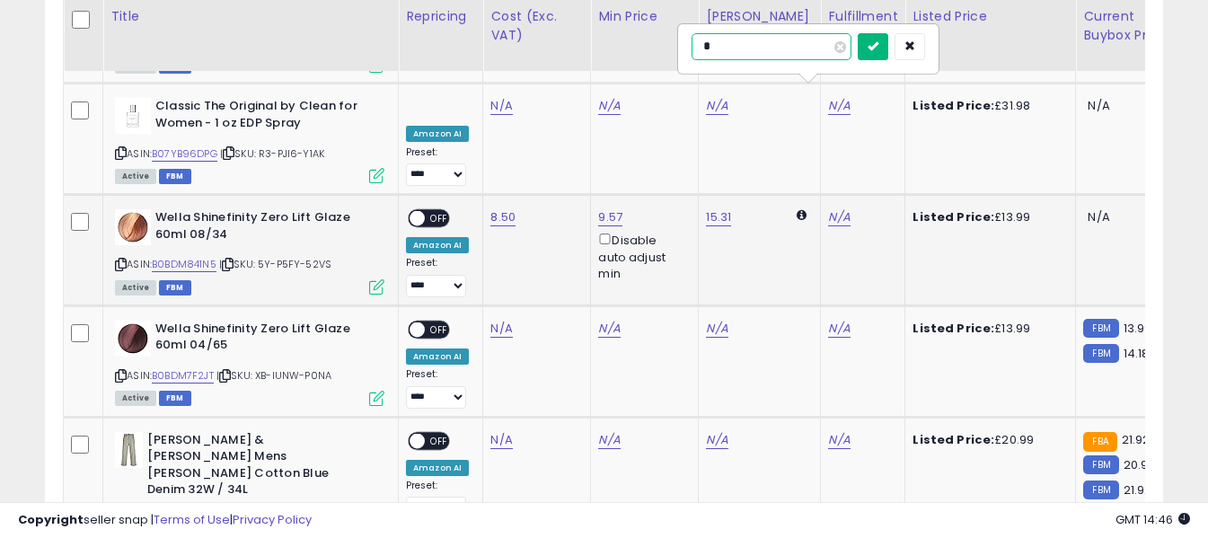
type input "*"
click at [888, 47] on button "submit" at bounding box center [873, 46] width 31 height 27
click at [436, 211] on span "OFF" at bounding box center [439, 218] width 29 height 15
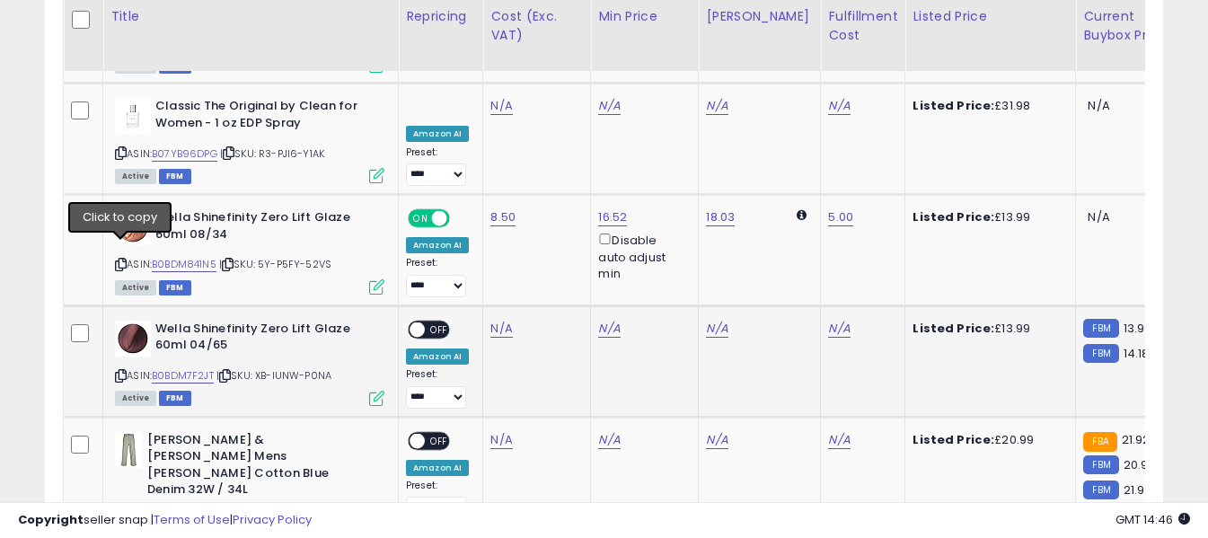
click at [118, 371] on icon at bounding box center [121, 376] width 12 height 10
click at [495, 305] on td "N/A" at bounding box center [537, 360] width 108 height 111
click at [497, 320] on link "N/A" at bounding box center [501, 329] width 22 height 18
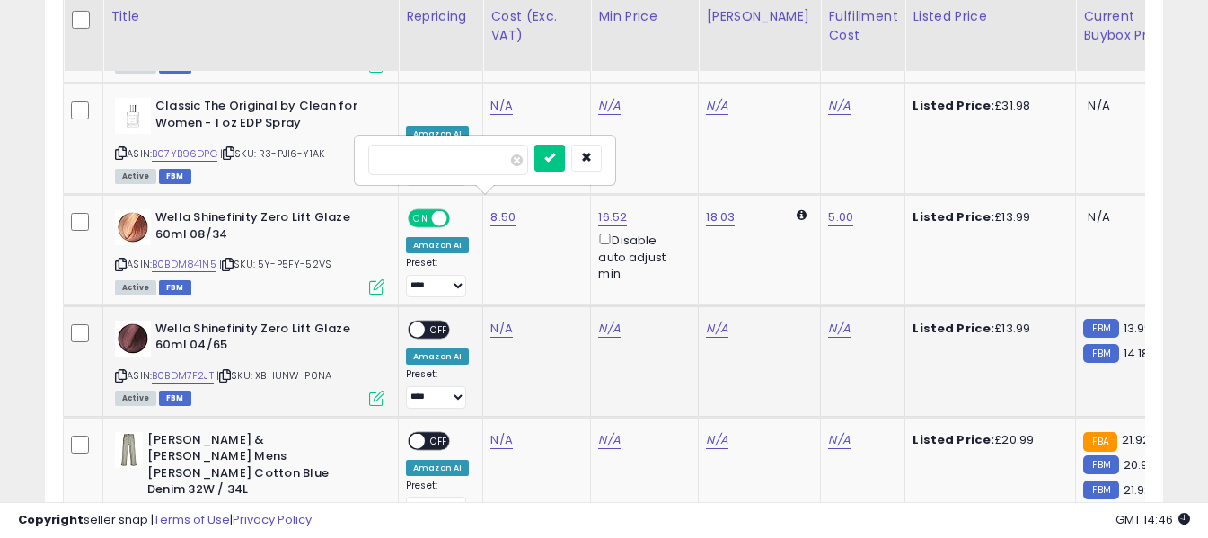
click at [490, 159] on input "number" at bounding box center [448, 160] width 160 height 31
type input "****"
click at [565, 147] on button "submit" at bounding box center [549, 158] width 31 height 27
click at [830, 320] on link "N/A" at bounding box center [839, 329] width 22 height 18
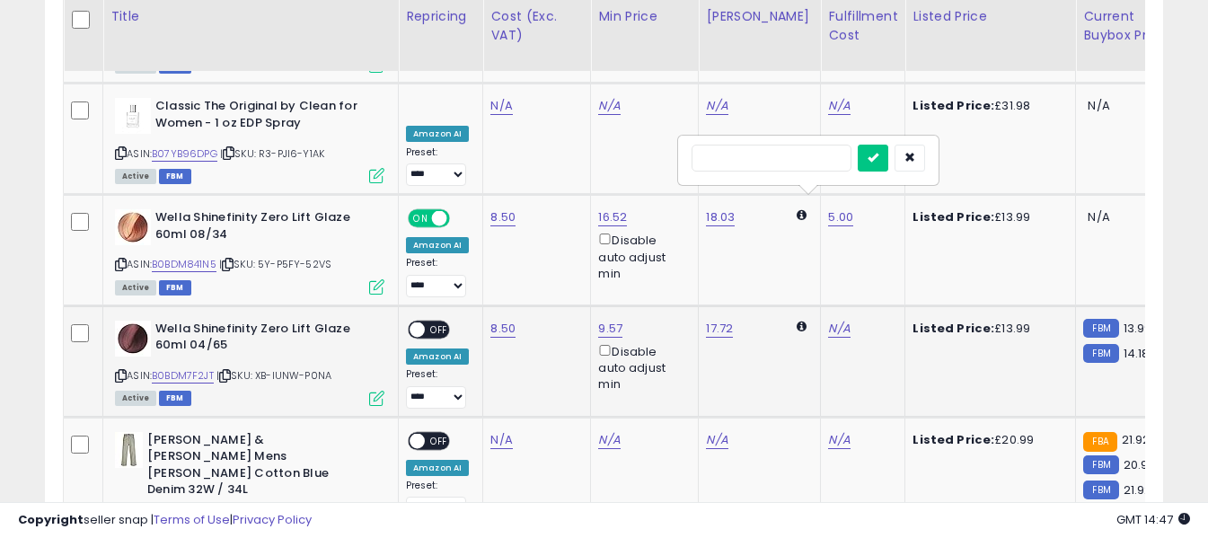
click at [772, 158] on input "text" at bounding box center [771, 158] width 160 height 27
type input "*"
click at [878, 160] on icon "submit" at bounding box center [872, 157] width 11 height 11
click at [444, 321] on span "OFF" at bounding box center [439, 328] width 29 height 15
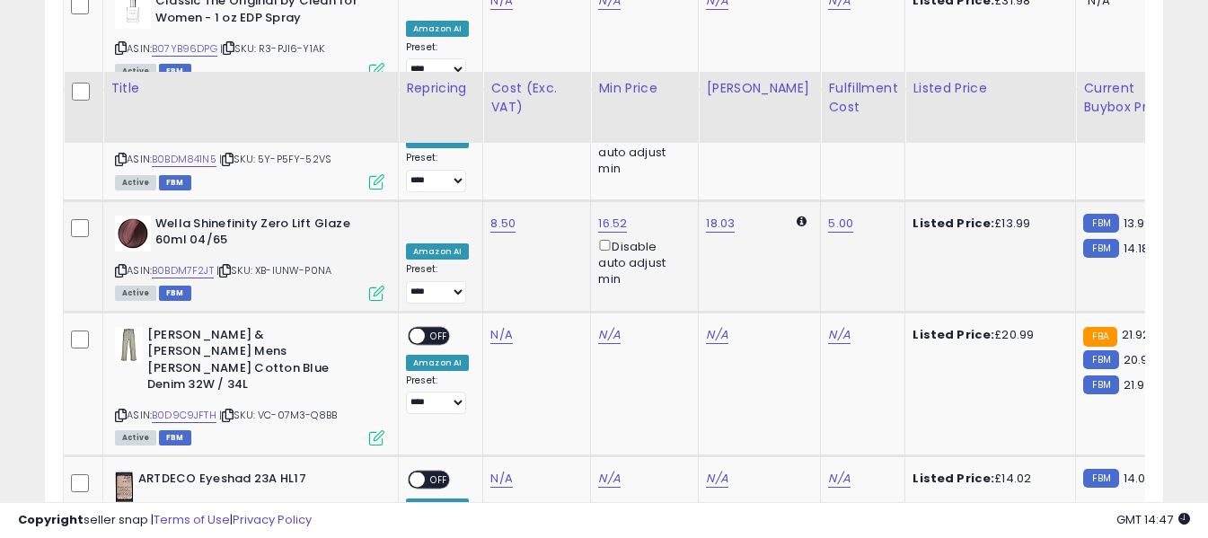
scroll to position [6278, 0]
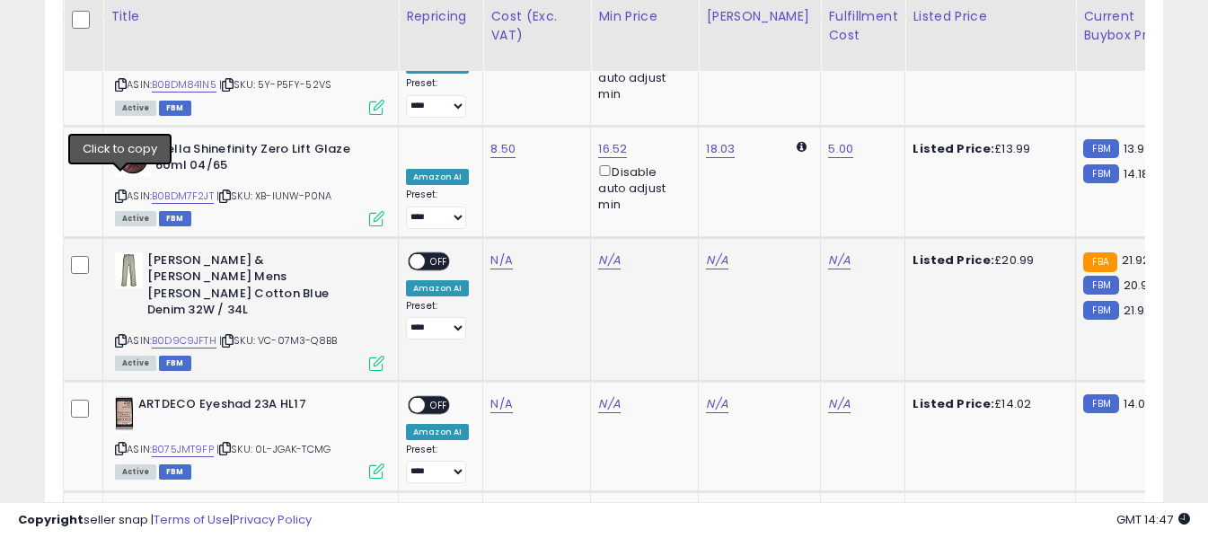
click at [119, 336] on icon at bounding box center [121, 341] width 12 height 10
click at [497, 251] on link "N/A" at bounding box center [501, 260] width 22 height 18
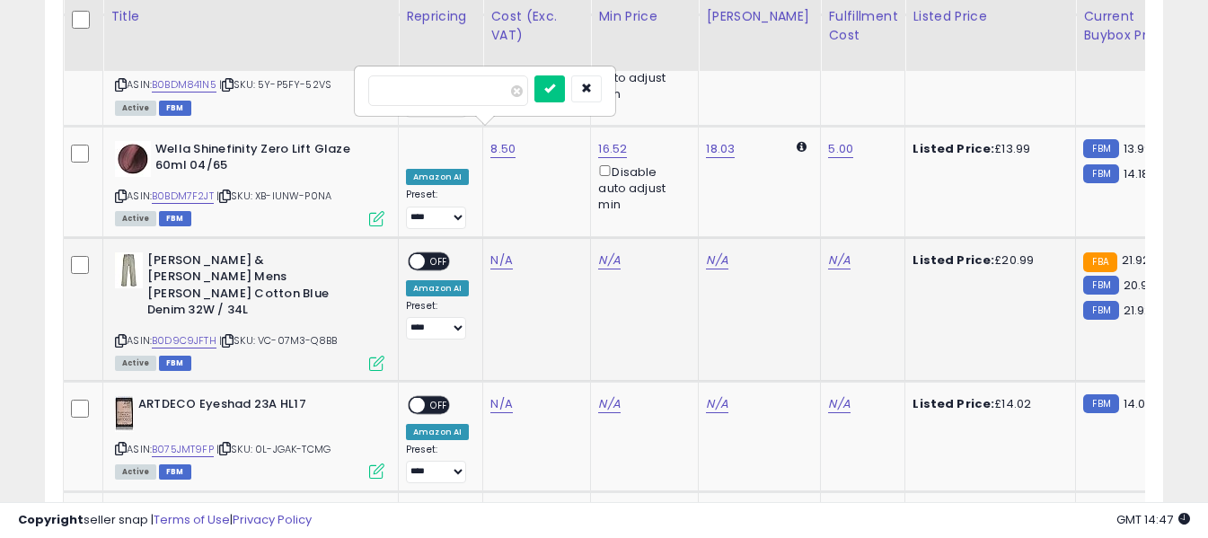
click at [497, 92] on input "number" at bounding box center [448, 90] width 160 height 31
type input "****"
click at [555, 88] on icon "submit" at bounding box center [549, 88] width 11 height 11
click at [828, 251] on link "N/A" at bounding box center [839, 260] width 22 height 18
click at [807, 92] on input "text" at bounding box center [771, 88] width 160 height 27
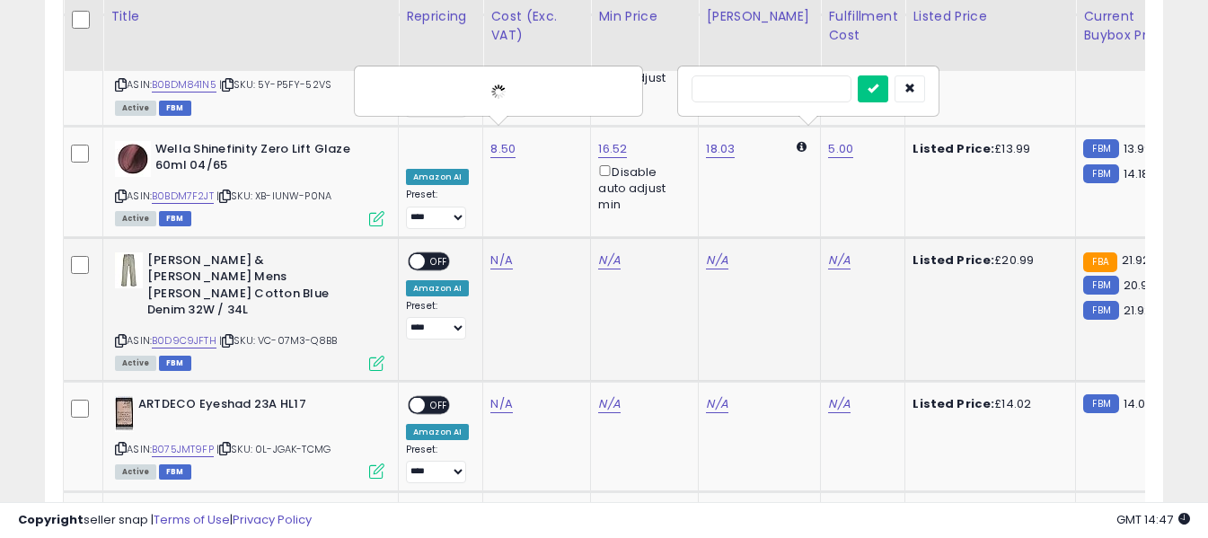
type input "*"
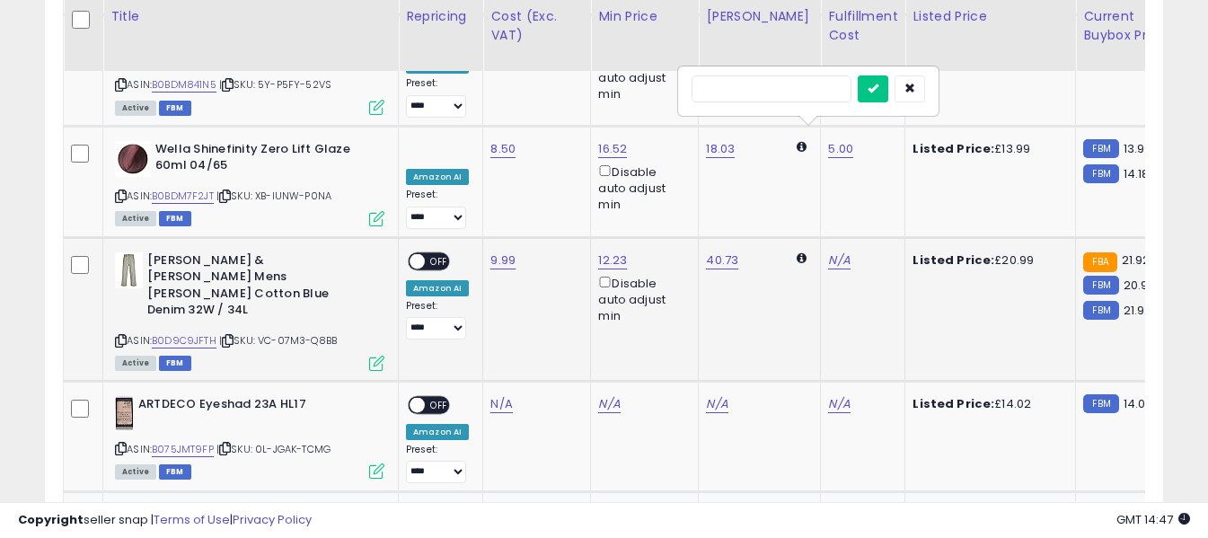
type input "*"
click at [878, 90] on icon "submit" at bounding box center [872, 88] width 11 height 11
click at [439, 253] on span "OFF" at bounding box center [439, 260] width 29 height 15
click at [120, 444] on icon at bounding box center [121, 449] width 12 height 10
click at [497, 395] on link "N/A" at bounding box center [501, 404] width 22 height 18
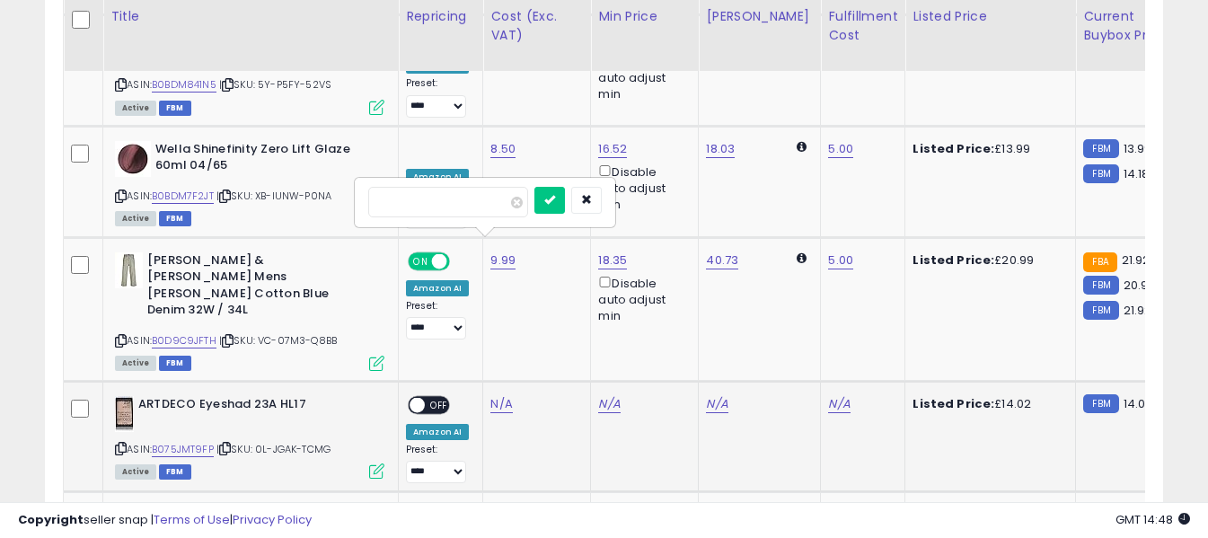
click at [497, 207] on input "number" at bounding box center [448, 202] width 160 height 31
type input "****"
click at [555, 199] on icon "submit" at bounding box center [549, 199] width 11 height 11
click at [828, 395] on link "N/A" at bounding box center [839, 404] width 22 height 18
click at [816, 208] on input "text" at bounding box center [771, 200] width 160 height 27
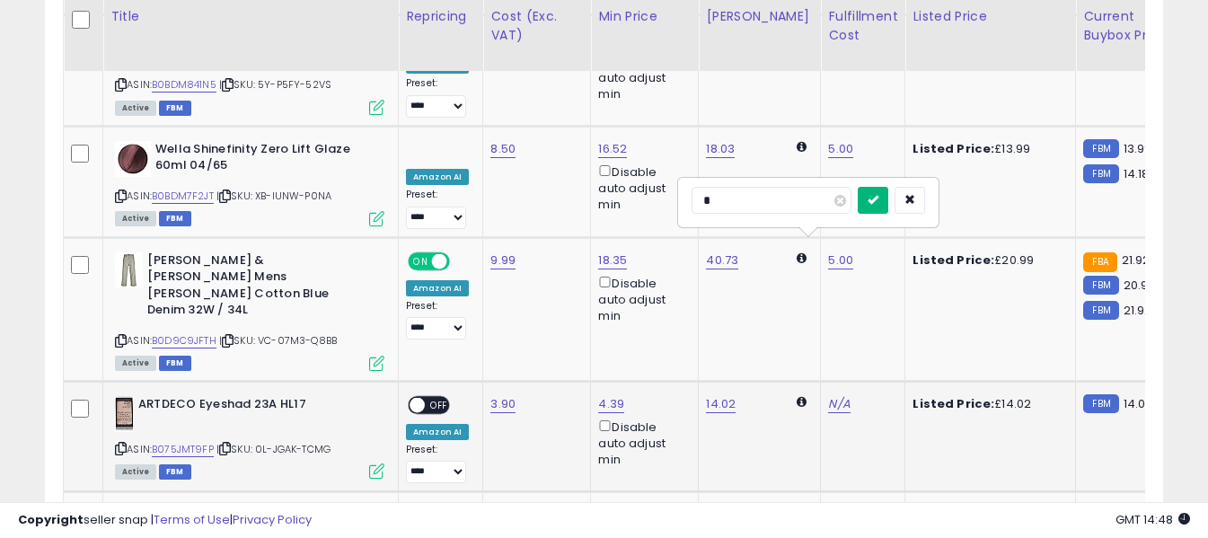
type input "*"
click at [878, 197] on icon "submit" at bounding box center [872, 199] width 11 height 11
click at [444, 397] on span "OFF" at bounding box center [439, 404] width 29 height 15
click at [497, 506] on link "N/A" at bounding box center [501, 515] width 22 height 18
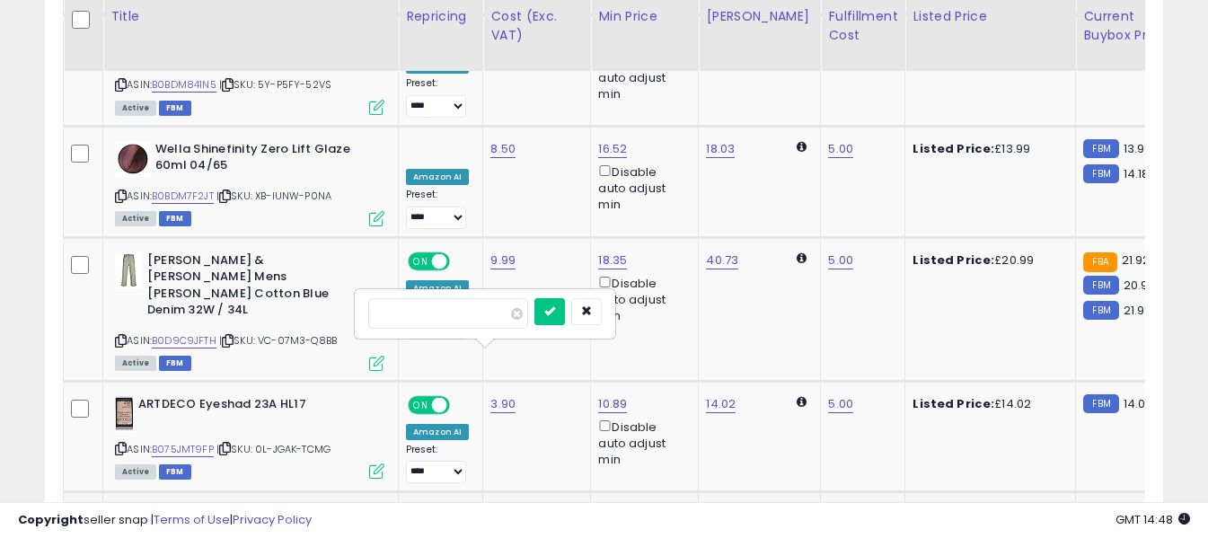
click at [489, 320] on input "number" at bounding box center [448, 313] width 160 height 31
type input "****"
click at [555, 313] on icon "submit" at bounding box center [549, 310] width 11 height 11
click at [829, 506] on link "N/A" at bounding box center [839, 515] width 22 height 18
click at [791, 316] on input "text" at bounding box center [771, 311] width 160 height 27
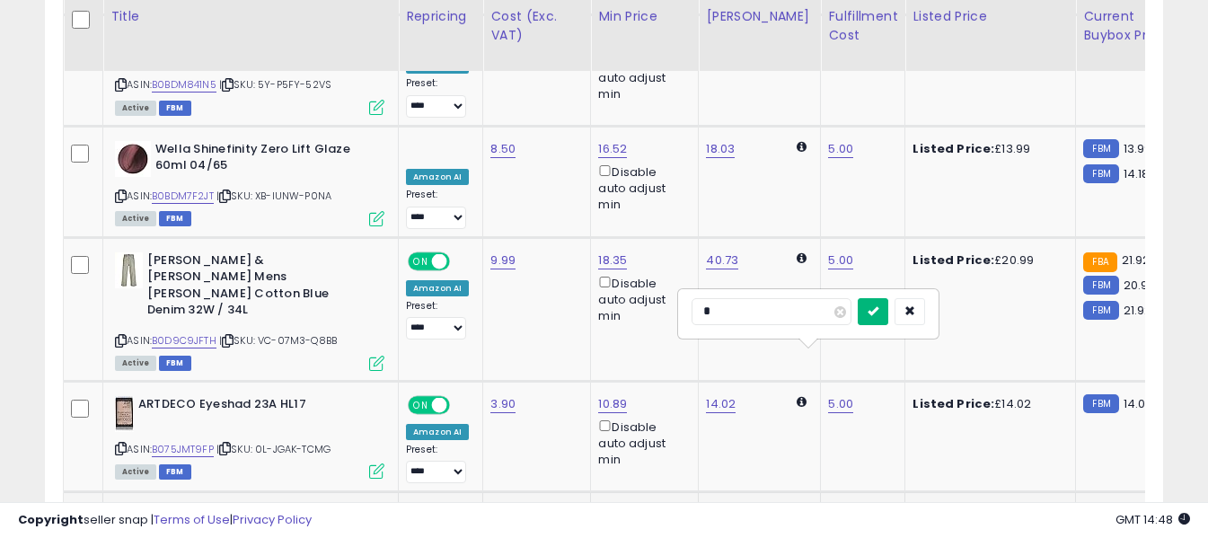
type input "*"
click at [878, 311] on icon "submit" at bounding box center [872, 310] width 11 height 11
click at [436, 508] on span "OFF" at bounding box center [439, 515] width 29 height 15
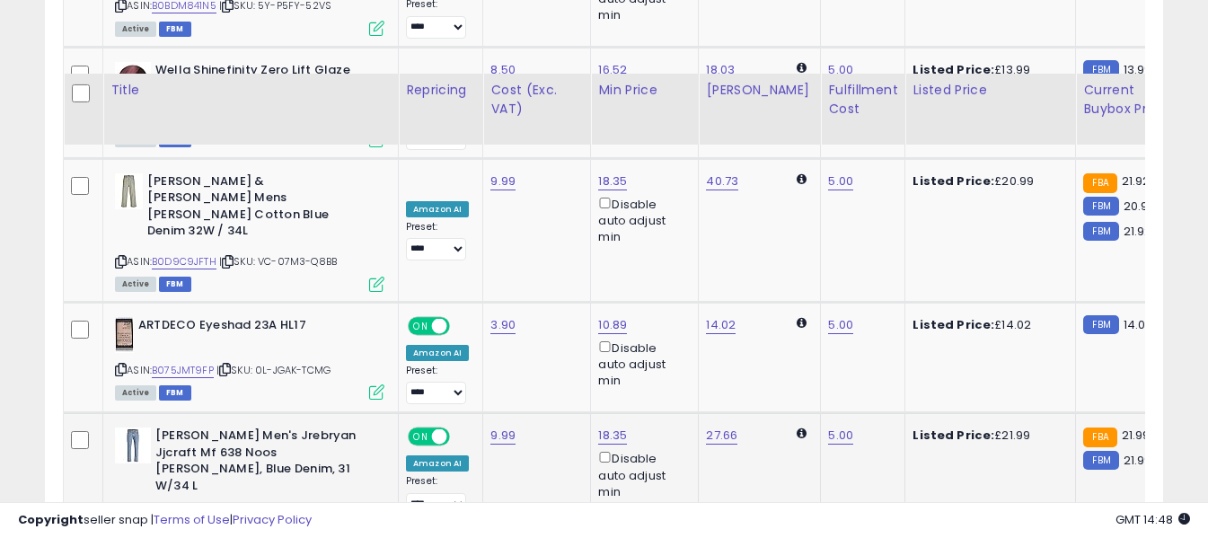
scroll to position [6595, 0]
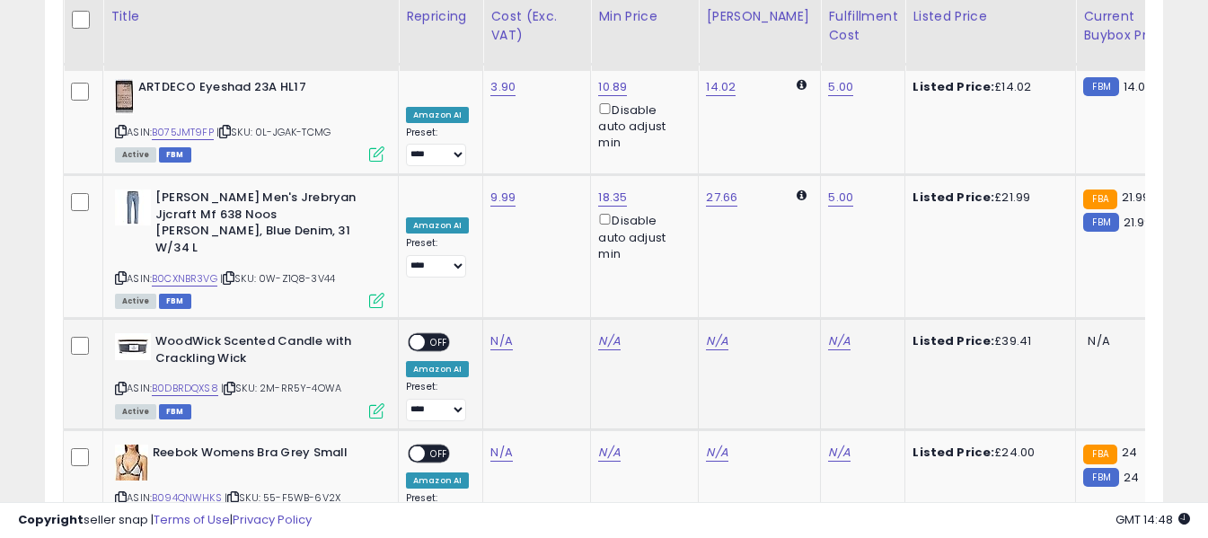
click at [122, 383] on icon at bounding box center [121, 388] width 12 height 10
click at [495, 332] on link "N/A" at bounding box center [501, 341] width 22 height 18
click at [480, 119] on input "number" at bounding box center [448, 123] width 160 height 31
type input "*****"
click at [565, 127] on button "submit" at bounding box center [549, 121] width 31 height 27
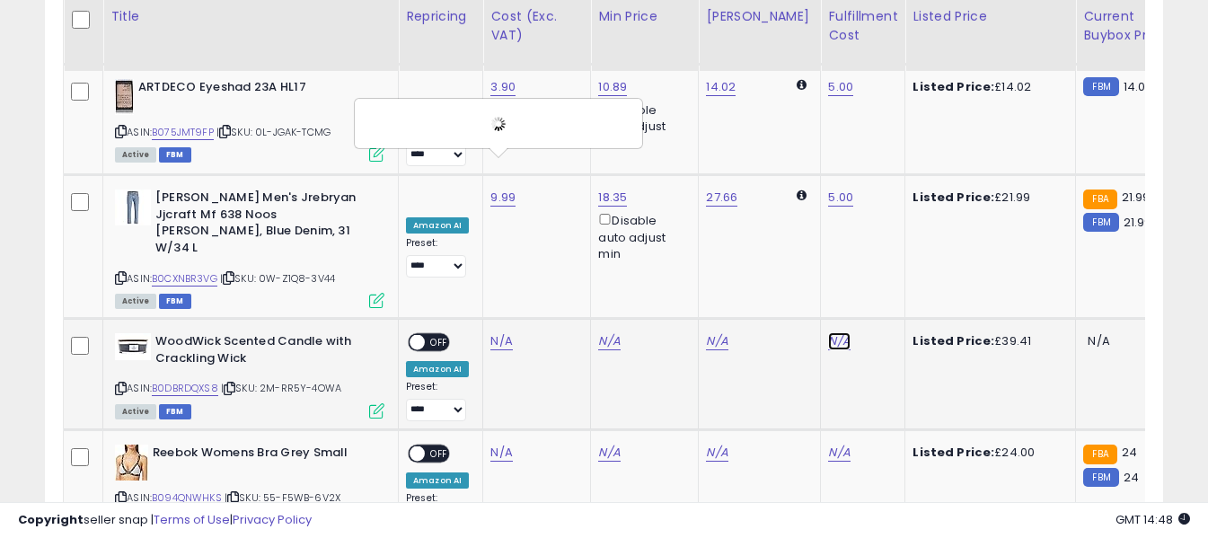
click at [828, 332] on link "N/A" at bounding box center [839, 341] width 22 height 18
click at [805, 119] on input "text" at bounding box center [771, 121] width 160 height 27
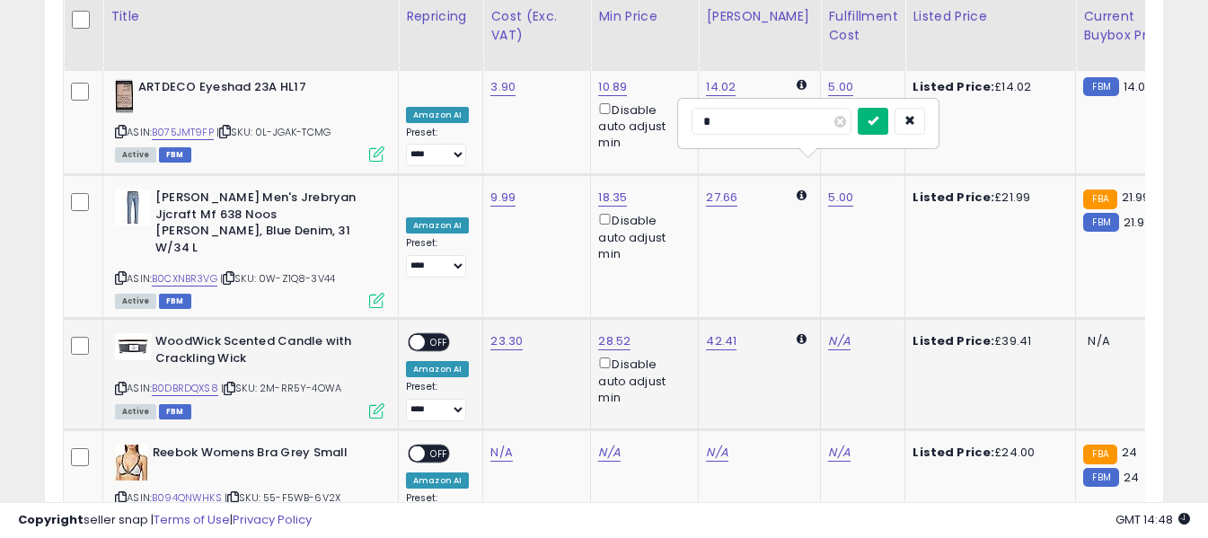
type input "*"
click at [878, 120] on icon "submit" at bounding box center [872, 120] width 11 height 11
click at [437, 335] on span "OFF" at bounding box center [439, 342] width 29 height 15
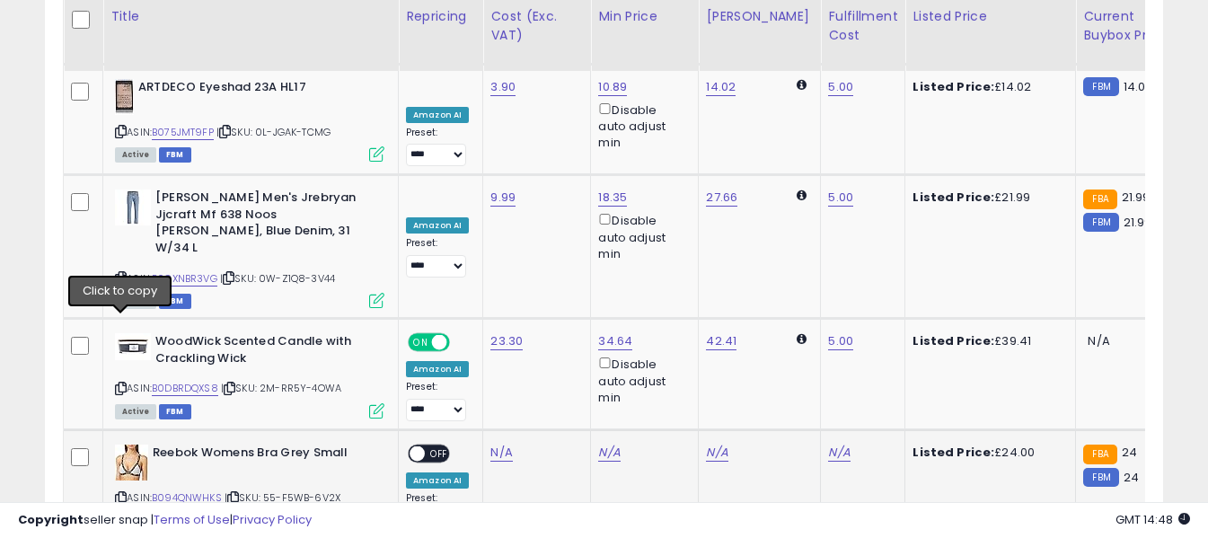
click at [120, 493] on icon at bounding box center [121, 498] width 12 height 10
click at [501, 444] on link "N/A" at bounding box center [501, 453] width 22 height 18
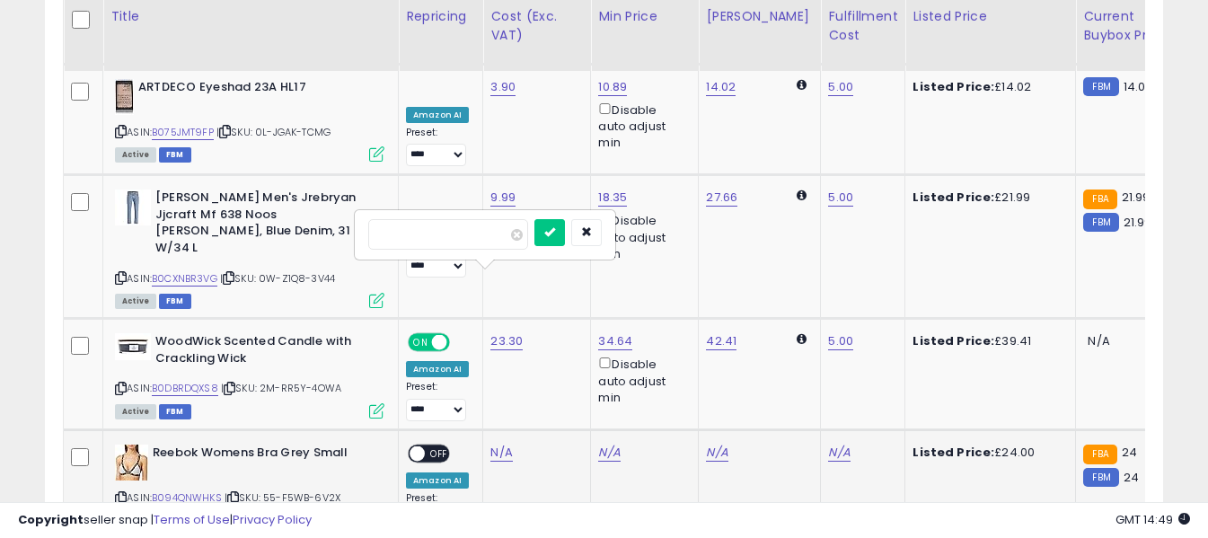
click at [493, 236] on input "number" at bounding box center [448, 234] width 160 height 31
type input "****"
click at [555, 233] on icon "submit" at bounding box center [549, 231] width 11 height 11
click at [828, 444] on link "N/A" at bounding box center [839, 453] width 22 height 18
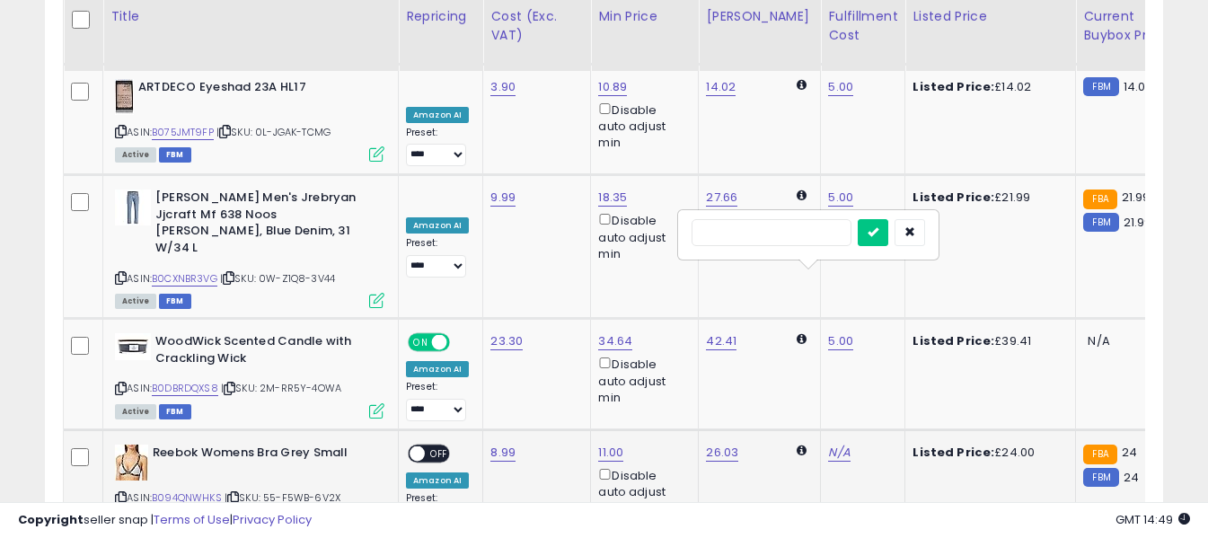
click at [819, 239] on input "text" at bounding box center [771, 232] width 160 height 27
type input "*"
click at [878, 232] on icon "submit" at bounding box center [872, 231] width 11 height 11
click at [440, 446] on span "OFF" at bounding box center [439, 453] width 29 height 15
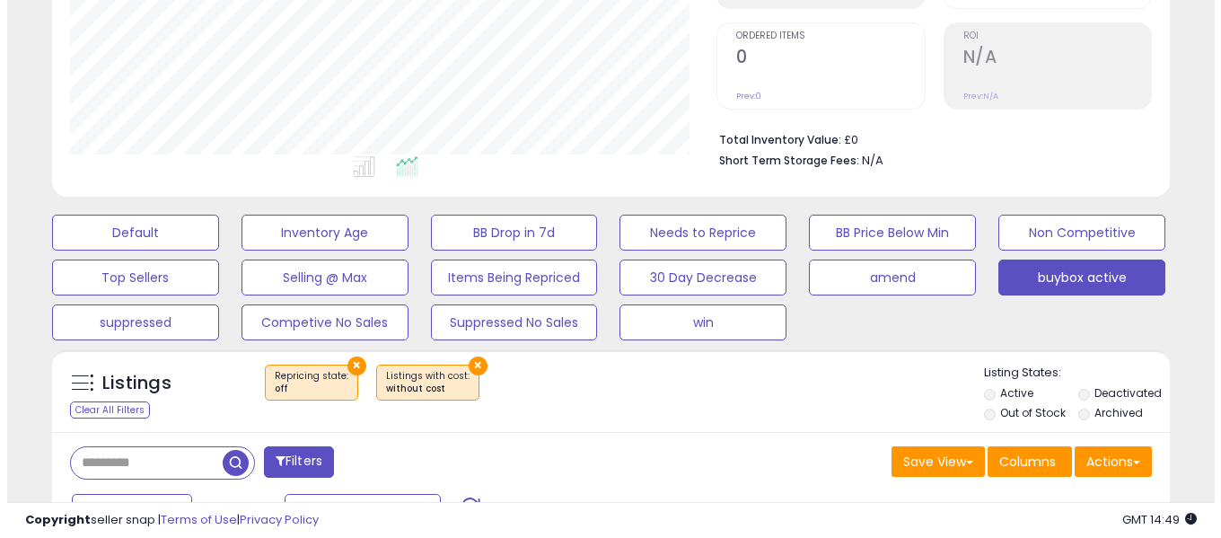
scroll to position [603, 0]
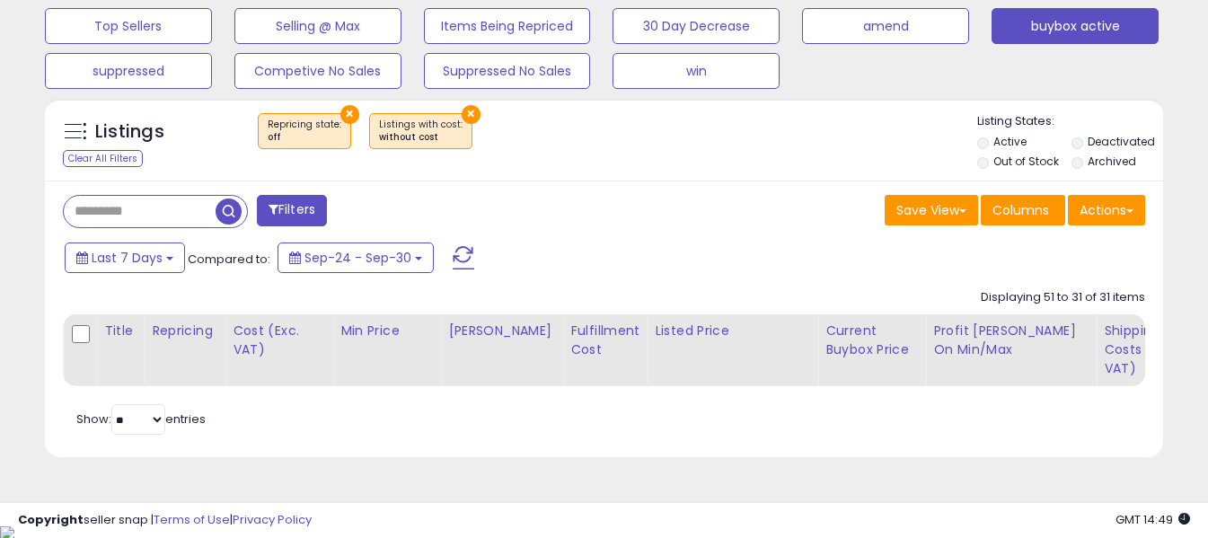
click at [453, 257] on span at bounding box center [464, 257] width 22 height 23
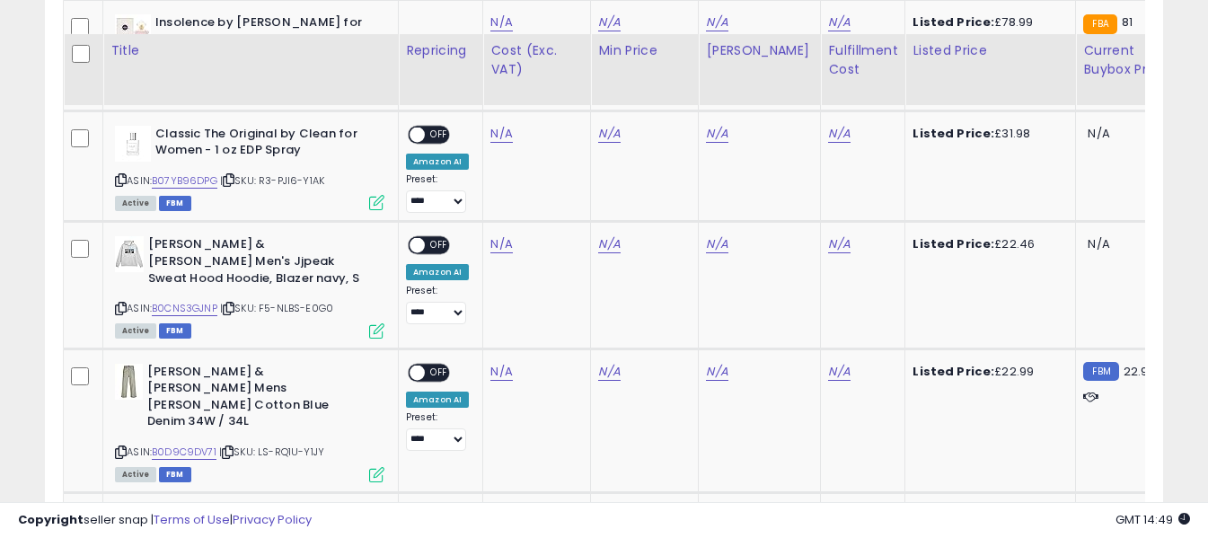
scroll to position [2129, 0]
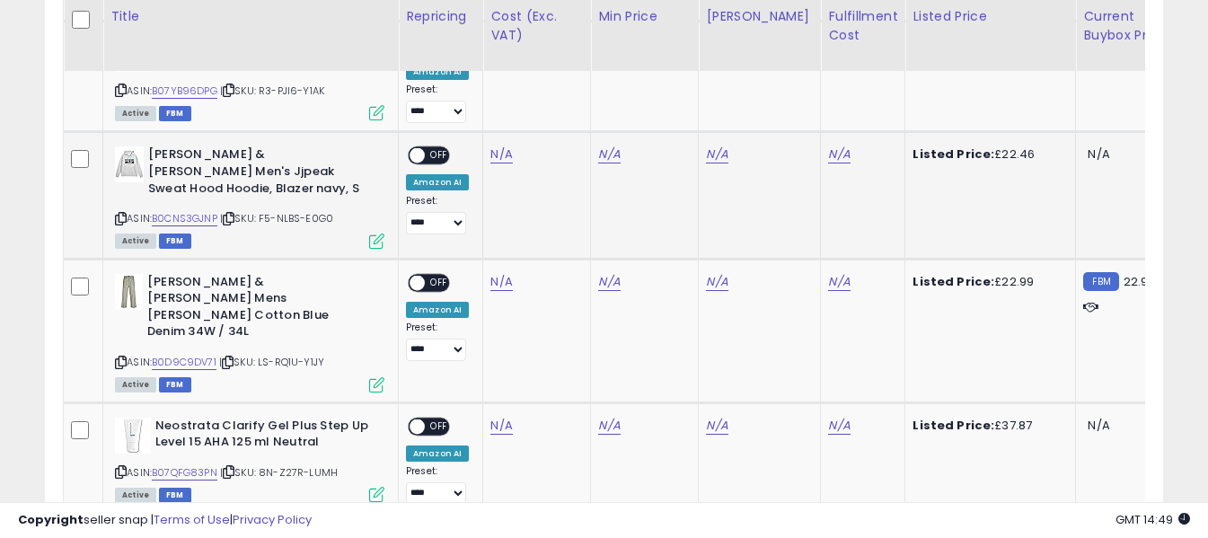
click at [120, 214] on icon at bounding box center [121, 219] width 12 height 10
click at [494, 145] on link "N/A" at bounding box center [501, 154] width 22 height 18
click at [487, 85] on input "number" at bounding box center [448, 78] width 160 height 31
type input "****"
click at [565, 72] on button "submit" at bounding box center [549, 76] width 31 height 27
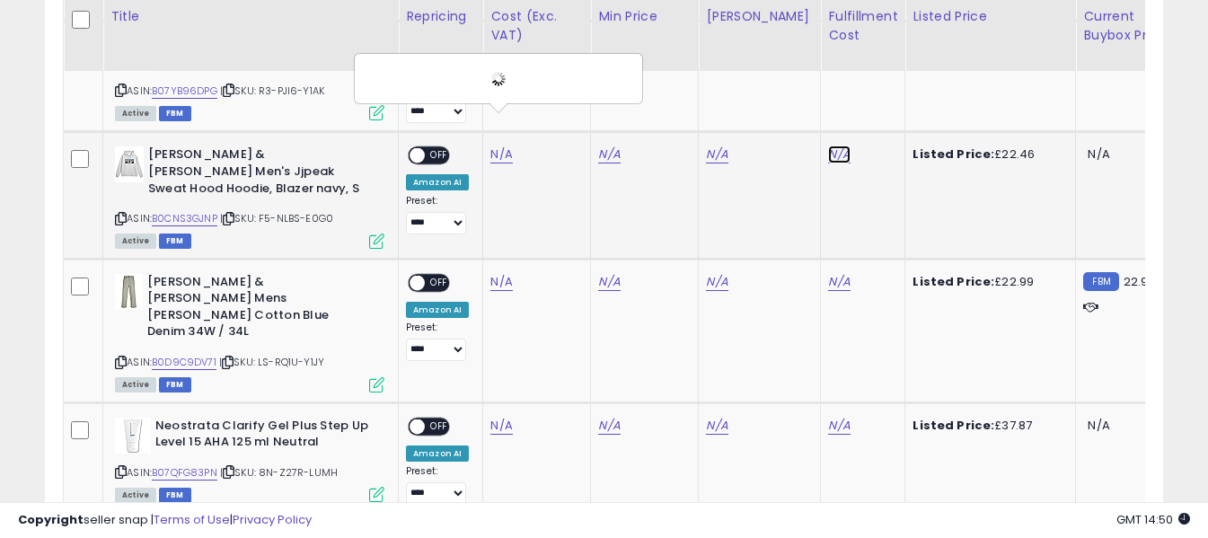
click at [828, 145] on link "N/A" at bounding box center [839, 154] width 22 height 18
click at [783, 78] on input "text" at bounding box center [771, 76] width 160 height 27
type input "*"
click at [878, 81] on icon "submit" at bounding box center [872, 75] width 11 height 11
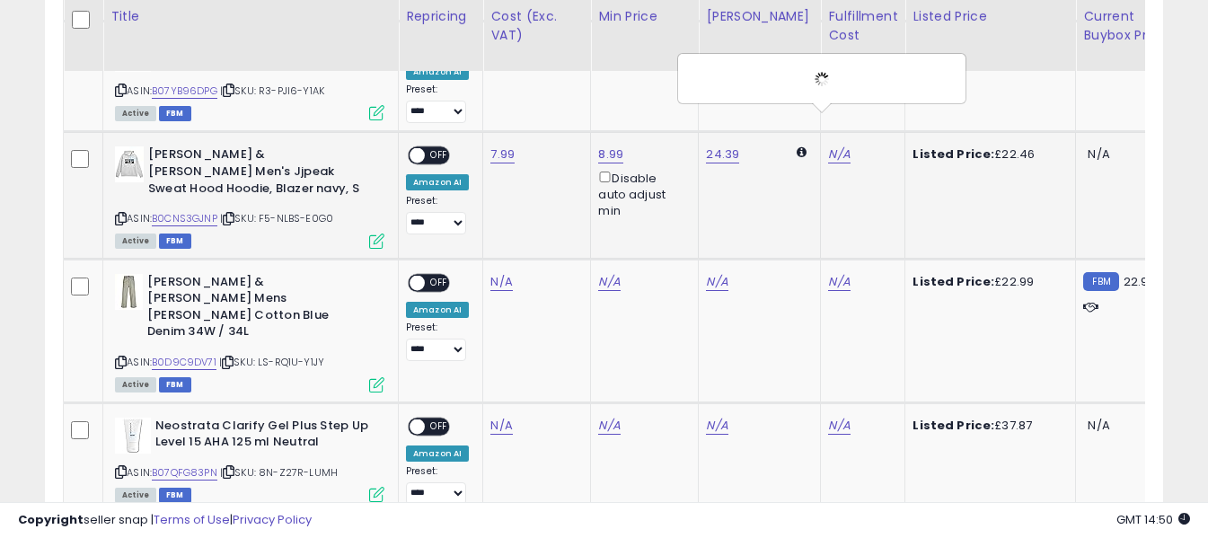
click at [436, 148] on span "OFF" at bounding box center [439, 155] width 29 height 15
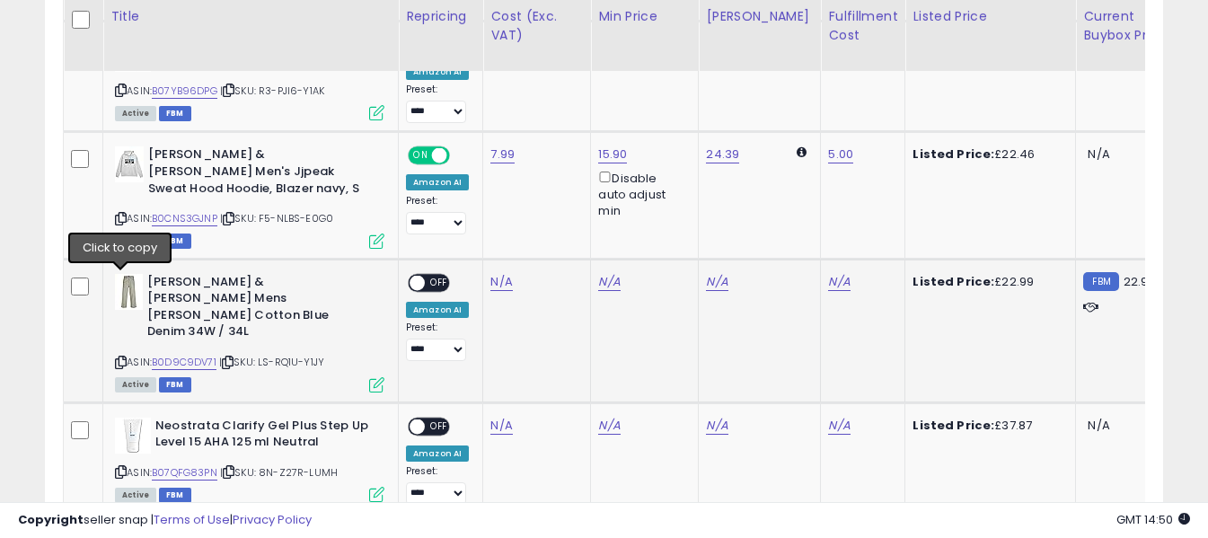
click at [121, 357] on icon at bounding box center [121, 362] width 12 height 10
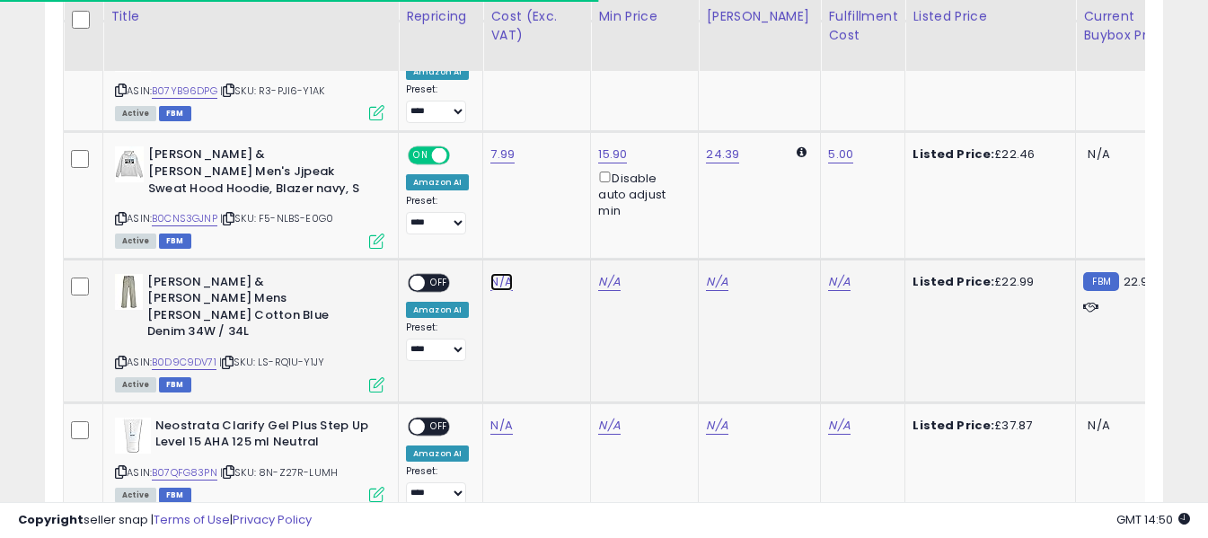
click at [492, 273] on link "N/A" at bounding box center [501, 282] width 22 height 18
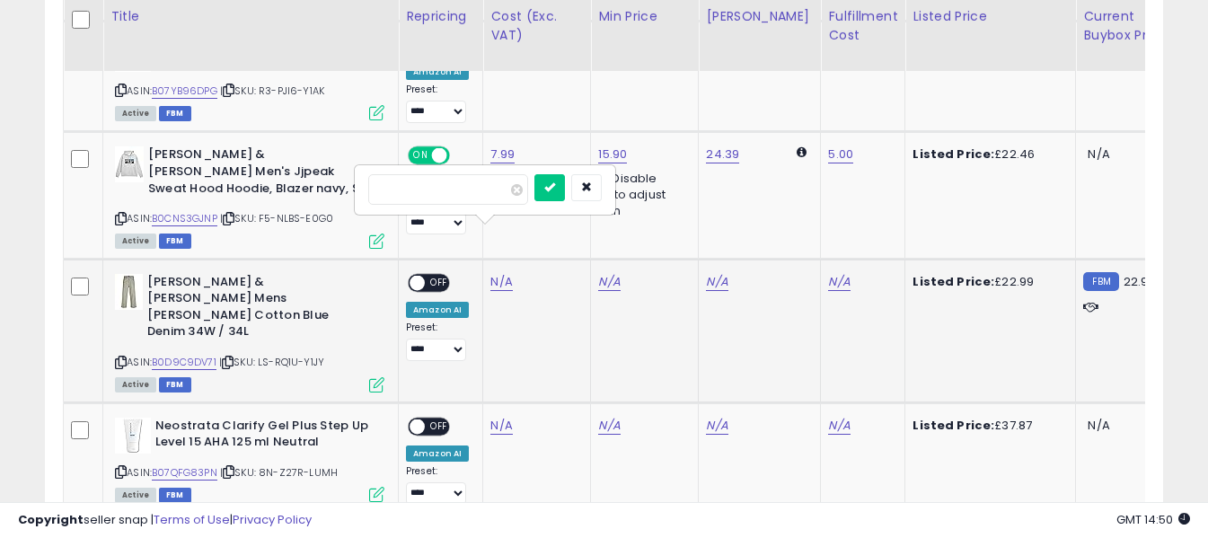
click at [491, 190] on input "number" at bounding box center [448, 189] width 160 height 31
type input "****"
click at [555, 186] on icon "submit" at bounding box center [549, 186] width 11 height 11
click at [828, 273] on link "N/A" at bounding box center [839, 282] width 22 height 18
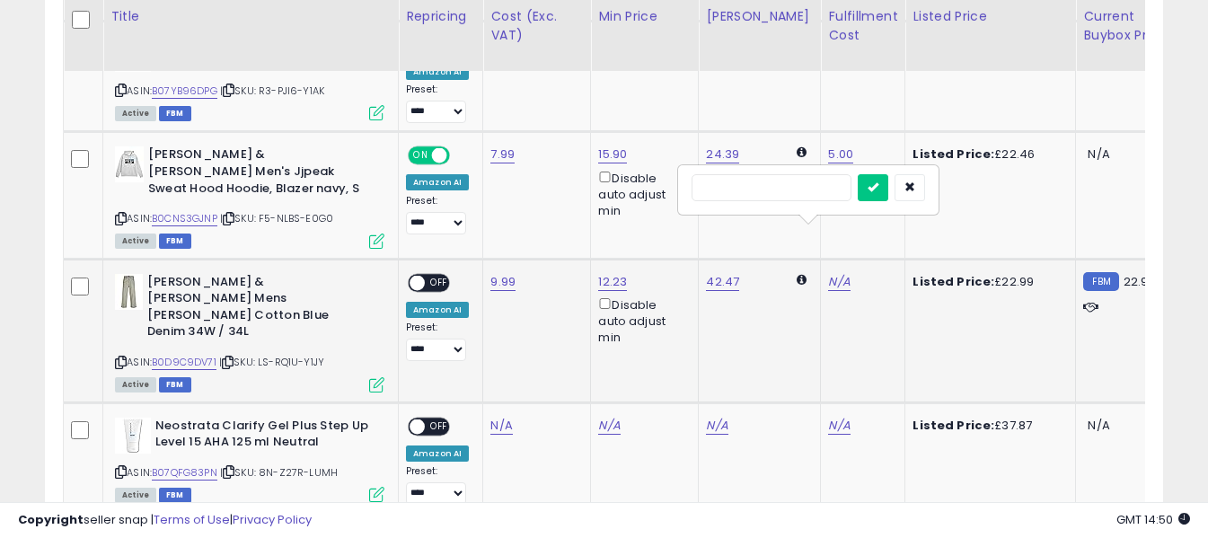
click at [807, 190] on input "text" at bounding box center [771, 187] width 160 height 27
type input "*"
click at [878, 185] on icon "submit" at bounding box center [872, 186] width 11 height 11
click at [437, 275] on span "OFF" at bounding box center [439, 282] width 29 height 15
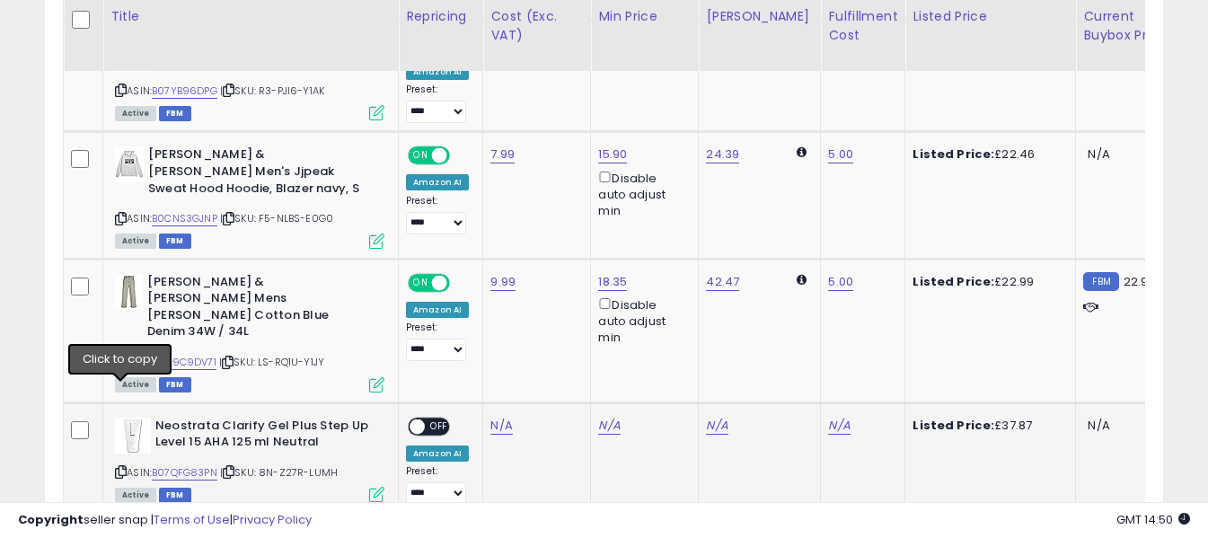
click at [120, 467] on icon at bounding box center [121, 472] width 12 height 10
click at [496, 417] on link "N/A" at bounding box center [501, 426] width 22 height 18
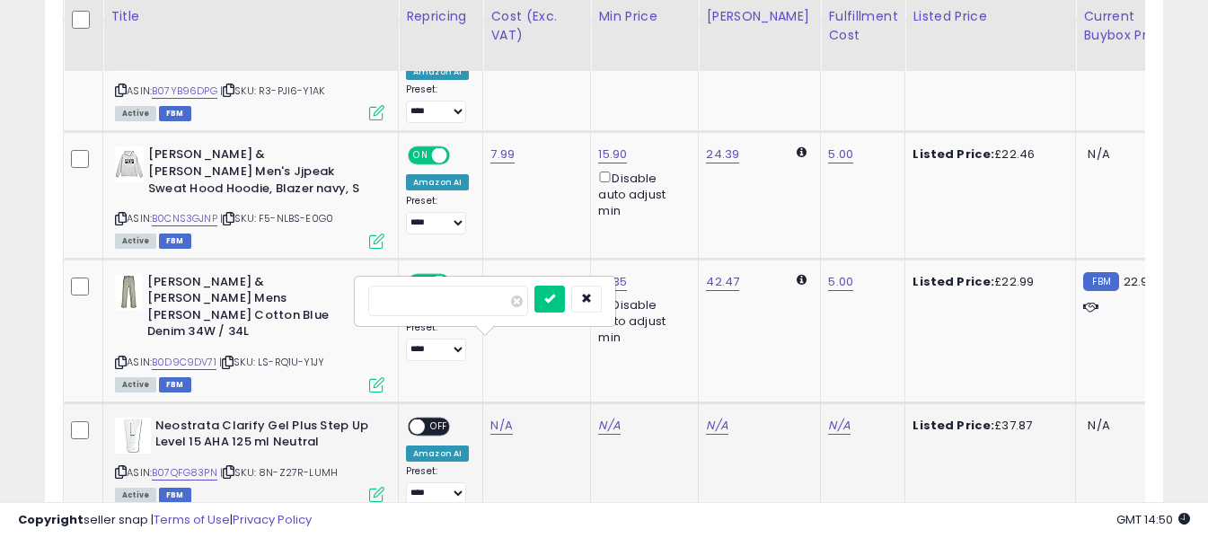
click at [467, 295] on input "number" at bounding box center [448, 301] width 160 height 31
type input "*****"
click at [555, 295] on icon "submit" at bounding box center [549, 298] width 11 height 11
click at [828, 417] on link "N/A" at bounding box center [839, 426] width 22 height 18
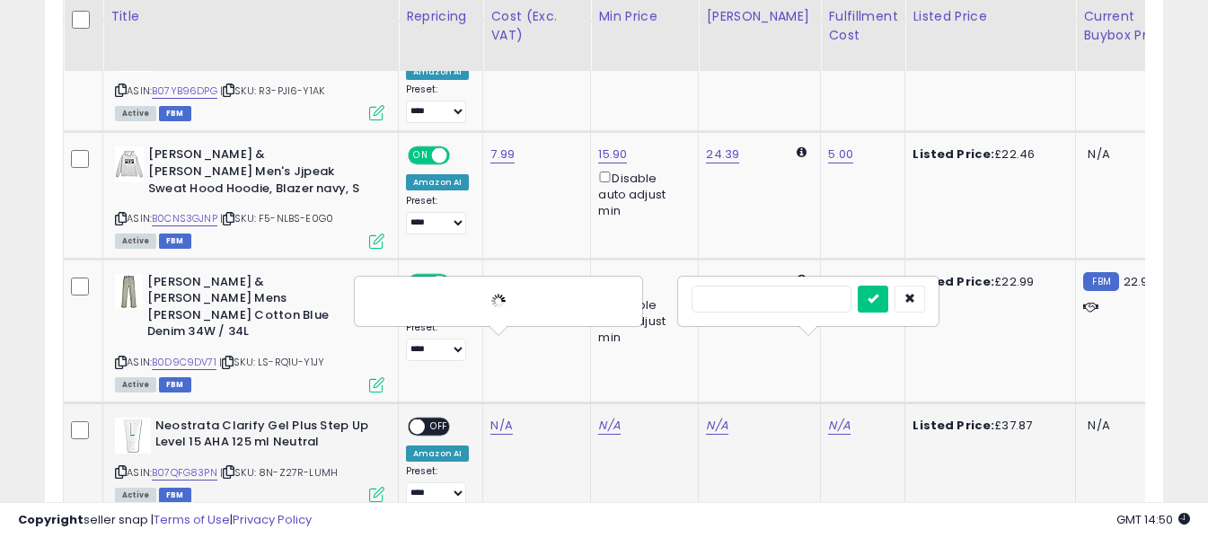
click at [813, 302] on input "text" at bounding box center [771, 299] width 160 height 27
type input "*"
click at [878, 297] on icon "submit" at bounding box center [872, 298] width 11 height 11
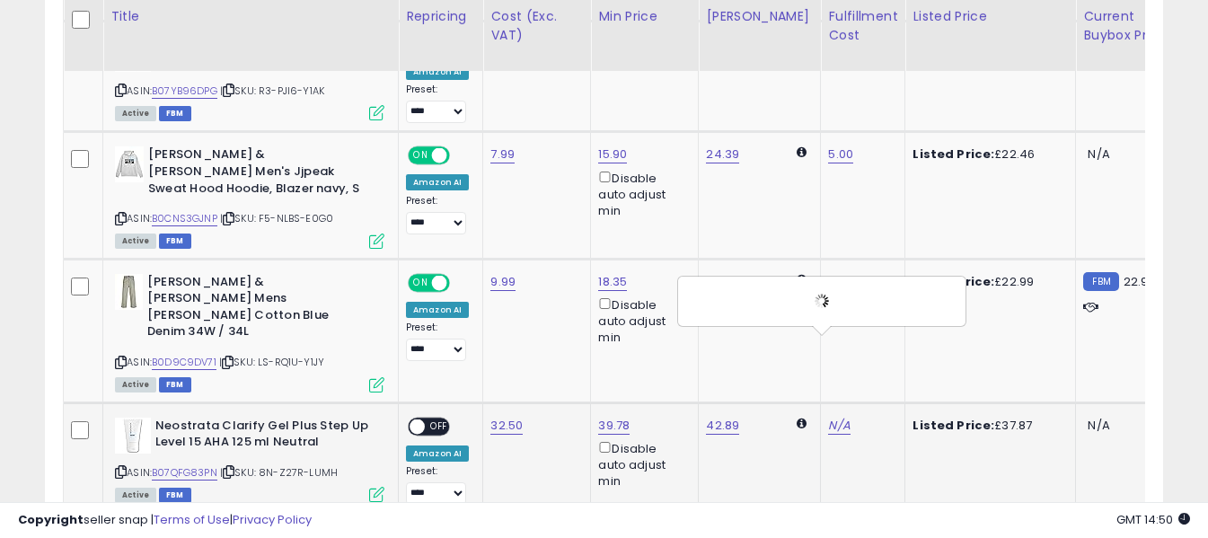
click at [445, 418] on span "OFF" at bounding box center [439, 425] width 29 height 15
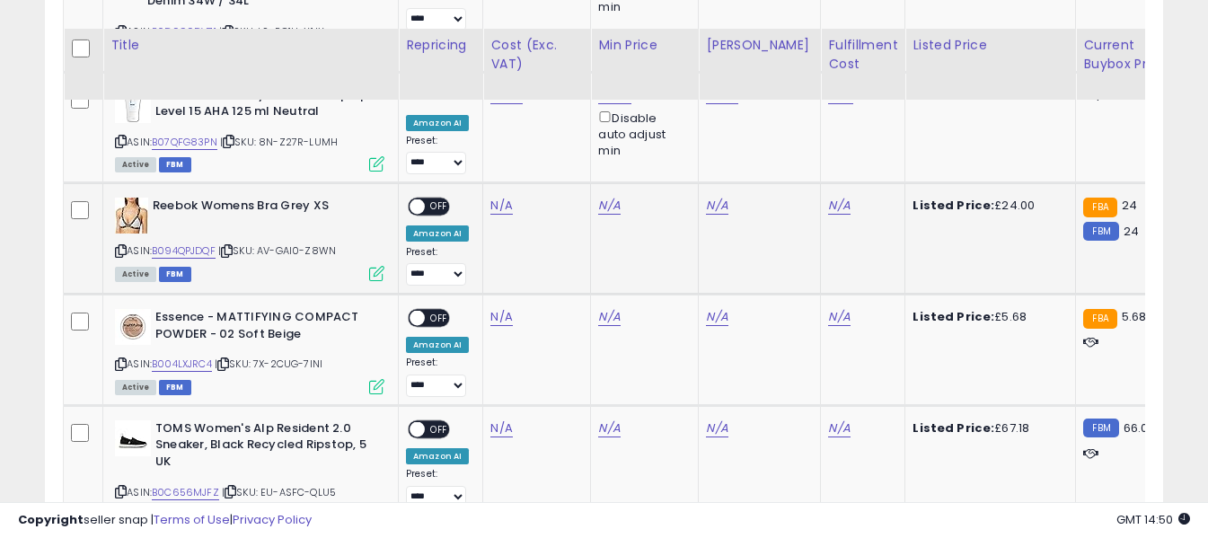
scroll to position [2488, 0]
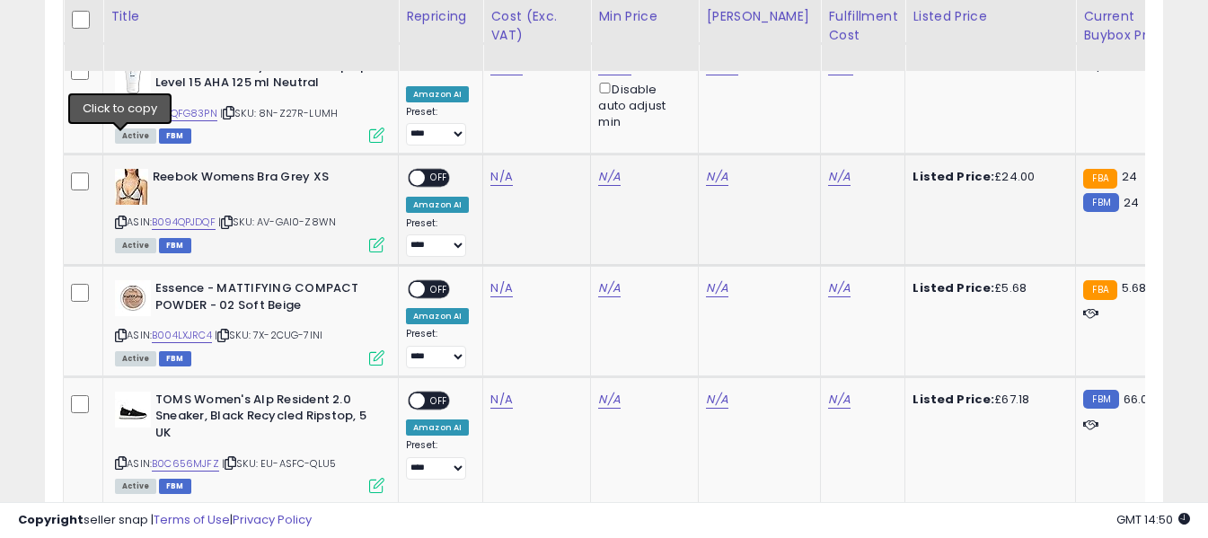
click at [125, 217] on icon at bounding box center [121, 222] width 12 height 10
click at [500, 168] on link "N/A" at bounding box center [501, 177] width 22 height 18
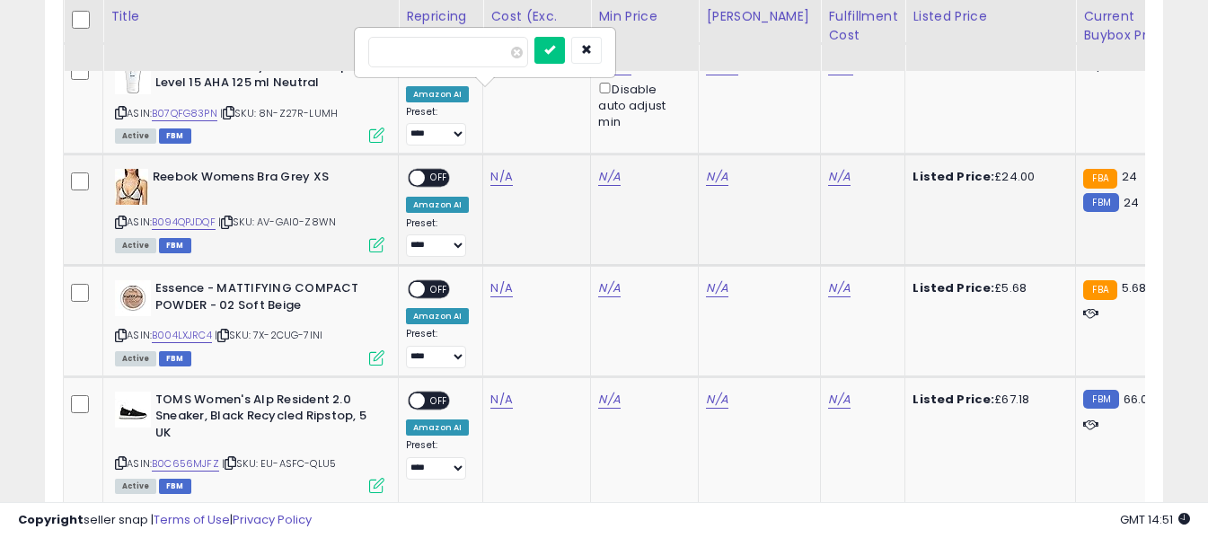
click at [488, 53] on input "number" at bounding box center [448, 52] width 160 height 31
type input "****"
click at [555, 49] on icon "submit" at bounding box center [549, 49] width 11 height 11
click at [828, 168] on link "N/A" at bounding box center [839, 177] width 22 height 18
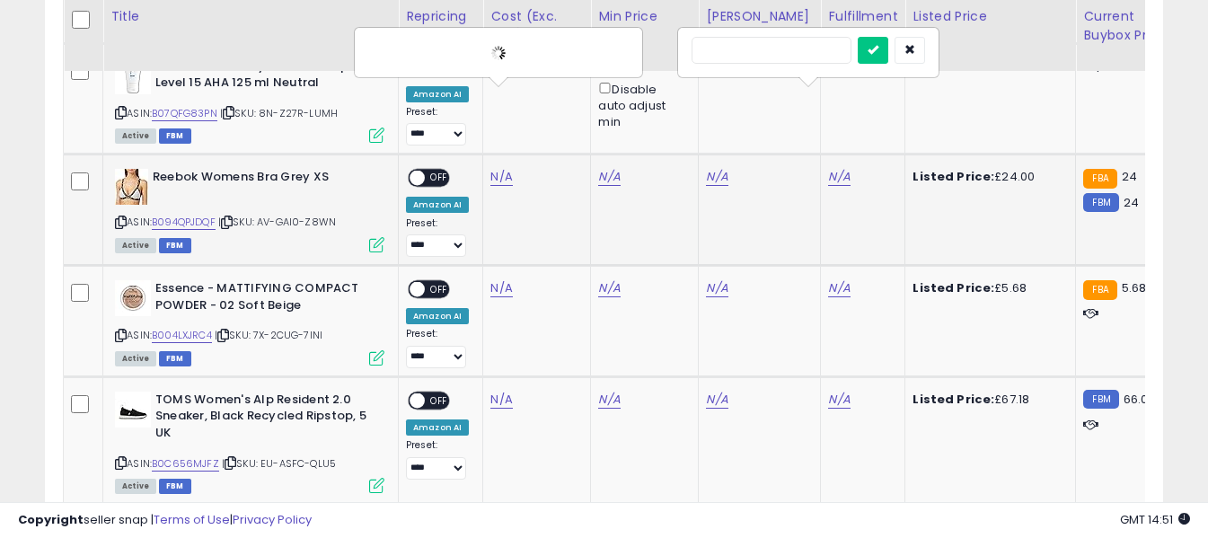
click at [797, 54] on input "text" at bounding box center [771, 50] width 160 height 27
type input "*"
click at [878, 51] on icon "submit" at bounding box center [872, 49] width 11 height 11
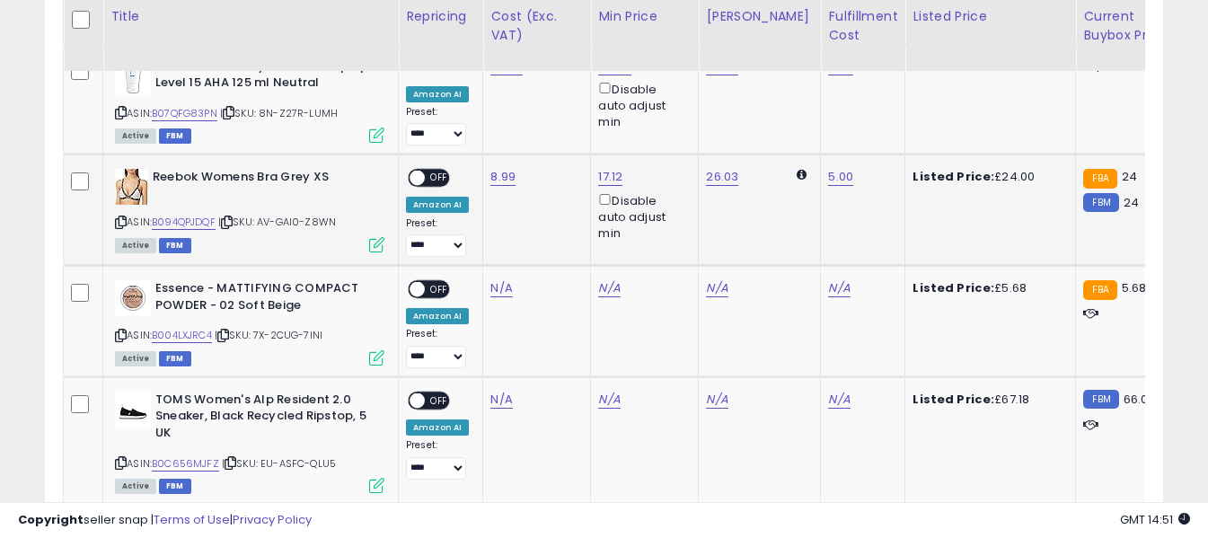
click at [440, 171] on span "OFF" at bounding box center [439, 178] width 29 height 15
click at [124, 330] on icon at bounding box center [121, 335] width 12 height 10
click at [491, 279] on link "N/A" at bounding box center [501, 288] width 22 height 18
click at [493, 167] on input "number" at bounding box center [448, 163] width 160 height 31
type input "****"
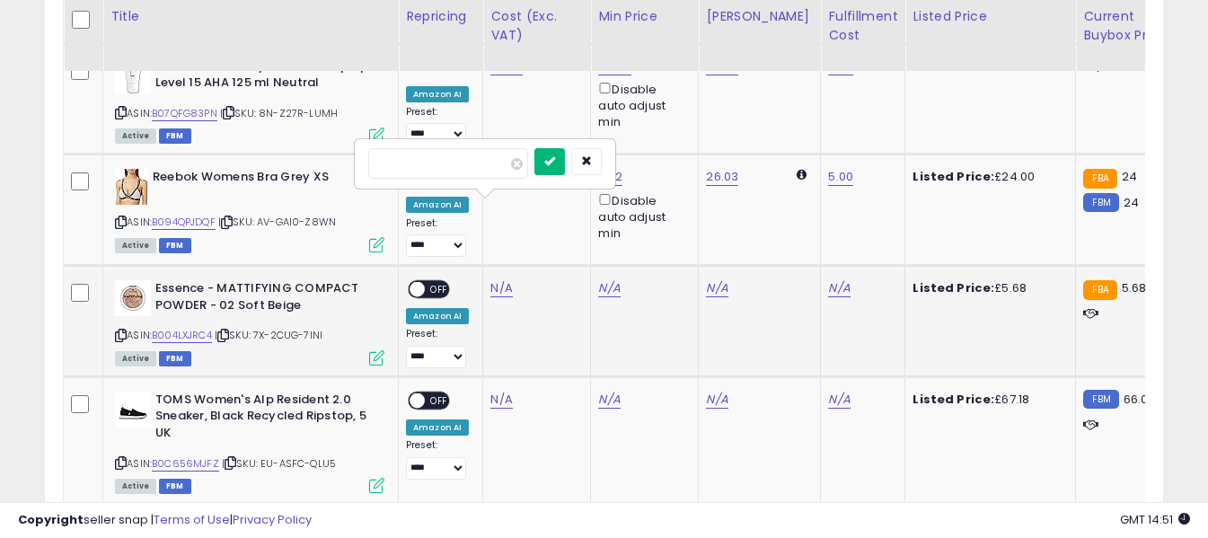
click at [555, 160] on icon "submit" at bounding box center [549, 160] width 11 height 11
click at [828, 279] on link "N/A" at bounding box center [839, 288] width 22 height 18
click at [799, 164] on input "text" at bounding box center [771, 161] width 160 height 27
type input "*"
click at [878, 162] on icon "submit" at bounding box center [872, 160] width 11 height 11
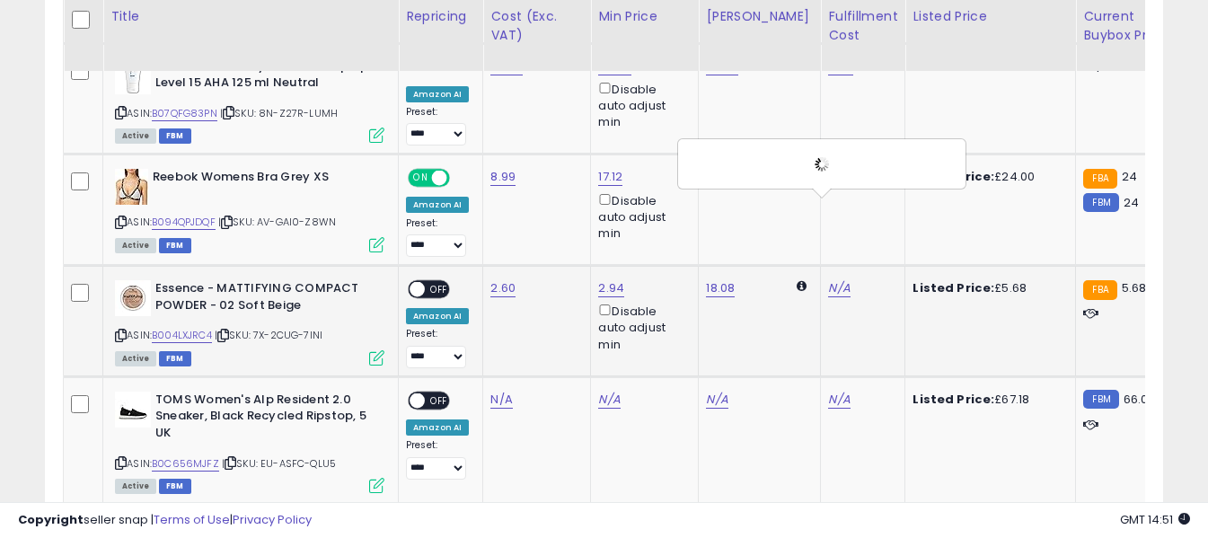
click at [435, 282] on span "OFF" at bounding box center [439, 289] width 29 height 15
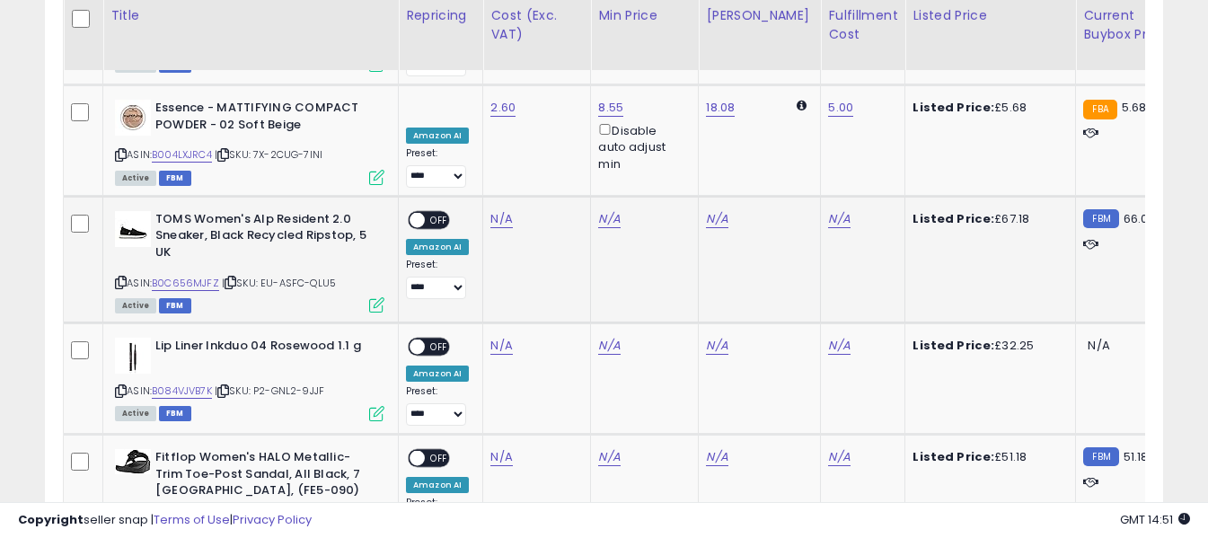
scroll to position [2668, 0]
click at [118, 278] on icon at bounding box center [121, 283] width 12 height 10
drag, startPoint x: 495, startPoint y: 141, endPoint x: 489, endPoint y: 131, distance: 11.3
click at [495, 211] on link "N/A" at bounding box center [501, 220] width 22 height 18
click at [474, 101] on input "number" at bounding box center [448, 95] width 160 height 31
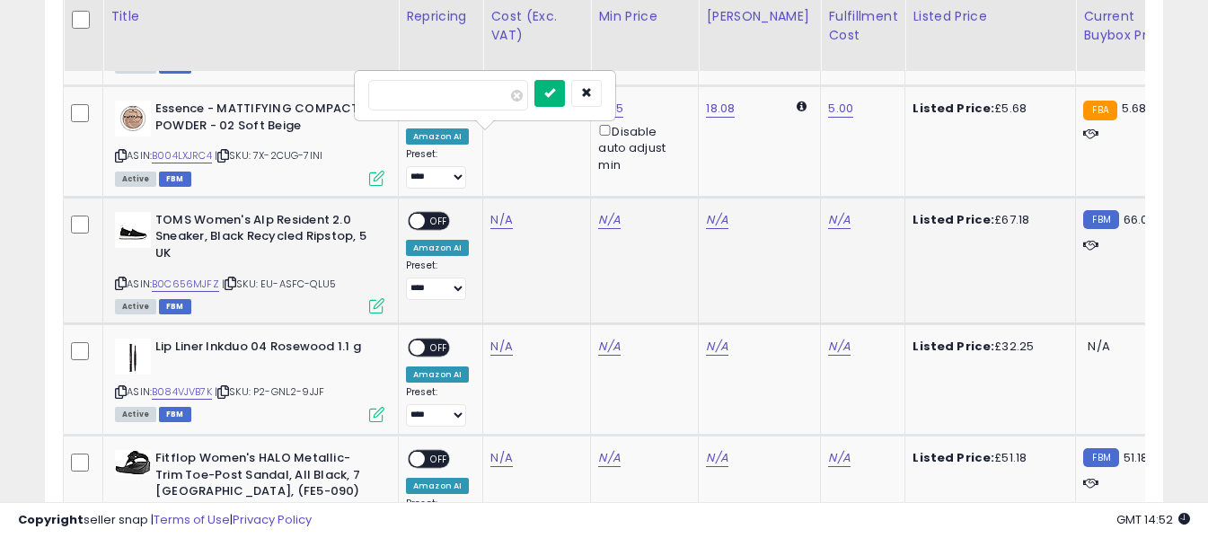
type input "*****"
click at [555, 90] on icon "submit" at bounding box center [549, 92] width 11 height 11
click at [828, 211] on link "N/A" at bounding box center [839, 220] width 22 height 18
click at [769, 94] on input "text" at bounding box center [771, 93] width 160 height 27
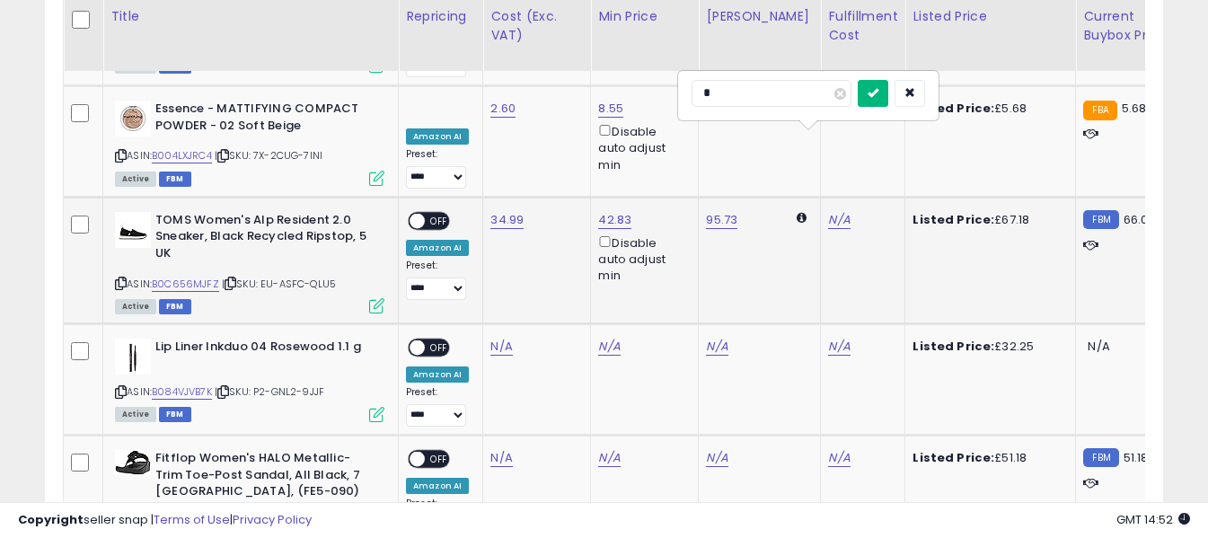
type input "*"
click at [878, 90] on icon "submit" at bounding box center [872, 92] width 11 height 11
click at [443, 213] on span "OFF" at bounding box center [439, 220] width 29 height 15
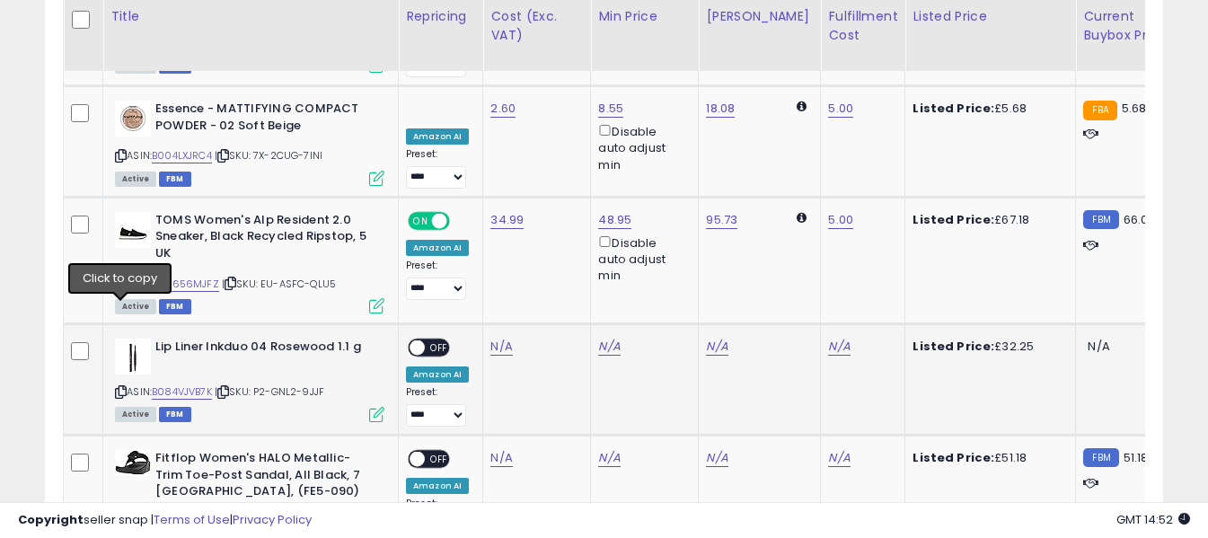
click at [119, 387] on icon at bounding box center [121, 392] width 12 height 10
click at [500, 338] on link "N/A" at bounding box center [501, 347] width 22 height 18
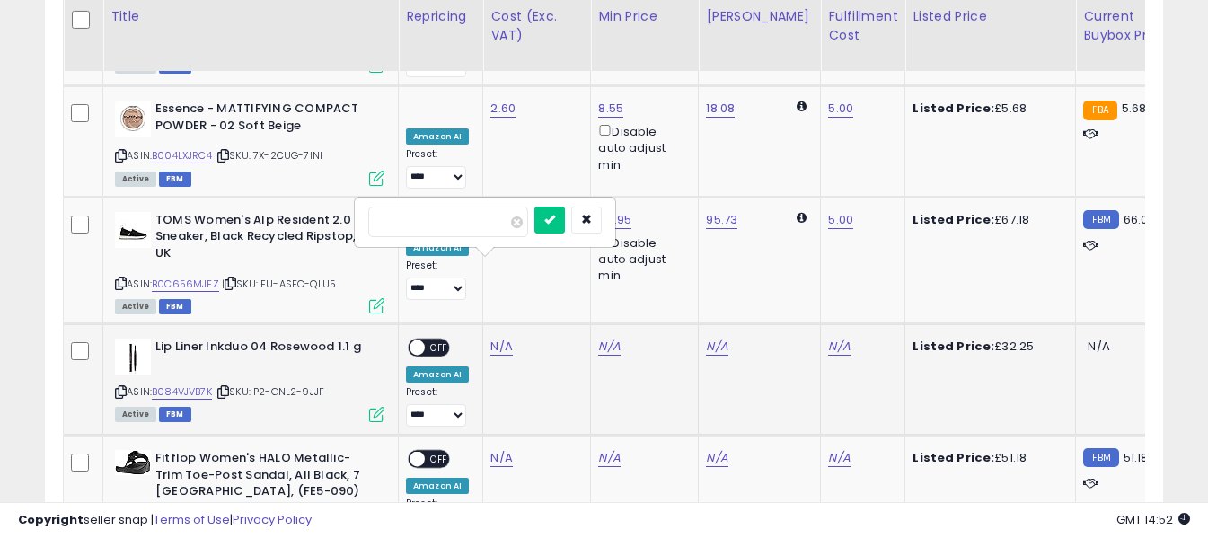
click at [477, 221] on input "number" at bounding box center [448, 222] width 160 height 31
type input "*****"
drag, startPoint x: 573, startPoint y: 222, endPoint x: 687, endPoint y: 258, distance: 119.6
click at [555, 223] on icon "submit" at bounding box center [549, 219] width 11 height 11
click at [828, 338] on link "N/A" at bounding box center [839, 347] width 22 height 18
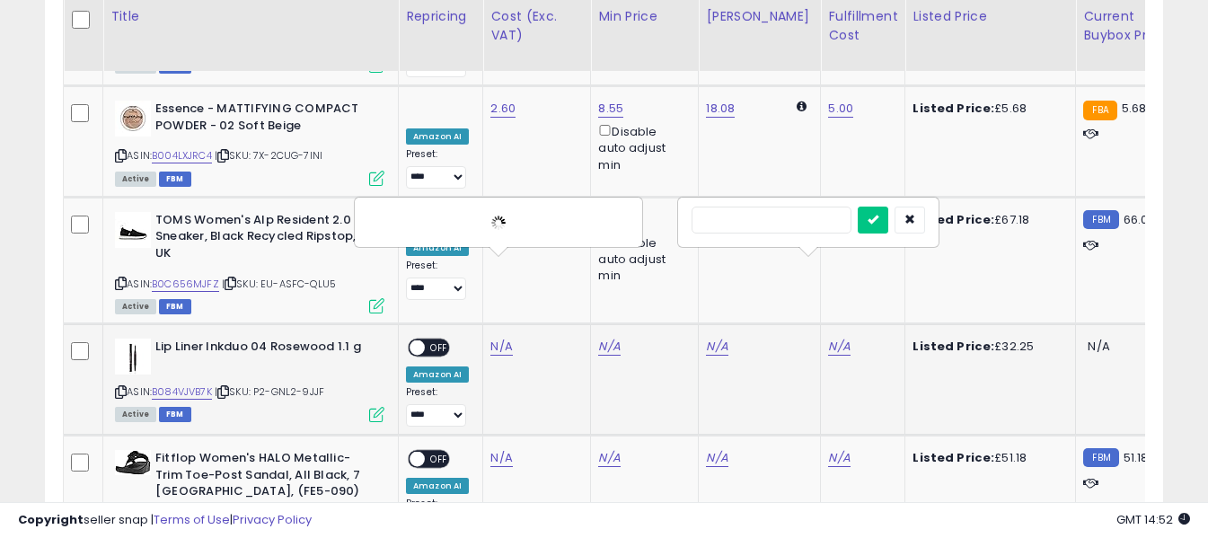
click at [788, 218] on input "text" at bounding box center [771, 220] width 160 height 27
type input "*"
click at [878, 218] on icon "submit" at bounding box center [872, 219] width 11 height 11
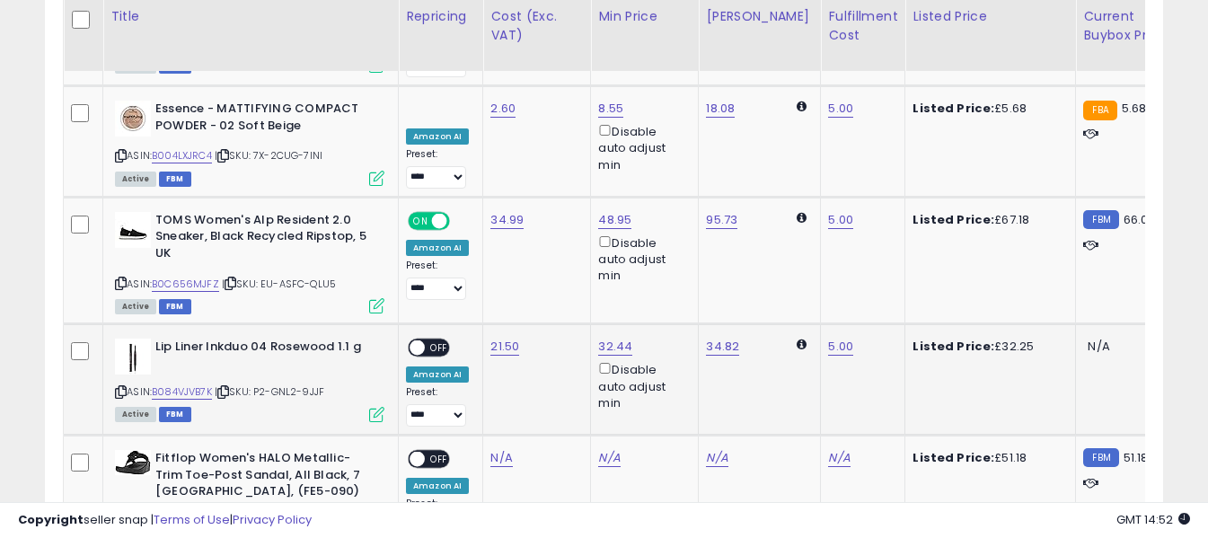
click at [446, 340] on span "OFF" at bounding box center [439, 347] width 29 height 15
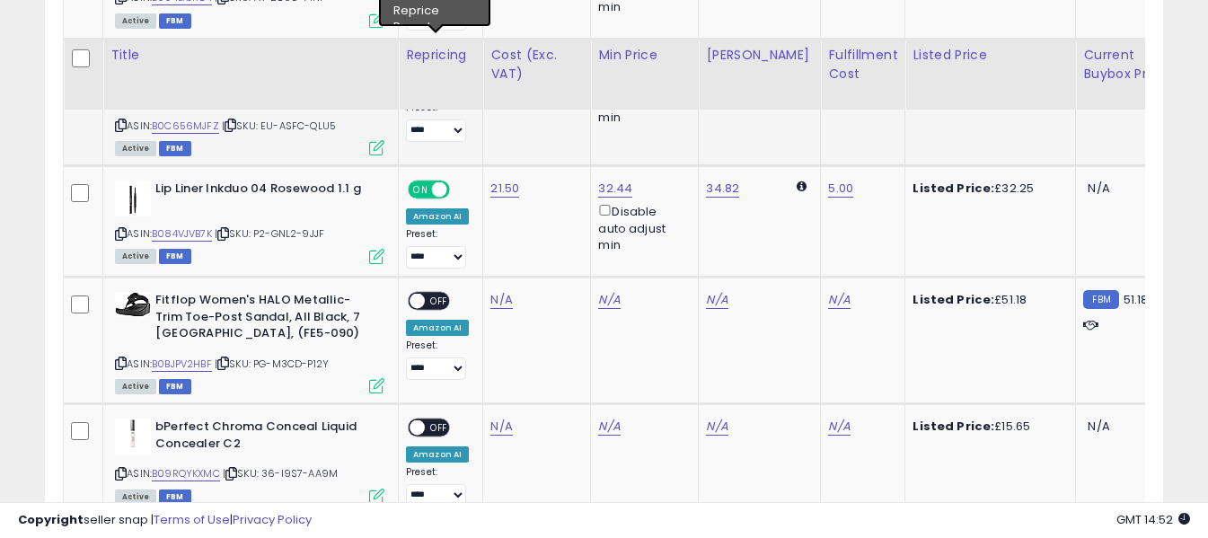
scroll to position [2937, 0]
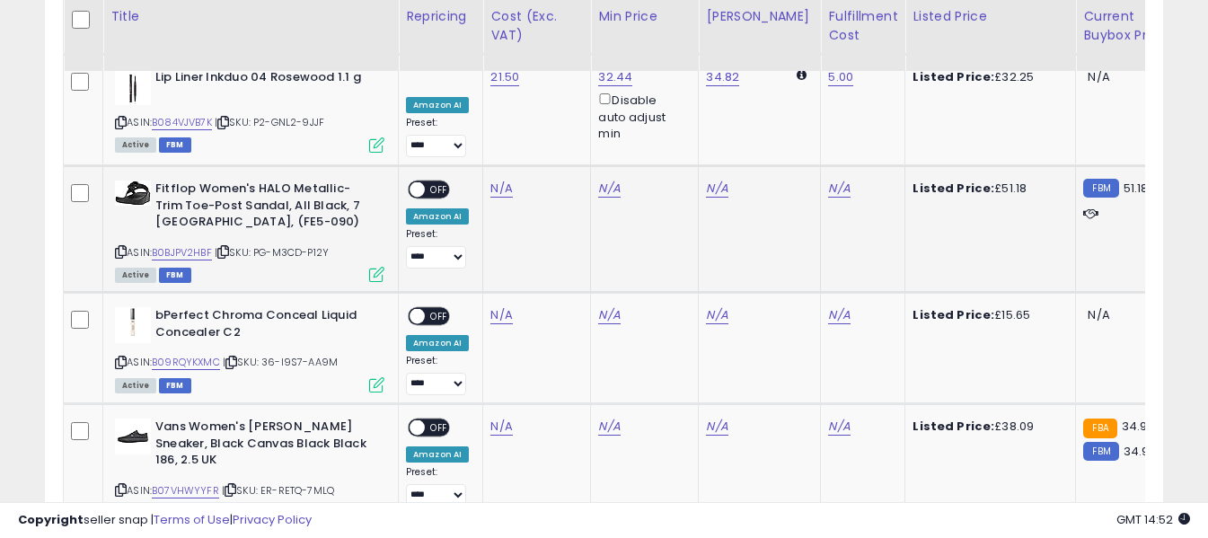
click at [120, 247] on icon at bounding box center [121, 252] width 12 height 10
click at [499, 180] on link "N/A" at bounding box center [501, 189] width 22 height 18
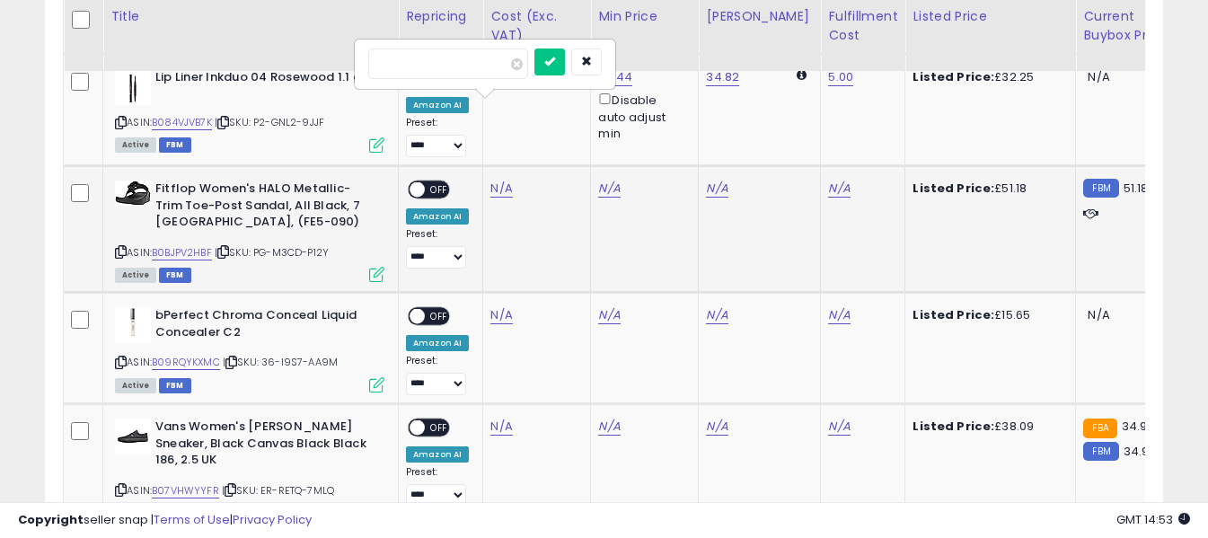
click at [489, 69] on input "number" at bounding box center [448, 63] width 160 height 31
type input "*****"
click at [555, 62] on icon "submit" at bounding box center [549, 61] width 11 height 11
click at [828, 180] on link "N/A" at bounding box center [839, 189] width 22 height 18
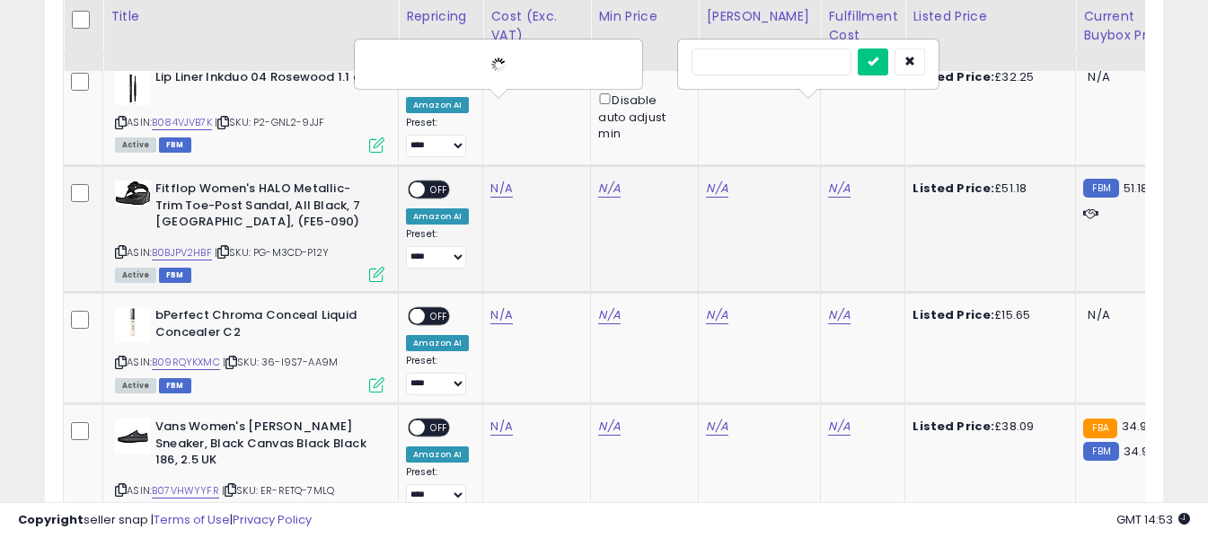
click at [752, 64] on input "text" at bounding box center [771, 61] width 160 height 27
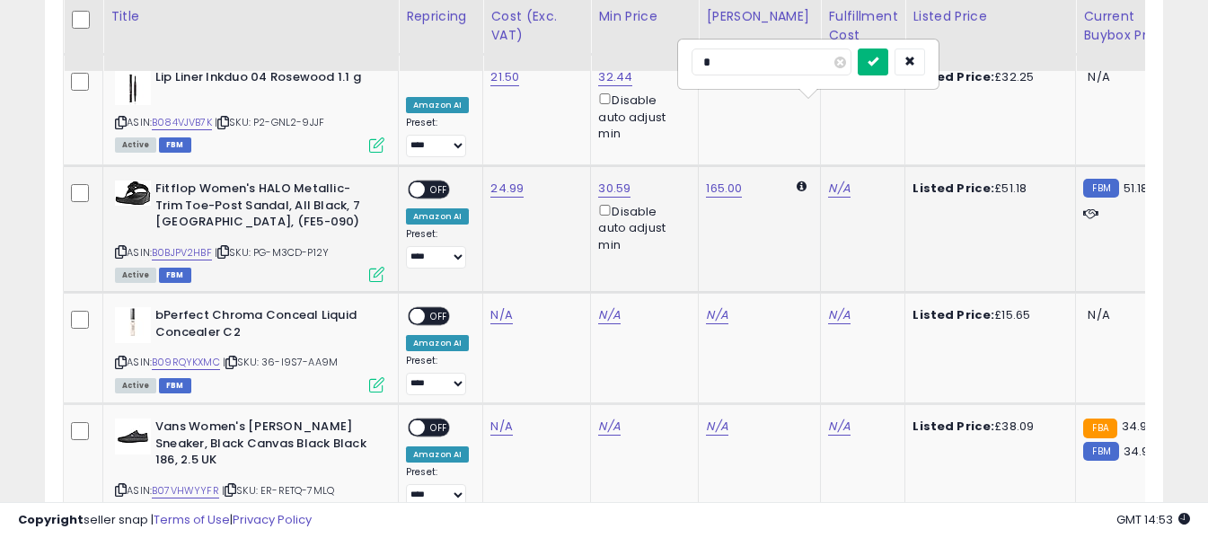
click at [878, 60] on icon "submit" at bounding box center [872, 61] width 11 height 11
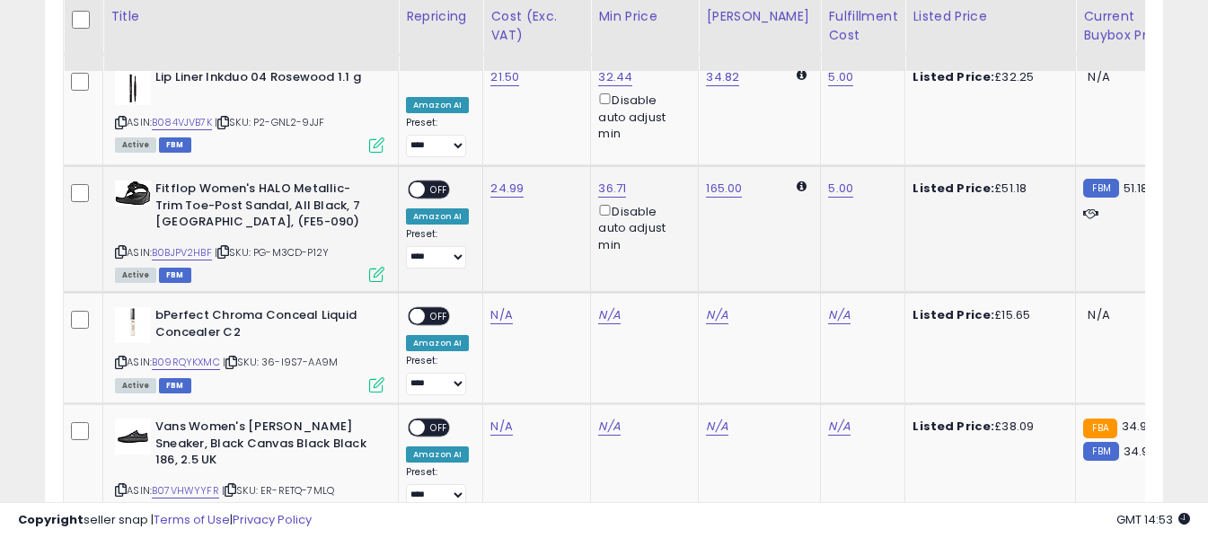
click at [436, 182] on span "OFF" at bounding box center [439, 189] width 29 height 15
click at [117, 357] on icon at bounding box center [121, 362] width 12 height 10
click at [497, 306] on link "N/A" at bounding box center [501, 315] width 22 height 18
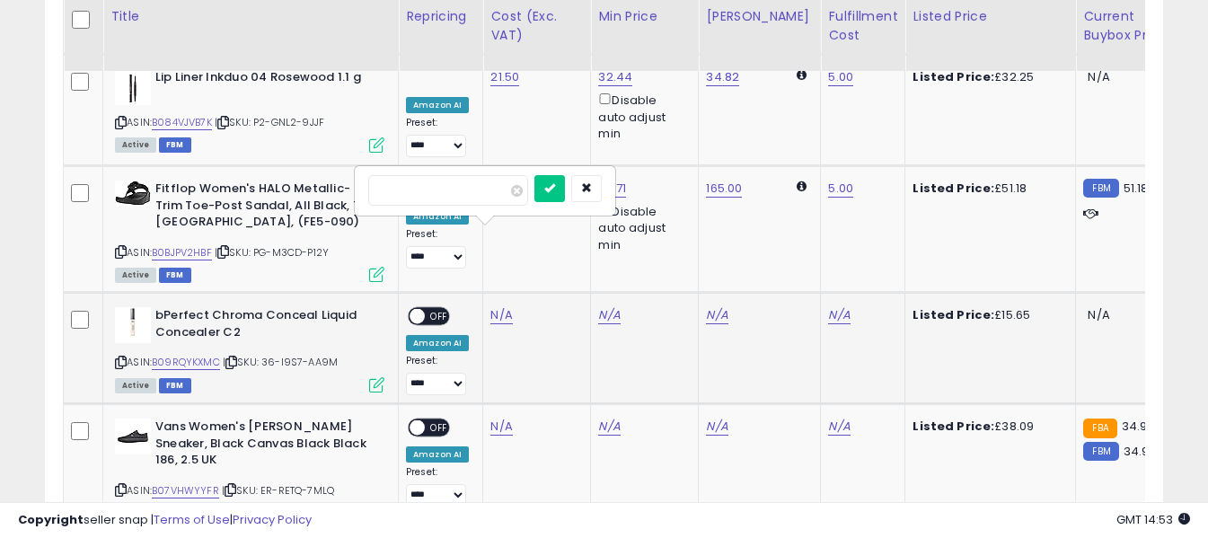
click at [494, 199] on input "number" at bounding box center [448, 190] width 160 height 31
click at [565, 185] on button "submit" at bounding box center [549, 188] width 31 height 27
click at [828, 306] on link "N/A" at bounding box center [839, 315] width 22 height 18
click at [793, 190] on input "text" at bounding box center [771, 188] width 160 height 27
click at [878, 188] on icon "submit" at bounding box center [872, 187] width 11 height 11
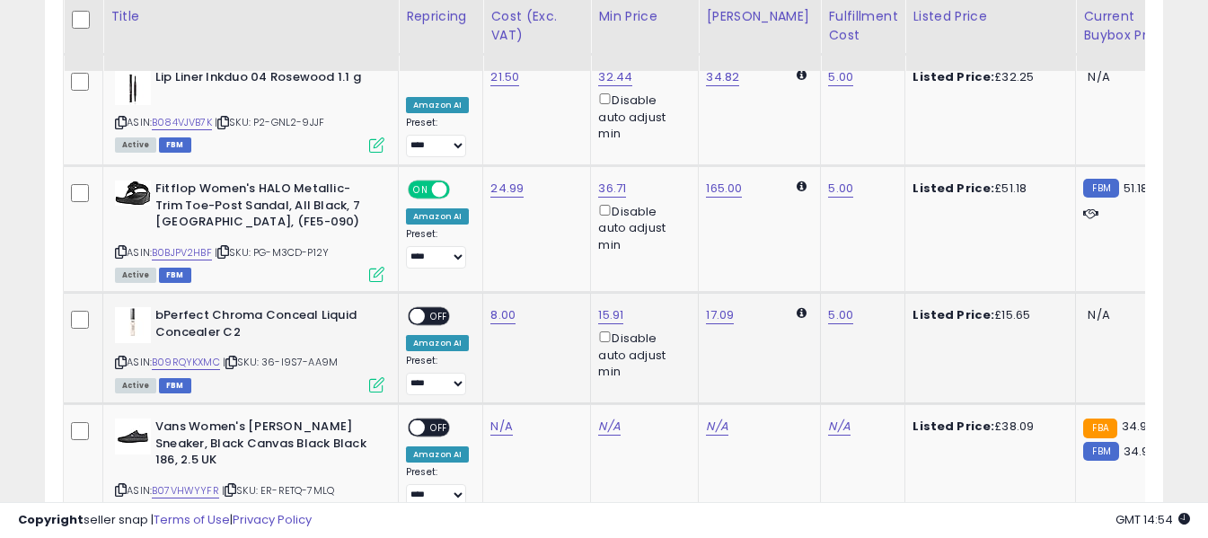
click at [436, 309] on span "OFF" at bounding box center [439, 316] width 29 height 15
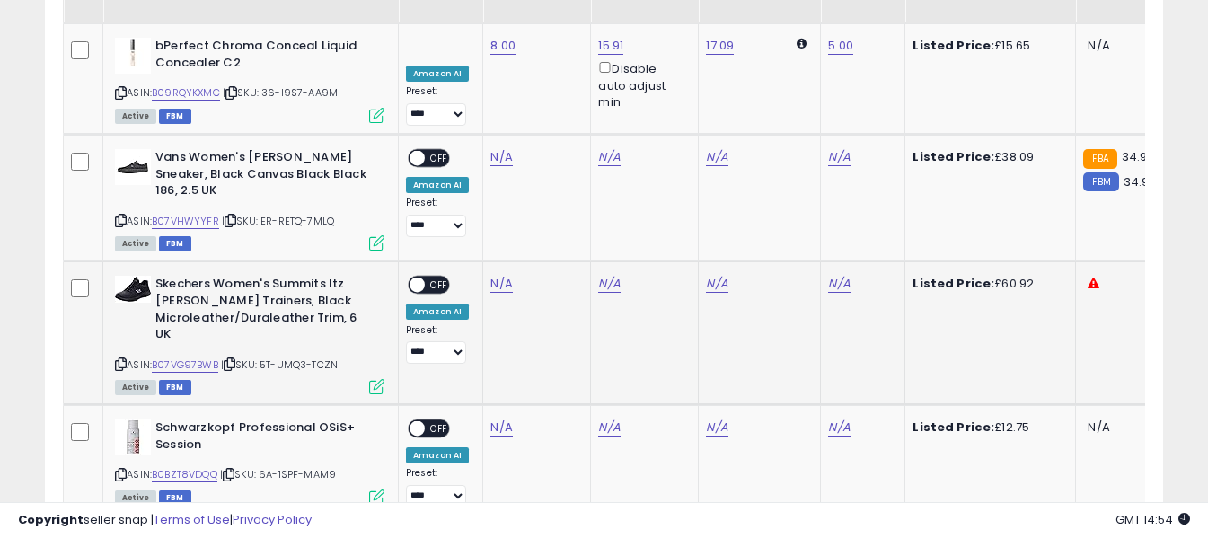
scroll to position [3117, 0]
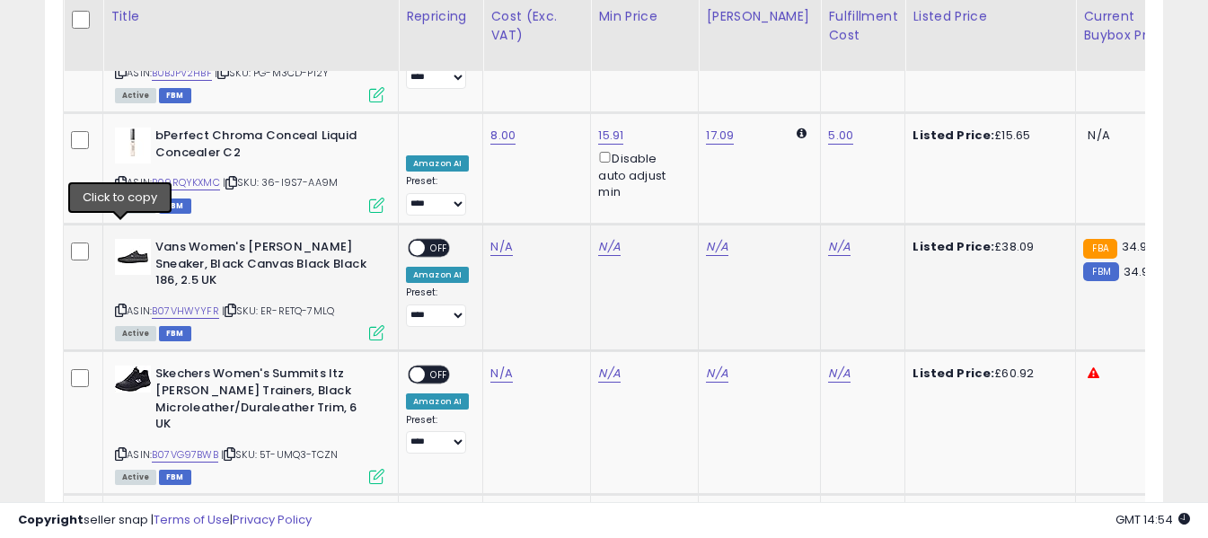
click at [124, 305] on icon at bounding box center [121, 310] width 12 height 10
click at [498, 238] on link "N/A" at bounding box center [501, 247] width 22 height 18
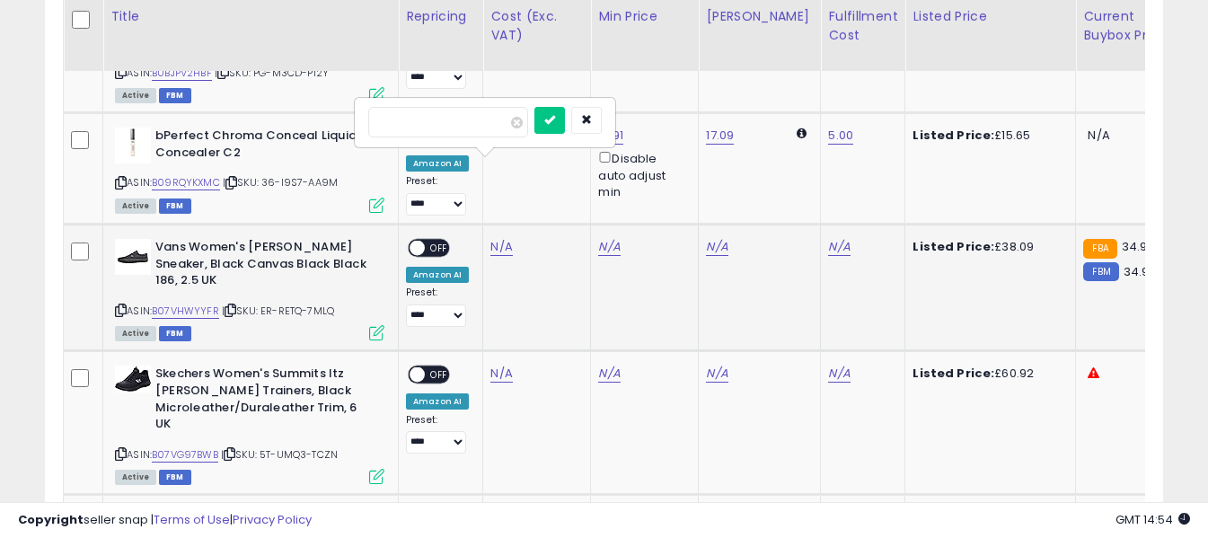
click at [485, 131] on input "number" at bounding box center [448, 122] width 160 height 31
click at [555, 121] on icon "submit" at bounding box center [549, 119] width 11 height 11
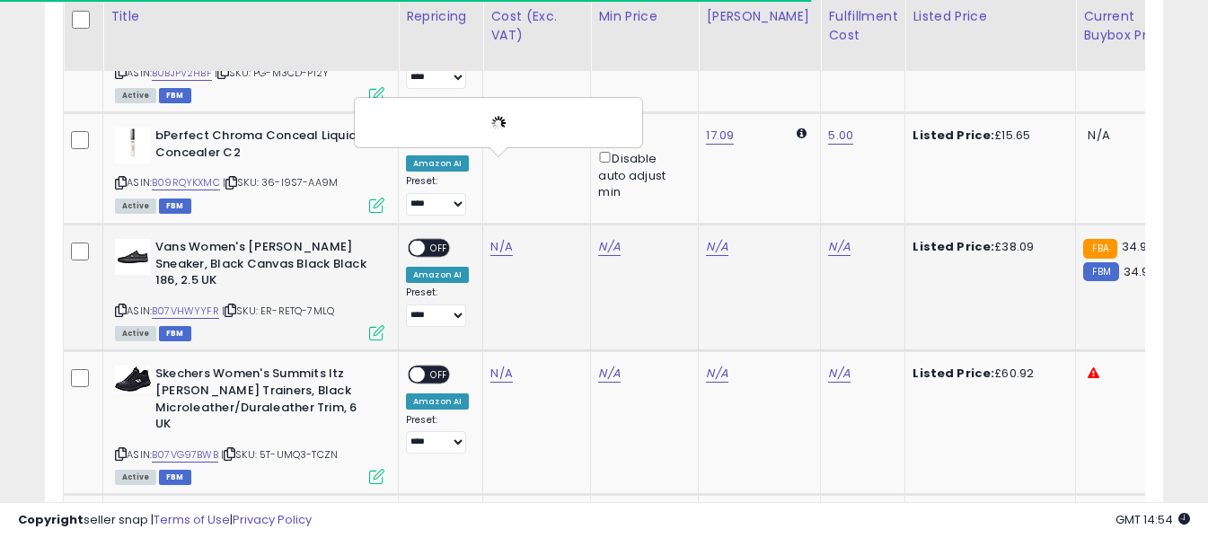
click at [836, 239] on div "N/A" at bounding box center [859, 247] width 63 height 16
click at [829, 238] on link "N/A" at bounding box center [839, 247] width 22 height 18
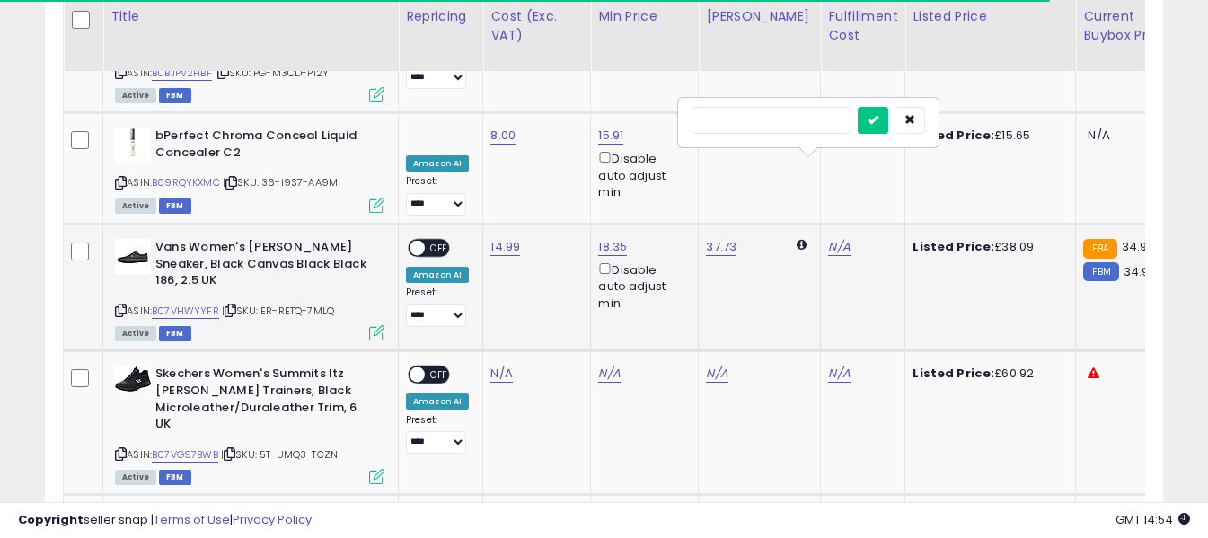
click at [810, 122] on input "text" at bounding box center [771, 120] width 160 height 27
click at [878, 119] on icon "submit" at bounding box center [872, 119] width 11 height 11
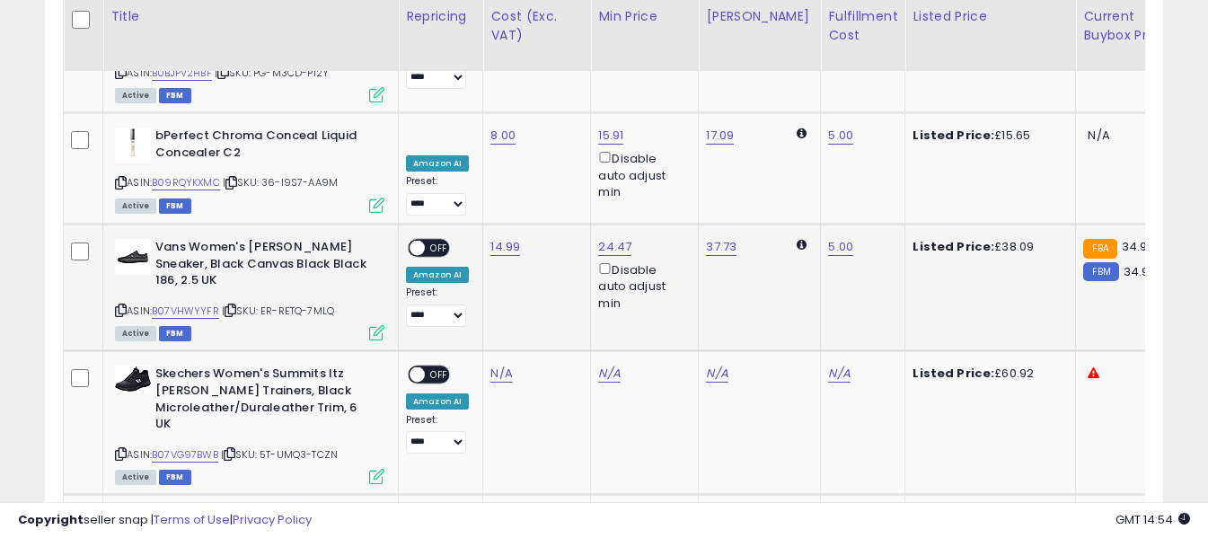
click at [446, 241] on span "OFF" at bounding box center [439, 248] width 29 height 15
click at [119, 449] on icon at bounding box center [121, 454] width 12 height 10
click at [496, 365] on link "N/A" at bounding box center [501, 374] width 22 height 18
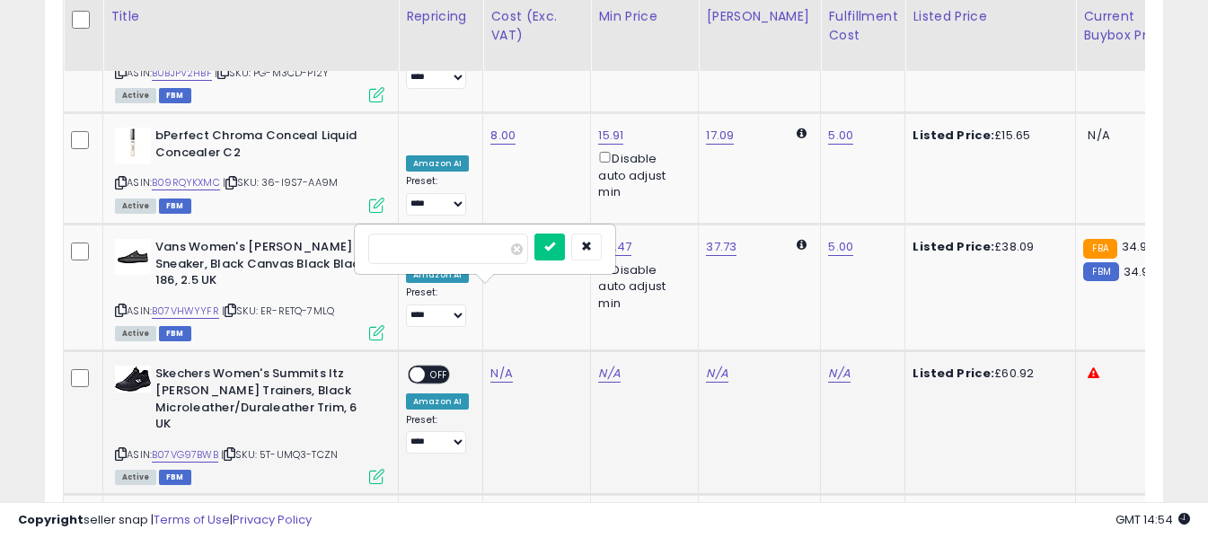
click at [492, 255] on input "number" at bounding box center [448, 248] width 160 height 31
drag, startPoint x: 570, startPoint y: 247, endPoint x: 736, endPoint y: 263, distance: 166.9
click at [565, 247] on button "submit" at bounding box center [549, 246] width 31 height 27
click at [828, 365] on link "N/A" at bounding box center [839, 374] width 22 height 18
click at [812, 248] on input "text" at bounding box center [771, 246] width 160 height 27
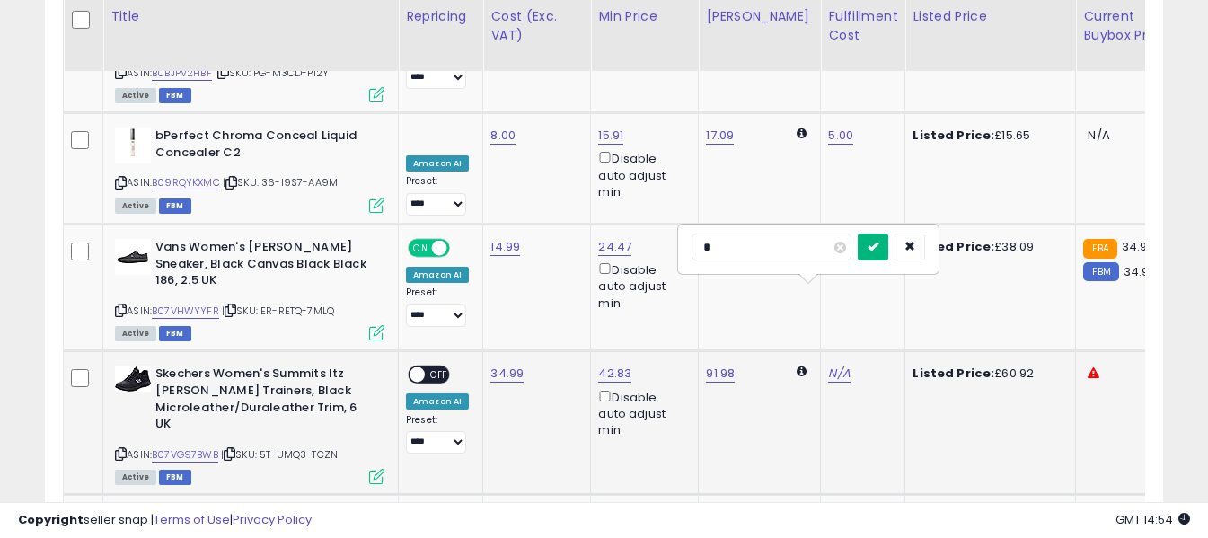
click at [878, 247] on icon "submit" at bounding box center [872, 246] width 11 height 11
click at [436, 367] on span "OFF" at bounding box center [439, 374] width 29 height 15
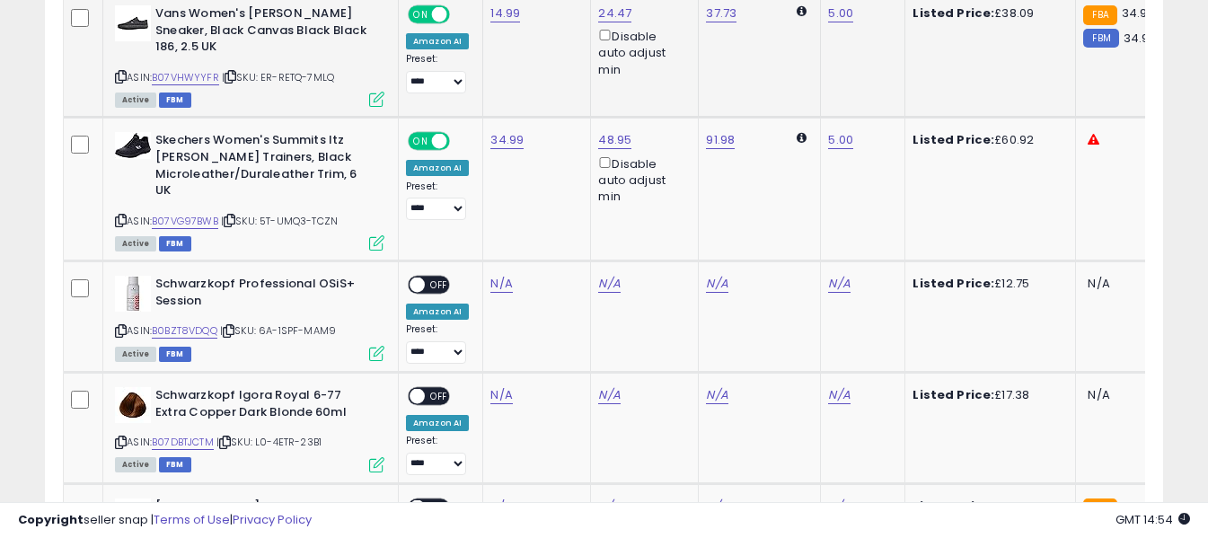
scroll to position [3386, 0]
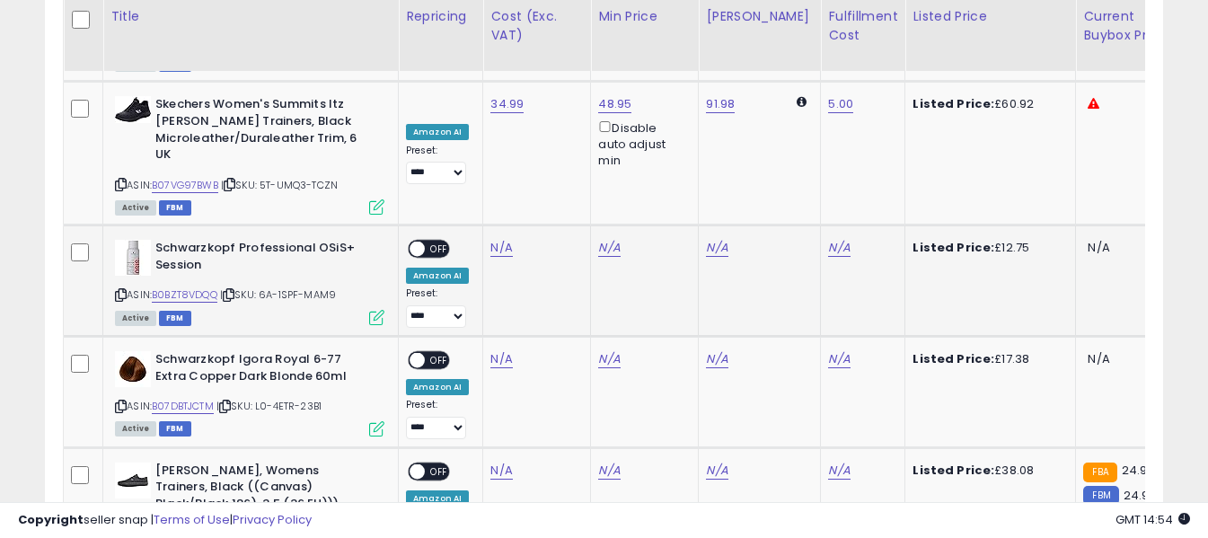
click at [119, 290] on icon at bounding box center [121, 295] width 12 height 10
click at [495, 239] on link "N/A" at bounding box center [501, 248] width 22 height 18
click at [481, 118] on input "number" at bounding box center [448, 123] width 160 height 31
click at [555, 120] on icon "submit" at bounding box center [549, 120] width 11 height 11
click at [828, 239] on link "N/A" at bounding box center [839, 248] width 22 height 18
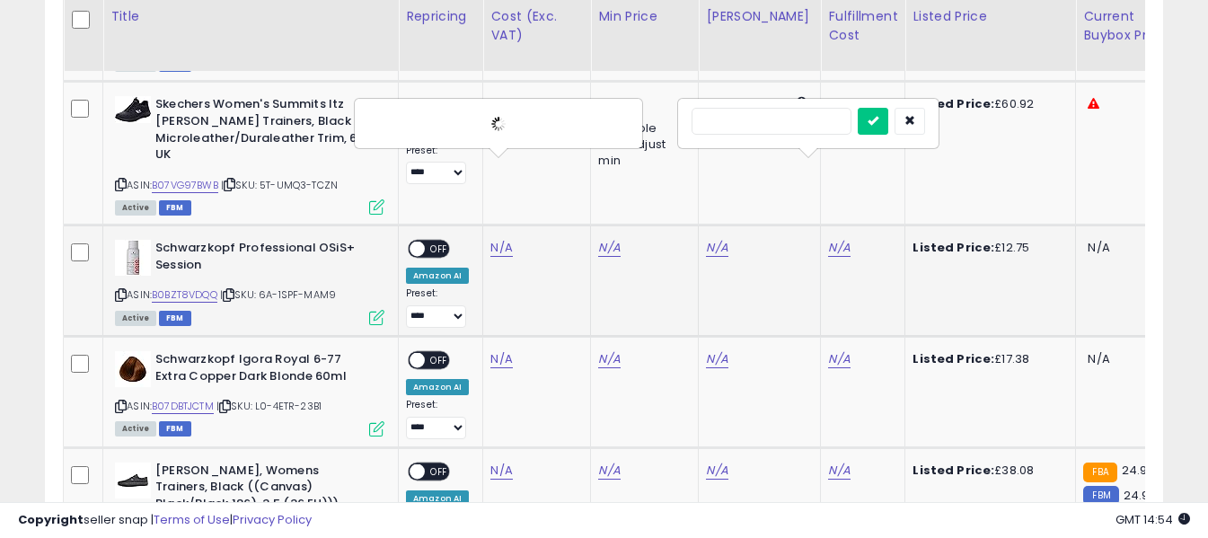
click at [801, 118] on input "text" at bounding box center [771, 121] width 160 height 27
click at [878, 126] on icon "submit" at bounding box center [872, 120] width 11 height 11
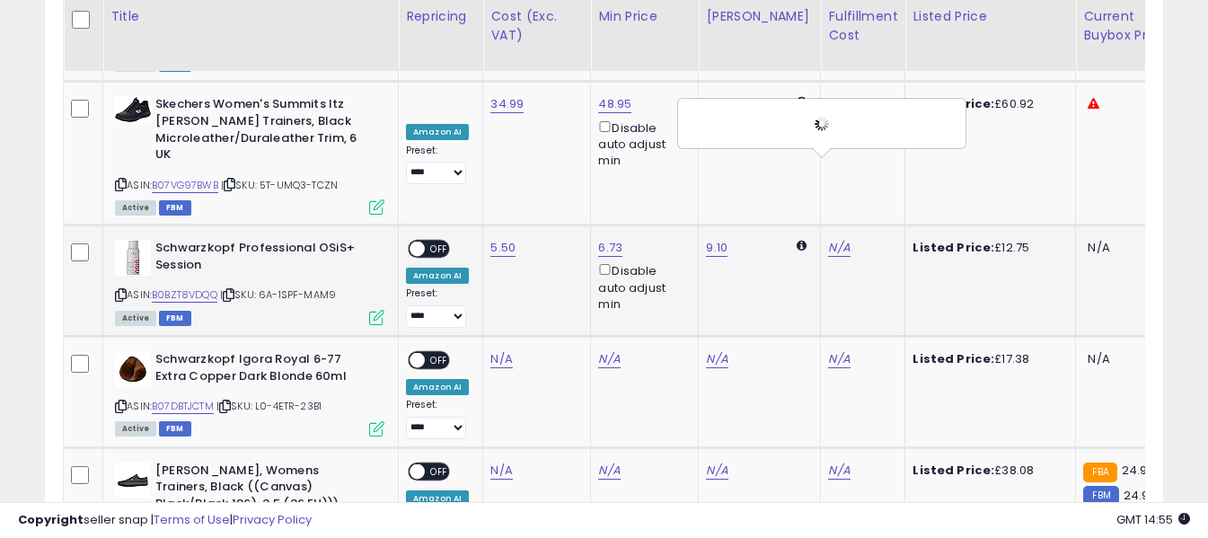
click at [436, 242] on span "OFF" at bounding box center [439, 249] width 29 height 15
click at [122, 401] on icon at bounding box center [121, 406] width 12 height 10
click at [497, 350] on link "N/A" at bounding box center [501, 359] width 22 height 18
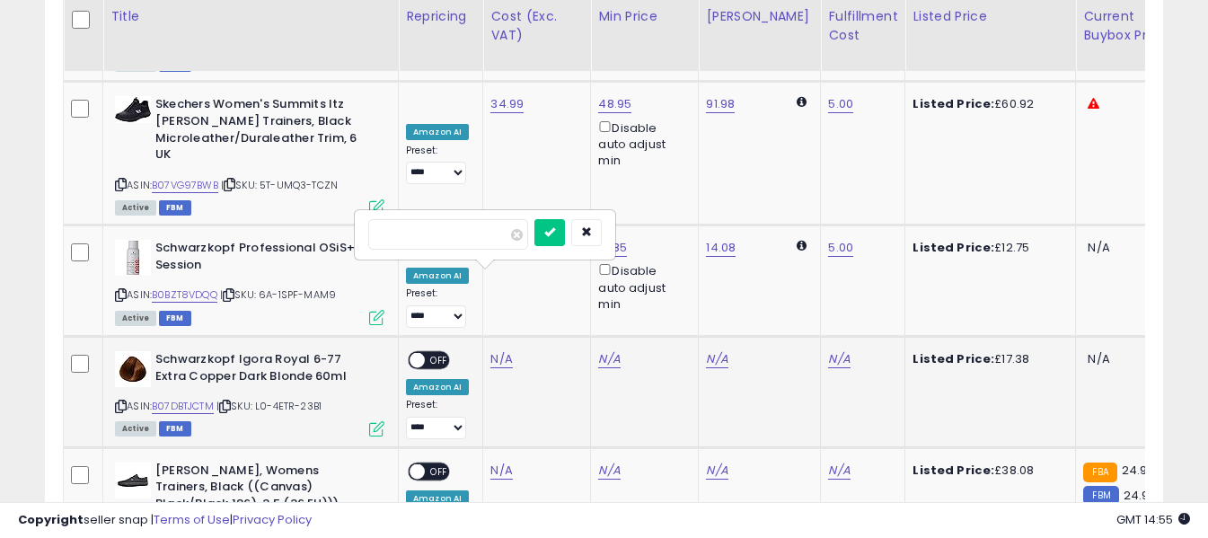
click at [494, 239] on input "number" at bounding box center [448, 234] width 160 height 31
drag, startPoint x: 580, startPoint y: 233, endPoint x: 653, endPoint y: 251, distance: 74.7
click at [555, 233] on icon "submit" at bounding box center [549, 231] width 11 height 11
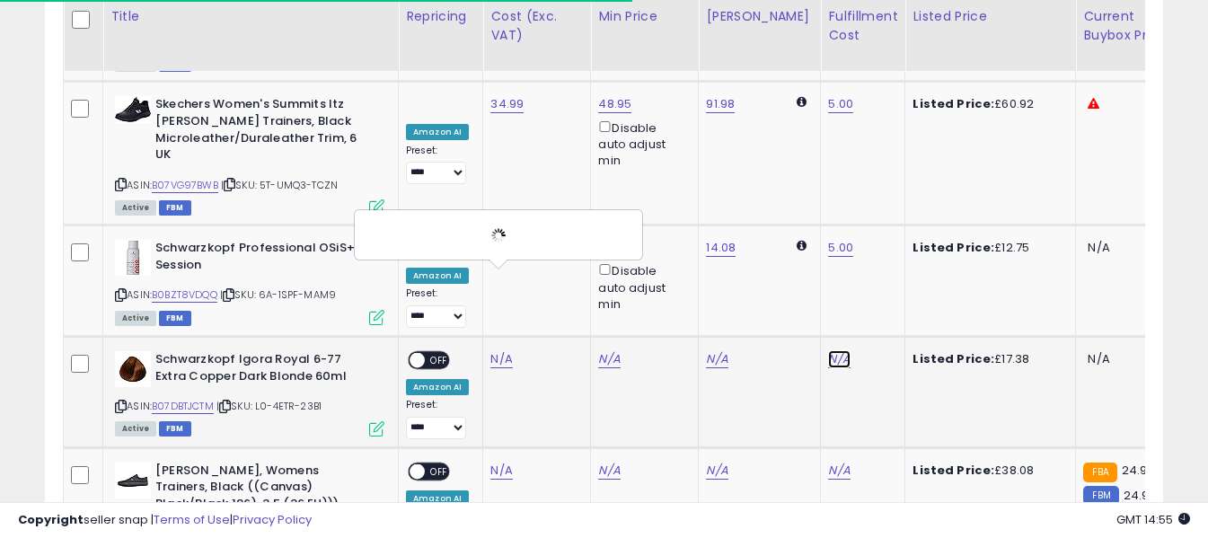
click at [828, 350] on link "N/A" at bounding box center [839, 359] width 22 height 18
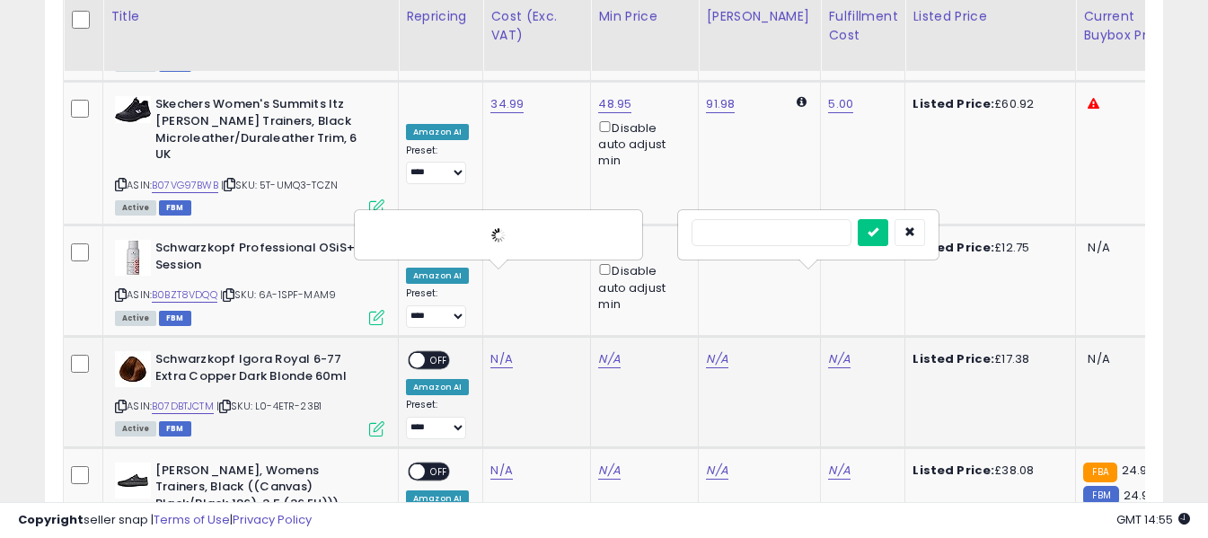
click at [783, 232] on input "text" at bounding box center [771, 232] width 160 height 27
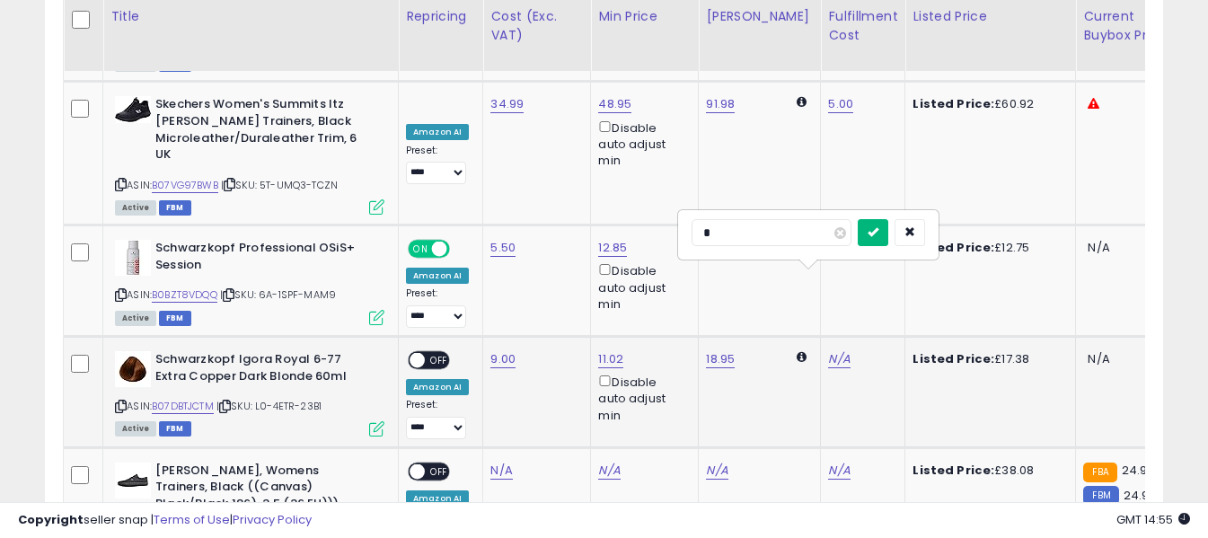
click at [878, 229] on icon "submit" at bounding box center [872, 231] width 11 height 11
click at [435, 353] on span "OFF" at bounding box center [439, 360] width 29 height 15
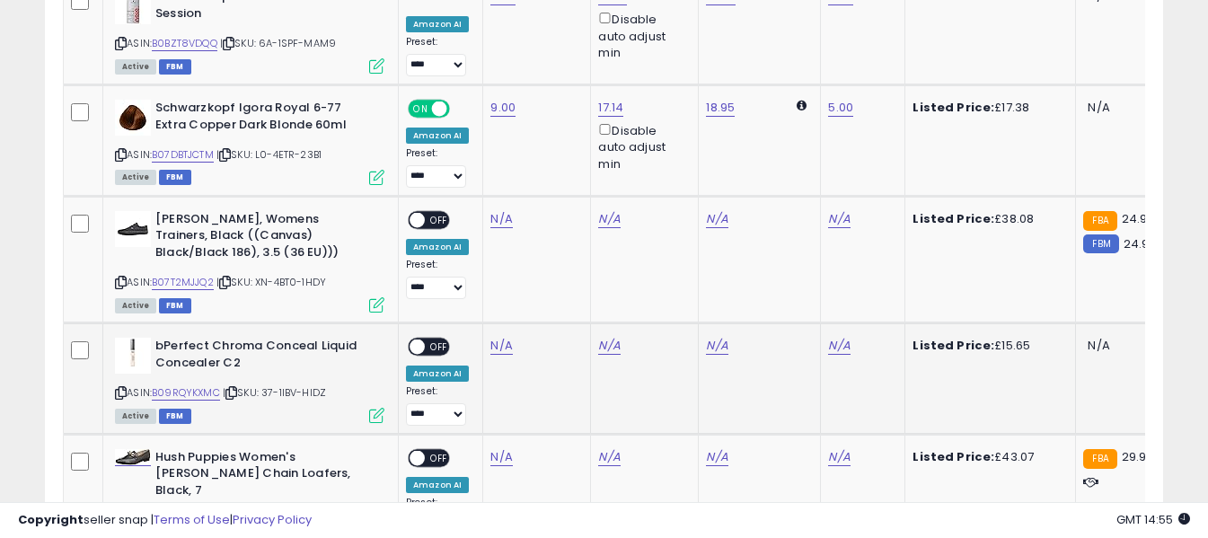
scroll to position [3656, 0]
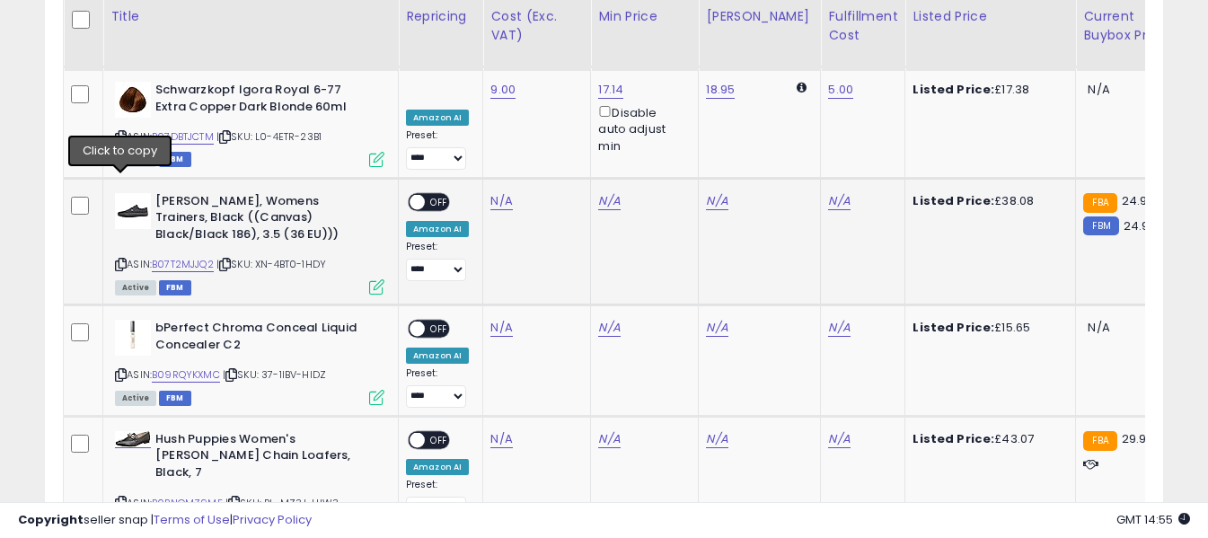
click at [121, 260] on icon at bounding box center [121, 265] width 12 height 10
click at [487, 178] on td "N/A" at bounding box center [537, 241] width 108 height 127
click at [499, 192] on link "N/A" at bounding box center [501, 201] width 22 height 18
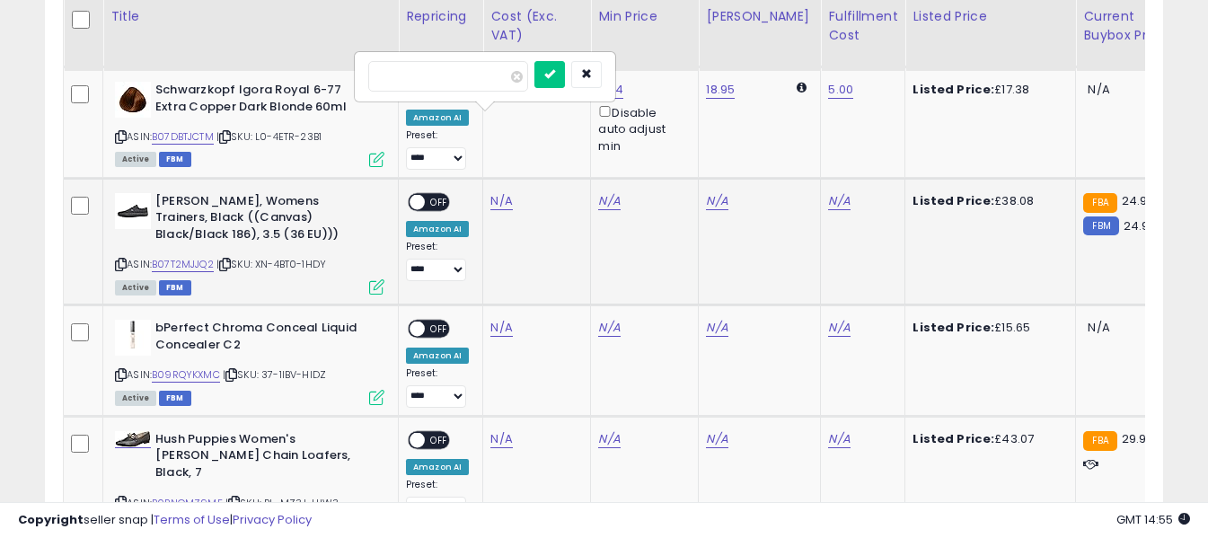
click at [490, 79] on input "number" at bounding box center [448, 76] width 160 height 31
click at [555, 78] on icon "submit" at bounding box center [549, 73] width 11 height 11
click at [828, 192] on link "N/A" at bounding box center [839, 201] width 22 height 18
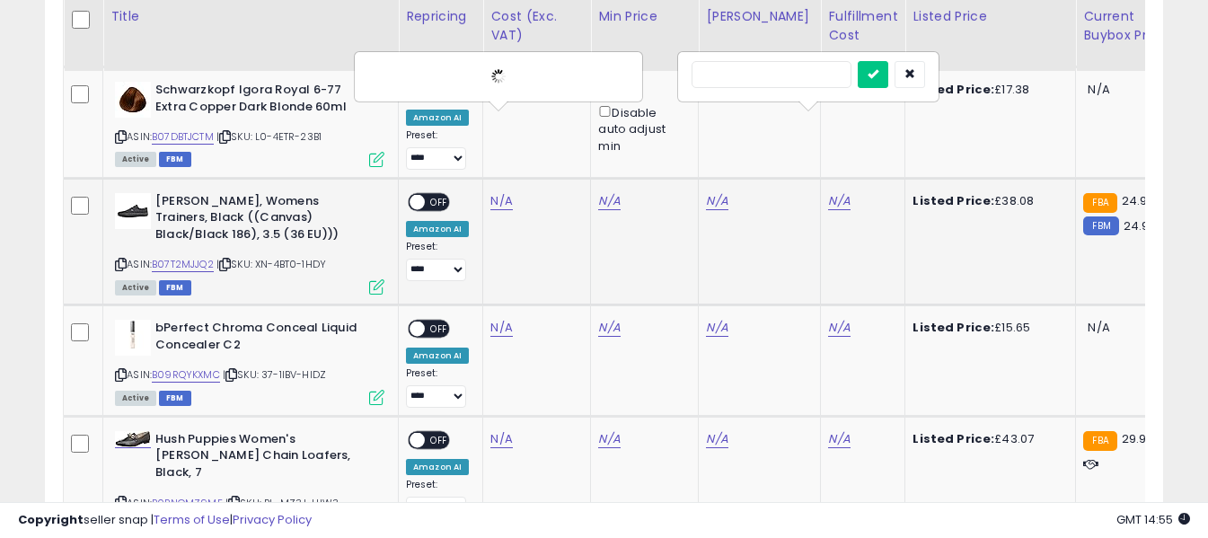
click at [777, 78] on input "text" at bounding box center [771, 74] width 160 height 27
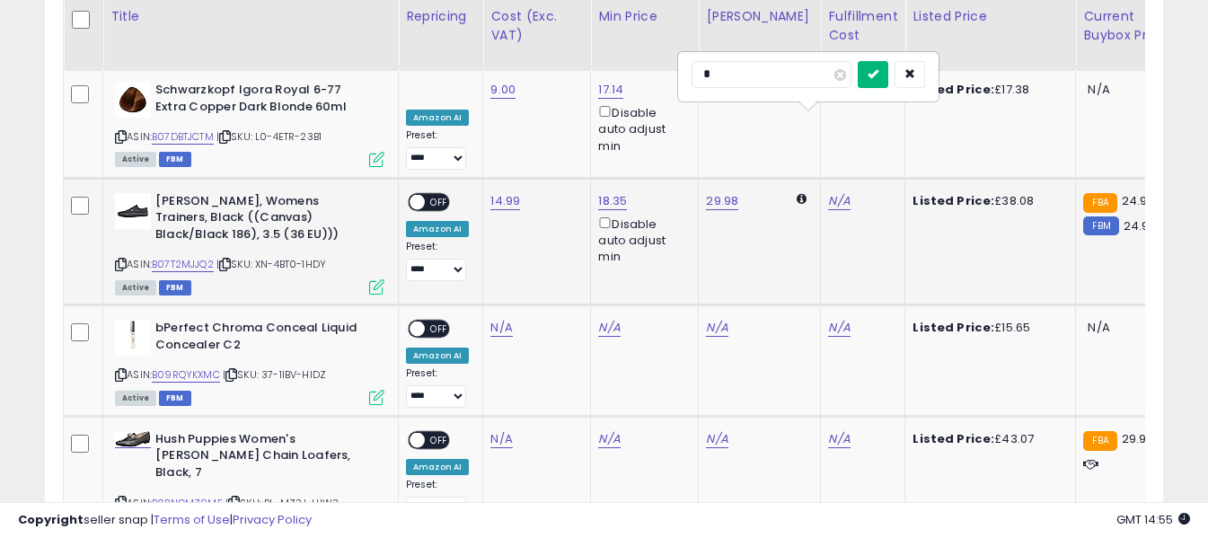
click at [888, 65] on button "submit" at bounding box center [873, 74] width 31 height 27
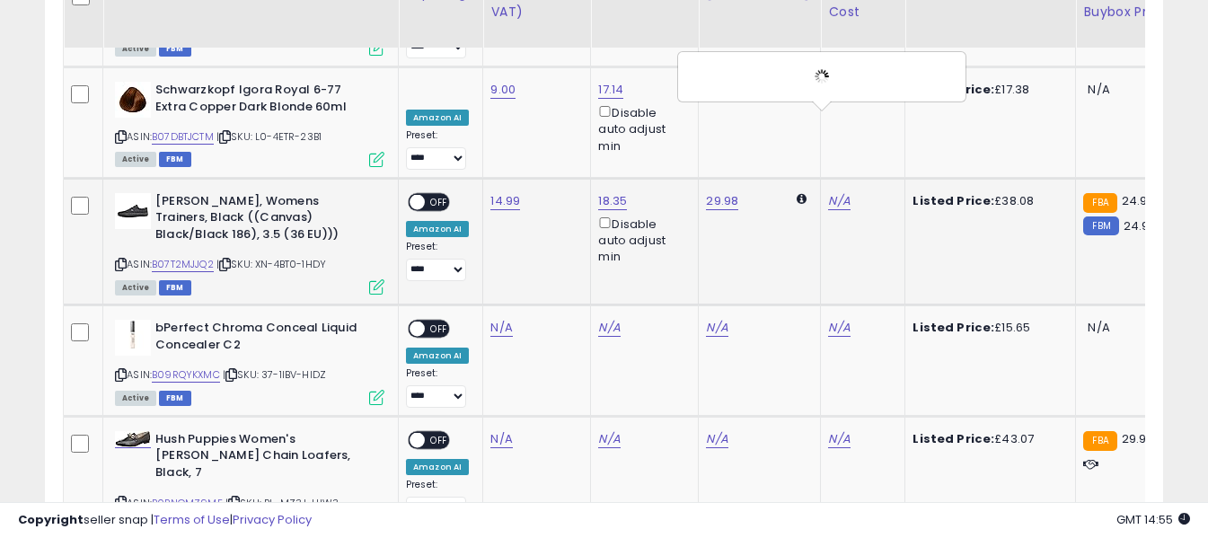
scroll to position [3566, 0]
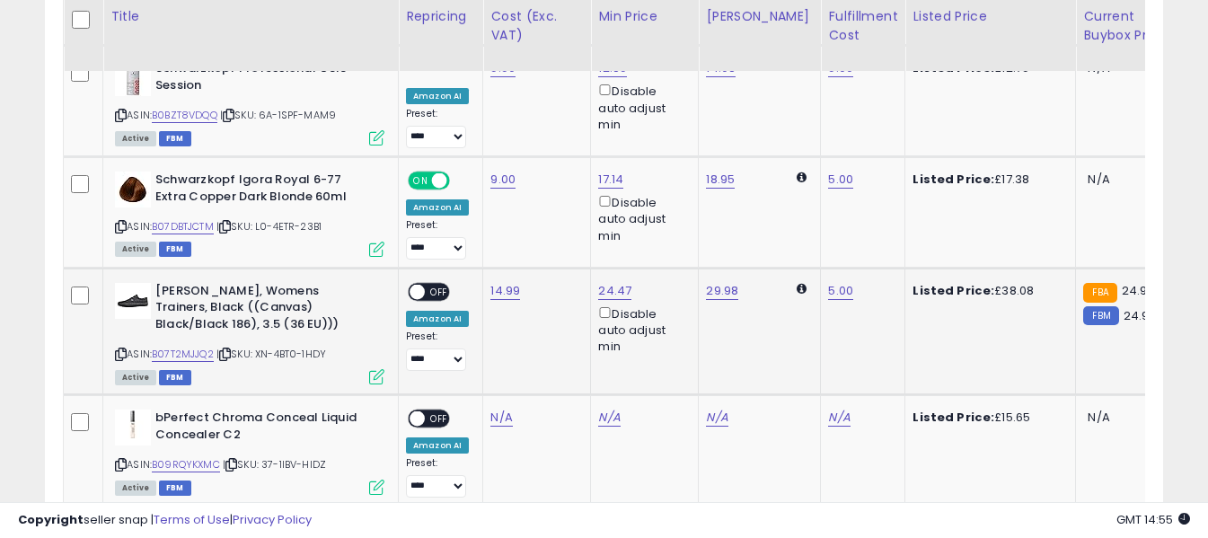
click at [434, 284] on span "OFF" at bounding box center [439, 291] width 29 height 15
click at [118, 460] on icon at bounding box center [121, 465] width 12 height 10
click at [497, 409] on link "N/A" at bounding box center [501, 418] width 22 height 18
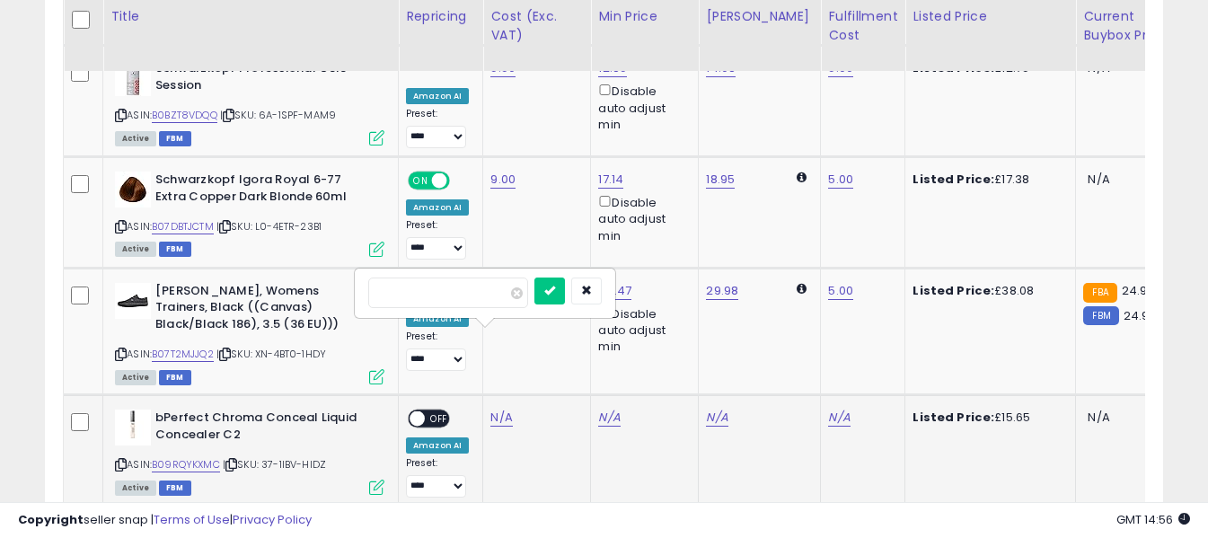
click at [484, 290] on input "number" at bounding box center [448, 292] width 160 height 31
click at [555, 285] on icon "submit" at bounding box center [549, 290] width 11 height 11
click at [828, 409] on link "N/A" at bounding box center [839, 418] width 22 height 18
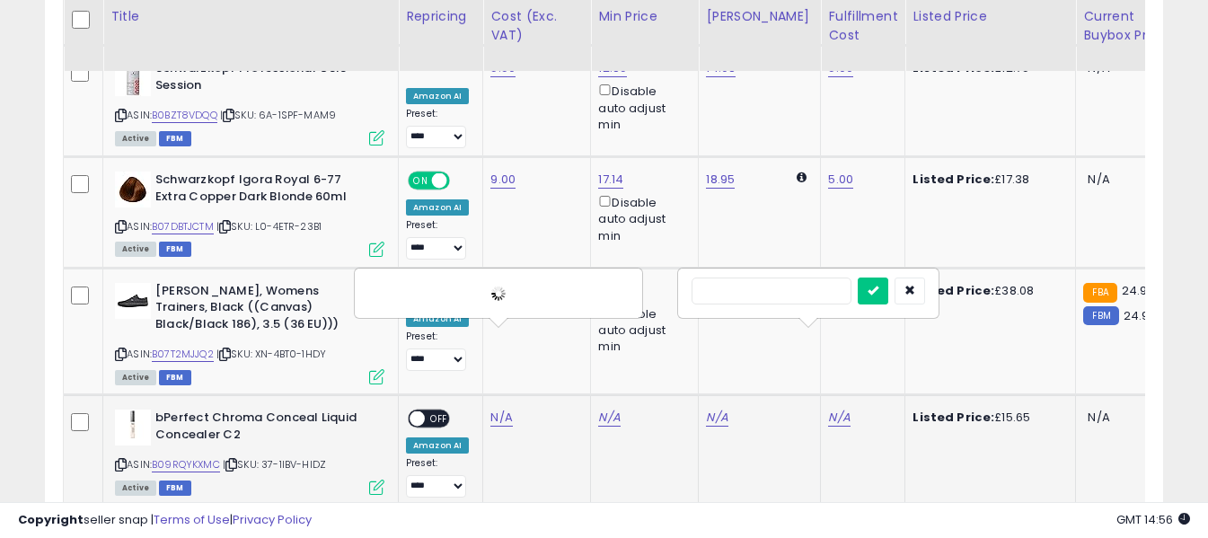
click at [788, 292] on input "text" at bounding box center [771, 290] width 160 height 27
click at [878, 289] on icon "submit" at bounding box center [872, 290] width 11 height 11
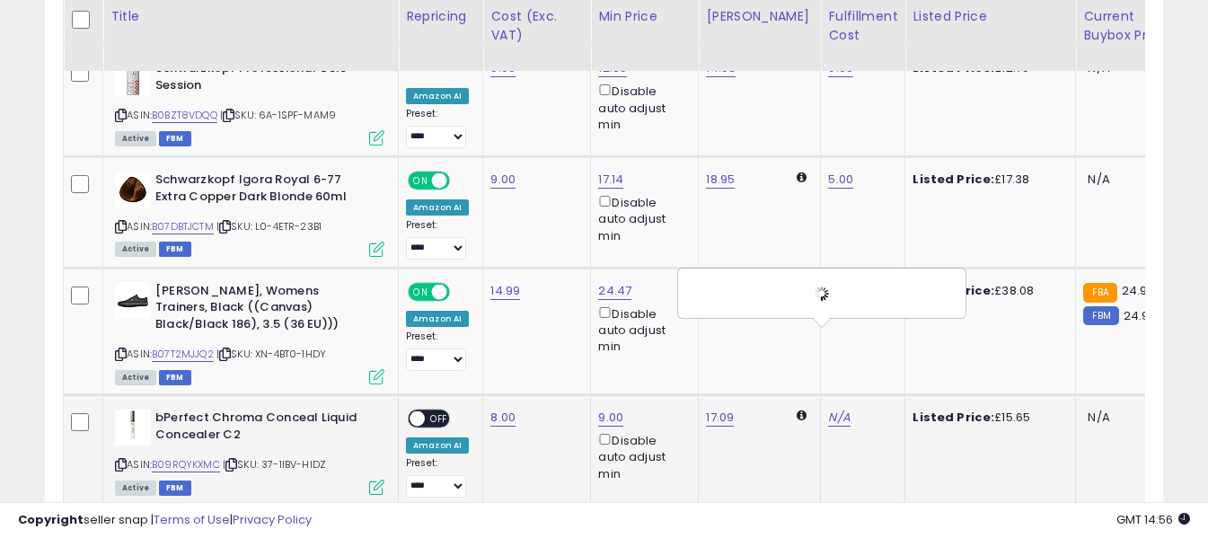
click at [439, 411] on span "OFF" at bounding box center [439, 418] width 29 height 15
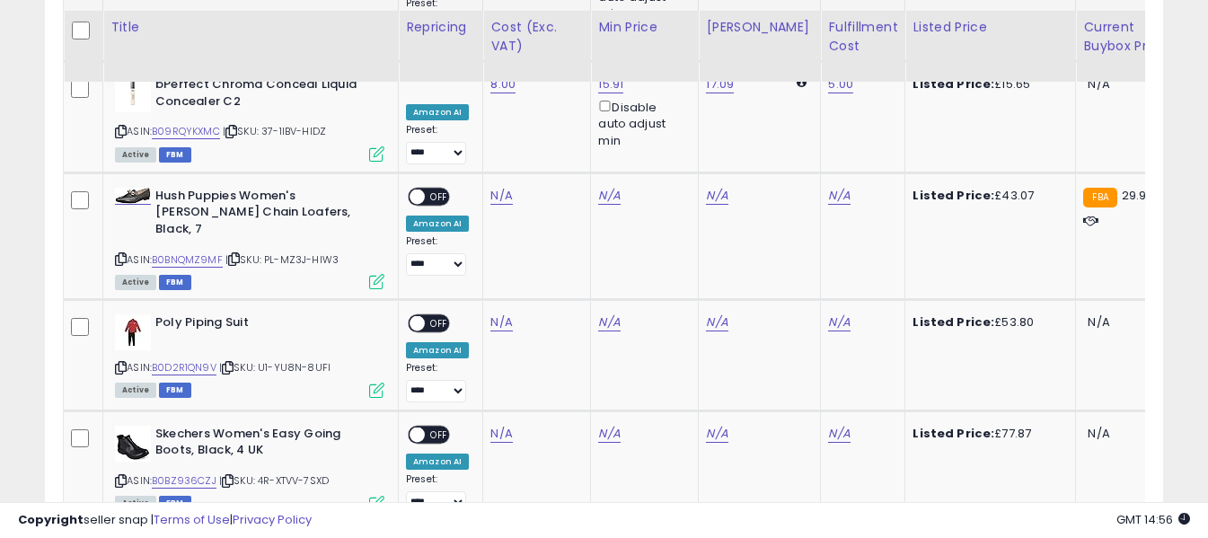
scroll to position [3925, 0]
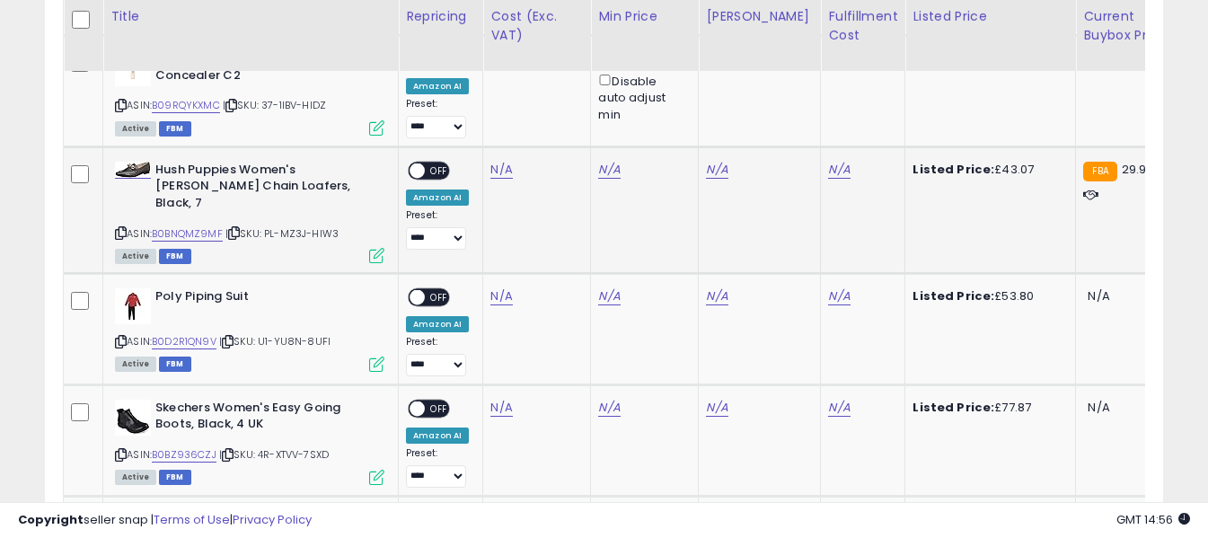
click at [123, 228] on icon at bounding box center [121, 233] width 12 height 10
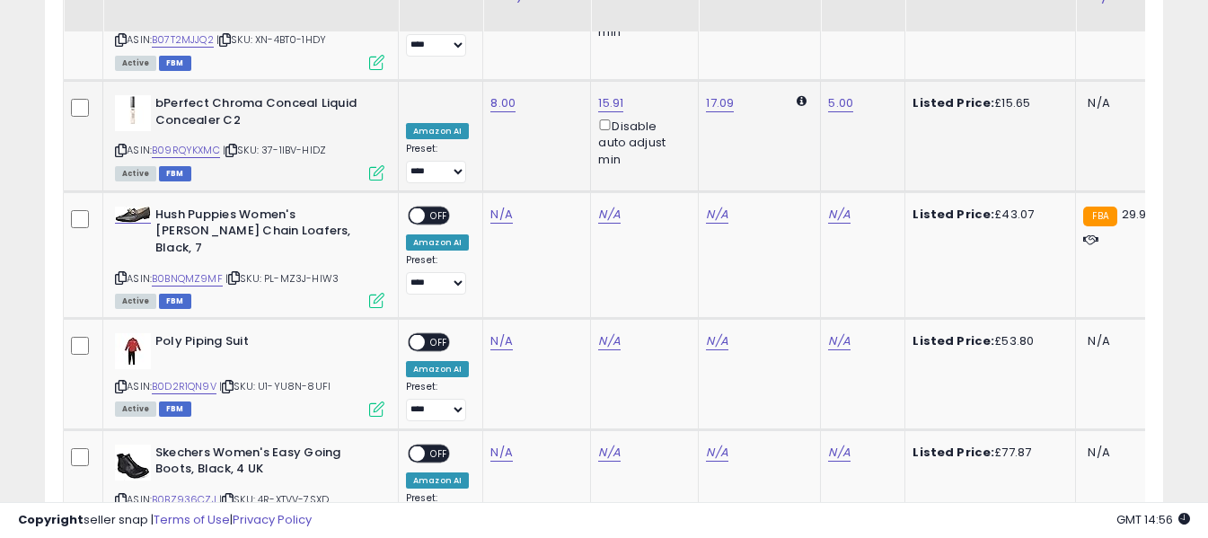
scroll to position [3835, 0]
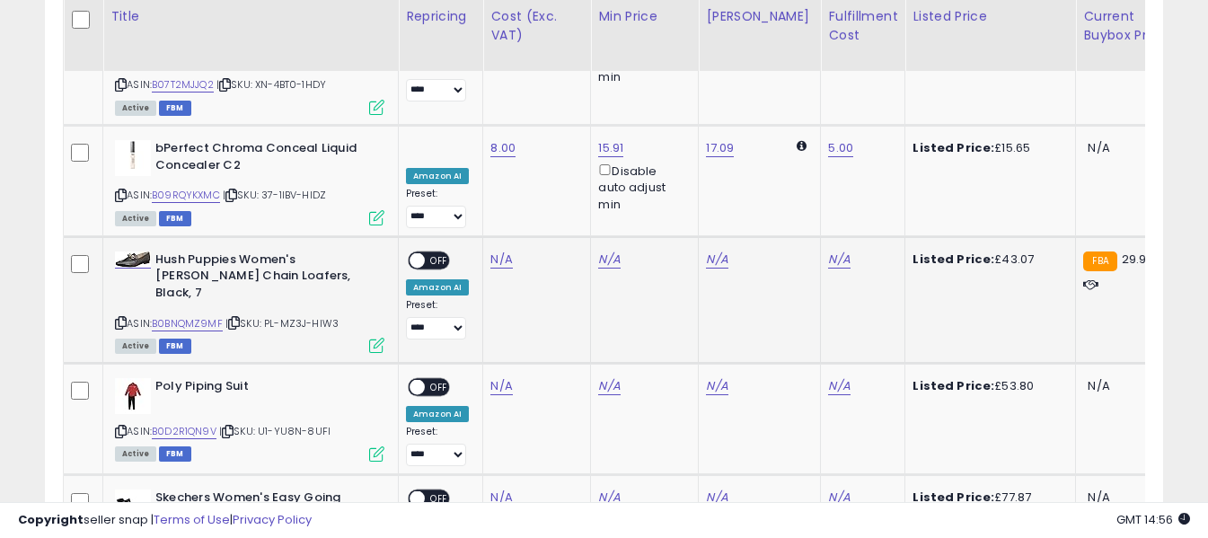
click at [121, 318] on icon at bounding box center [121, 323] width 12 height 10
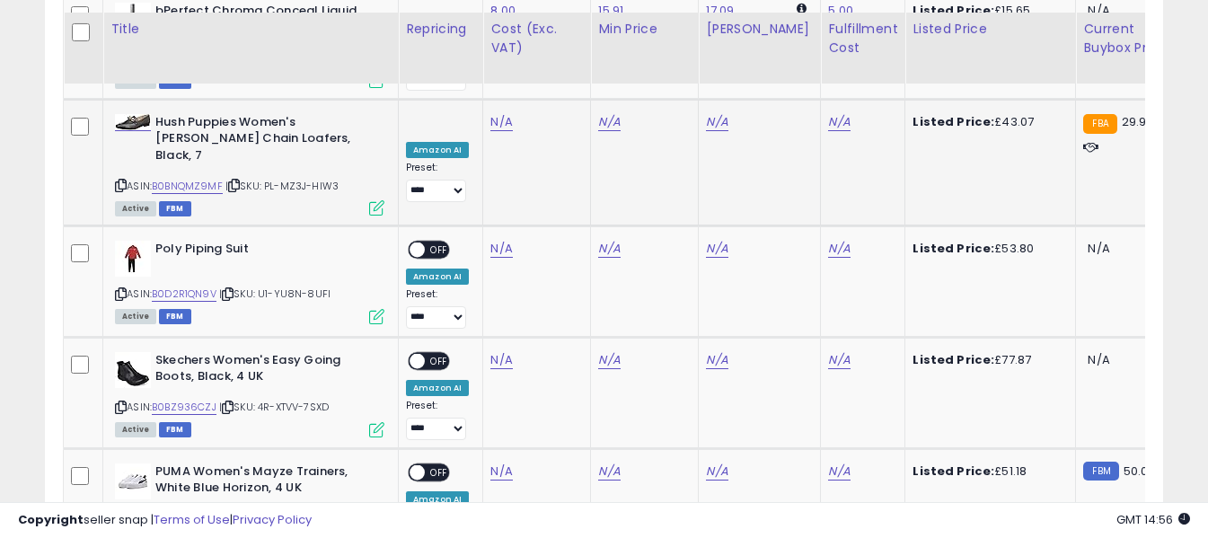
scroll to position [4015, 0]
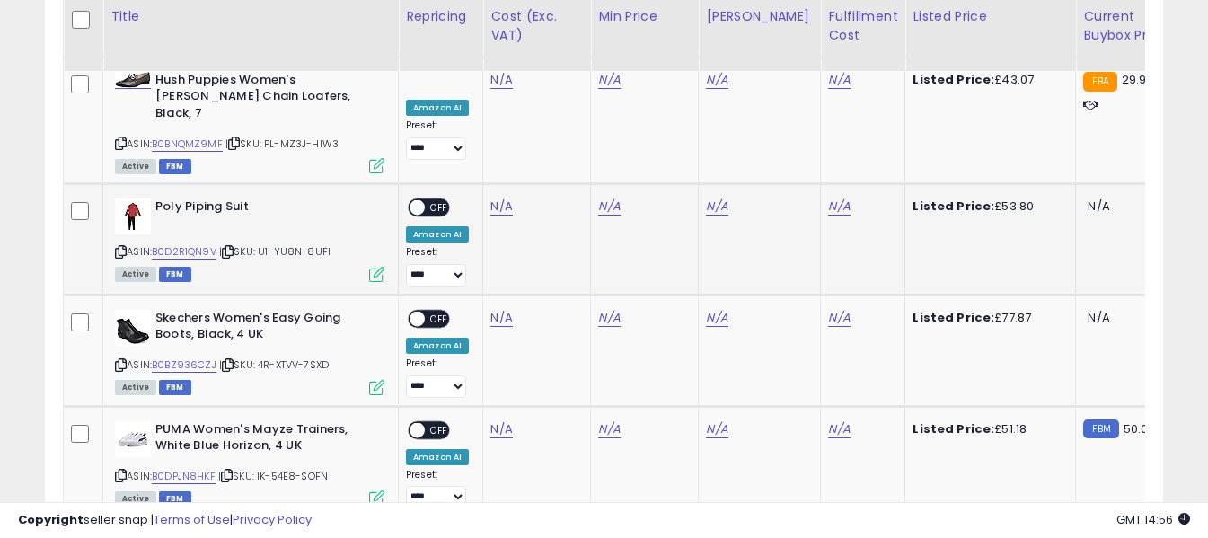
click at [118, 247] on icon at bounding box center [121, 252] width 12 height 10
click at [497, 198] on link "N/A" at bounding box center [501, 207] width 22 height 18
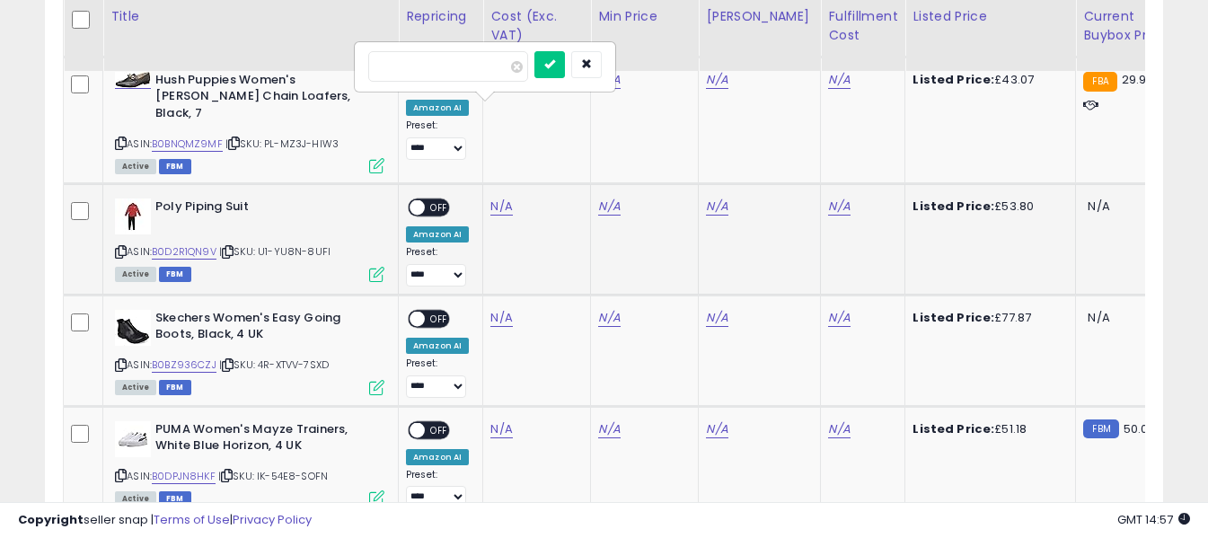
click at [492, 73] on input "number" at bounding box center [448, 66] width 160 height 31
click at [555, 61] on icon "submit" at bounding box center [549, 63] width 11 height 11
click at [821, 184] on td "N/A" at bounding box center [863, 239] width 84 height 111
click at [828, 198] on link "N/A" at bounding box center [839, 207] width 22 height 18
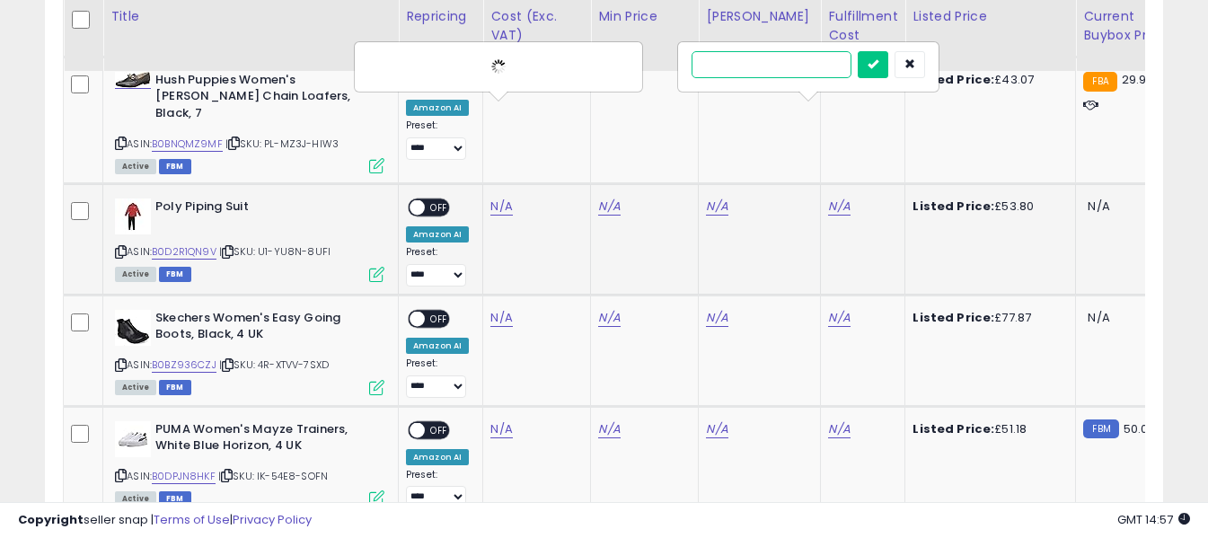
click at [793, 66] on input "text" at bounding box center [771, 64] width 160 height 27
click at [888, 70] on button "submit" at bounding box center [873, 64] width 31 height 27
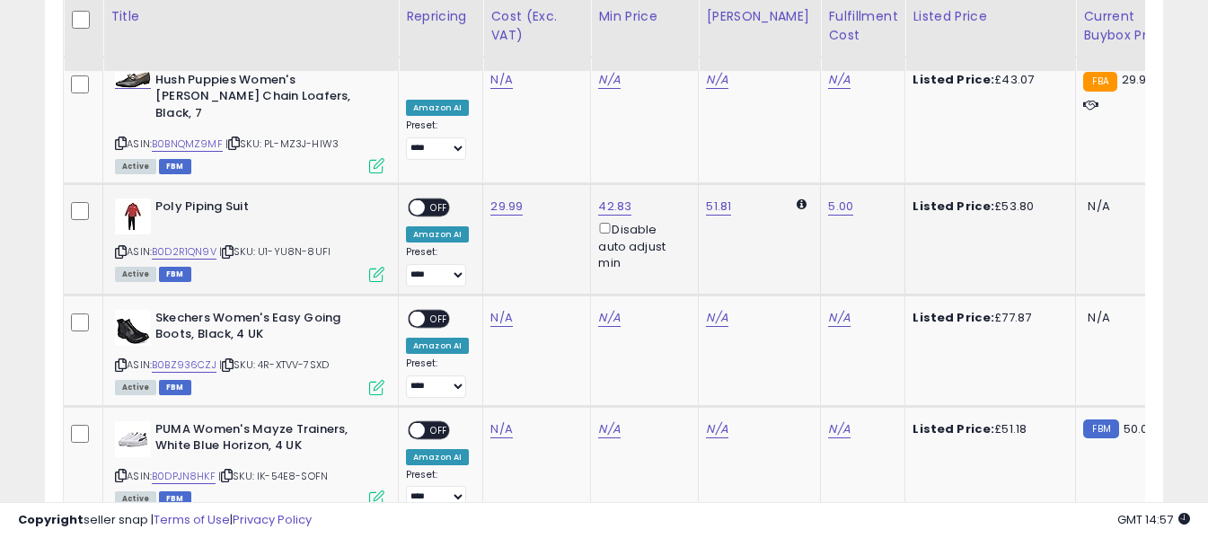
click at [438, 200] on span "OFF" at bounding box center [439, 207] width 29 height 15
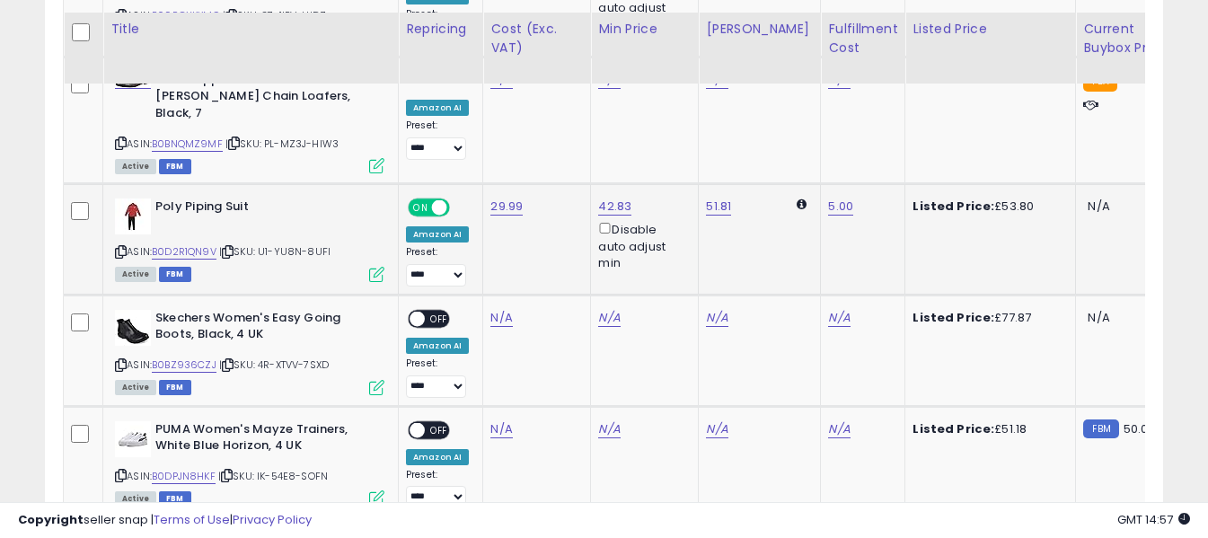
scroll to position [4105, 0]
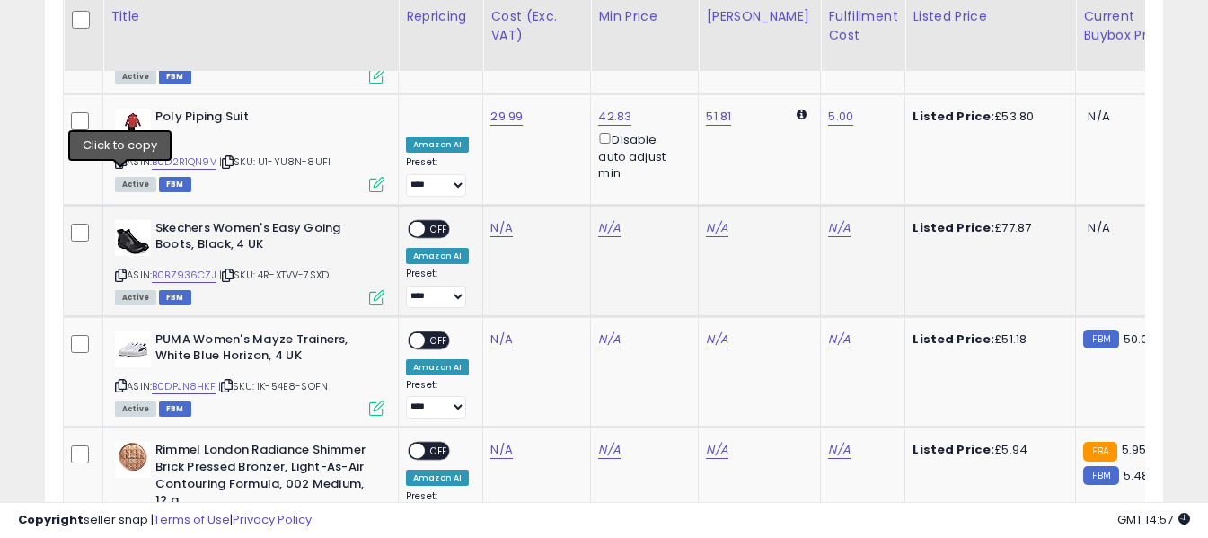
click at [116, 270] on icon at bounding box center [121, 275] width 12 height 10
click at [495, 219] on link "N/A" at bounding box center [501, 228] width 22 height 18
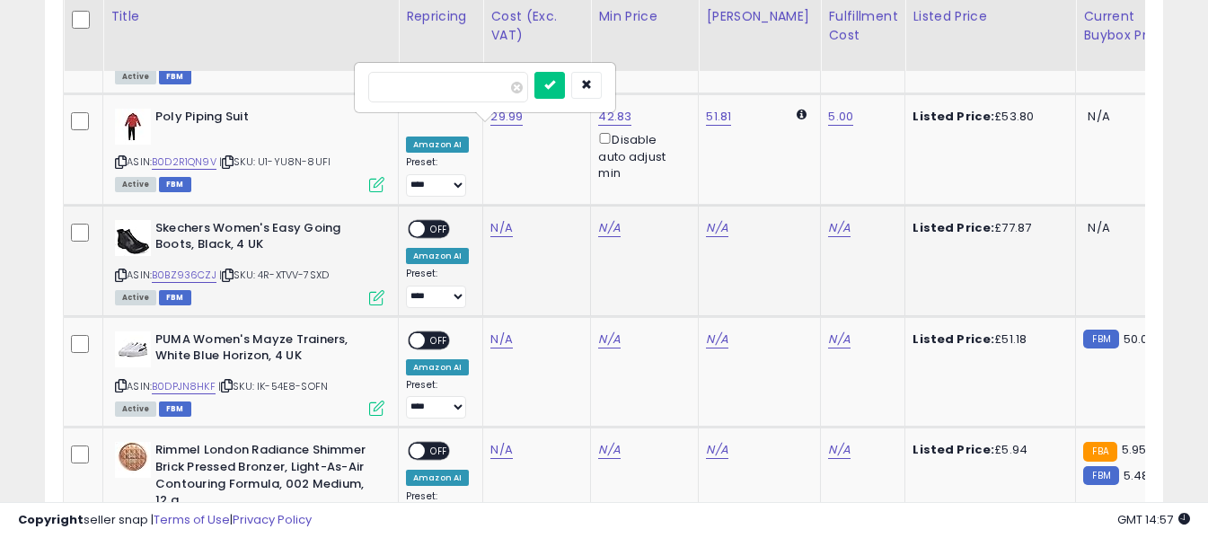
click at [469, 85] on input "number" at bounding box center [448, 87] width 160 height 31
click at [565, 94] on button "submit" at bounding box center [549, 85] width 31 height 27
click at [828, 219] on link "N/A" at bounding box center [839, 228] width 22 height 18
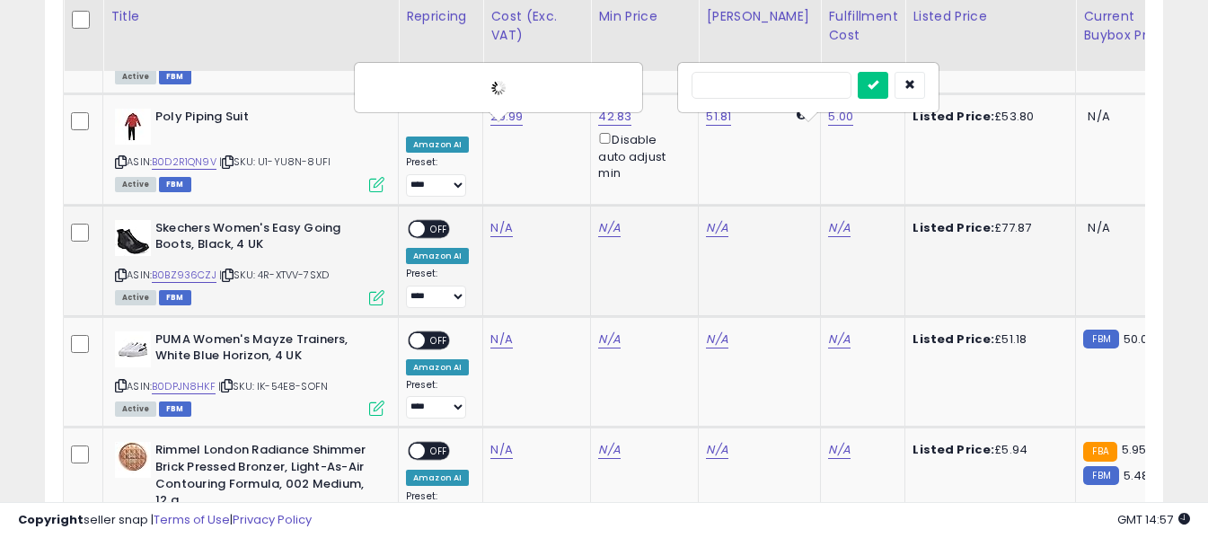
click at [803, 77] on input "text" at bounding box center [771, 85] width 160 height 27
click at [878, 87] on icon "submit" at bounding box center [872, 84] width 11 height 11
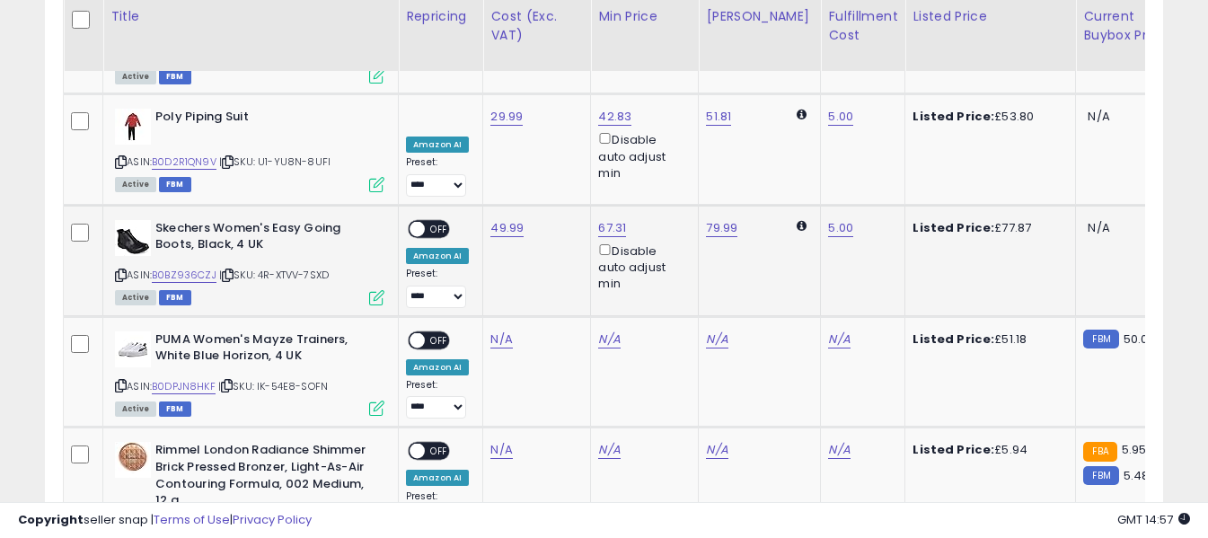
click at [443, 222] on span "OFF" at bounding box center [439, 229] width 29 height 15
click at [120, 381] on icon at bounding box center [121, 386] width 12 height 10
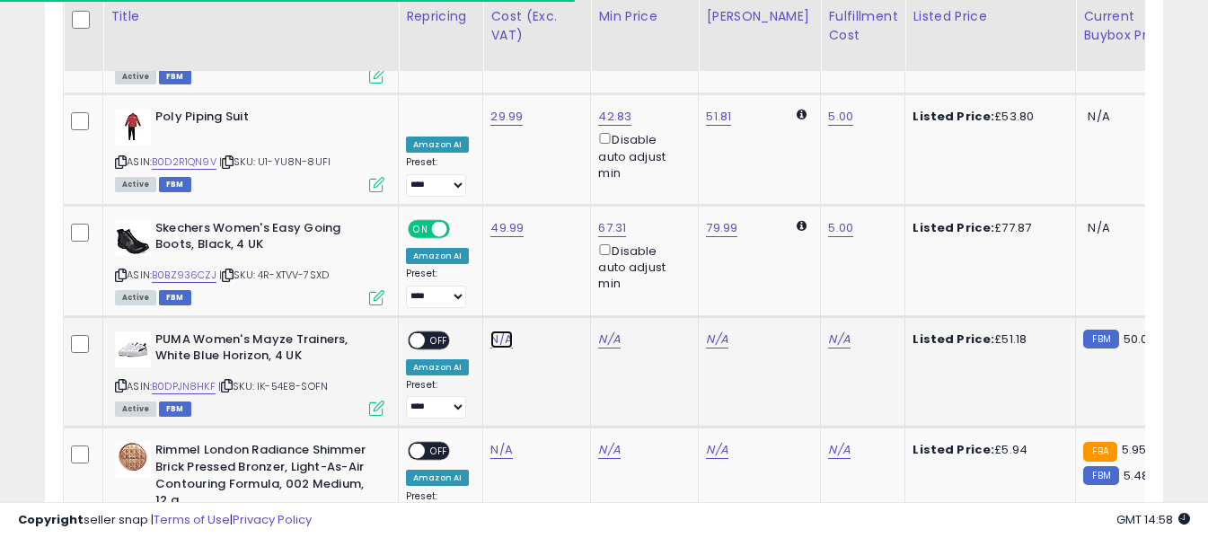
click at [499, 330] on link "N/A" at bounding box center [501, 339] width 22 height 18
click at [489, 196] on input "number" at bounding box center [448, 198] width 160 height 31
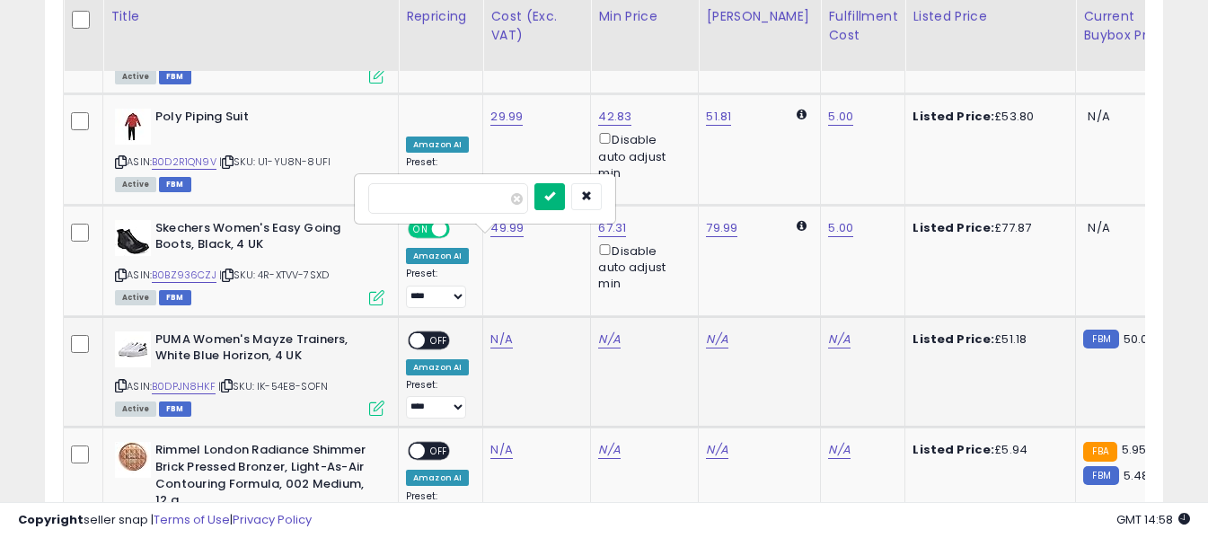
click at [565, 201] on button "submit" at bounding box center [549, 196] width 31 height 27
click at [828, 330] on link "N/A" at bounding box center [839, 339] width 22 height 18
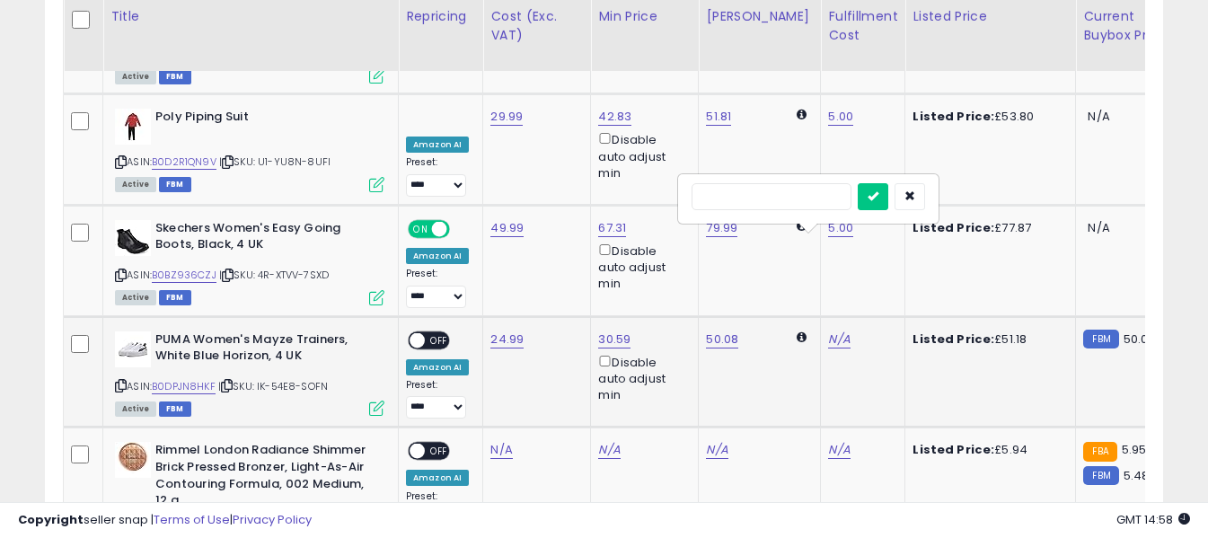
click at [796, 193] on input "text" at bounding box center [771, 196] width 160 height 27
click at [878, 192] on icon "submit" at bounding box center [872, 195] width 11 height 11
click at [436, 332] on span "OFF" at bounding box center [439, 339] width 29 height 15
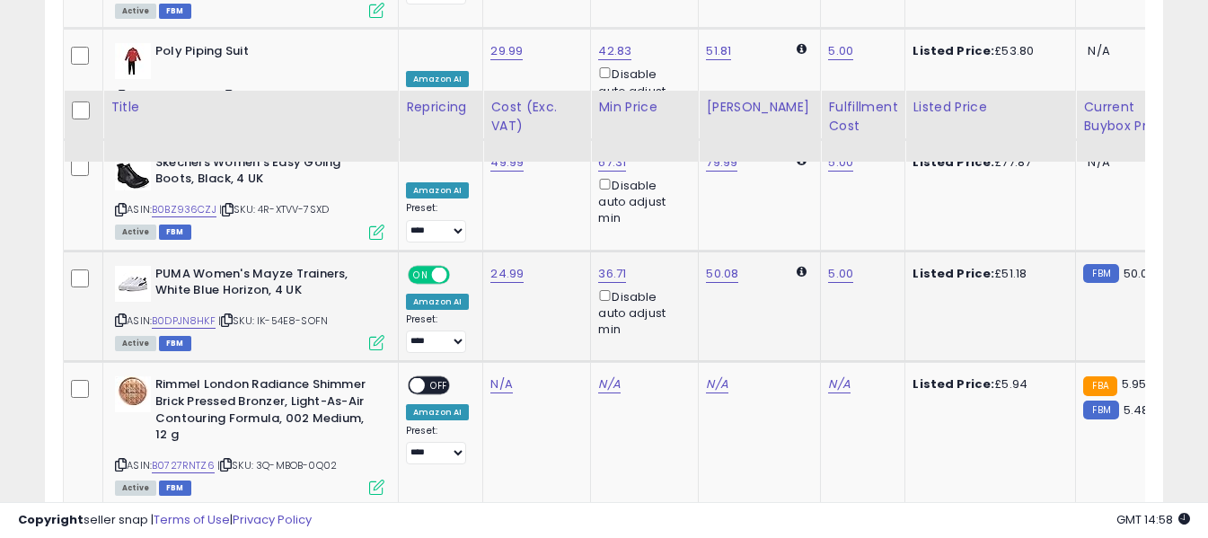
scroll to position [4284, 0]
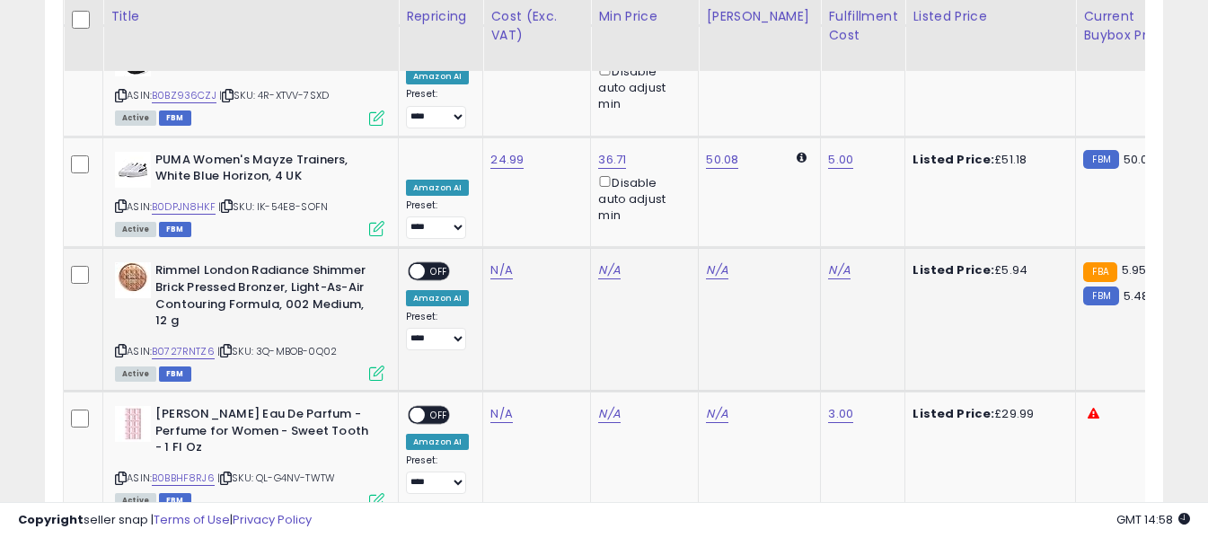
click at [119, 346] on icon at bounding box center [121, 351] width 12 height 10
click at [121, 473] on icon at bounding box center [121, 478] width 12 height 10
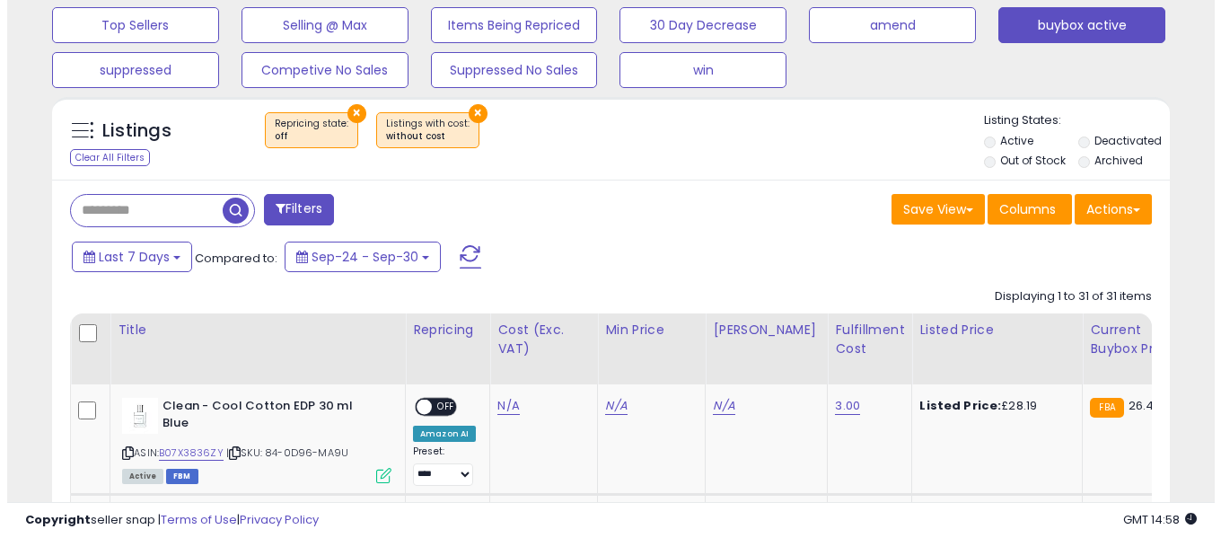
scroll to position [603, 0]
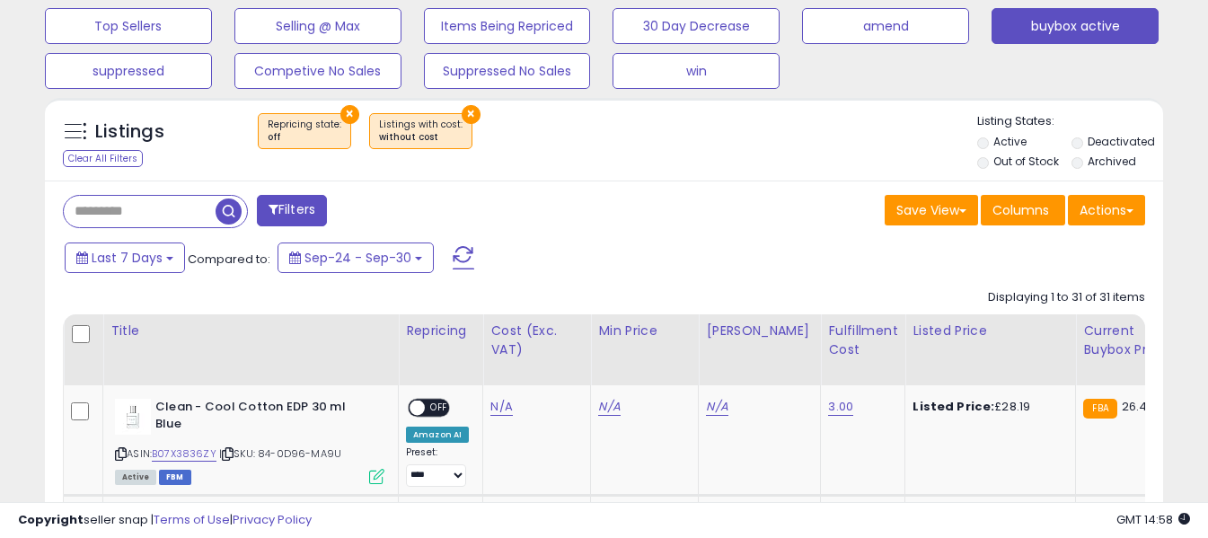
click at [464, 257] on span at bounding box center [464, 257] width 22 height 23
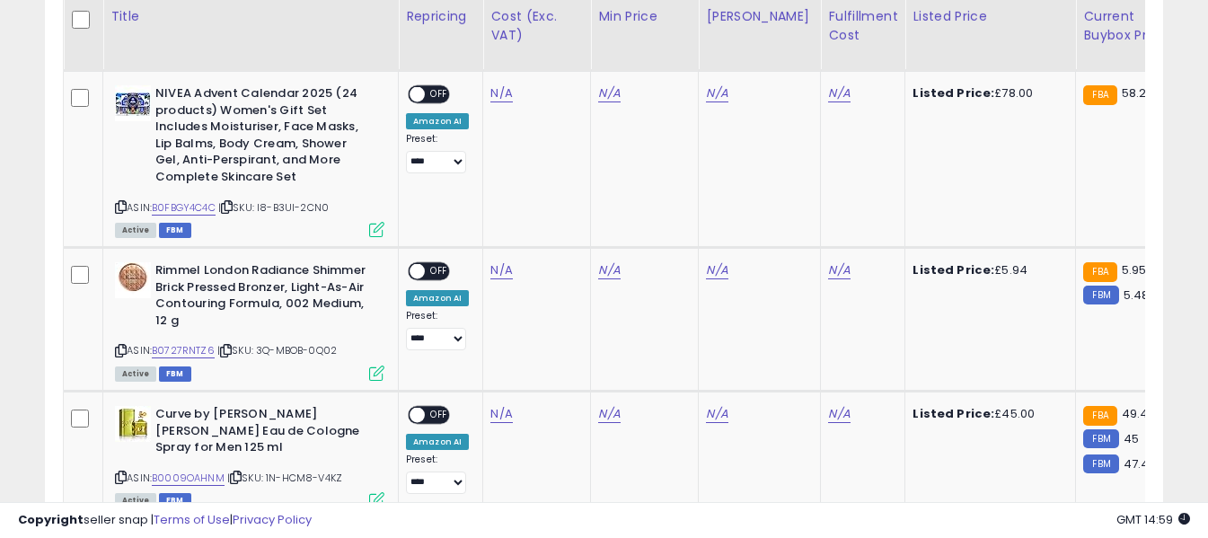
scroll to position [1770, 0]
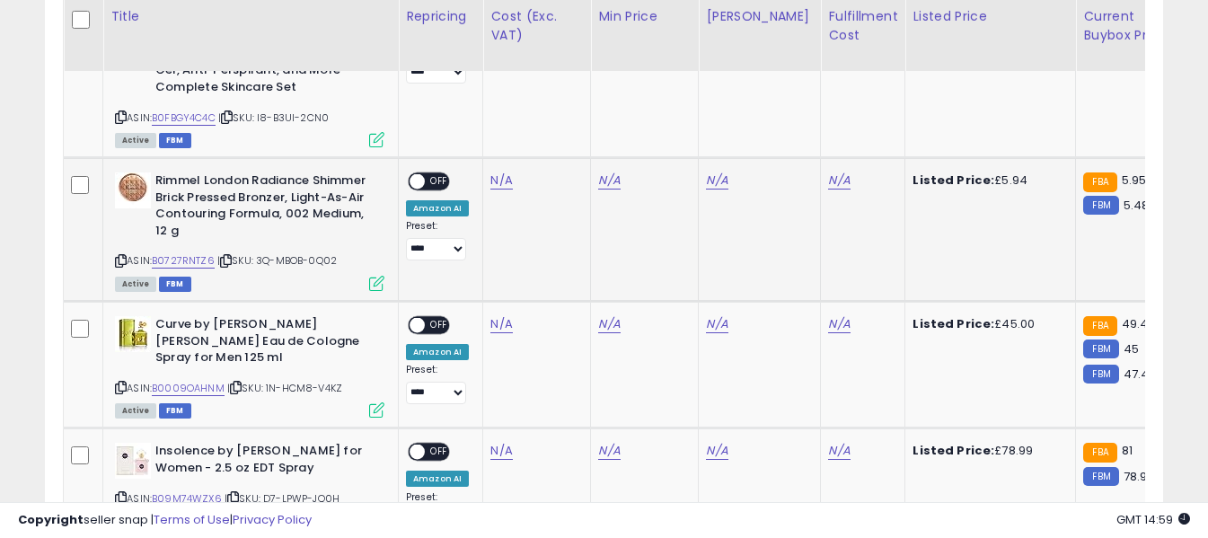
click at [123, 256] on icon at bounding box center [121, 261] width 12 height 10
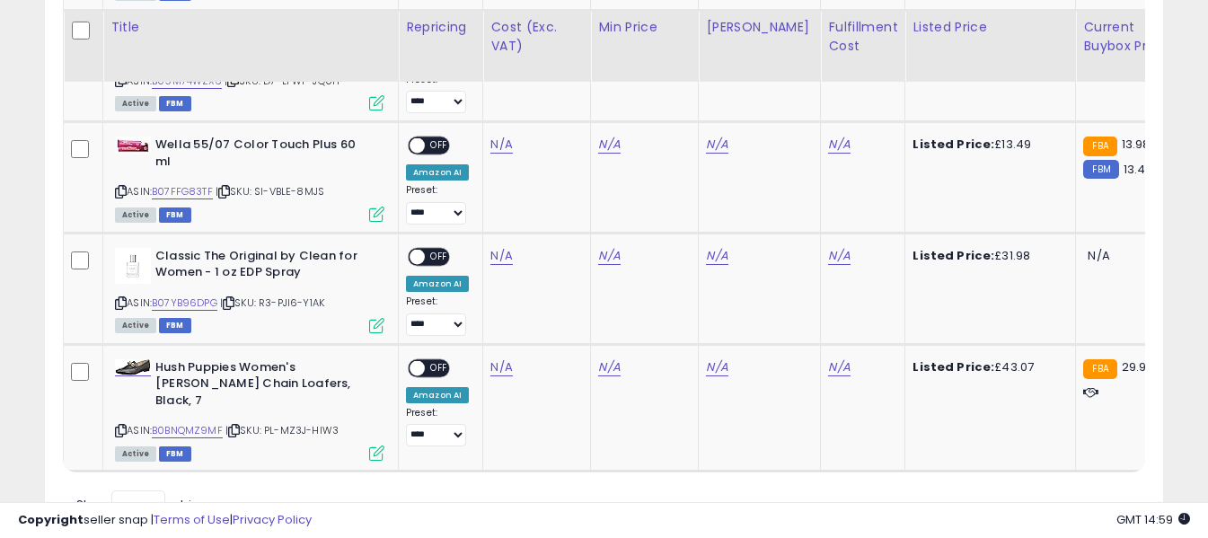
scroll to position [2219, 0]
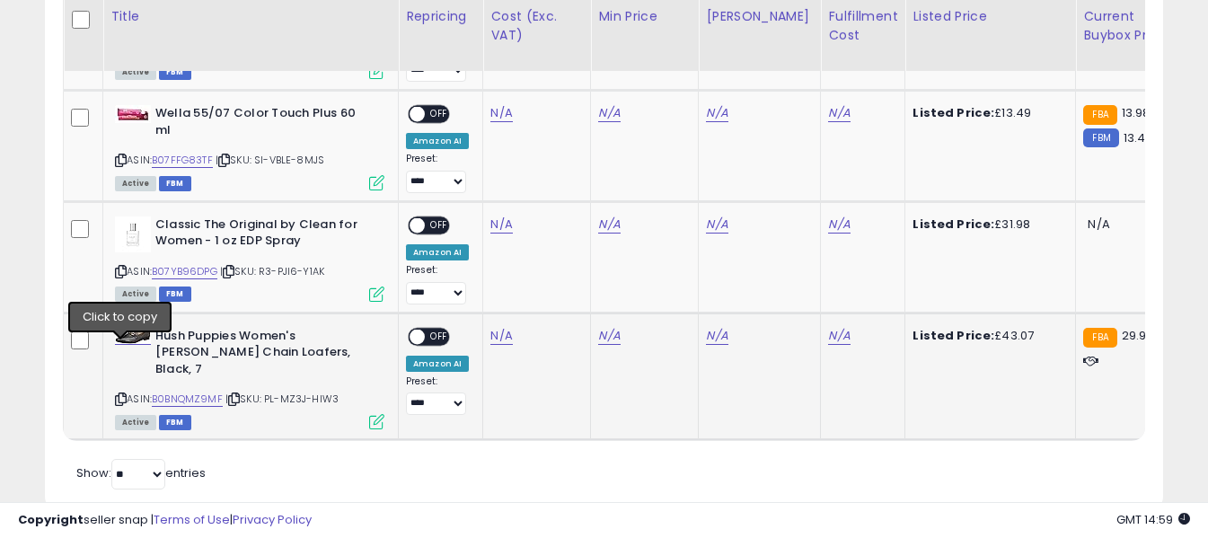
click at [123, 394] on icon at bounding box center [121, 399] width 12 height 10
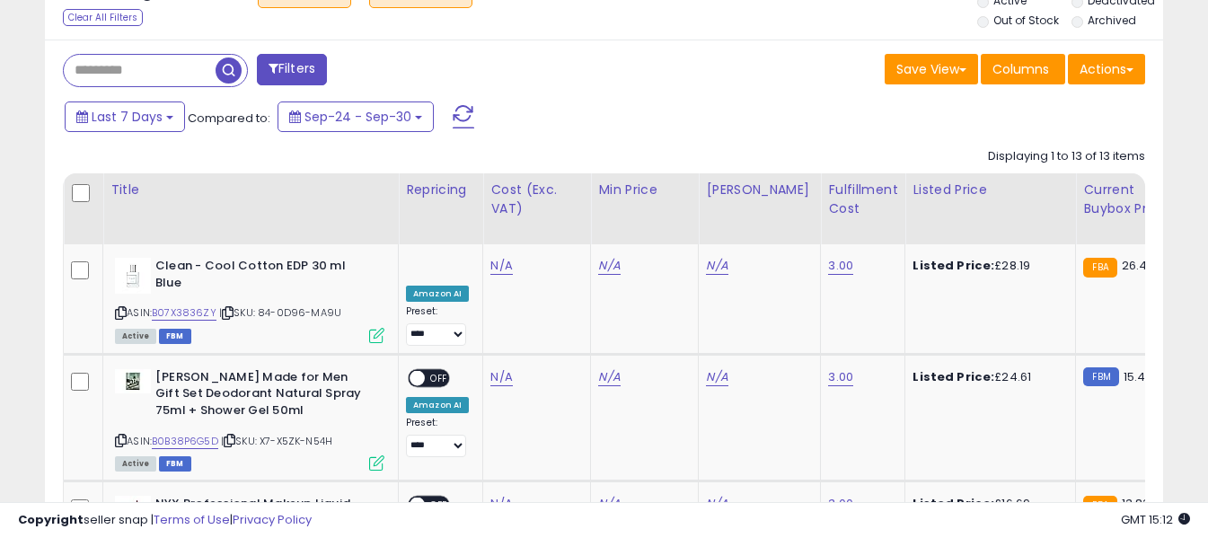
scroll to position [692, 0]
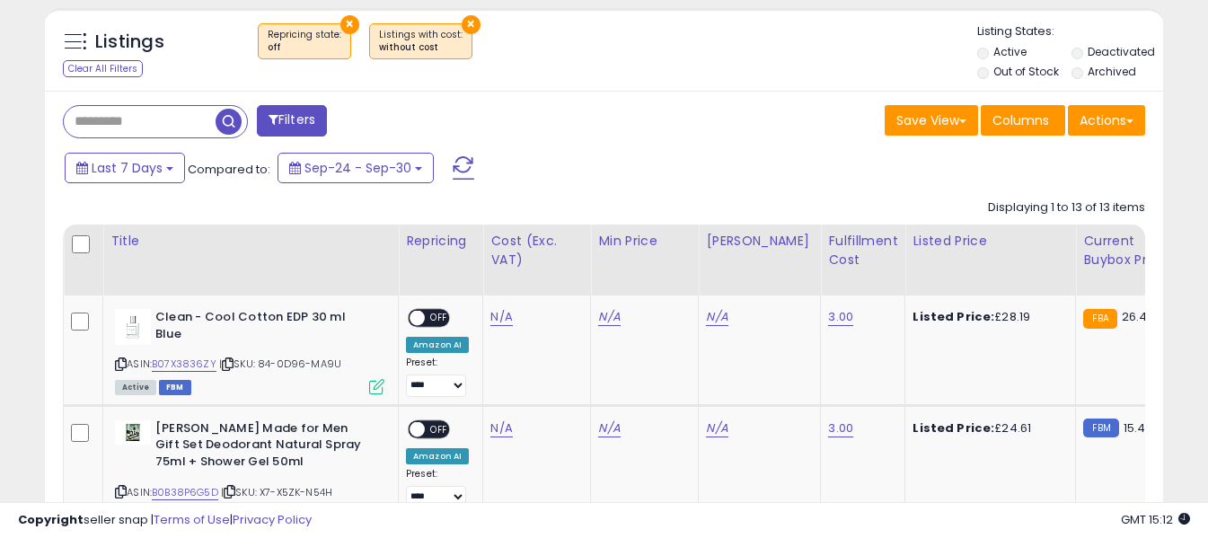
click at [455, 172] on span at bounding box center [464, 167] width 22 height 23
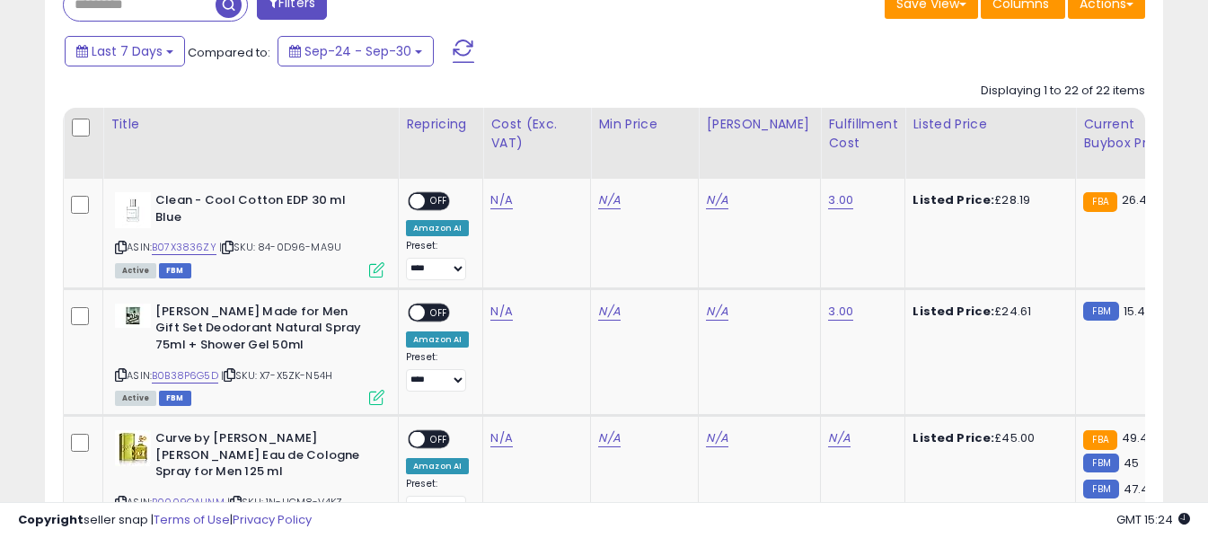
scroll to position [782, 0]
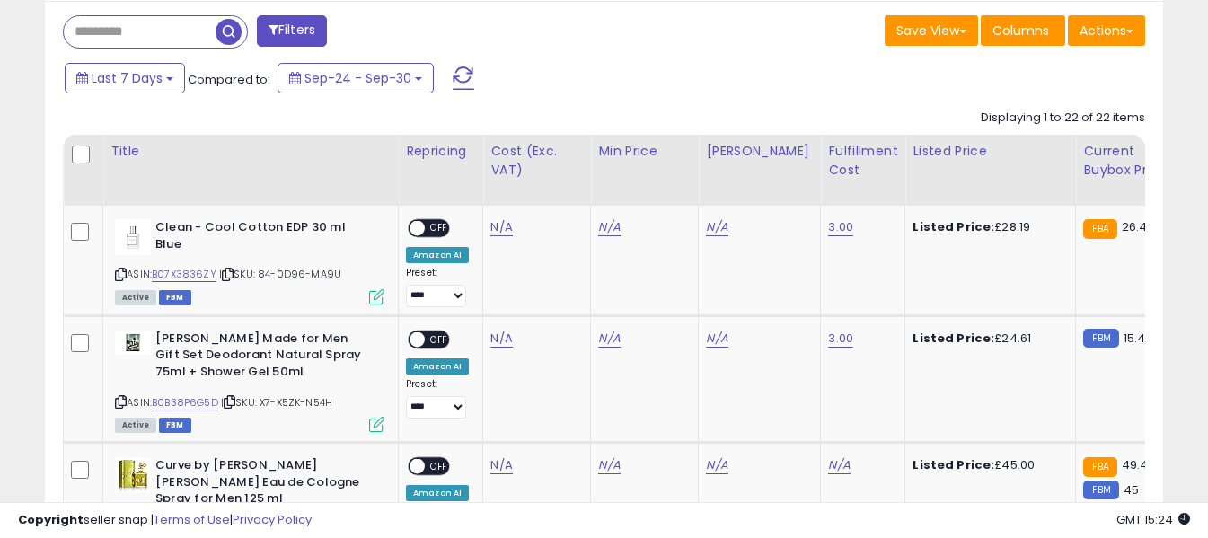
click at [462, 77] on span at bounding box center [464, 77] width 22 height 23
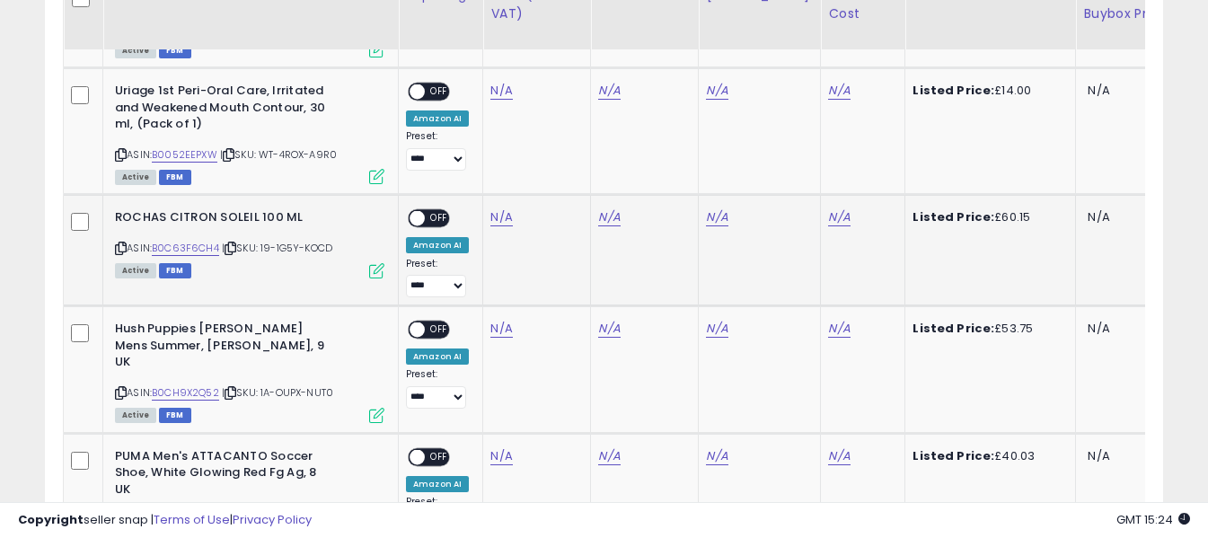
scroll to position [1770, 0]
